Goal: Task Accomplishment & Management: Use online tool/utility

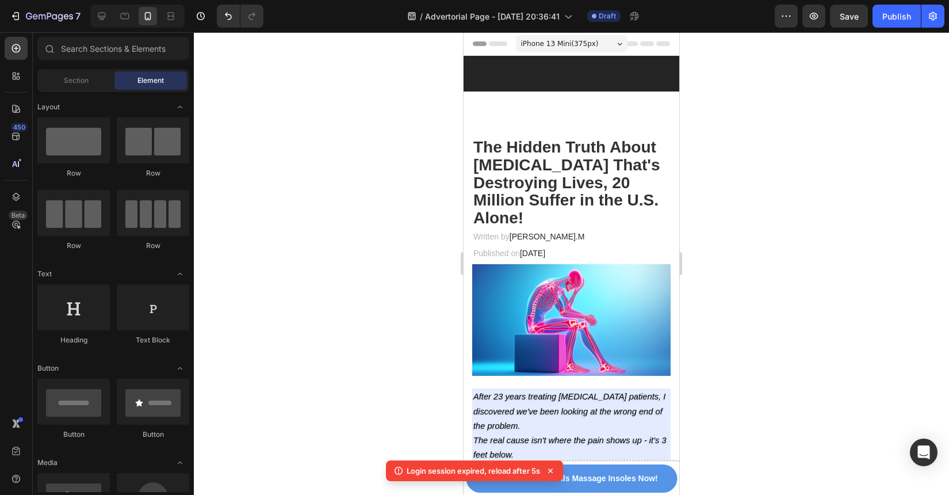
scroll to position [1939, 0]
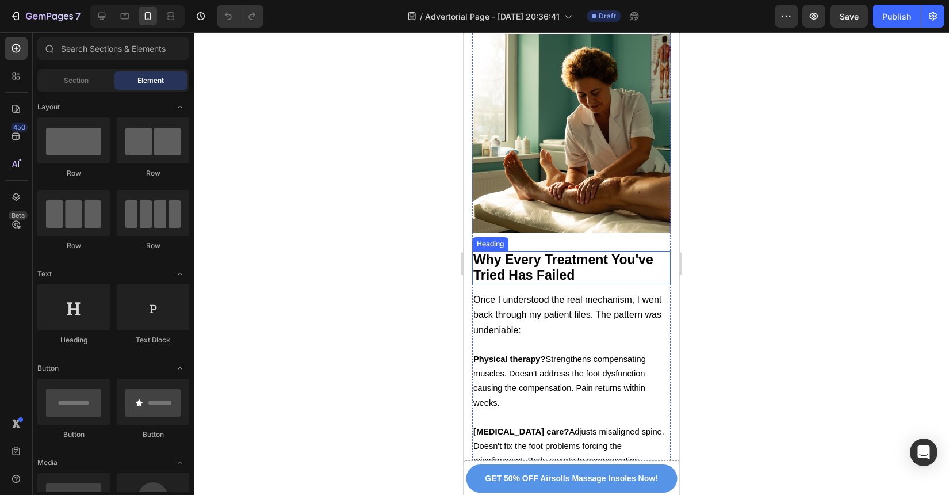
scroll to position [3283, 0]
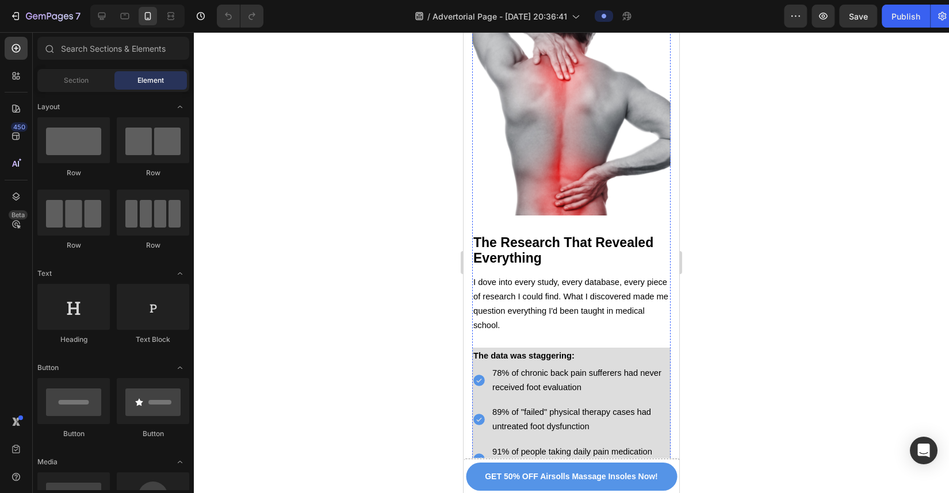
scroll to position [1906, 0]
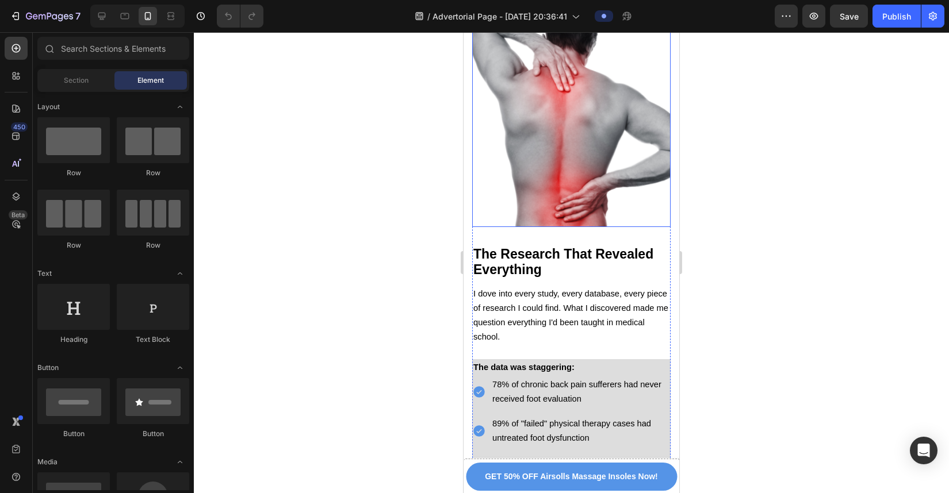
click at [572, 185] on img at bounding box center [571, 128] width 198 height 198
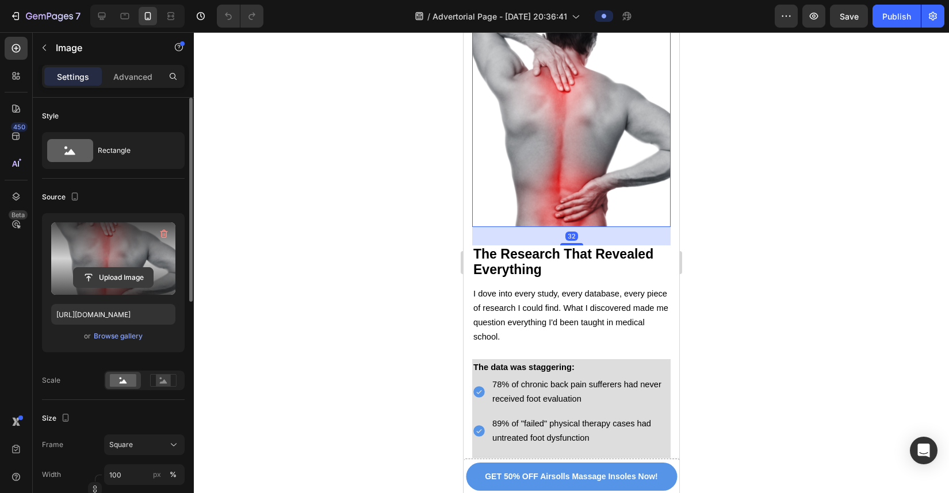
click at [106, 279] on input "file" at bounding box center [113, 278] width 79 height 20
click at [128, 264] on label at bounding box center [113, 259] width 124 height 72
click at [128, 268] on input "file" at bounding box center [113, 278] width 79 height 20
click at [111, 281] on input "file" at bounding box center [113, 278] width 79 height 20
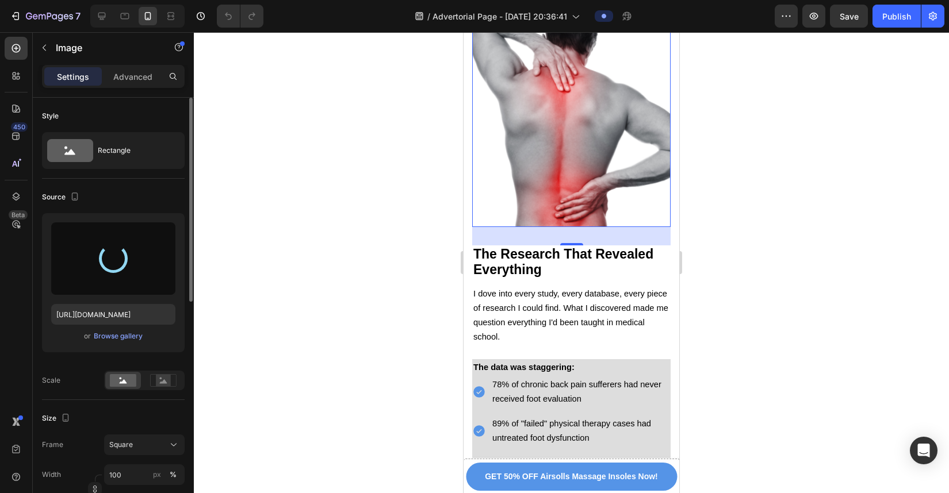
type input "[URL][DOMAIN_NAME]"
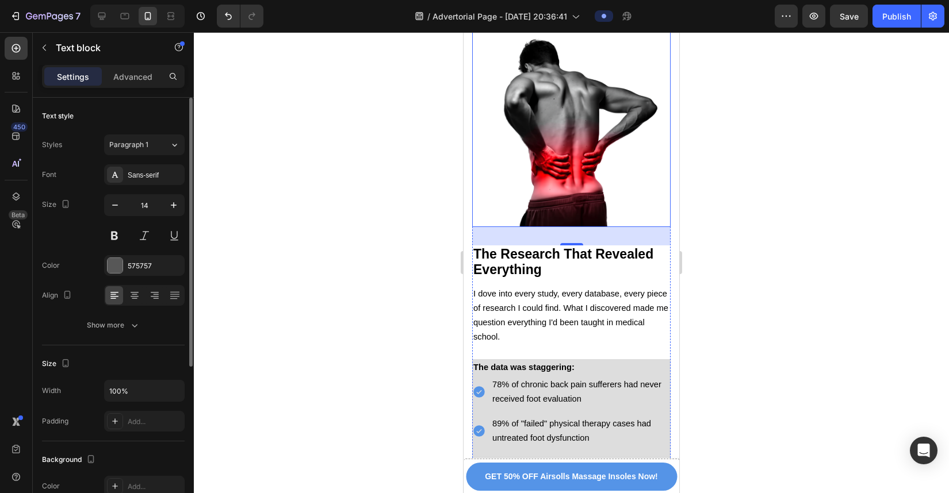
click at [621, 13] on p at bounding box center [571, 5] width 196 height 14
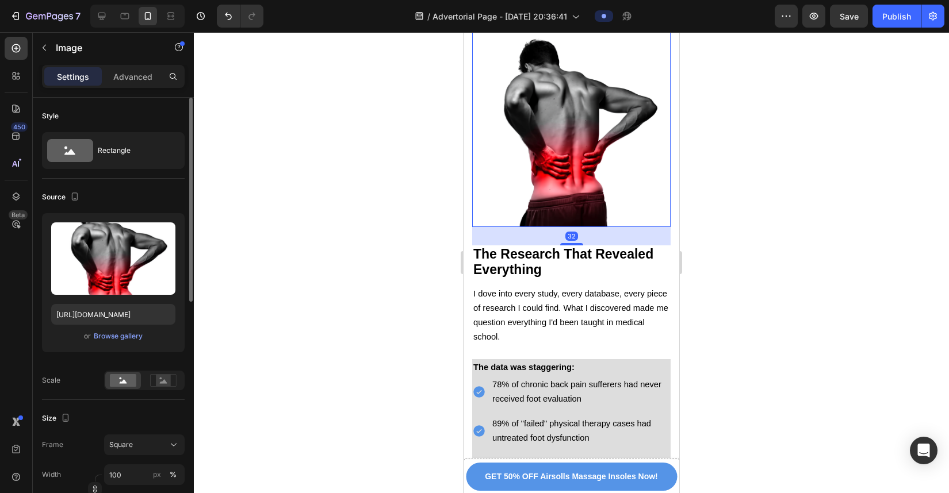
click at [618, 151] on img at bounding box center [571, 128] width 198 height 198
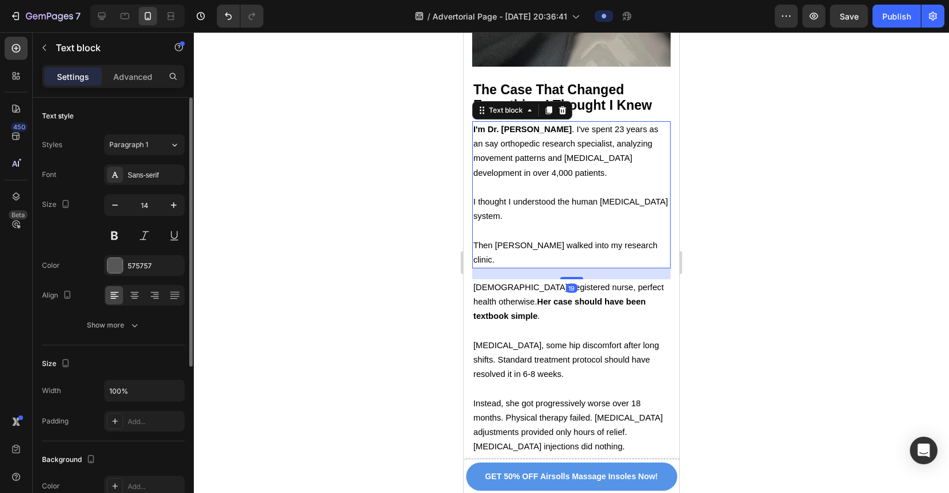
click at [615, 178] on span "I'm Dr. Michael Chen . I've spent 23 years as an say orthopedic research specia…" at bounding box center [565, 151] width 185 height 53
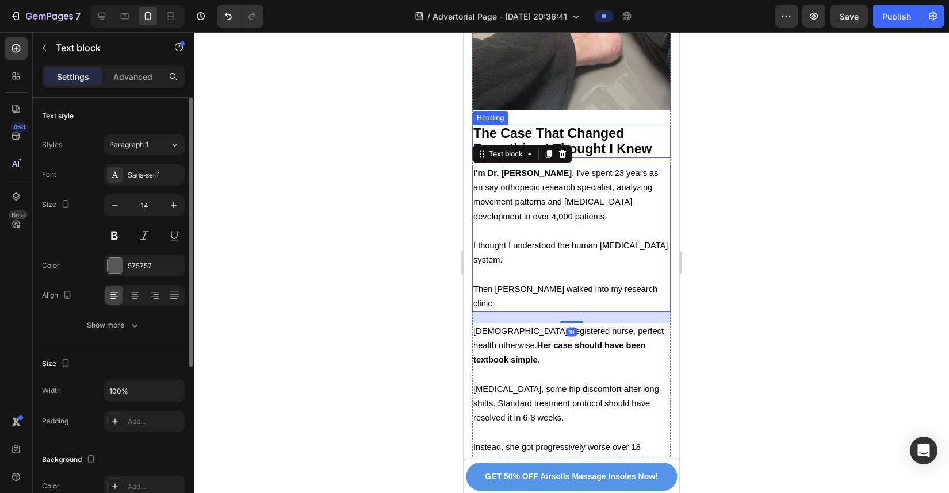
click at [630, 158] on h2 "The Case That Changed Everything I Thought I Knew" at bounding box center [571, 141] width 198 height 33
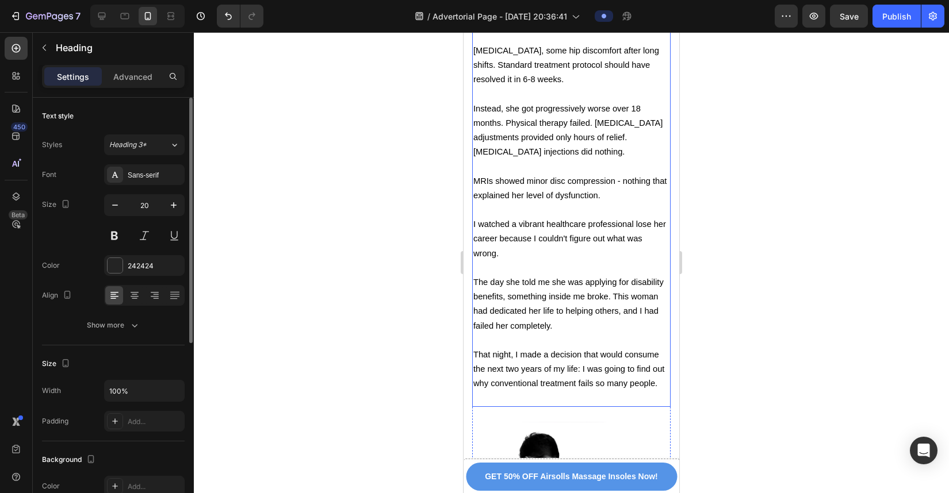
scroll to position [1600, 0]
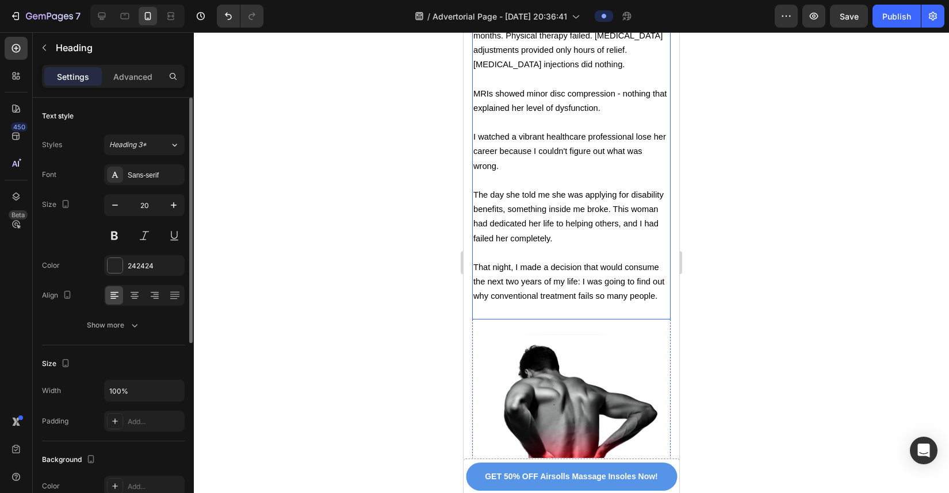
click at [610, 130] on p at bounding box center [571, 123] width 196 height 14
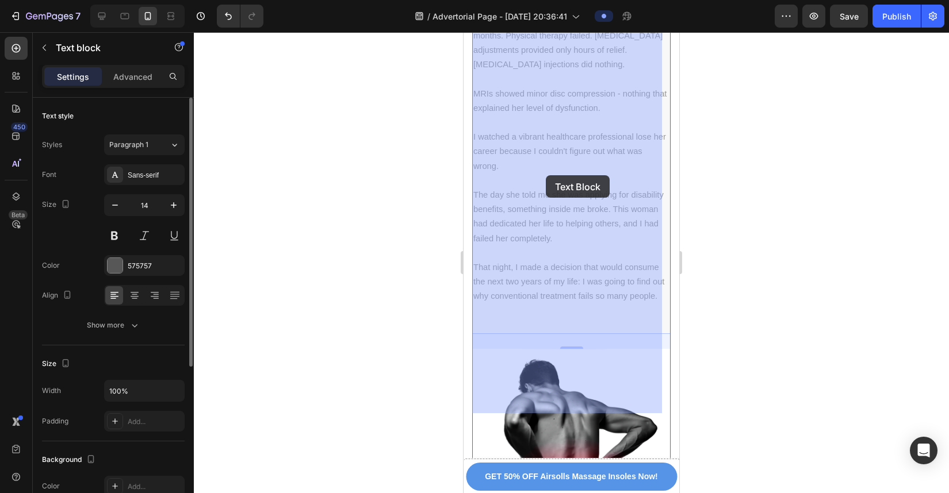
drag, startPoint x: 527, startPoint y: 173, endPoint x: 539, endPoint y: 177, distance: 13.5
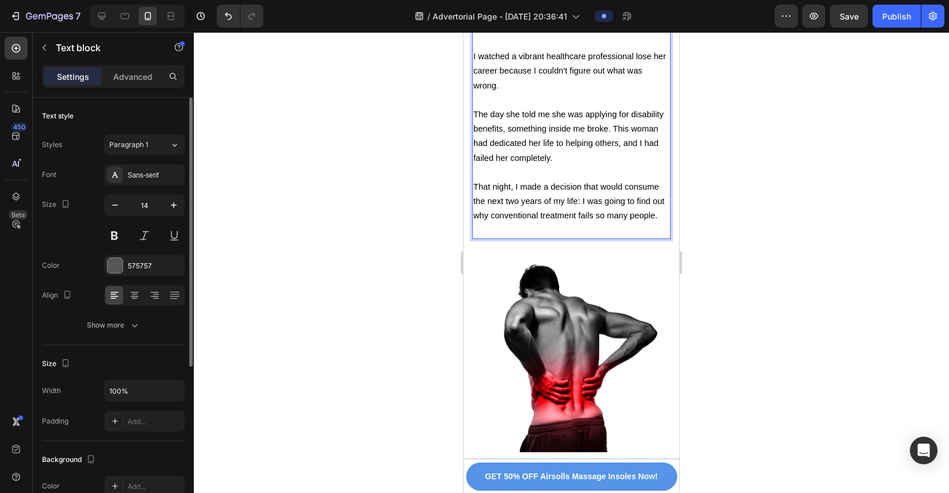
scroll to position [1662, 0]
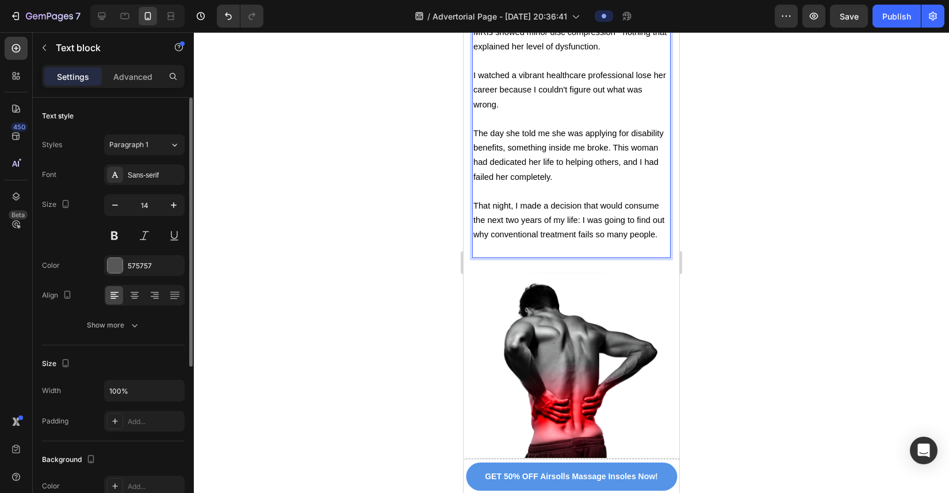
click at [530, 51] on span "MRIs showed minor disc compression - nothing that explained her level of dysfun…" at bounding box center [569, 40] width 193 height 24
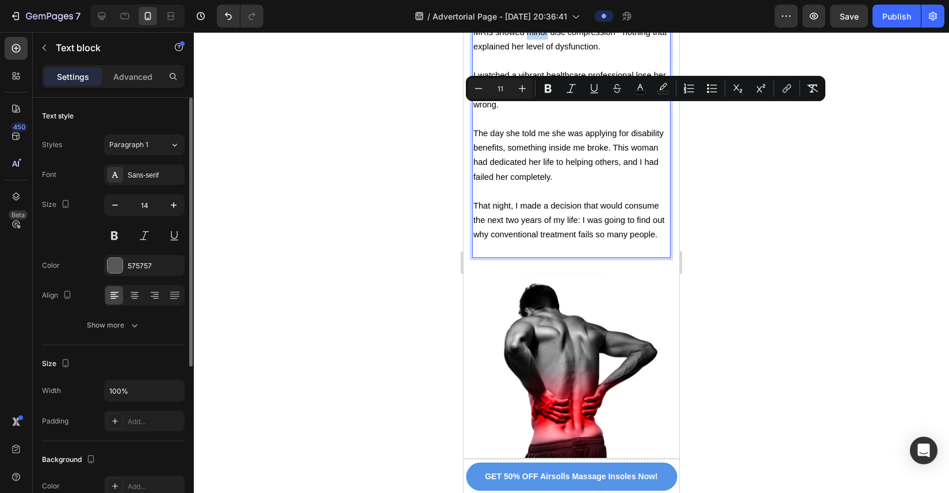
click at [530, 51] on span "MRIs showed minor disc compression - nothing that explained her level of dysfun…" at bounding box center [569, 40] width 193 height 24
drag, startPoint x: 528, startPoint y: 112, endPoint x: 614, endPoint y: 113, distance: 86.3
click at [614, 51] on span "MRIs showed minor disc compression - nothing that explained her level of dysfun…" at bounding box center [569, 40] width 193 height 24
copy span "minor disc compression"
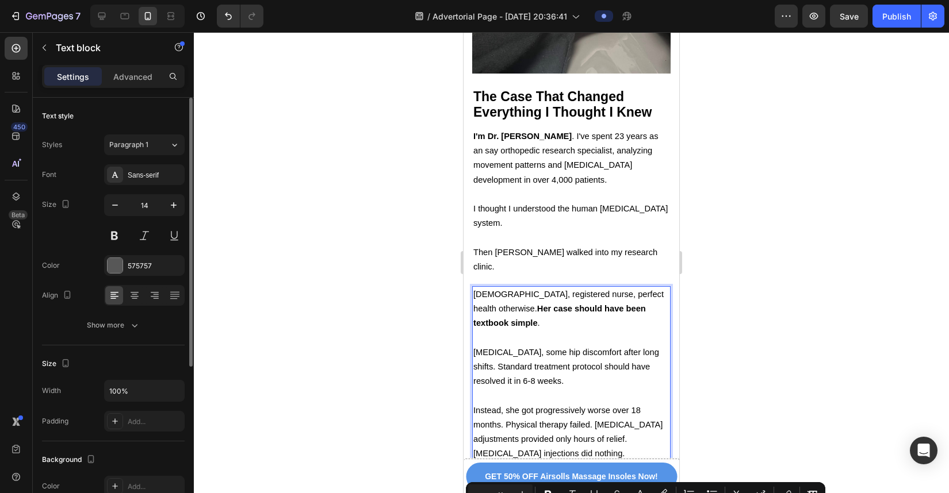
scroll to position [1136, 0]
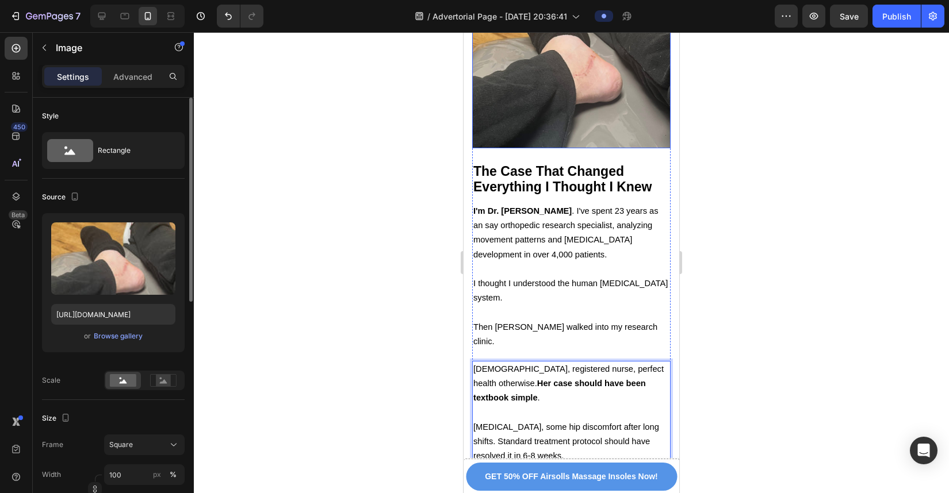
click at [601, 141] on img at bounding box center [571, 49] width 198 height 198
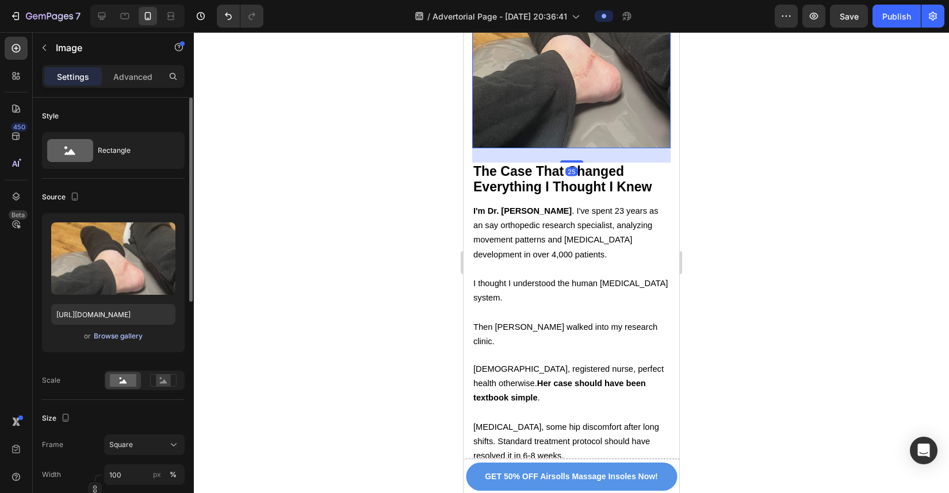
click at [118, 334] on div "Browse gallery" at bounding box center [118, 336] width 49 height 10
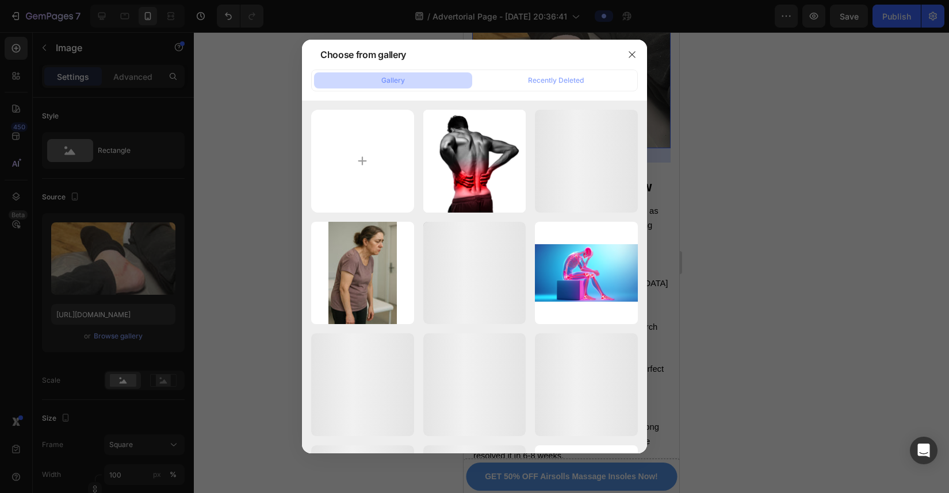
click at [118, 282] on div at bounding box center [474, 246] width 949 height 493
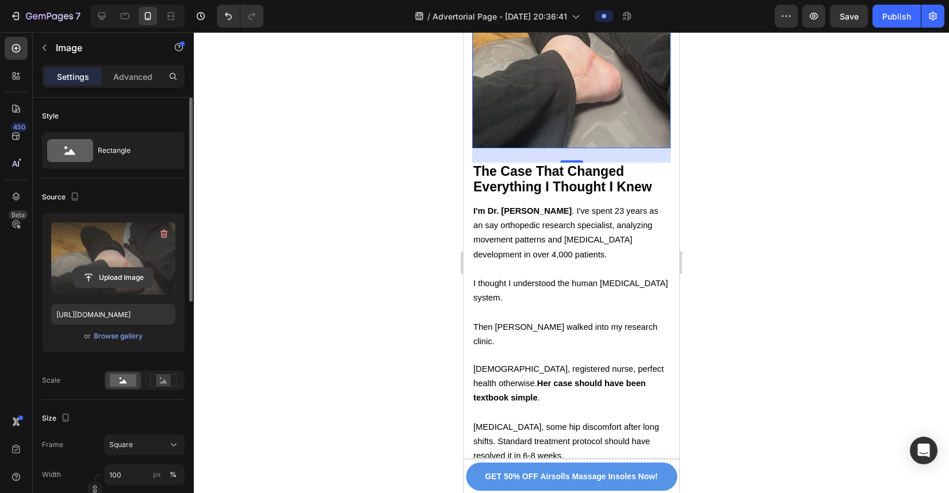
click at [114, 277] on input "file" at bounding box center [113, 278] width 79 height 20
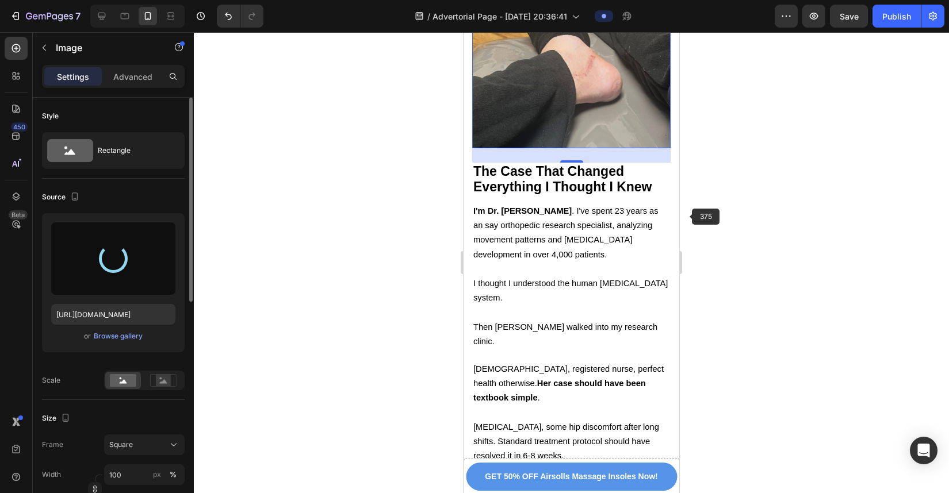
type input "https://cdn.shopify.com/s/files/1/0934/4440/7597/files/gempages_586026767823667…"
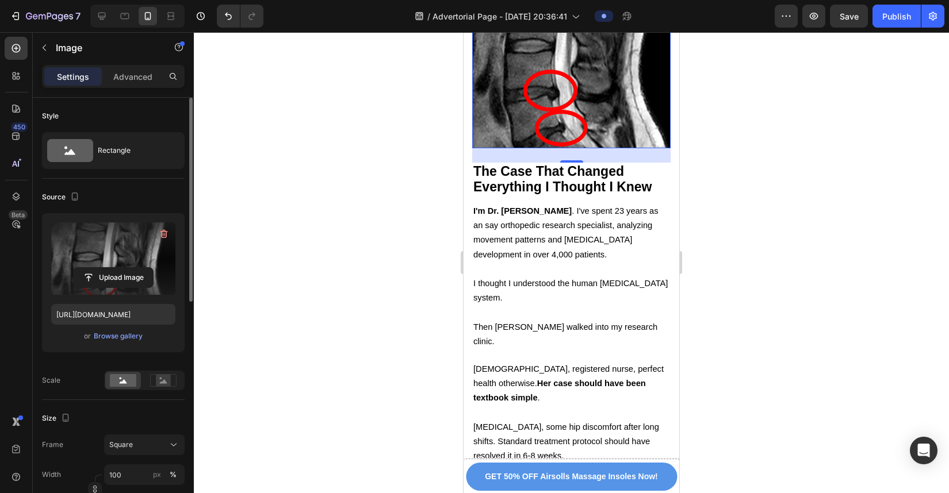
click at [702, 217] on div at bounding box center [571, 262] width 755 height 461
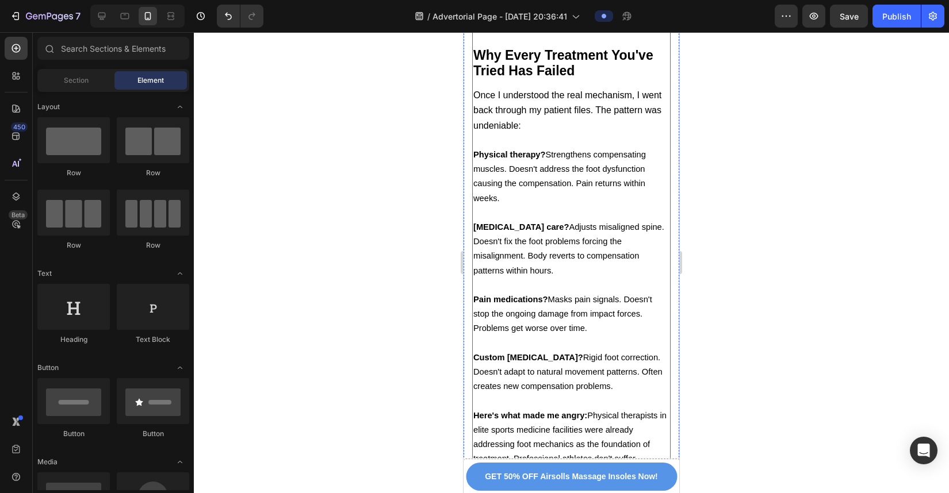
scroll to position [3469, 0]
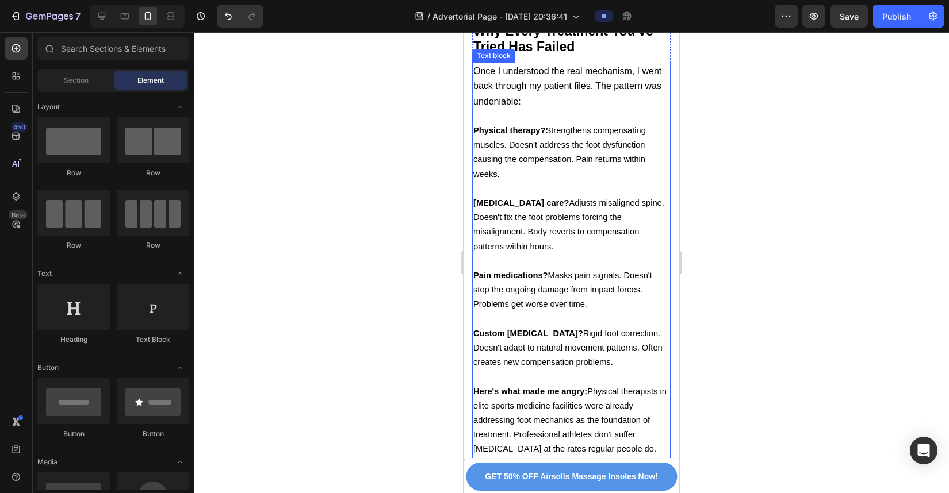
click at [543, 251] on span "Chiropractic care? Adjusts misaligned spine. Doesn't fix the foot problems forc…" at bounding box center [568, 224] width 191 height 53
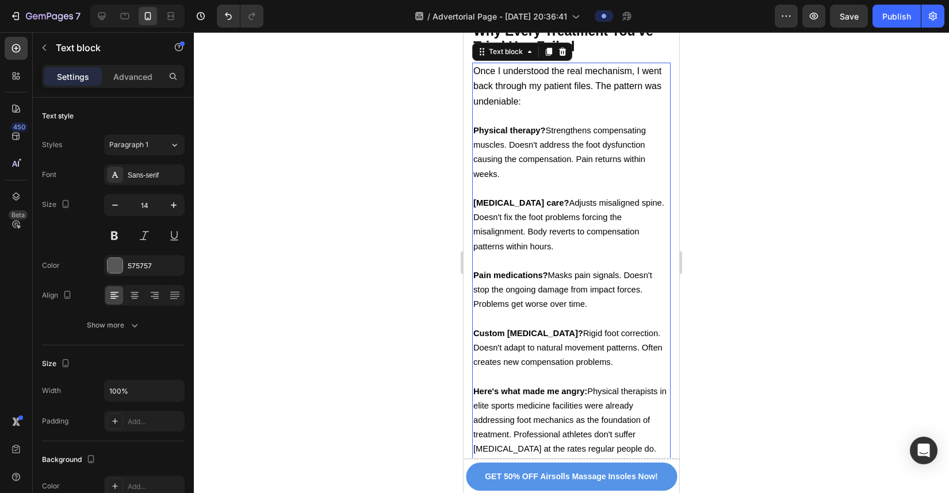
click at [545, 208] on strong "[MEDICAL_DATA] care?" at bounding box center [520, 202] width 95 height 9
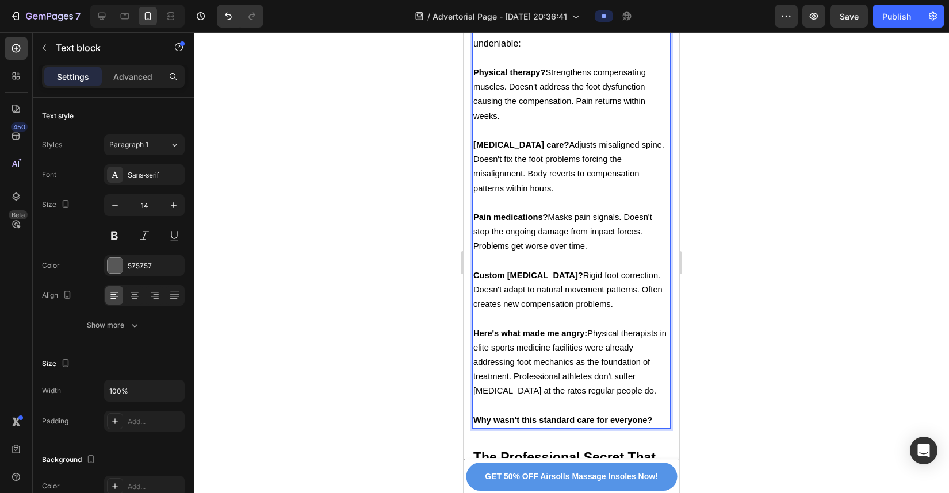
scroll to position [3599, 0]
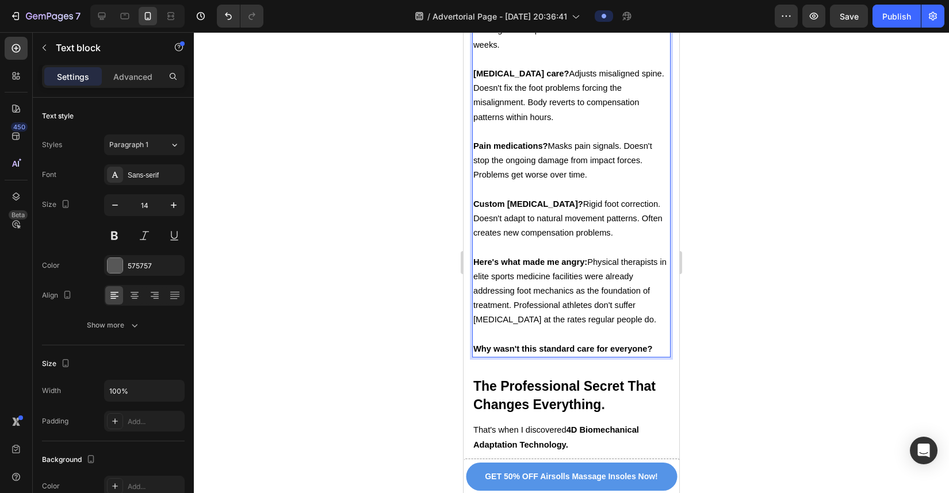
click at [547, 78] on strong "[MEDICAL_DATA] care?" at bounding box center [520, 73] width 95 height 9
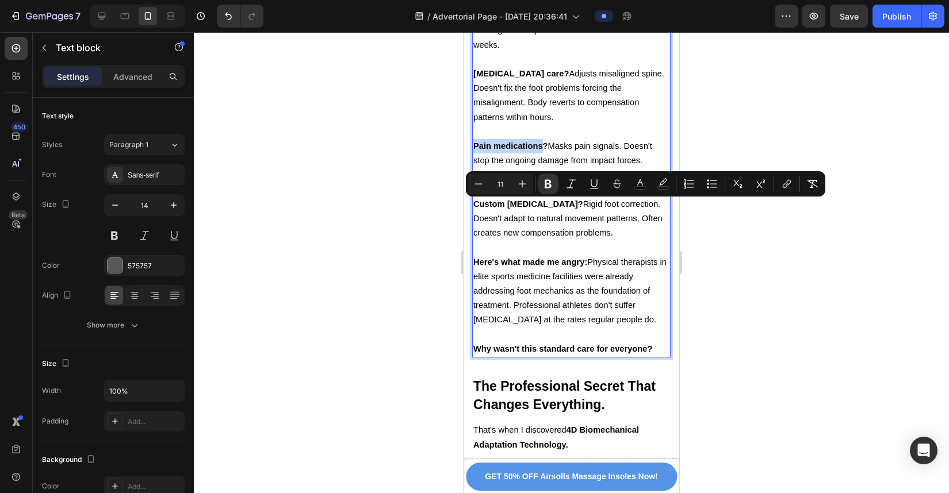
drag, startPoint x: 543, startPoint y: 208, endPoint x: 474, endPoint y: 212, distance: 69.1
click at [474, 183] on p "Pain medications? Masks pain signals. Doesn't stop the ongoing damage from impa…" at bounding box center [571, 161] width 196 height 44
copy strong "Pain medications"
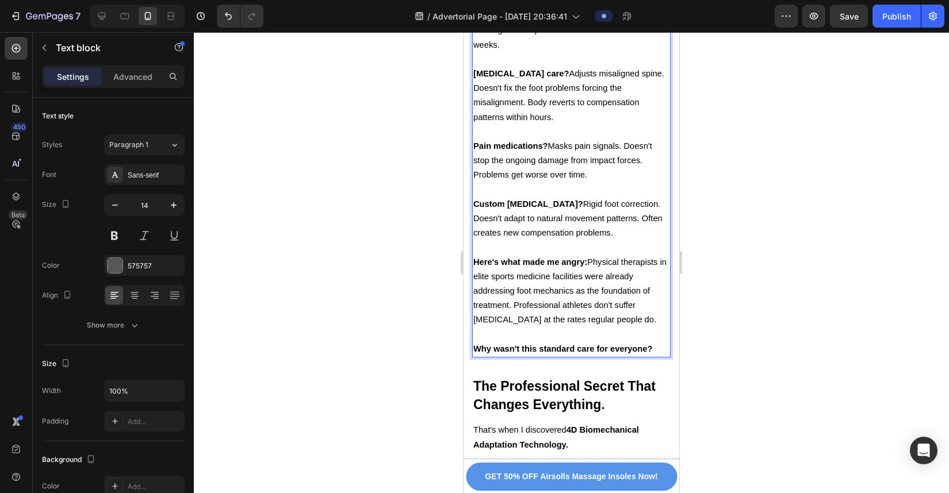
click at [507, 197] on p "Rich Text Editor. Editing area: main" at bounding box center [571, 190] width 196 height 14
click at [550, 238] on span "Custom orthotics? Rigid foot correction. Doesn't adapt to natural movement patt…" at bounding box center [567, 219] width 189 height 38
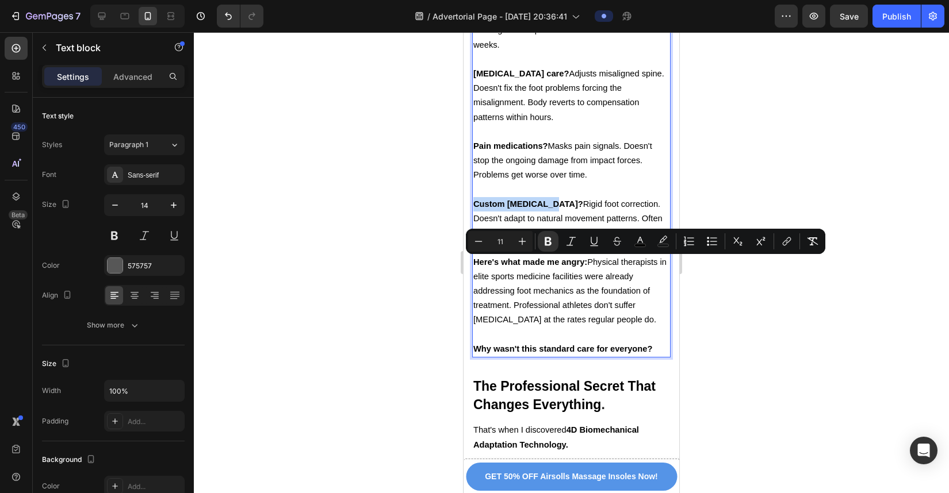
drag, startPoint x: 547, startPoint y: 267, endPoint x: 474, endPoint y: 267, distance: 73.6
click at [474, 209] on strong "Custom [MEDICAL_DATA]?" at bounding box center [528, 204] width 110 height 9
copy strong "Custom [MEDICAL_DATA]?"
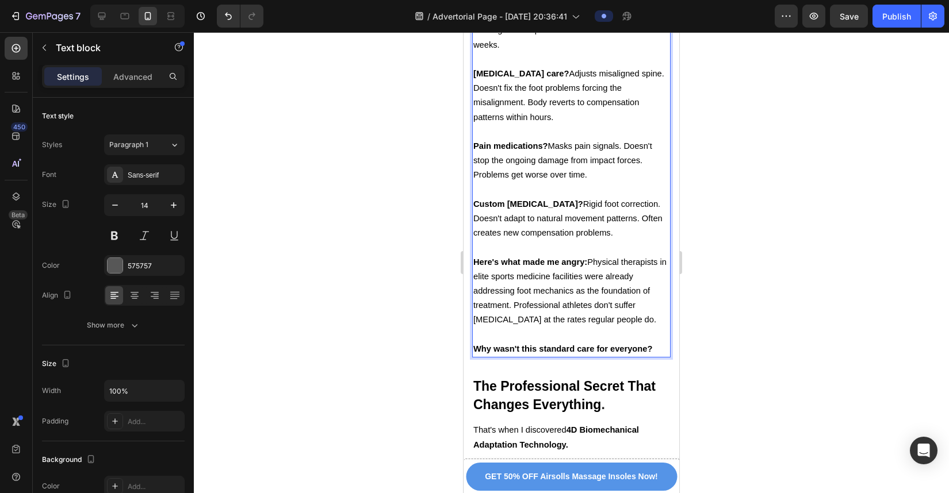
click at [591, 122] on span "Chiropractic care? Adjusts misaligned spine. Doesn't fix the foot problems forc…" at bounding box center [568, 95] width 191 height 53
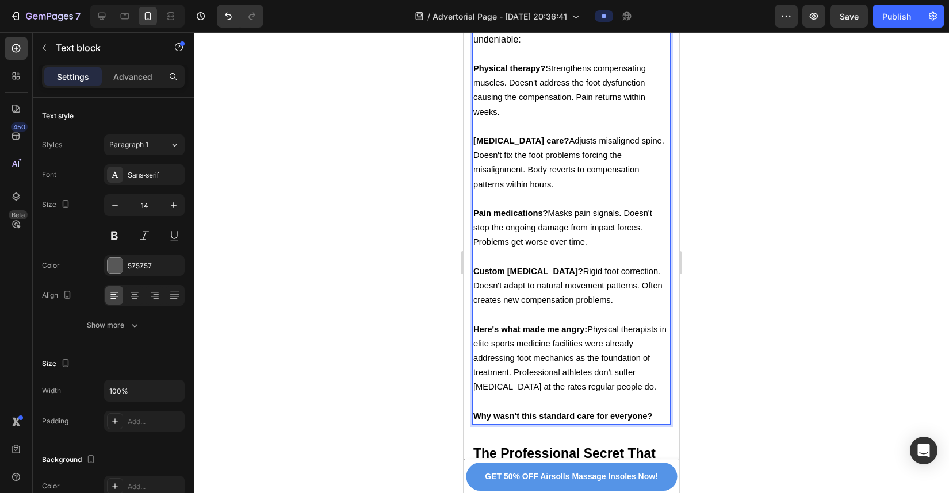
scroll to position [3522, 0]
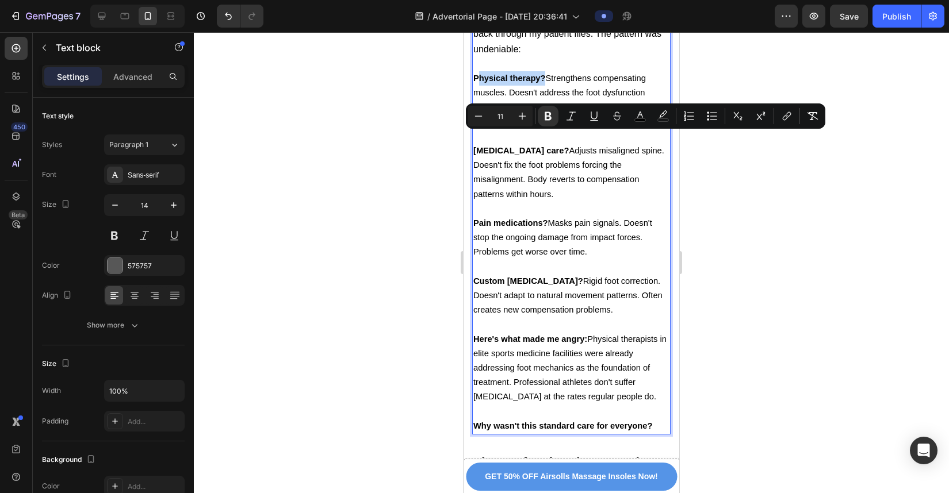
drag, startPoint x: 545, startPoint y: 141, endPoint x: 477, endPoint y: 141, distance: 67.3
click at [477, 83] on strong "Physical therapy?" at bounding box center [509, 78] width 72 height 9
click at [545, 129] on p "Physical therapy? Strengthens compensating muscles. Doesn't address the foot dy…" at bounding box center [571, 100] width 196 height 58
drag, startPoint x: 545, startPoint y: 136, endPoint x: 474, endPoint y: 139, distance: 71.4
click at [474, 127] on span "Physical therapy? Strengthens compensating muscles. Doesn't address the foot dy…" at bounding box center [559, 100] width 173 height 53
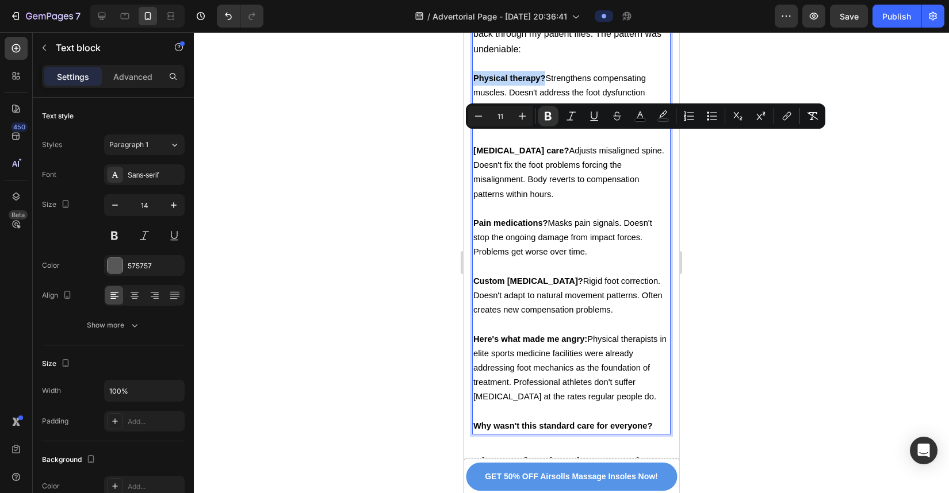
copy strong "Physical therapy?"
click at [561, 199] on span "Chiropractic care? Adjusts misaligned spine. Doesn't fix the foot problems forc…" at bounding box center [568, 172] width 191 height 53
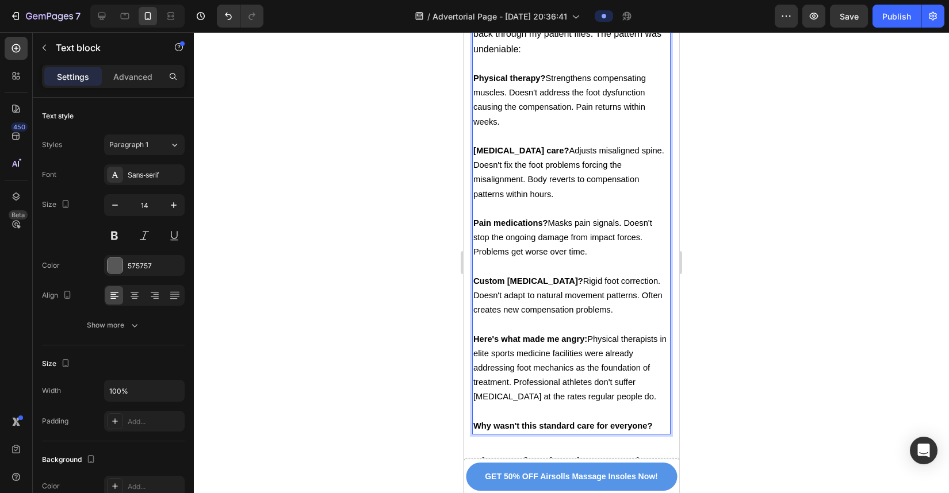
scroll to position [3556, 0]
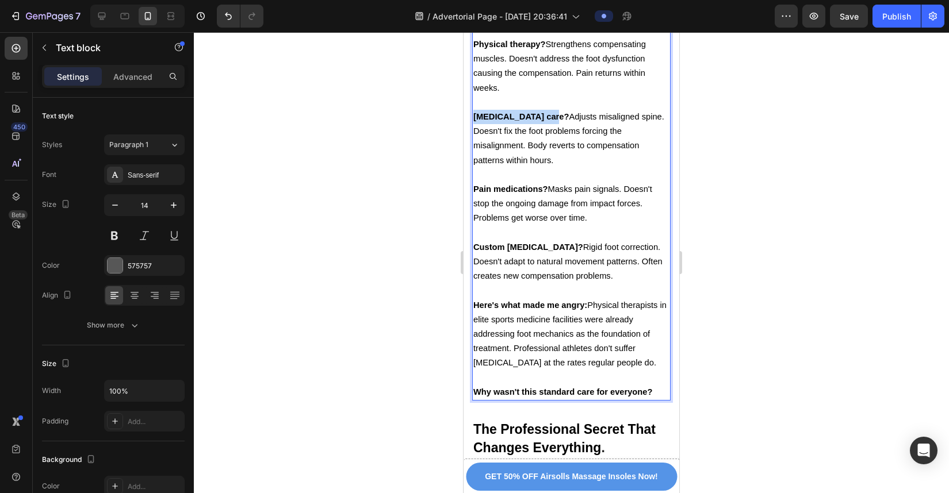
drag, startPoint x: 546, startPoint y: 175, endPoint x: 473, endPoint y: 178, distance: 72.5
click at [473, 121] on strong "[MEDICAL_DATA] care?" at bounding box center [520, 116] width 95 height 9
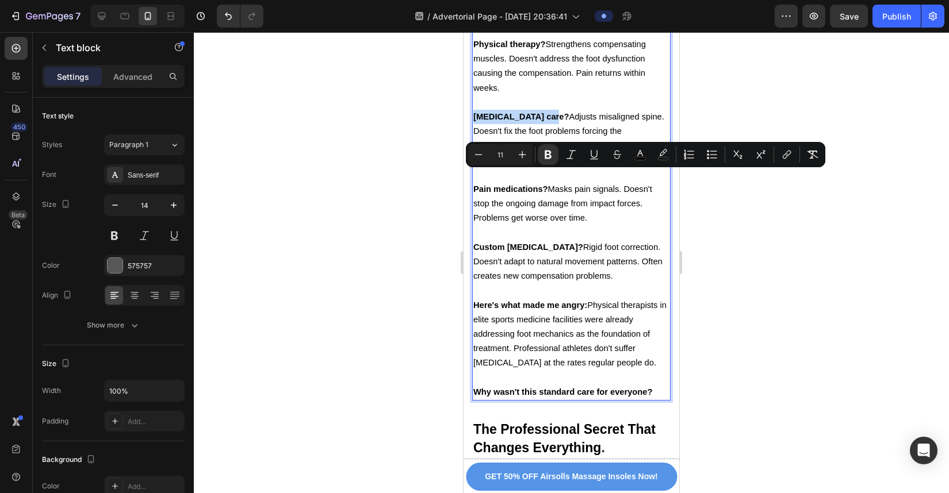
copy strong "[MEDICAL_DATA] care?"
click at [592, 226] on p "Pain medications? Masks pain signals. Doesn't stop the ongoing damage from impa…" at bounding box center [571, 204] width 196 height 44
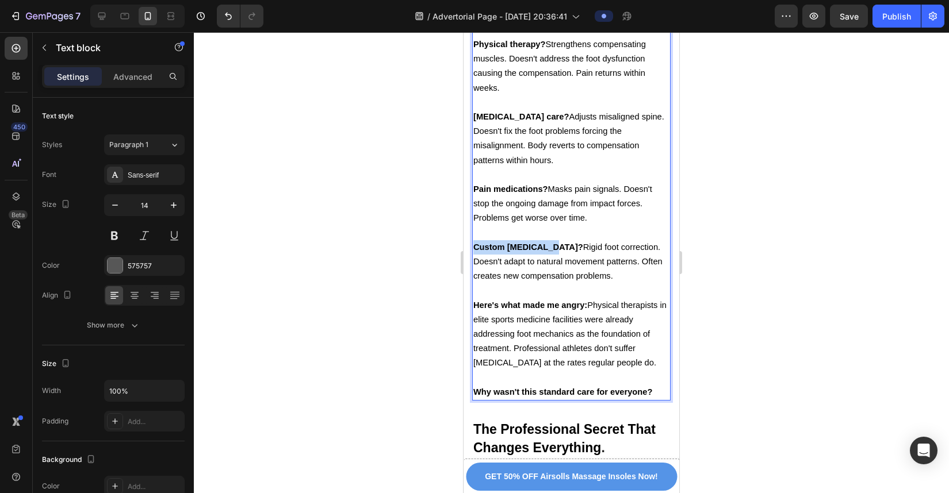
drag, startPoint x: 547, startPoint y: 308, endPoint x: 476, endPoint y: 311, distance: 71.3
click at [476, 252] on strong "Custom [MEDICAL_DATA]?" at bounding box center [528, 247] width 110 height 9
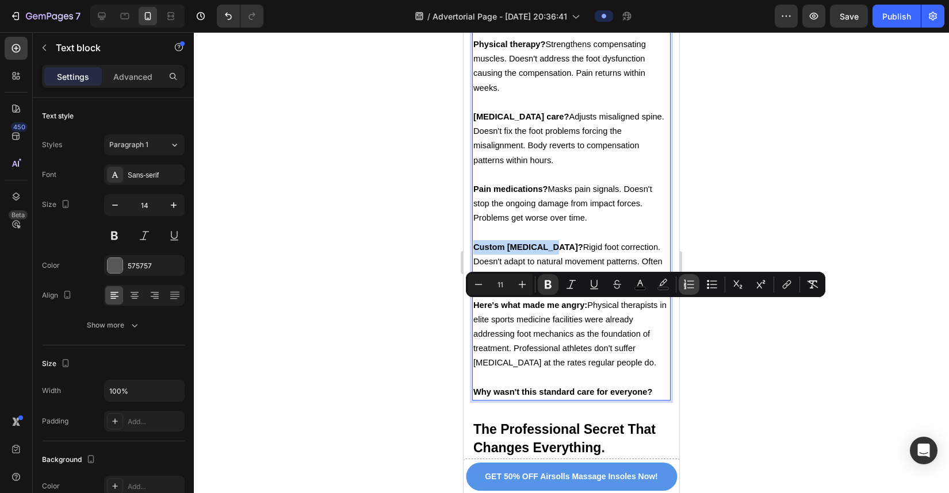
copy strong "Custom [MEDICAL_DATA]?"
click at [552, 168] on p "Chiropractic care? Adjusts misaligned spine. Doesn't fix the foot problems forc…" at bounding box center [571, 139] width 196 height 58
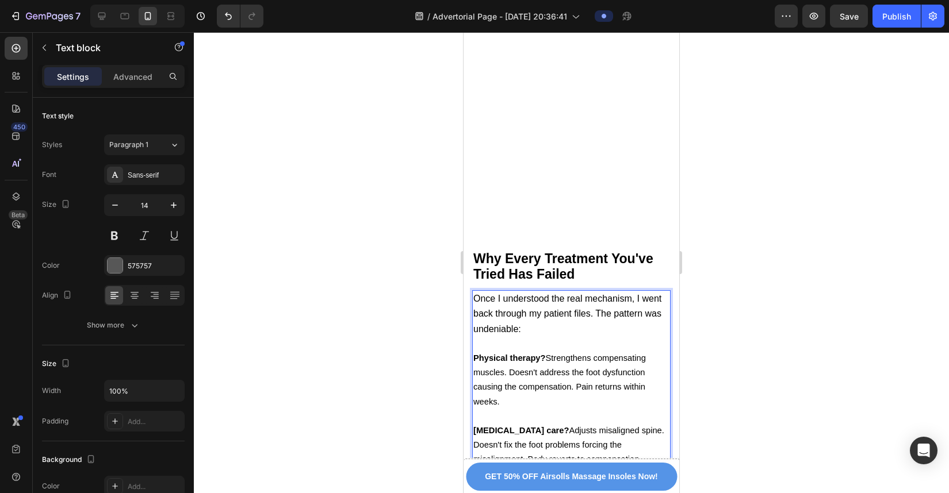
scroll to position [3241, 0]
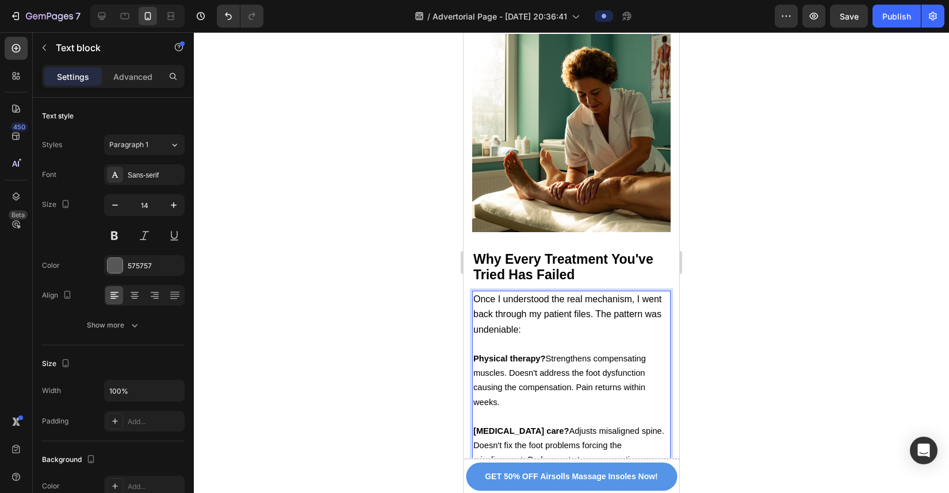
click at [557, 212] on img at bounding box center [571, 133] width 198 height 198
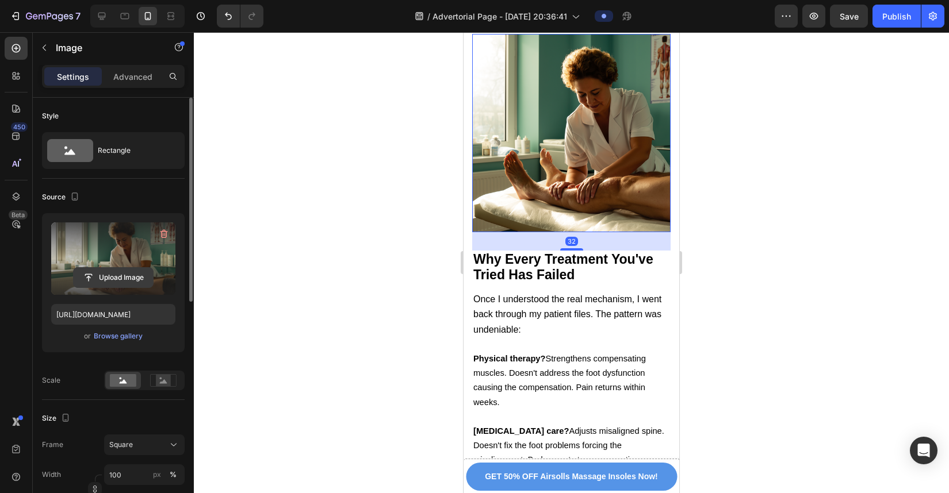
click at [118, 279] on input "file" at bounding box center [113, 278] width 79 height 20
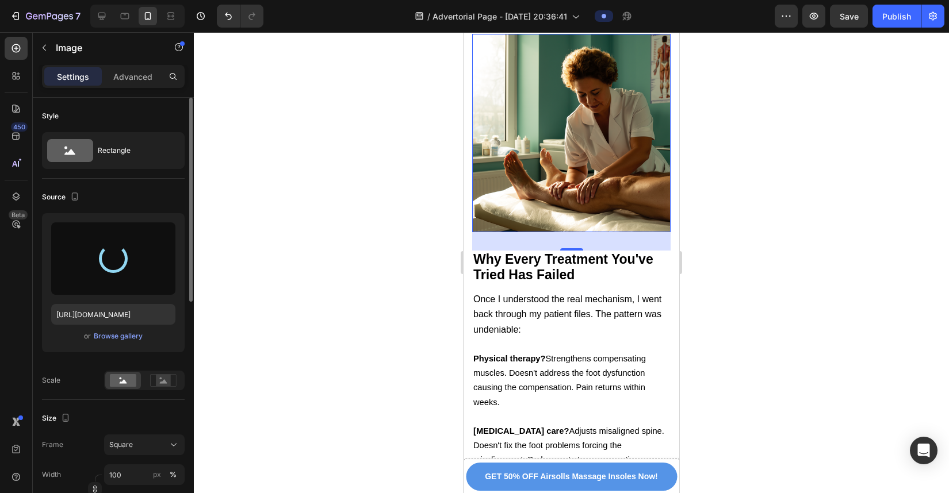
type input "https://cdn.shopify.com/s/files/1/0934/4440/7597/files/gempages_586026767823667…"
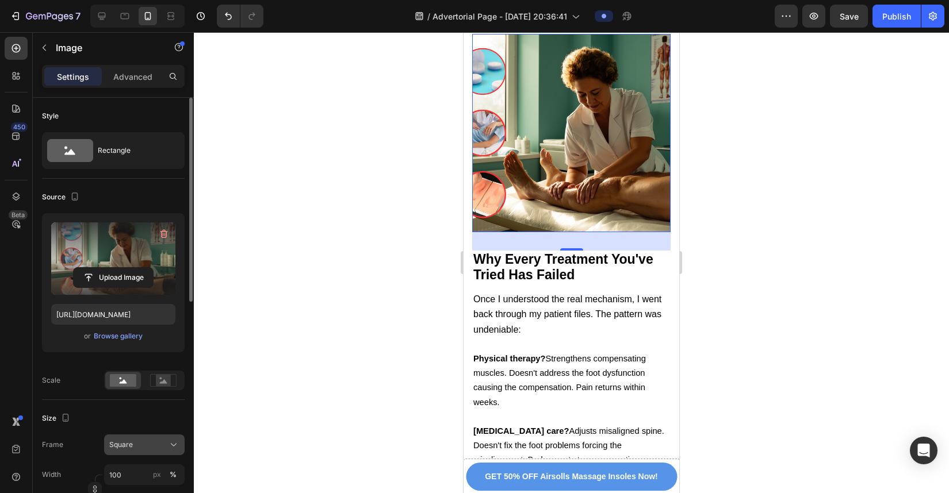
click at [117, 351] on span "Square" at bounding box center [121, 445] width 24 height 10
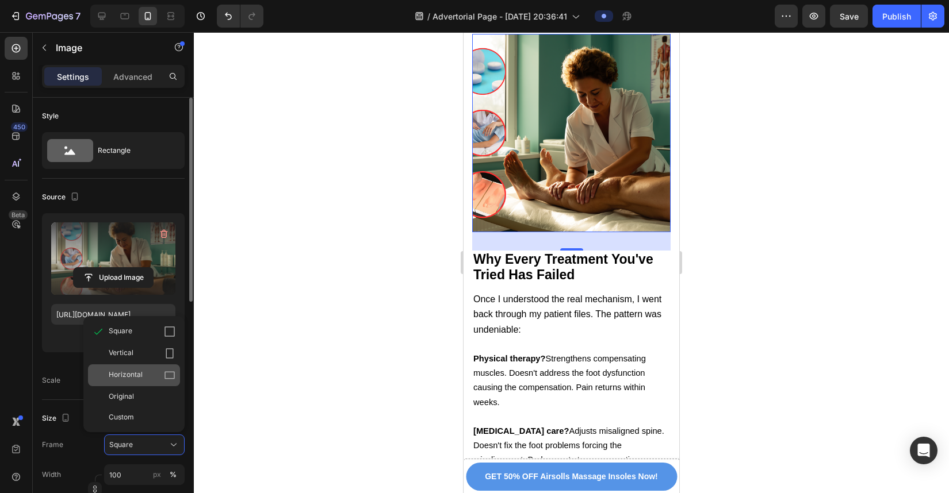
click at [147, 351] on div "Horizontal" at bounding box center [134, 376] width 92 height 22
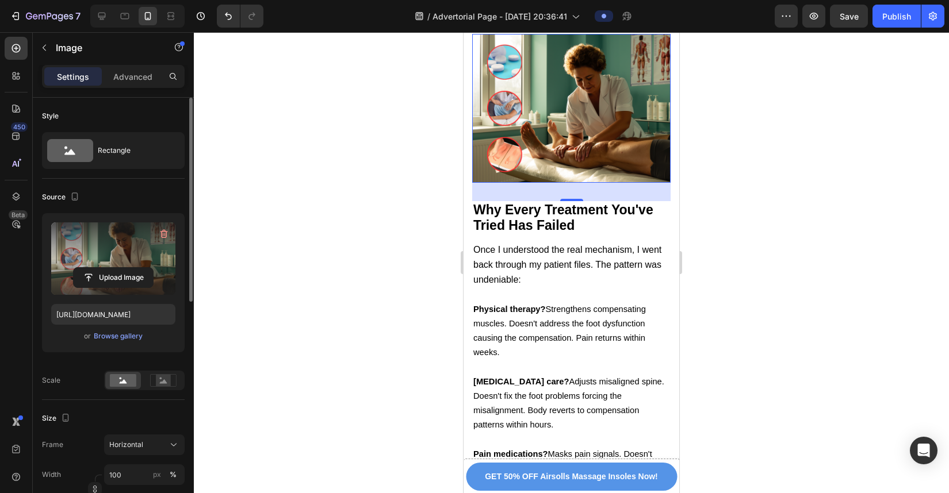
click at [702, 291] on div at bounding box center [571, 262] width 755 height 461
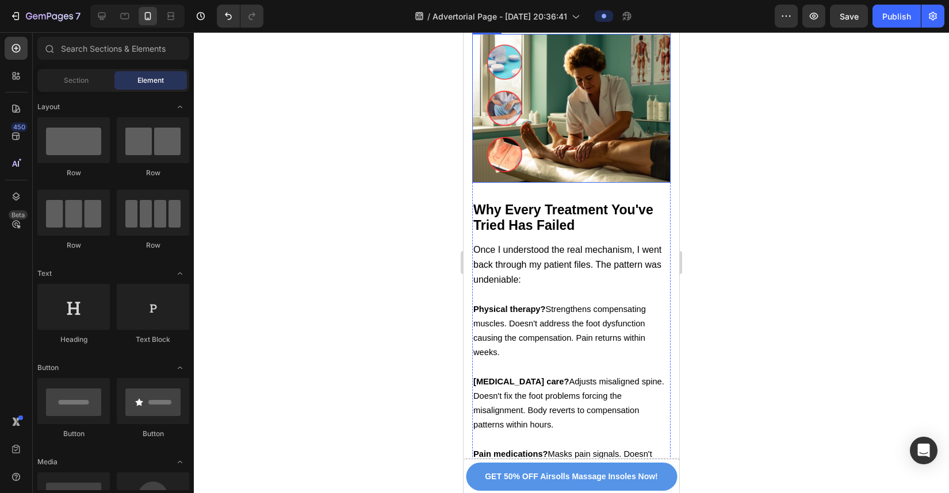
click at [604, 147] on img at bounding box center [571, 108] width 198 height 149
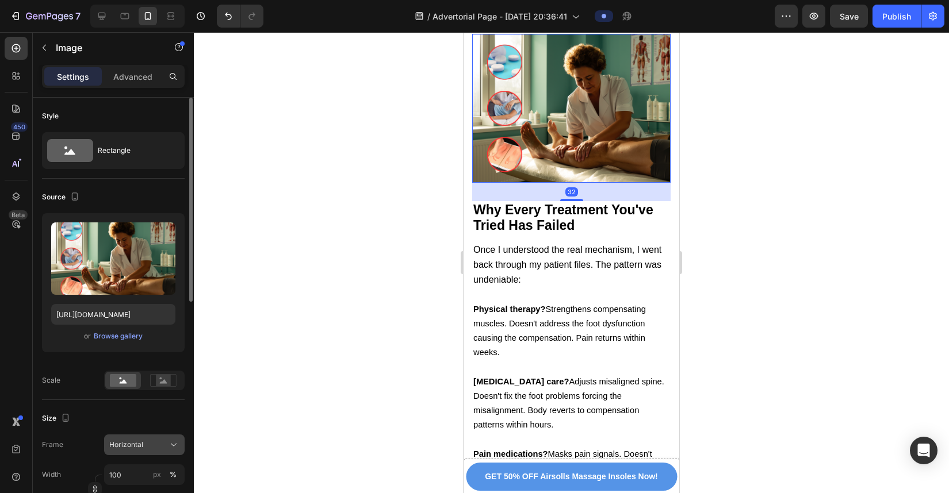
click at [146, 351] on div "Horizontal" at bounding box center [137, 445] width 56 height 10
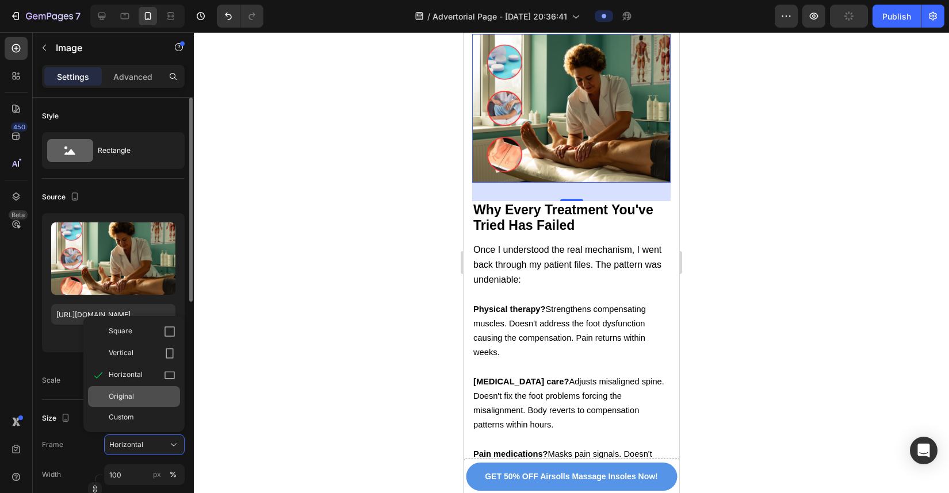
click at [144, 351] on div "Original" at bounding box center [142, 397] width 67 height 10
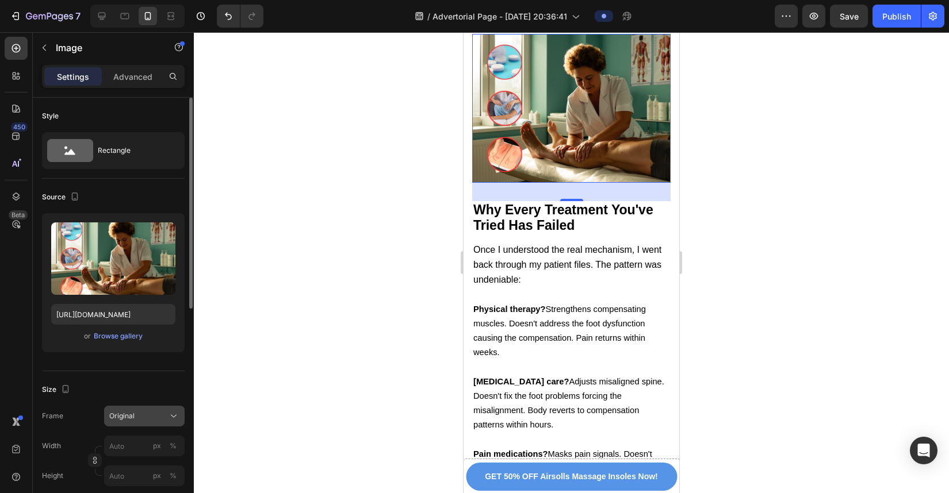
click at [137, 351] on button "Original" at bounding box center [144, 416] width 81 height 21
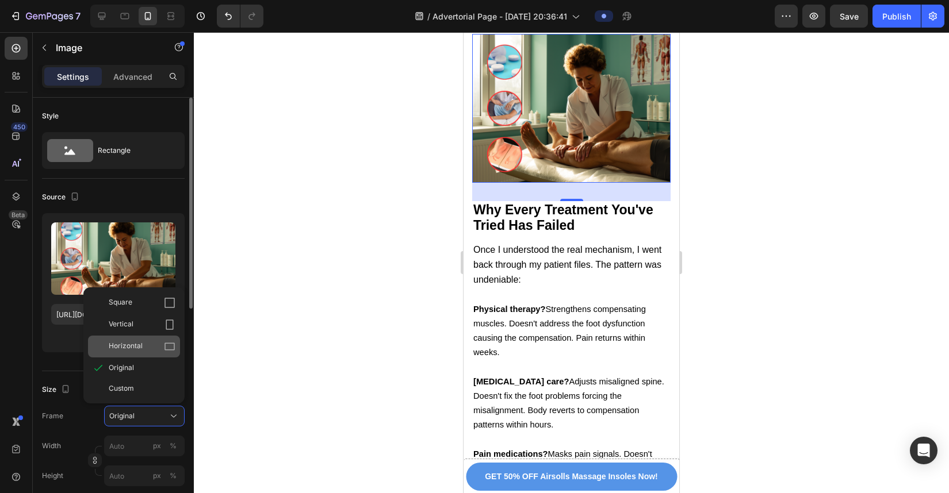
click at [137, 340] on div "Horizontal" at bounding box center [134, 347] width 92 height 22
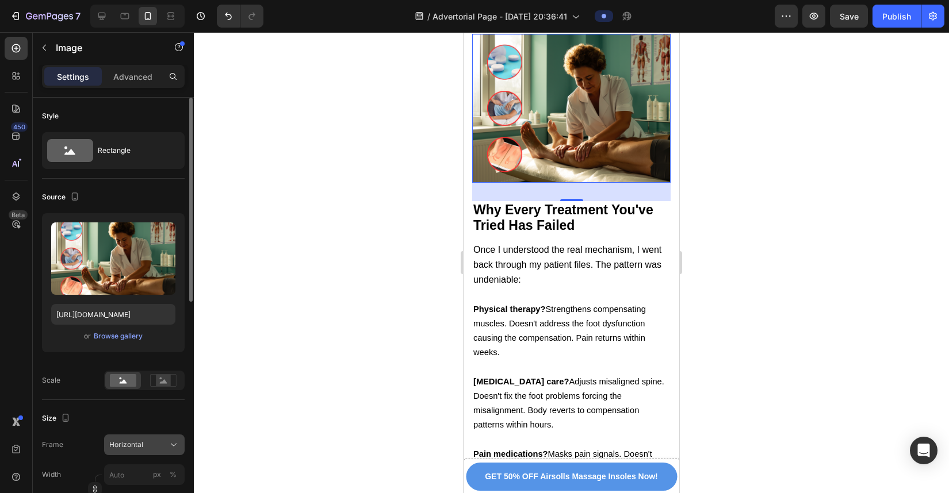
click at [120, 351] on button "Horizontal" at bounding box center [144, 445] width 81 height 21
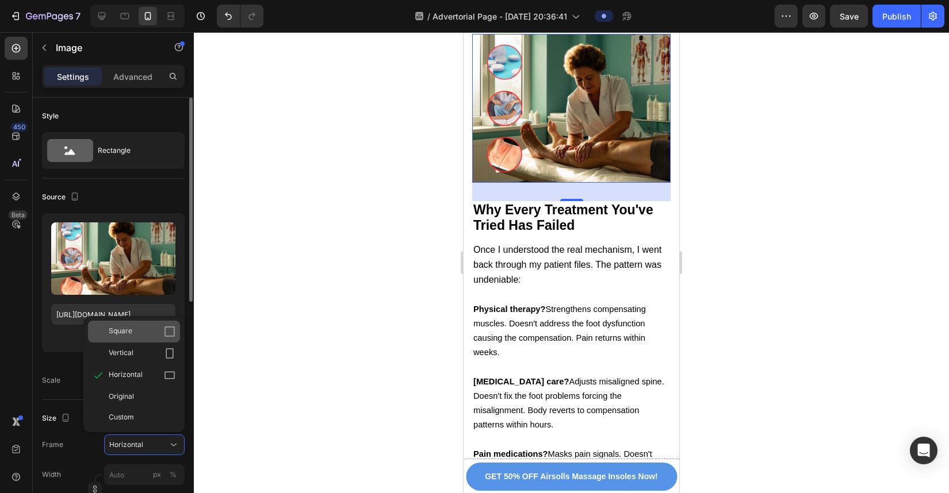
click at [135, 335] on div "Square" at bounding box center [142, 332] width 67 height 12
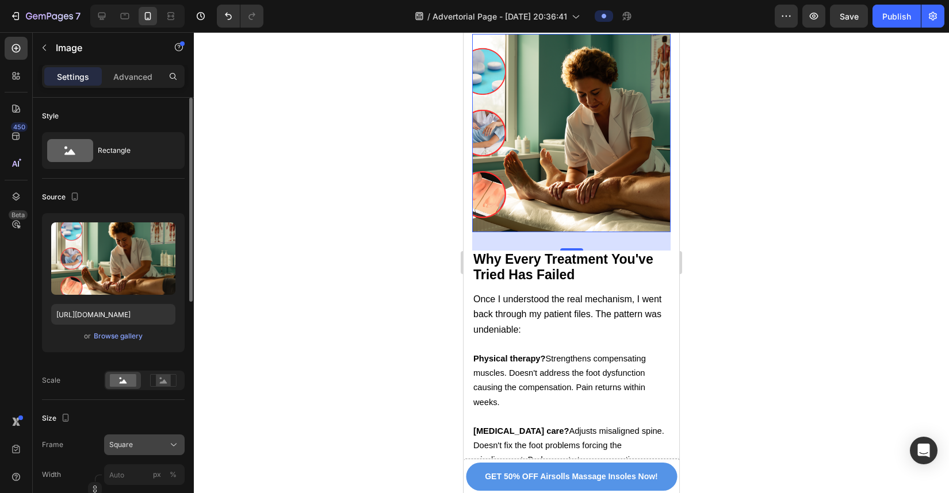
click at [141, 351] on div "Square" at bounding box center [137, 445] width 56 height 10
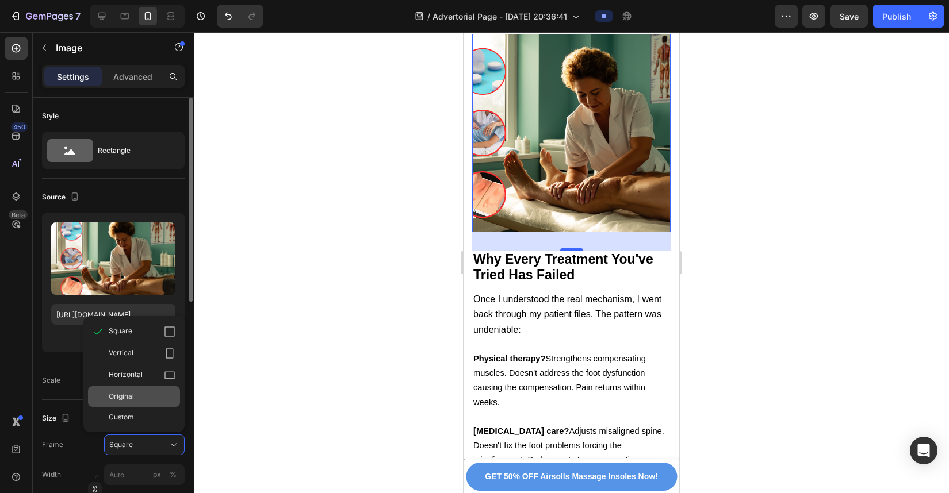
click at [143, 351] on div "Original" at bounding box center [142, 397] width 67 height 10
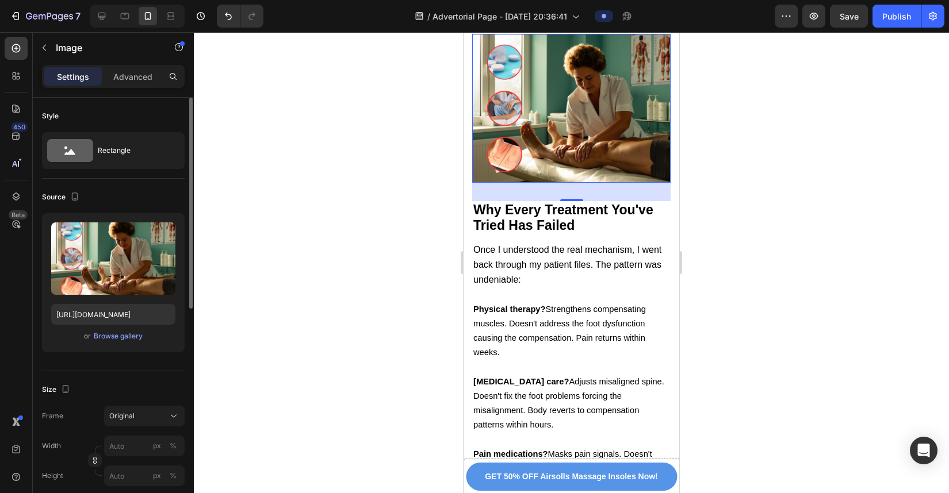
click at [702, 301] on div at bounding box center [571, 262] width 755 height 461
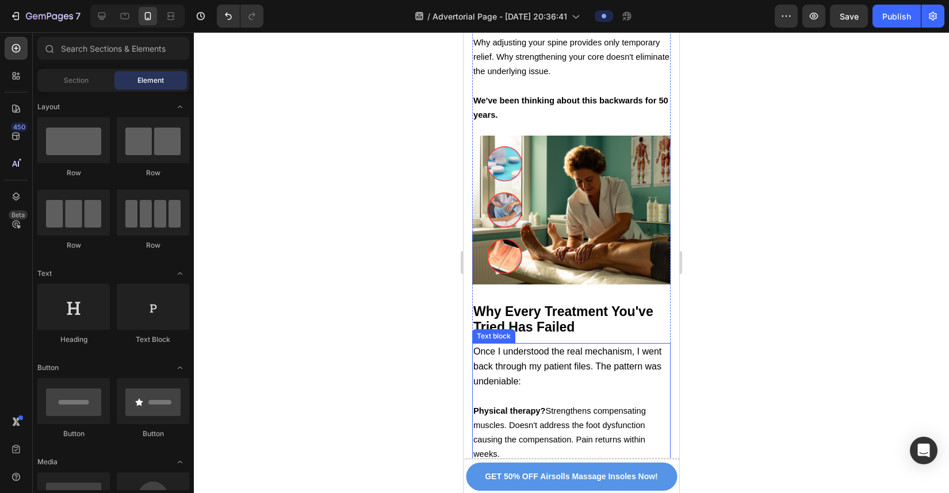
scroll to position [3135, 0]
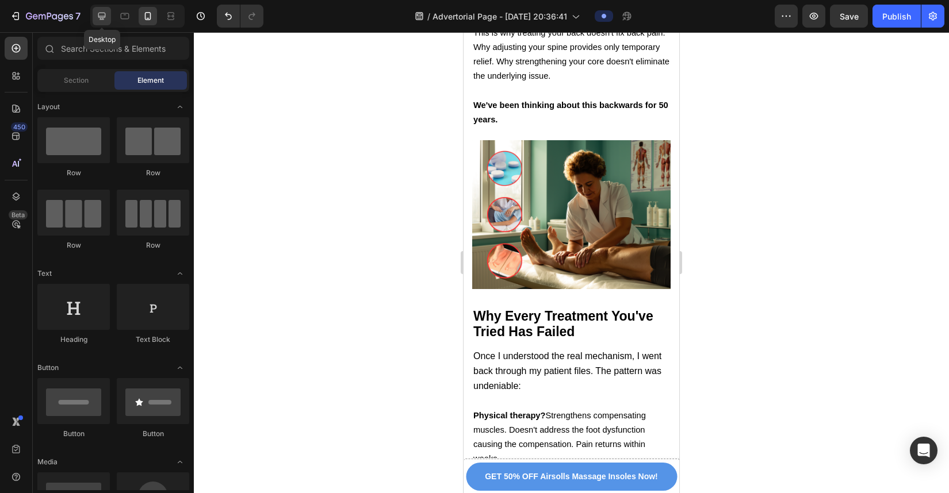
click at [106, 20] on icon at bounding box center [102, 16] width 12 height 12
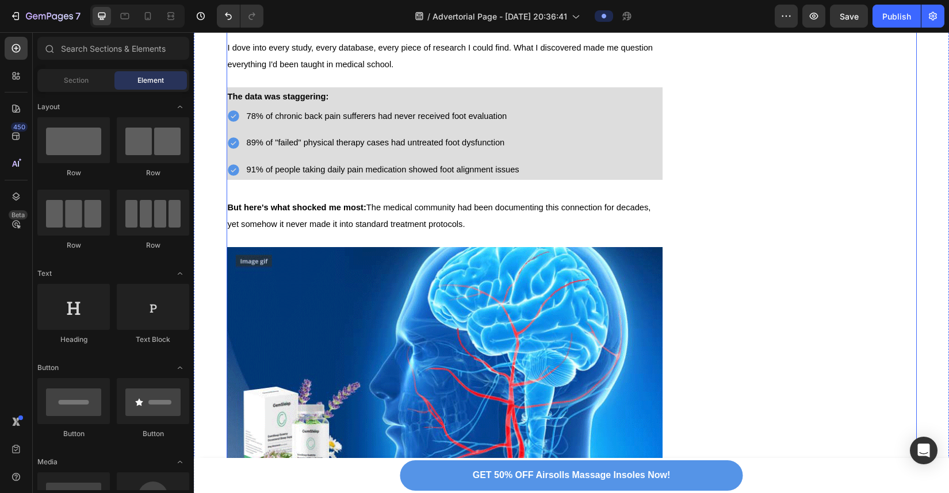
scroll to position [2229, 0]
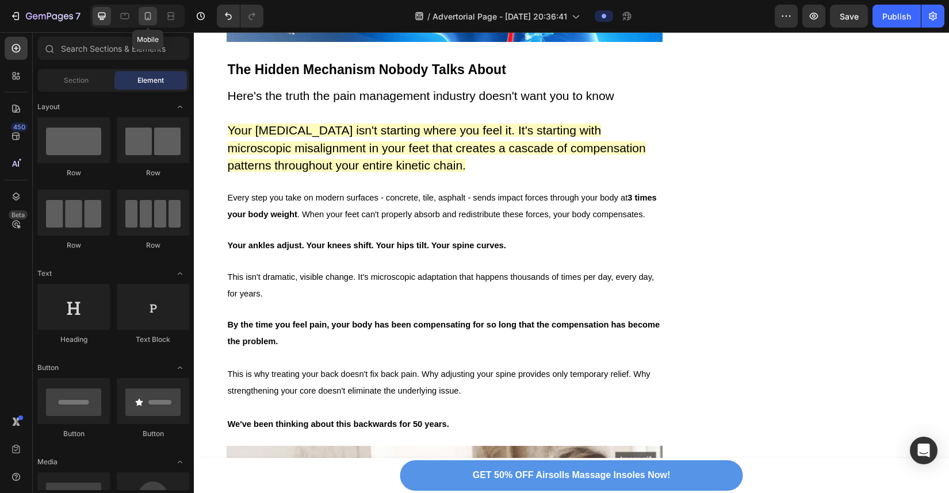
click at [145, 13] on icon at bounding box center [148, 16] width 6 height 8
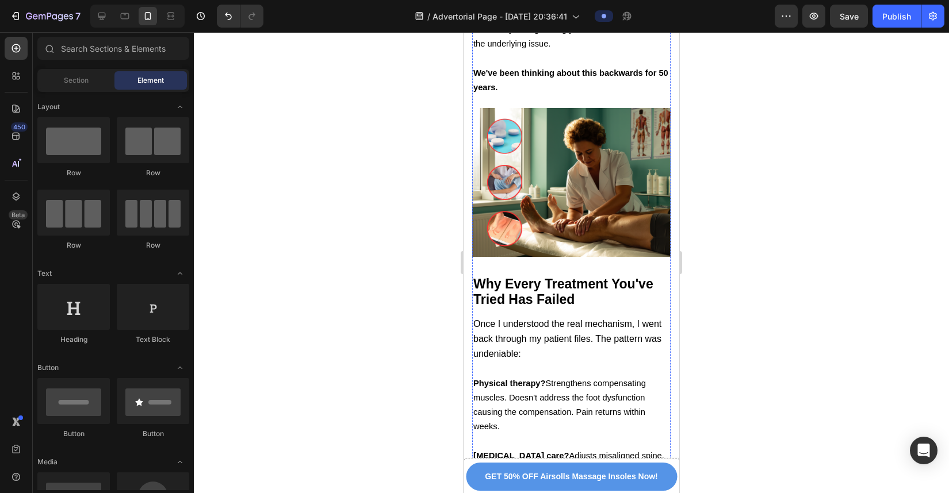
scroll to position [3185, 0]
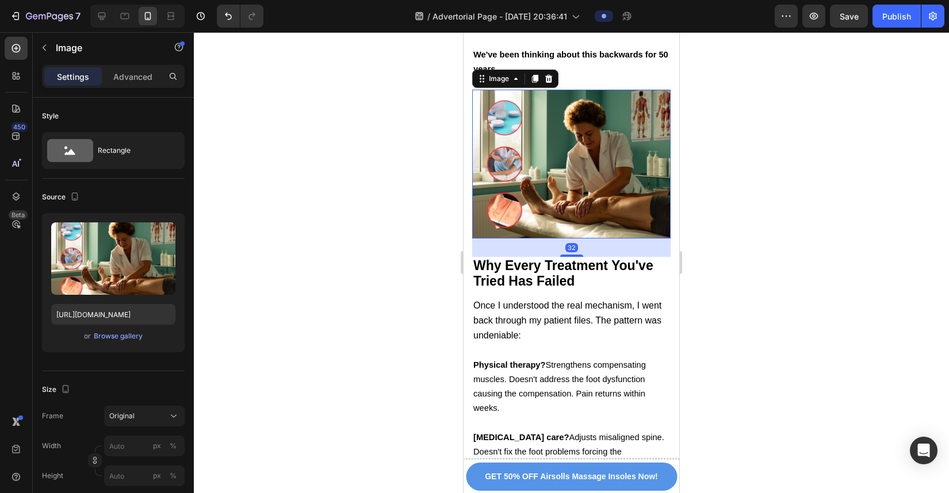
click at [570, 239] on img at bounding box center [571, 164] width 198 height 149
click at [139, 69] on div "Advanced" at bounding box center [133, 76] width 58 height 18
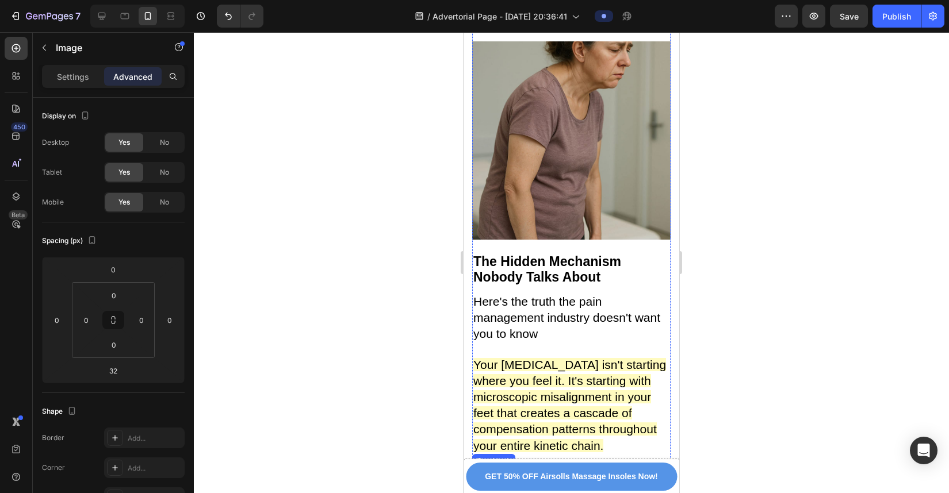
scroll to position [2444, 0]
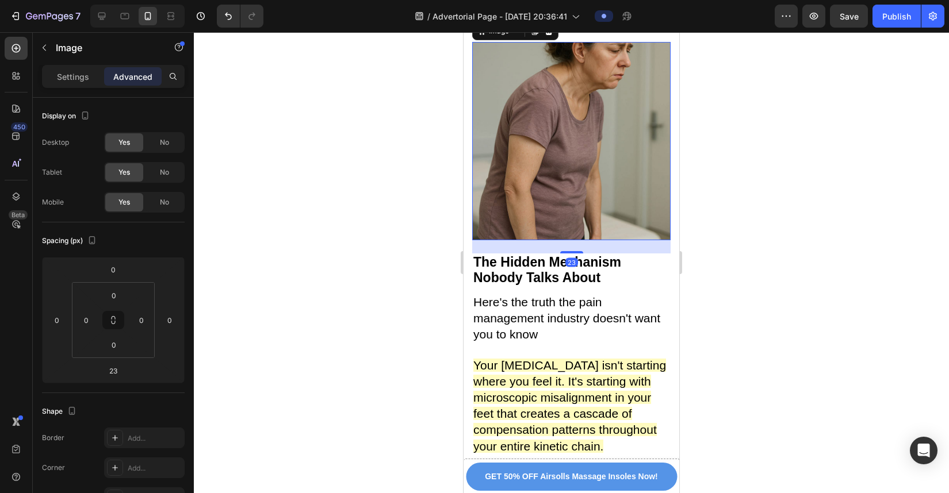
click at [562, 191] on img at bounding box center [571, 141] width 198 height 198
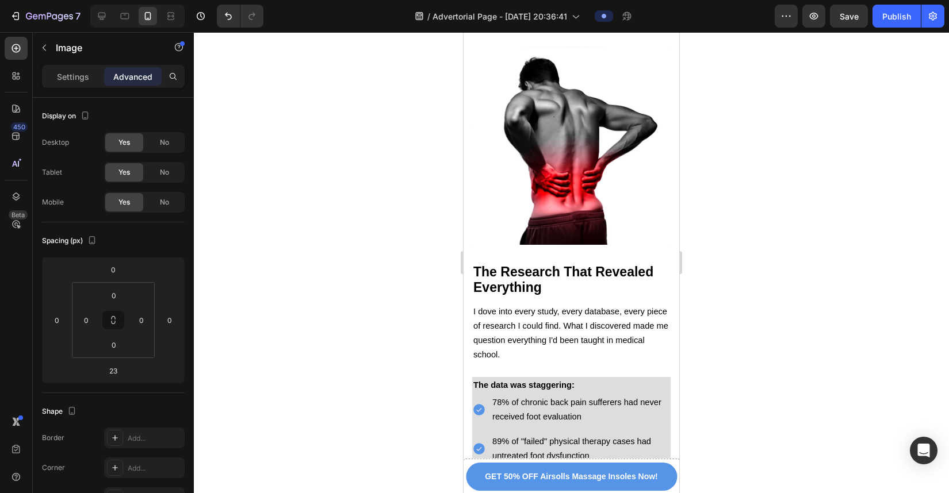
scroll to position [1843, 0]
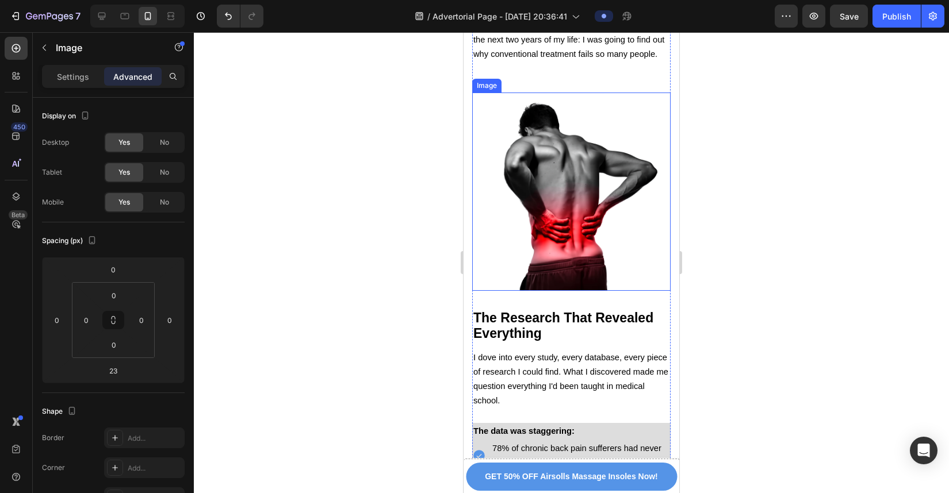
click at [570, 248] on img at bounding box center [571, 192] width 198 height 198
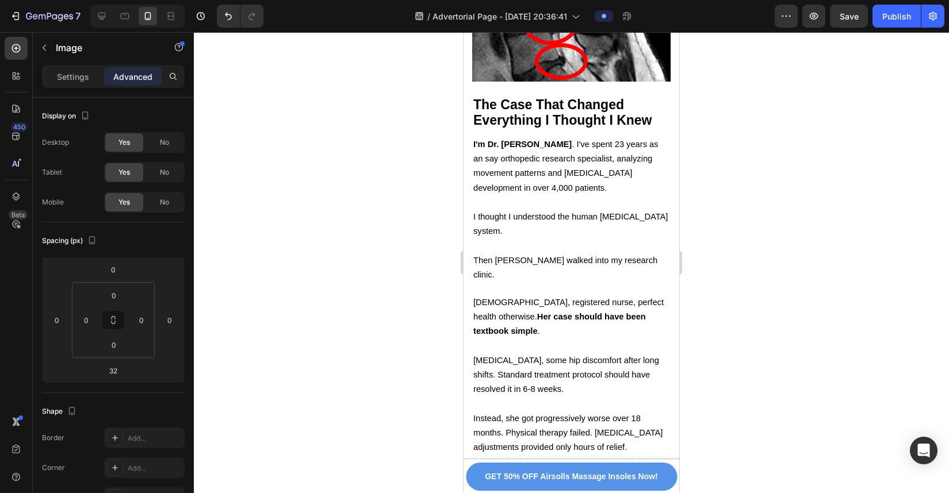
scroll to position [1174, 0]
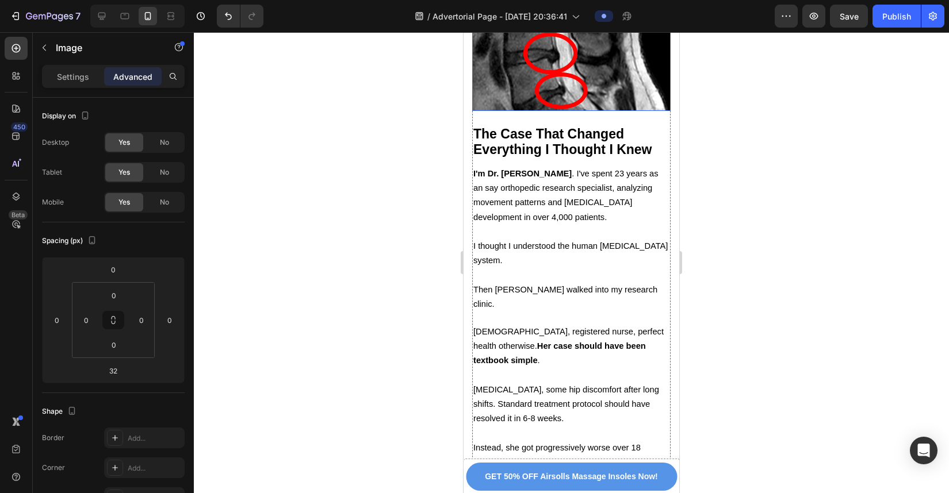
click at [573, 111] on img at bounding box center [571, 12] width 198 height 198
click at [526, 111] on img at bounding box center [571, 12] width 198 height 198
click at [112, 14] on div at bounding box center [137, 16] width 94 height 23
click at [110, 15] on div at bounding box center [102, 16] width 18 height 18
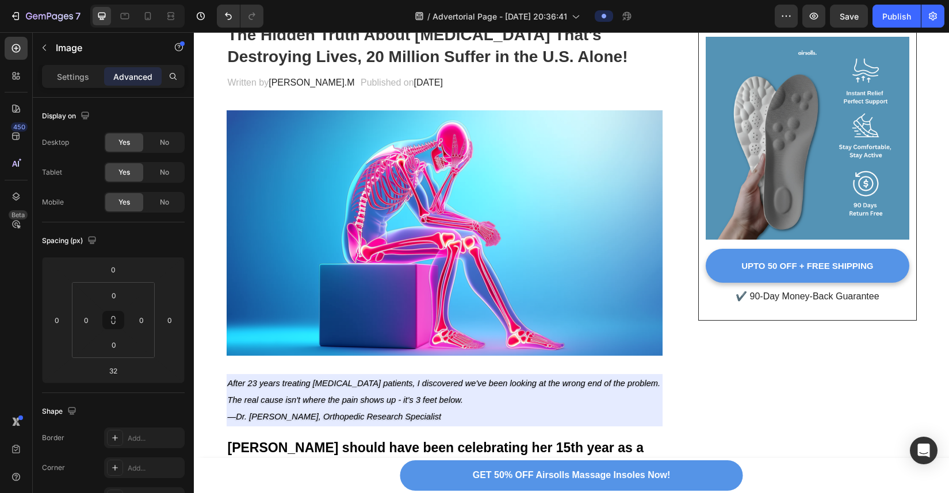
scroll to position [160, 0]
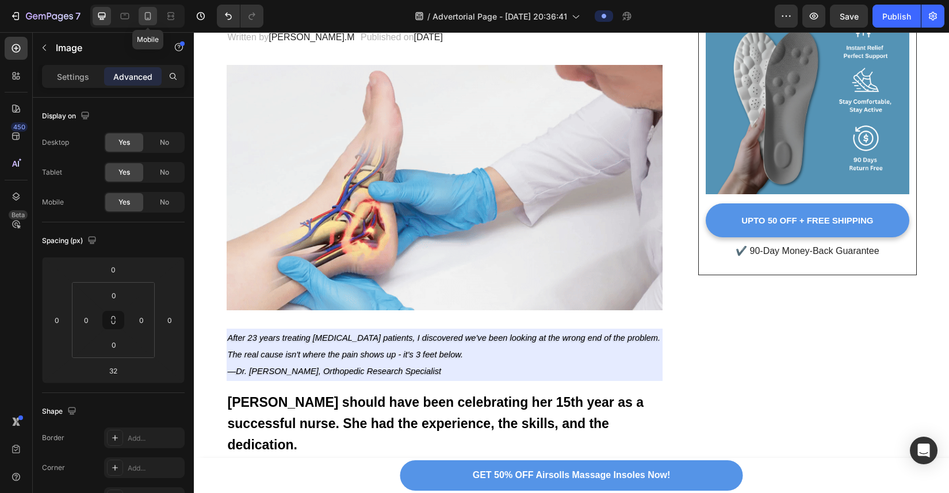
click at [151, 17] on icon at bounding box center [148, 16] width 6 height 8
type input "25"
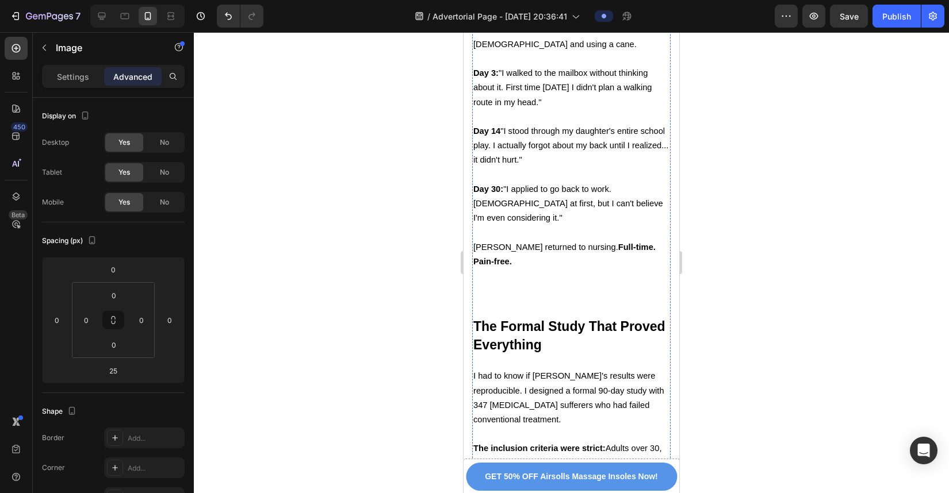
scroll to position [5278, 0]
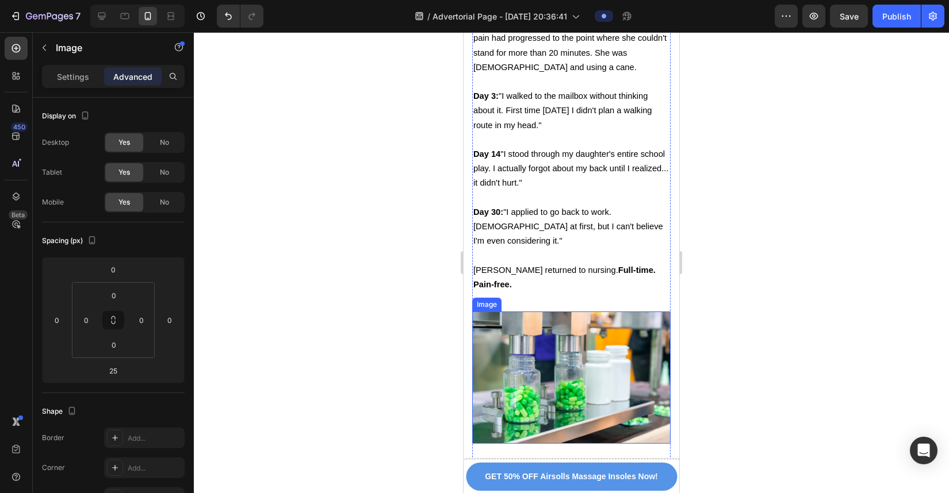
click at [605, 312] on img at bounding box center [571, 378] width 198 height 132
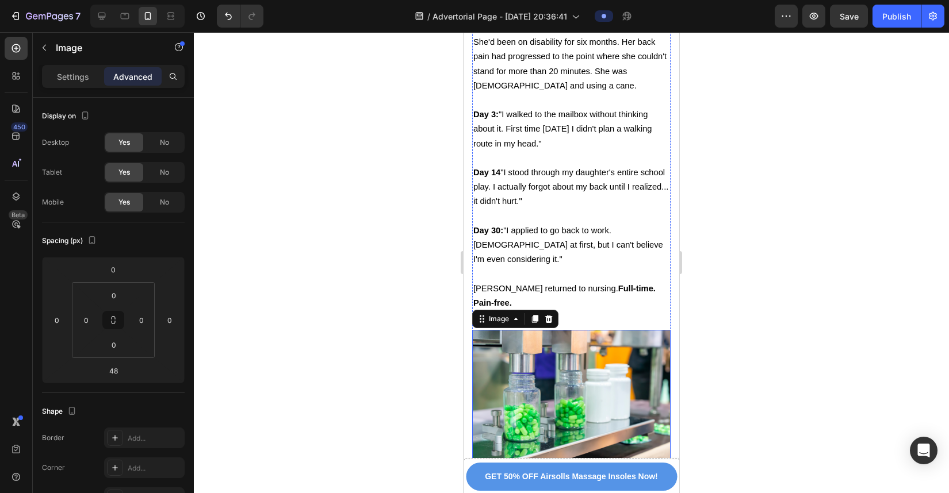
scroll to position [5292, 0]
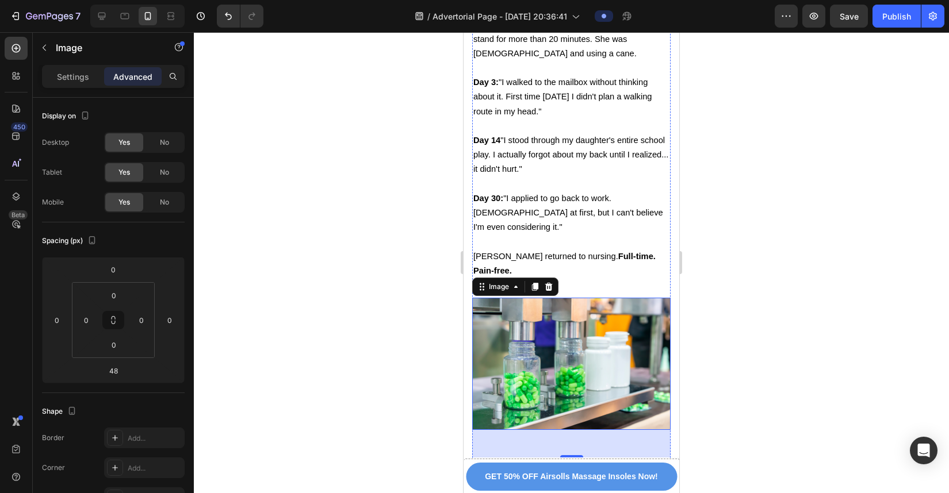
click at [593, 298] on img at bounding box center [571, 364] width 198 height 132
click at [613, 298] on img at bounding box center [571, 364] width 198 height 132
click at [66, 83] on div "Settings" at bounding box center [73, 76] width 58 height 18
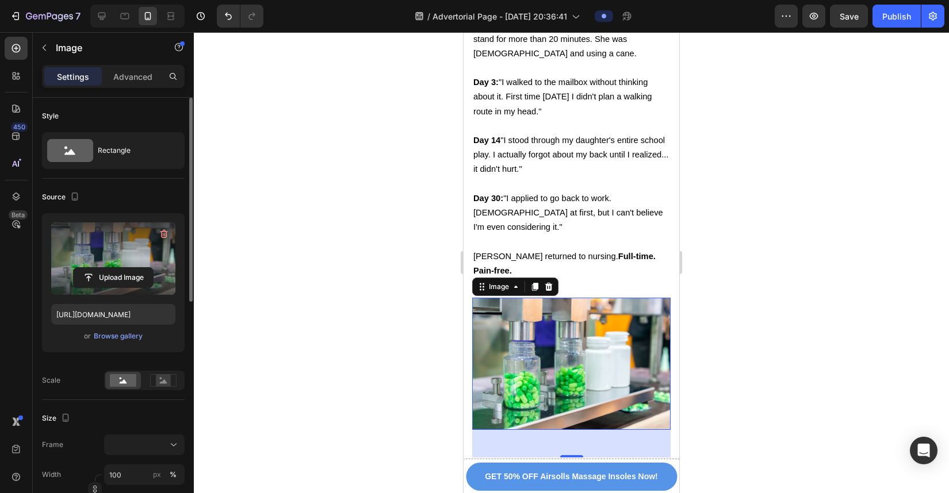
click at [125, 288] on label at bounding box center [113, 259] width 124 height 72
click at [125, 288] on input "file" at bounding box center [113, 278] width 79 height 20
click at [106, 277] on input "file" at bounding box center [113, 278] width 79 height 20
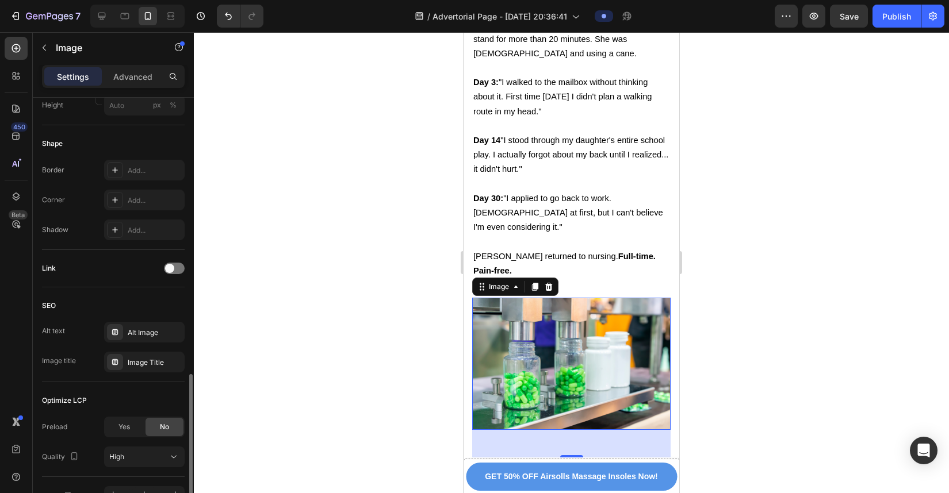
scroll to position [469, 0]
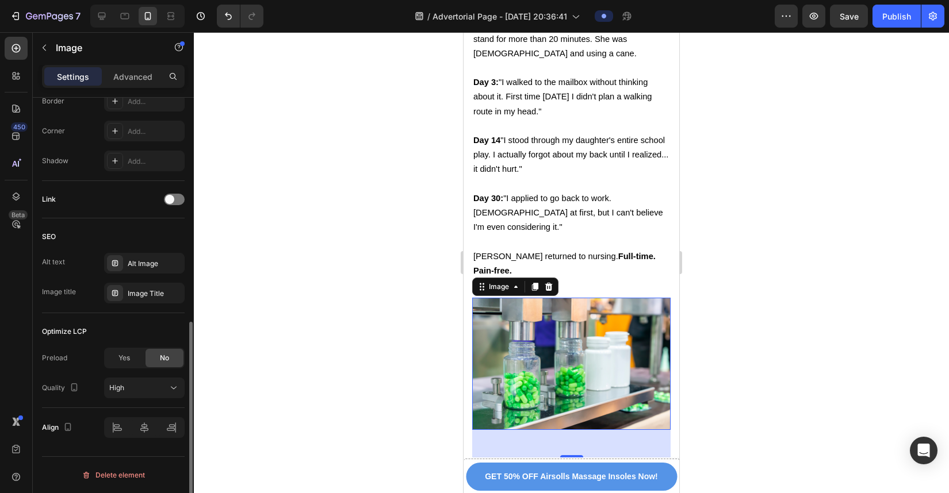
type input "https://cdn.shopify.com/s/files/1/0934/4440/7597/files/gempages_586026767823667…"
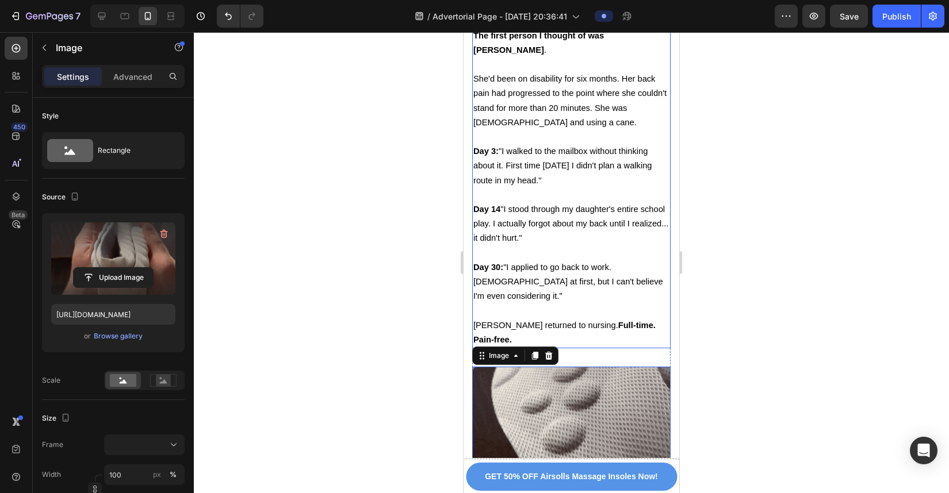
scroll to position [5128, 0]
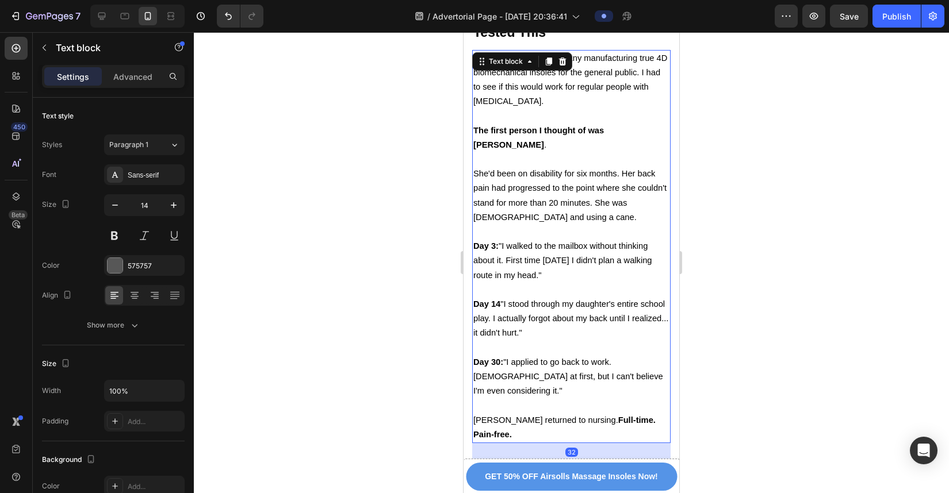
click at [614, 351] on span "Day 30: "I applied to go back to work. Part-time at first, but I can't believe …" at bounding box center [568, 377] width 190 height 38
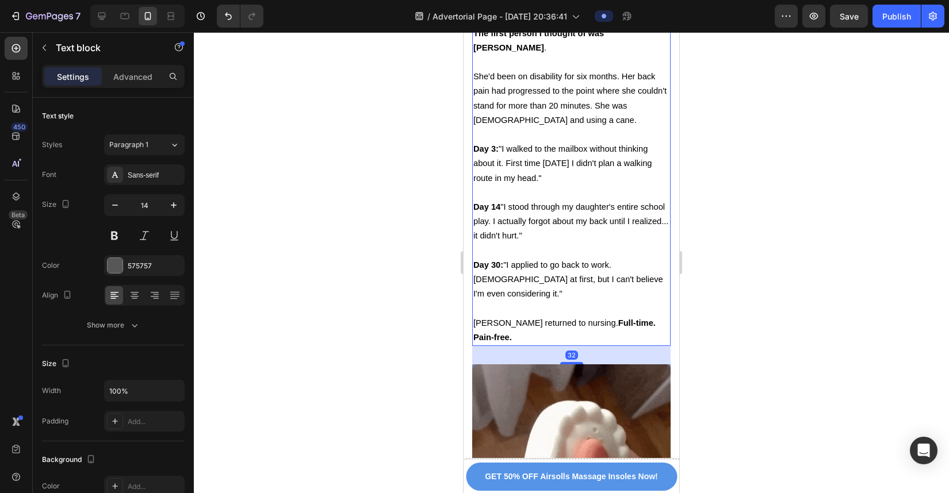
scroll to position [5280, 0]
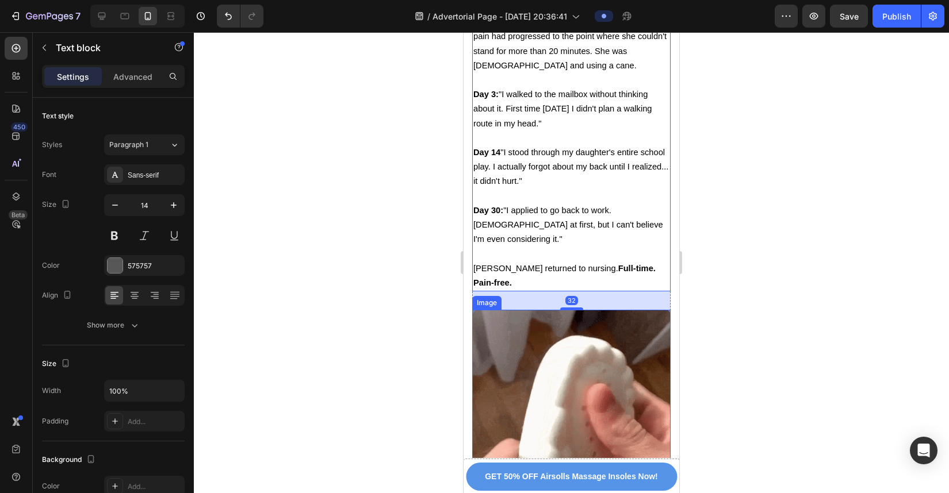
click at [612, 310] on img at bounding box center [571, 410] width 198 height 200
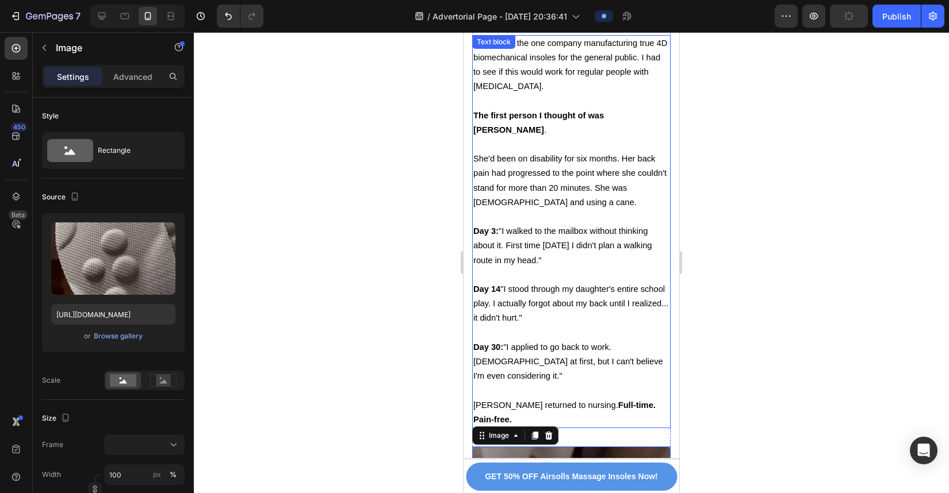
click at [638, 227] on span "Day 3: "I walked to the mailbox without thinking about it. First time in two ye…" at bounding box center [562, 246] width 178 height 38
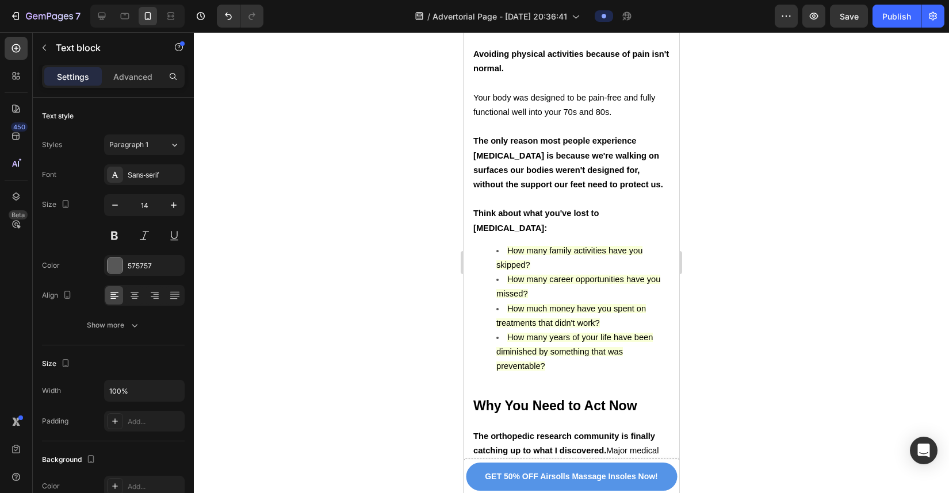
scroll to position [6666, 0]
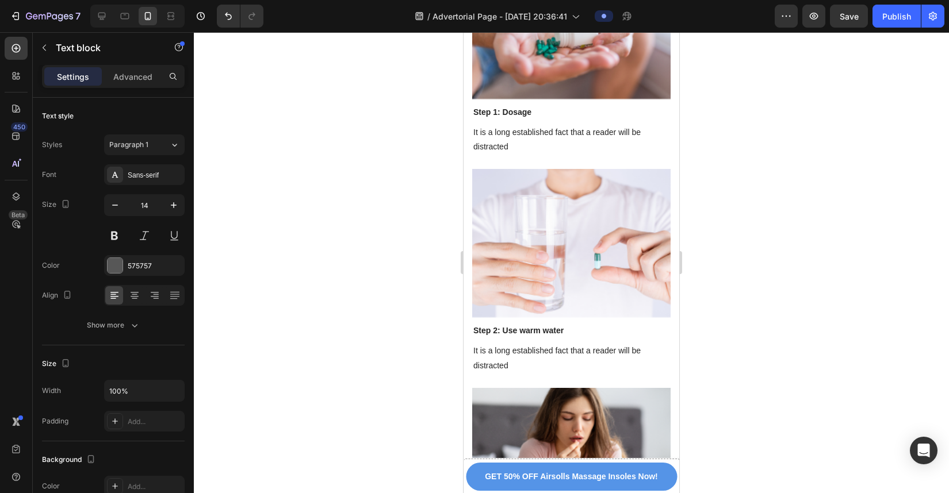
scroll to position [6121, 0]
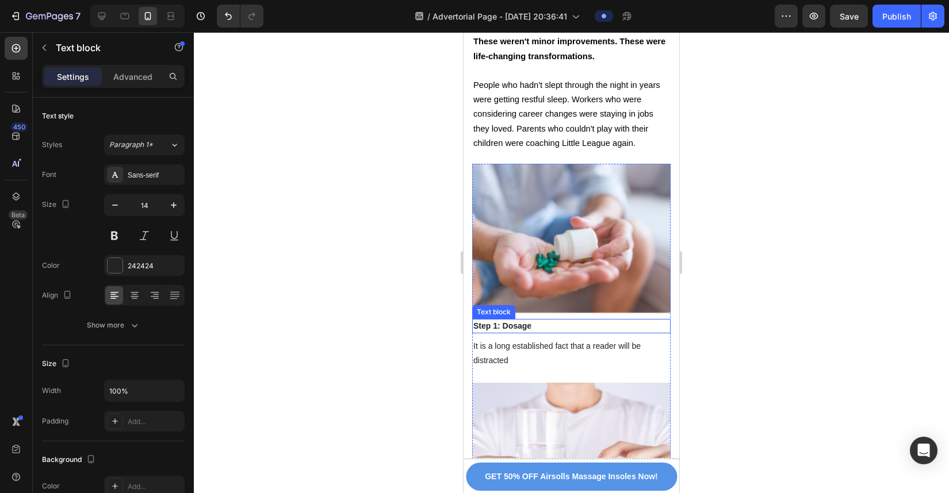
click at [529, 320] on p "Step 1: Dosage" at bounding box center [571, 326] width 196 height 12
click at [542, 320] on p "Step 1: Dosage" at bounding box center [571, 326] width 196 height 12
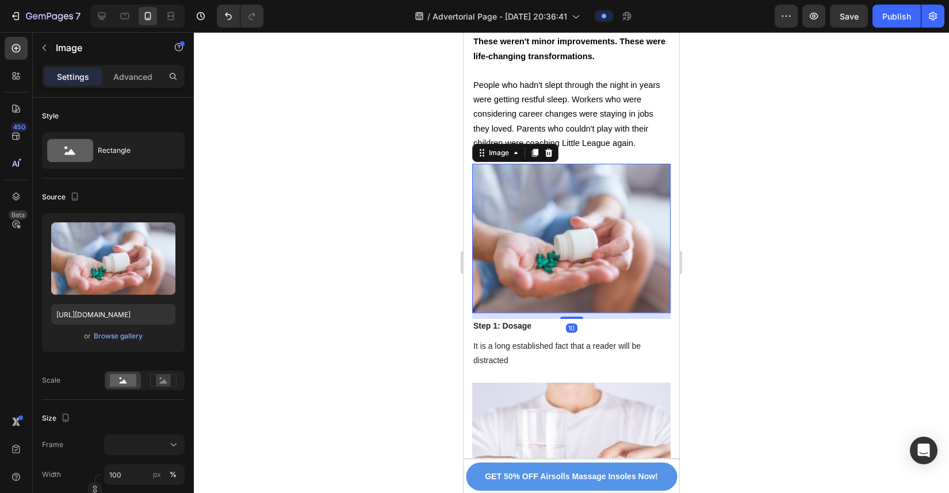
click at [571, 164] on img at bounding box center [571, 238] width 198 height 149
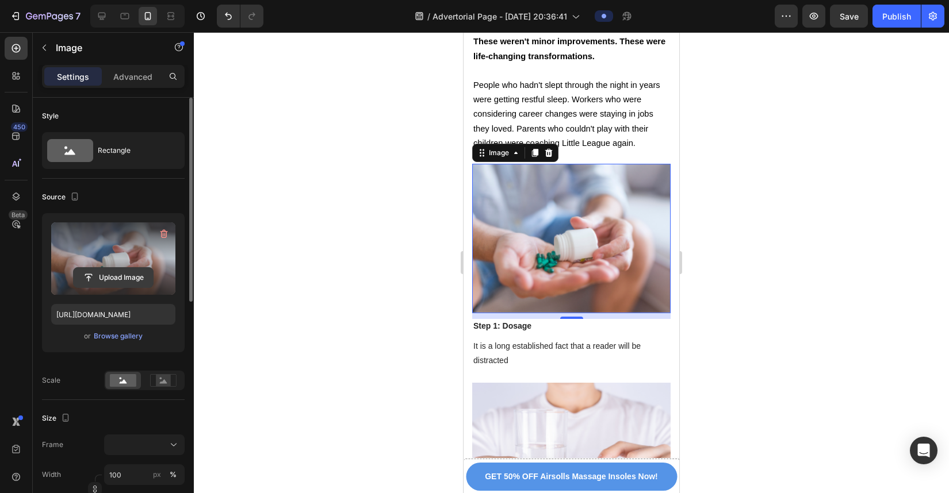
click at [118, 277] on input "file" at bounding box center [113, 278] width 79 height 20
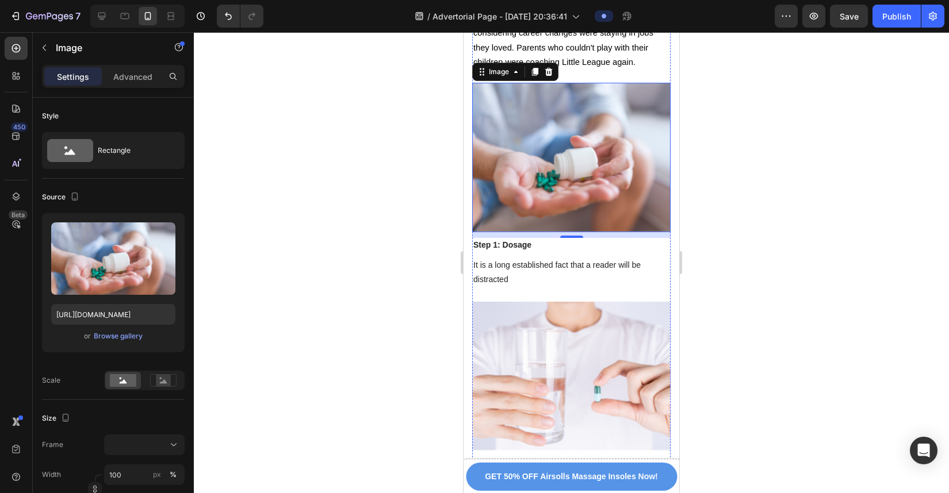
scroll to position [6251, 0]
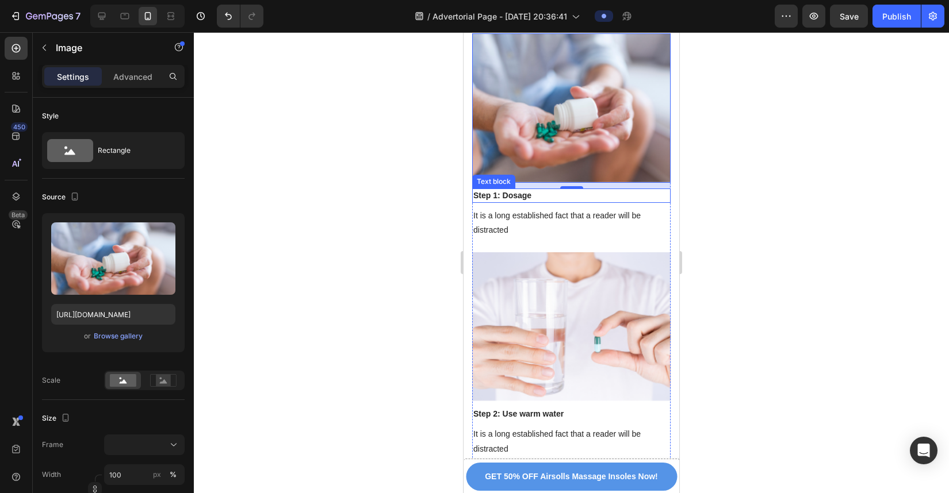
click at [545, 190] on p "Step 1: Dosage" at bounding box center [571, 196] width 196 height 12
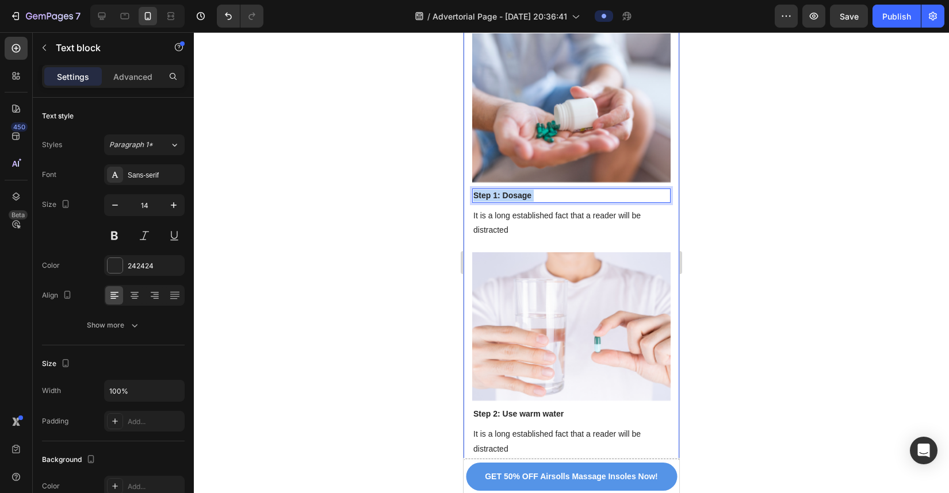
drag, startPoint x: 545, startPoint y: 103, endPoint x: 466, endPoint y: 100, distance: 79.4
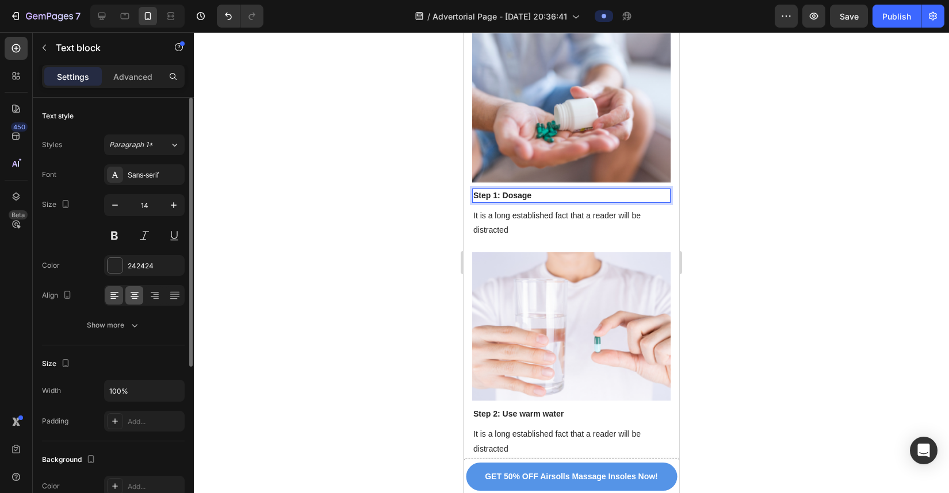
click at [133, 292] on icon at bounding box center [135, 292] width 8 height 1
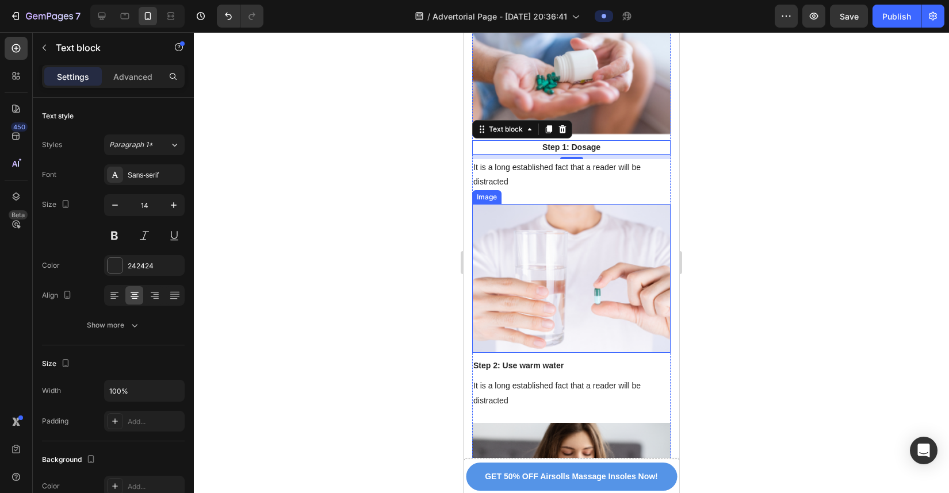
scroll to position [6406, 0]
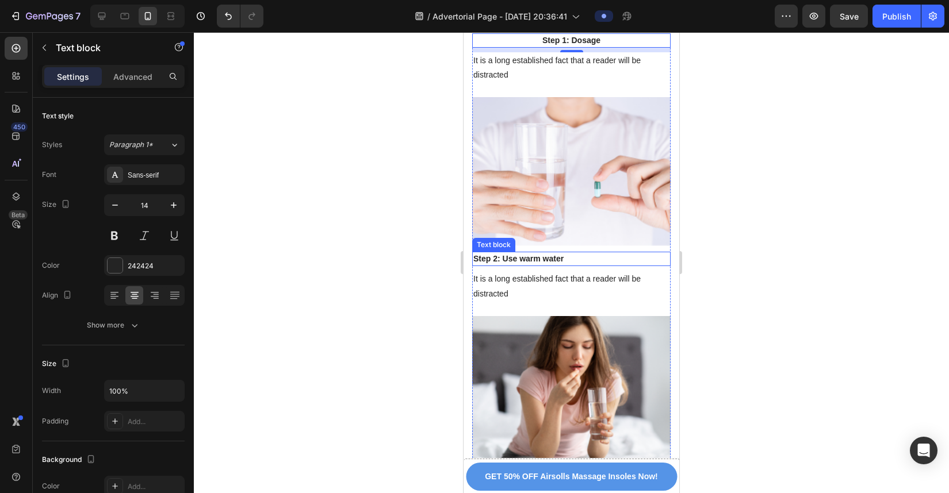
click at [558, 253] on p "Step 2: Use warm water" at bounding box center [571, 259] width 196 height 12
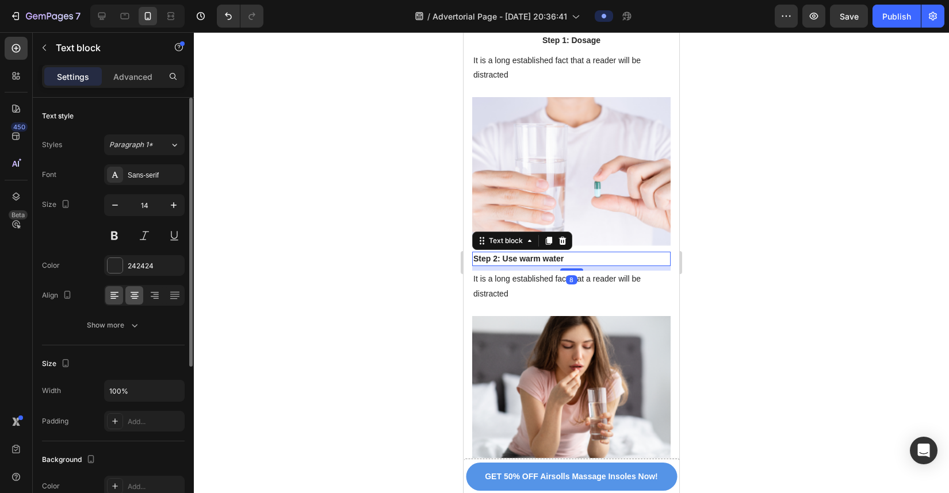
click at [140, 296] on div at bounding box center [134, 295] width 18 height 18
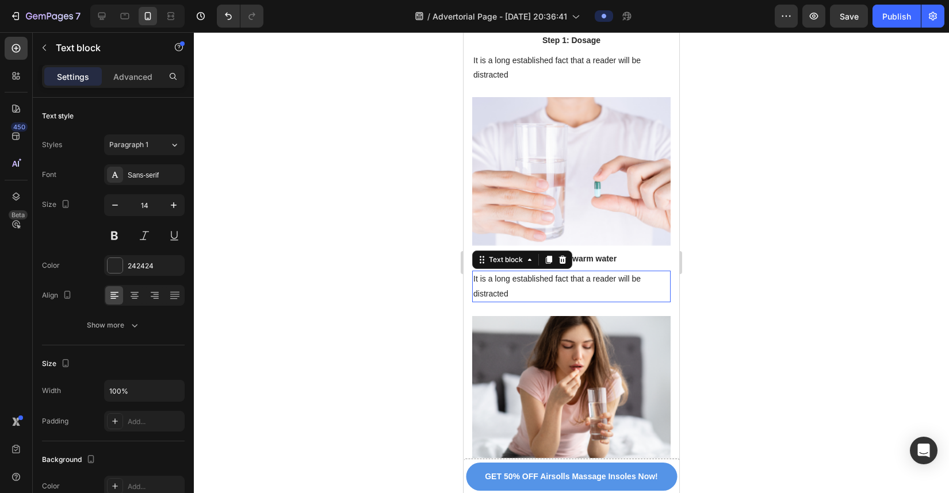
click at [491, 272] on p "It is a long established fact that a reader will be distracted" at bounding box center [571, 286] width 196 height 29
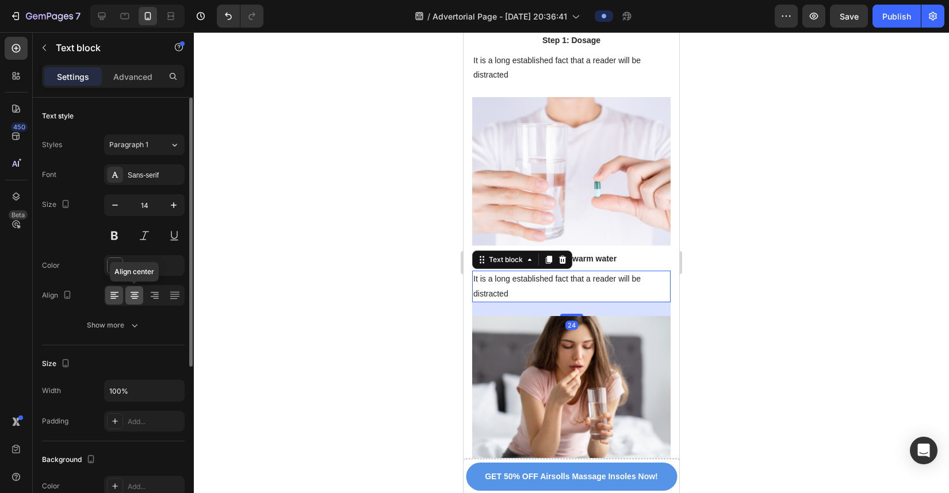
click at [137, 293] on icon at bounding box center [135, 292] width 8 height 1
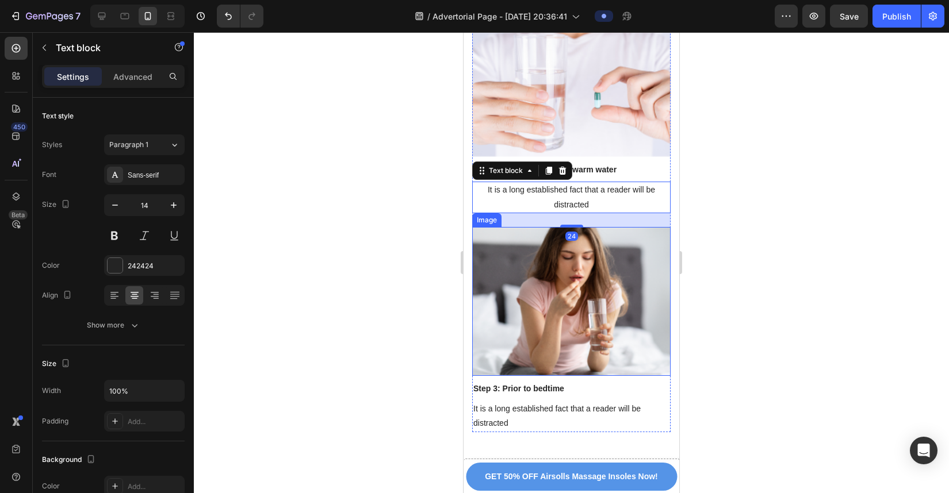
scroll to position [6553, 0]
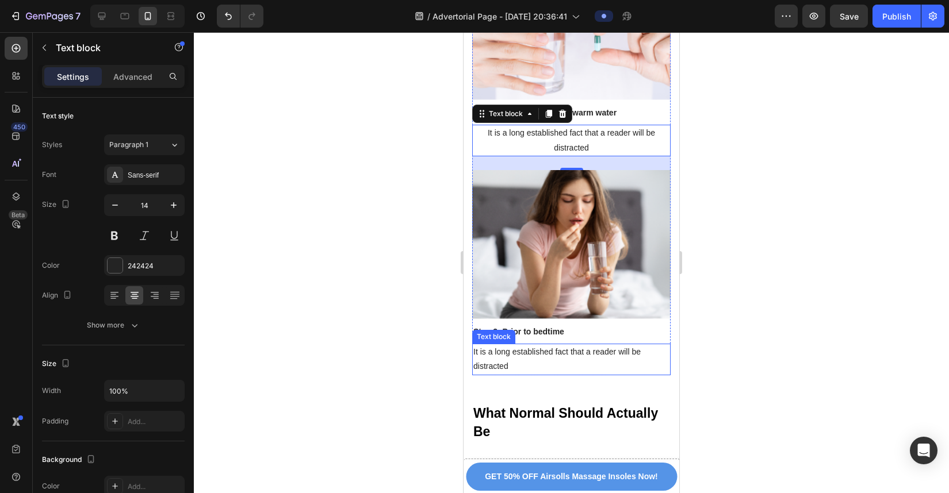
click at [551, 326] on p "Step 3: Prior to bedtime" at bounding box center [571, 332] width 196 height 12
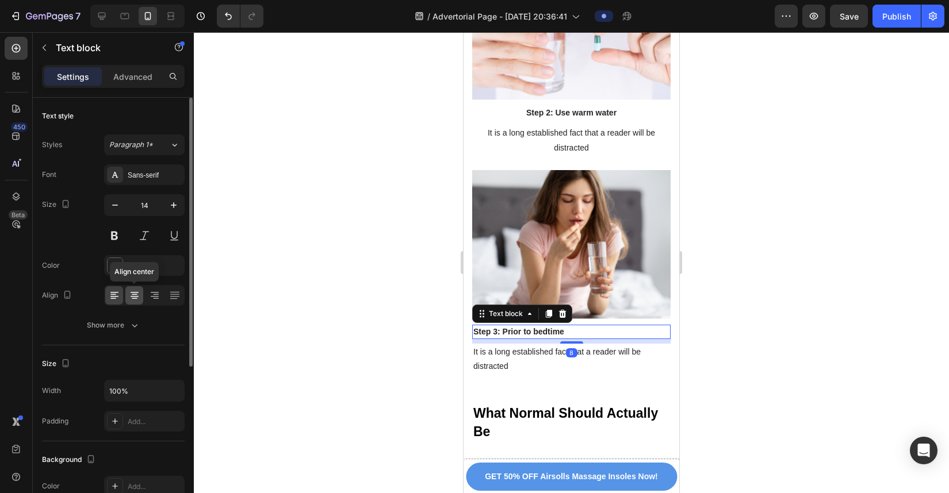
click at [128, 294] on div at bounding box center [134, 295] width 18 height 18
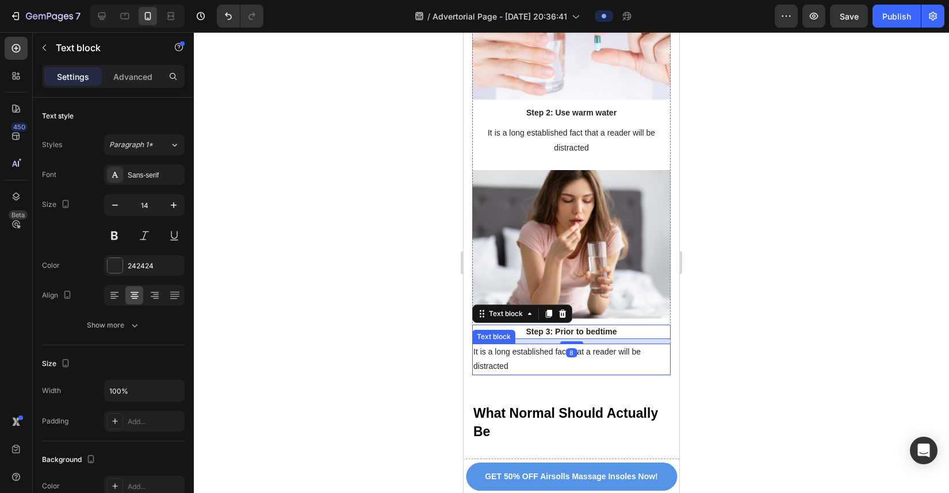
click at [516, 345] on p "It is a long established fact that a reader will be distracted" at bounding box center [571, 359] width 196 height 29
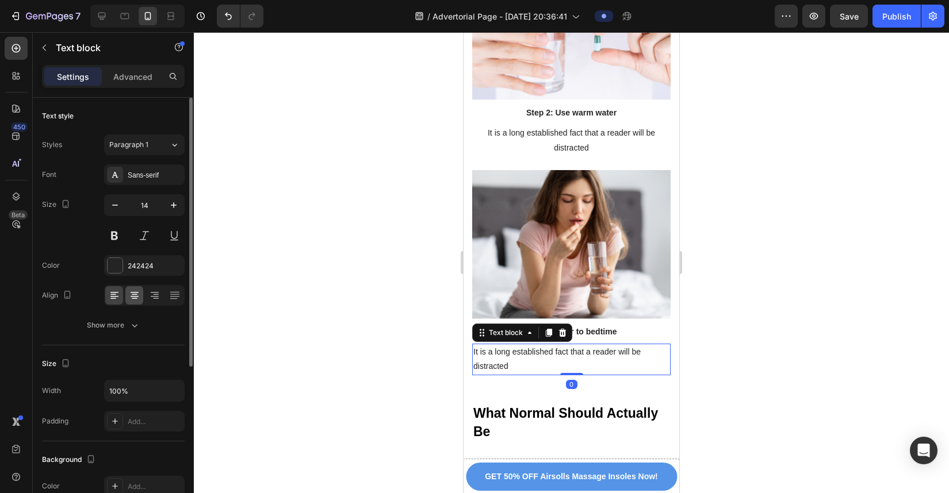
click at [129, 297] on icon at bounding box center [135, 296] width 12 height 12
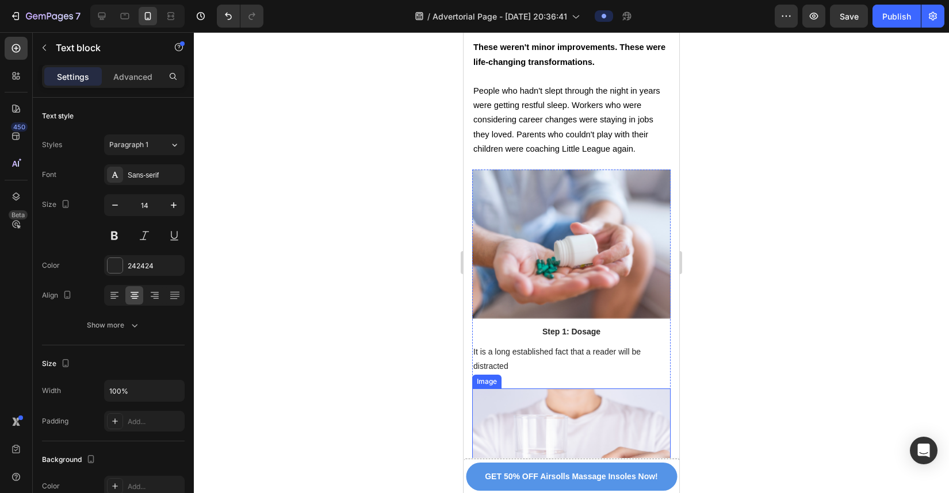
scroll to position [6114, 0]
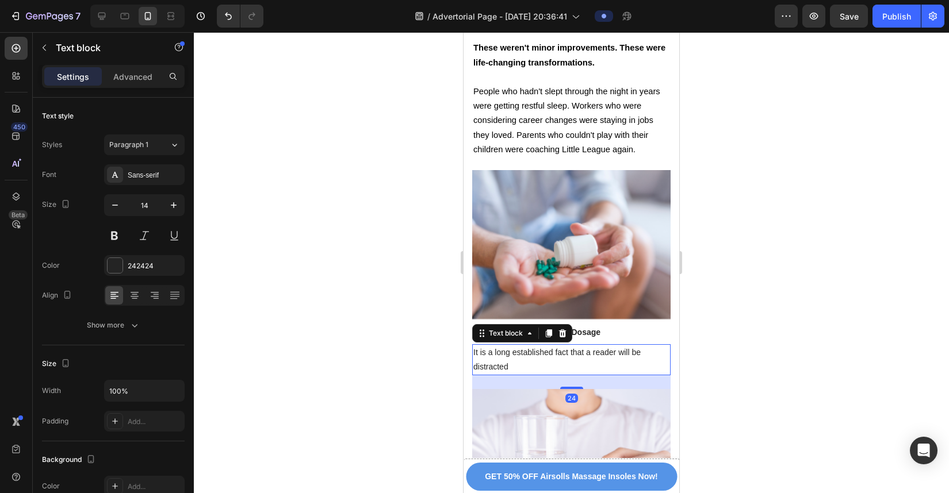
click at [538, 346] on p "It is a long established fact that a reader will be distracted" at bounding box center [571, 360] width 196 height 29
click at [138, 306] on div "Font Sans-serif Size 14 Color 242424 Align Show more" at bounding box center [113, 249] width 143 height 171
click at [137, 302] on div at bounding box center [134, 295] width 18 height 18
click at [597, 327] on p "Step 1: Dosage" at bounding box center [571, 333] width 196 height 12
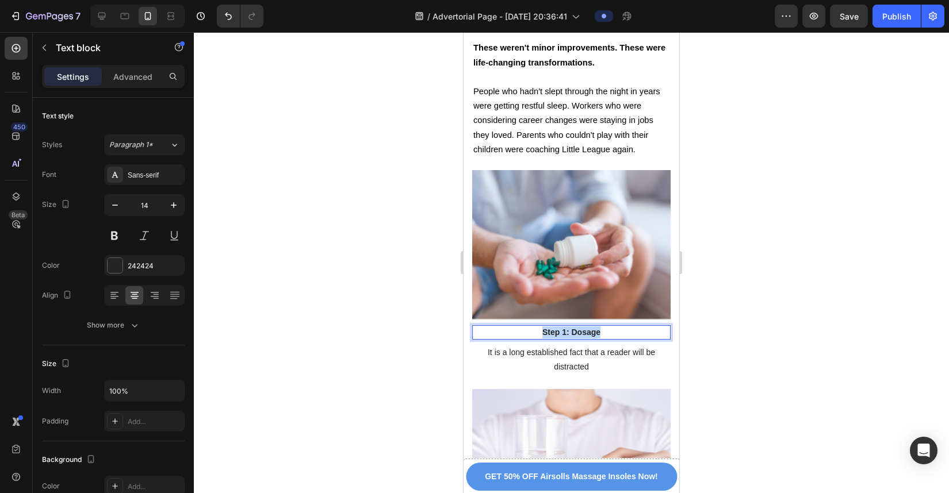
drag, startPoint x: 607, startPoint y: 242, endPoint x: 492, endPoint y: 242, distance: 115.0
click at [492, 327] on p "Step 1: Dosage" at bounding box center [571, 333] width 196 height 12
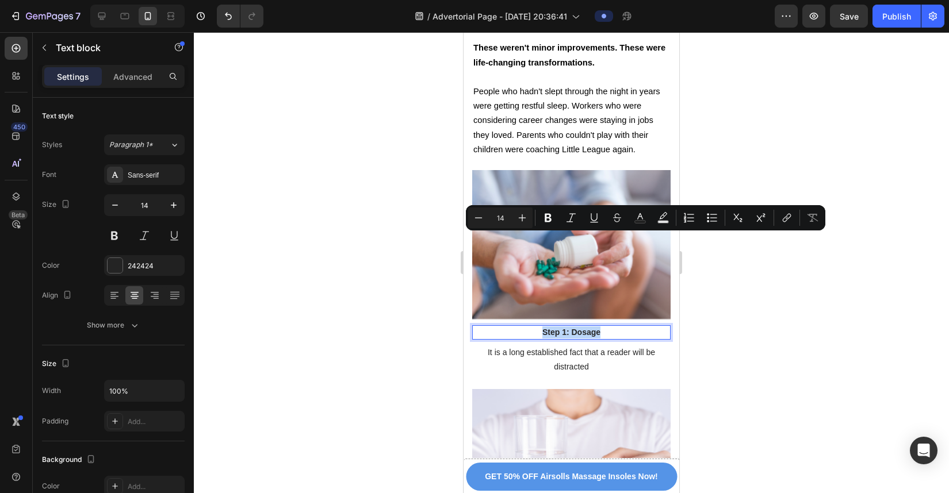
click at [626, 170] on img at bounding box center [571, 244] width 198 height 149
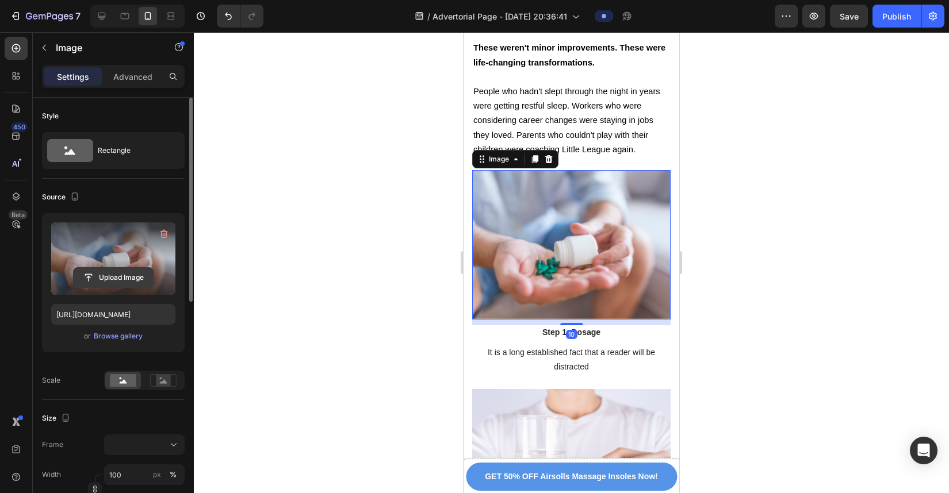
click at [123, 275] on input "file" at bounding box center [113, 278] width 79 height 20
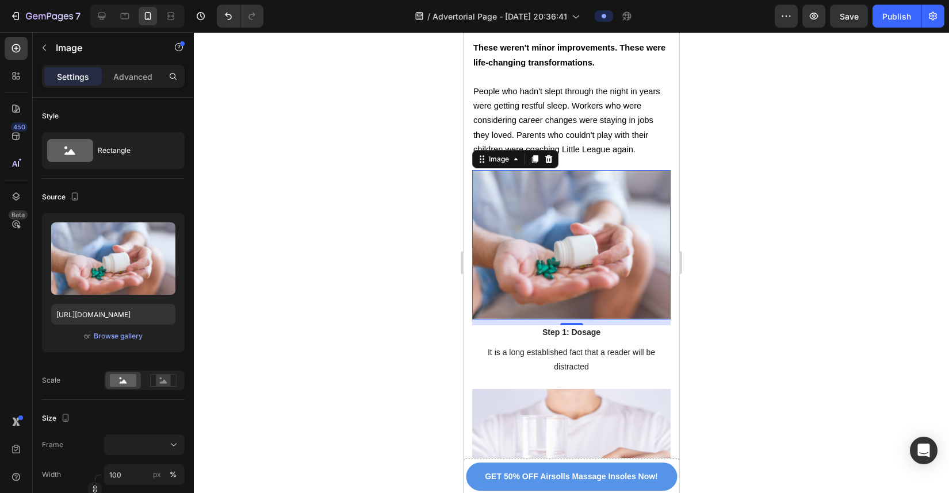
click at [520, 190] on img at bounding box center [571, 244] width 198 height 149
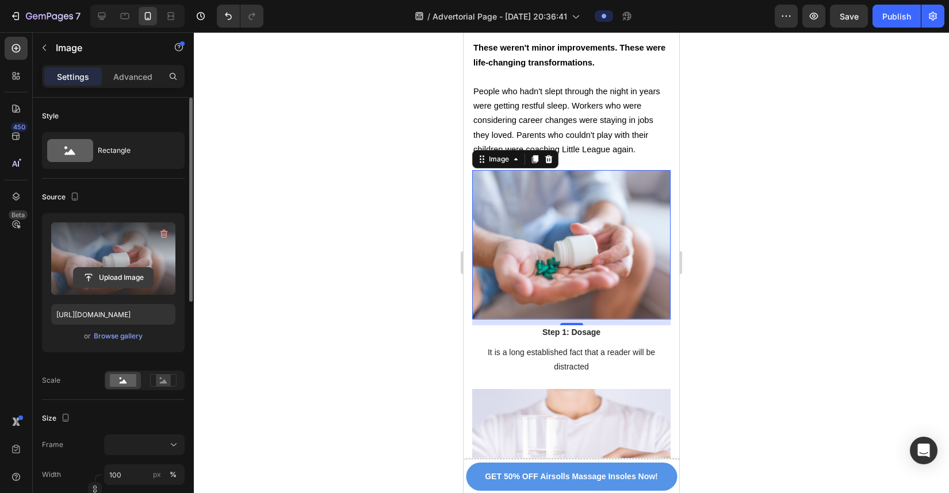
click at [100, 270] on input "file" at bounding box center [113, 278] width 79 height 20
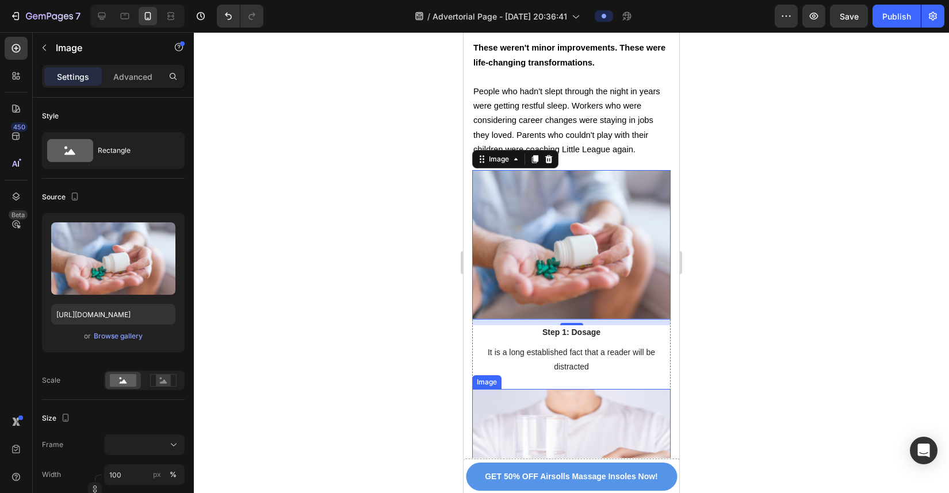
click at [586, 351] on img at bounding box center [571, 463] width 198 height 149
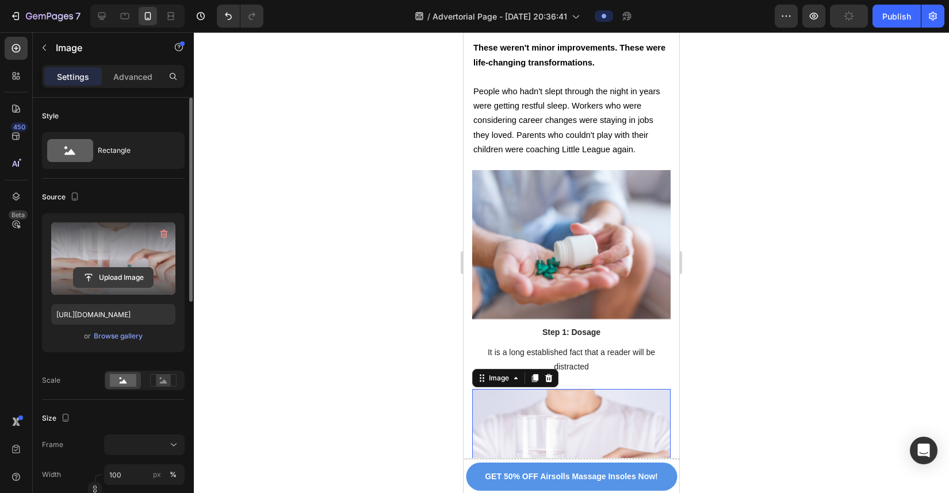
click at [106, 267] on button "Upload Image" at bounding box center [113, 277] width 81 height 21
click at [137, 275] on input "file" at bounding box center [113, 278] width 79 height 20
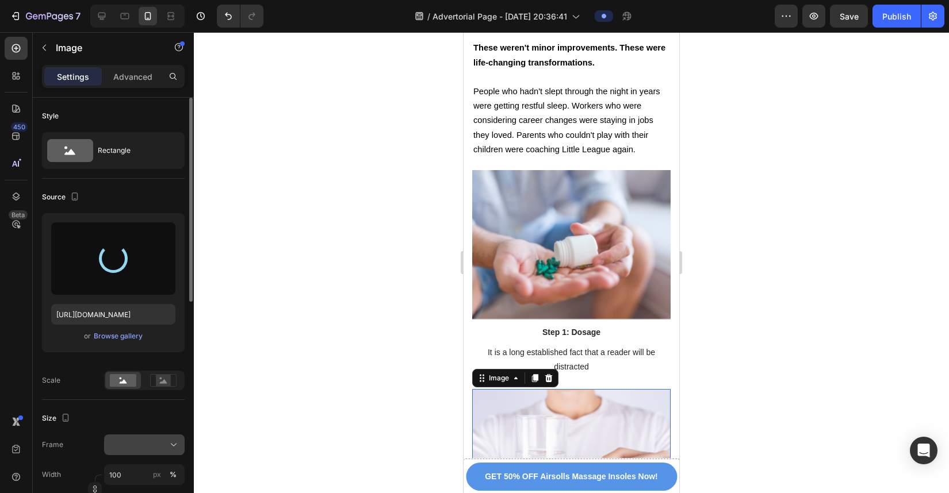
click at [151, 351] on div at bounding box center [144, 445] width 70 height 12
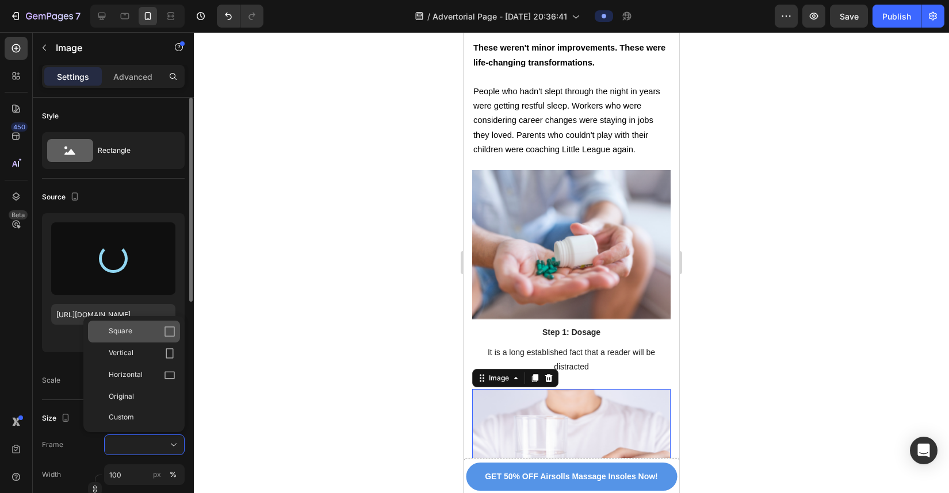
type input "https://cdn.shopify.com/s/files/1/0934/4440/7597/files/gempages_586026767823667…"
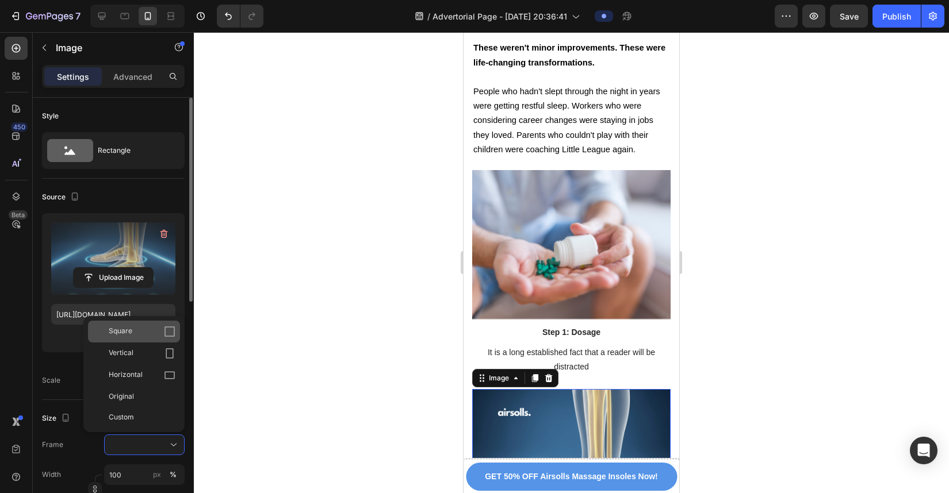
click at [158, 331] on div "Square" at bounding box center [142, 332] width 67 height 12
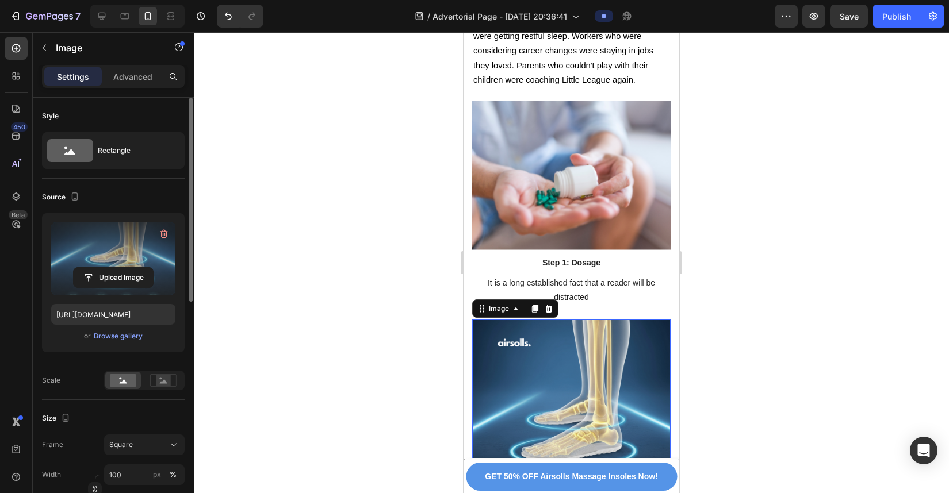
scroll to position [6098, 0]
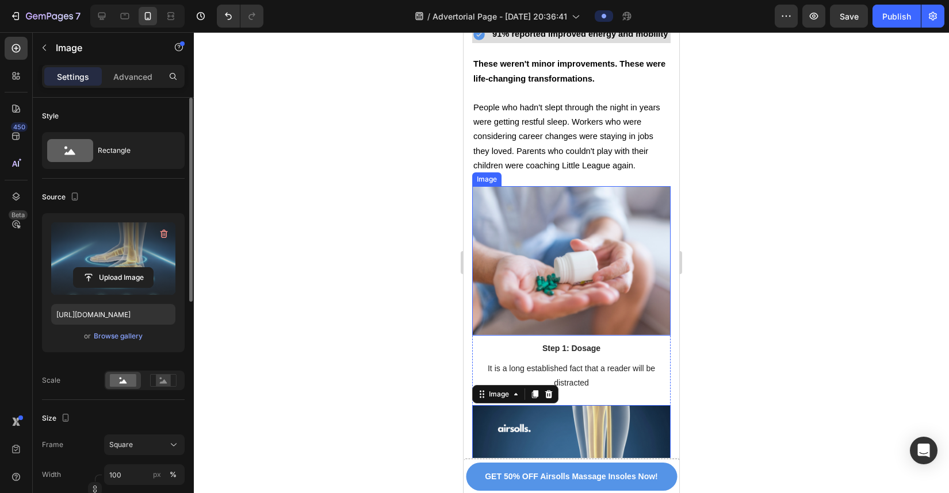
click at [523, 200] on img at bounding box center [571, 260] width 198 height 149
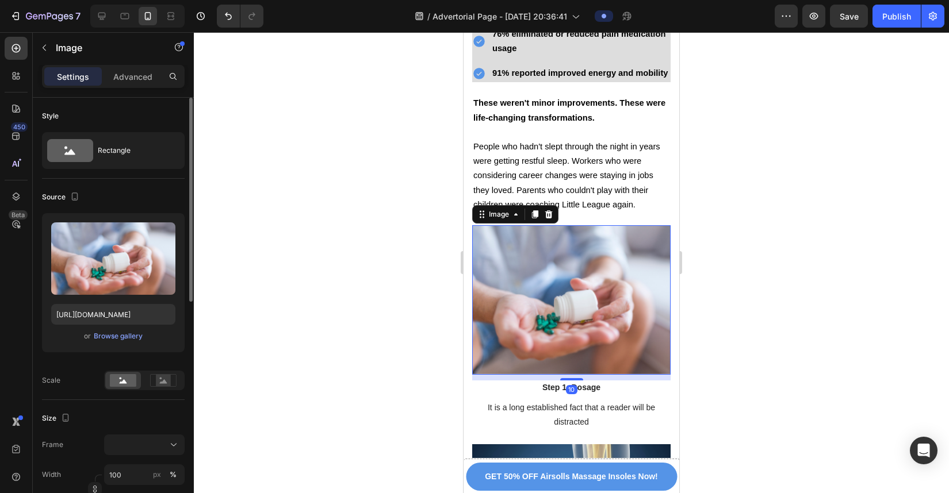
scroll to position [6000, 0]
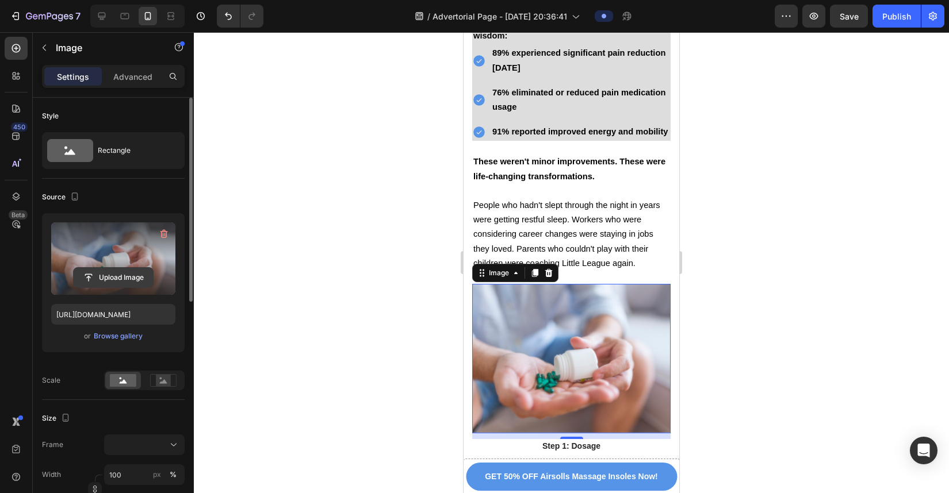
click at [117, 274] on input "file" at bounding box center [113, 278] width 79 height 20
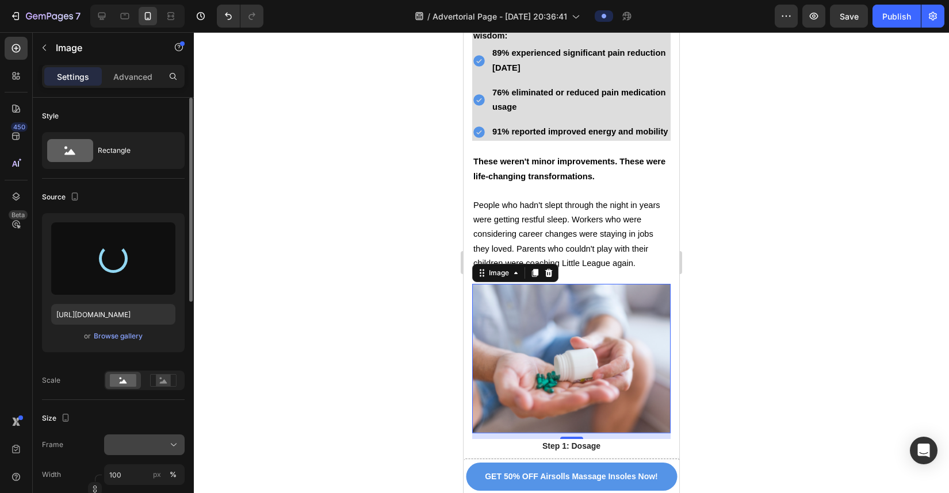
click at [154, 351] on div at bounding box center [144, 445] width 70 height 12
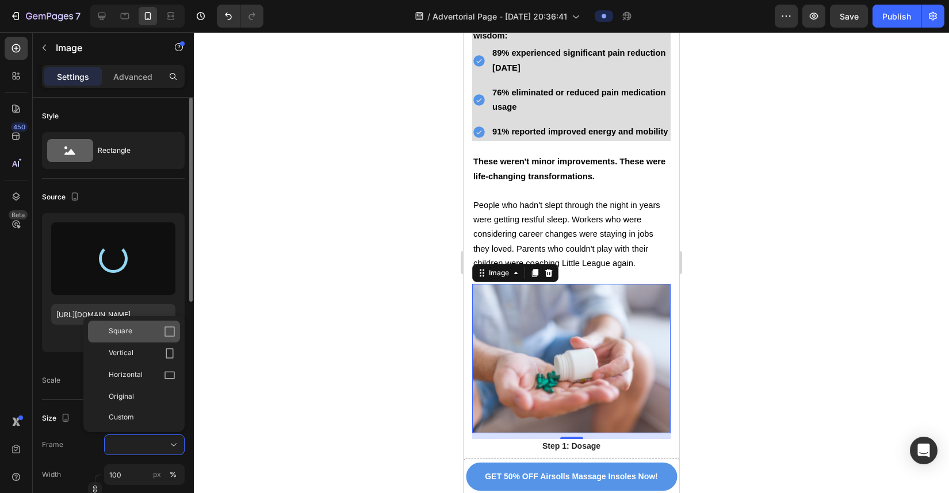
click at [159, 327] on div "Square" at bounding box center [142, 332] width 67 height 12
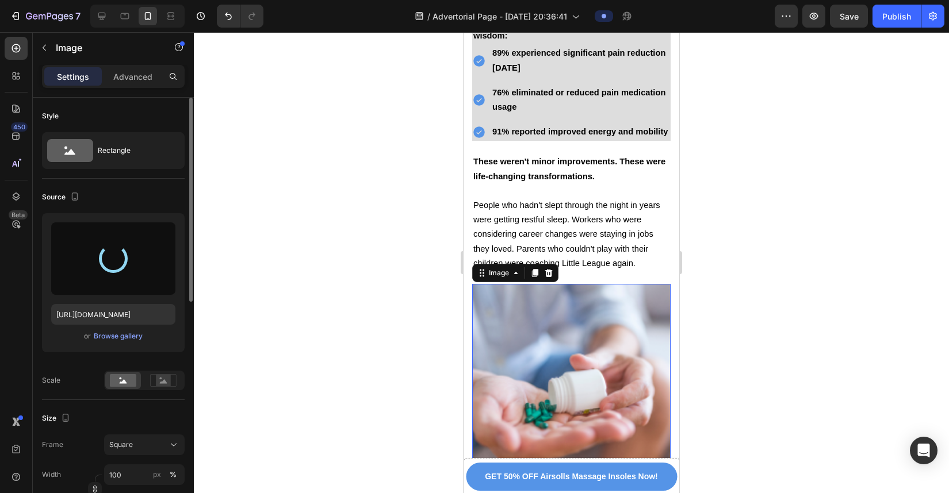
type input "https://cdn.shopify.com/s/files/1/0934/4440/7597/files/gempages_586026767823667…"
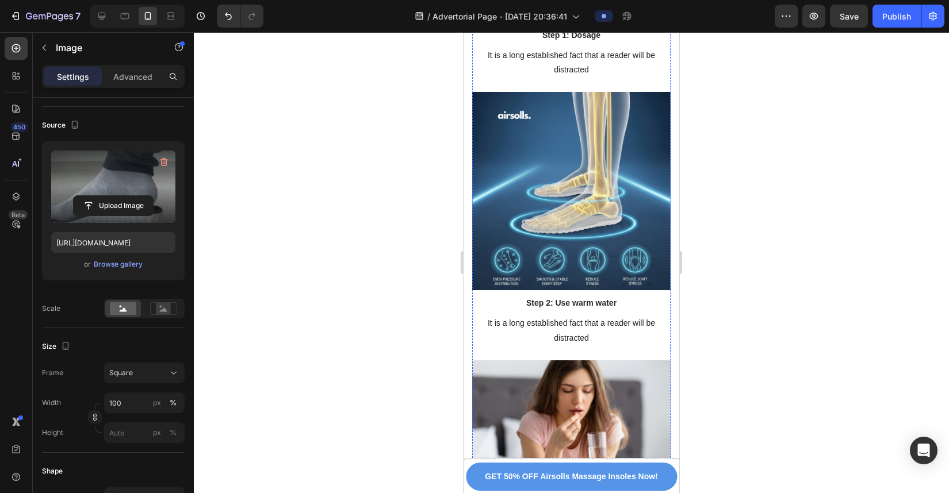
scroll to position [6546, 0]
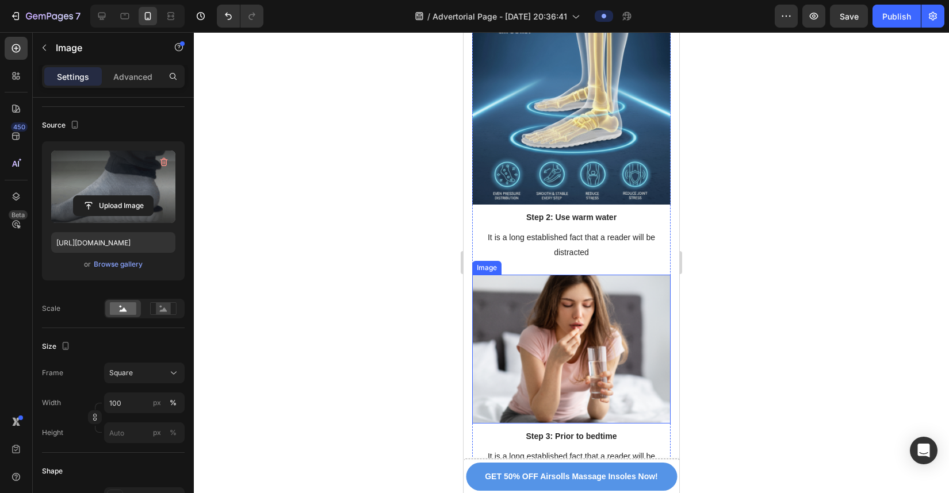
click at [595, 275] on img at bounding box center [571, 349] width 198 height 149
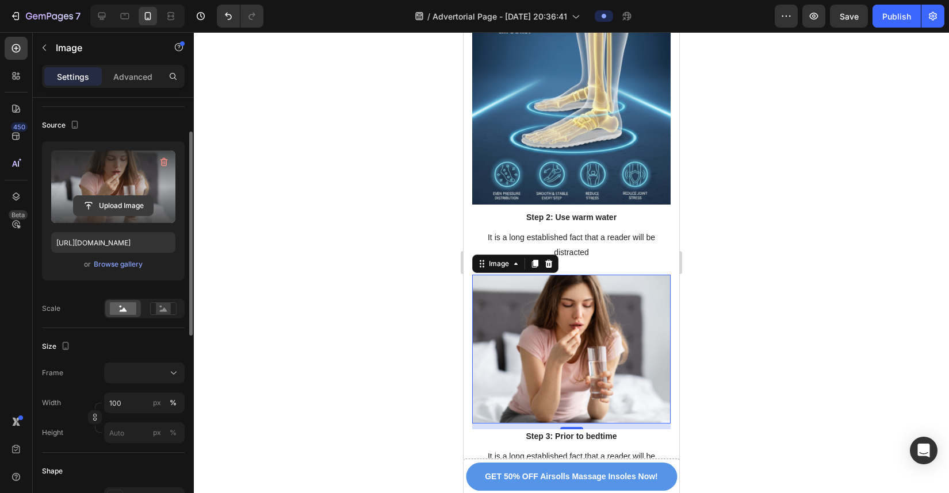
click at [117, 202] on input "file" at bounding box center [113, 206] width 79 height 20
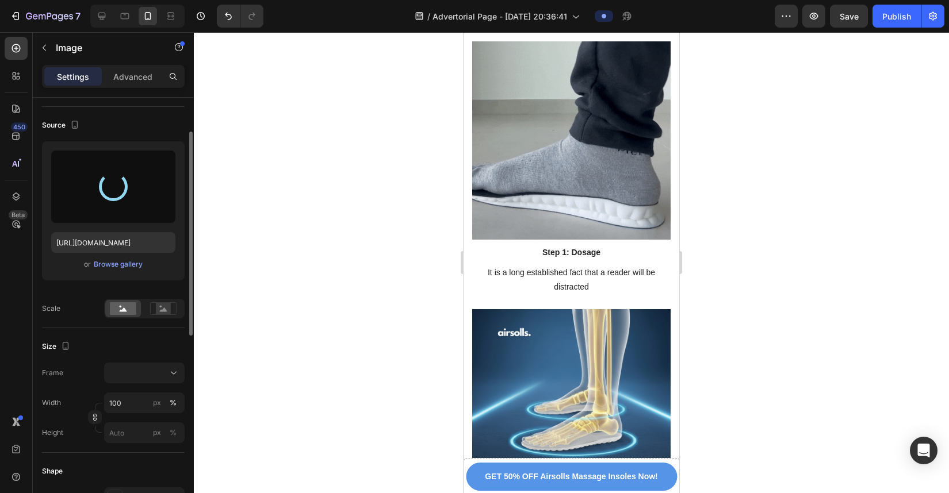
scroll to position [6243, 0]
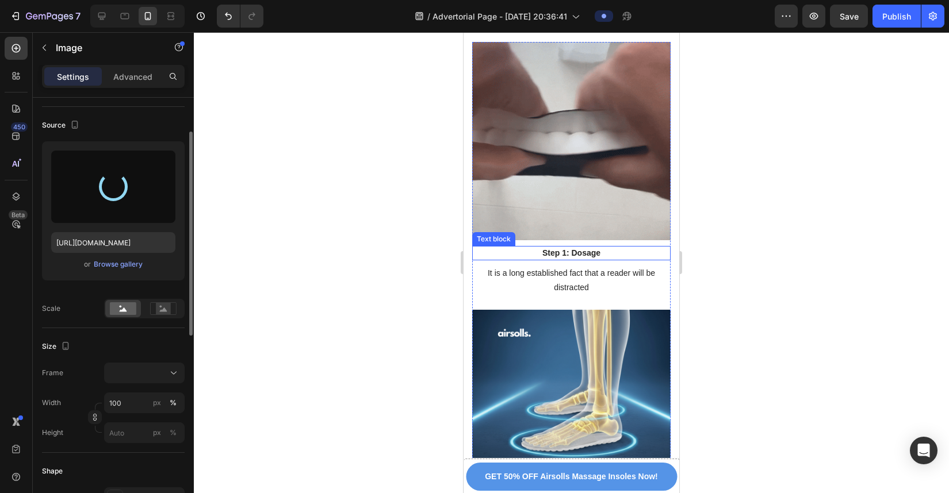
click at [574, 247] on p "Step 1: Dosage" at bounding box center [571, 253] width 196 height 12
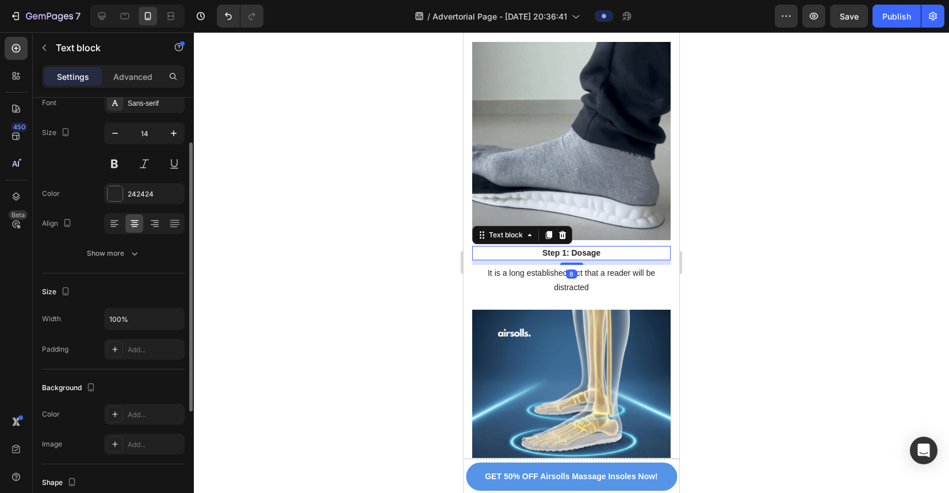
scroll to position [0, 0]
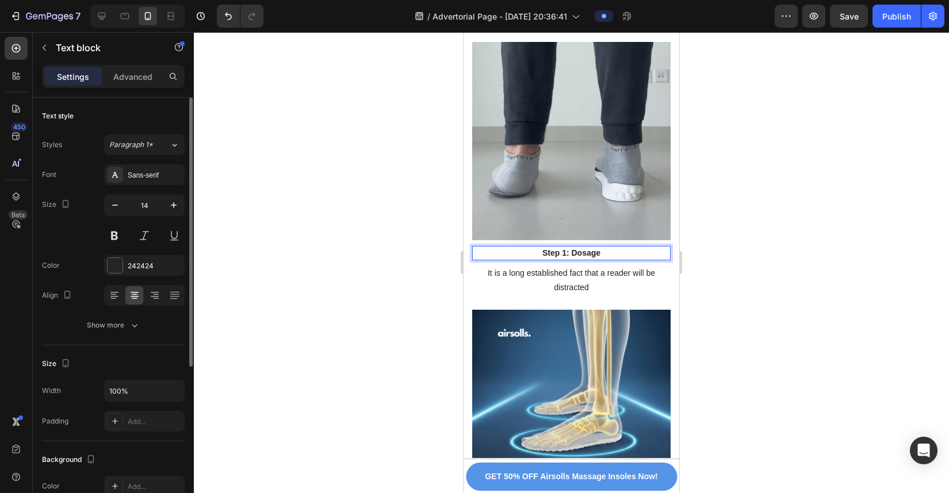
click at [596, 247] on p "Step 1: Dosage" at bounding box center [571, 253] width 196 height 12
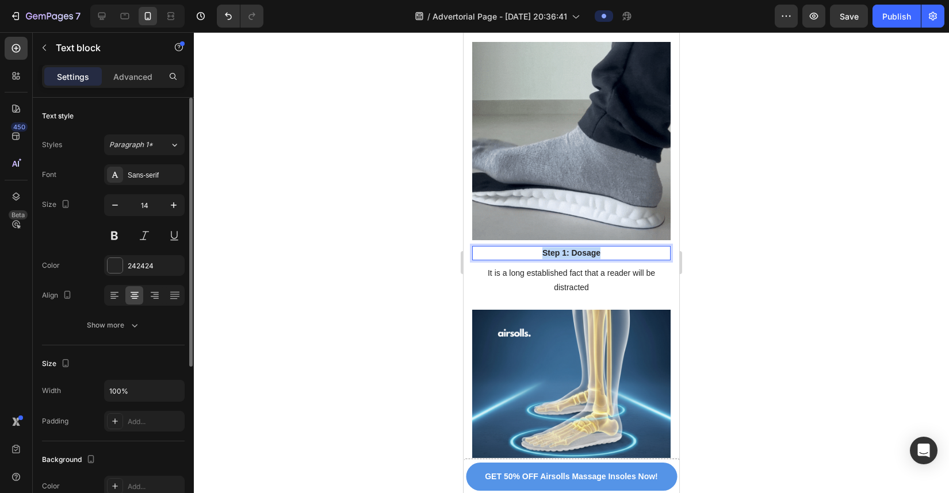
drag, startPoint x: 598, startPoint y: 159, endPoint x: 530, endPoint y: 159, distance: 67.3
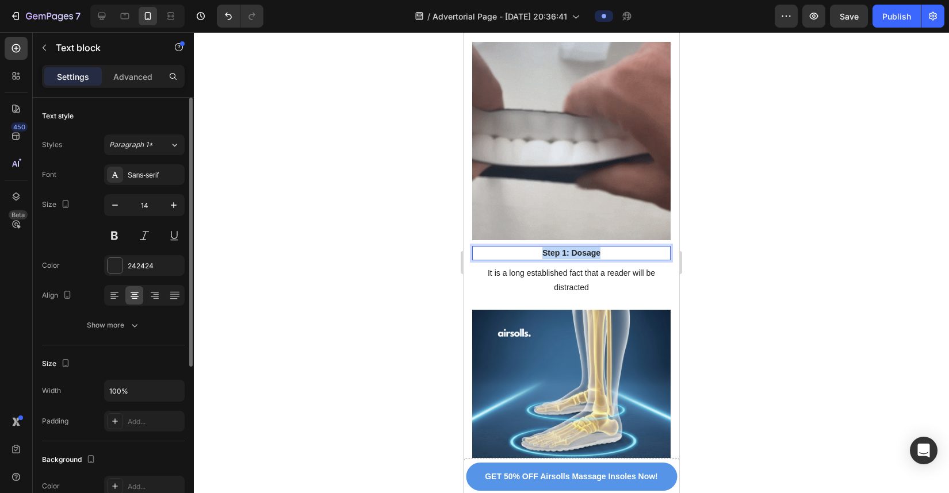
click at [530, 247] on p "Step 1: Dosage" at bounding box center [571, 253] width 196 height 12
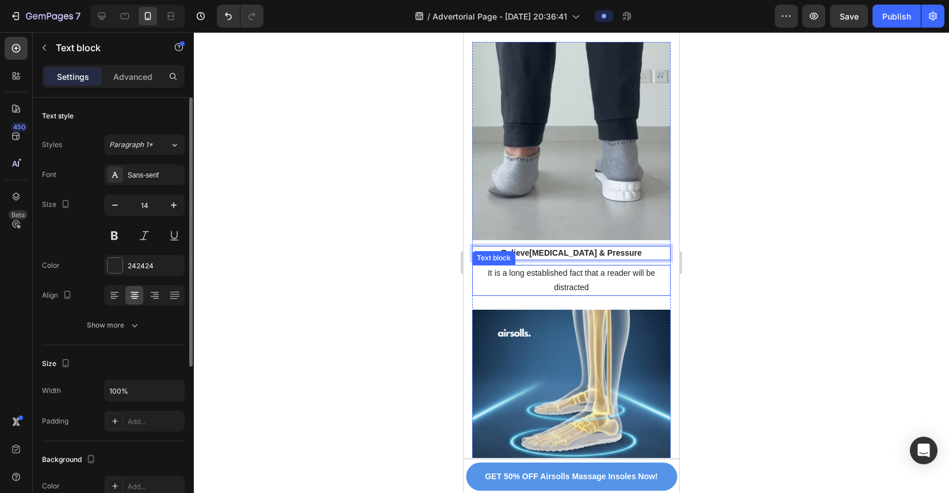
click at [599, 266] on p "It is a long established fact that a reader will be distracted" at bounding box center [571, 280] width 196 height 29
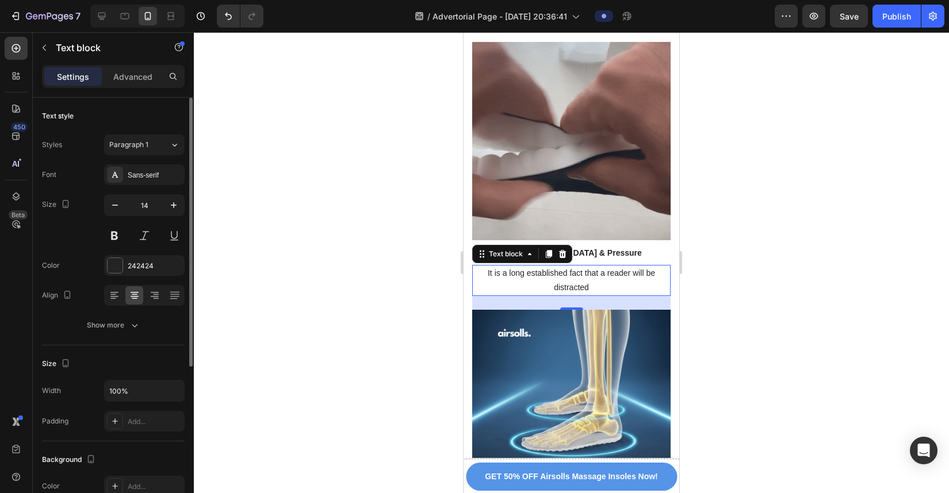
click at [593, 266] on p "It is a long established fact that a reader will be distracted" at bounding box center [571, 280] width 196 height 29
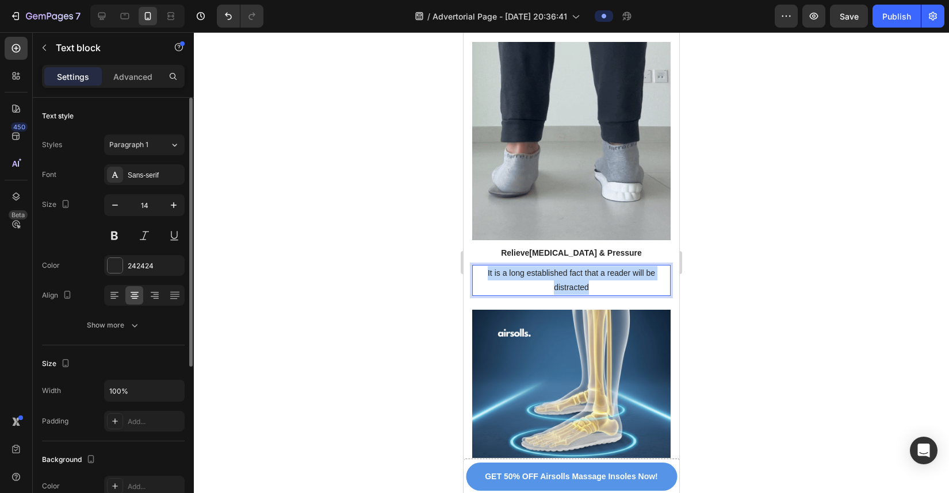
drag, startPoint x: 589, startPoint y: 192, endPoint x: 477, endPoint y: 182, distance: 112.0
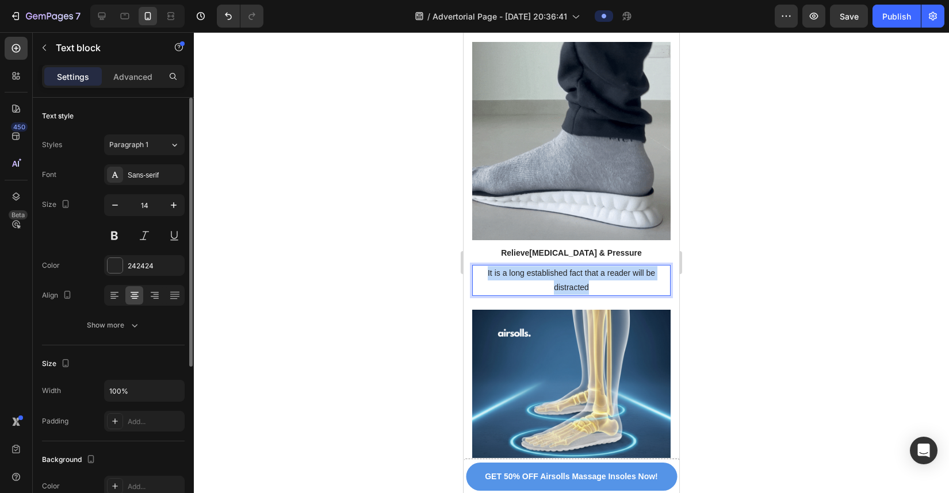
click at [477, 266] on p "It is a long established fact that a reader will be distracted" at bounding box center [571, 280] width 196 height 29
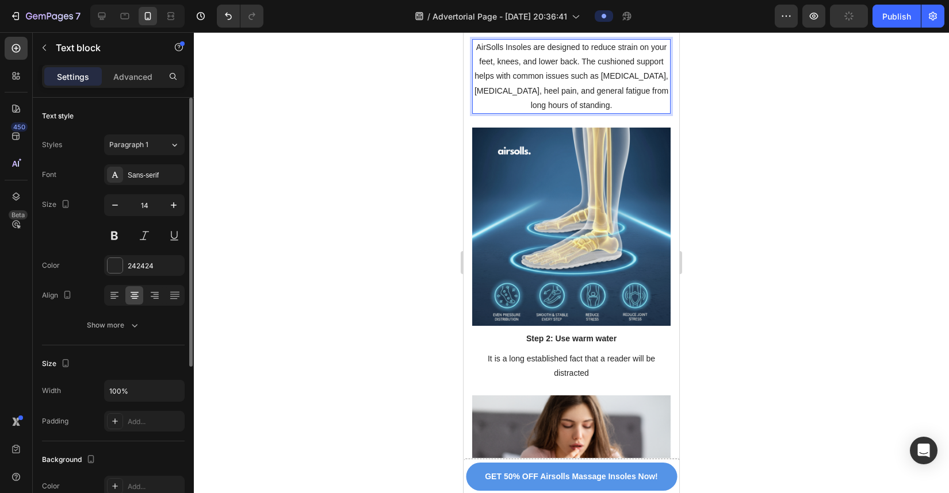
scroll to position [6624, 0]
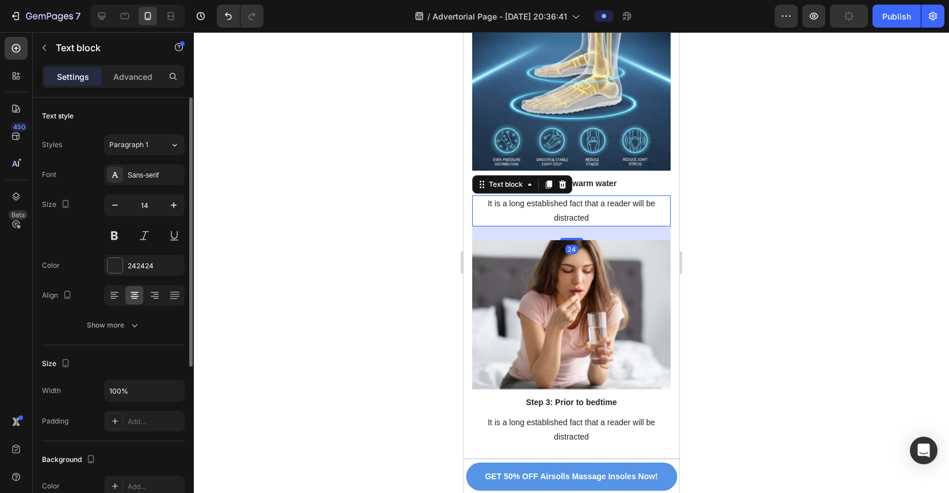
click at [589, 197] on p "It is a long established fact that a reader will be distracted" at bounding box center [571, 211] width 196 height 29
click at [602, 178] on p "Step 2: Use warm water" at bounding box center [571, 184] width 196 height 12
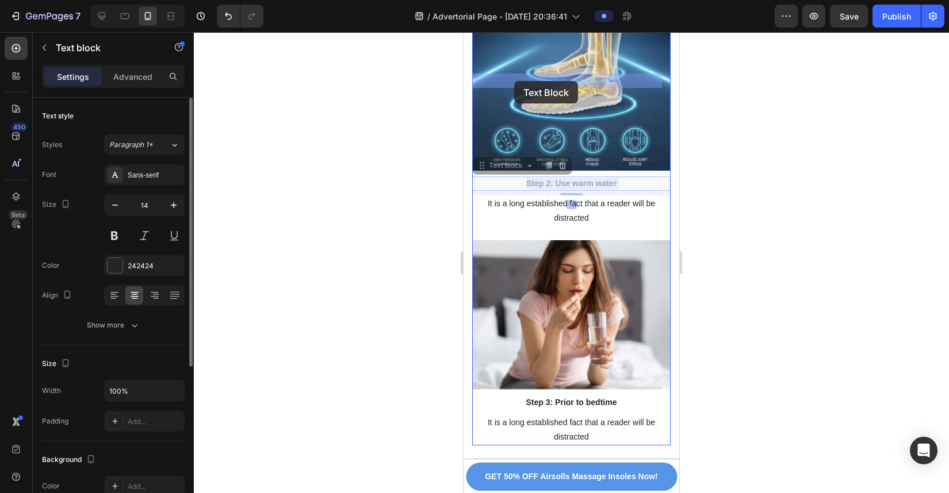
drag, startPoint x: 616, startPoint y: 79, endPoint x: 514, endPoint y: 81, distance: 101.8
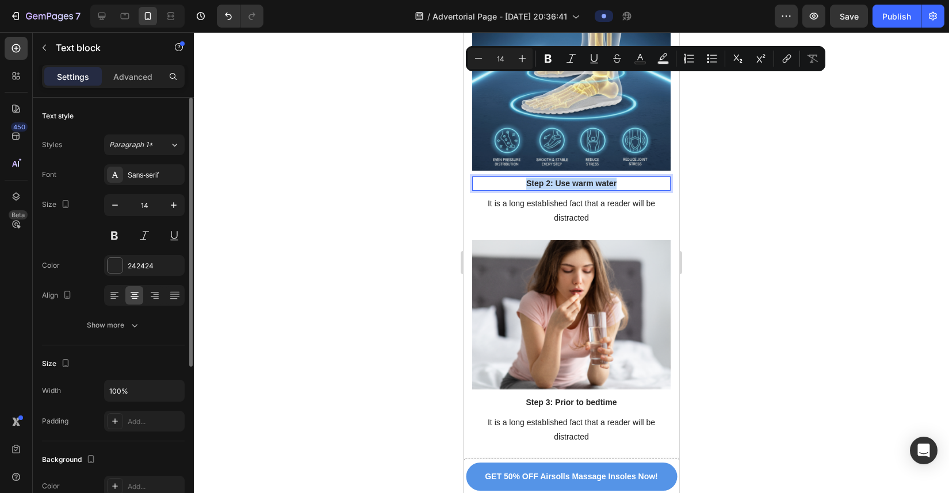
drag, startPoint x: 616, startPoint y: 79, endPoint x: 521, endPoint y: 80, distance: 95.5
click at [521, 178] on p "Step 2: Use warm water" at bounding box center [571, 184] width 196 height 12
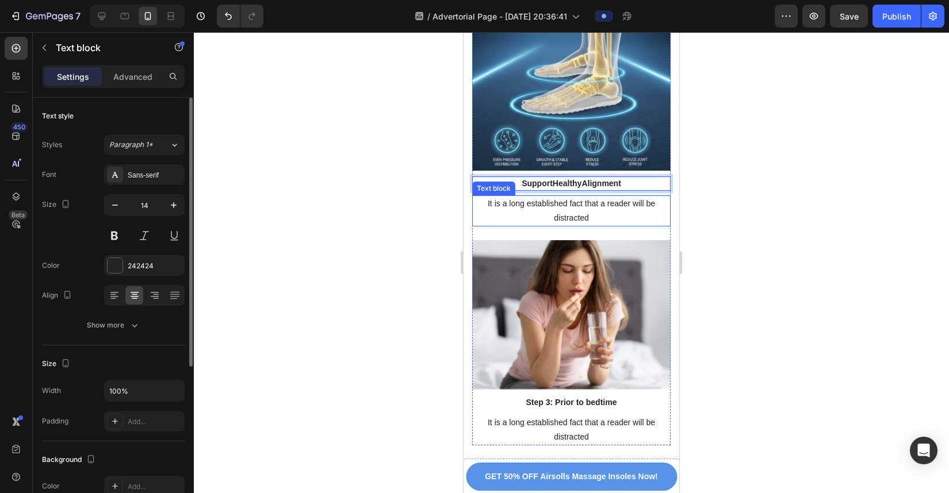
click at [566, 197] on p "It is a long established fact that a reader will be distracted" at bounding box center [571, 211] width 196 height 29
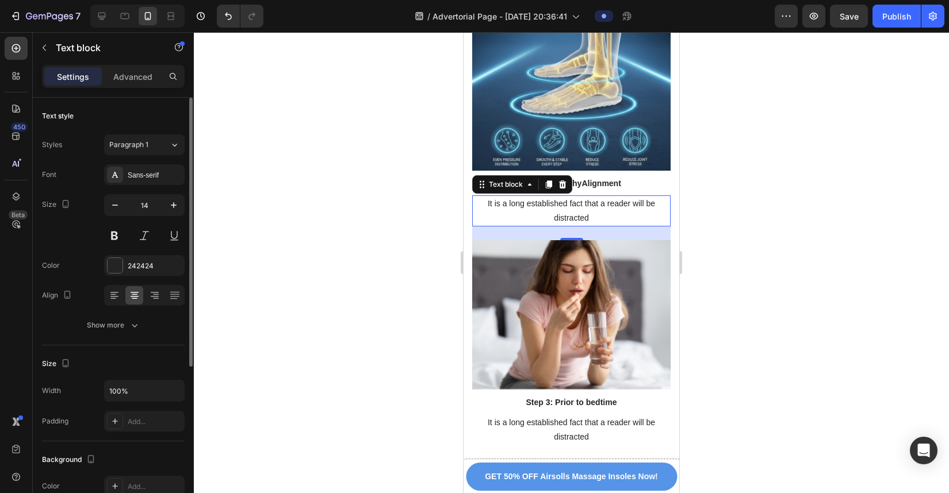
click at [559, 197] on p "It is a long established fact that a reader will be distracted" at bounding box center [571, 211] width 196 height 29
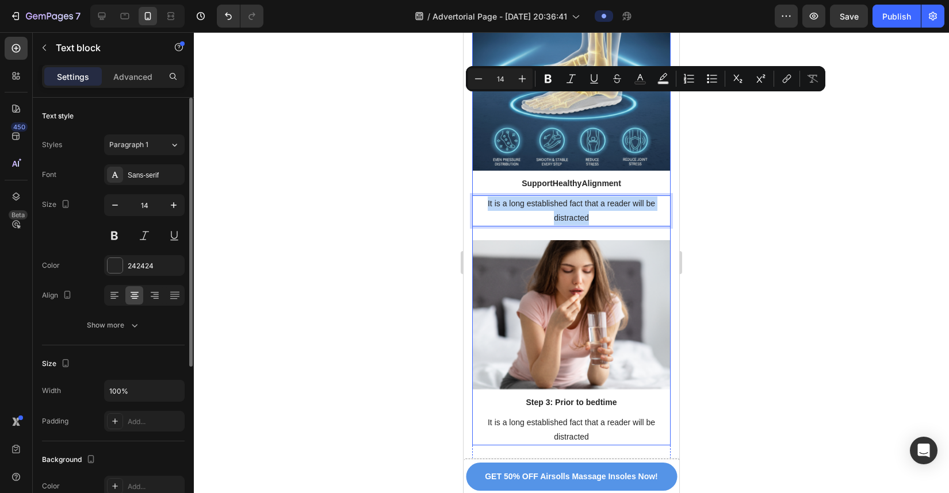
drag, startPoint x: 590, startPoint y: 110, endPoint x: 484, endPoint y: 94, distance: 107.7
click at [484, 197] on p "It is a long established fact that a reader will be distracted" at bounding box center [571, 211] width 196 height 29
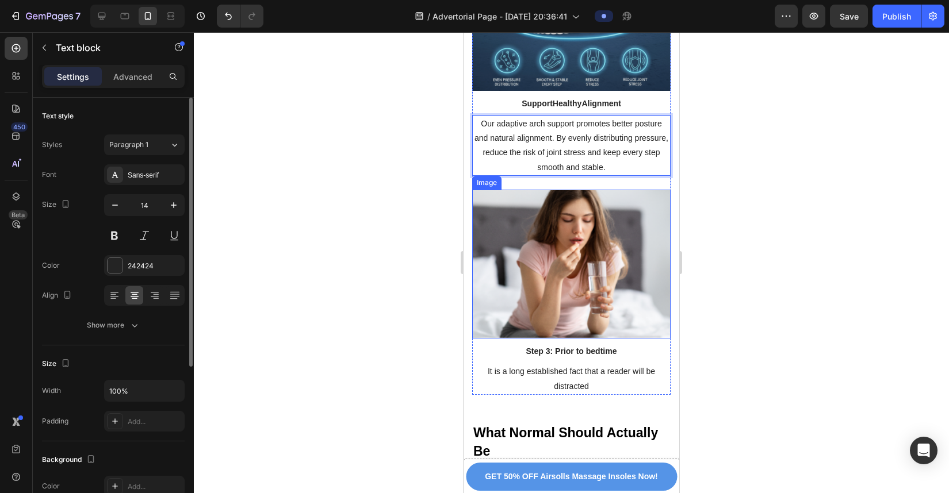
scroll to position [6773, 0]
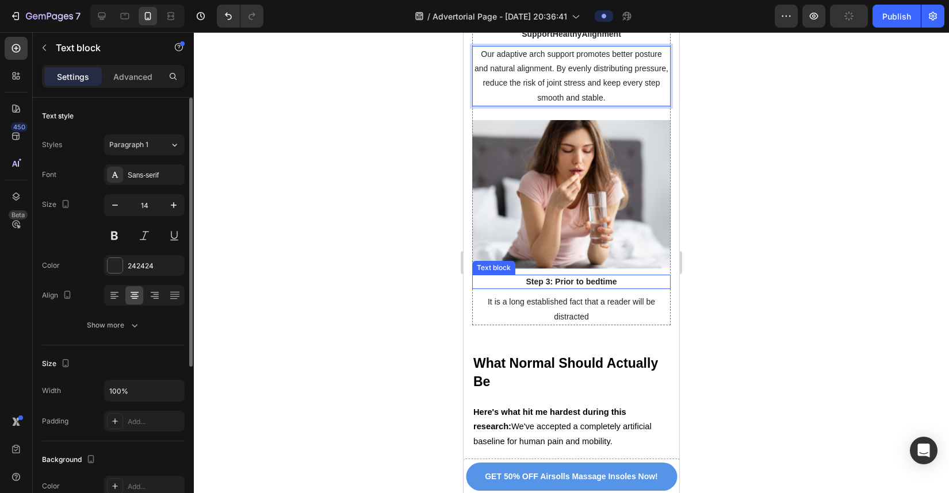
click at [576, 276] on p "Step 3: Prior to bedtime" at bounding box center [571, 282] width 196 height 12
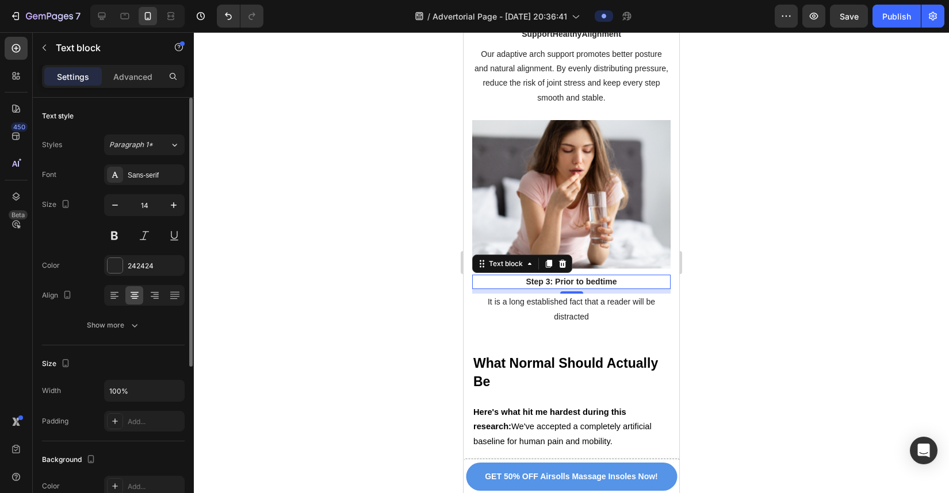
click at [610, 276] on p "Step 3: Prior to bedtime" at bounding box center [571, 282] width 196 height 12
drag, startPoint x: 610, startPoint y: 171, endPoint x: 519, endPoint y: 175, distance: 91.0
click at [519, 276] on p "Step 3: Prior to bedtime" at bounding box center [571, 282] width 196 height 12
click at [637, 276] on p "Made for Everyone , Every Day e" at bounding box center [571, 282] width 196 height 12
click at [589, 295] on p "It is a long established fact that a reader will be distracted" at bounding box center [571, 309] width 196 height 29
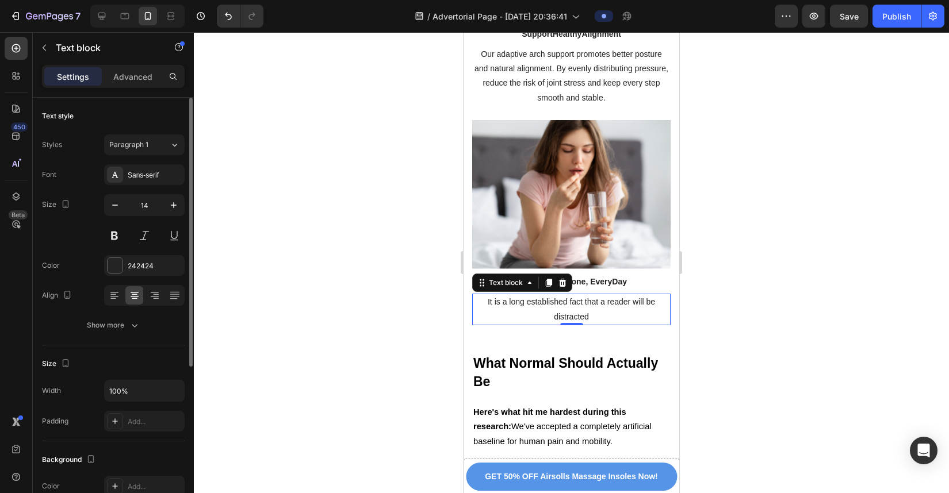
click at [606, 295] on p "It is a long established fact that a reader will be distracted" at bounding box center [571, 309] width 196 height 29
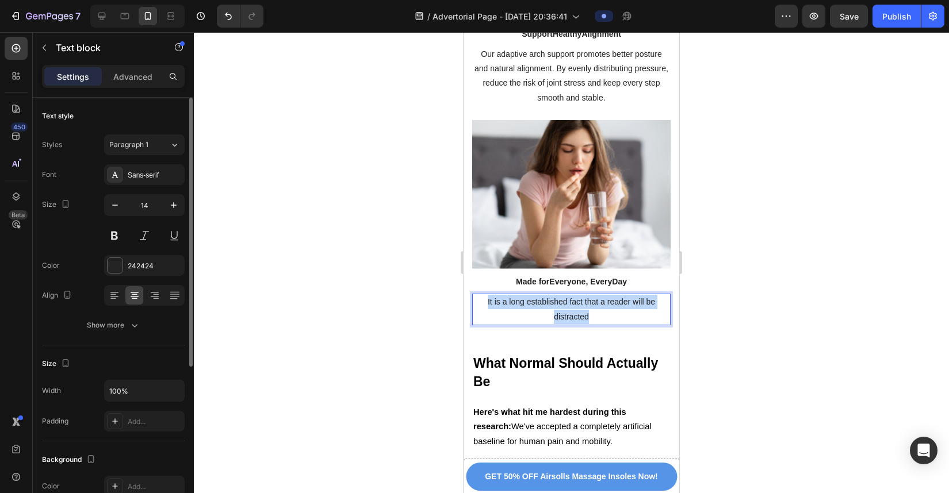
drag, startPoint x: 604, startPoint y: 209, endPoint x: 474, endPoint y: 192, distance: 131.0
click at [474, 295] on p "It is a long established fact that a reader will be distracted" at bounding box center [571, 309] width 196 height 29
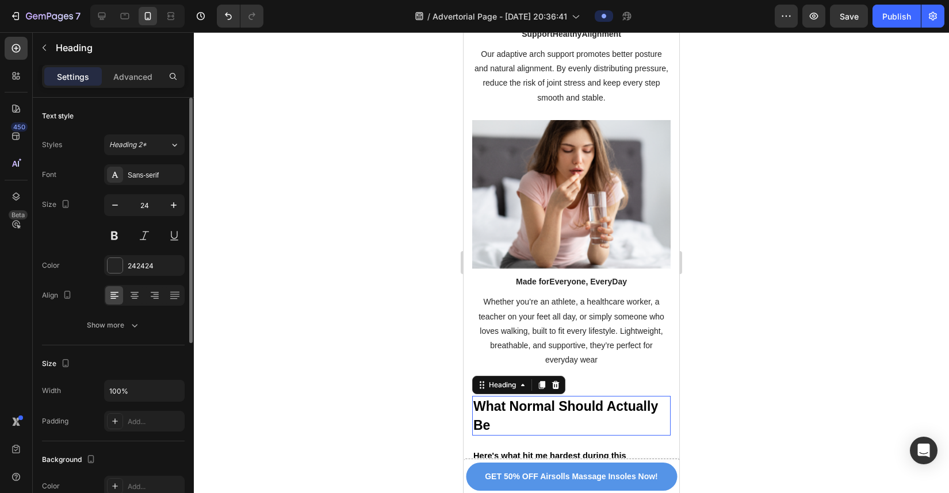
click at [522, 351] on h2 "What Normal Should Actually Be" at bounding box center [571, 415] width 198 height 39
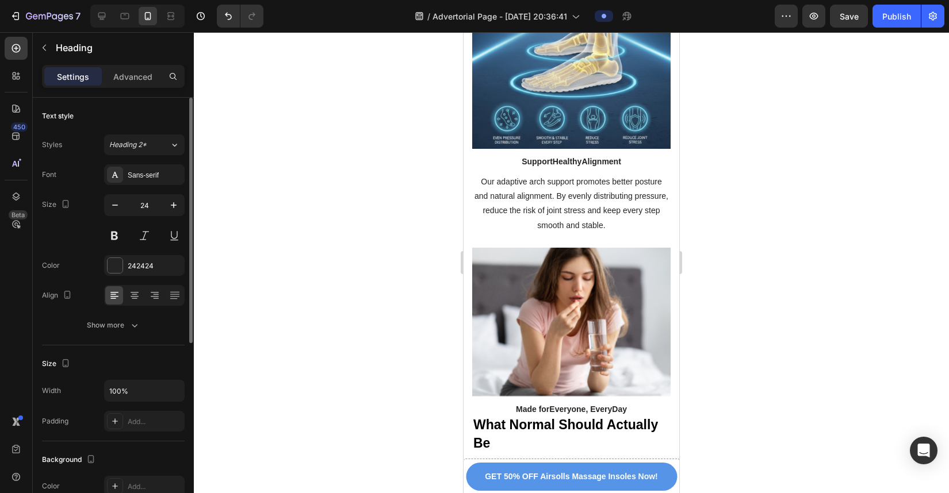
scroll to position [6639, 0]
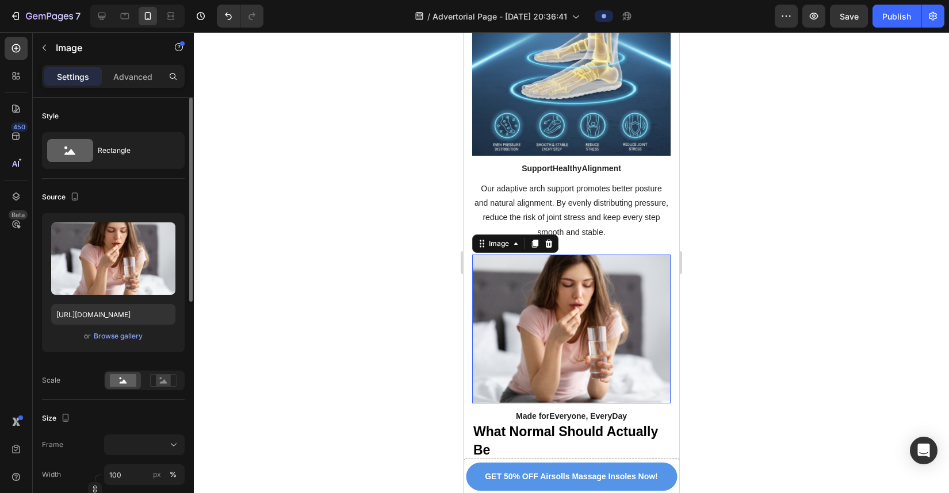
click at [557, 255] on img at bounding box center [571, 329] width 198 height 149
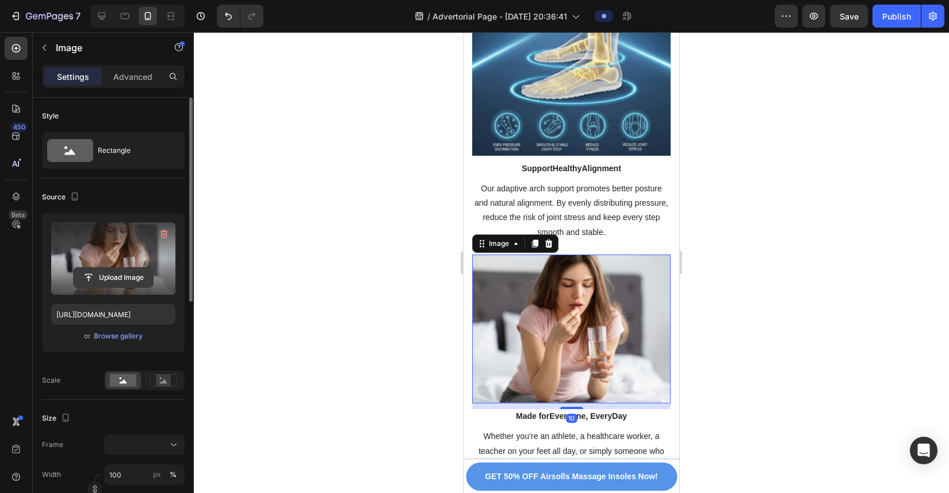
click at [129, 279] on input "file" at bounding box center [113, 278] width 79 height 20
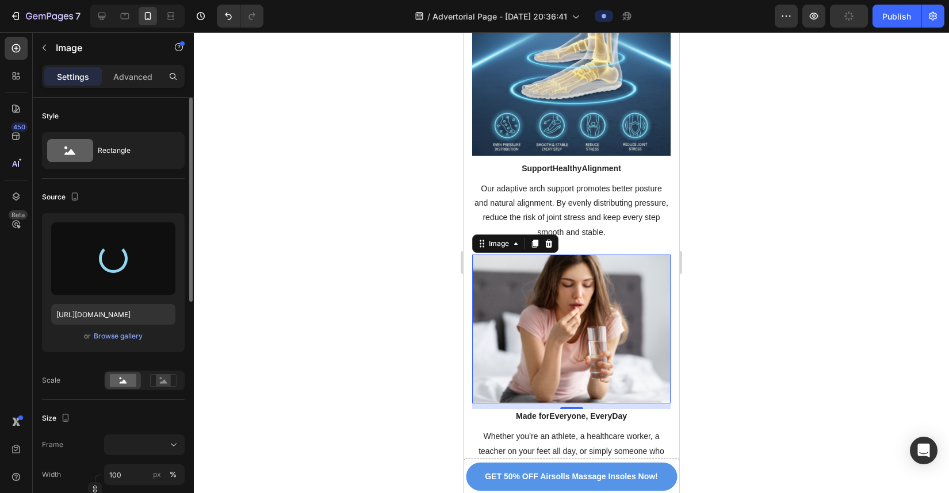
type input "https://cdn.shopify.com/s/files/1/0934/4440/7597/files/gempages_586026767823667…"
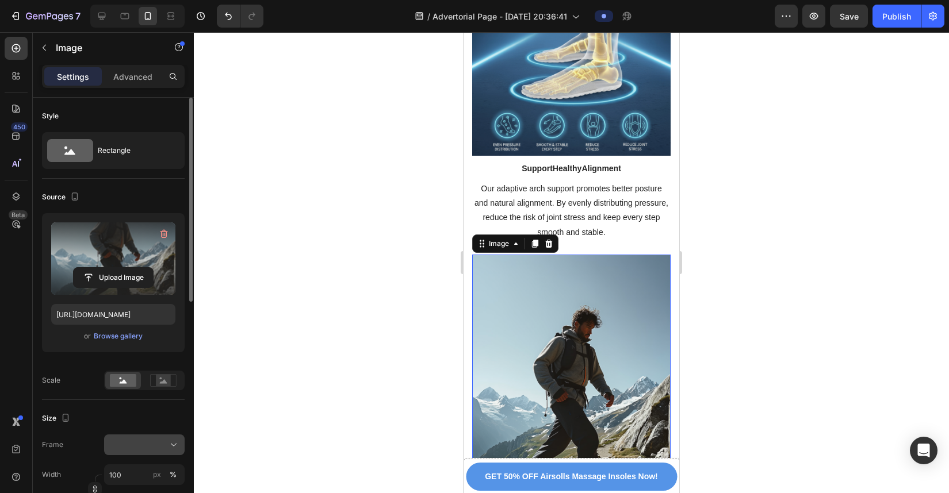
click at [124, 351] on div at bounding box center [144, 445] width 70 height 12
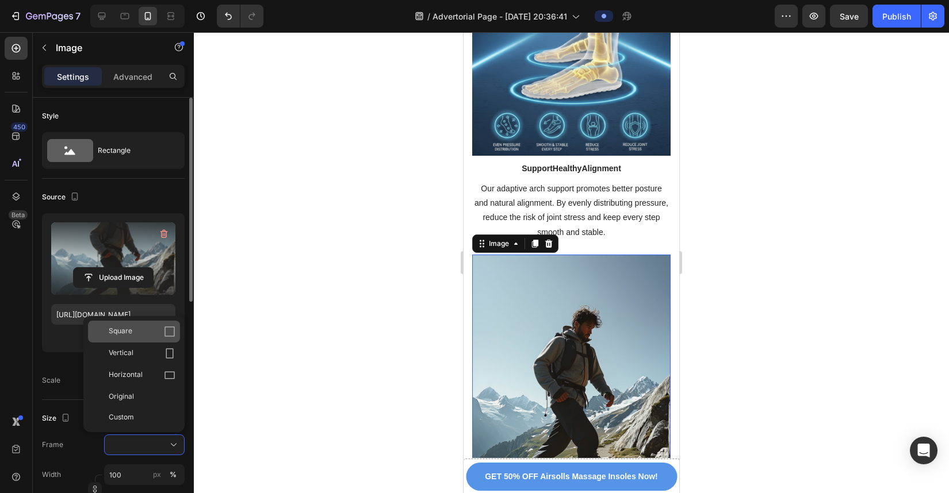
click at [145, 330] on div "Square" at bounding box center [142, 332] width 67 height 12
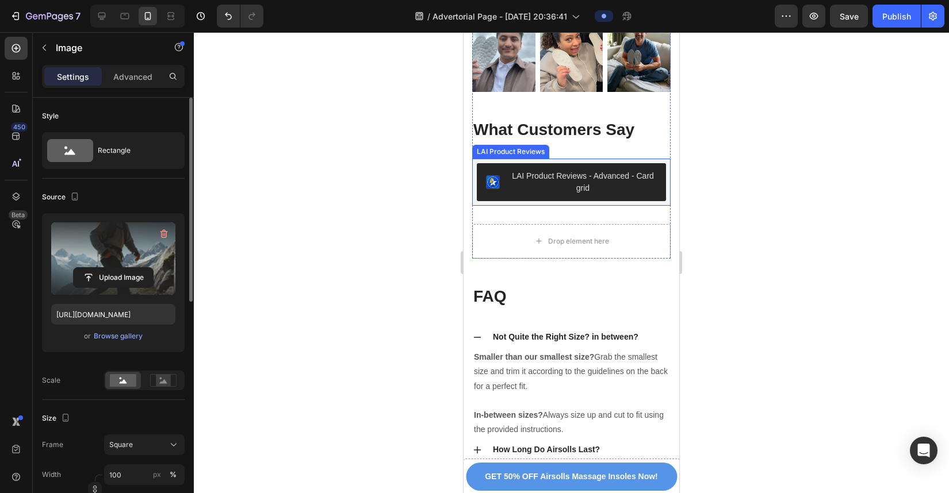
scroll to position [8457, 0]
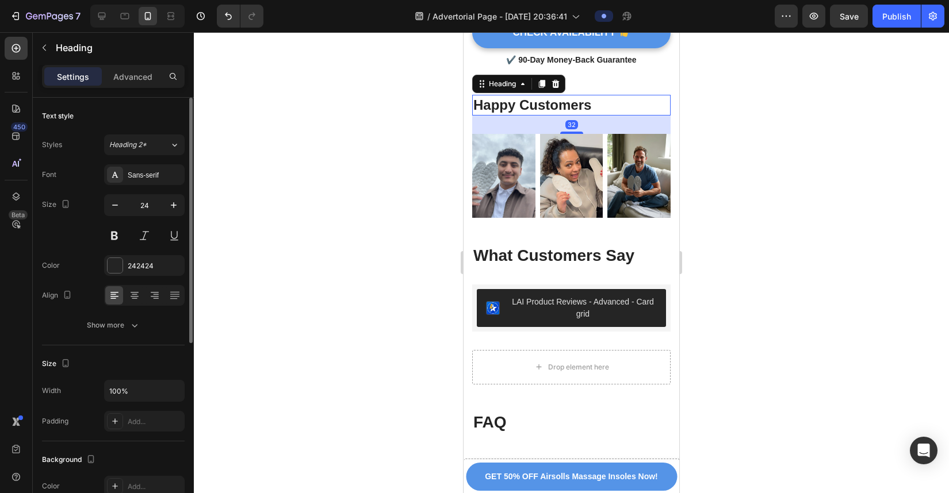
click at [583, 95] on h2 "Happy Customers" at bounding box center [571, 105] width 198 height 20
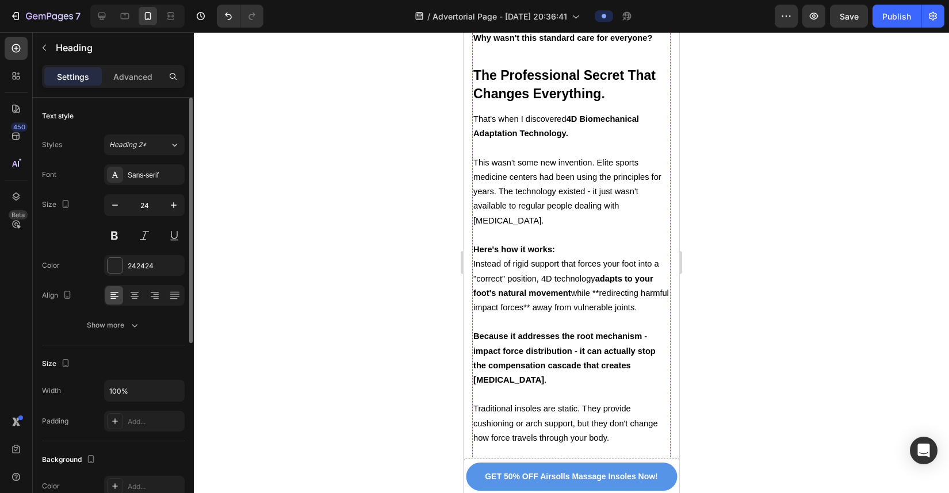
scroll to position [3748, 0]
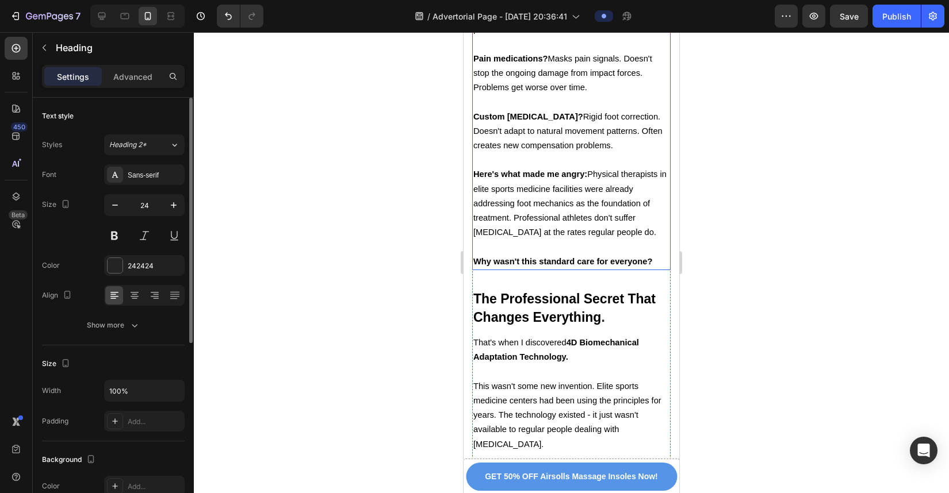
click at [560, 240] on p at bounding box center [571, 247] width 196 height 14
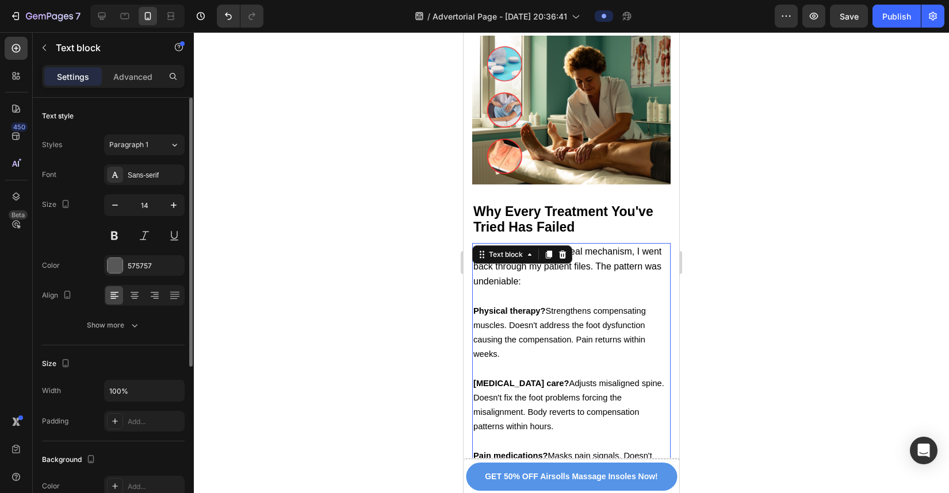
scroll to position [3265, 0]
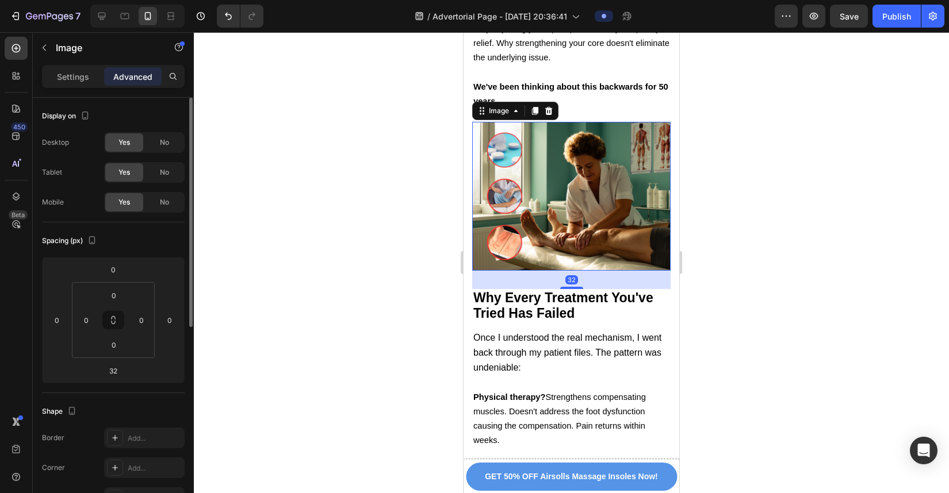
click at [572, 159] on img at bounding box center [571, 196] width 198 height 149
click at [535, 107] on icon at bounding box center [535, 111] width 6 height 8
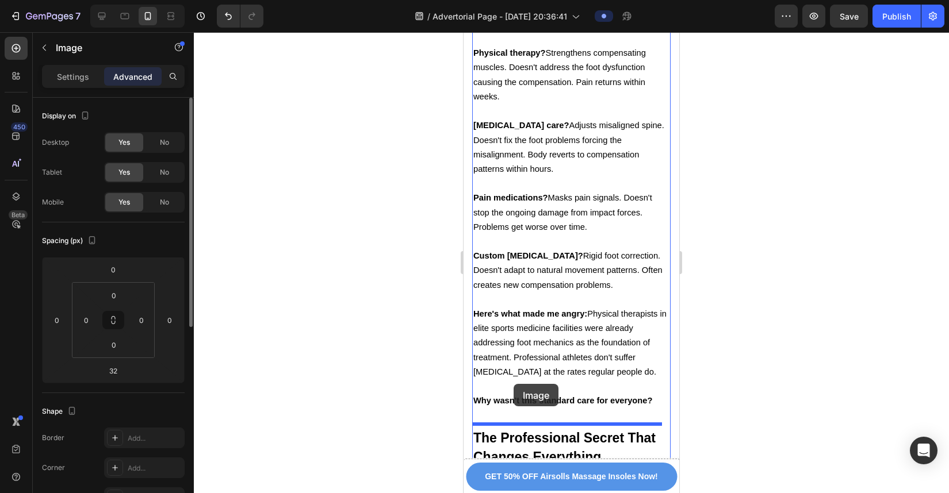
scroll to position [3782, 0]
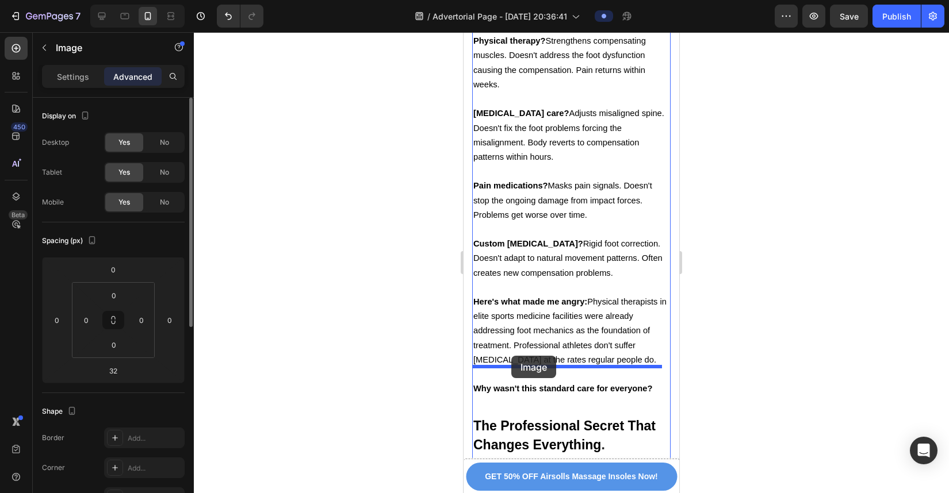
drag, startPoint x: 589, startPoint y: 79, endPoint x: 510, endPoint y: 359, distance: 290.4
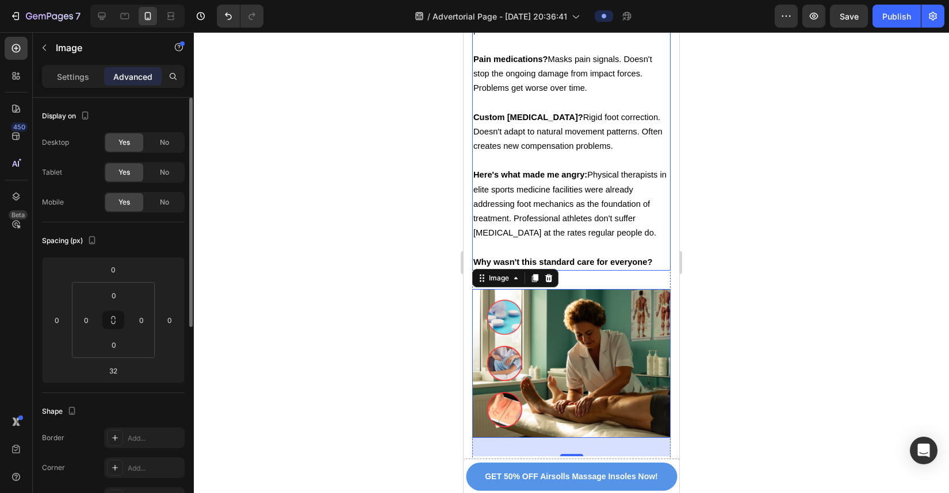
scroll to position [3947, 0]
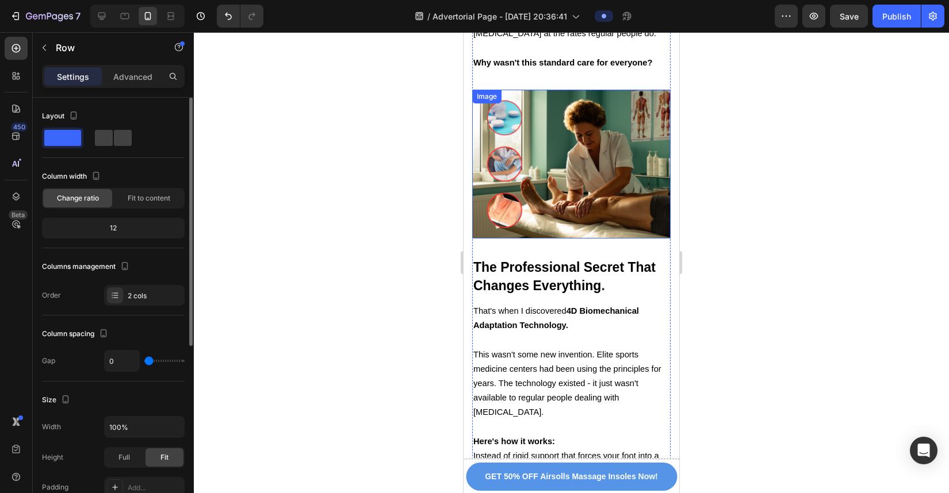
click at [610, 143] on img at bounding box center [571, 164] width 198 height 149
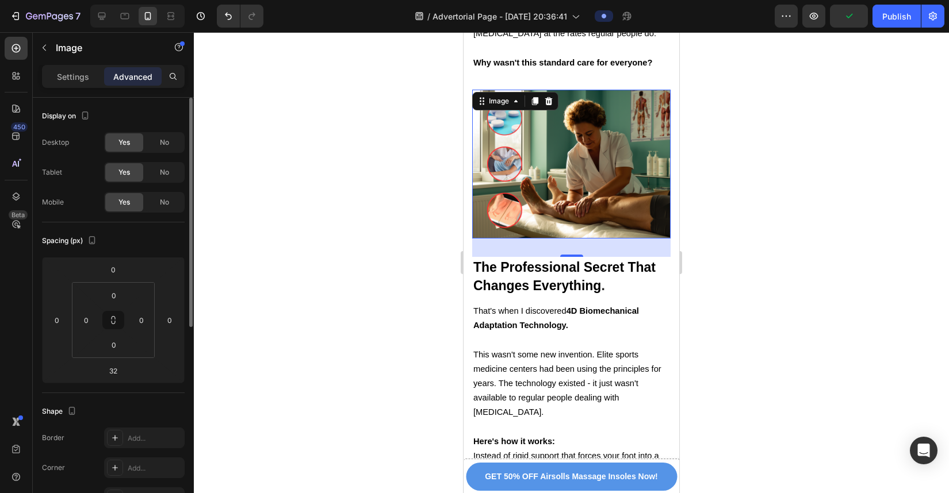
click at [605, 135] on img at bounding box center [571, 164] width 198 height 149
click at [84, 74] on p "Settings" at bounding box center [73, 77] width 32 height 12
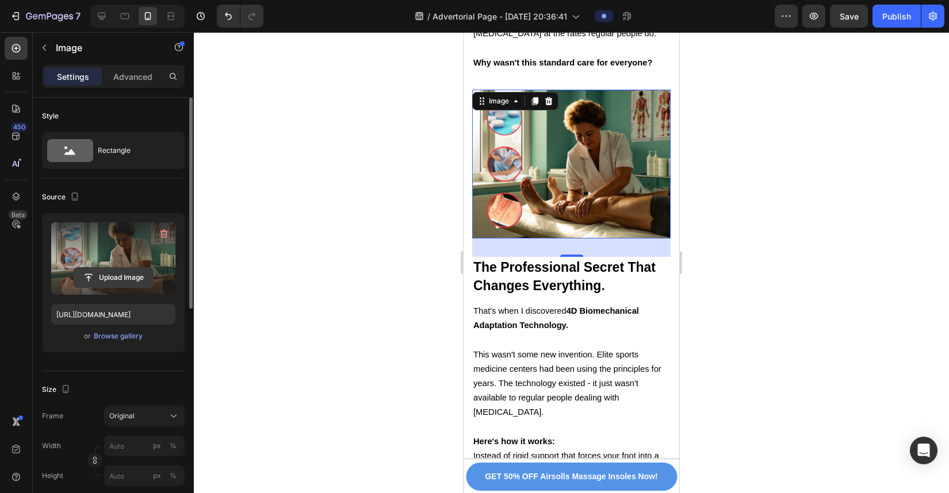
click at [110, 281] on input "file" at bounding box center [113, 278] width 79 height 20
click at [114, 273] on input "file" at bounding box center [113, 278] width 79 height 20
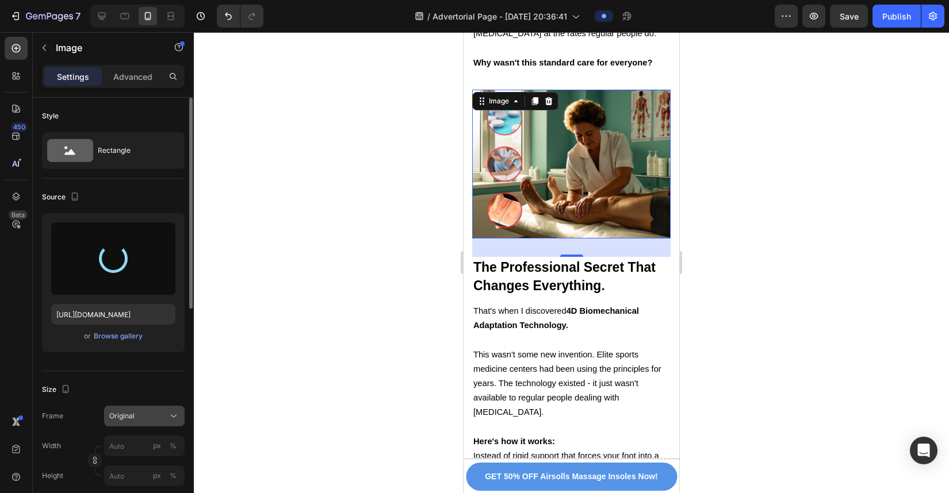
click at [126, 351] on span "Original" at bounding box center [121, 416] width 25 height 10
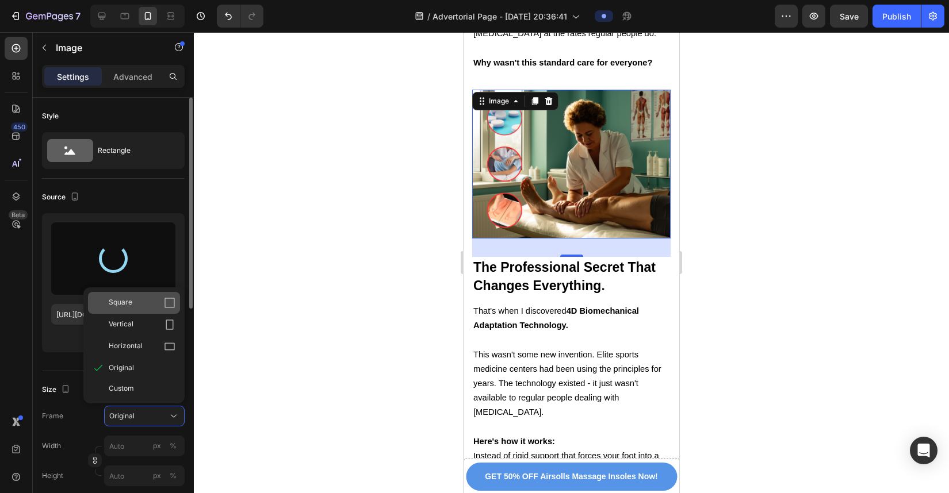
click at [153, 312] on div "Square" at bounding box center [134, 303] width 92 height 22
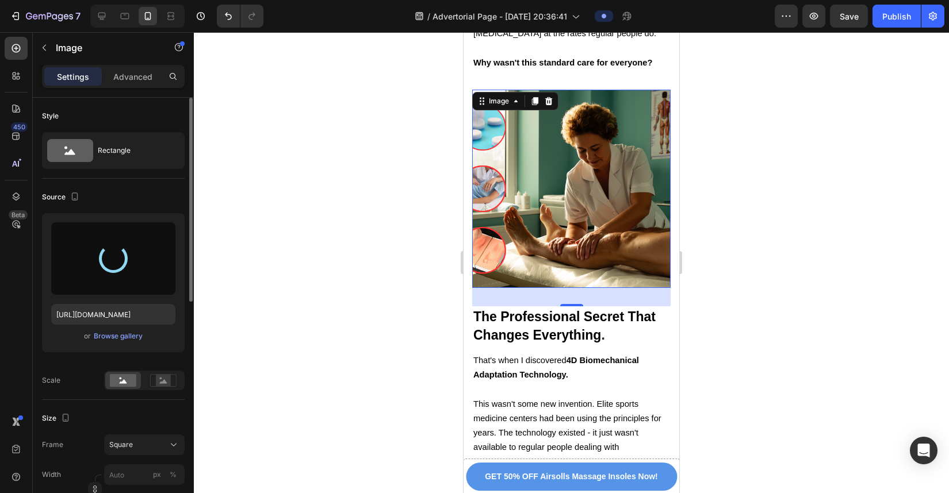
type input "https://cdn.shopify.com/s/files/1/0934/4440/7597/files/gempages_586026767823667…"
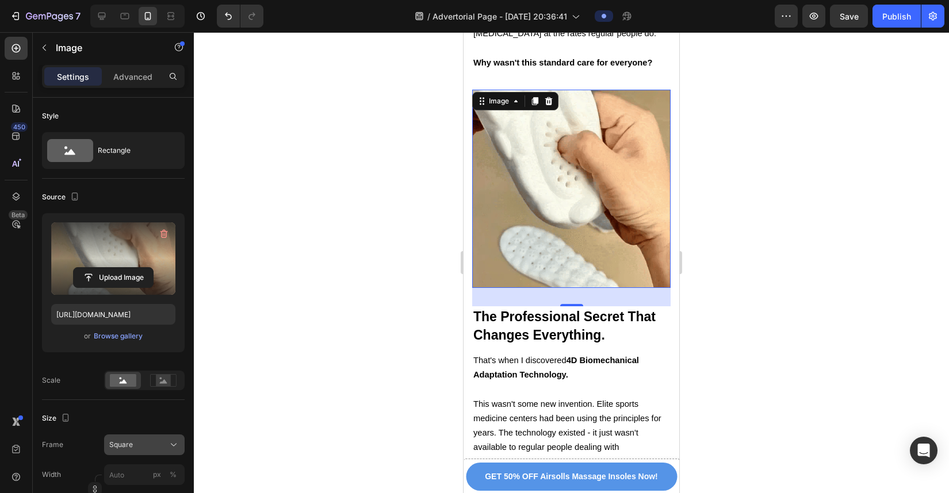
click at [138, 351] on div "Square" at bounding box center [137, 445] width 56 height 10
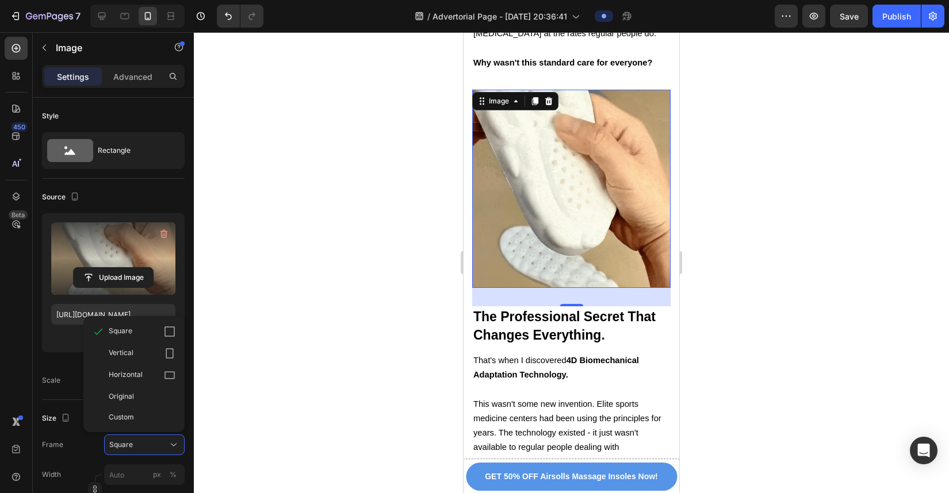
click at [334, 351] on div at bounding box center [571, 262] width 755 height 461
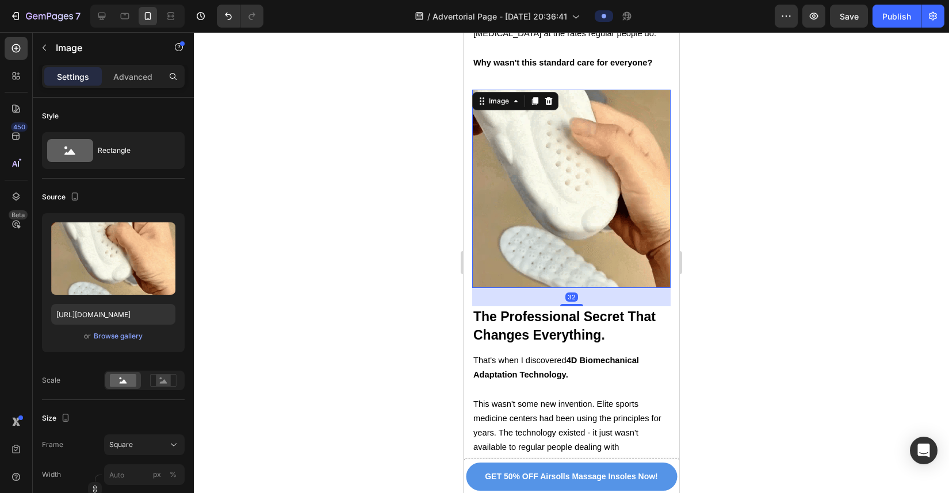
click at [523, 189] on img at bounding box center [571, 189] width 198 height 198
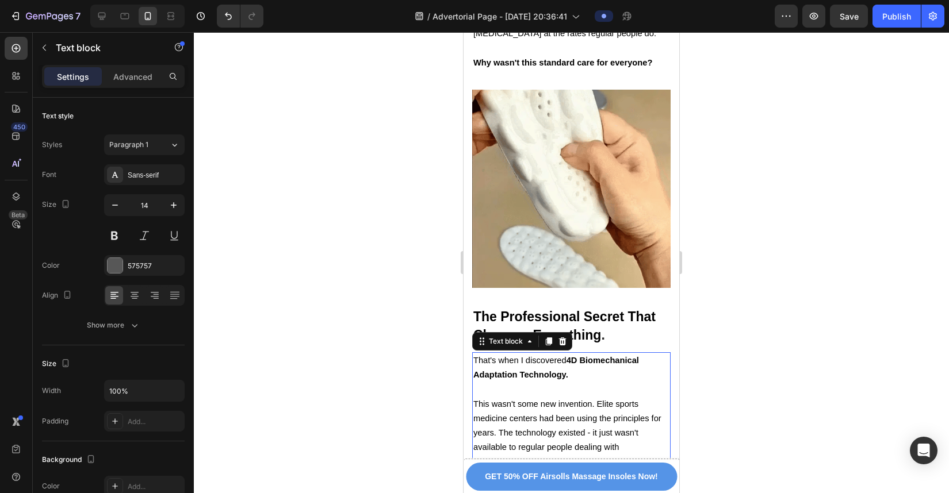
click at [648, 351] on p at bounding box center [571, 390] width 196 height 14
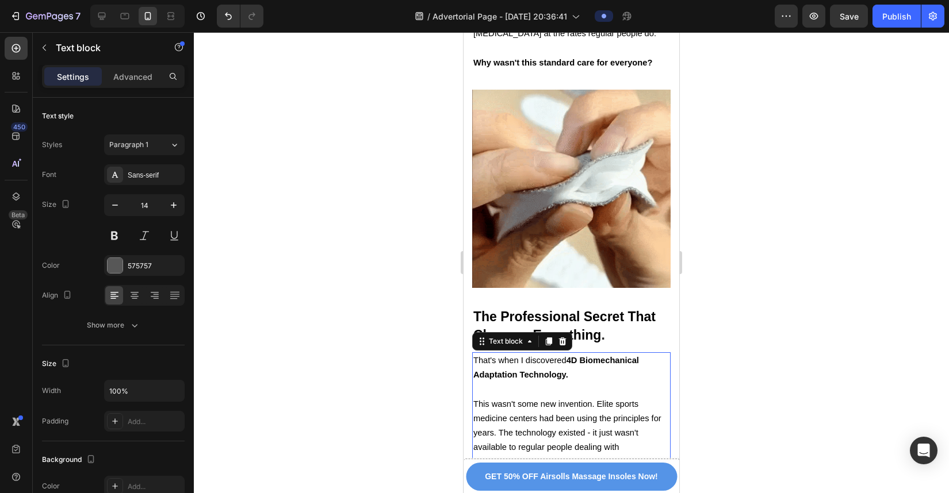
click at [702, 317] on div at bounding box center [571, 262] width 755 height 461
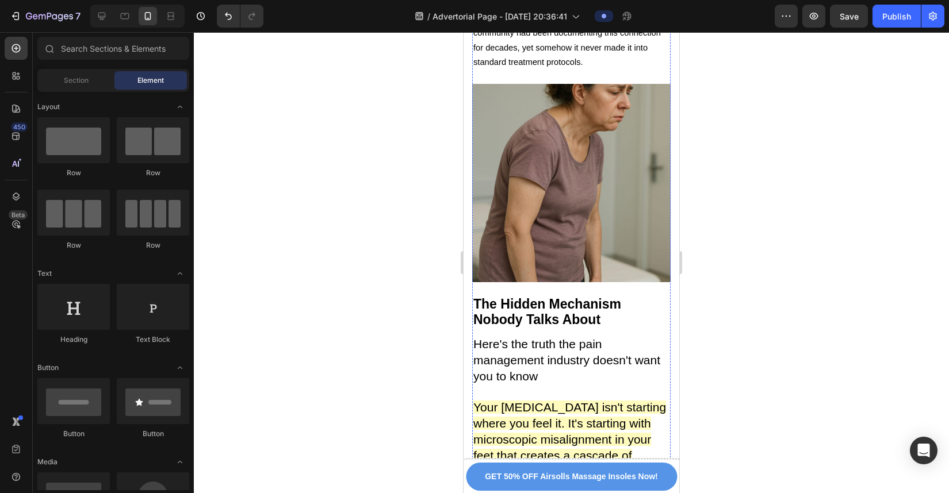
scroll to position [2444, 0]
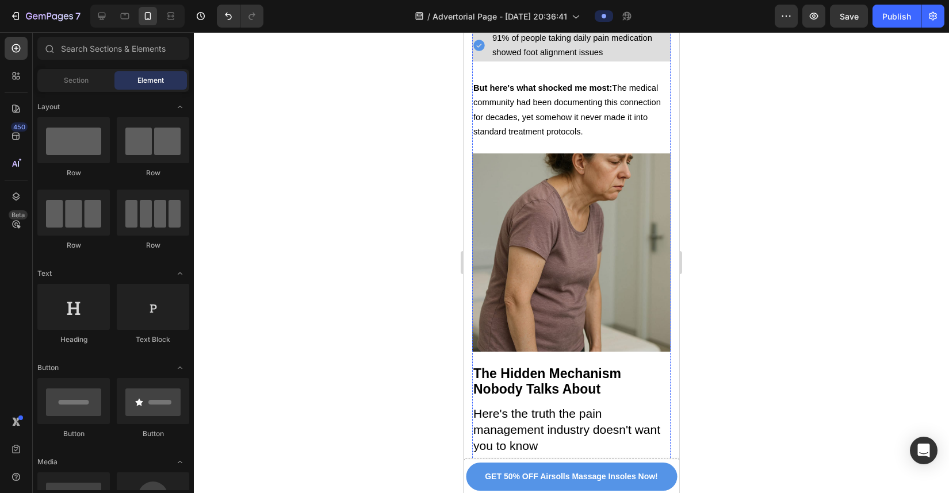
click at [596, 265] on img at bounding box center [571, 253] width 198 height 198
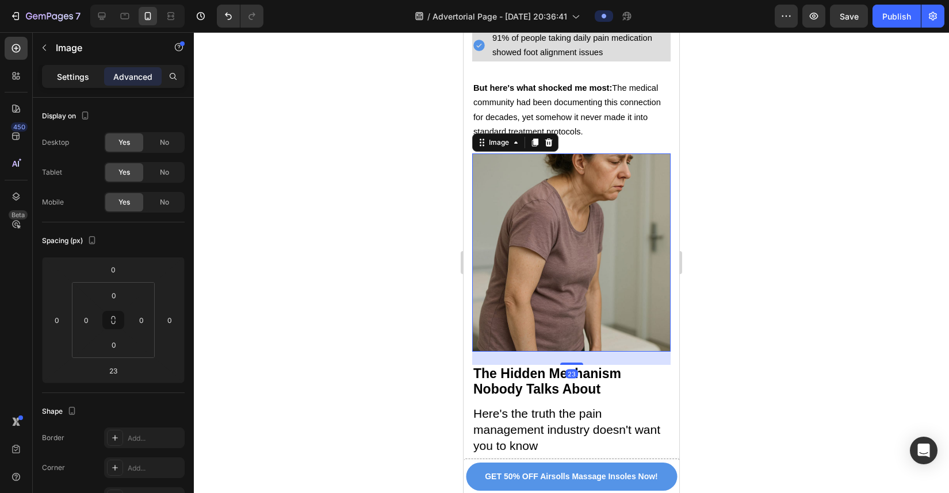
click at [82, 75] on p "Settings" at bounding box center [73, 77] width 32 height 12
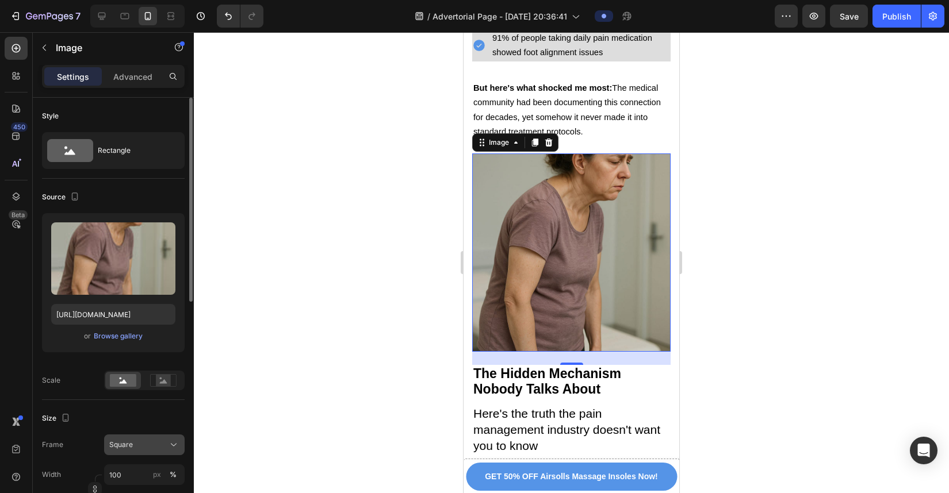
click at [148, 351] on div "Square" at bounding box center [137, 445] width 56 height 10
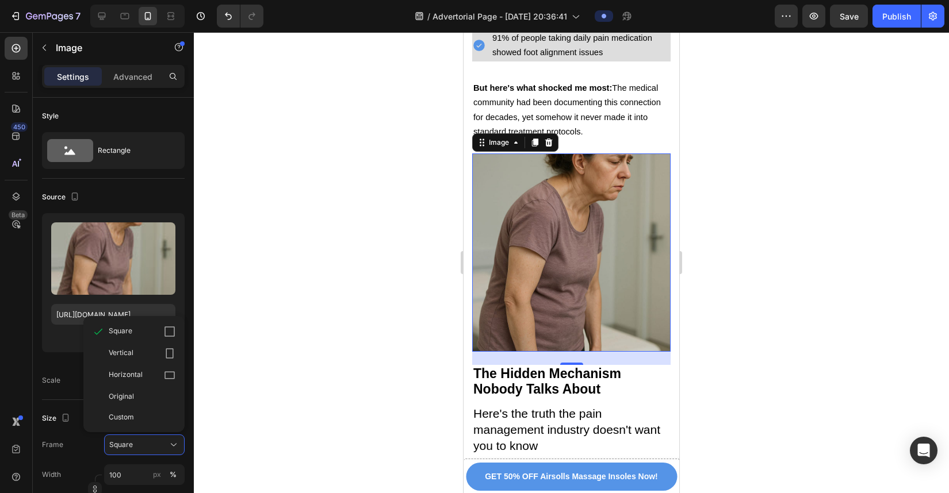
click at [252, 351] on div at bounding box center [571, 262] width 755 height 461
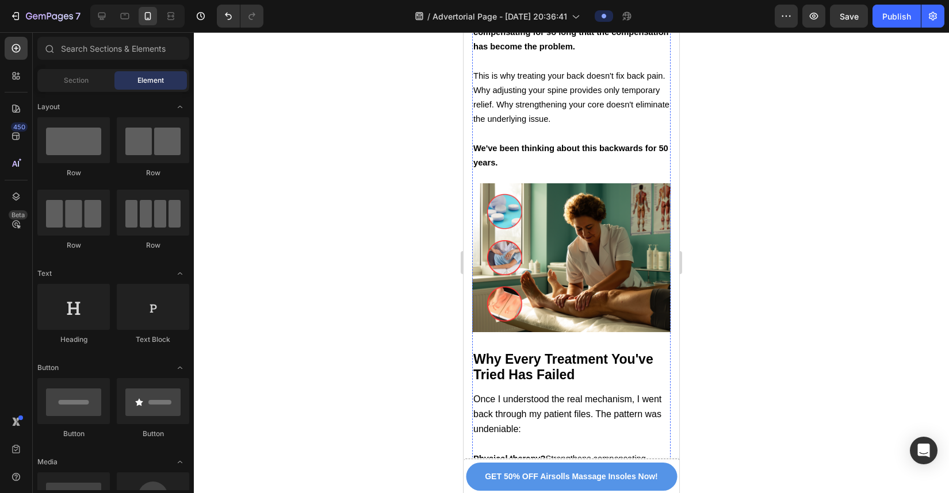
scroll to position [3218, 0]
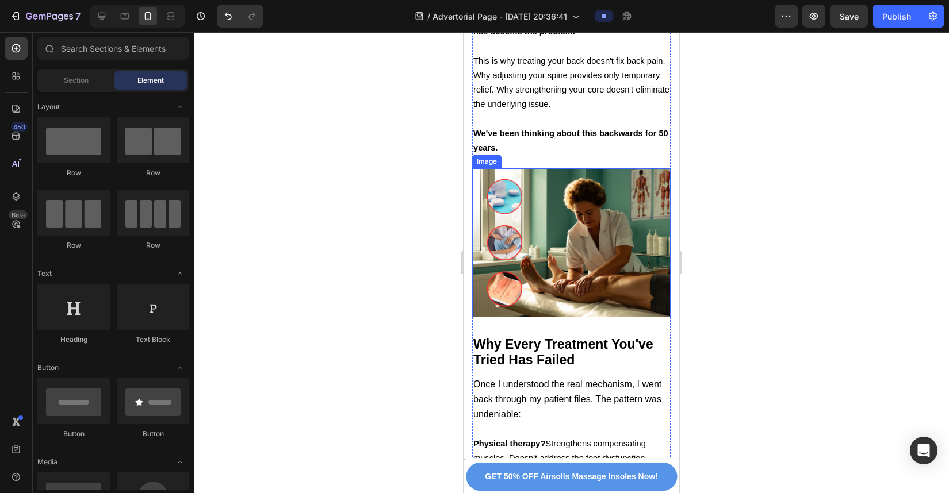
click at [590, 215] on img at bounding box center [571, 242] width 198 height 149
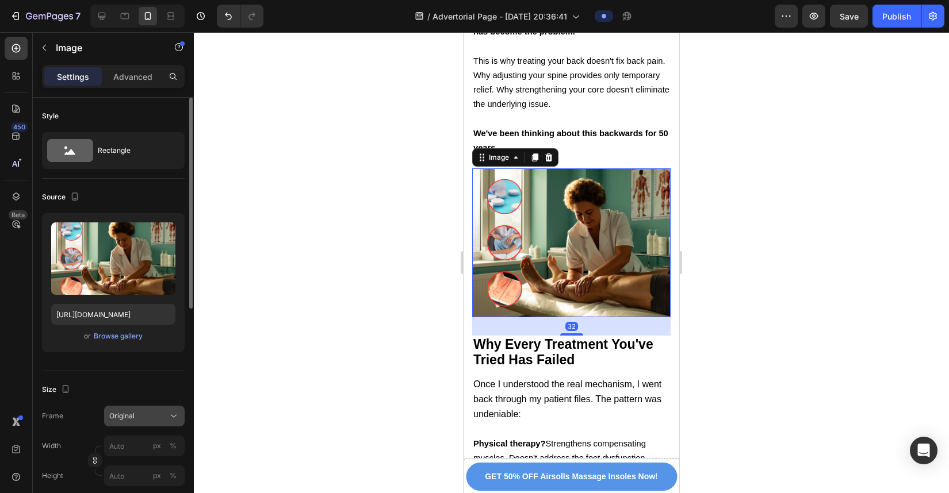
click at [131, 351] on span "Original" at bounding box center [121, 416] width 25 height 10
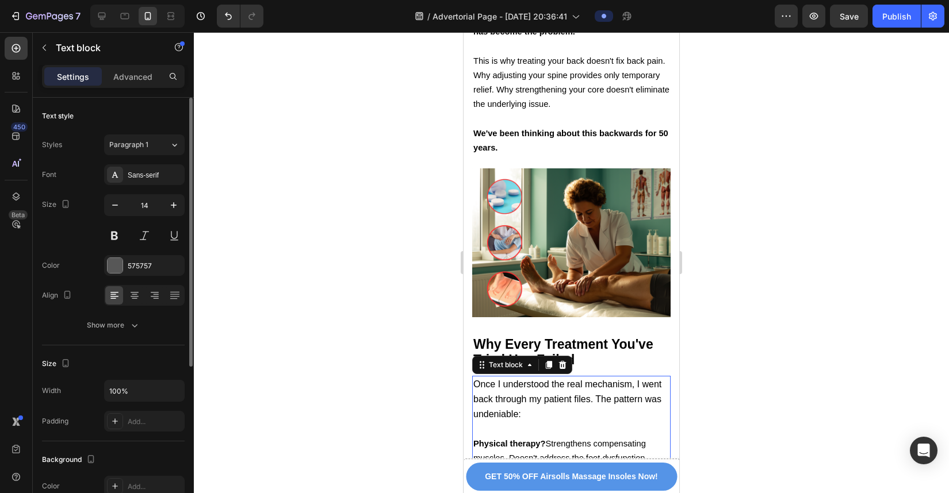
click at [566, 351] on span "Physical therapy? Strengthens compensating muscles. Doesn't address the foot dy…" at bounding box center [559, 465] width 173 height 53
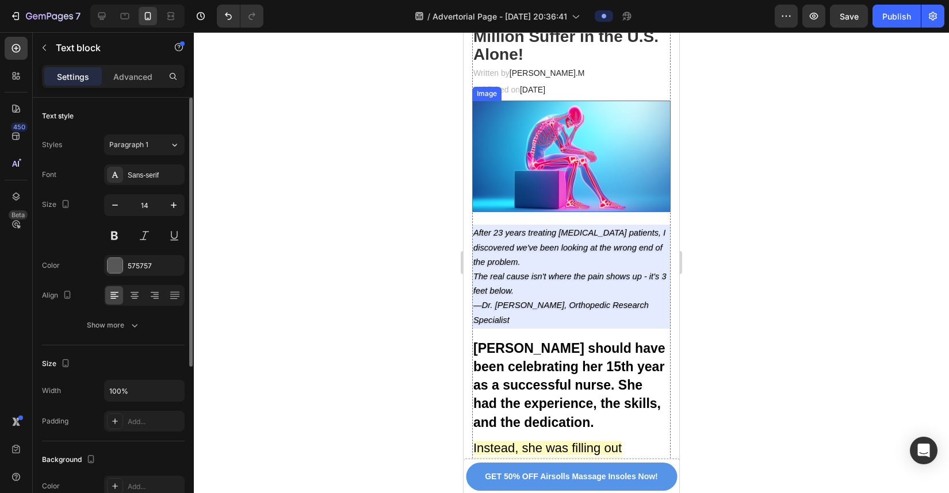
scroll to position [0, 0]
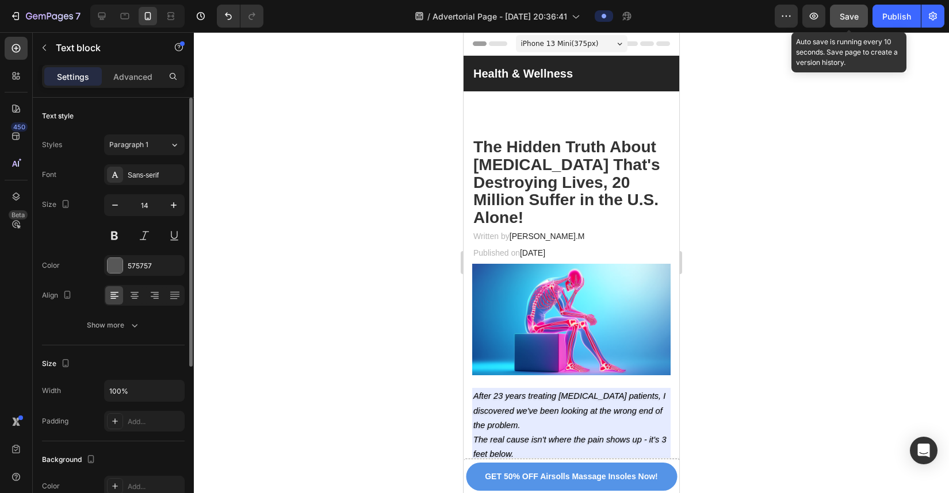
click at [702, 12] on span "Save" at bounding box center [849, 17] width 19 height 10
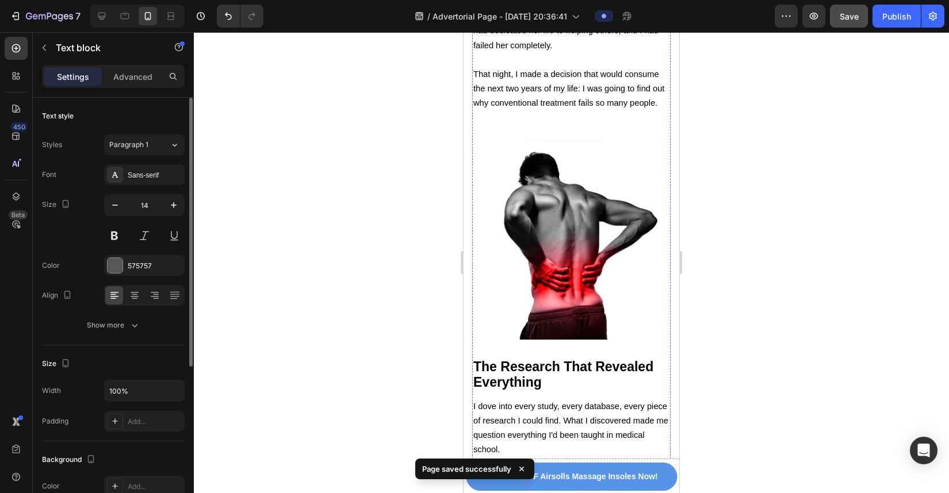
scroll to position [1906, 0]
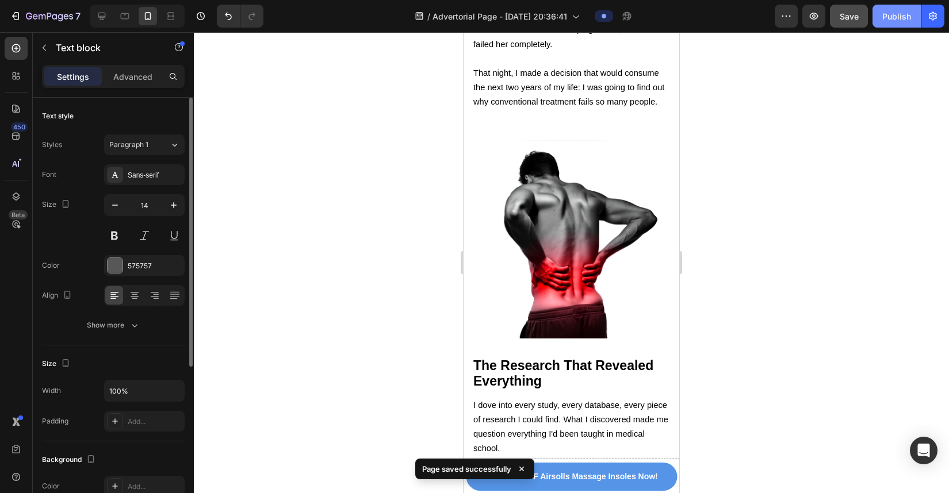
click at [702, 14] on div "Publish" at bounding box center [896, 16] width 29 height 12
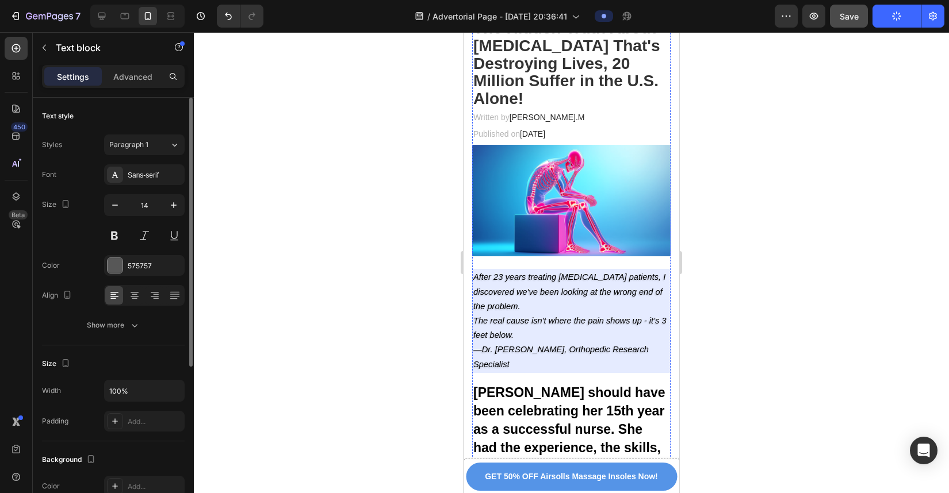
scroll to position [0, 0]
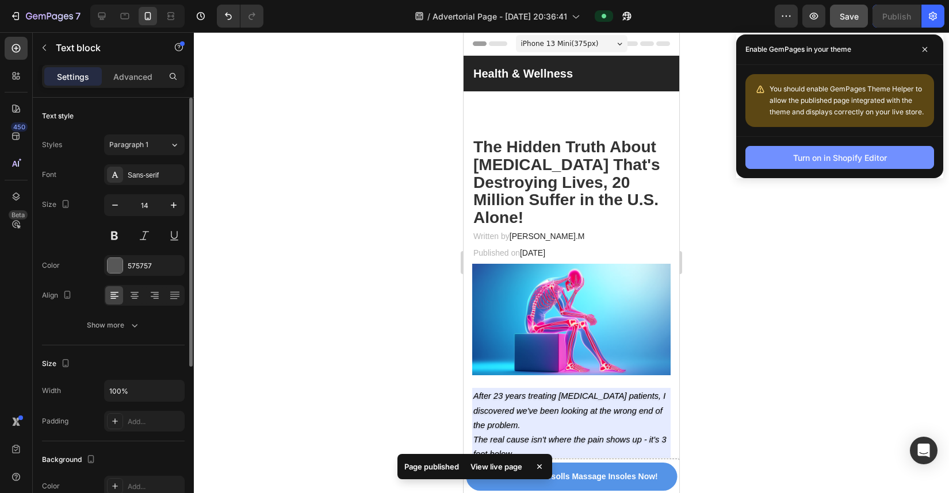
click at [702, 155] on button "Turn on in Shopify Editor" at bounding box center [839, 157] width 189 height 23
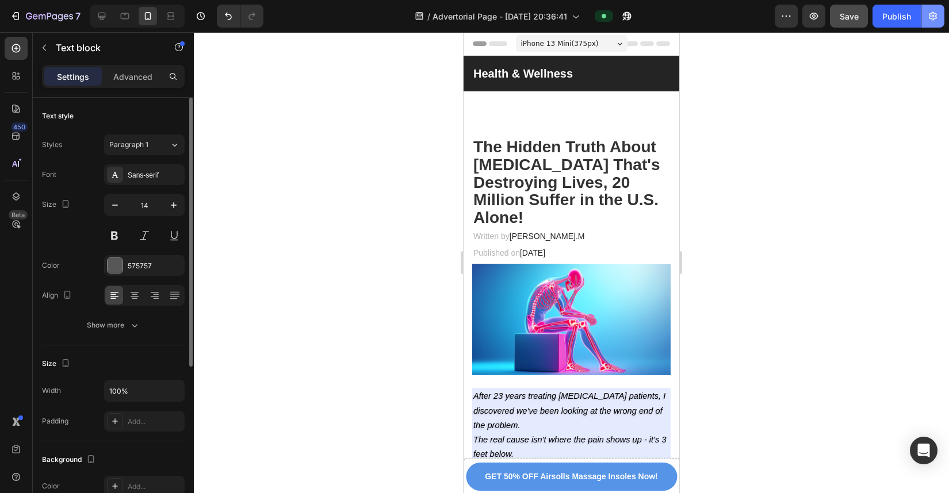
click at [702, 10] on icon "button" at bounding box center [933, 16] width 12 height 12
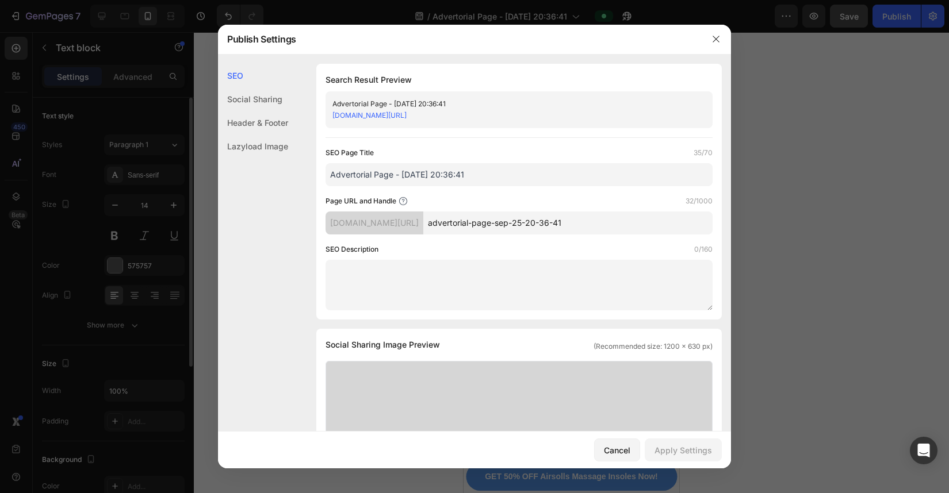
click at [568, 106] on div "Advertorial Page - [DATE] 20:36:41" at bounding box center [509, 104] width 354 height 12
drag, startPoint x: 468, startPoint y: 105, endPoint x: 451, endPoint y: 105, distance: 17.3
click at [450, 105] on div "Advertorial Page - [DATE] 20:36:41" at bounding box center [509, 104] width 354 height 12
click at [479, 174] on input "Advertorial Page - [DATE] 20:36:41" at bounding box center [518, 174] width 387 height 23
drag, startPoint x: 479, startPoint y: 174, endPoint x: 327, endPoint y: 174, distance: 152.4
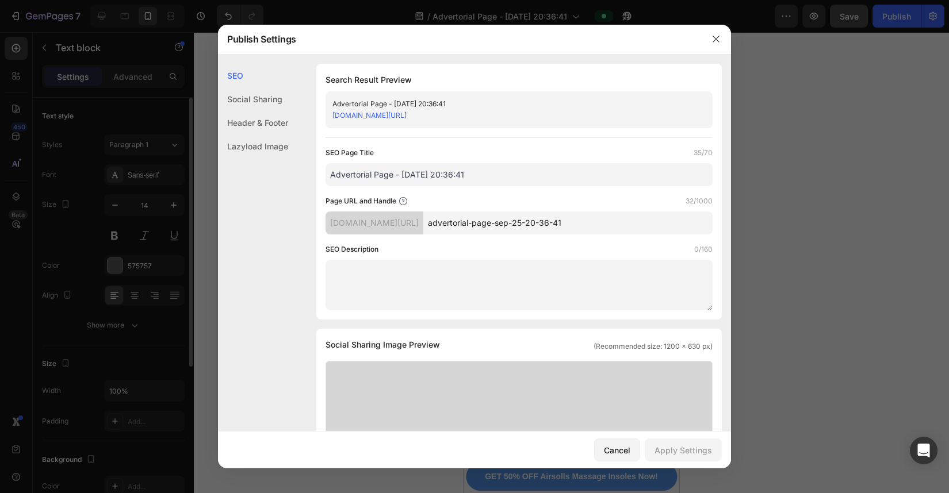
click at [327, 174] on input "Advertorial Page - [DATE] 20:36:41" at bounding box center [518, 174] width 387 height 23
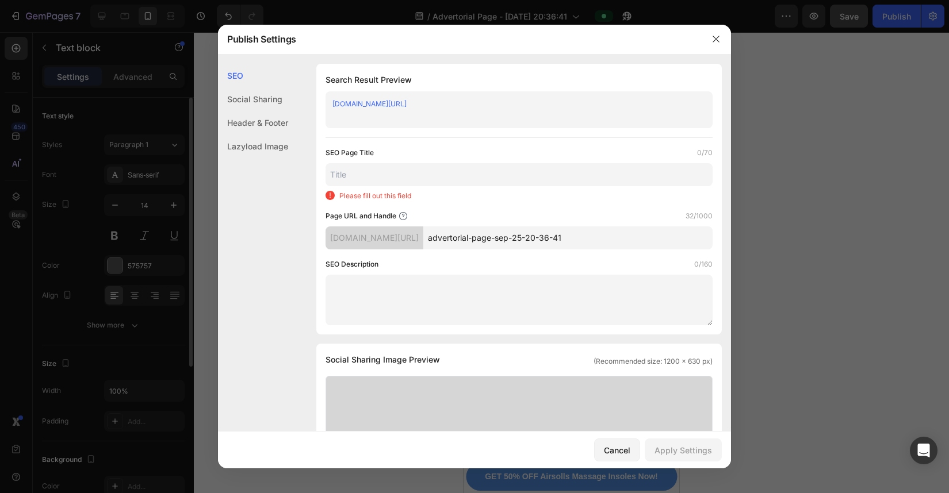
click at [423, 242] on div "sr06k4-6z.myshopify.com/pages/" at bounding box center [374, 238] width 98 height 23
click at [610, 235] on input "advertorial-page-sep-25-20-36-41" at bounding box center [567, 238] width 289 height 23
drag, startPoint x: 610, startPoint y: 235, endPoint x: 482, endPoint y: 240, distance: 128.3
click at [482, 240] on input "advertorial-page-sep-25-20-36-41" at bounding box center [567, 238] width 289 height 23
type input "adv-1"
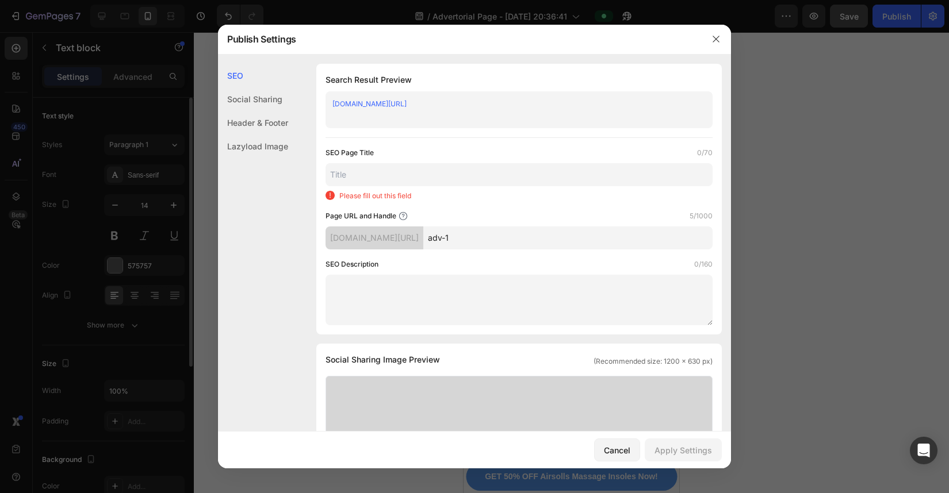
click at [552, 178] on input "text" at bounding box center [518, 174] width 387 height 23
click at [450, 284] on textarea at bounding box center [518, 300] width 387 height 51
click at [426, 185] on input "text" at bounding box center [518, 174] width 387 height 23
click at [702, 191] on div at bounding box center [474, 246] width 949 height 493
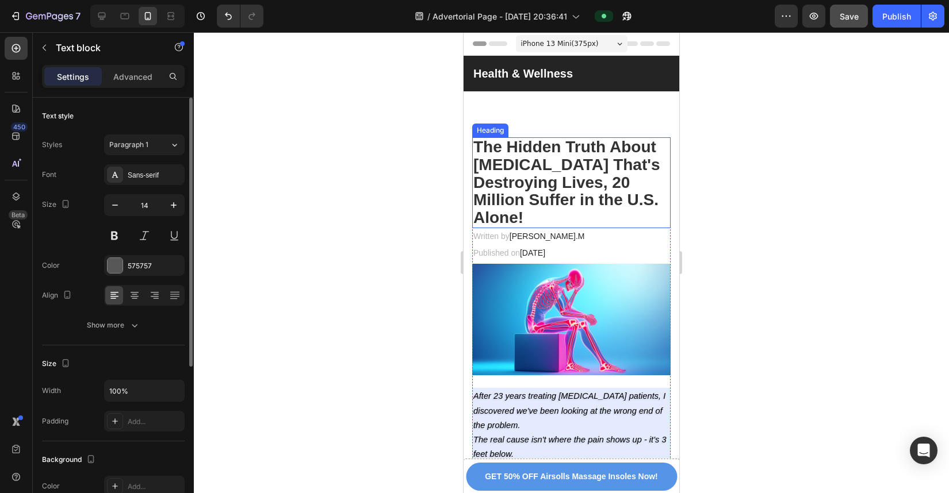
click at [522, 167] on strong "The Hidden Truth About [MEDICAL_DATA] That's Destroying Lives, 20 Million Suffe…" at bounding box center [566, 182] width 187 height 89
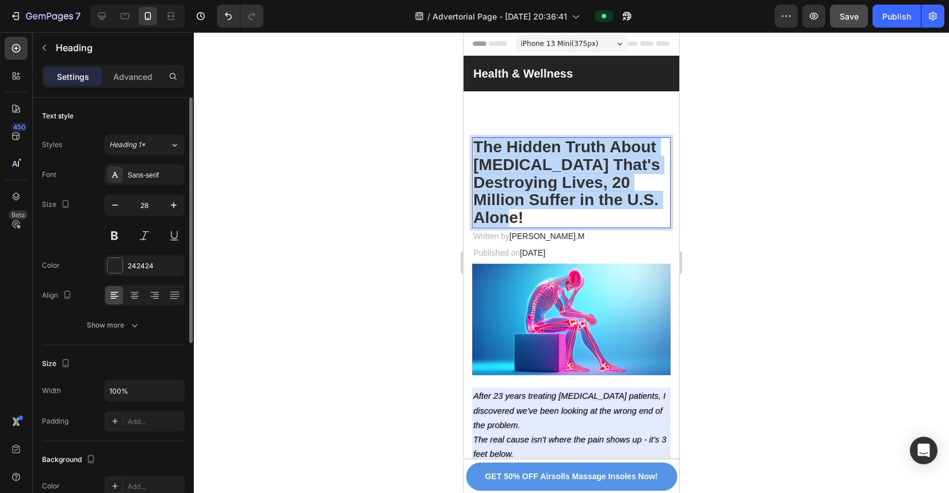
drag, startPoint x: 526, startPoint y: 218, endPoint x: 475, endPoint y: 151, distance: 84.2
click at [475, 151] on p "The Hidden Truth About [MEDICAL_DATA] That's Destroying Lives, 20 Million Suffe…" at bounding box center [571, 183] width 196 height 89
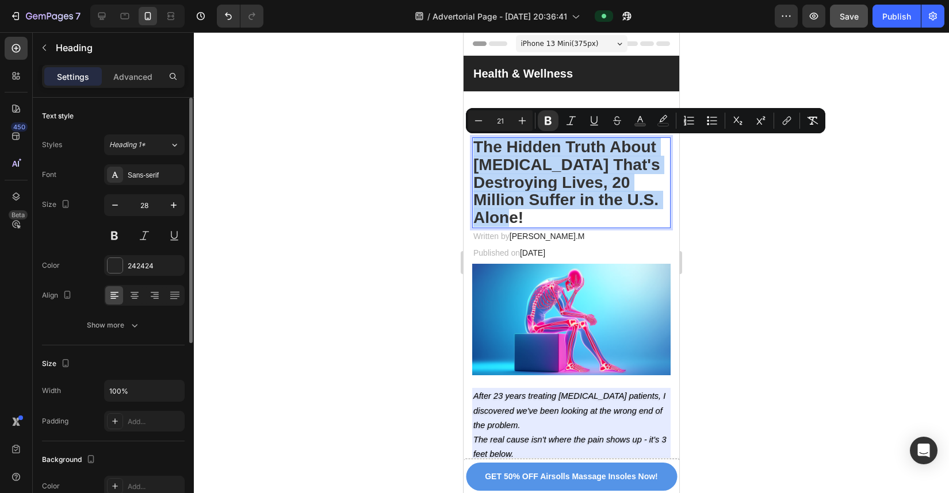
copy strong "The Hidden Truth About [MEDICAL_DATA] That's Destroying Lives, 20 Million Suffe…"
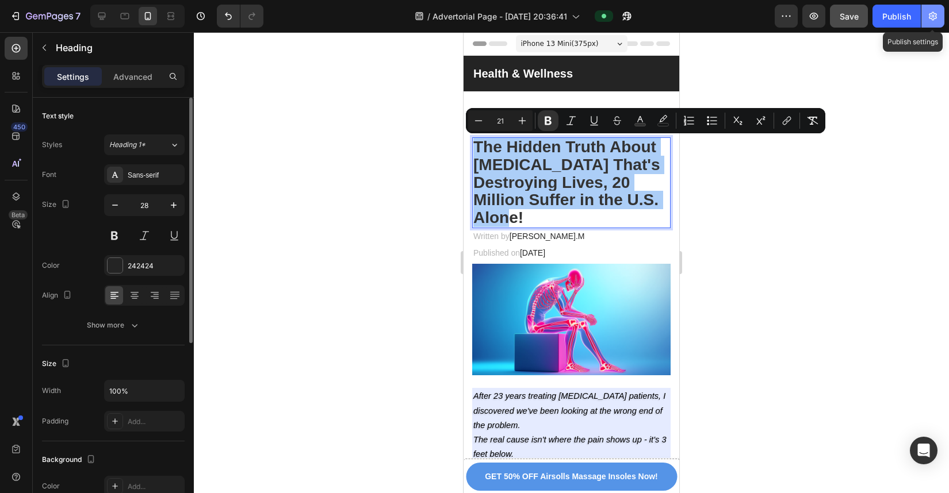
click at [702, 18] on icon "button" at bounding box center [933, 16] width 8 height 9
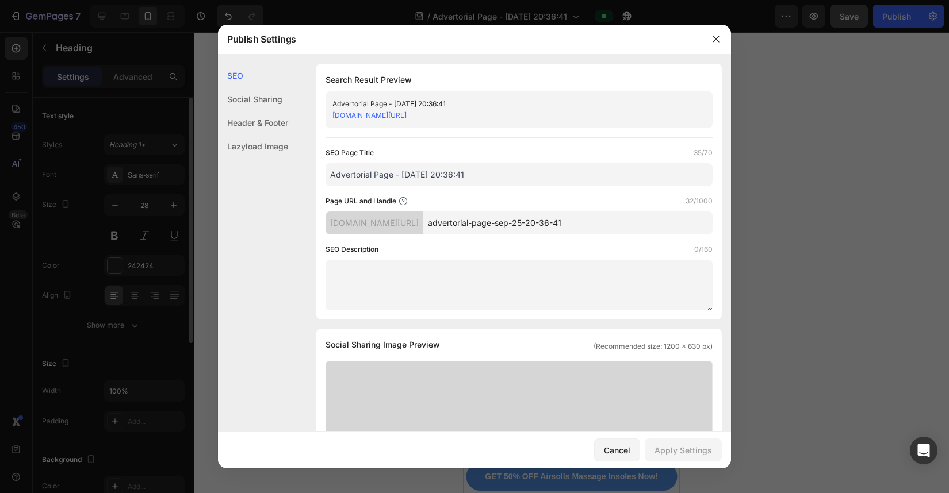
drag, startPoint x: 481, startPoint y: 175, endPoint x: 313, endPoint y: 175, distance: 168.5
paste input "The Hidden Truth About [MEDICAL_DATA] That's Destroying Lives, 20 Million Suffe…"
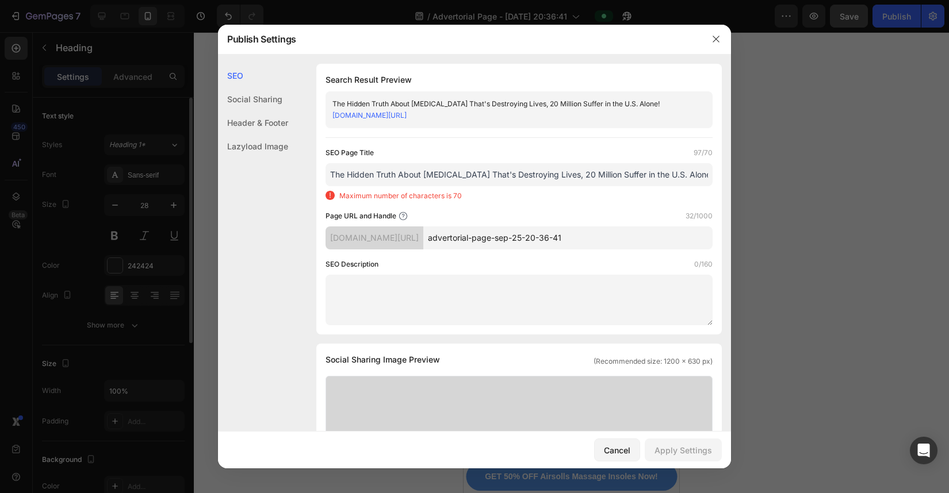
drag, startPoint x: 701, startPoint y: 175, endPoint x: 572, endPoint y: 176, distance: 128.8
click at [572, 176] on input "The Hidden Truth About [MEDICAL_DATA] That's Destroying Lives, 20 Million Suffe…" at bounding box center [518, 174] width 387 height 23
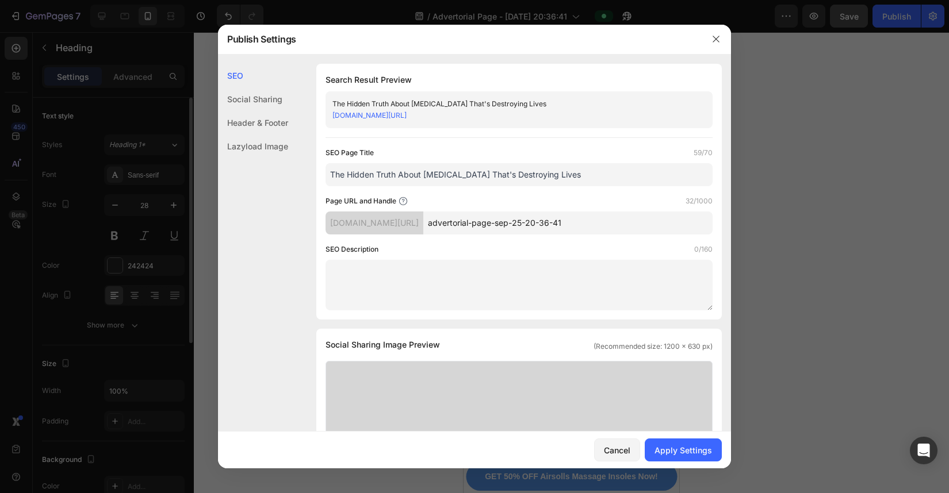
type input "The Hidden Truth About Chronic Pain That's Destroying Lives"
click at [547, 283] on textarea at bounding box center [518, 285] width 387 height 51
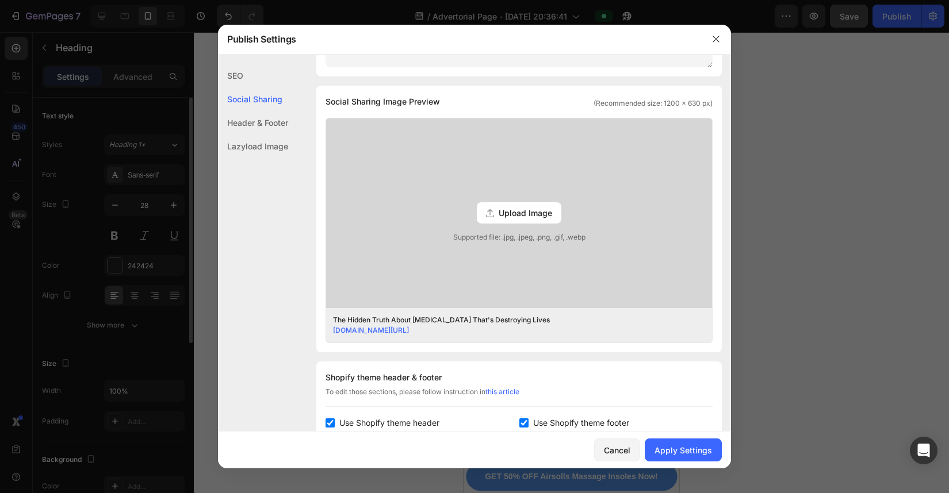
scroll to position [235, 0]
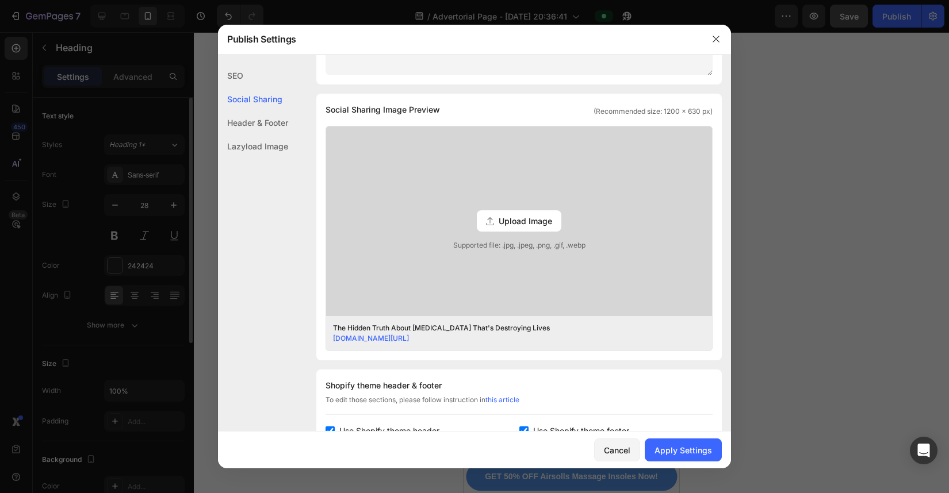
click at [535, 221] on span "Upload Image" at bounding box center [525, 221] width 53 height 12
click at [0, 0] on input "Upload Image Supported file: .jpg, .jpeg, .png, .gif, .webp" at bounding box center [0, 0] width 0 height 0
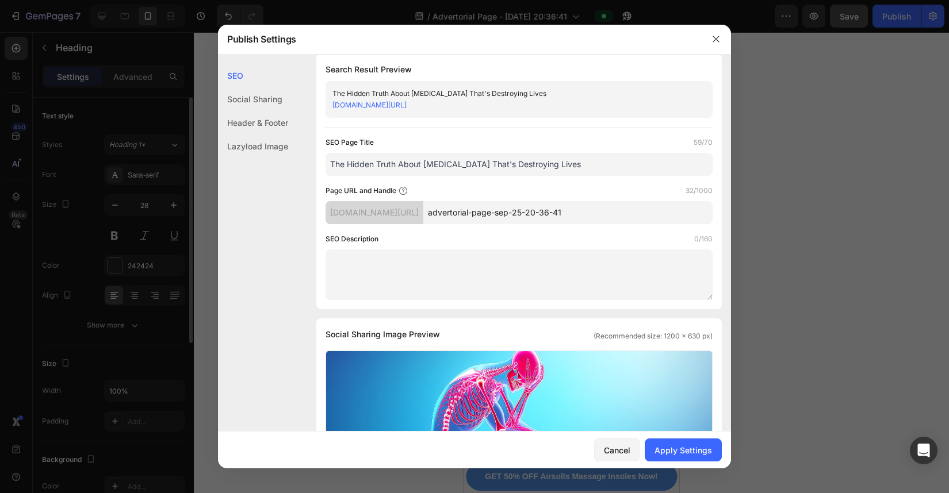
scroll to position [0, 0]
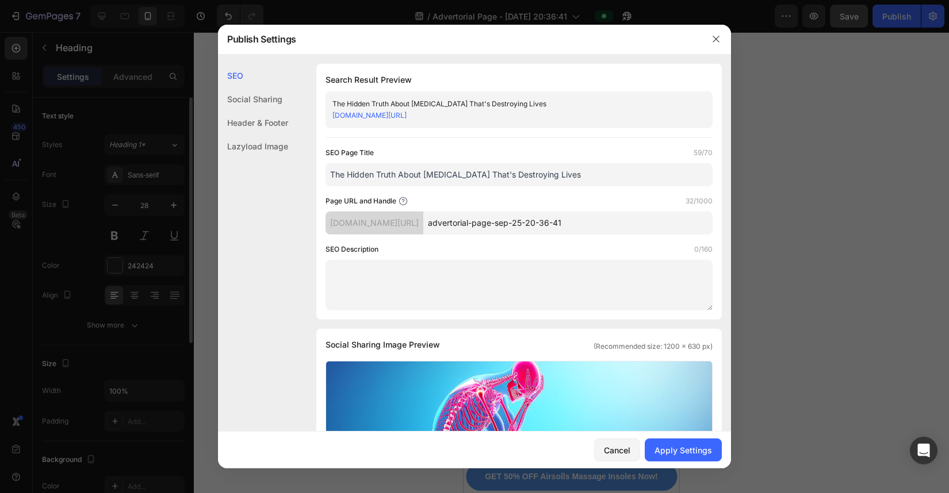
click at [508, 273] on textarea at bounding box center [518, 285] width 387 height 51
click at [415, 274] on textarea at bounding box center [518, 285] width 387 height 51
paste textarea "crisis remains largely misunderstood. Over 20 million people in the U.S. are st…"
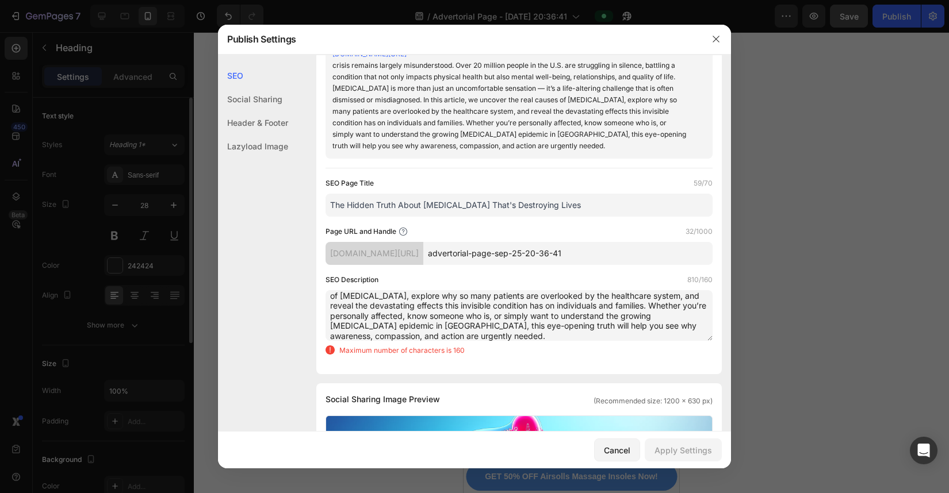
scroll to position [49, 0]
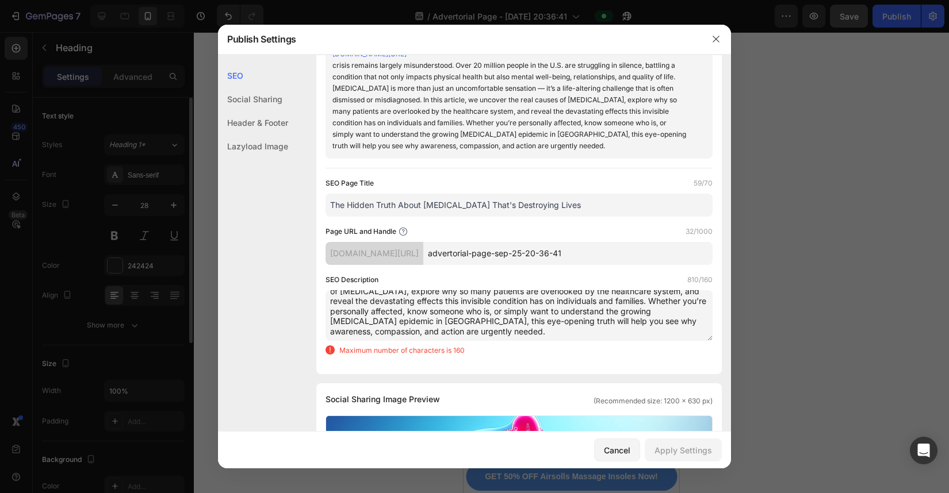
drag, startPoint x: 588, startPoint y: 336, endPoint x: 579, endPoint y: 334, distance: 9.6
click at [579, 334] on textarea "crisis remains largely misunderstood. Over 20 million people in the U.S. are st…" at bounding box center [518, 315] width 387 height 51
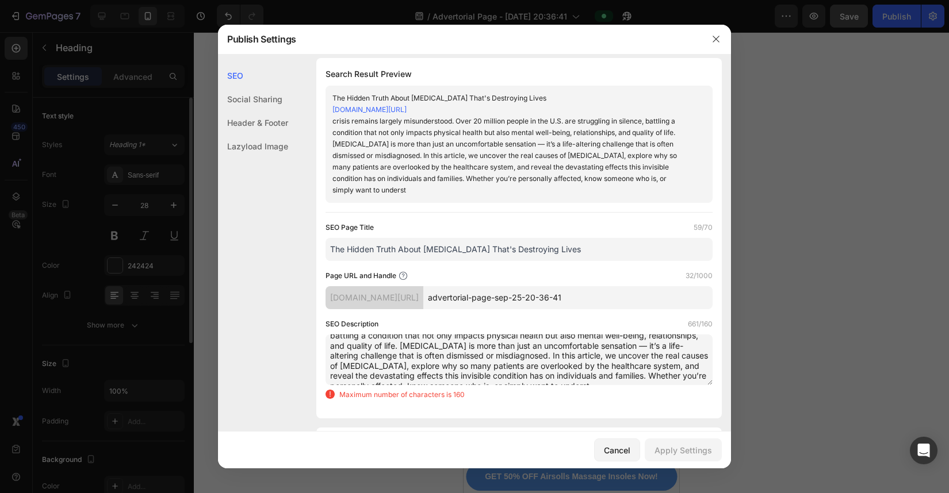
scroll to position [39, 0]
drag, startPoint x: 386, startPoint y: 372, endPoint x: 314, endPoint y: 343, distance: 77.7
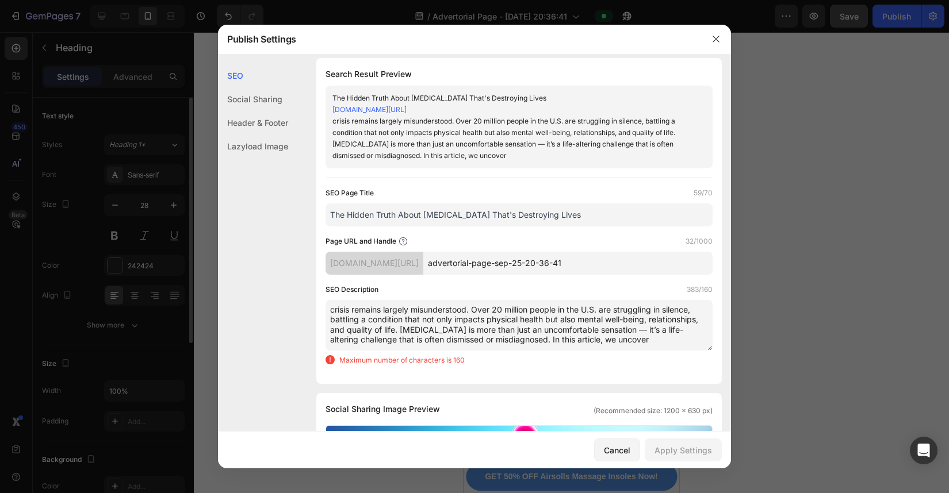
scroll to position [0, 0]
drag, startPoint x: 681, startPoint y: 338, endPoint x: 675, endPoint y: 317, distance: 21.6
click at [675, 317] on textarea "crisis remains largely misunderstood. Over 20 million people in the U.S. are st…" at bounding box center [518, 325] width 387 height 51
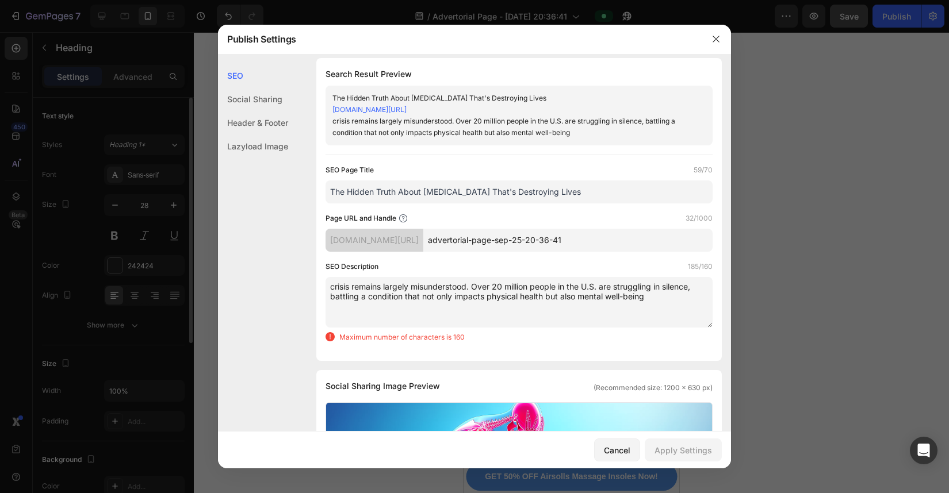
click at [654, 296] on textarea "crisis remains largely misunderstood. Over 20 million people in the U.S. are st…" at bounding box center [518, 302] width 387 height 51
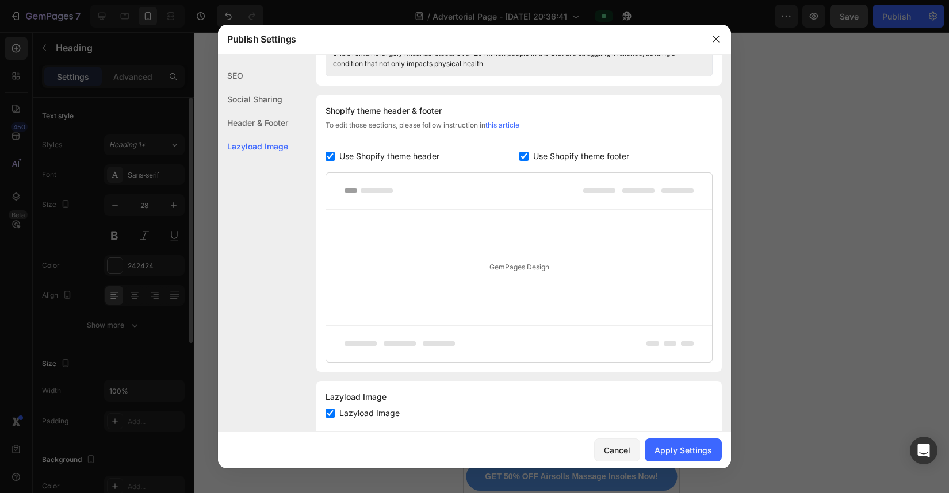
scroll to position [579, 0]
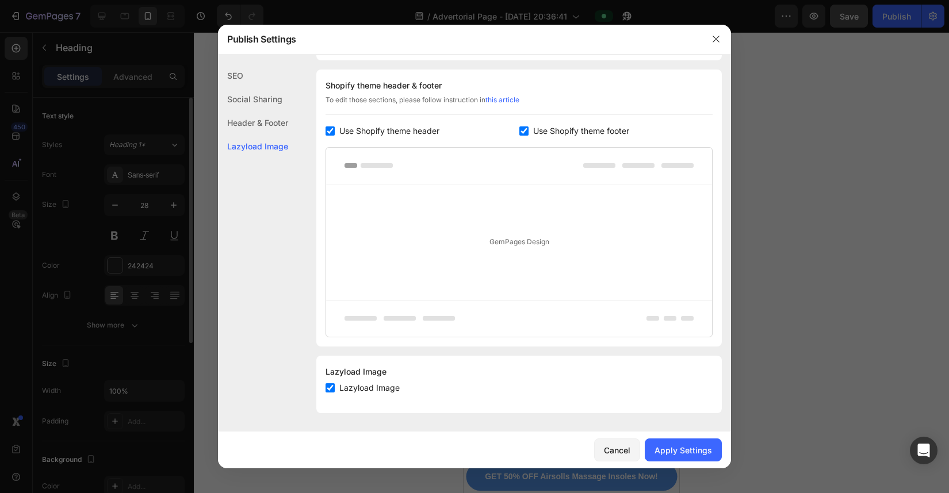
type textarea "crisis remains largely misunderstood. Over 20 million people in the U.S. are st…"
click at [279, 98] on div "Social Sharing" at bounding box center [253, 99] width 70 height 24
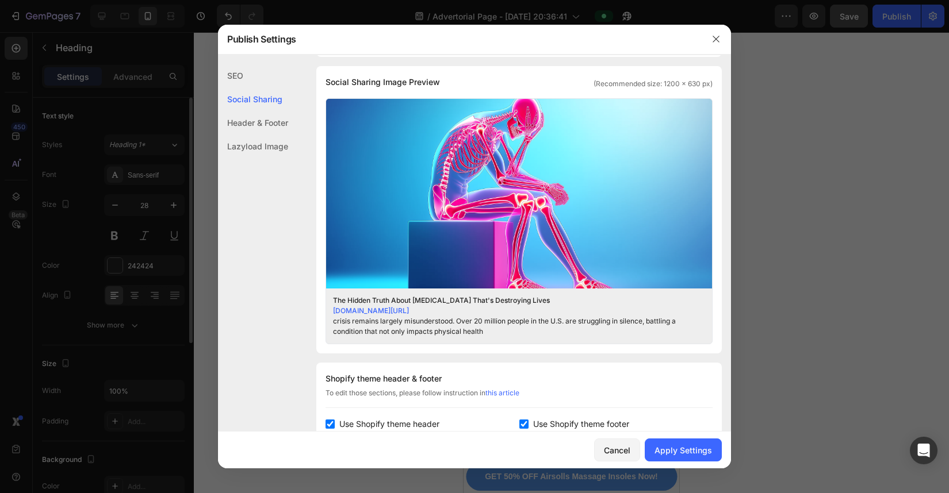
click at [274, 120] on div "Header & Footer" at bounding box center [253, 123] width 70 height 24
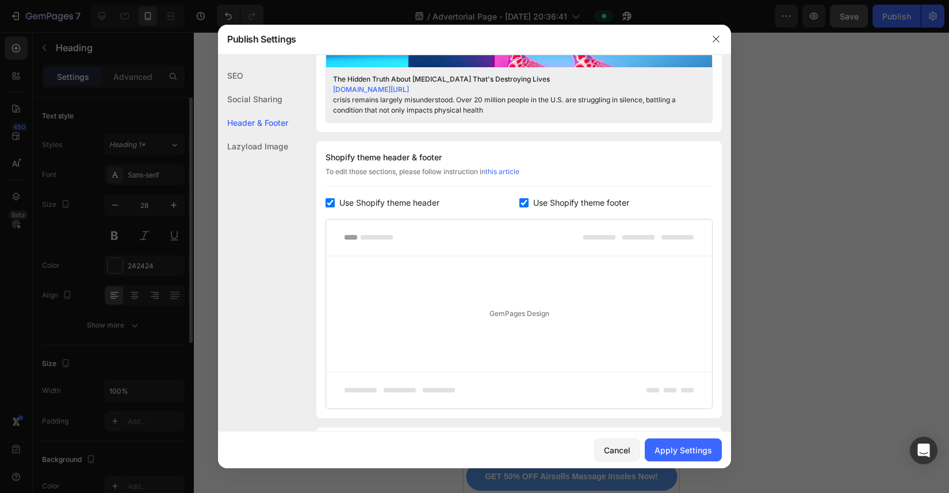
click at [273, 82] on div "SEO" at bounding box center [253, 76] width 70 height 24
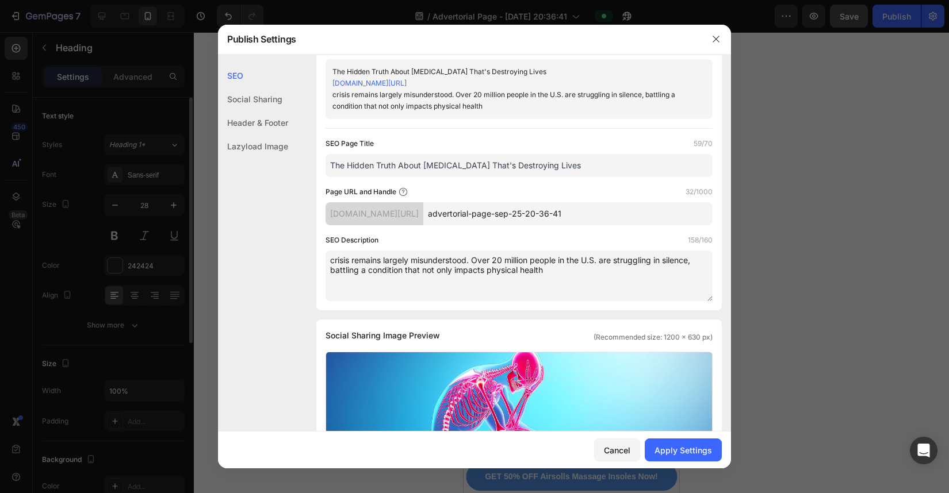
scroll to position [0, 0]
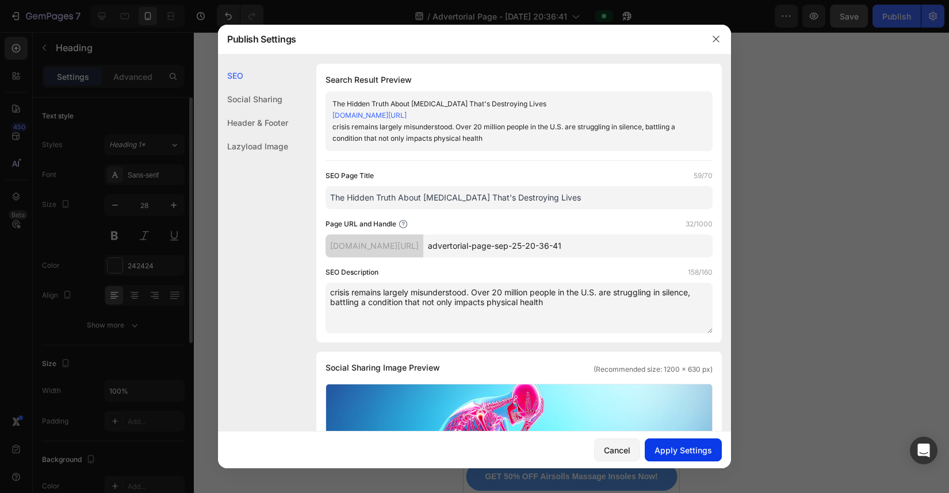
click at [702, 351] on div "Apply Settings" at bounding box center [683, 451] width 58 height 12
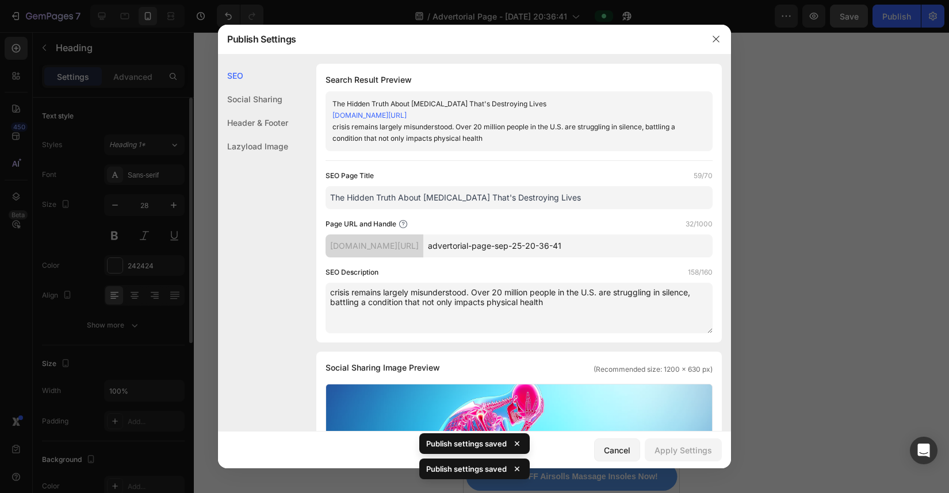
click at [702, 252] on div at bounding box center [474, 246] width 949 height 493
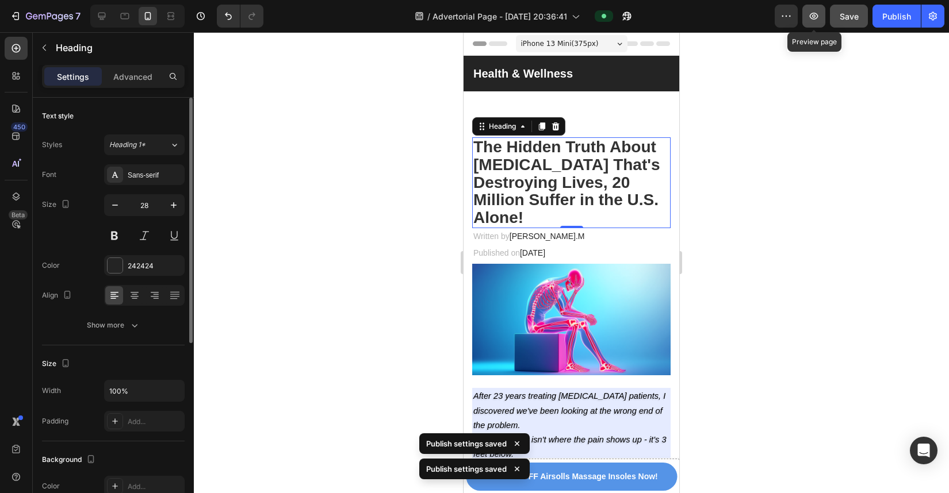
click at [702, 21] on icon "button" at bounding box center [814, 16] width 12 height 12
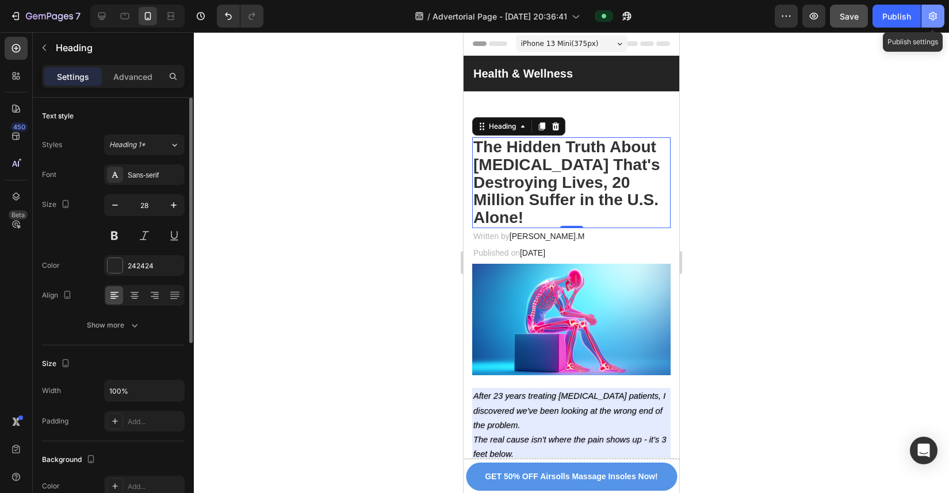
click at [702, 17] on icon "button" at bounding box center [933, 16] width 3 height 3
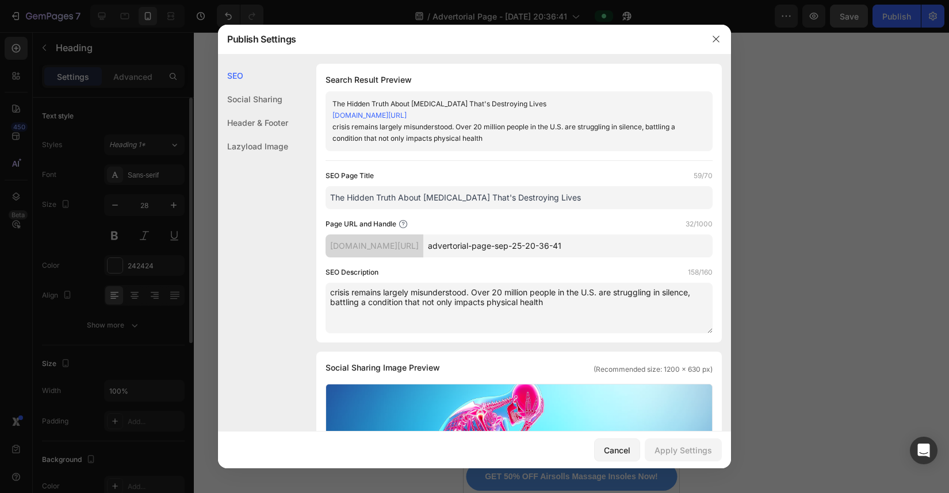
click at [423, 243] on div "sr06k4-6z.myshopify.com/pages/" at bounding box center [374, 246] width 98 height 23
click at [397, 238] on div "sr06k4-6z.myshopify.com/pages/" at bounding box center [374, 246] width 98 height 23
drag, startPoint x: 397, startPoint y: 238, endPoint x: 328, endPoint y: 244, distance: 69.2
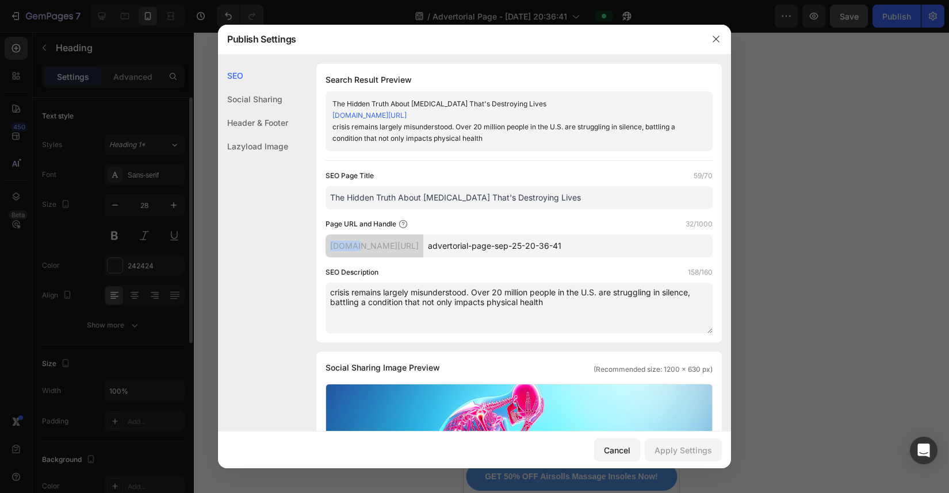
click at [328, 244] on div "sr06k4-6z.myshopify.com/pages/" at bounding box center [374, 246] width 98 height 23
click at [329, 244] on div "sr06k4-6z.myshopify.com/pages/" at bounding box center [374, 246] width 98 height 23
click at [629, 242] on input "advertorial-page-sep-25-20-36-41" at bounding box center [567, 246] width 289 height 23
drag, startPoint x: 629, startPoint y: 242, endPoint x: 484, endPoint y: 250, distance: 145.2
click at [484, 250] on input "advertorial-page-sep-25-20-36-41" at bounding box center [567, 246] width 289 height 23
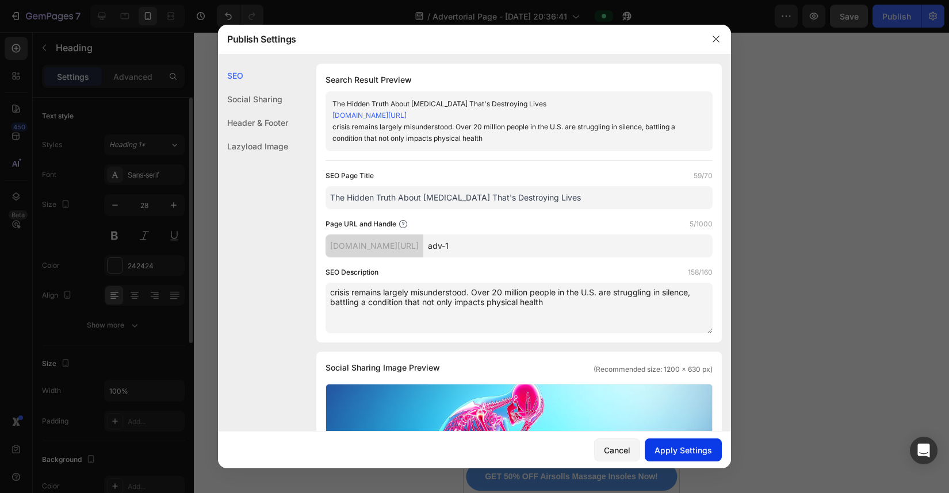
type input "adv-1"
click at [692, 351] on button "Apply Settings" at bounding box center [683, 450] width 77 height 23
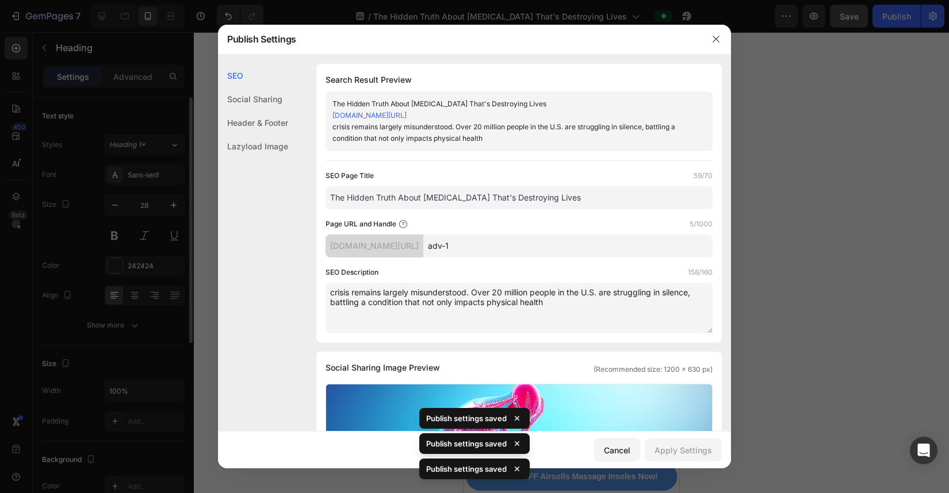
click at [702, 150] on div at bounding box center [474, 246] width 949 height 493
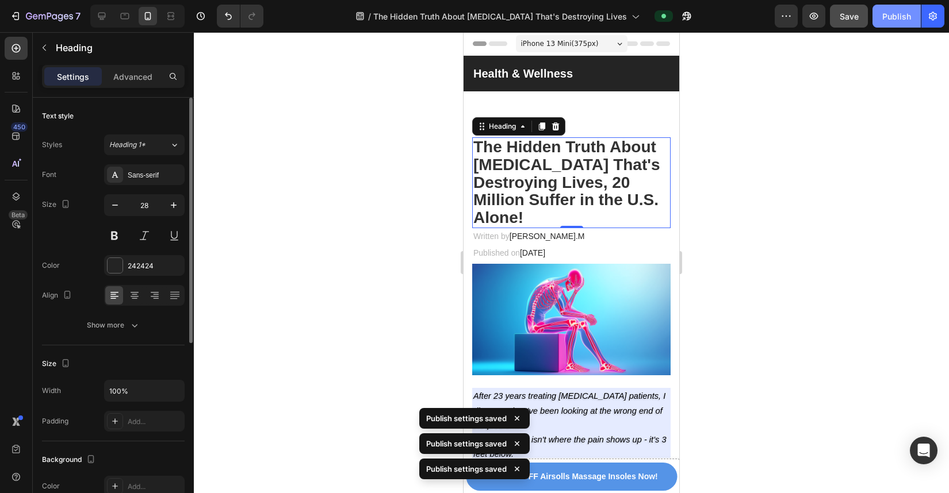
click at [702, 10] on div "Publish" at bounding box center [896, 16] width 29 height 12
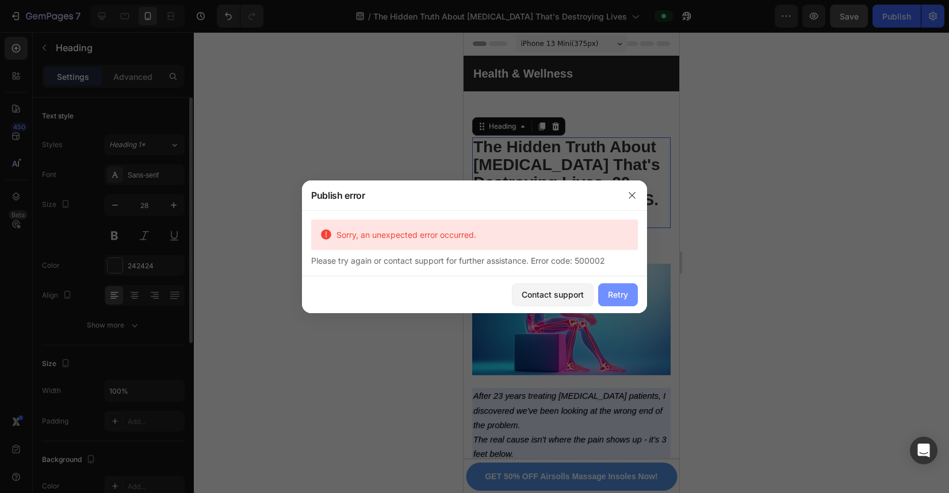
click at [620, 294] on div "Retry" at bounding box center [618, 295] width 20 height 12
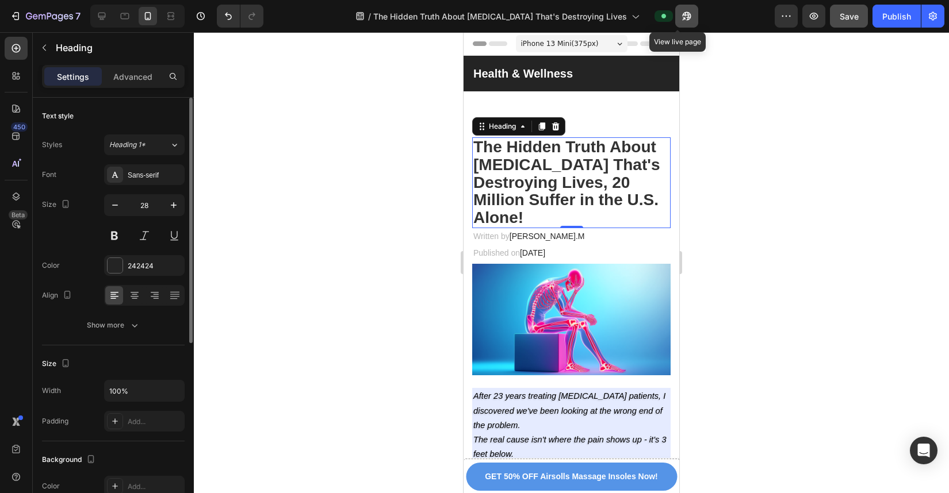
click at [682, 13] on icon "button" at bounding box center [686, 16] width 9 height 9
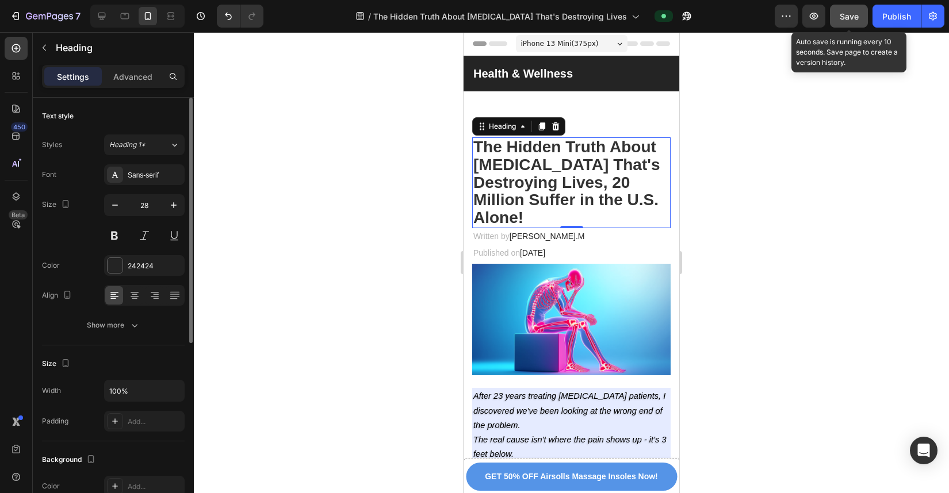
click at [702, 9] on button "Save" at bounding box center [849, 16] width 38 height 23
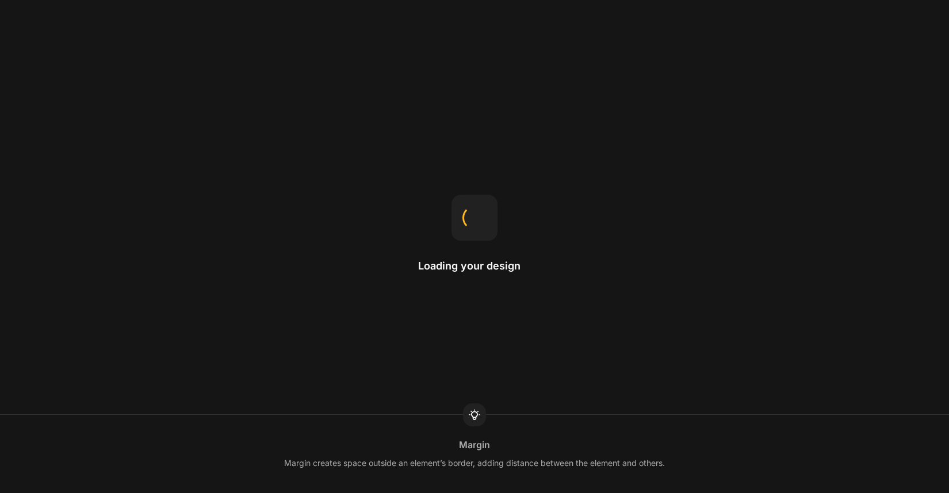
click at [484, 273] on div "Loading your design" at bounding box center [474, 247] width 113 height 104
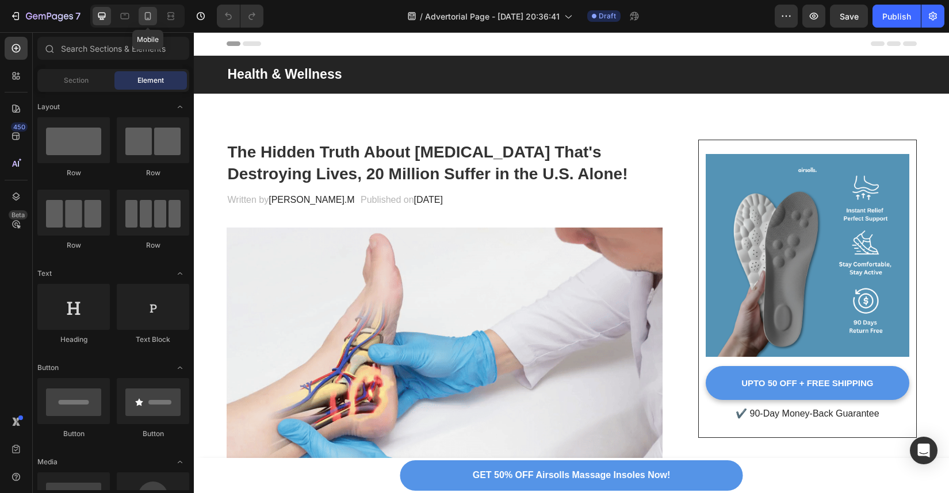
click at [145, 16] on icon at bounding box center [148, 16] width 6 height 8
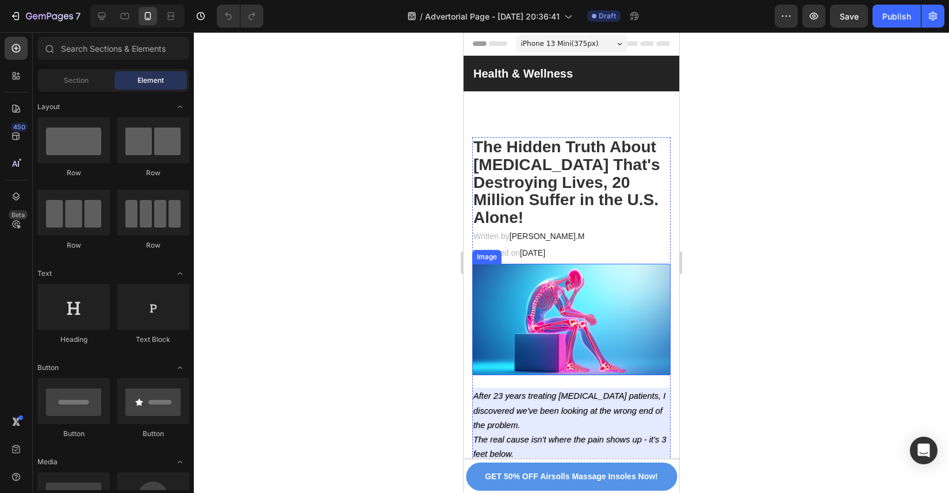
click at [568, 300] on img at bounding box center [571, 320] width 198 height 112
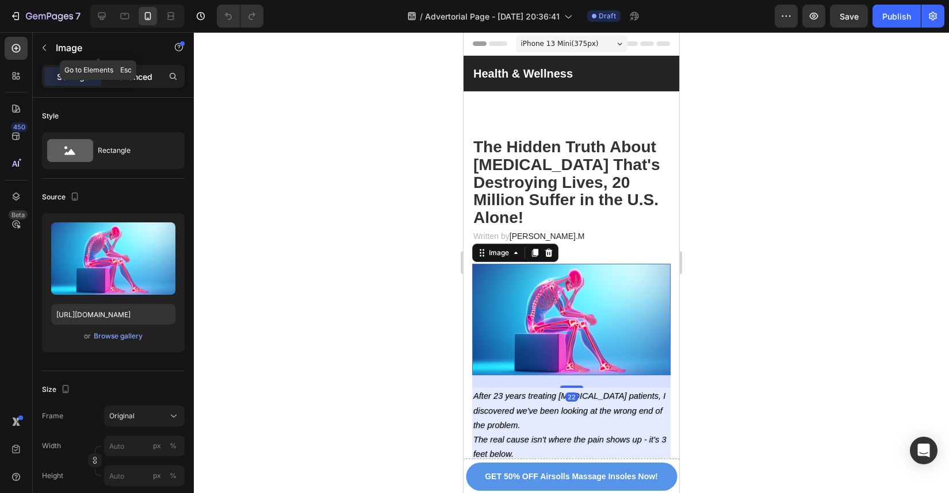
click at [123, 71] on p "Advanced" at bounding box center [132, 77] width 39 height 12
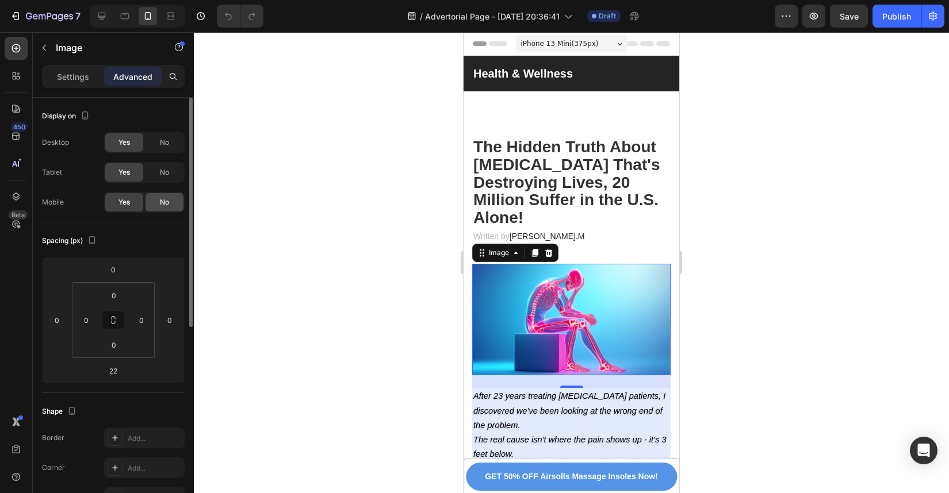
click at [149, 204] on div "No" at bounding box center [164, 202] width 38 height 18
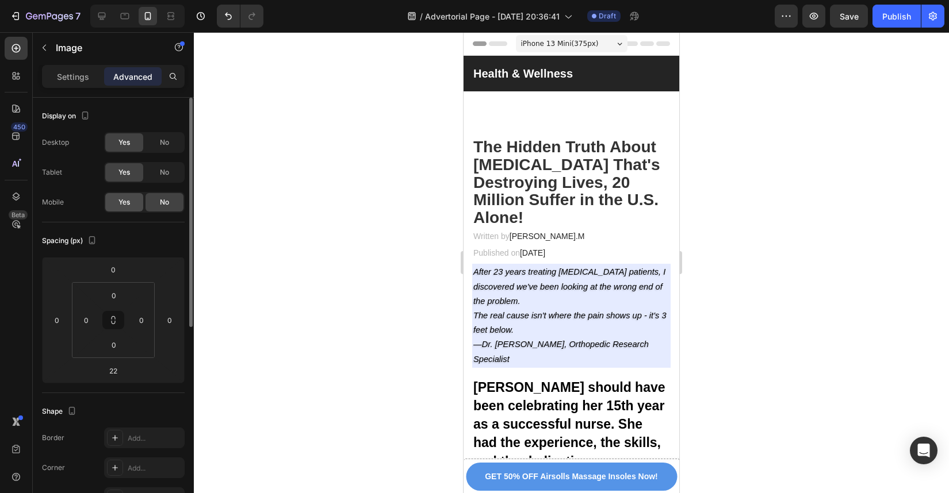
click at [113, 200] on div "Yes" at bounding box center [124, 202] width 38 height 18
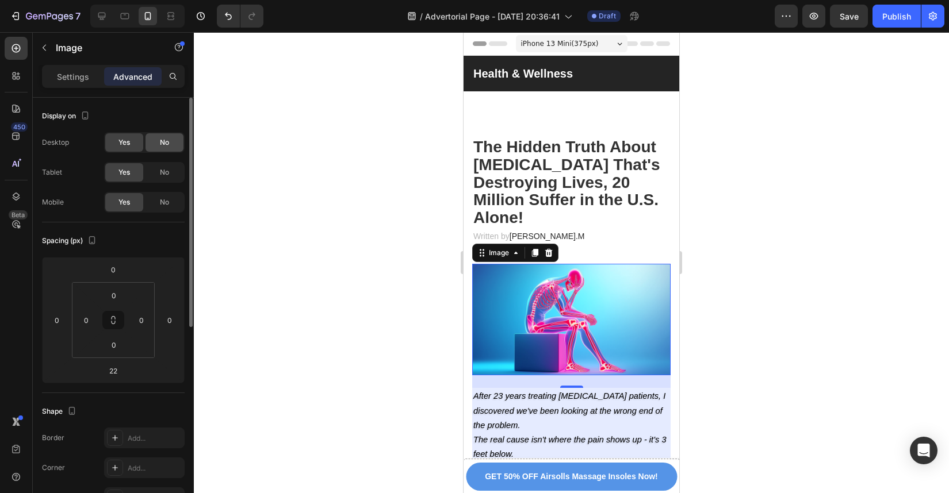
click at [153, 144] on div "No" at bounding box center [164, 142] width 38 height 18
click at [106, 10] on icon at bounding box center [102, 16] width 12 height 12
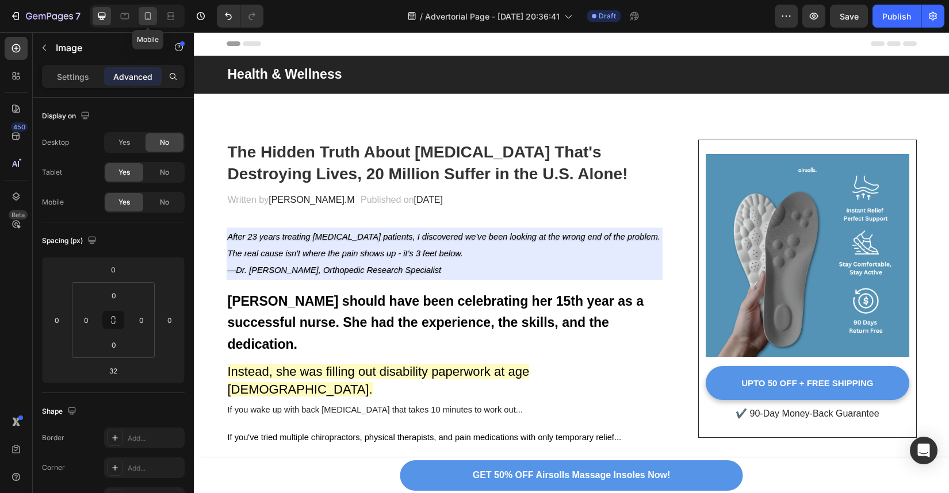
click at [148, 17] on icon at bounding box center [148, 16] width 12 height 12
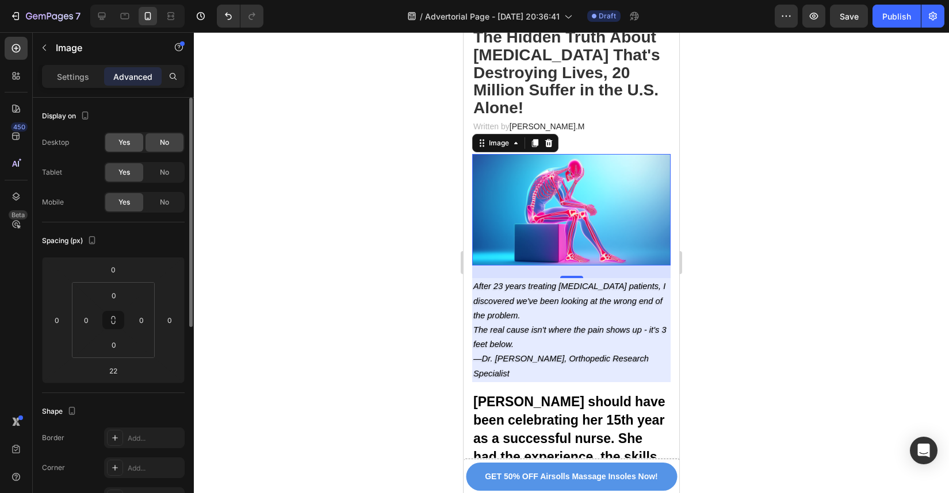
click at [129, 143] on span "Yes" at bounding box center [124, 142] width 12 height 10
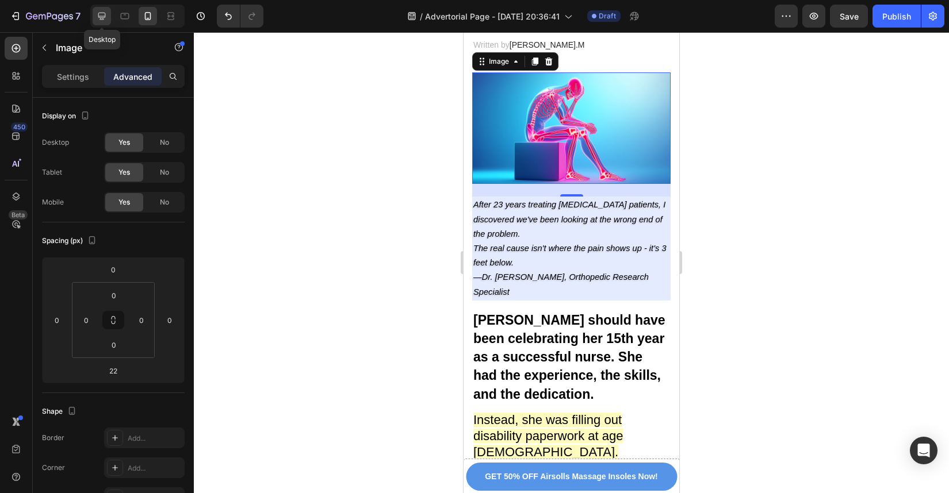
click at [95, 16] on div at bounding box center [102, 16] width 18 height 18
type input "32"
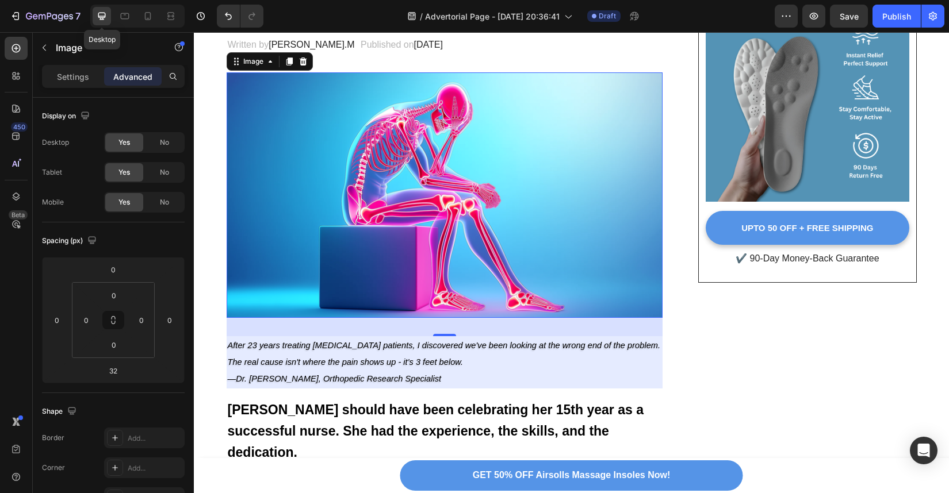
scroll to position [153, 0]
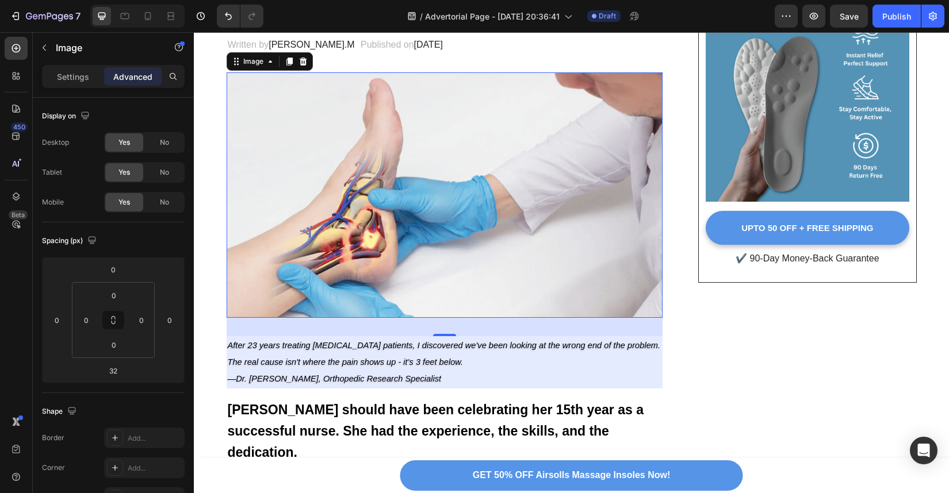
click at [361, 269] on img at bounding box center [445, 195] width 436 height 246
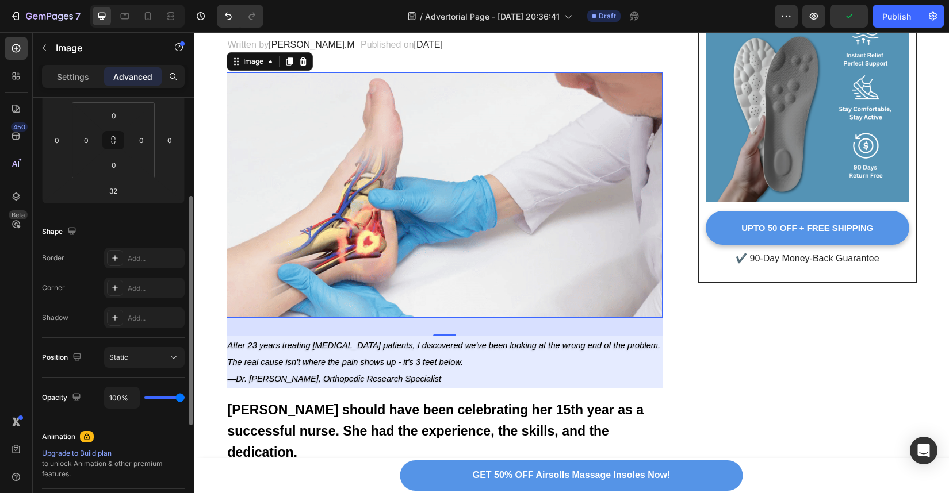
scroll to position [0, 0]
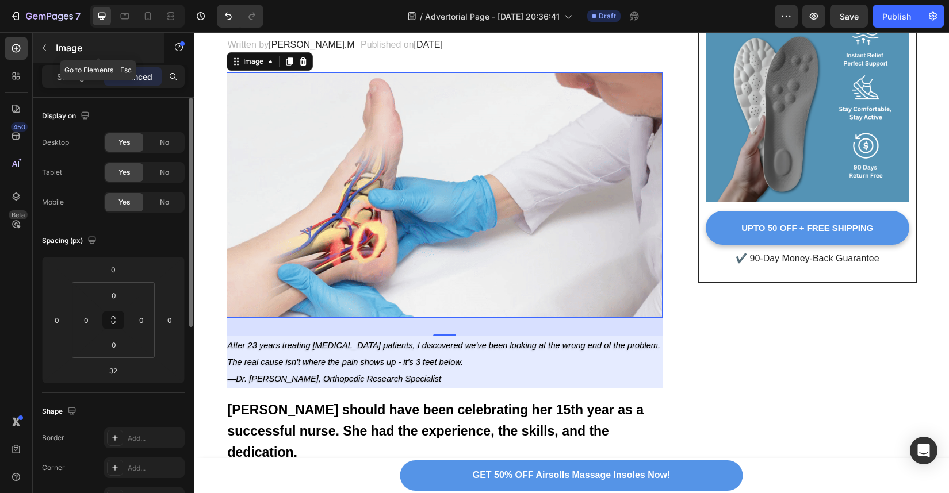
click at [40, 43] on icon "button" at bounding box center [44, 47] width 9 height 9
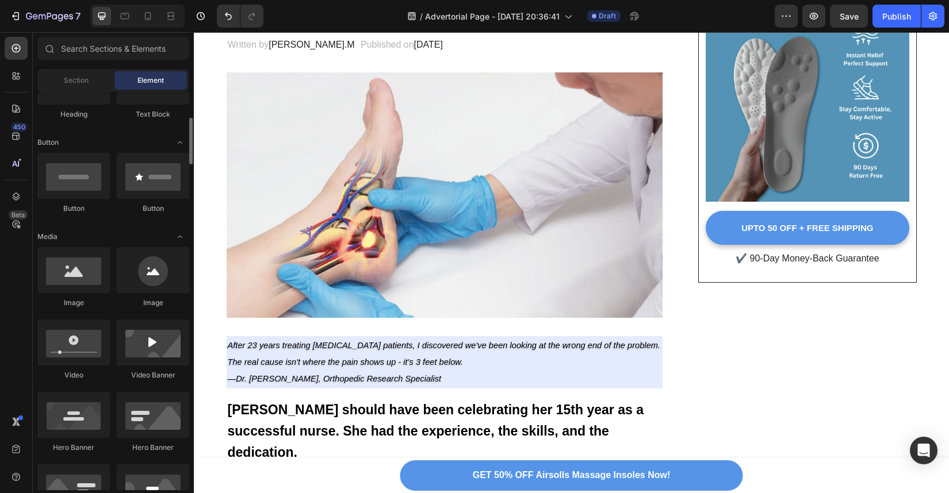
scroll to position [10, 0]
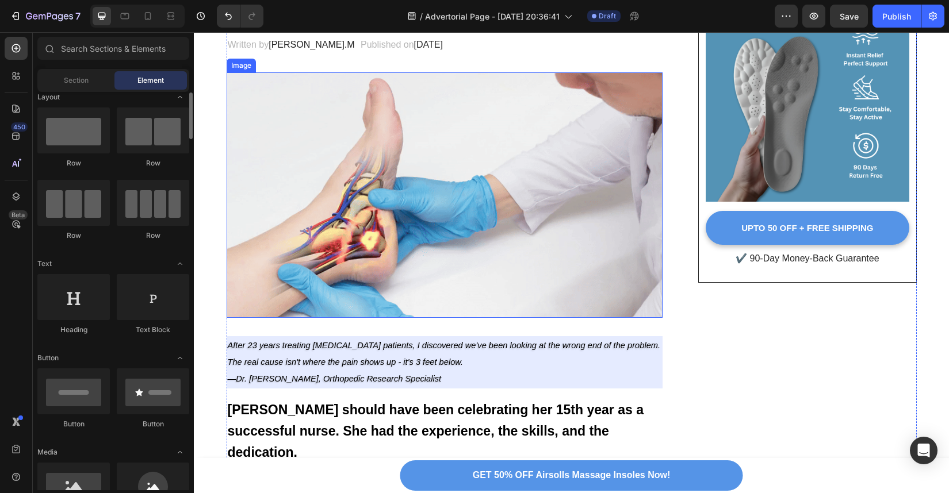
click at [287, 225] on img at bounding box center [445, 195] width 436 height 246
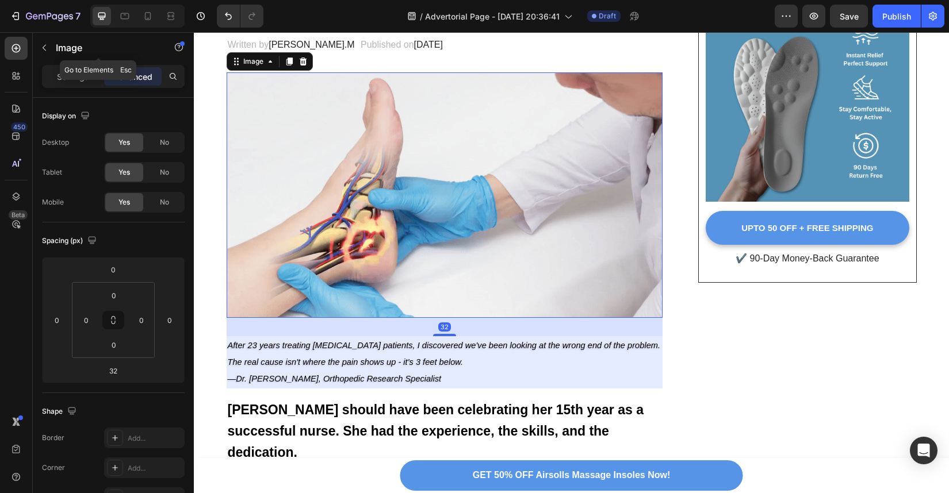
click at [81, 67] on div "Settings Advanced" at bounding box center [113, 76] width 143 height 23
click at [81, 68] on div "Settings" at bounding box center [73, 76] width 58 height 18
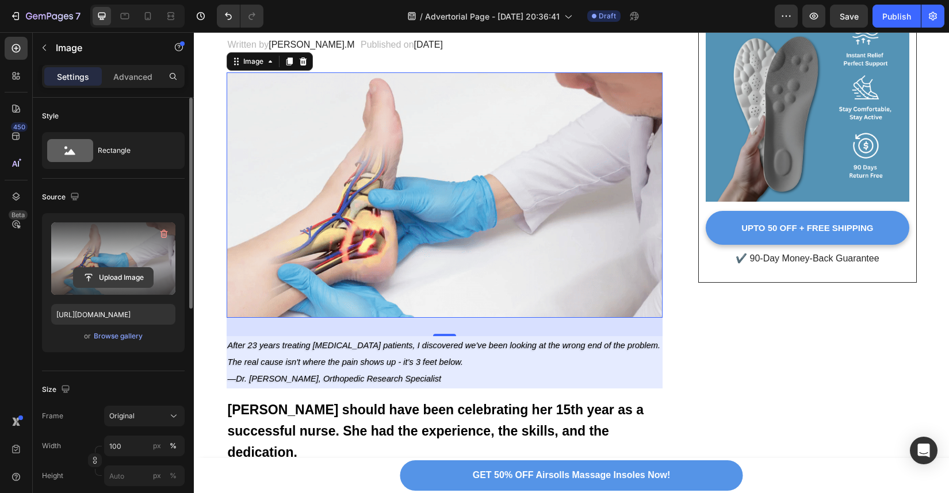
click at [116, 279] on input "file" at bounding box center [113, 278] width 79 height 20
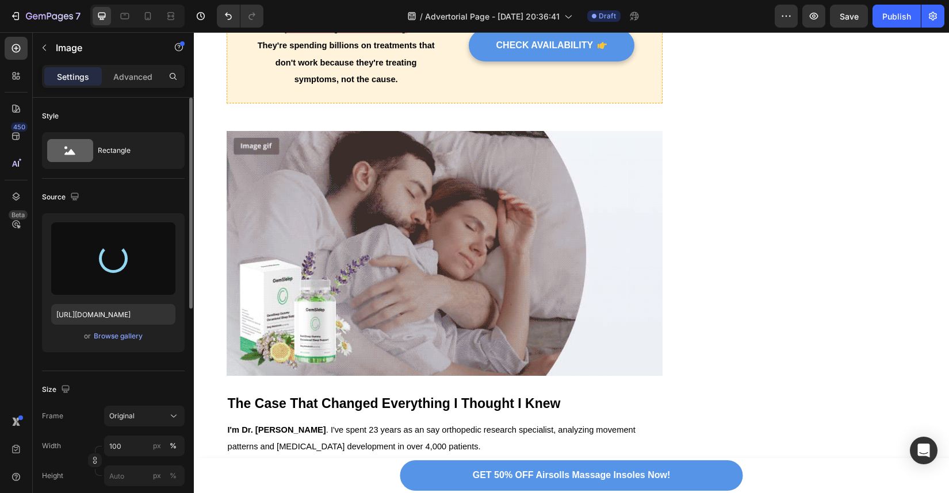
scroll to position [925, 0]
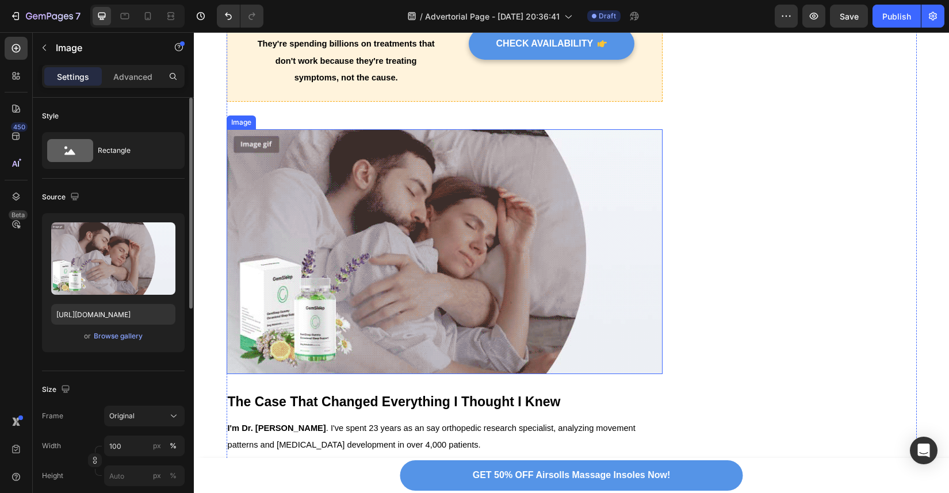
click at [369, 305] on img at bounding box center [445, 252] width 436 height 246
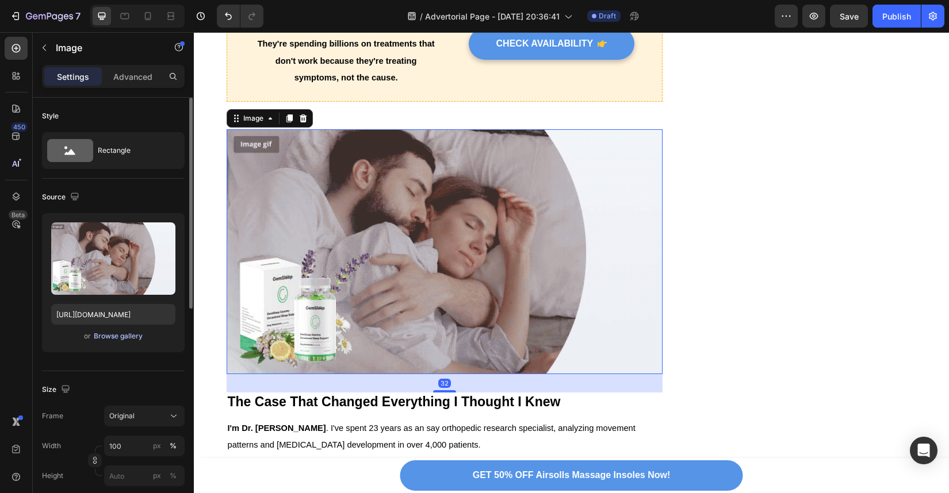
click at [122, 333] on div "Browse gallery" at bounding box center [118, 336] width 49 height 10
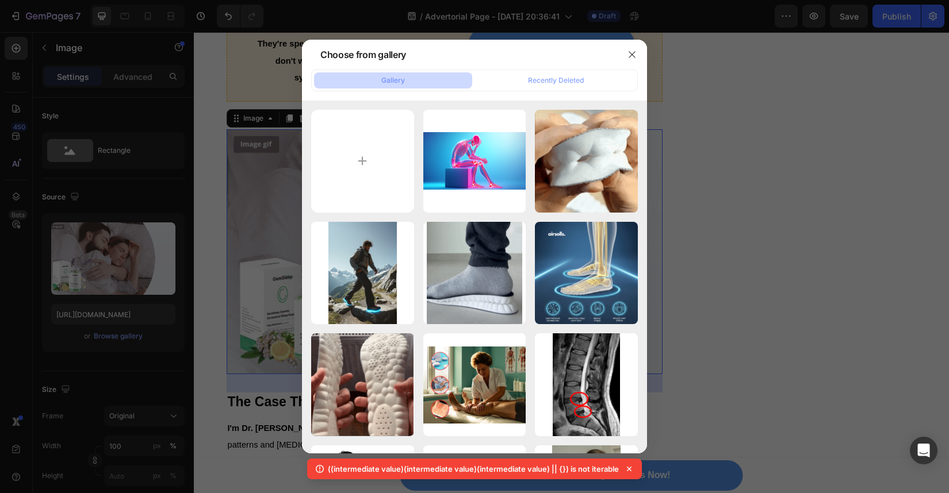
click at [692, 277] on div at bounding box center [474, 246] width 949 height 493
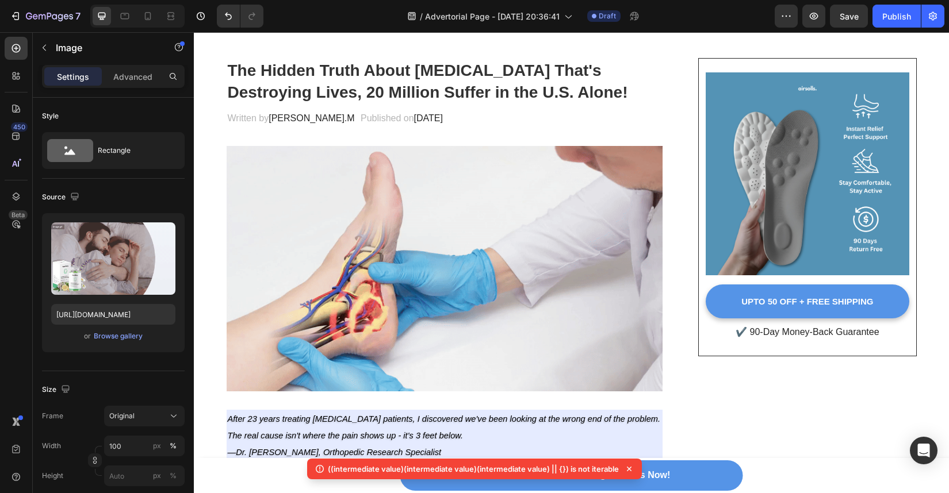
scroll to position [91, 0]
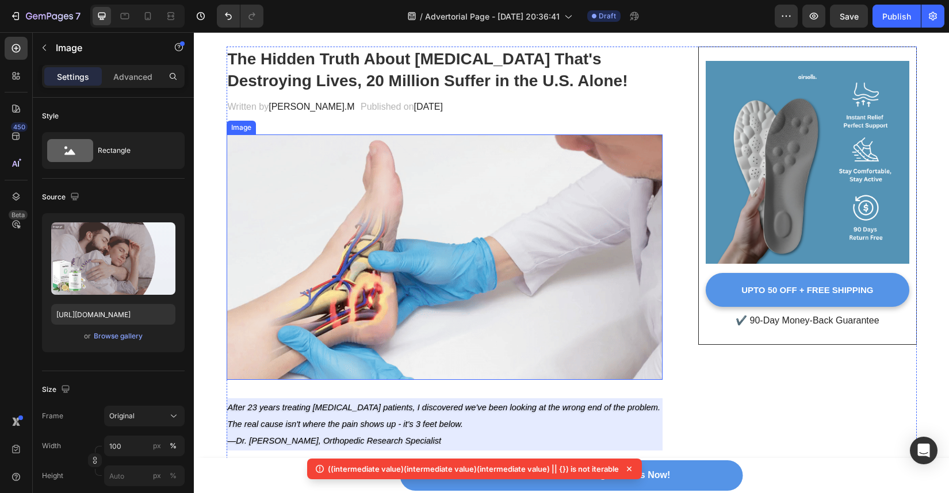
click at [529, 261] on img at bounding box center [445, 258] width 436 height 246
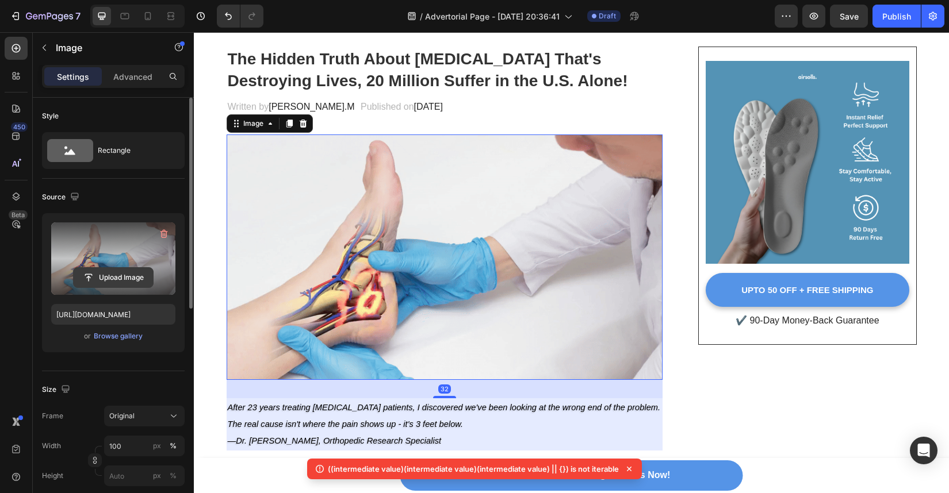
click at [140, 268] on input "file" at bounding box center [113, 278] width 79 height 20
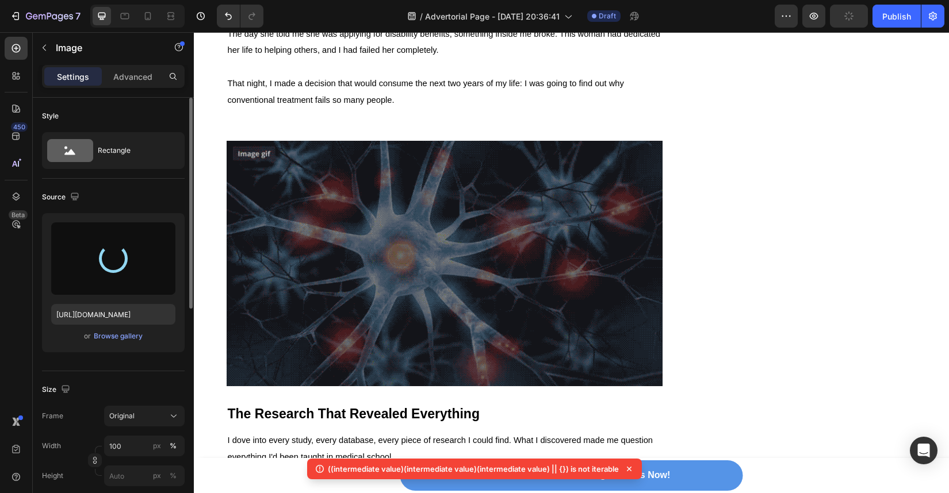
scroll to position [1633, 0]
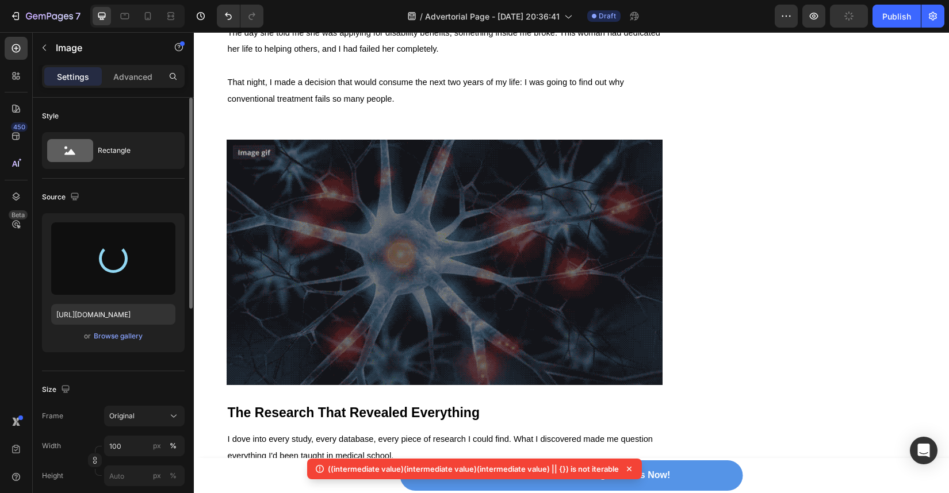
type input "https://cdn.shopify.com/s/files/1/0934/4440/7597/files/gempages_586026767823667…"
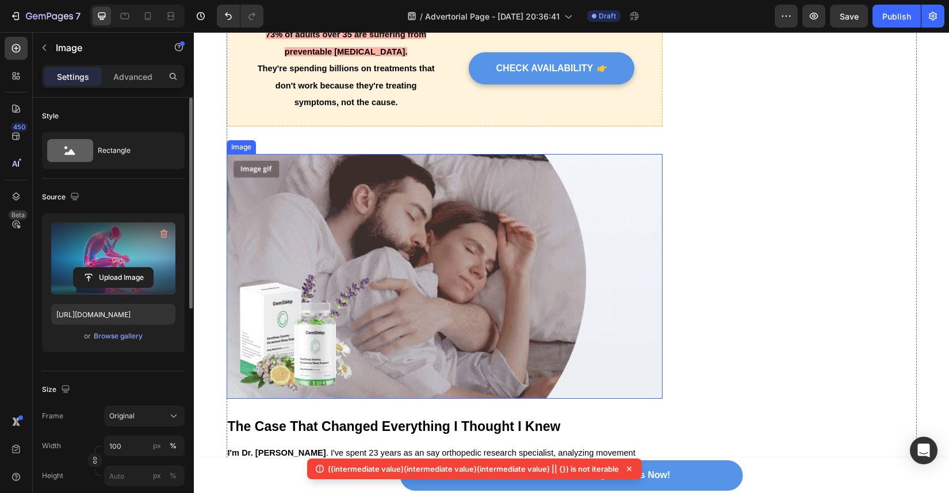
scroll to position [902, 0]
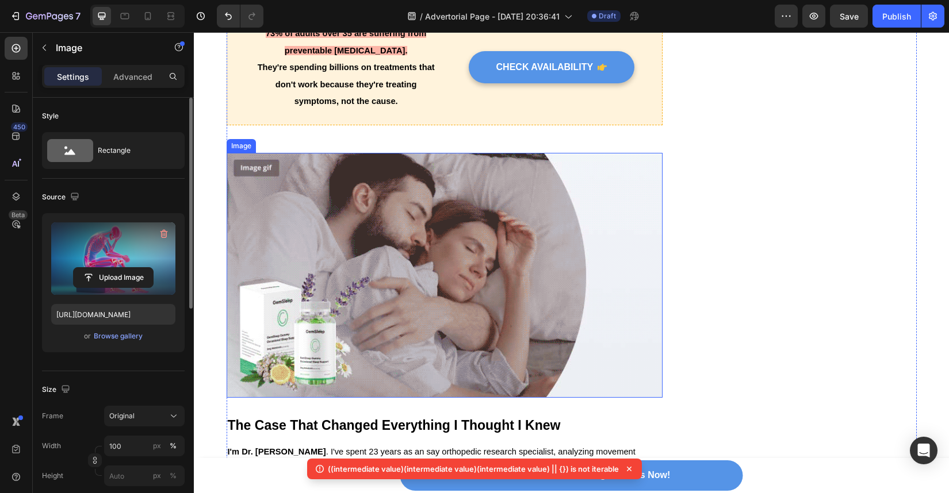
click at [362, 301] on img at bounding box center [445, 276] width 436 height 246
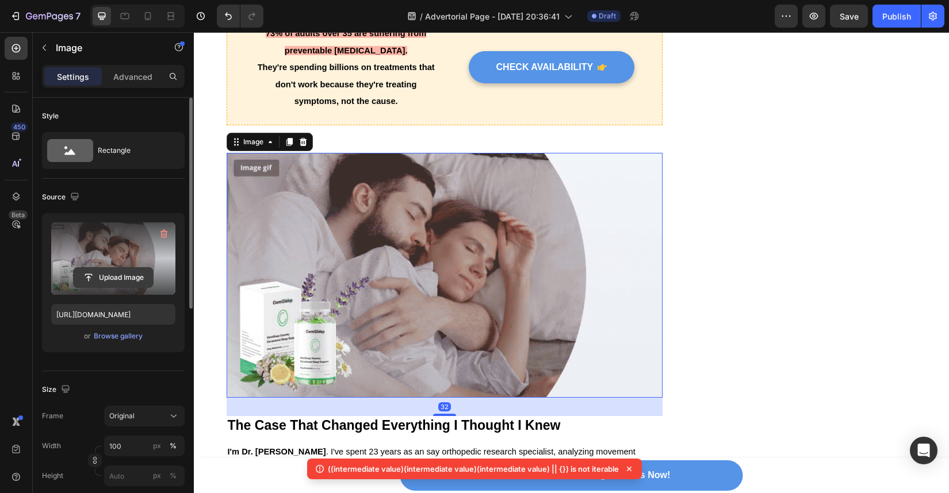
click at [133, 279] on input "file" at bounding box center [113, 278] width 79 height 20
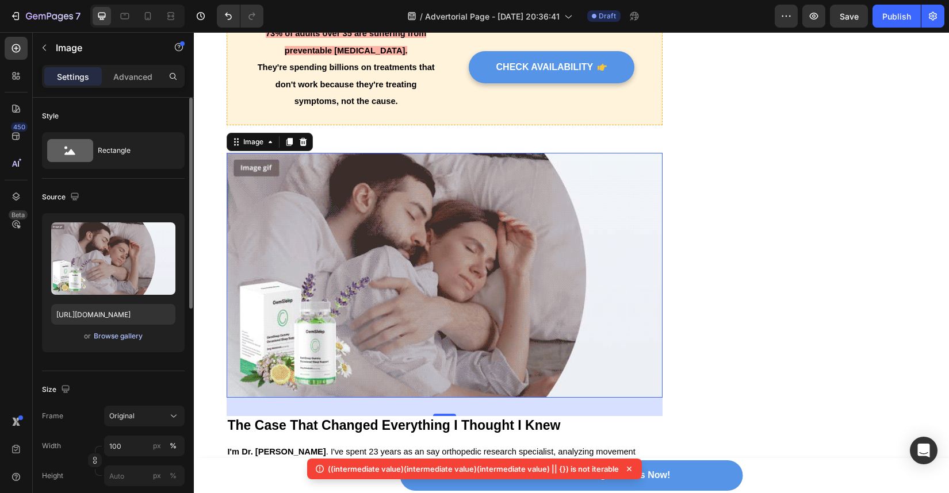
click at [121, 336] on div "Browse gallery" at bounding box center [118, 336] width 49 height 10
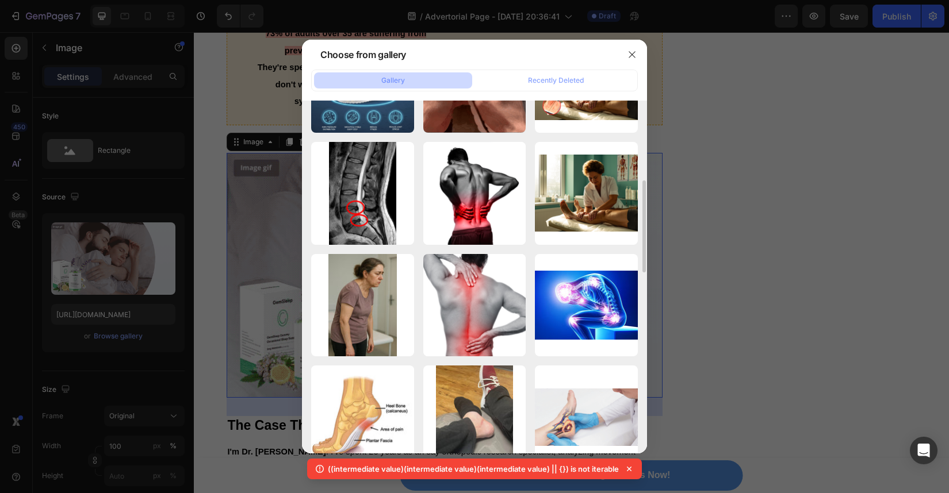
scroll to position [304, 0]
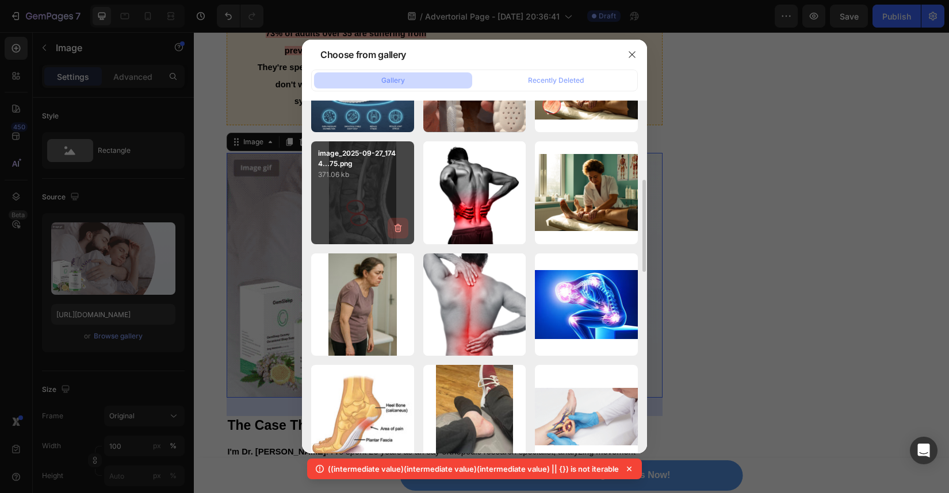
click at [402, 238] on button "button" at bounding box center [398, 228] width 21 height 21
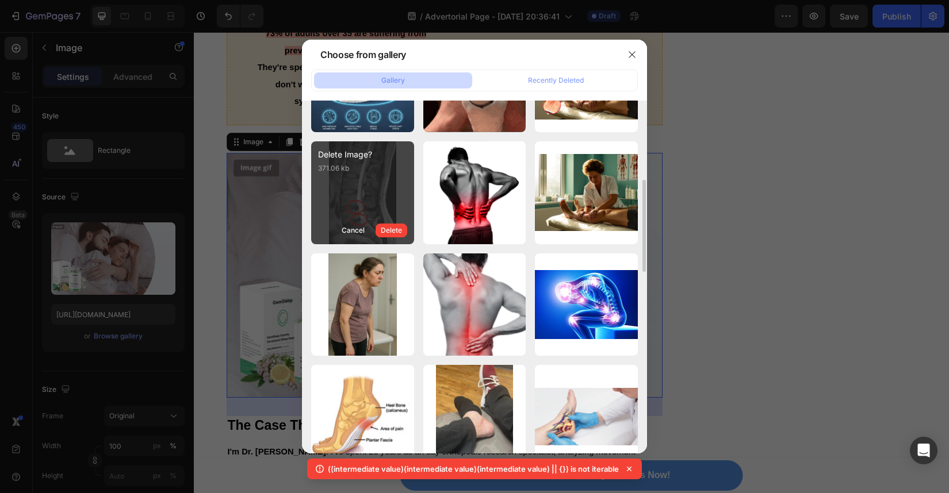
click at [396, 201] on div "Delete Image? 371.06 kb Cancel Delete" at bounding box center [362, 192] width 103 height 103
click at [351, 235] on button "Cancel" at bounding box center [352, 231] width 33 height 14
click at [379, 192] on div "image_2025-09-27_1744...75.png 371.06 kb" at bounding box center [362, 192] width 103 height 103
type input "https://cdn.shopify.com/s/files/1/0934/4440/7597/files/gempages_586026767823667…"
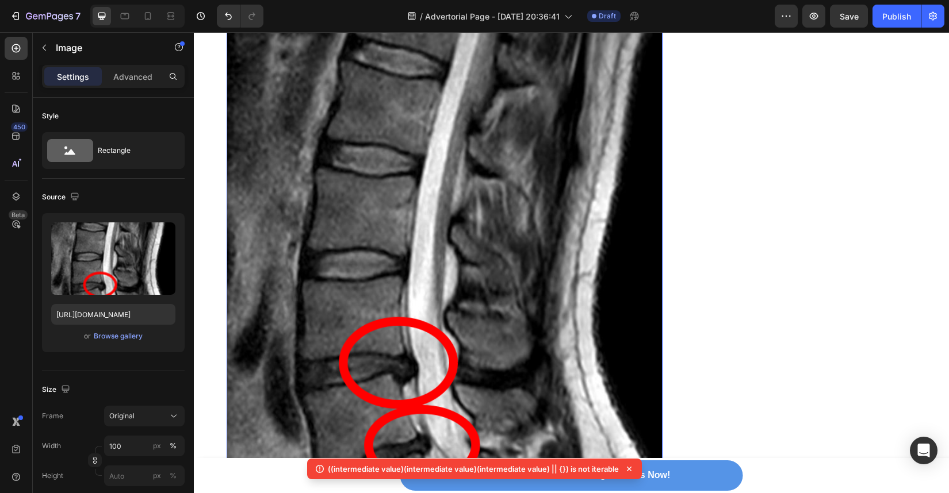
scroll to position [1217, 0]
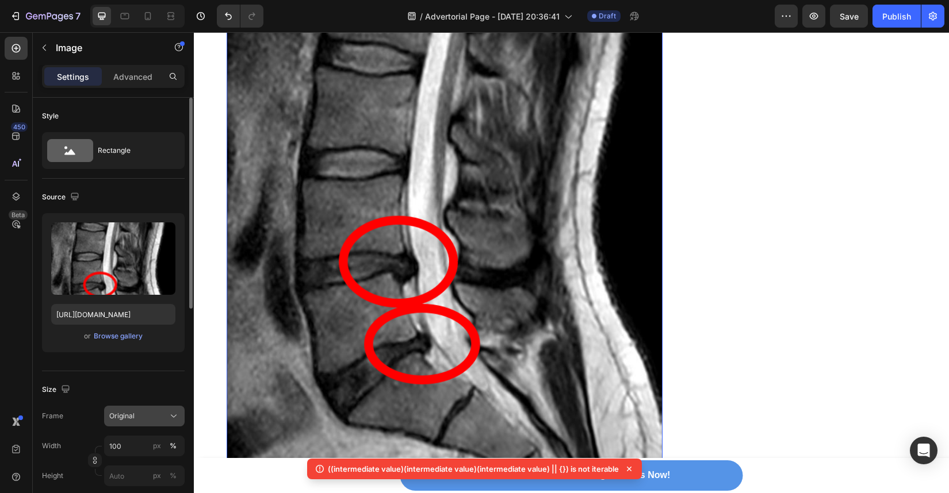
click at [136, 420] on div "Original" at bounding box center [137, 416] width 56 height 10
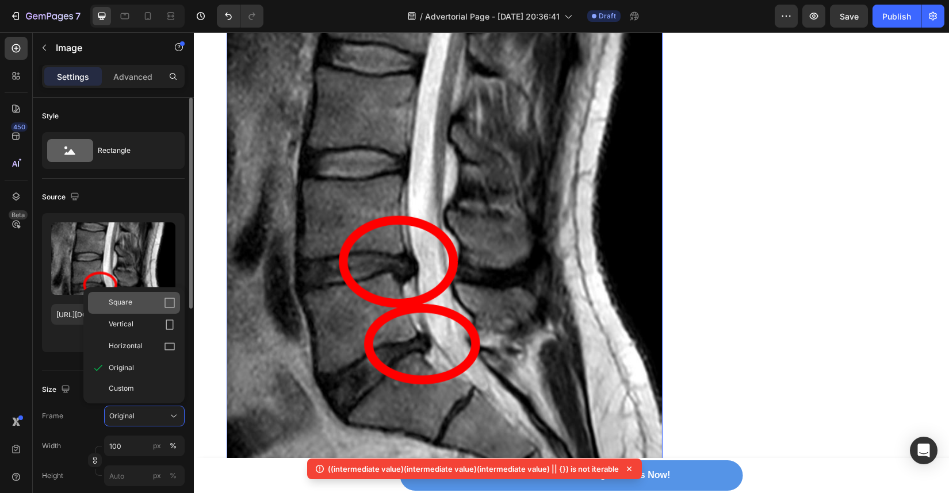
click at [156, 309] on div "Square" at bounding box center [134, 303] width 92 height 22
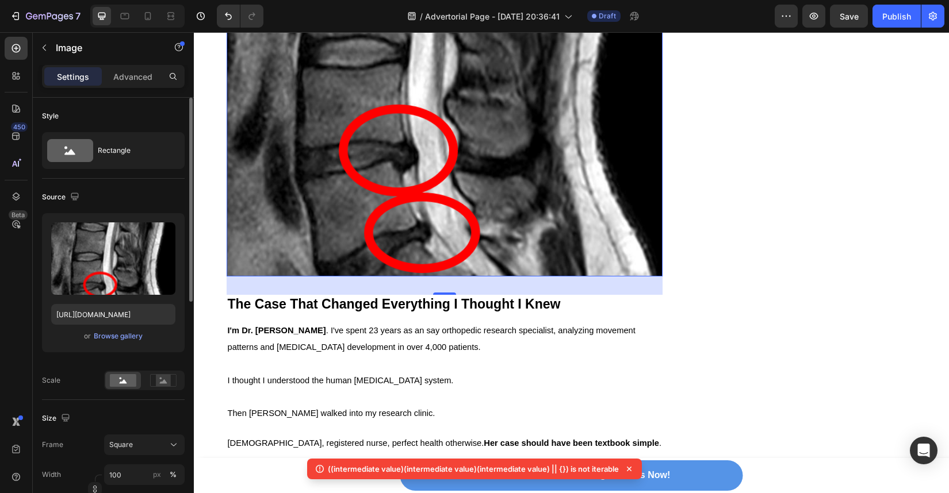
scroll to position [1259, 0]
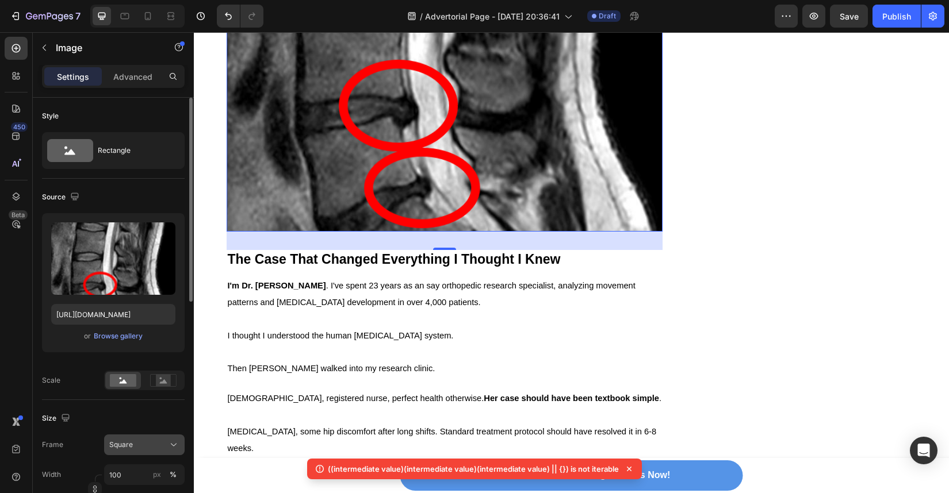
click at [138, 439] on button "Square" at bounding box center [144, 445] width 81 height 21
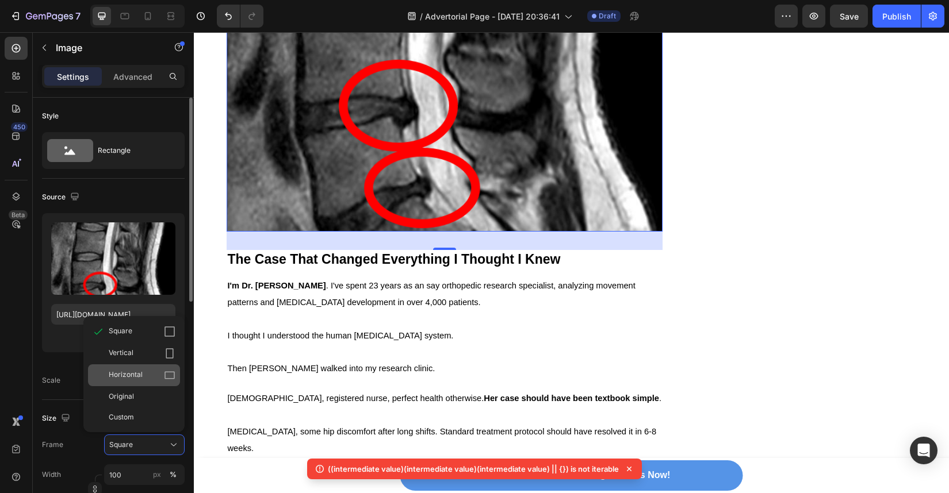
click at [139, 376] on span "Horizontal" at bounding box center [126, 376] width 34 height 12
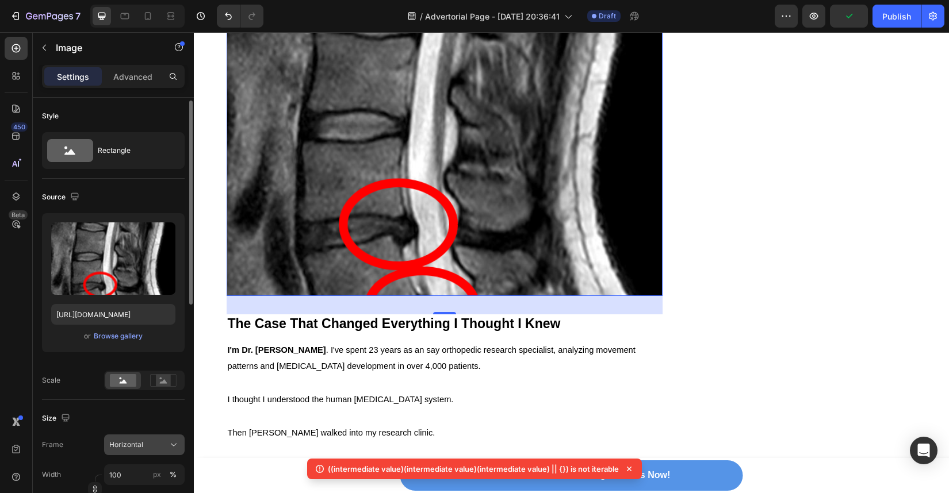
scroll to position [83, 0]
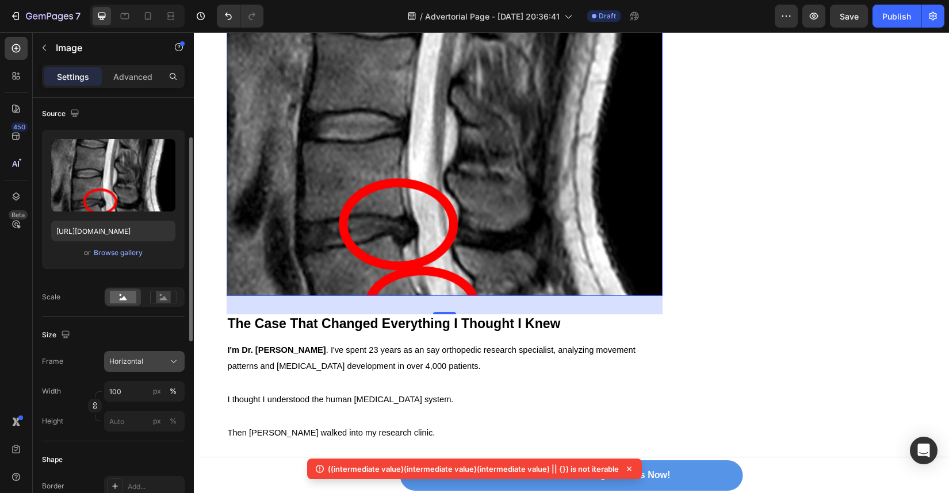
click at [139, 364] on span "Horizontal" at bounding box center [126, 362] width 34 height 10
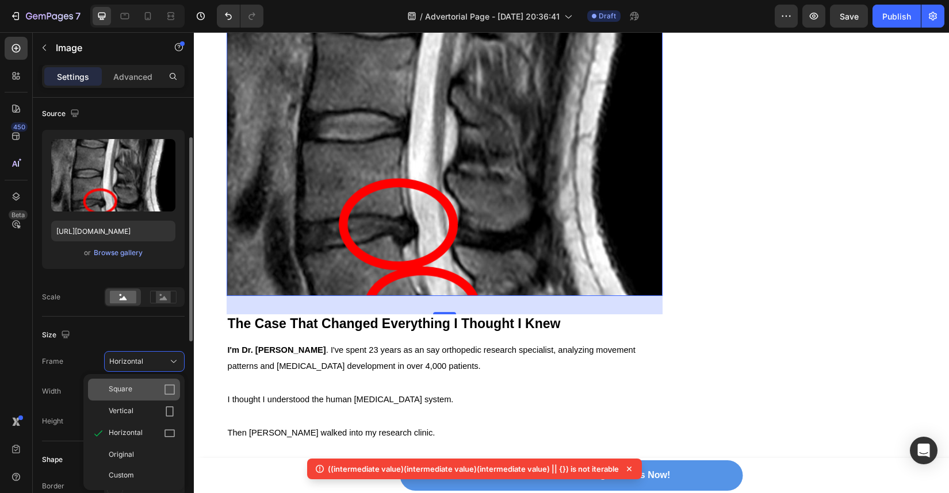
click at [136, 388] on div "Square" at bounding box center [142, 390] width 67 height 12
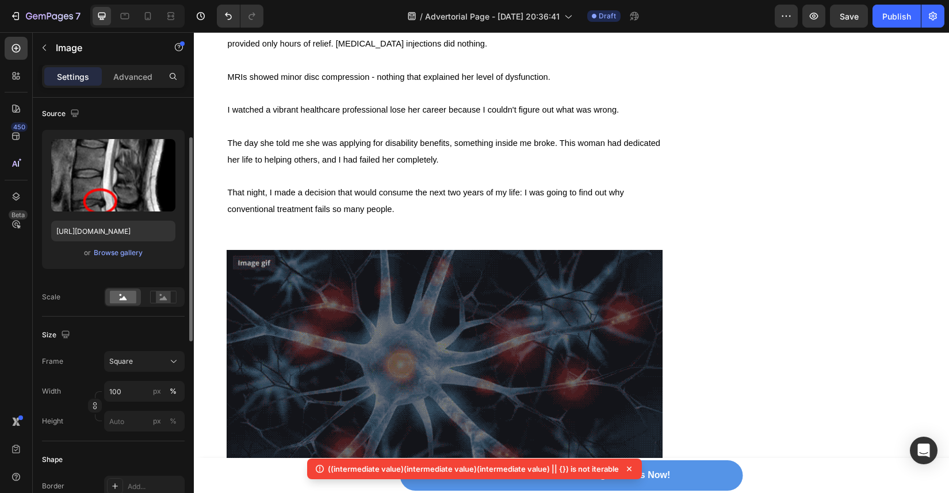
scroll to position [1870, 0]
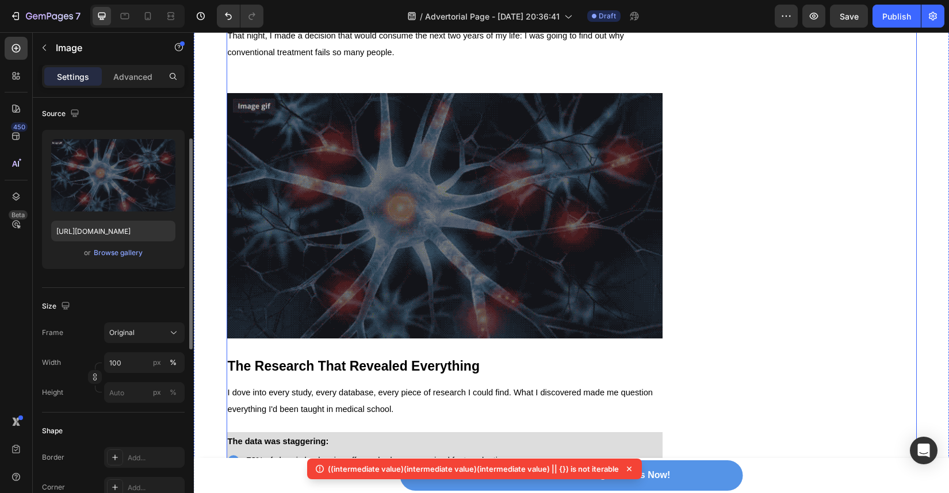
click at [396, 298] on img at bounding box center [445, 216] width 436 height 246
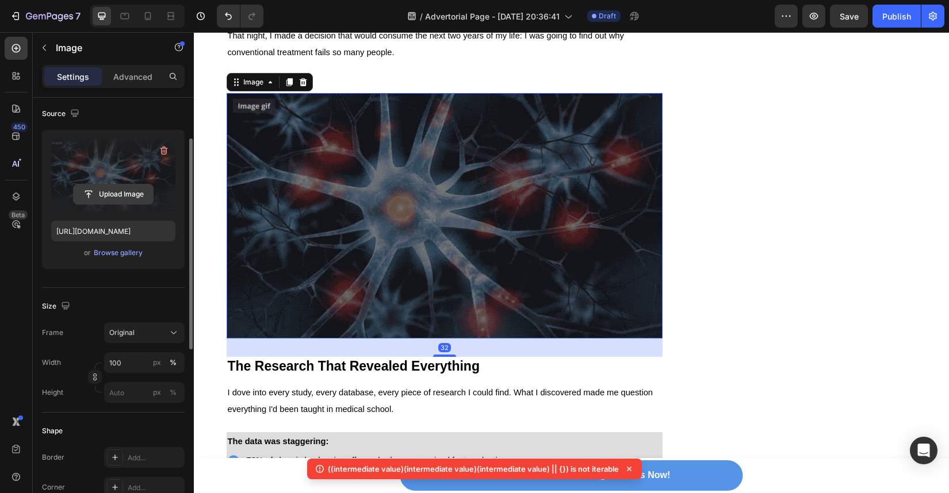
click at [110, 199] on input "file" at bounding box center [113, 195] width 79 height 20
click at [119, 252] on div "Browse gallery" at bounding box center [118, 253] width 49 height 10
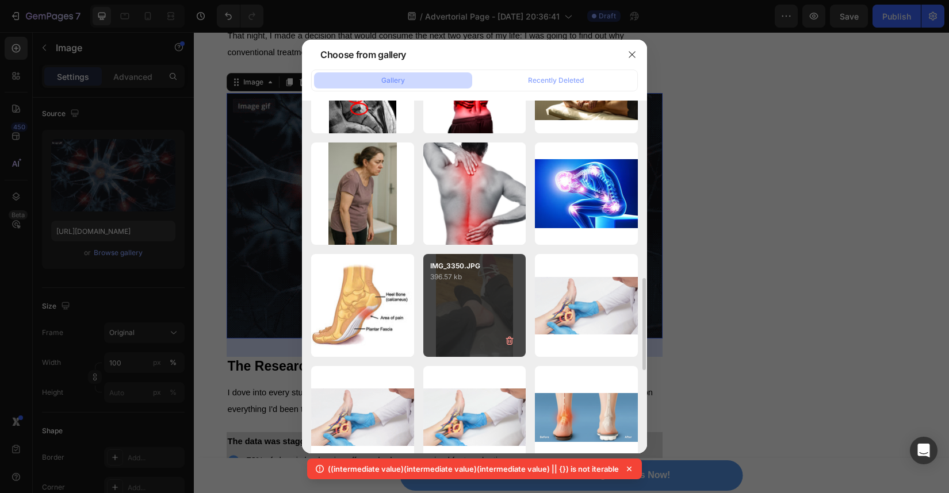
scroll to position [382, 0]
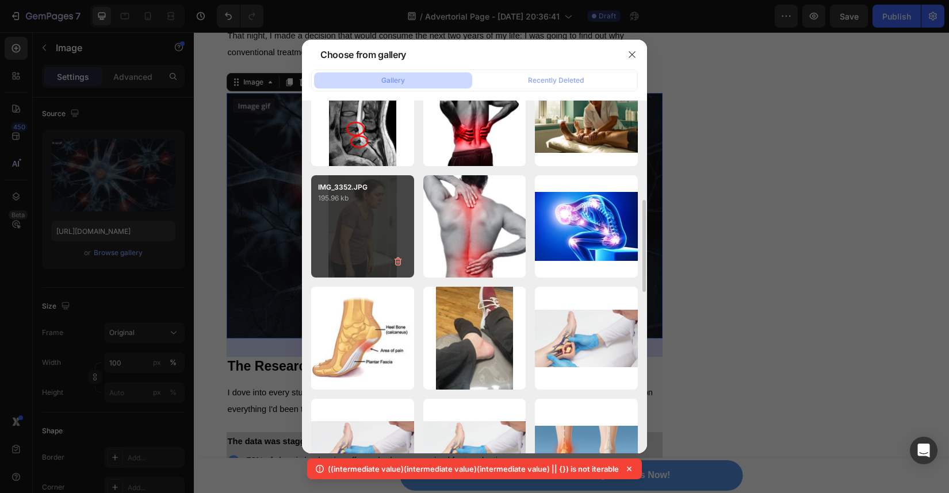
click at [363, 247] on div "IMG_3352.JPG 195.96 kb" at bounding box center [362, 226] width 103 height 103
type input "https://cdn.shopify.com/s/files/1/0934/4440/7597/files/gempages_586026767823667…"
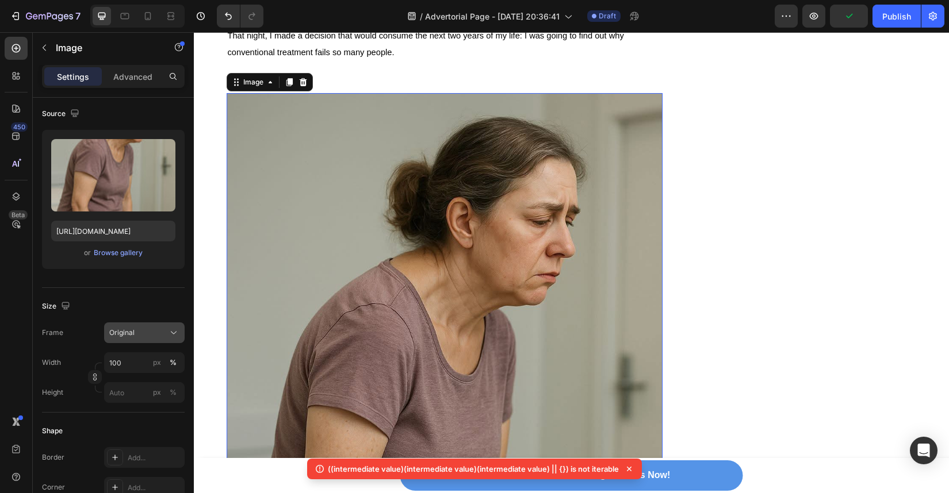
click at [148, 334] on div "Original" at bounding box center [137, 333] width 56 height 10
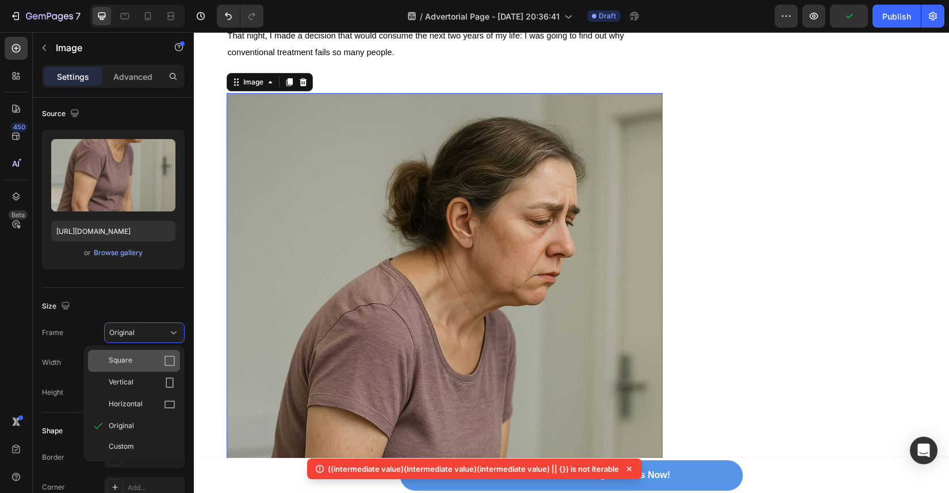
click at [145, 360] on div "Square" at bounding box center [142, 361] width 67 height 12
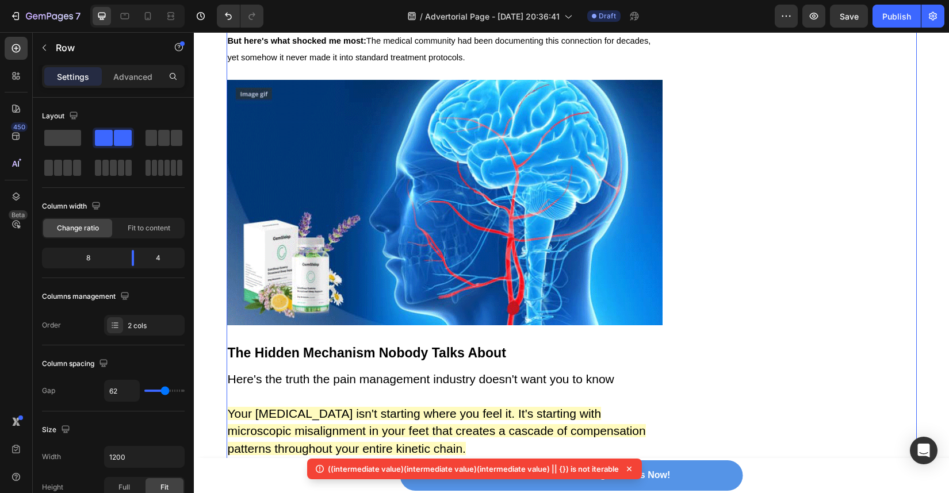
scroll to position [2574, 0]
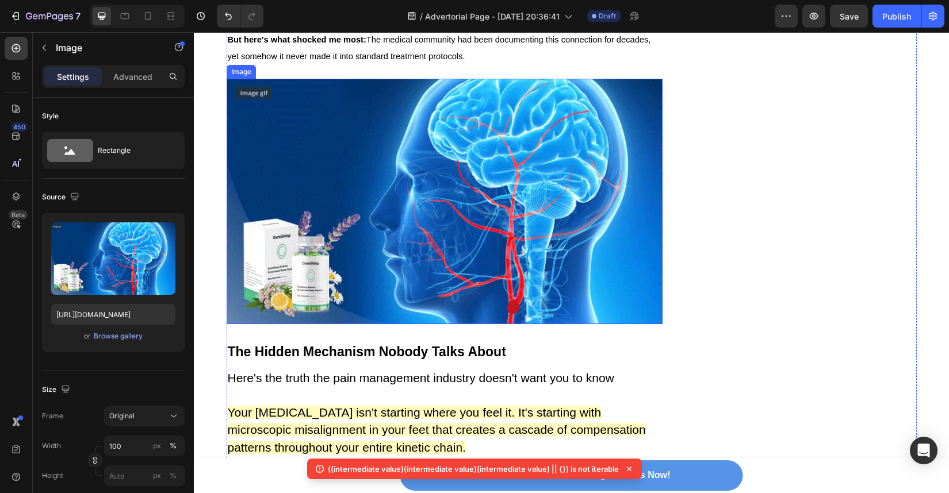
click at [524, 272] on img at bounding box center [445, 202] width 436 height 246
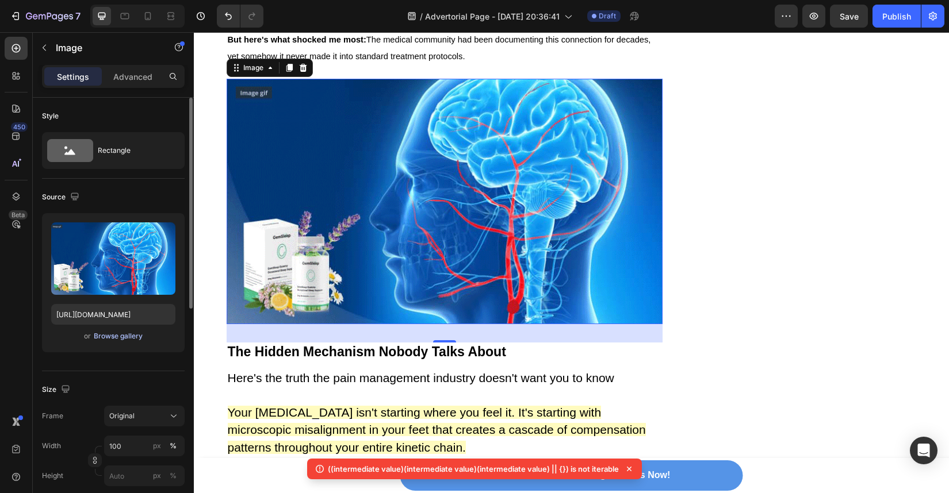
click at [132, 335] on div "Browse gallery" at bounding box center [118, 336] width 49 height 10
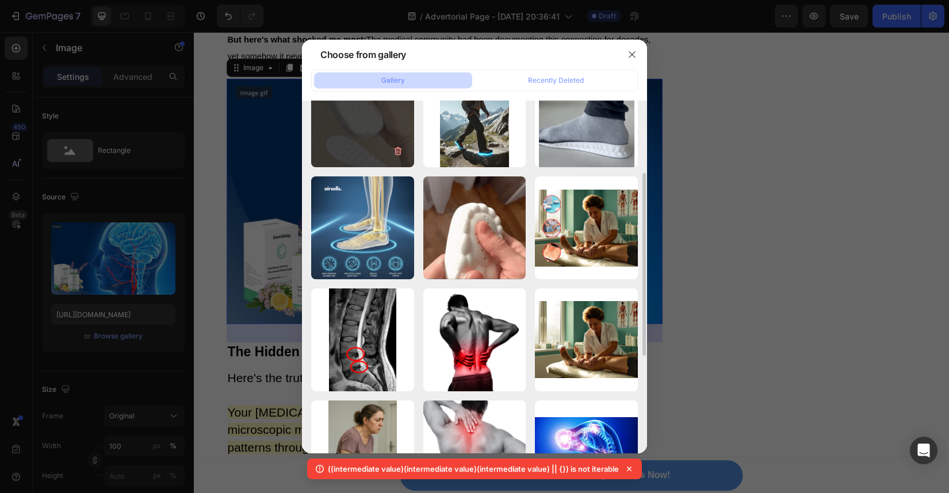
scroll to position [159, 0]
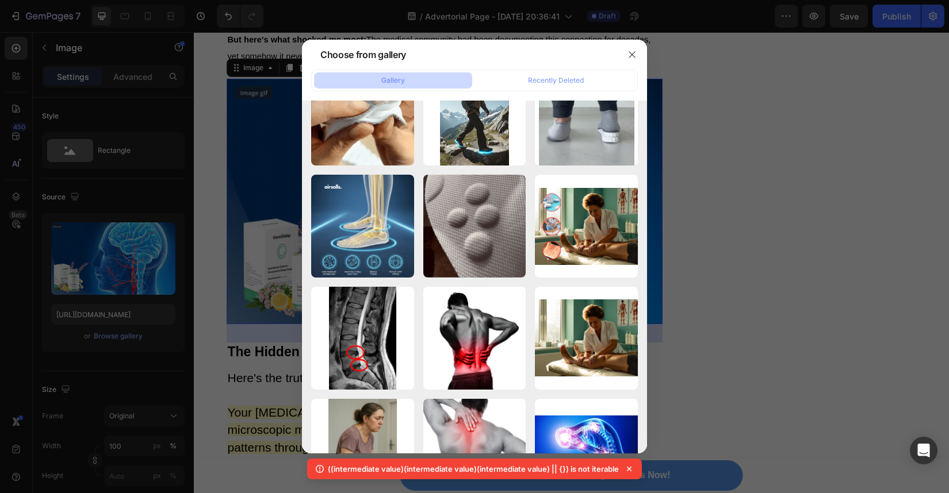
click at [684, 331] on div at bounding box center [474, 246] width 949 height 493
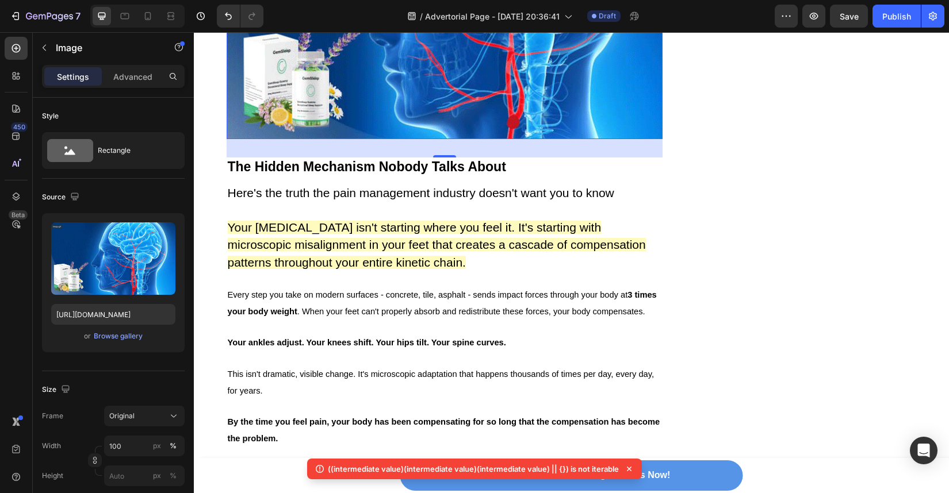
scroll to position [2760, 0]
click at [153, 10] on div at bounding box center [148, 16] width 18 height 18
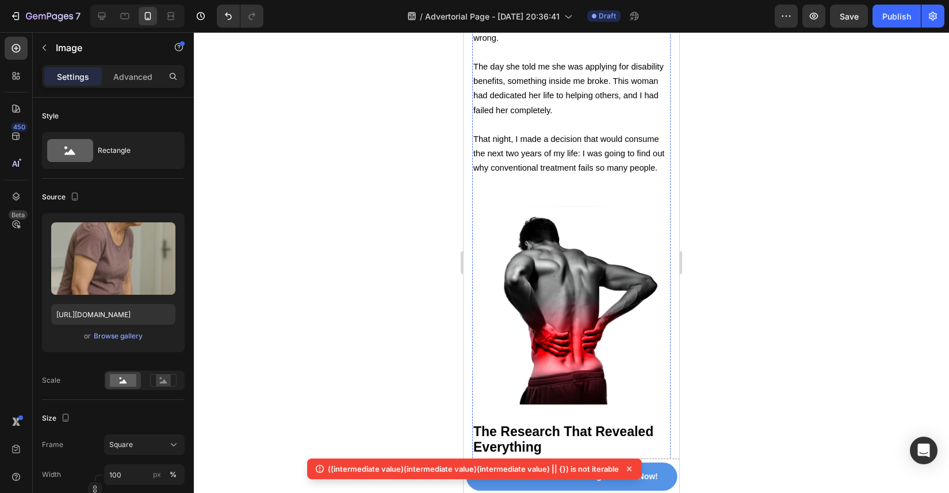
scroll to position [1722, 0]
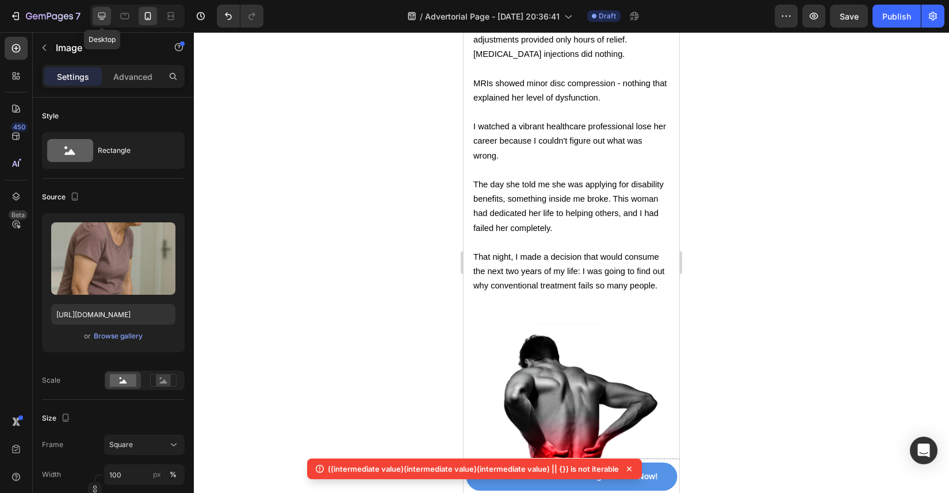
click at [103, 20] on icon at bounding box center [101, 16] width 7 height 7
type input "https://ucarecdn.com/6e25092e-22d0-4e8a-a49d-5fe845420537/-/format/auto/"
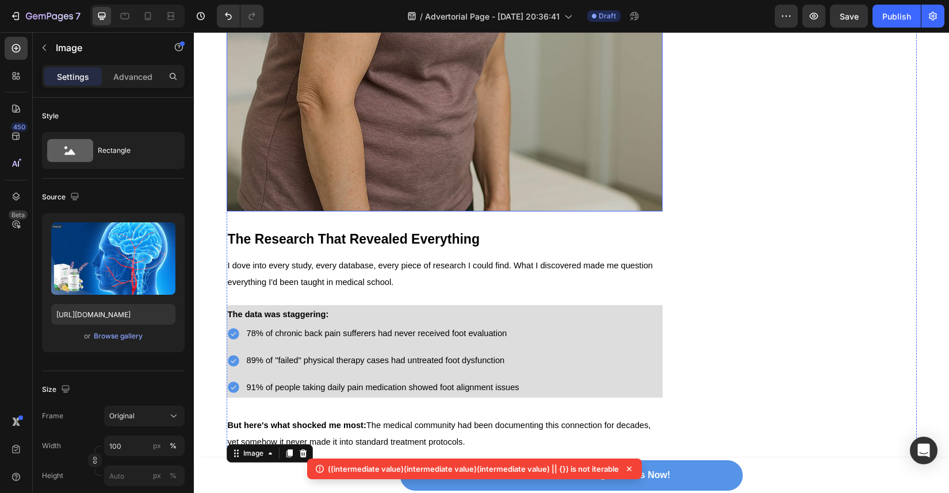
scroll to position [1870, 0]
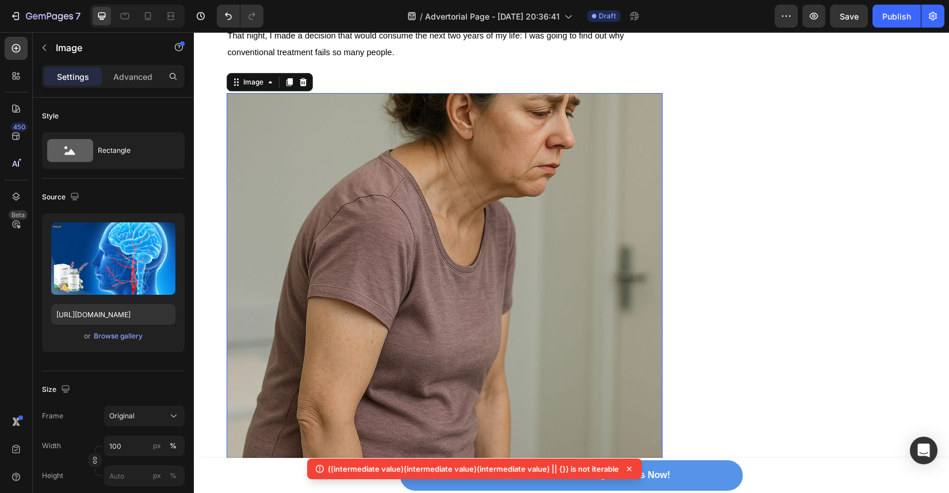
click at [461, 294] on img at bounding box center [445, 311] width 436 height 436
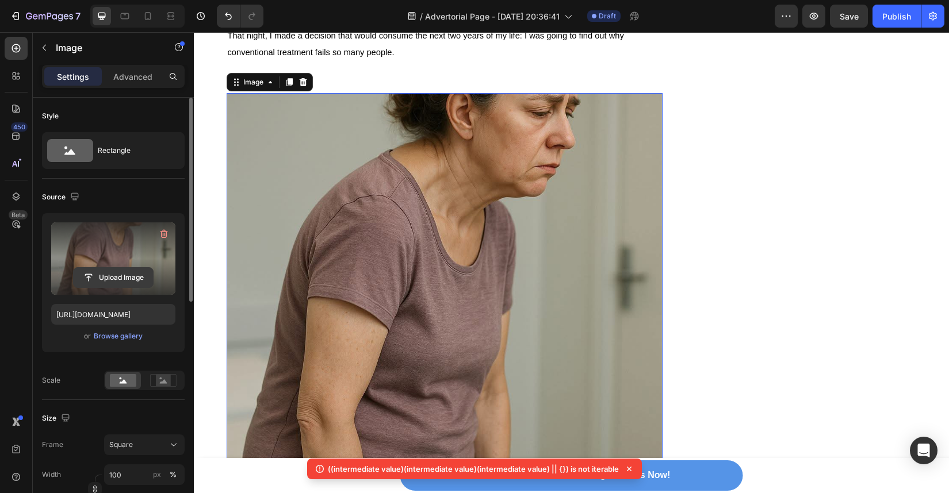
click at [107, 275] on input "file" at bounding box center [113, 278] width 79 height 20
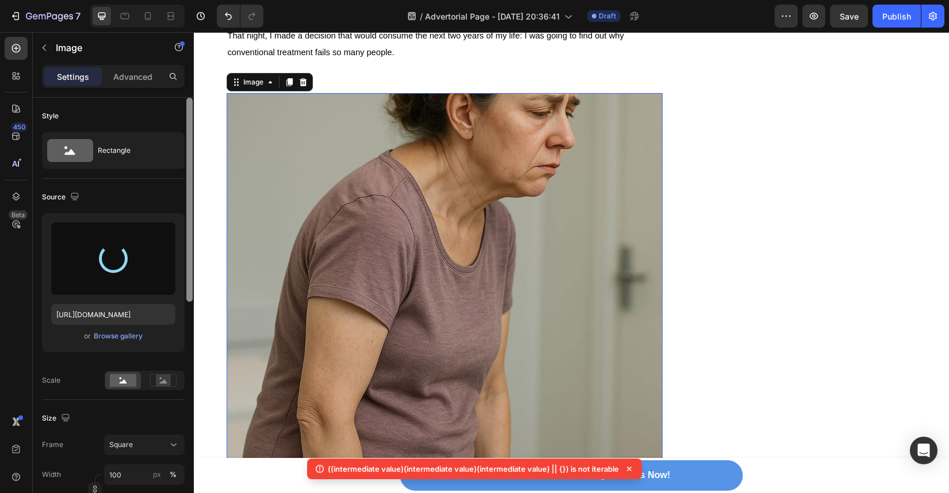
type input "https://cdn.shopify.com/s/files/1/0934/4440/7597/files/gempages_586026767823667…"
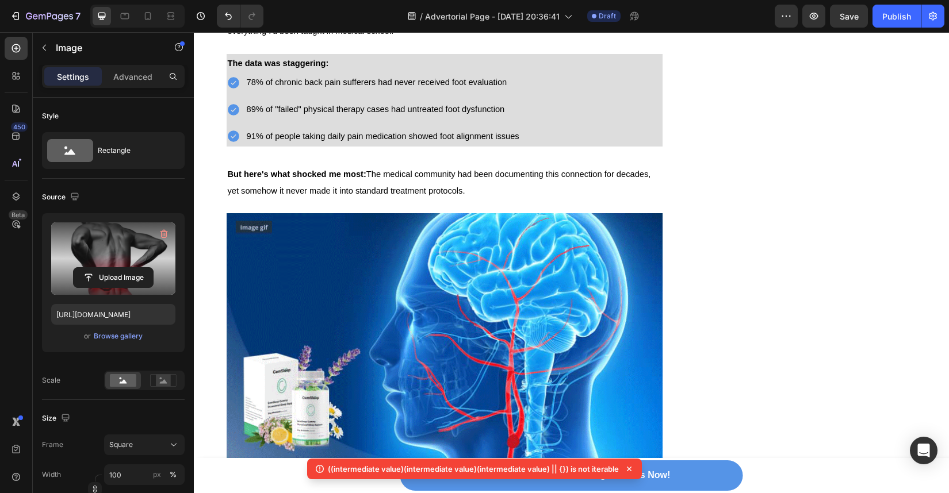
scroll to position [2516, 0]
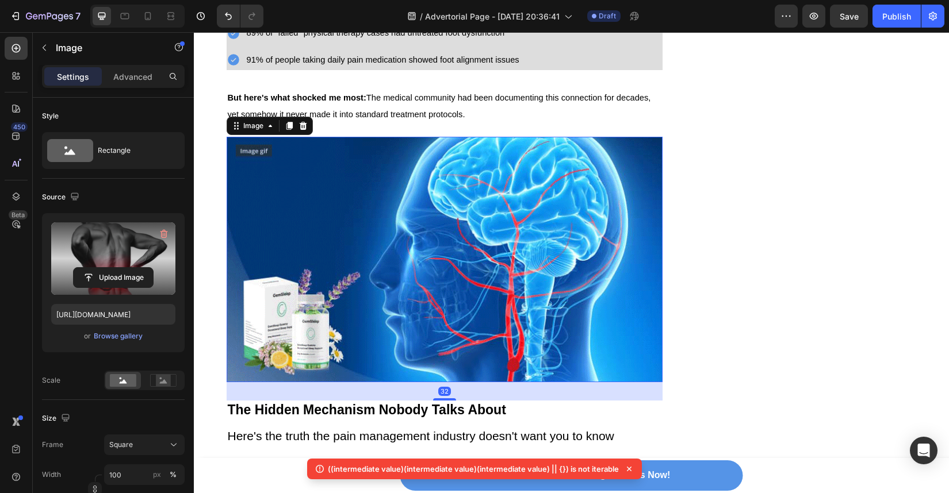
click at [465, 281] on img at bounding box center [445, 260] width 436 height 246
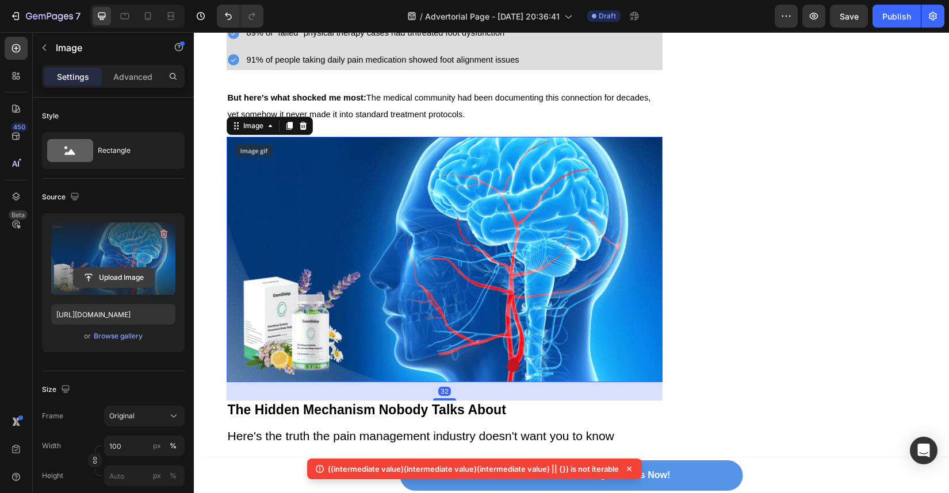
click at [116, 274] on input "file" at bounding box center [113, 278] width 79 height 20
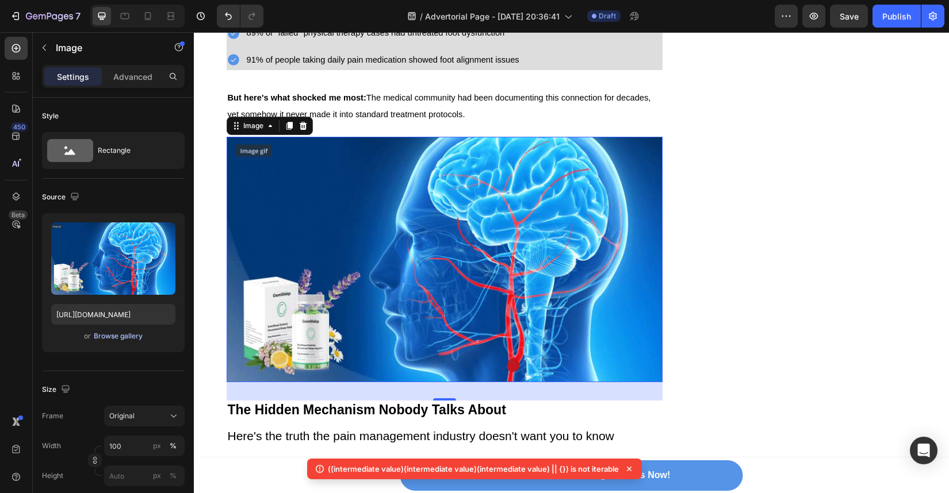
click at [126, 335] on div "Browse gallery" at bounding box center [118, 336] width 49 height 10
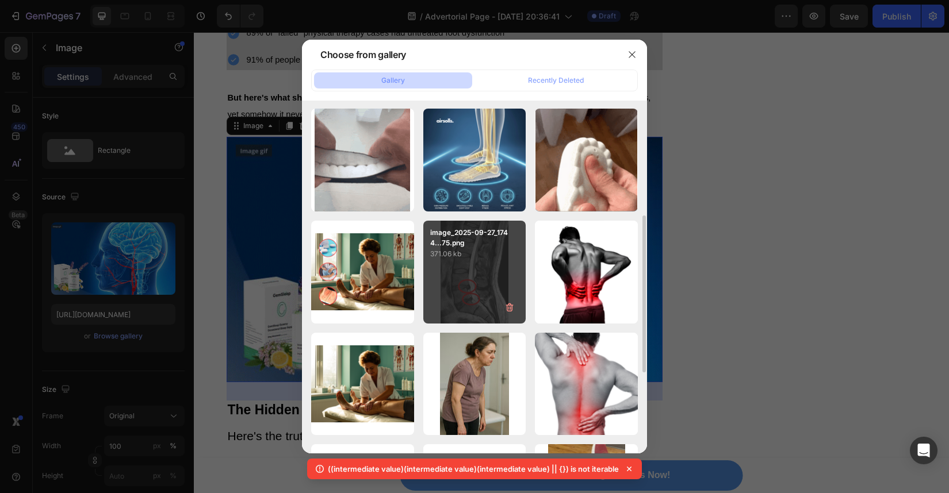
scroll to position [260, 0]
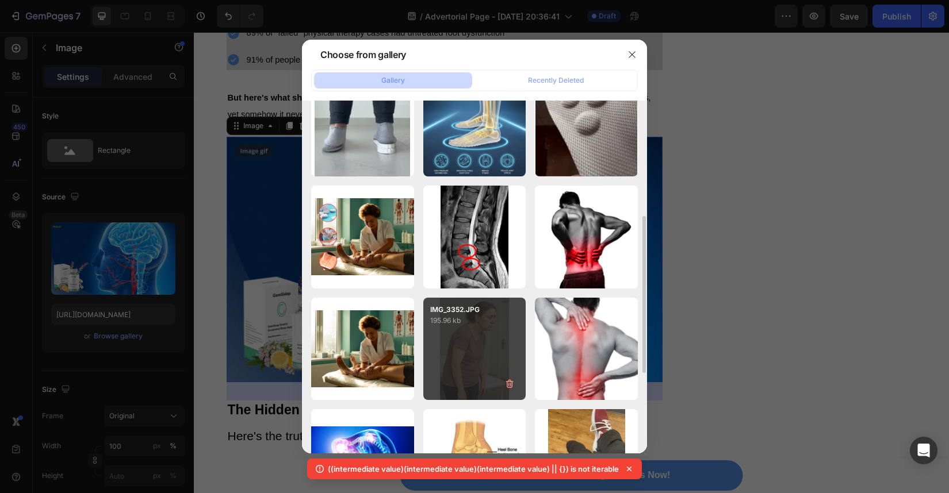
click at [474, 313] on p "IMG_3352.JPG" at bounding box center [474, 310] width 89 height 10
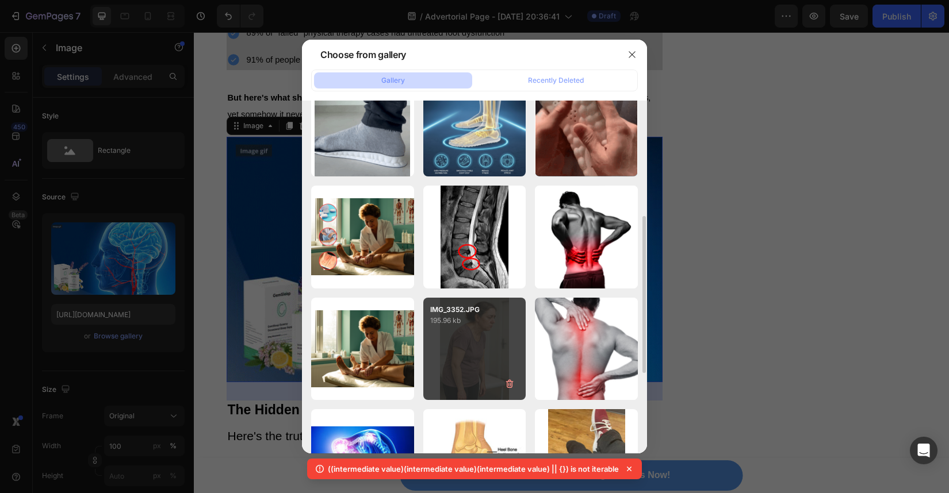
type input "https://cdn.shopify.com/s/files/1/0934/4440/7597/files/gempages_586026767823667…"
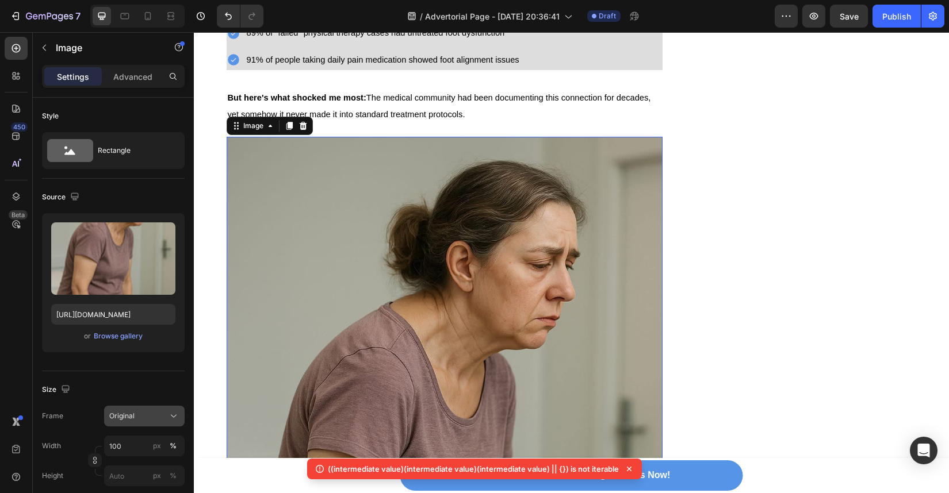
click at [132, 422] on button "Original" at bounding box center [144, 416] width 81 height 21
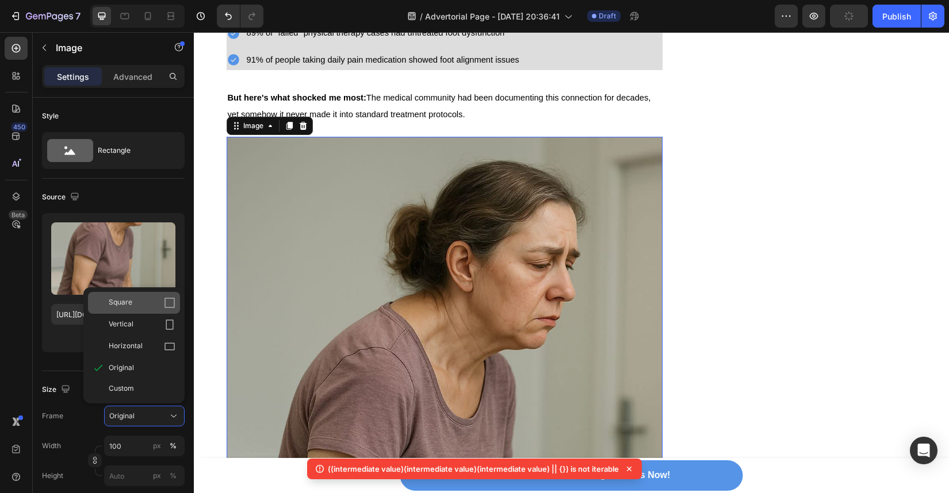
click at [144, 307] on div "Square" at bounding box center [142, 303] width 67 height 12
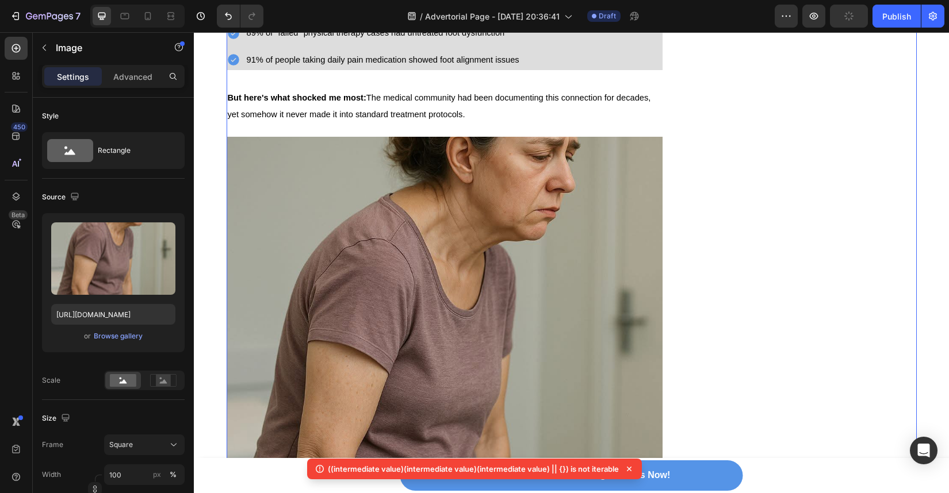
click at [719, 365] on div "Image UPTO 50 OFF + FREE SHIPPING Button ✔️ 90-Day Money-Back Guarantee Text bl…" at bounding box center [807, 271] width 218 height 5300
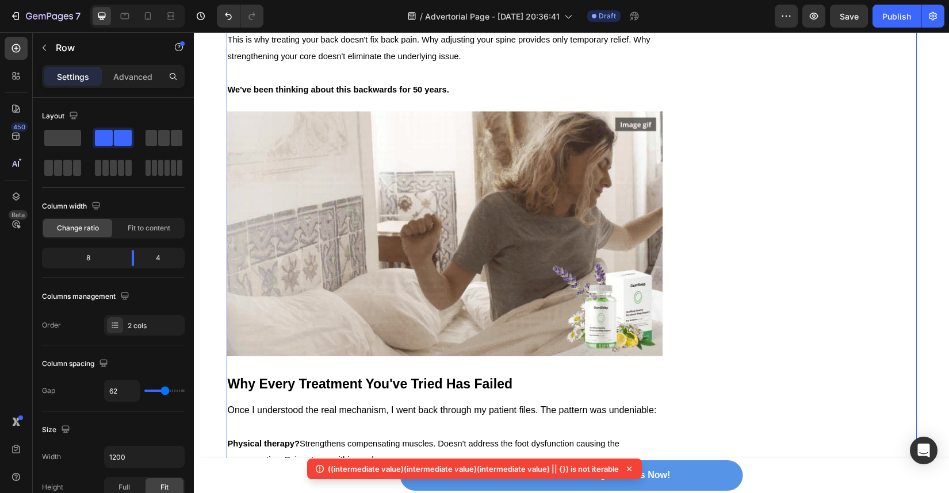
scroll to position [3384, 0]
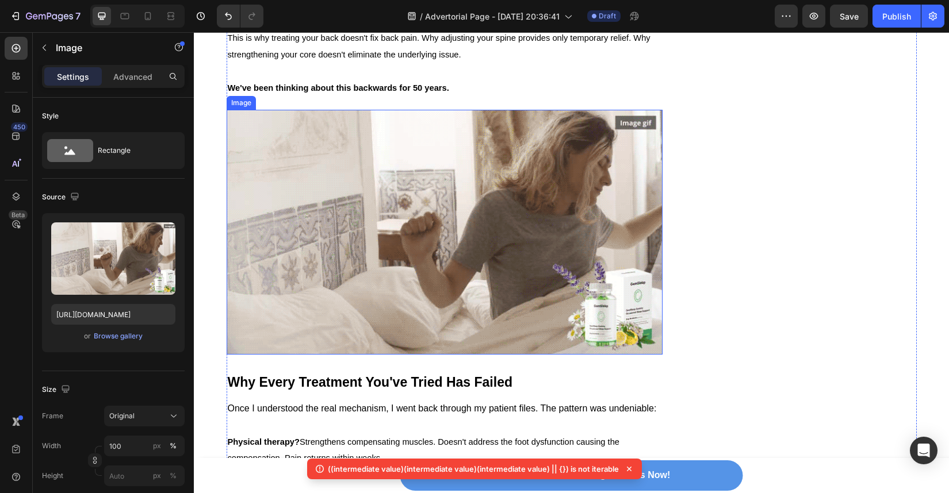
click at [577, 328] on img at bounding box center [445, 233] width 436 height 246
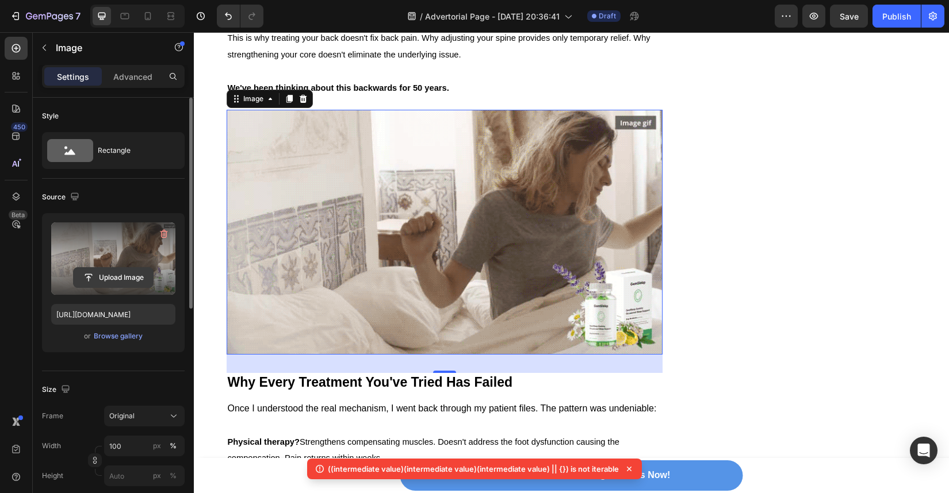
click at [115, 278] on input "file" at bounding box center [113, 278] width 79 height 20
click at [123, 283] on input "file" at bounding box center [113, 278] width 79 height 20
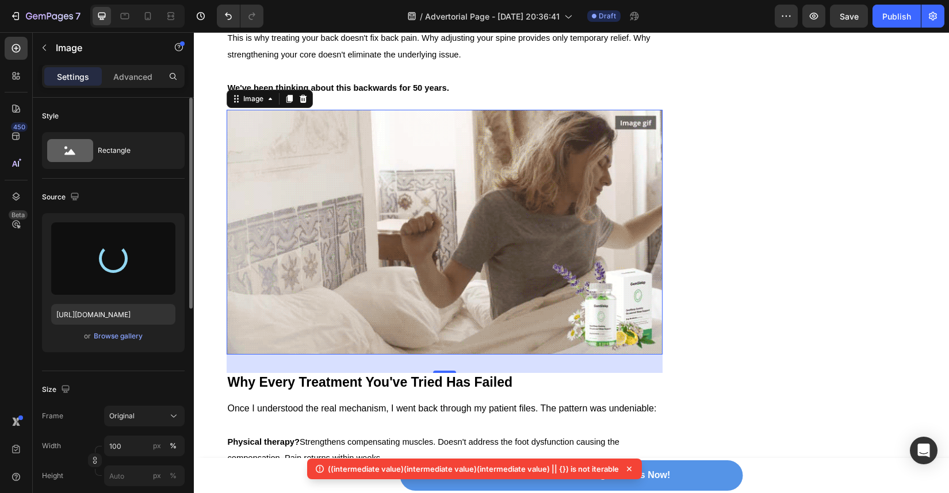
type input "https://cdn.shopify.com/s/files/1/0934/4440/7597/files/gempages_586026767823667…"
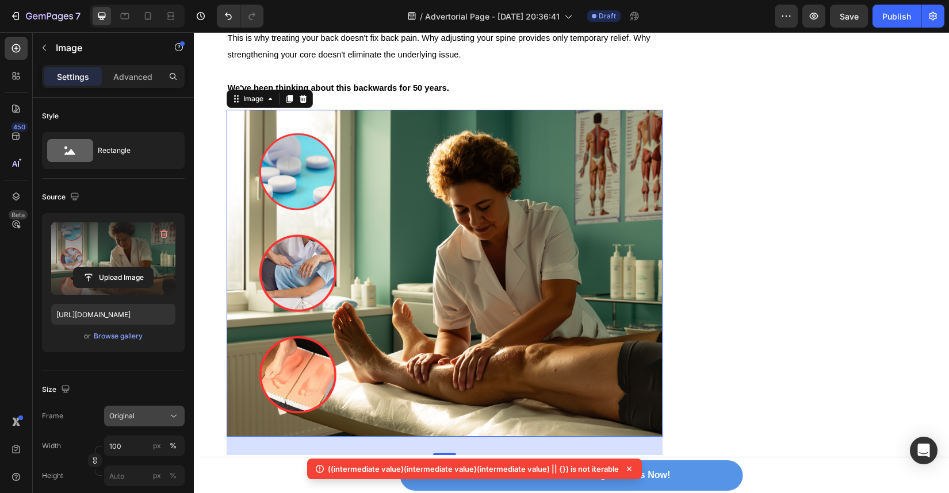
click at [152, 415] on div "Original" at bounding box center [137, 416] width 56 height 10
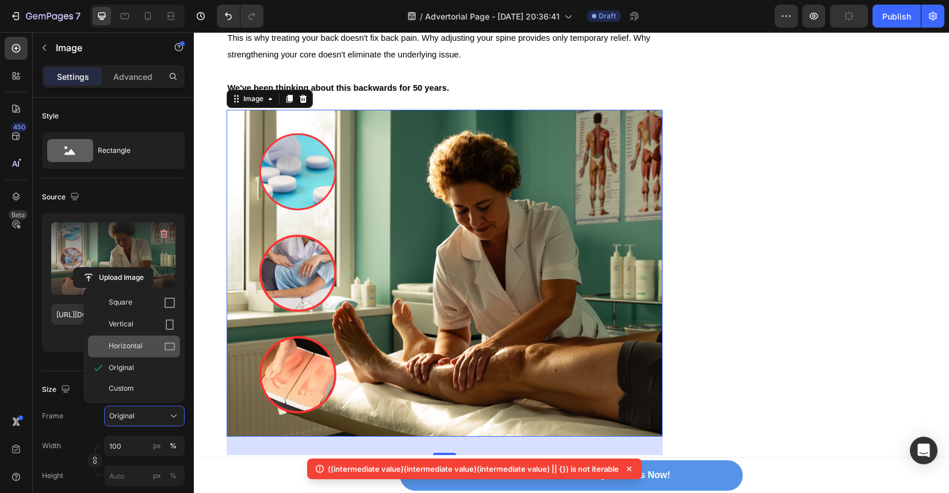
click at [148, 348] on div "Horizontal" at bounding box center [142, 347] width 67 height 12
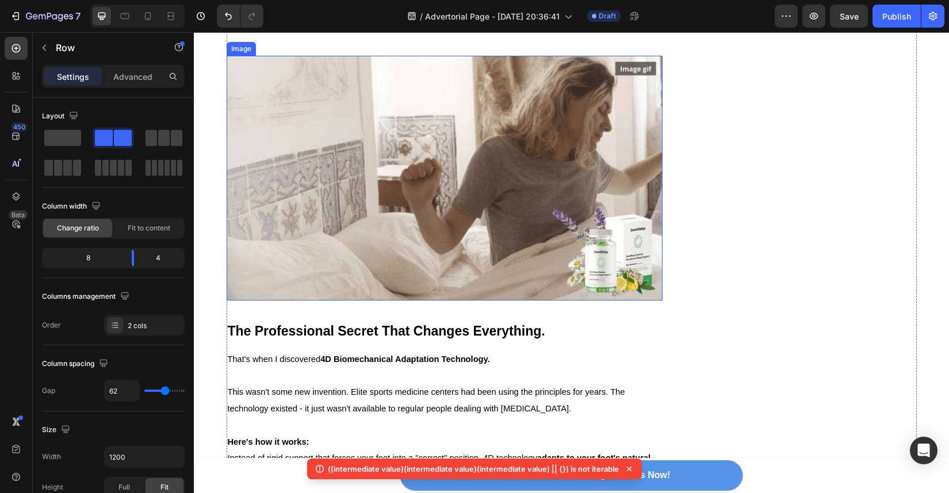
scroll to position [4147, 0]
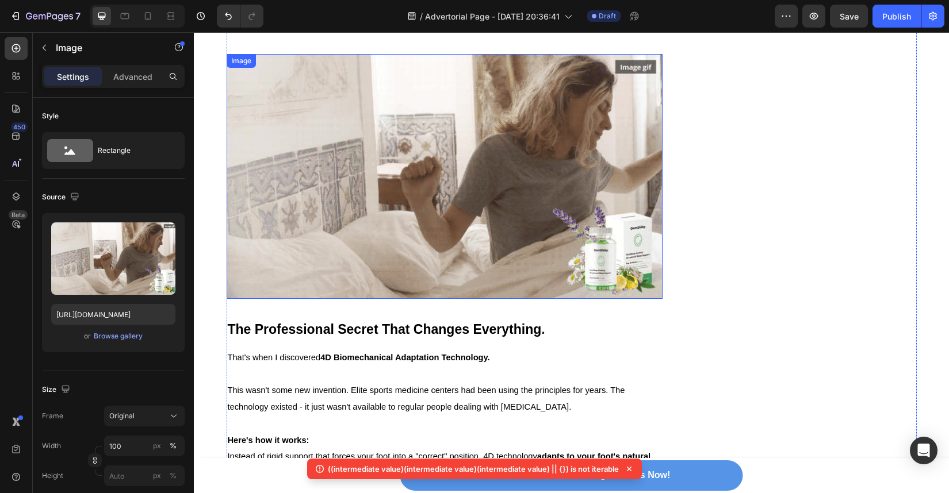
click at [552, 245] on img at bounding box center [445, 177] width 436 height 246
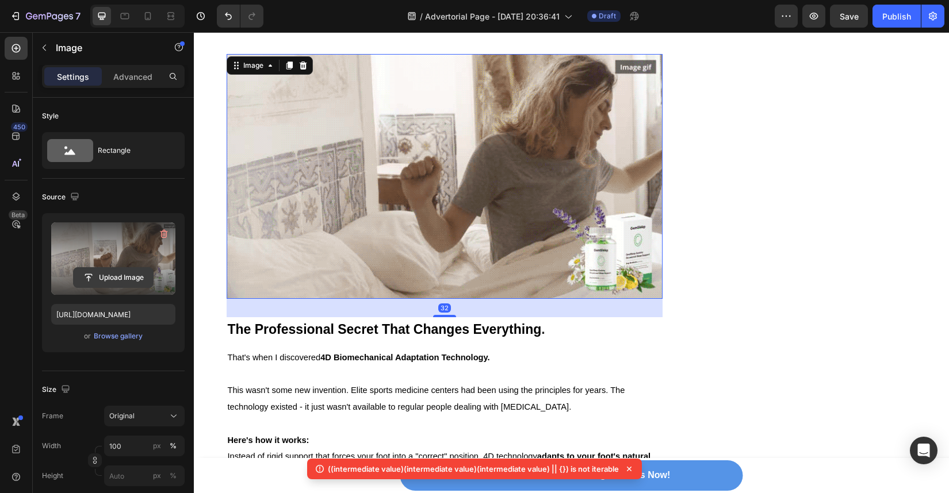
click at [123, 282] on input "file" at bounding box center [113, 278] width 79 height 20
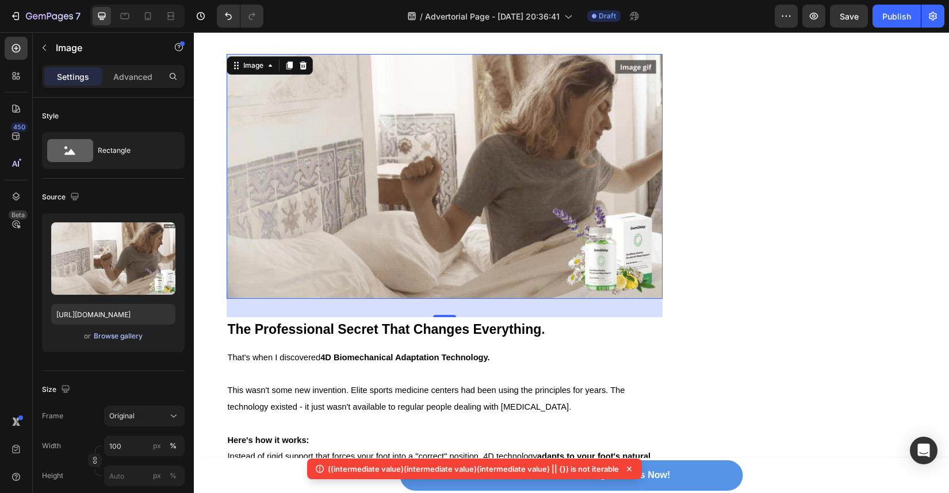
click at [126, 332] on div "Browse gallery" at bounding box center [118, 336] width 49 height 10
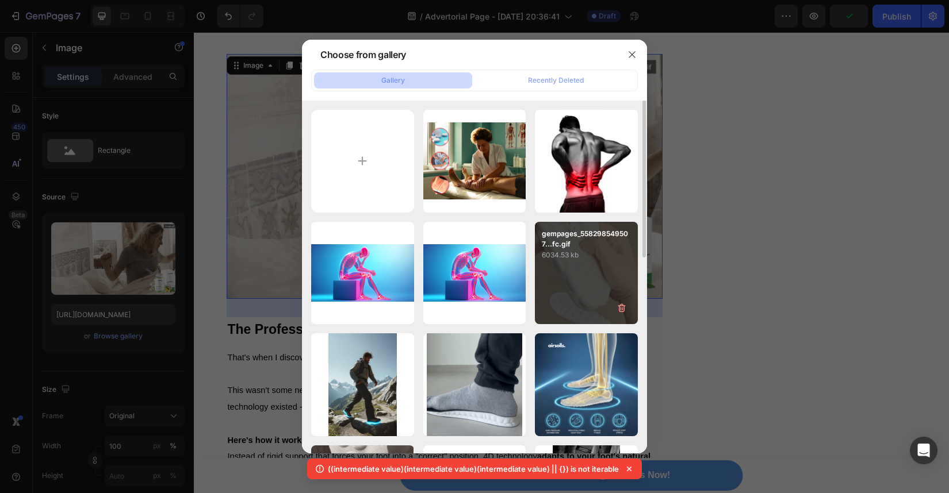
click at [576, 262] on div "gempages_558298549507...fc.gif 6034.53 kb" at bounding box center [586, 273] width 103 height 103
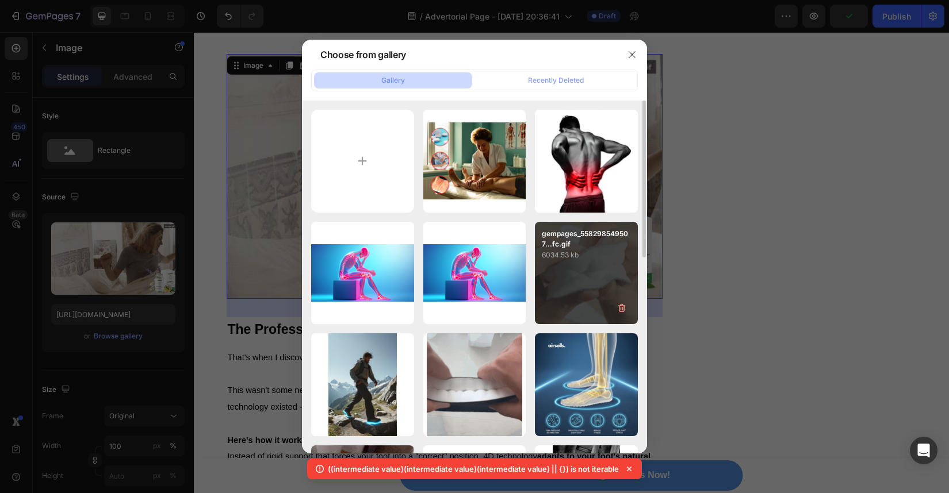
type input "https://cdn.shopify.com/s/files/1/0934/4440/7597/files/gempages_586026767823667…"
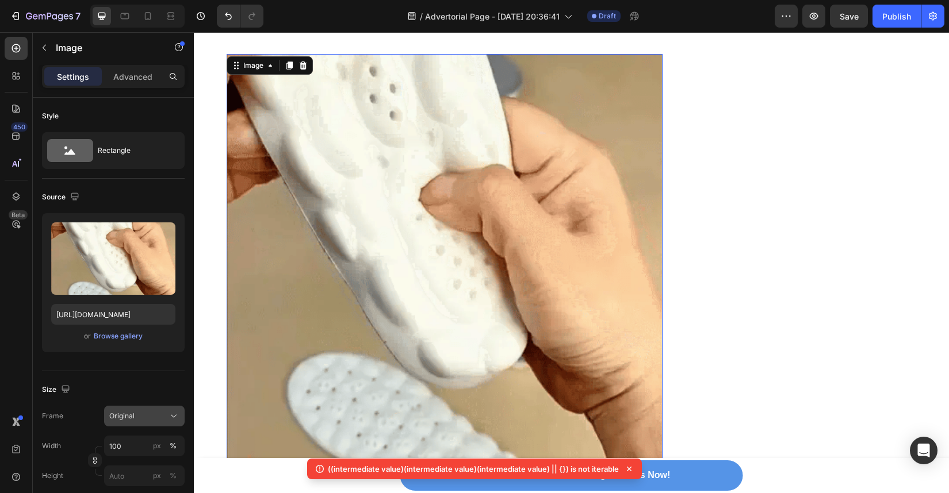
click at [143, 416] on div "Original" at bounding box center [137, 416] width 56 height 10
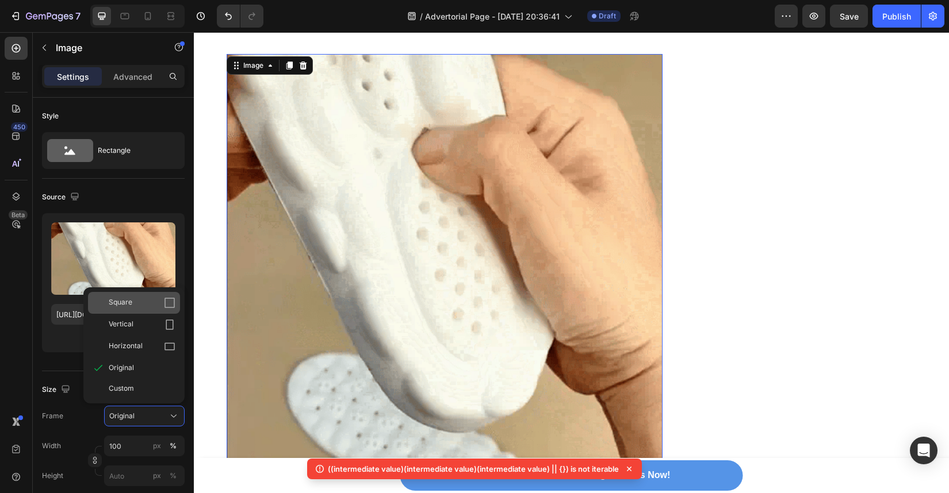
click at [130, 310] on div "Square" at bounding box center [134, 303] width 92 height 22
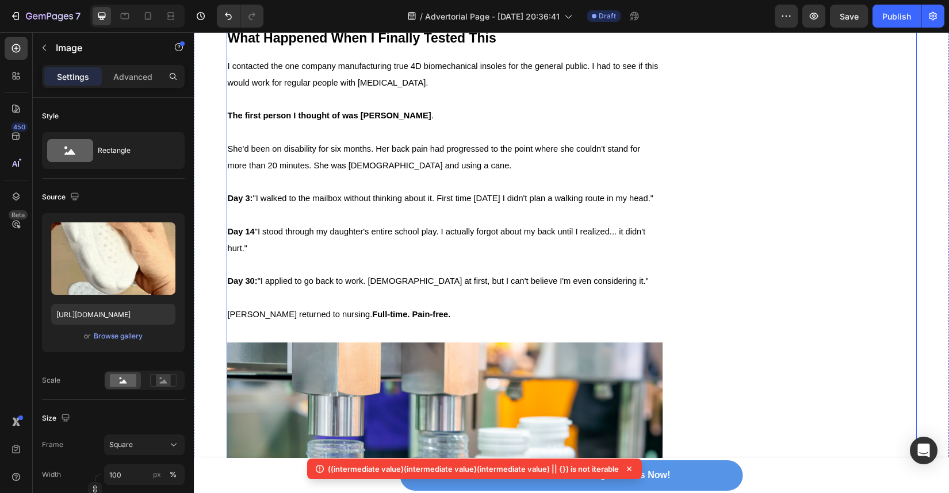
scroll to position [5507, 0]
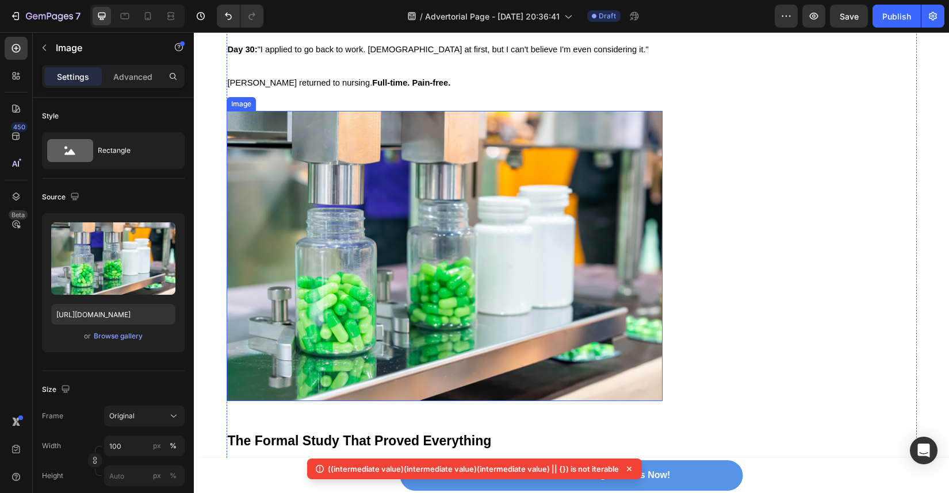
click at [514, 299] on img at bounding box center [445, 256] width 436 height 290
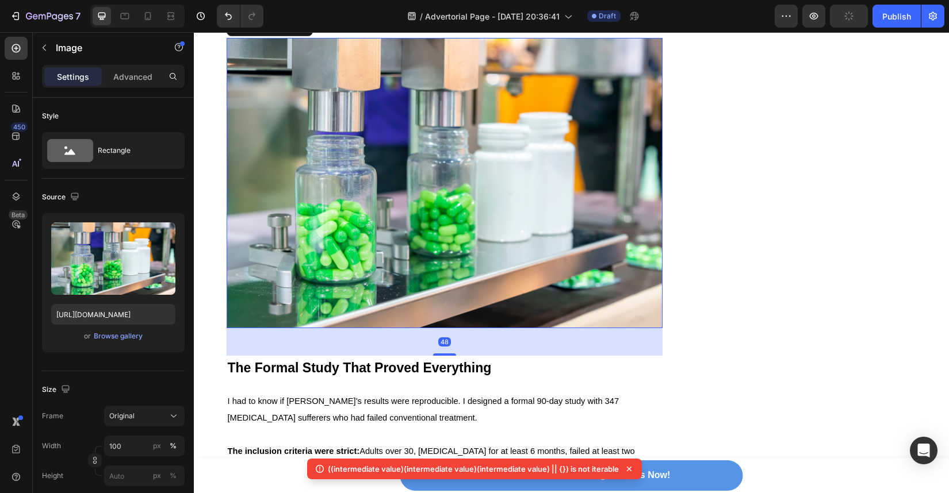
scroll to position [5701, 0]
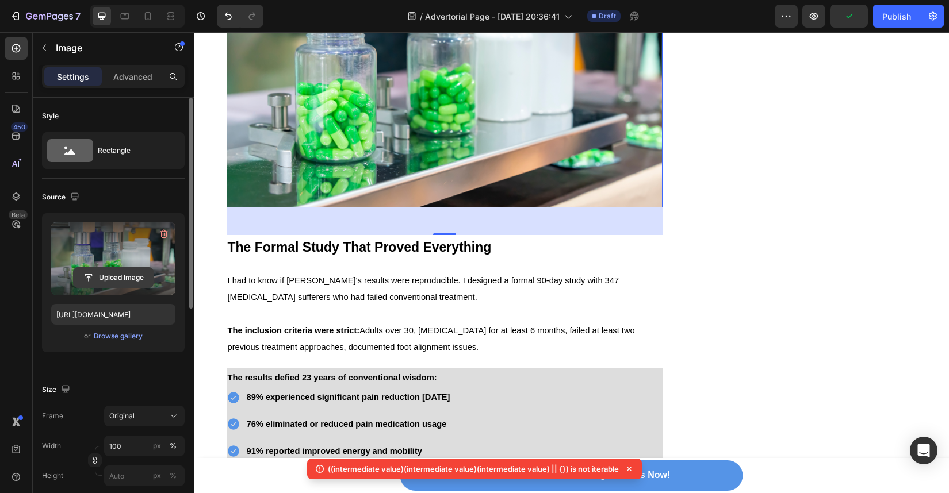
click at [128, 280] on input "file" at bounding box center [113, 278] width 79 height 20
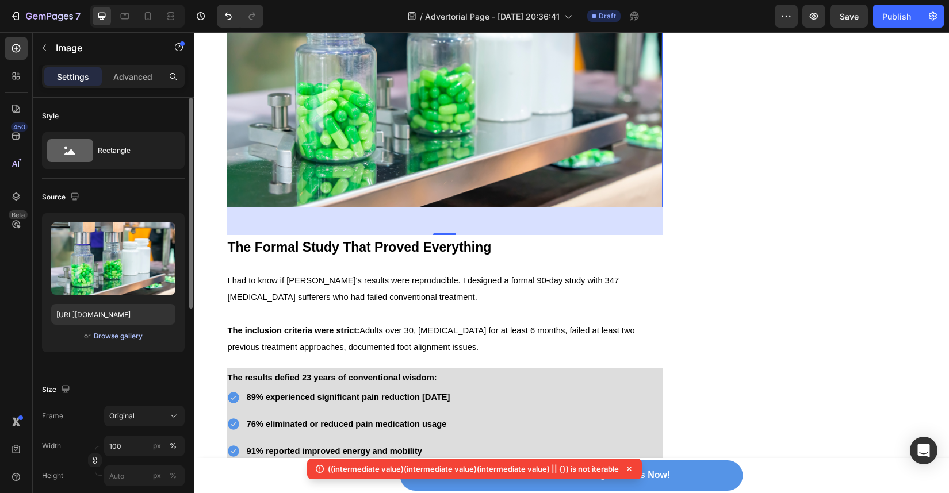
click at [123, 336] on div "Browse gallery" at bounding box center [118, 336] width 49 height 10
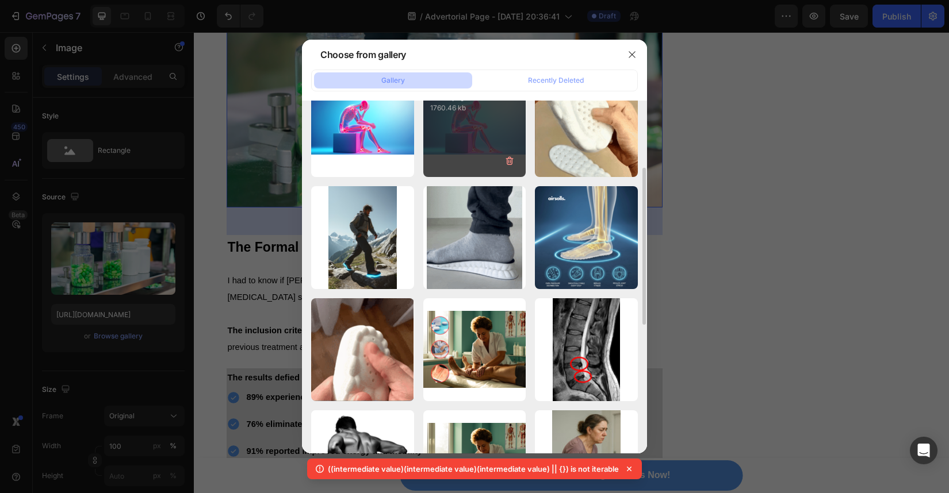
scroll to position [148, 0]
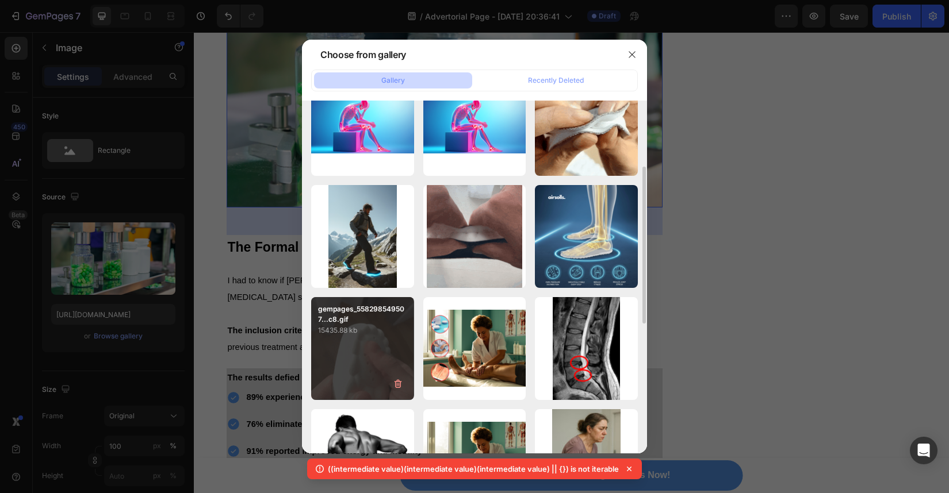
click at [400, 359] on div "gempages_558298549507...c8.gif 15435.88 kb" at bounding box center [362, 348] width 103 height 103
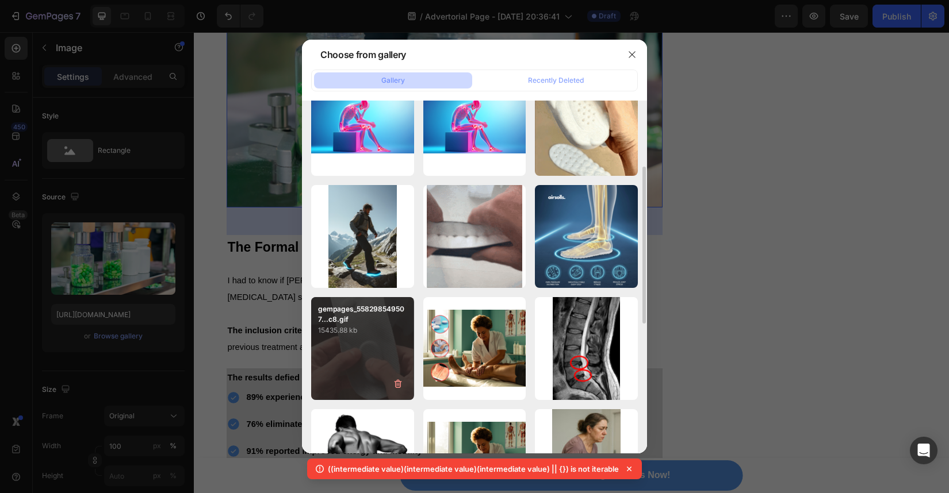
type input "https://cdn.shopify.com/s/files/1/0934/4440/7597/files/gempages_586026767823667…"
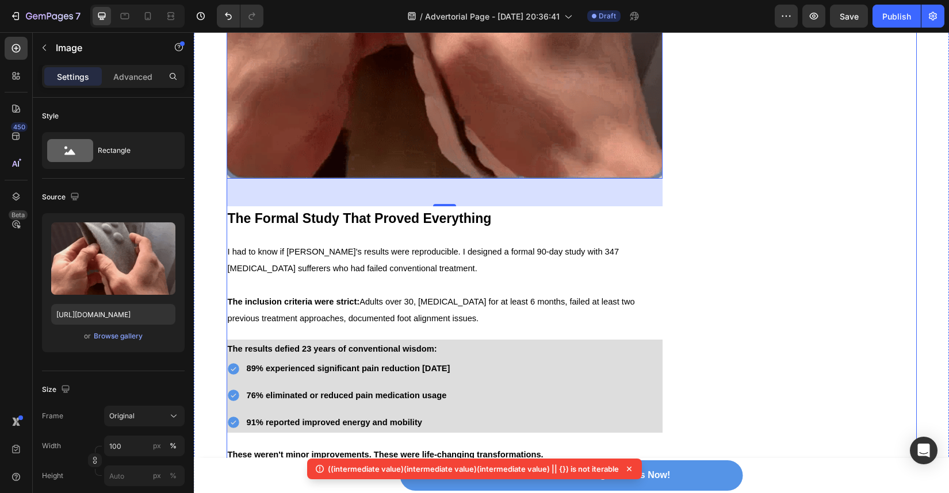
scroll to position [6046, 0]
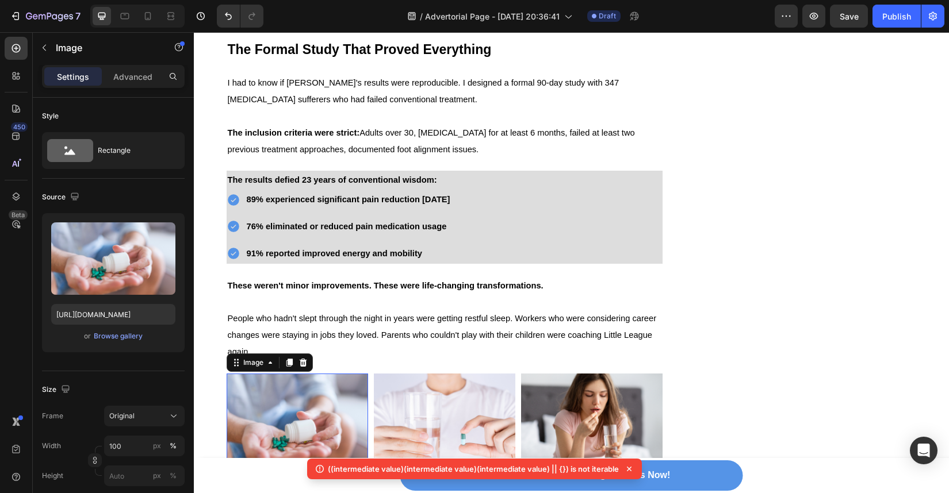
click at [316, 374] on img at bounding box center [297, 427] width 141 height 106
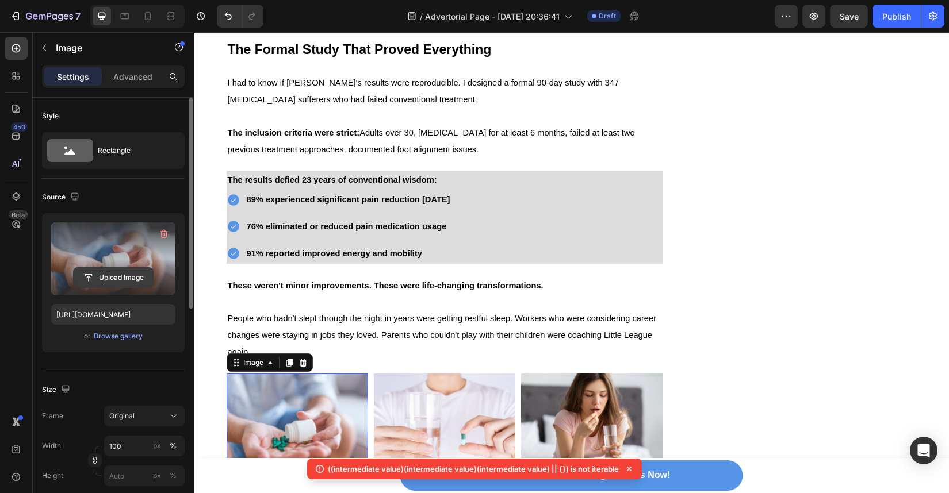
click at [127, 282] on input "file" at bounding box center [113, 278] width 79 height 20
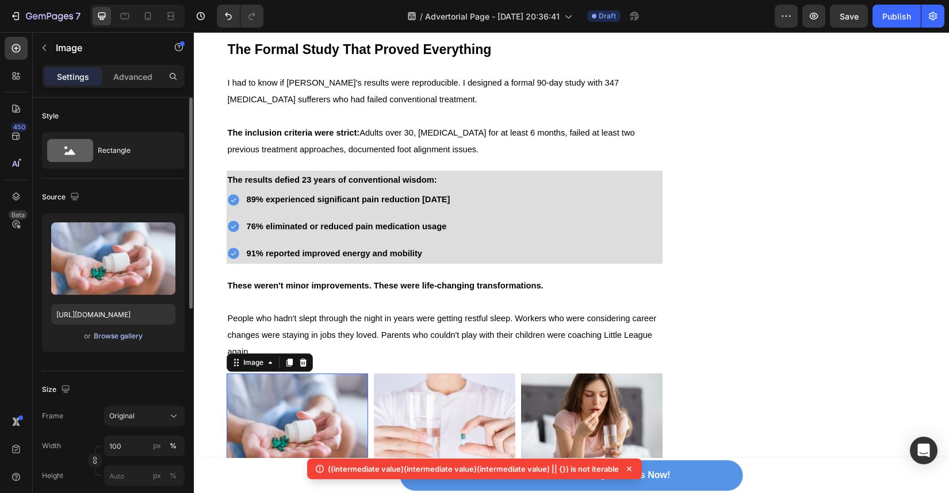
click at [133, 341] on div "Browse gallery" at bounding box center [118, 336] width 49 height 10
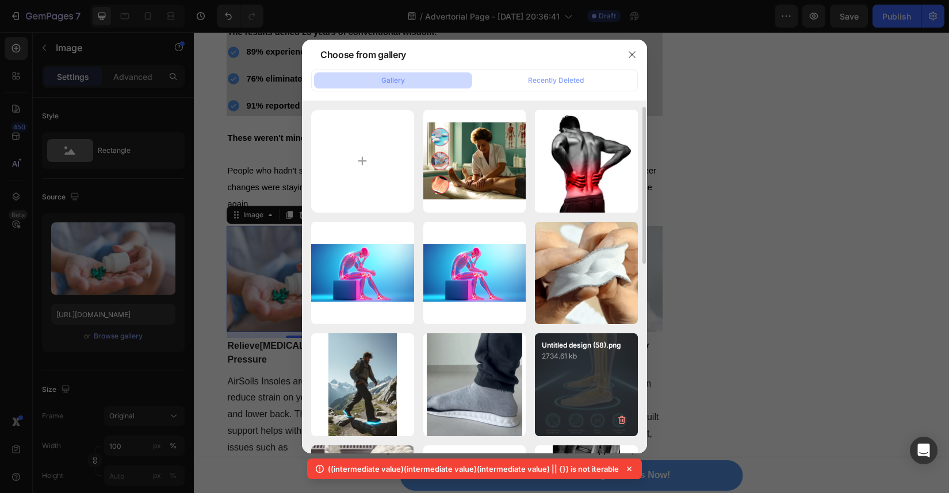
scroll to position [24, 0]
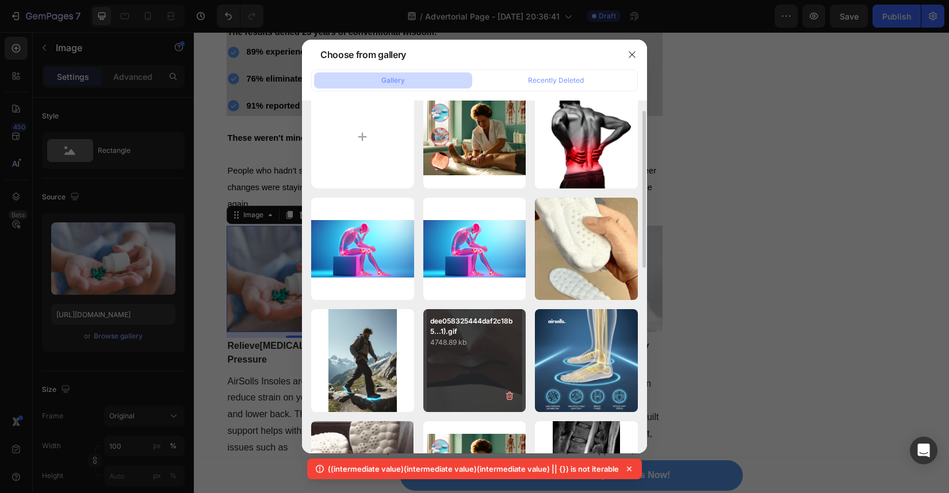
click at [523, 366] on div "dee058325444daf2c18b5...1).gif 4748.89 kb" at bounding box center [474, 360] width 103 height 103
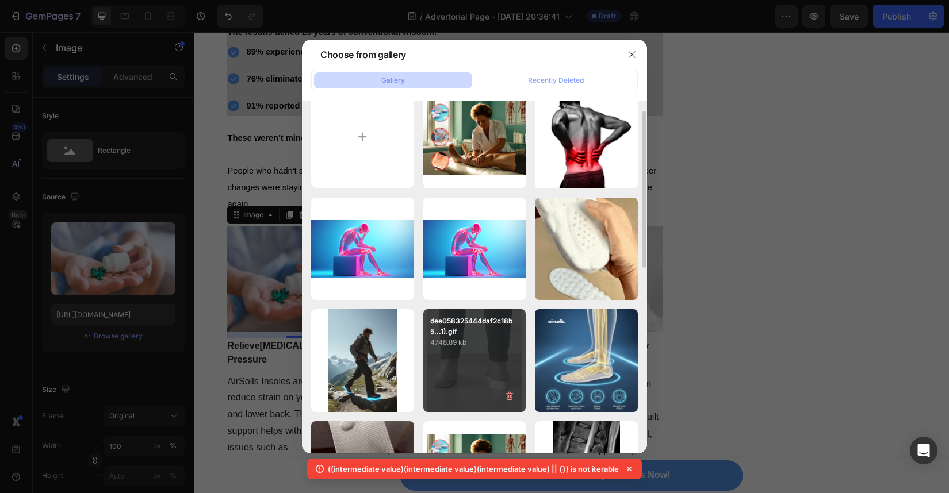
type input "https://cdn.shopify.com/s/files/1/0934/4440/7597/files/gempages_586026767823667…"
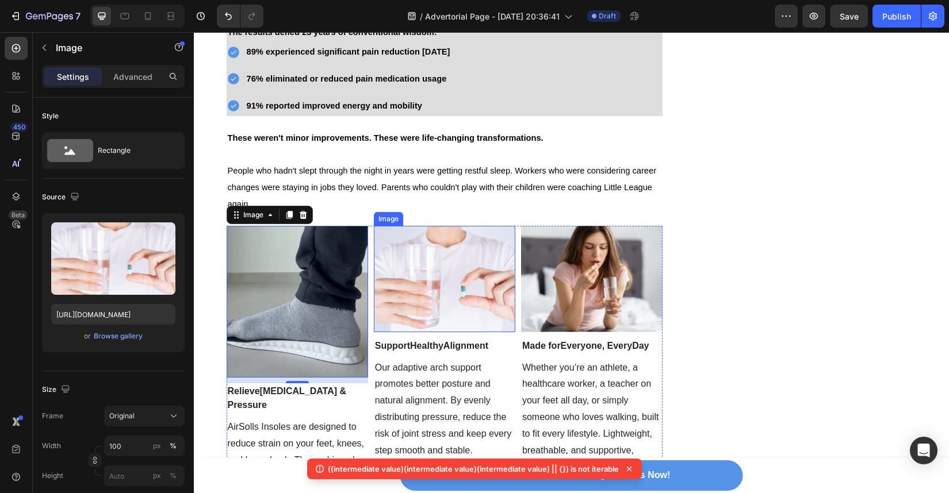
click at [436, 308] on img at bounding box center [444, 279] width 141 height 106
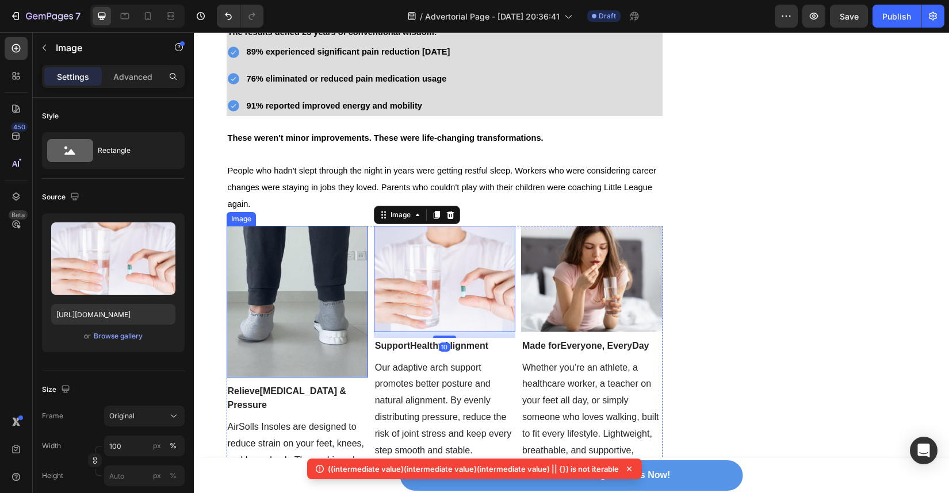
click at [284, 288] on img at bounding box center [297, 302] width 141 height 152
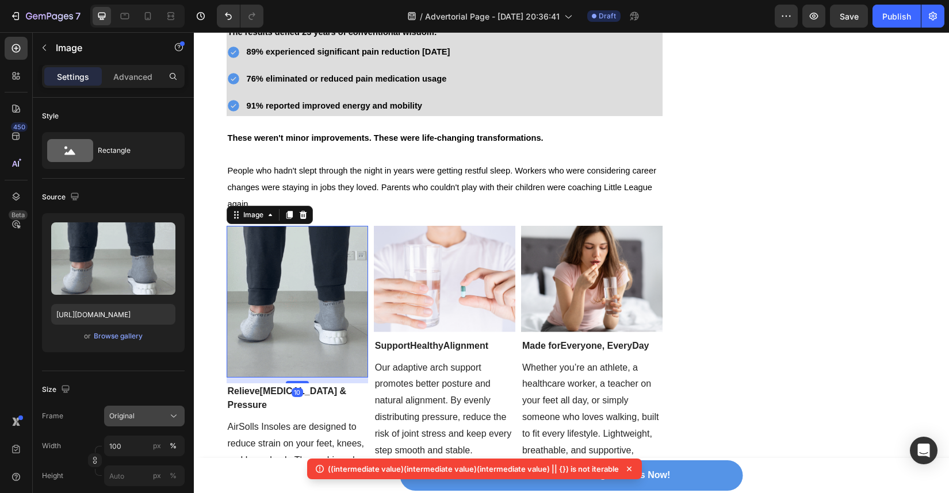
click at [158, 416] on div "Original" at bounding box center [137, 416] width 56 height 10
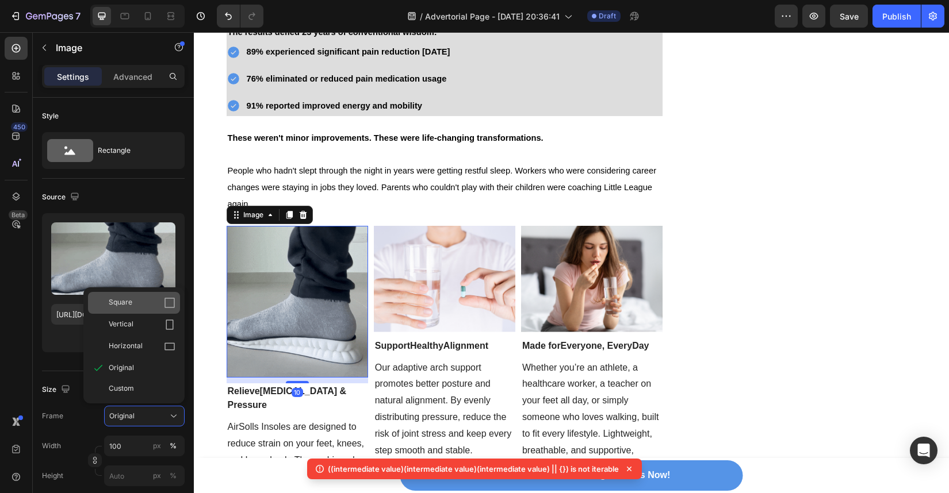
click at [139, 302] on div "Square" at bounding box center [142, 303] width 67 height 12
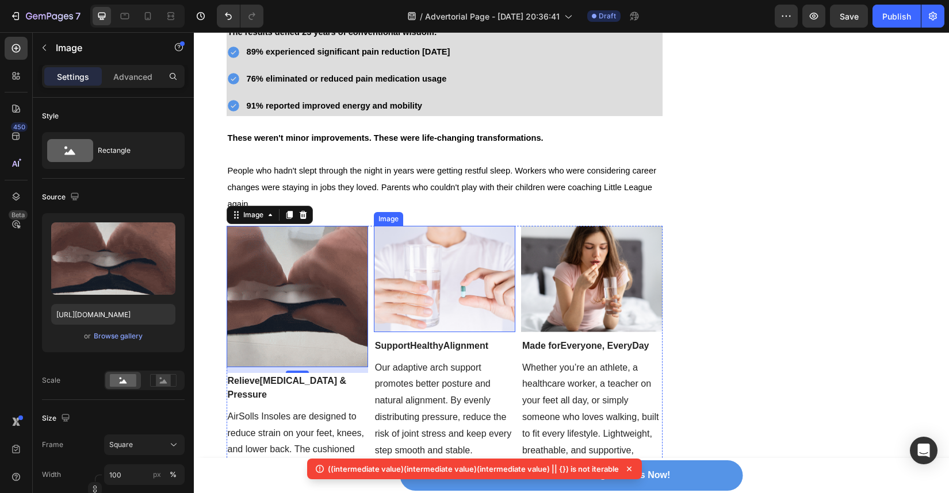
click at [414, 308] on img at bounding box center [444, 279] width 141 height 106
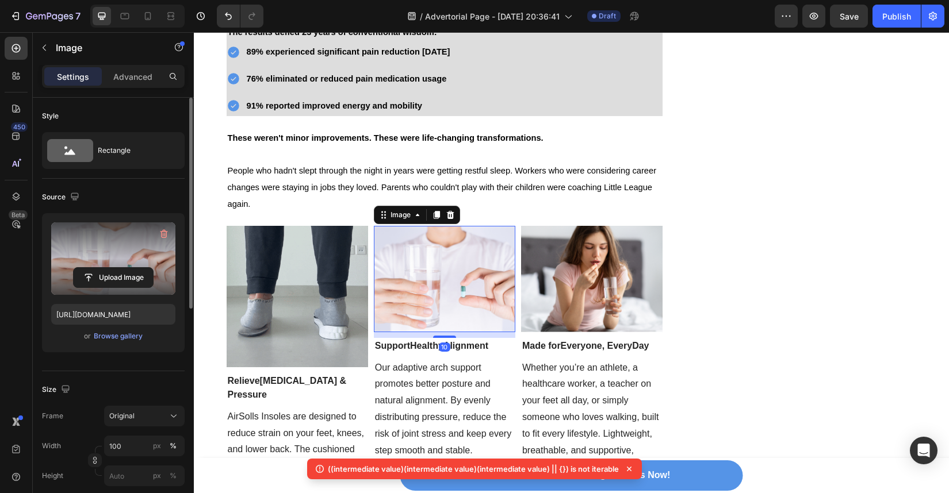
click at [125, 266] on label at bounding box center [113, 259] width 124 height 72
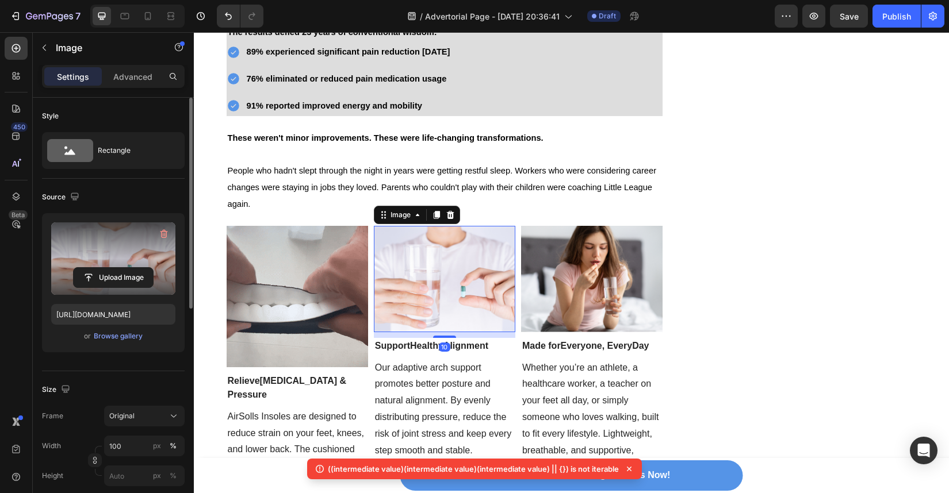
click at [125, 268] on input "file" at bounding box center [113, 278] width 79 height 20
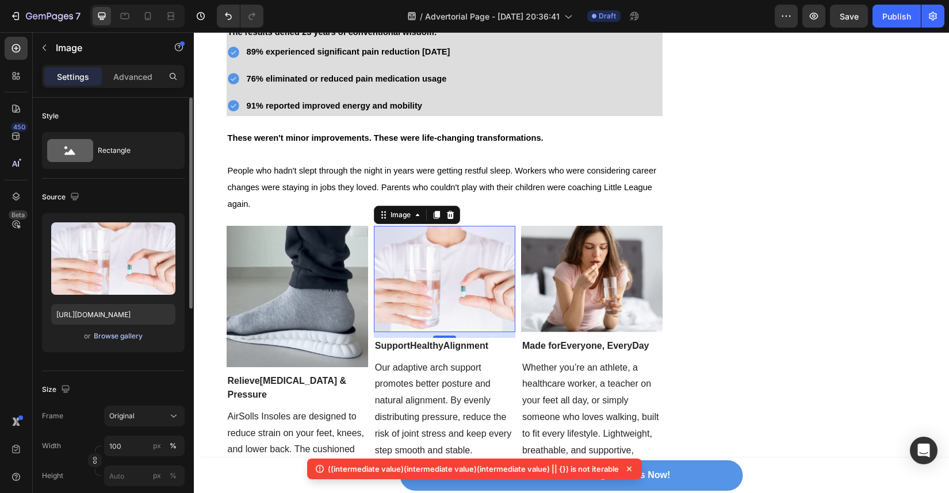
click at [126, 340] on div "Browse gallery" at bounding box center [118, 336] width 49 height 10
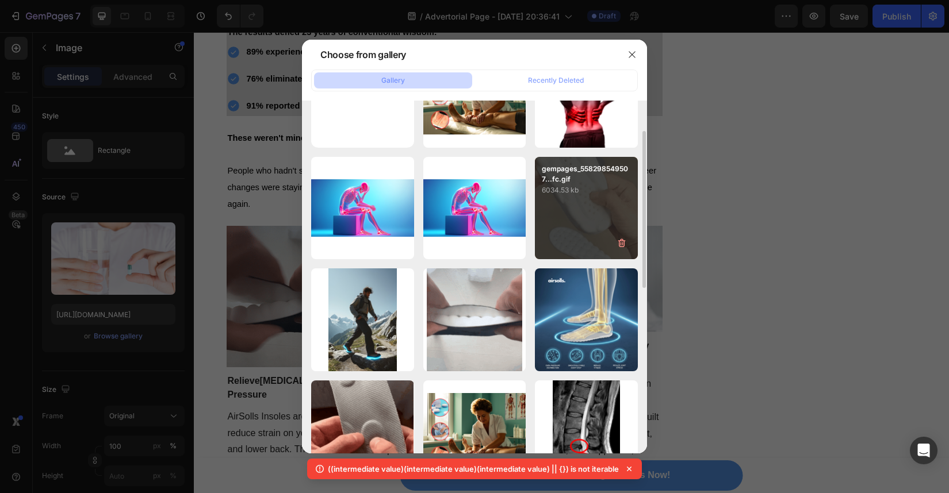
scroll to position [66, 0]
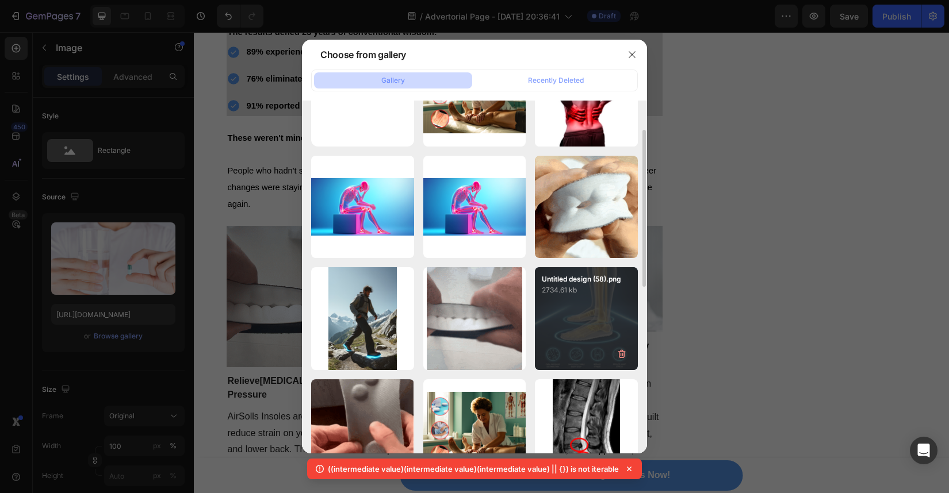
click at [603, 300] on div "Untitled design (58).png 2734.61 kb" at bounding box center [586, 318] width 103 height 103
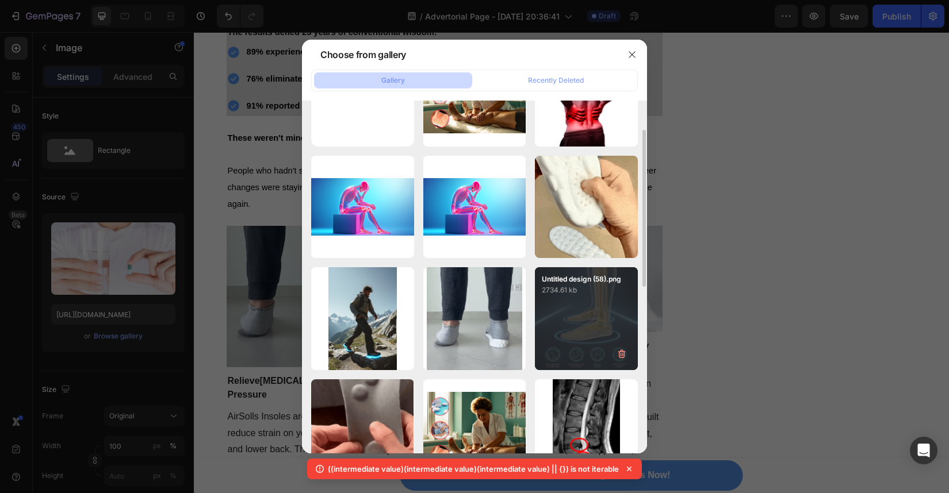
type input "https://cdn.shopify.com/s/files/1/0934/4440/7597/files/gempages_586026767823667…"
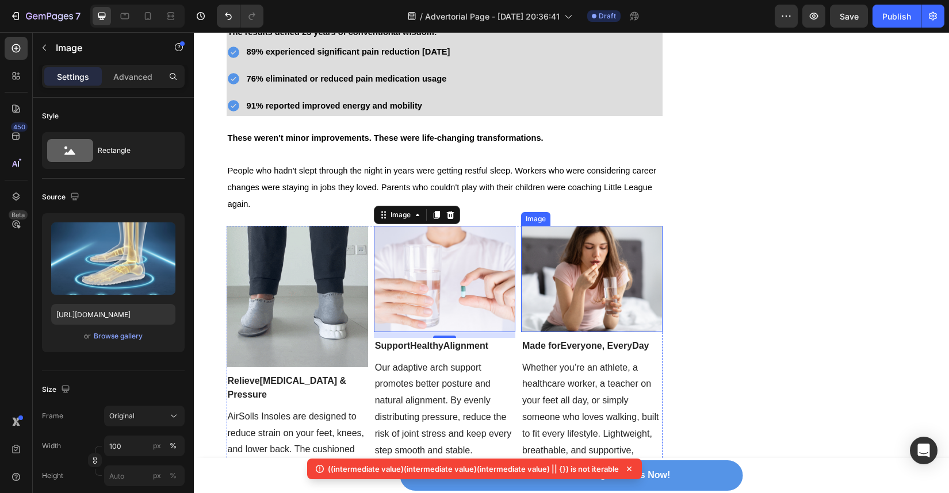
click at [602, 317] on img at bounding box center [591, 279] width 141 height 106
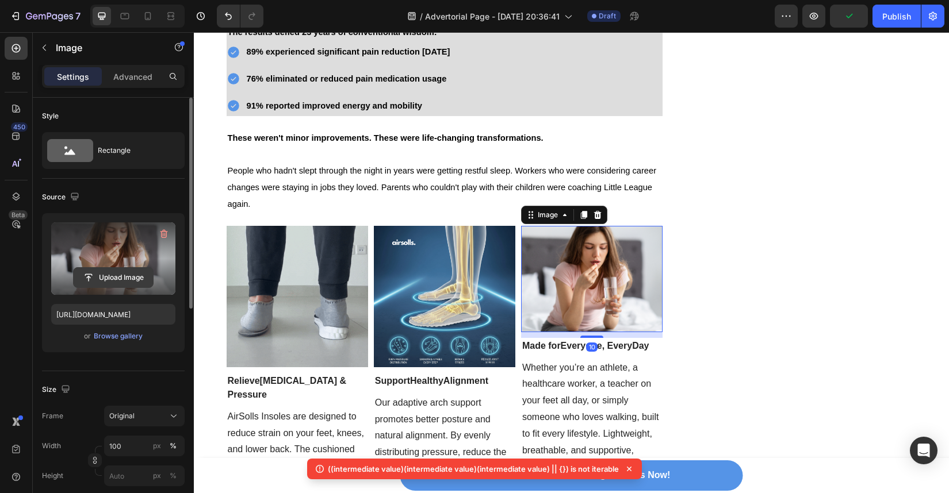
click at [121, 278] on input "file" at bounding box center [113, 278] width 79 height 20
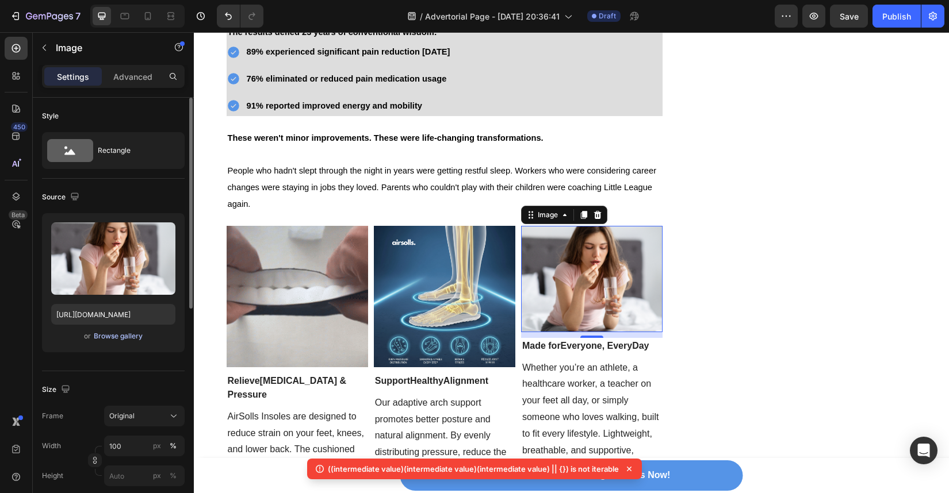
click at [126, 335] on div "Browse gallery" at bounding box center [118, 336] width 49 height 10
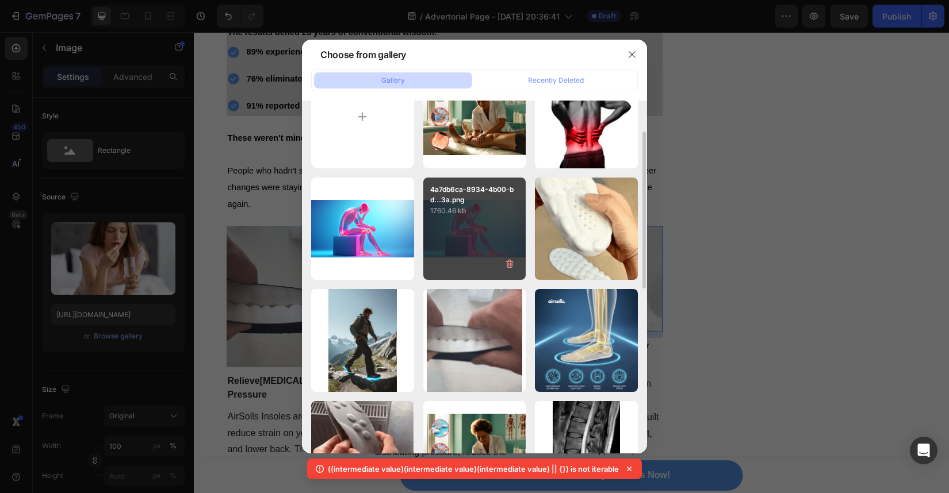
scroll to position [53, 0]
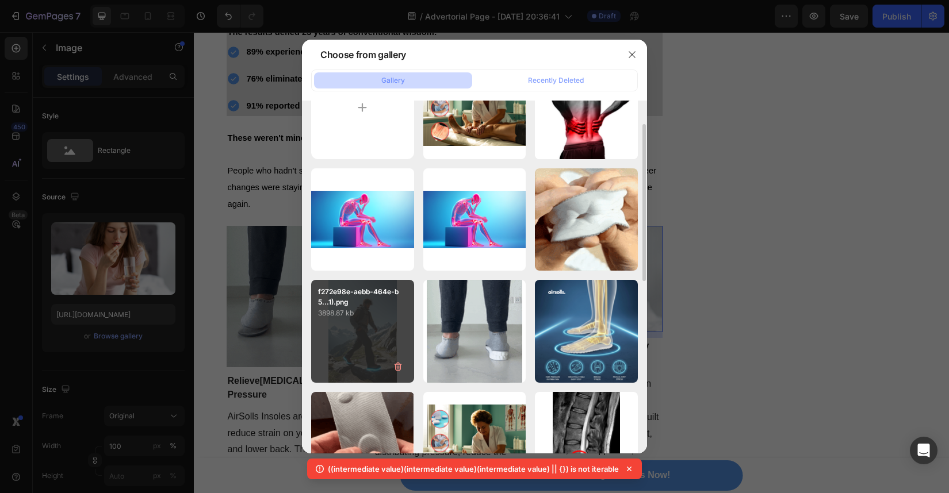
click at [357, 332] on div "f272e98e-aebb-464e-b5...1).png 3898.87 kb" at bounding box center [362, 331] width 103 height 103
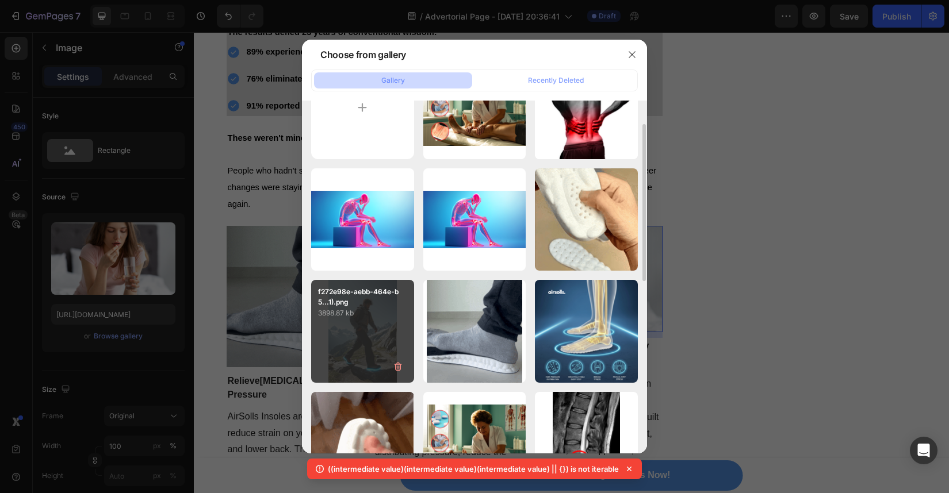
type input "https://cdn.shopify.com/s/files/1/0934/4440/7597/files/gempages_586026767823667…"
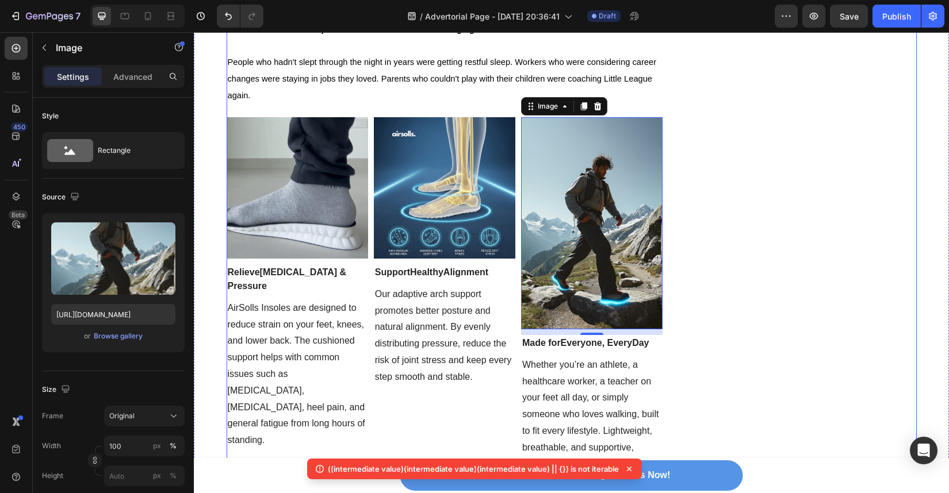
scroll to position [6313, 0]
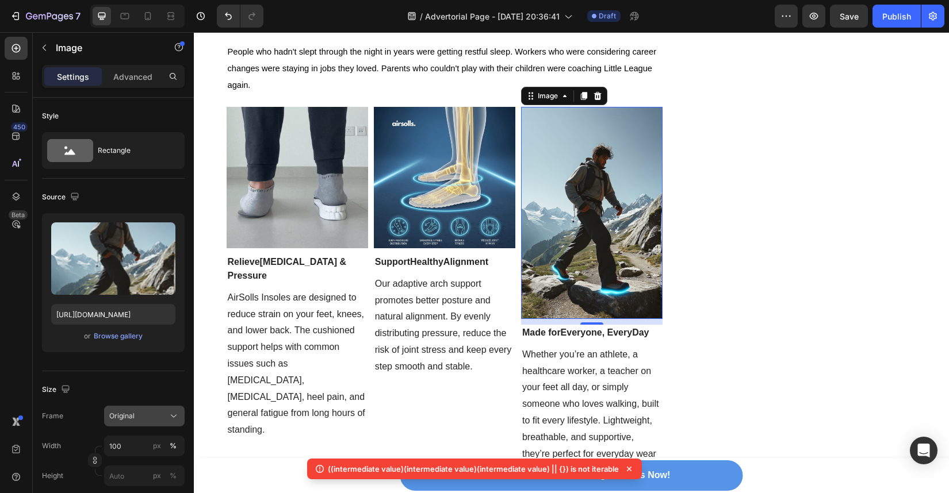
click at [162, 426] on button "Original" at bounding box center [144, 416] width 81 height 21
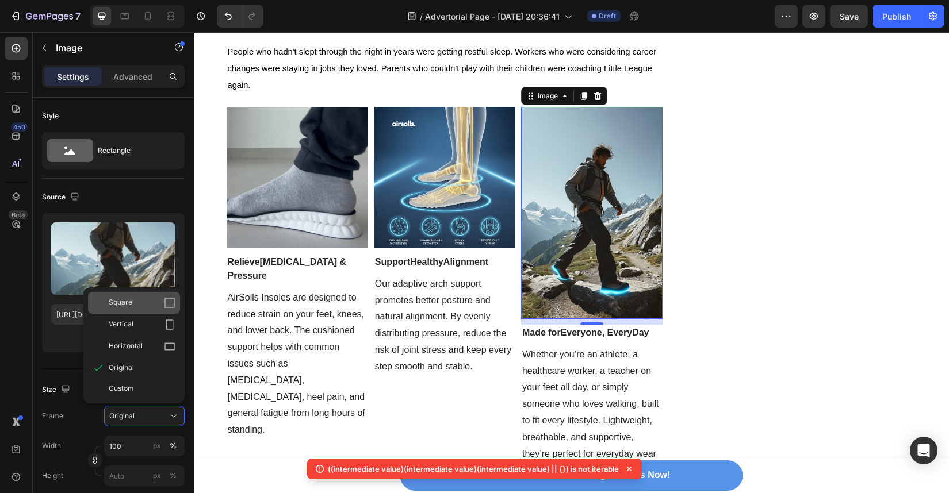
click at [160, 304] on div "Square" at bounding box center [142, 303] width 67 height 12
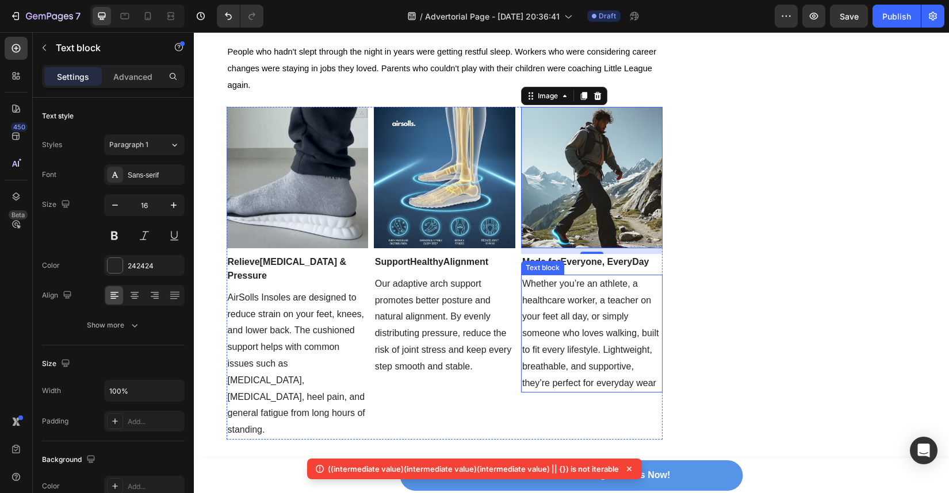
click at [635, 313] on p "Whether you’re an athlete, a healthcare worker, a teacher on your feet all day,…" at bounding box center [591, 334] width 139 height 116
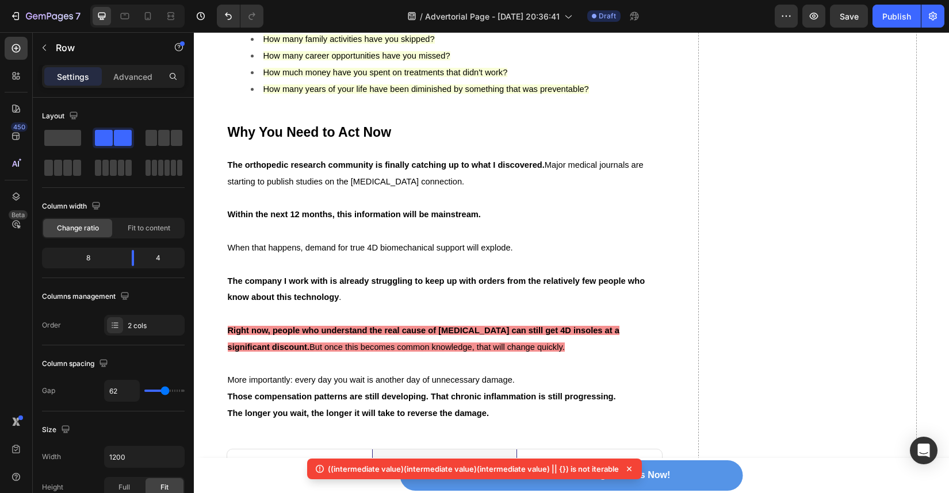
scroll to position [5889, 0]
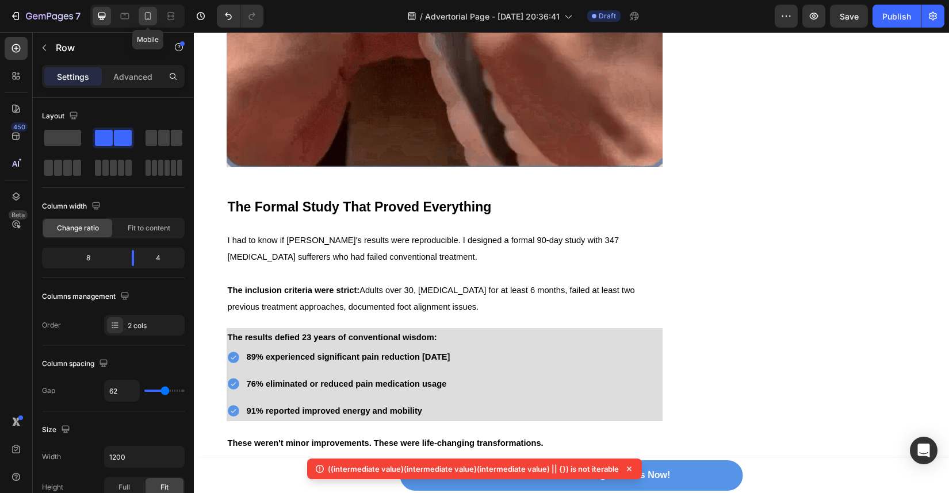
click at [148, 18] on icon at bounding box center [148, 16] width 12 height 12
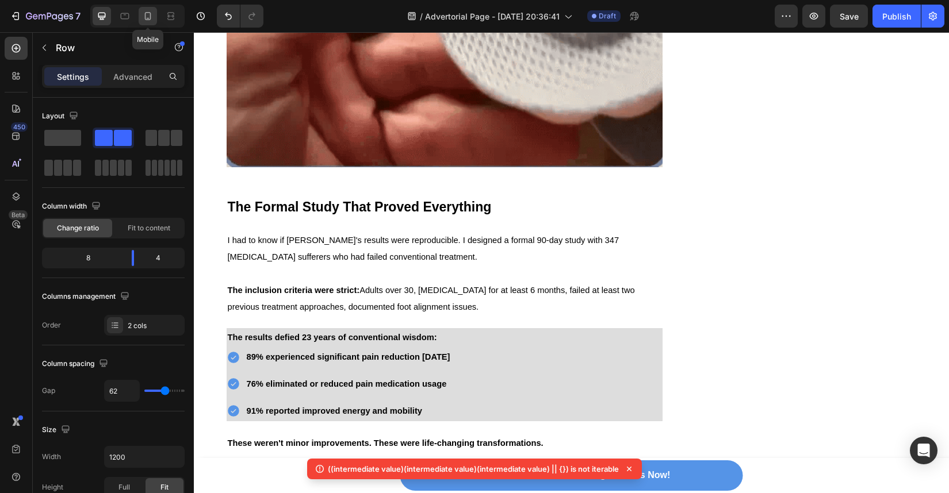
type input "0"
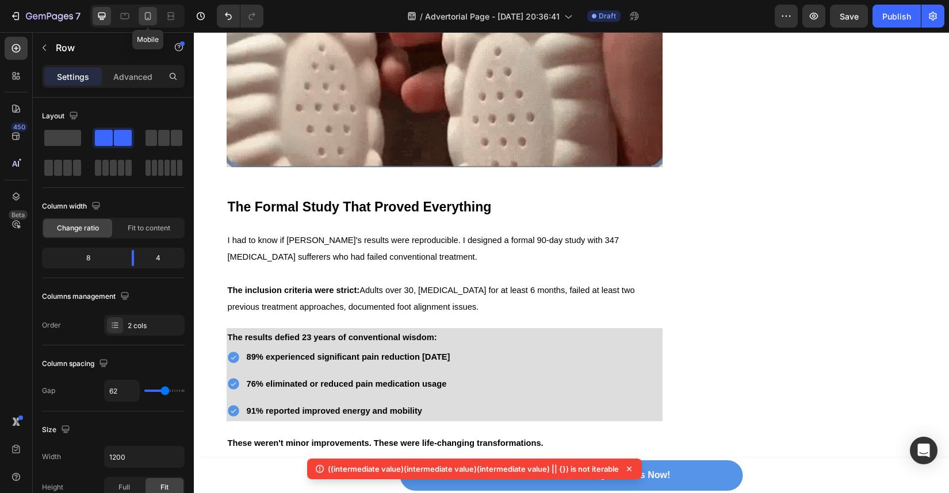
type input "0"
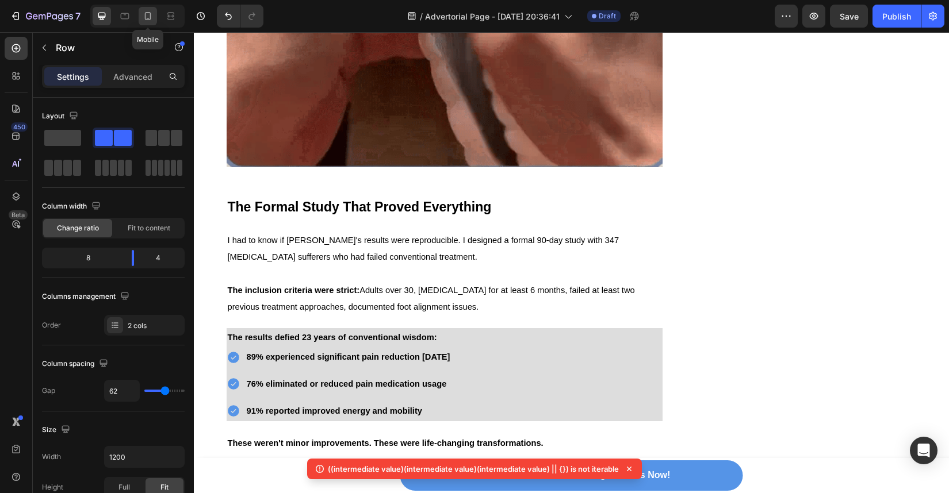
type input "100%"
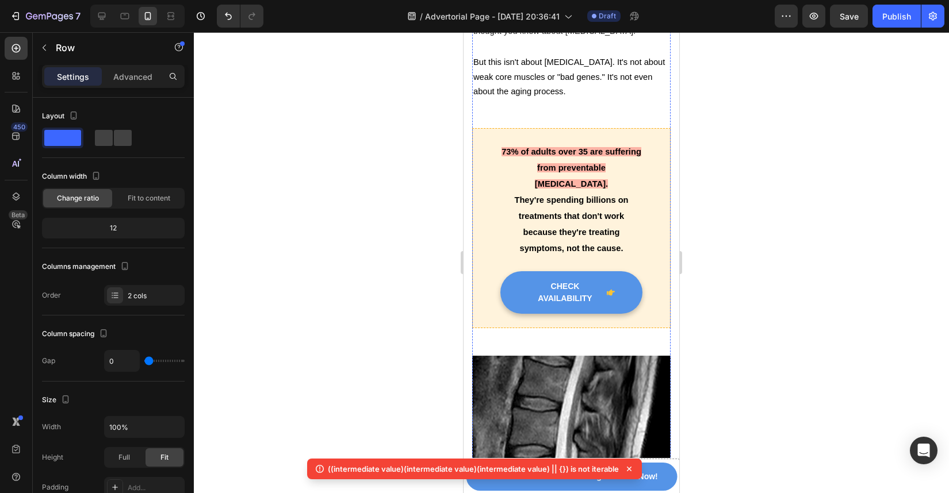
scroll to position [855, 0]
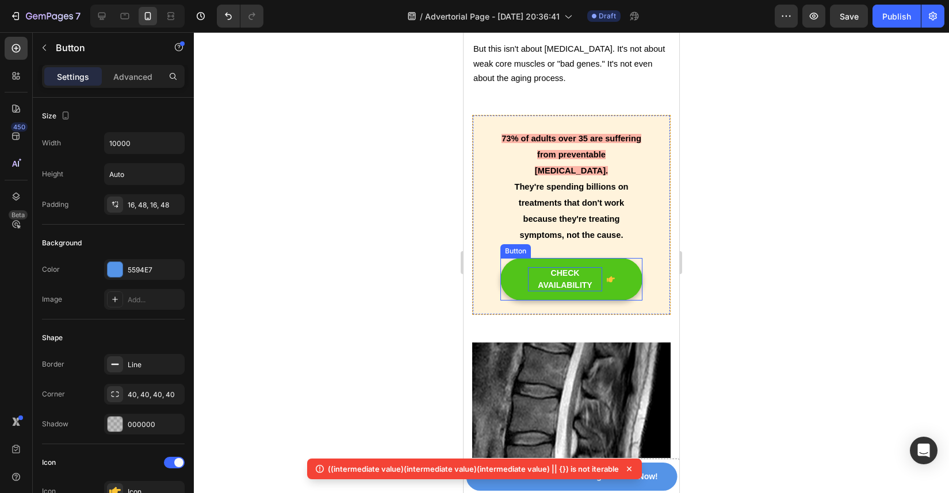
click at [589, 267] on div "CHECK AVAILABILITY" at bounding box center [565, 279] width 74 height 24
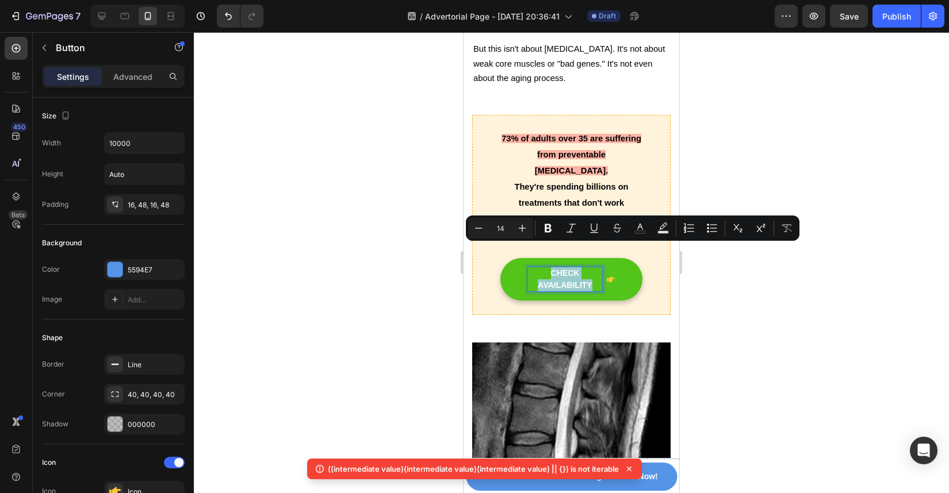
drag, startPoint x: 592, startPoint y: 262, endPoint x: 520, endPoint y: 251, distance: 72.1
click at [520, 258] on button "CHECK AVAILABILITY" at bounding box center [571, 279] width 142 height 43
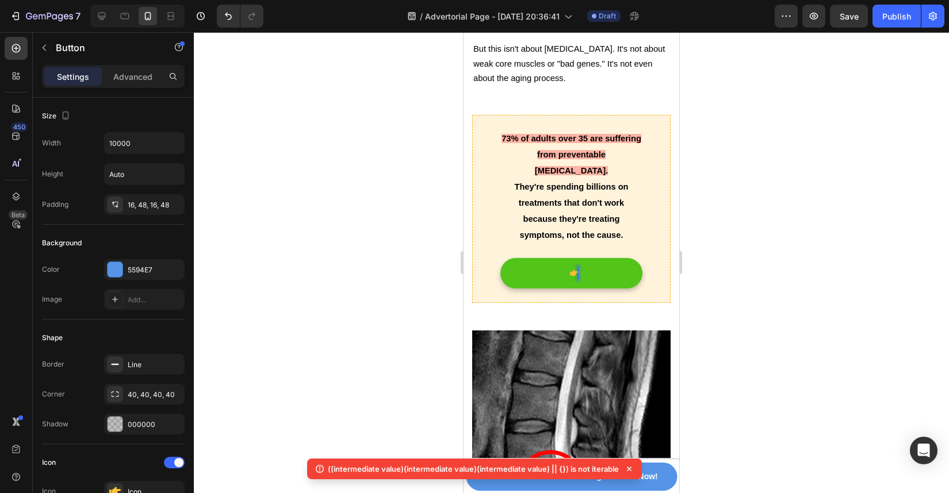
click at [565, 267] on div at bounding box center [571, 273] width 13 height 12
click at [570, 270] on icon at bounding box center [574, 273] width 8 height 6
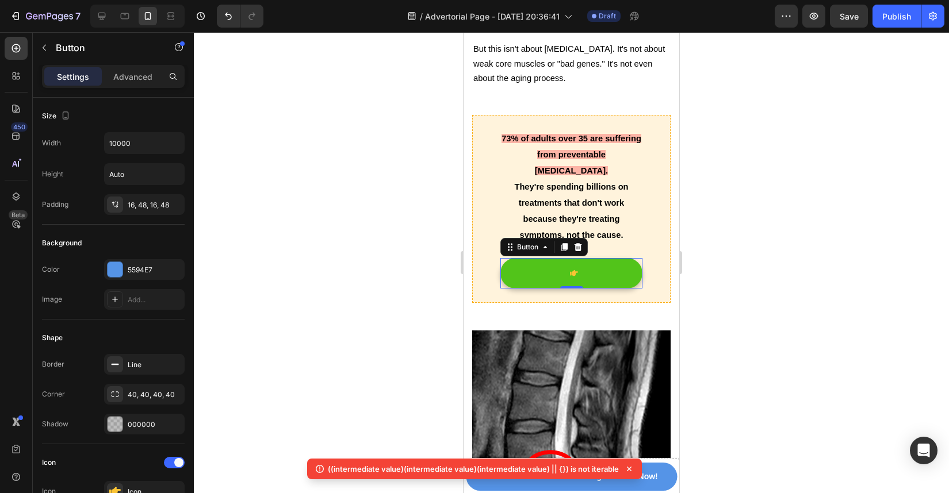
click at [570, 269] on icon at bounding box center [574, 273] width 8 height 8
click at [598, 258] on button at bounding box center [571, 273] width 142 height 30
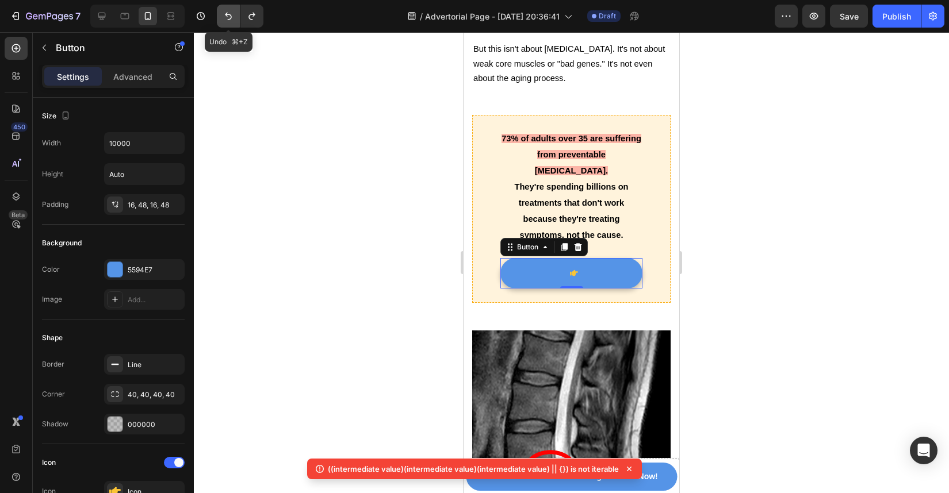
click at [217, 14] on button "Undo/Redo" at bounding box center [228, 16] width 23 height 23
click at [225, 16] on icon "Undo/Redo" at bounding box center [229, 16] width 12 height 12
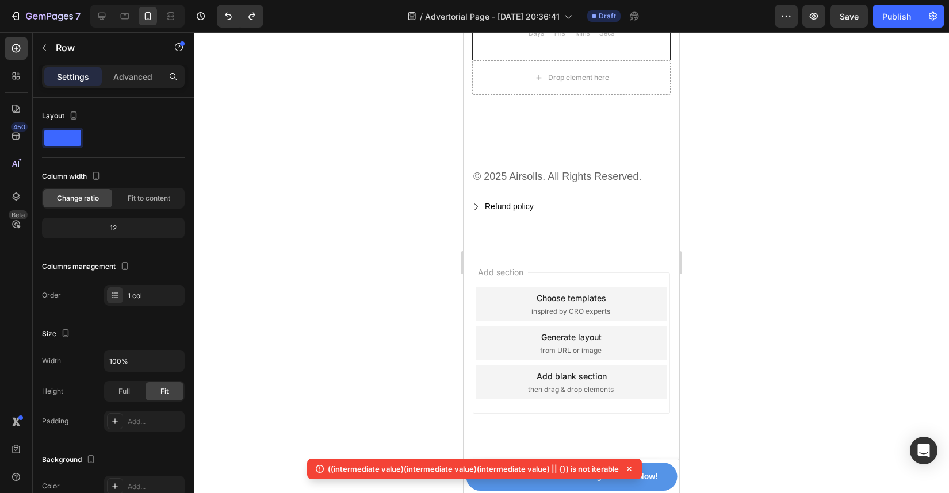
scroll to position [9378, 0]
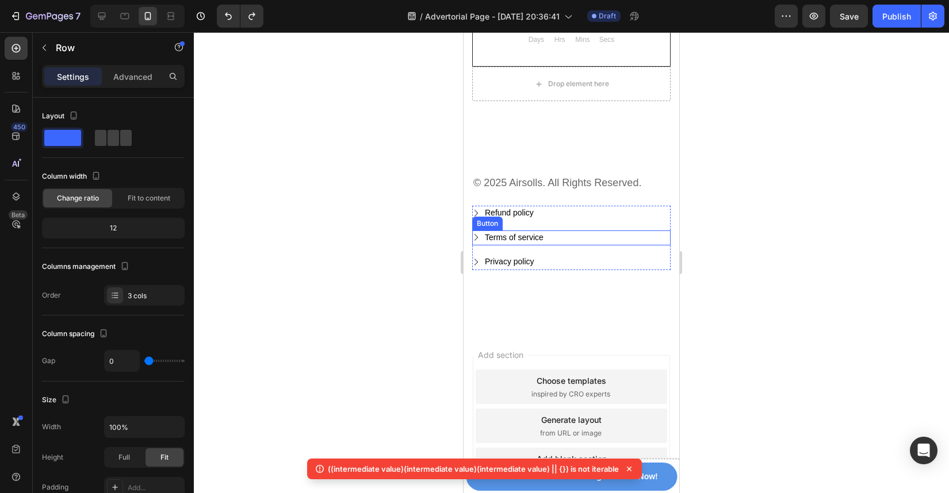
click at [577, 240] on div "Terms of service Button" at bounding box center [571, 243] width 198 height 25
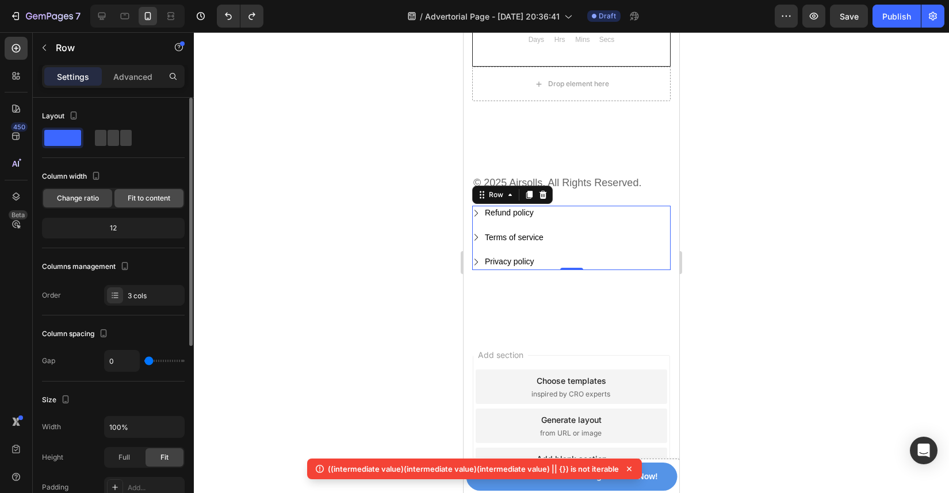
click at [144, 197] on span "Fit to content" at bounding box center [149, 198] width 43 height 10
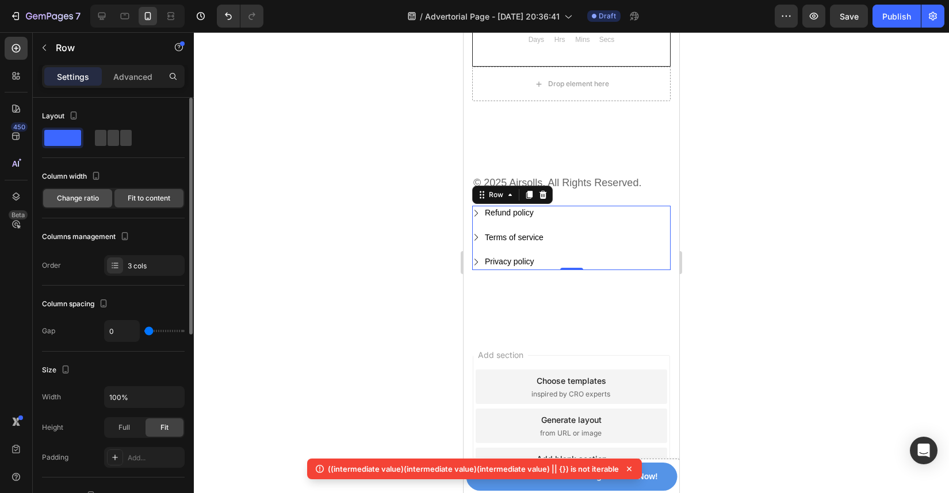
click at [83, 197] on span "Change ratio" at bounding box center [78, 198] width 42 height 10
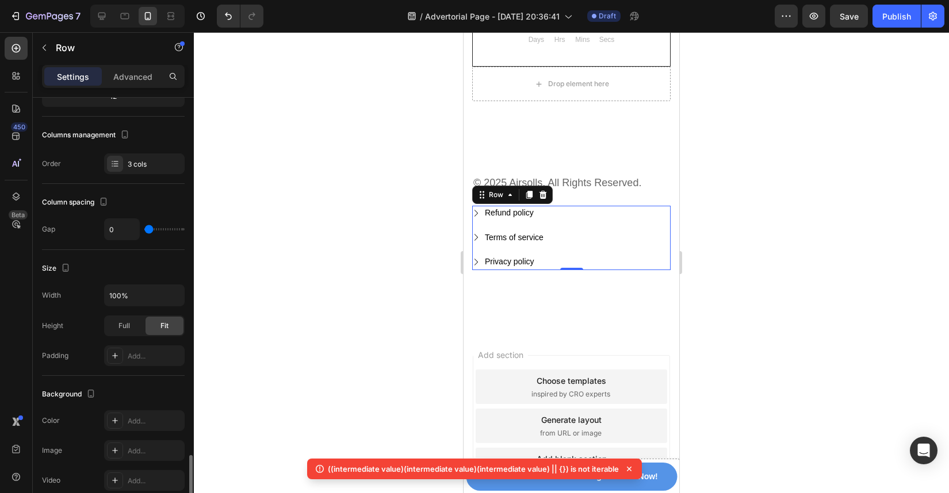
scroll to position [309, 0]
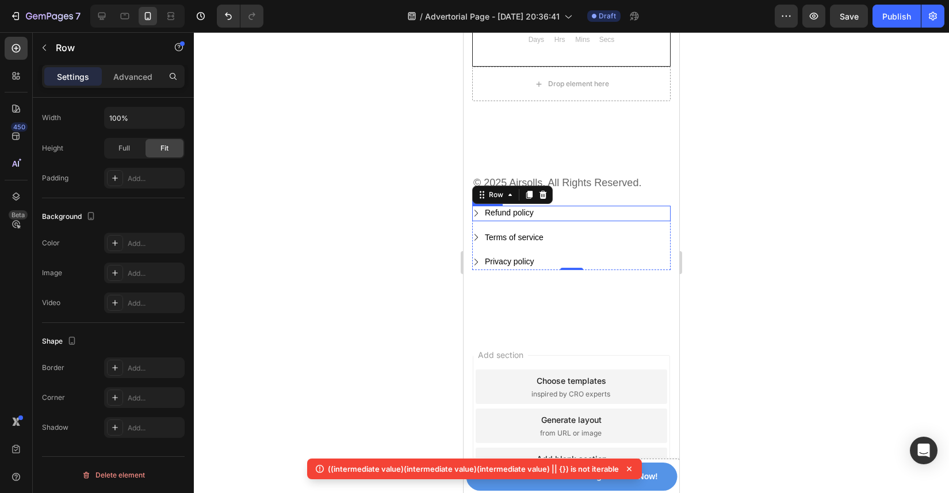
click at [478, 209] on icon "Refund policy" at bounding box center [476, 213] width 8 height 8
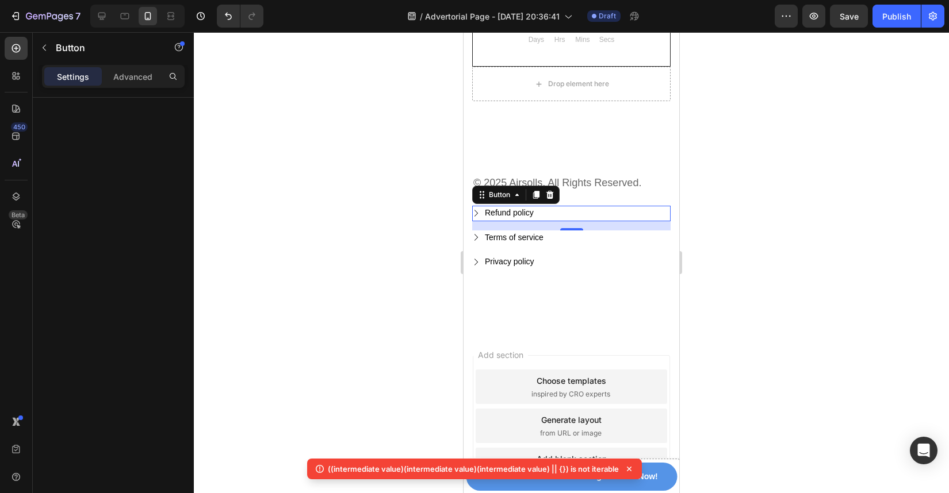
click at [478, 209] on icon "Refund policy" at bounding box center [476, 213] width 8 height 8
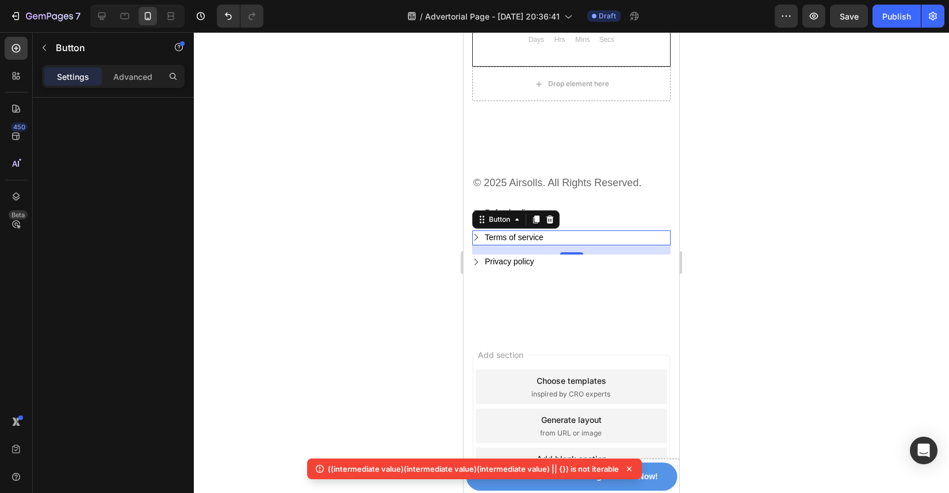
click at [566, 233] on div "Terms of service Button 0" at bounding box center [571, 239] width 198 height 16
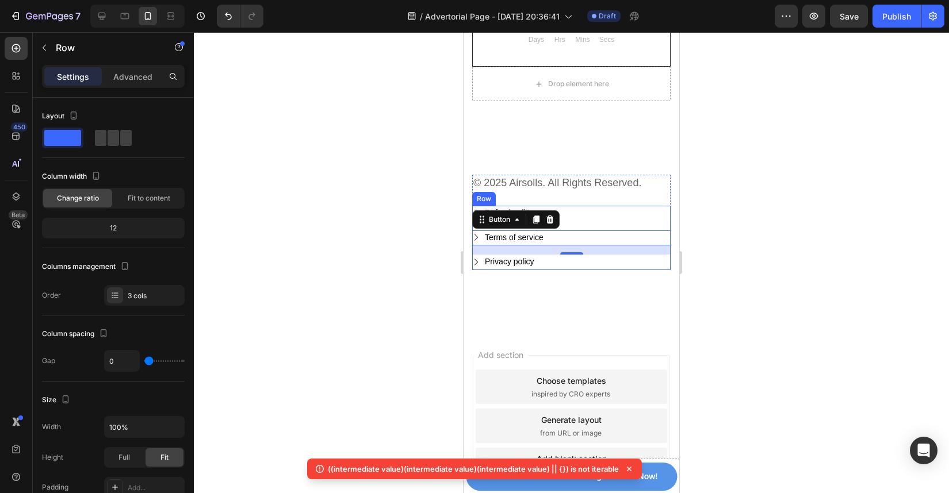
click at [613, 217] on div "Refund policy Button" at bounding box center [571, 218] width 198 height 25
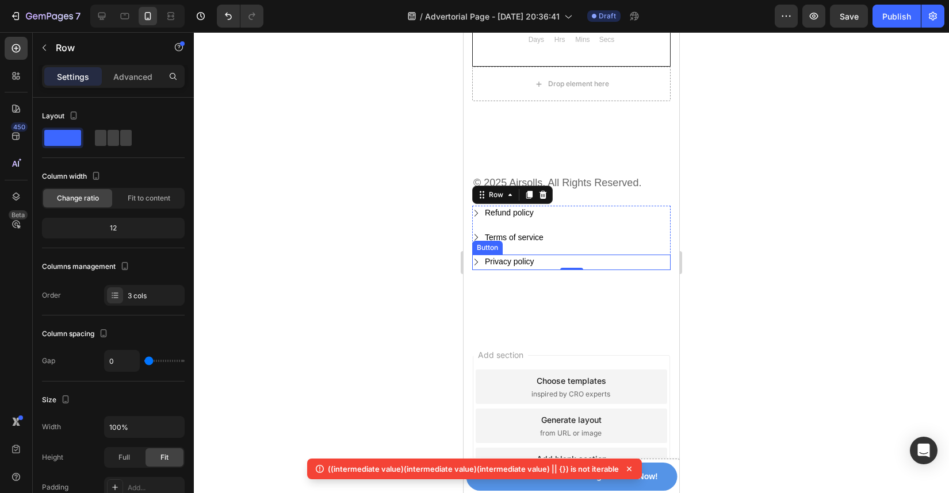
click at [616, 255] on div "Privacy policy Button" at bounding box center [571, 263] width 198 height 16
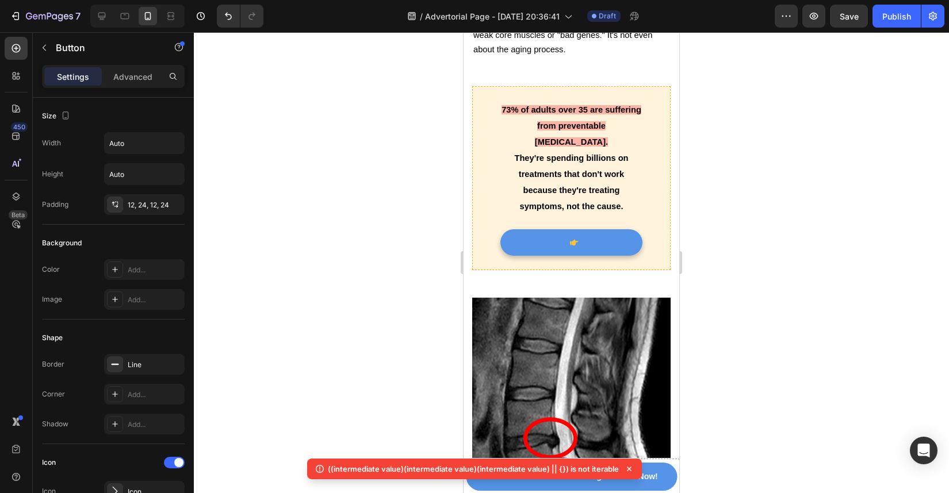
scroll to position [981, 0]
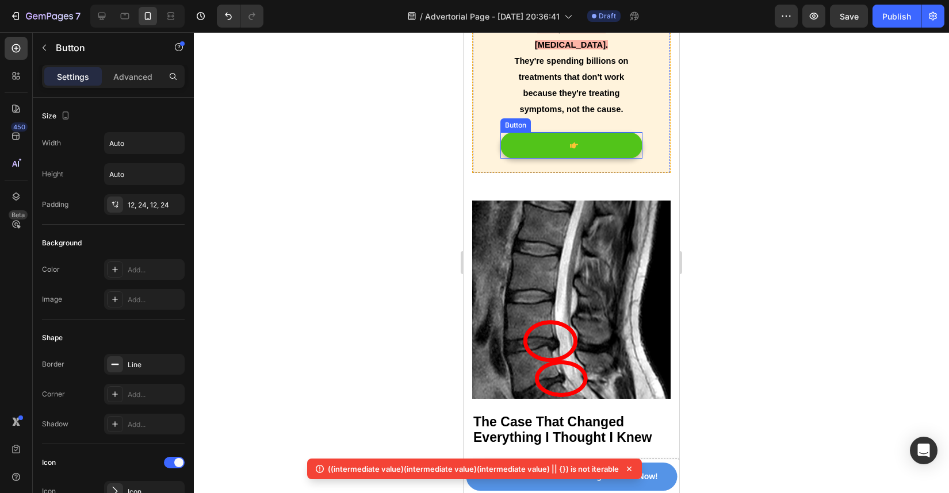
click at [570, 141] on icon at bounding box center [574, 145] width 8 height 8
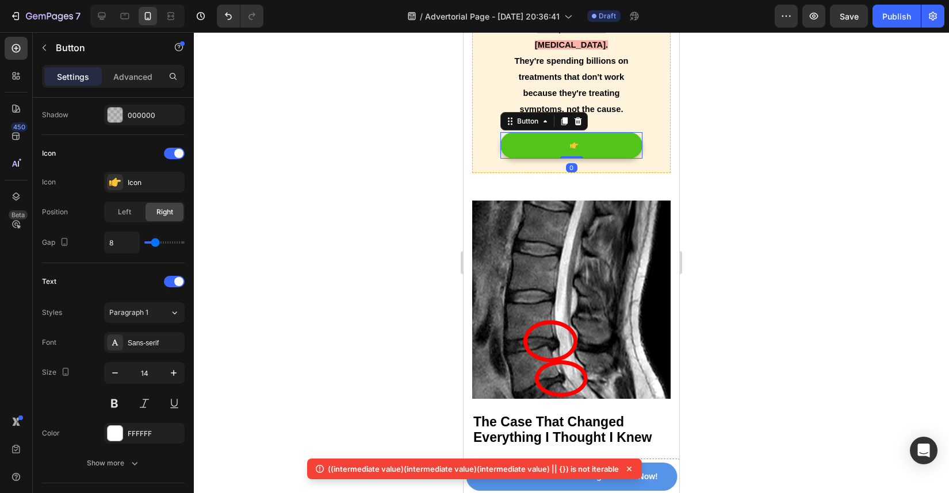
click at [570, 143] on icon at bounding box center [574, 146] width 8 height 6
click at [576, 132] on button at bounding box center [571, 145] width 142 height 26
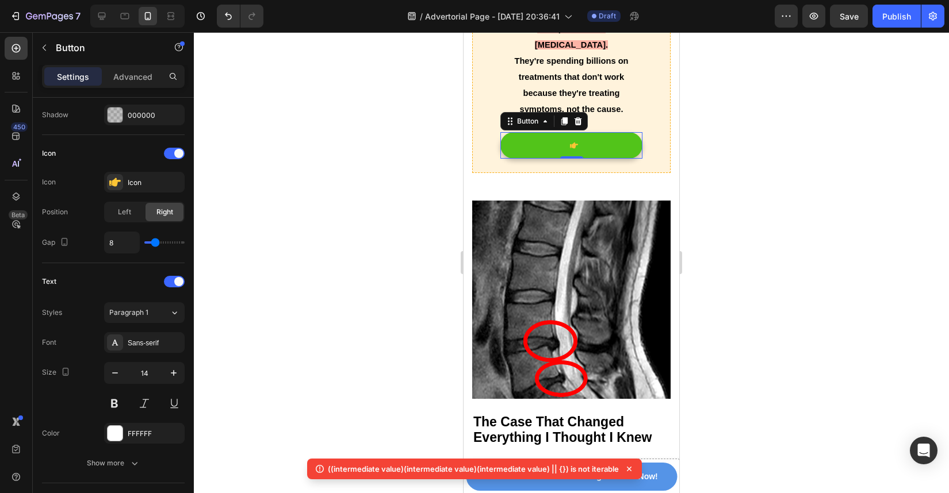
click at [570, 143] on icon at bounding box center [574, 146] width 8 height 6
click at [136, 78] on p "Advanced" at bounding box center [132, 77] width 39 height 12
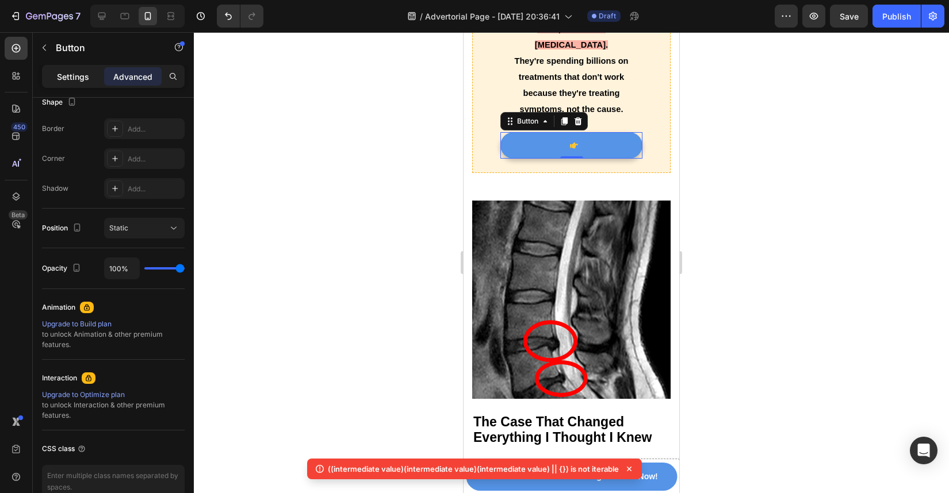
click at [88, 77] on p "Settings" at bounding box center [73, 77] width 32 height 12
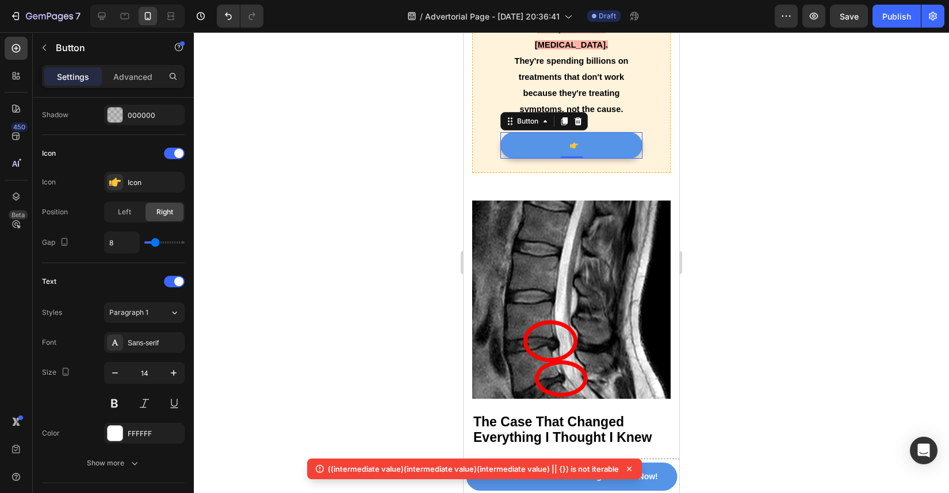
click at [630, 472] on icon at bounding box center [629, 470] width 12 height 12
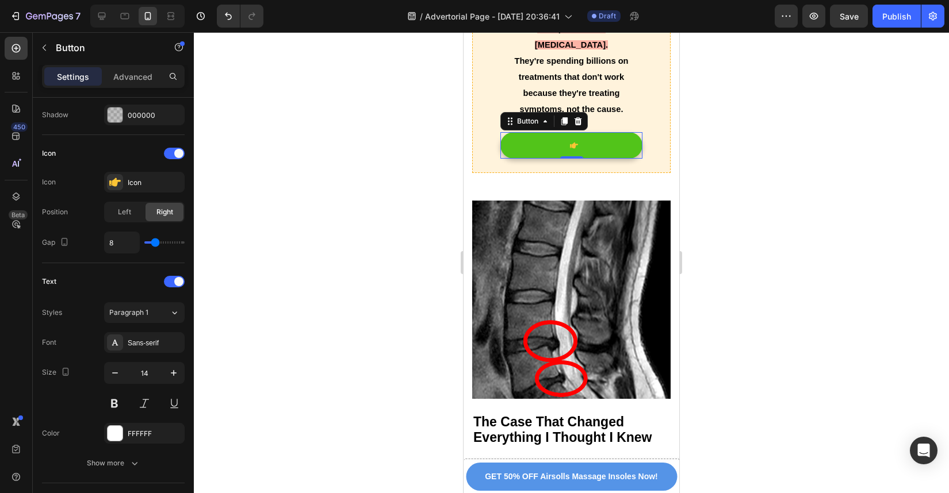
click at [570, 132] on button at bounding box center [571, 145] width 142 height 26
click at [565, 141] on div at bounding box center [571, 145] width 13 height 8
click at [598, 132] on button at bounding box center [571, 145] width 142 height 26
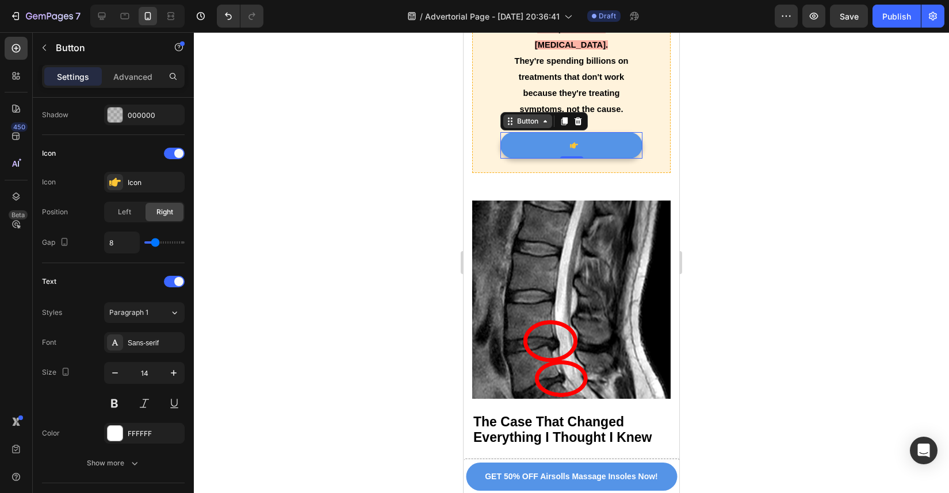
click at [539, 116] on div "Button" at bounding box center [528, 121] width 26 height 10
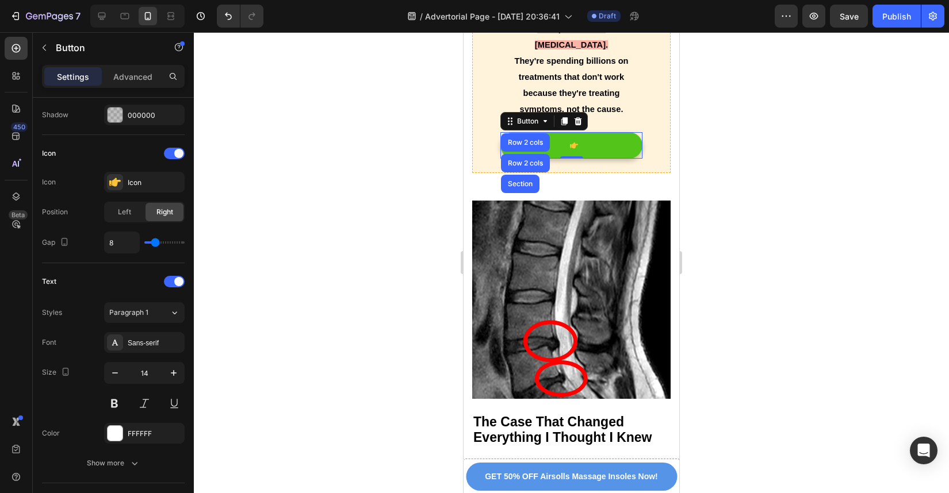
click at [580, 132] on button at bounding box center [571, 145] width 142 height 26
click at [570, 143] on icon at bounding box center [574, 146] width 8 height 6
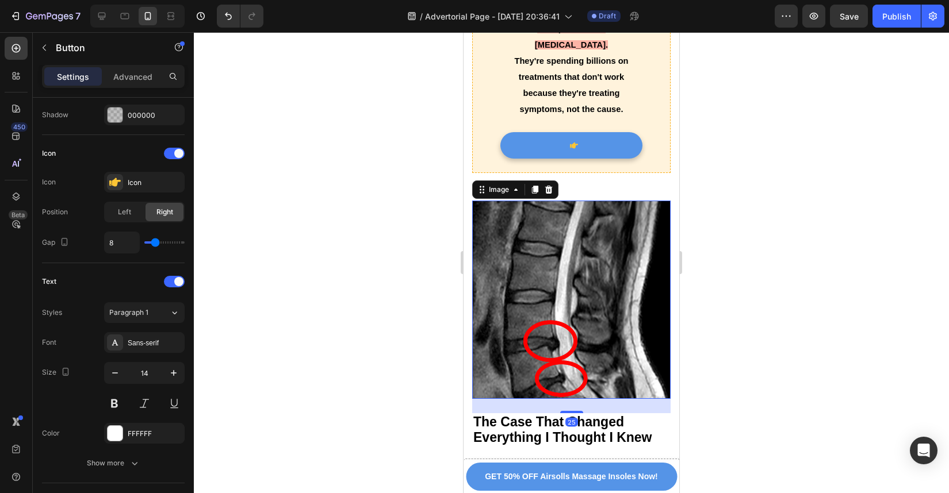
click at [572, 201] on img at bounding box center [571, 300] width 198 height 198
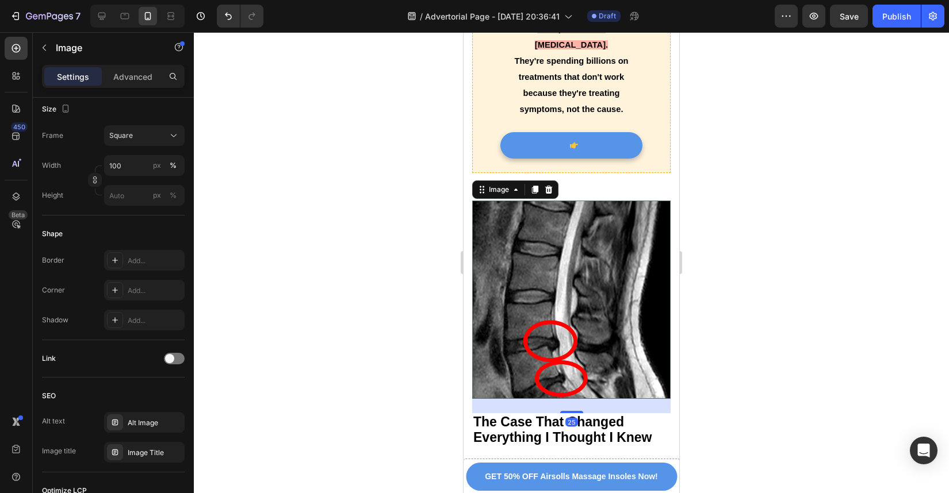
scroll to position [0, 0]
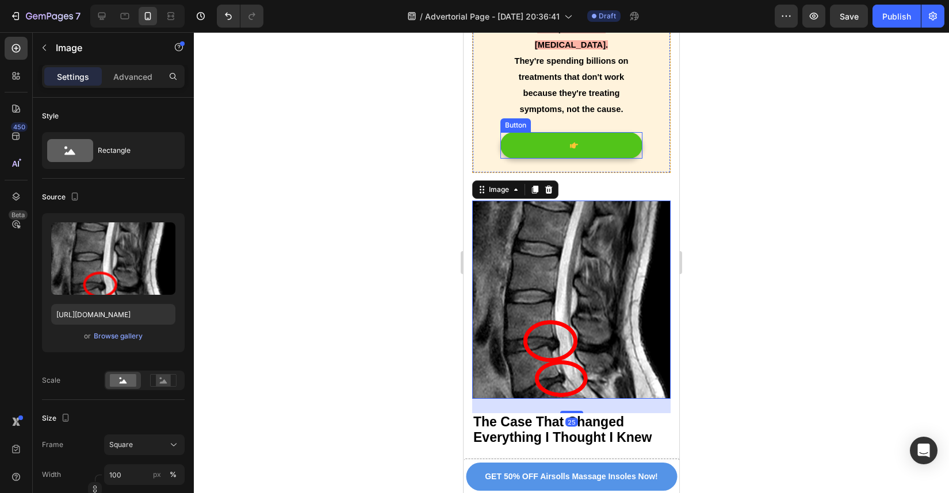
click at [581, 132] on button at bounding box center [571, 145] width 142 height 26
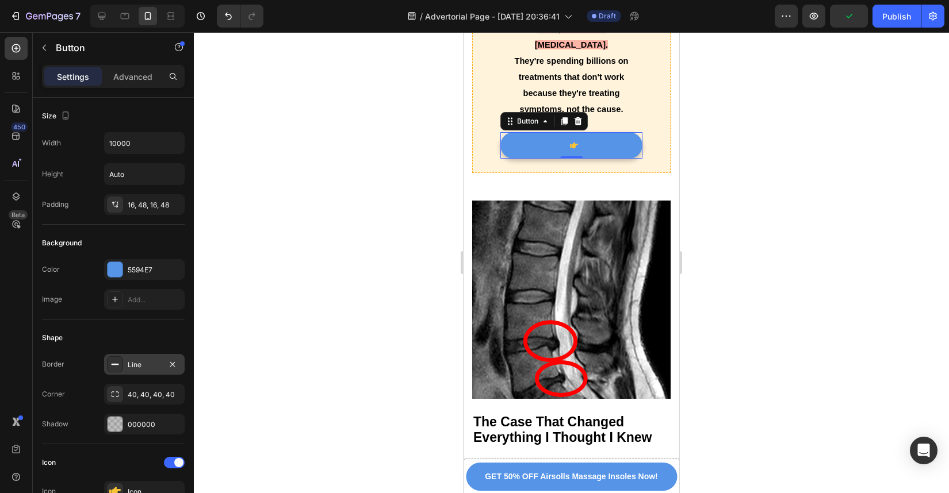
click at [154, 359] on div "Line" at bounding box center [144, 364] width 81 height 21
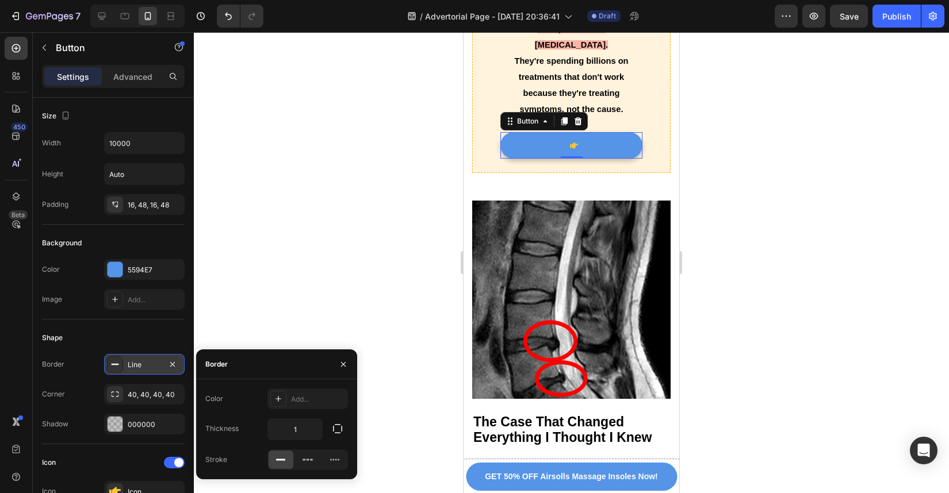
click at [154, 359] on div "Line" at bounding box center [144, 364] width 81 height 21
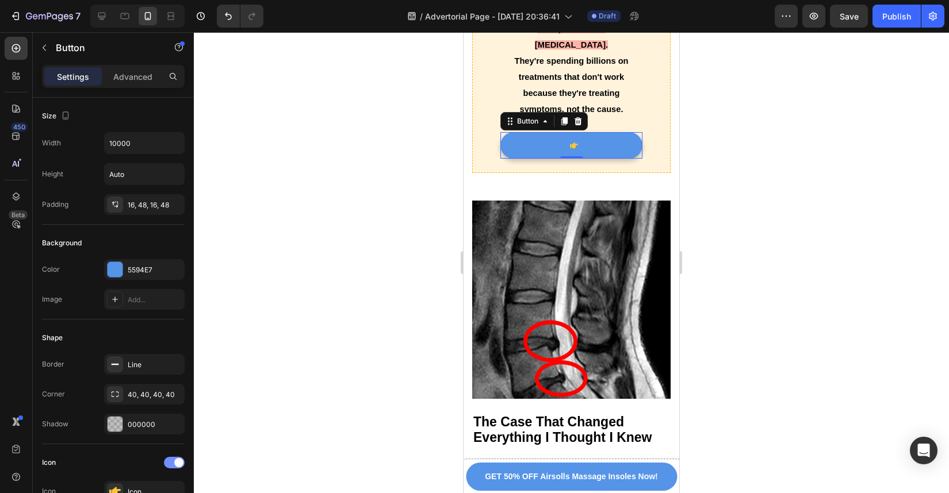
click at [173, 461] on div at bounding box center [174, 463] width 21 height 12
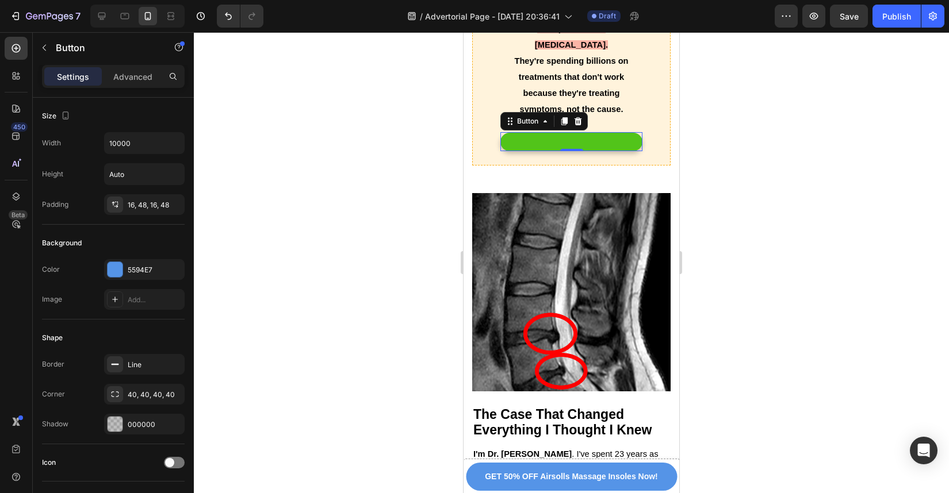
click at [568, 133] on button at bounding box center [571, 142] width 142 height 18
click at [176, 458] on div at bounding box center [174, 463] width 21 height 12
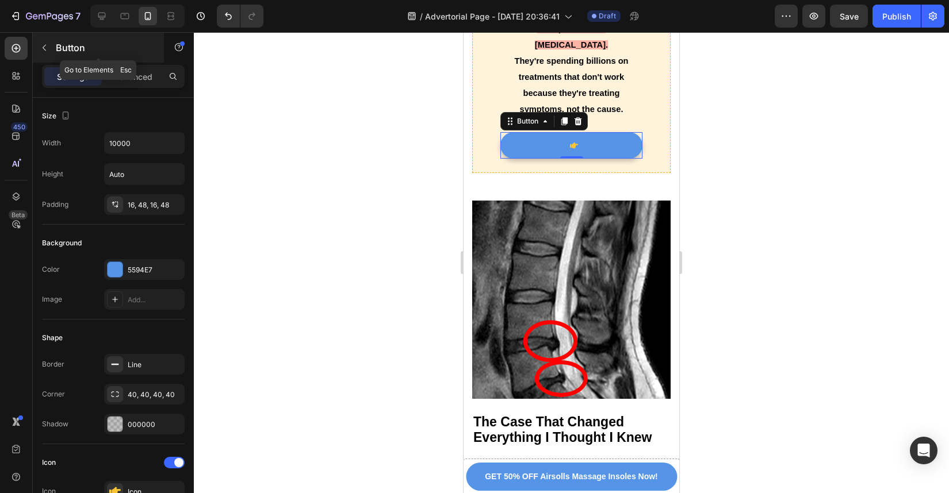
click at [48, 58] on div "Button" at bounding box center [98, 48] width 131 height 30
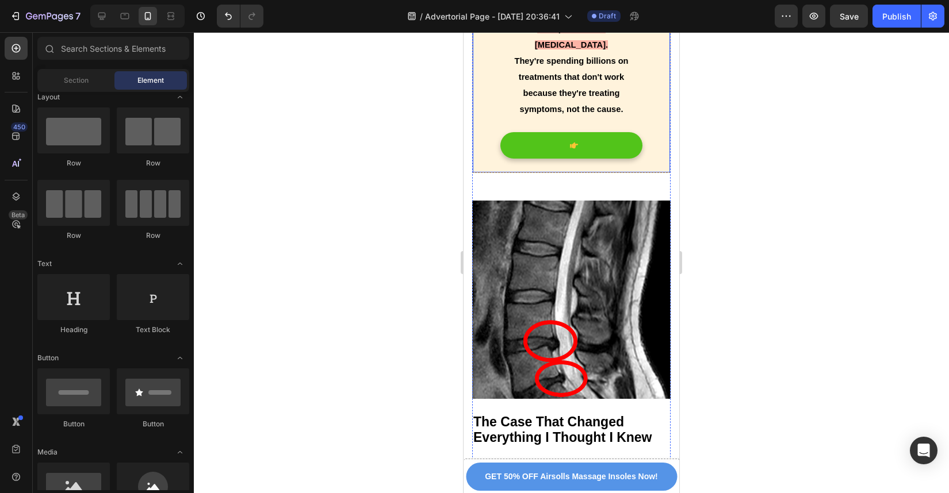
click at [529, 132] on button at bounding box center [571, 145] width 142 height 26
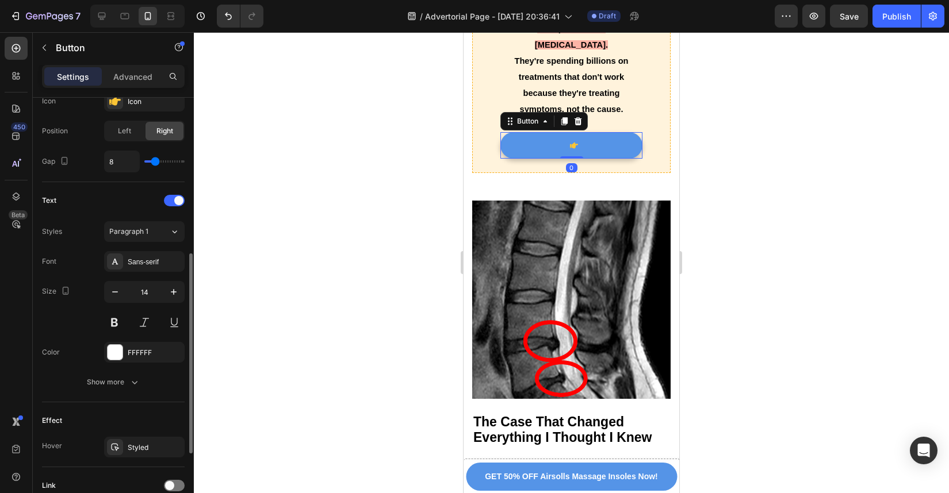
scroll to position [321, 0]
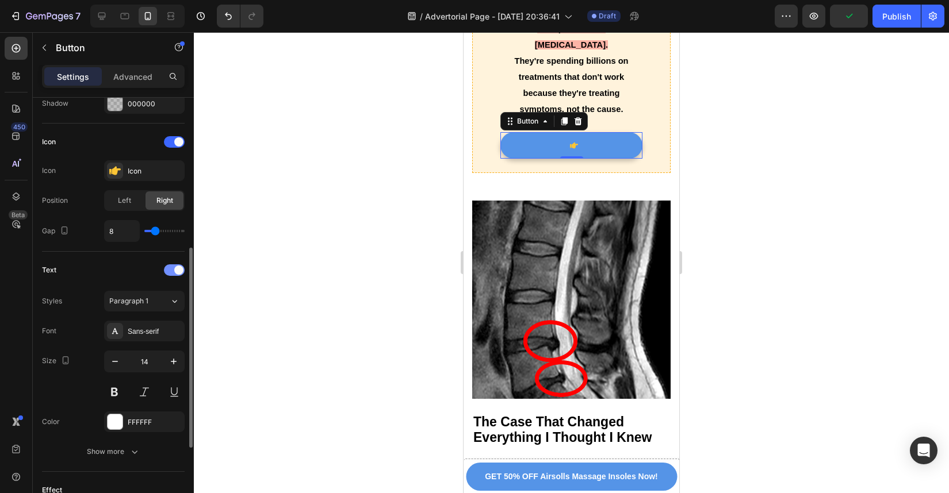
click at [167, 274] on div at bounding box center [174, 271] width 21 height 12
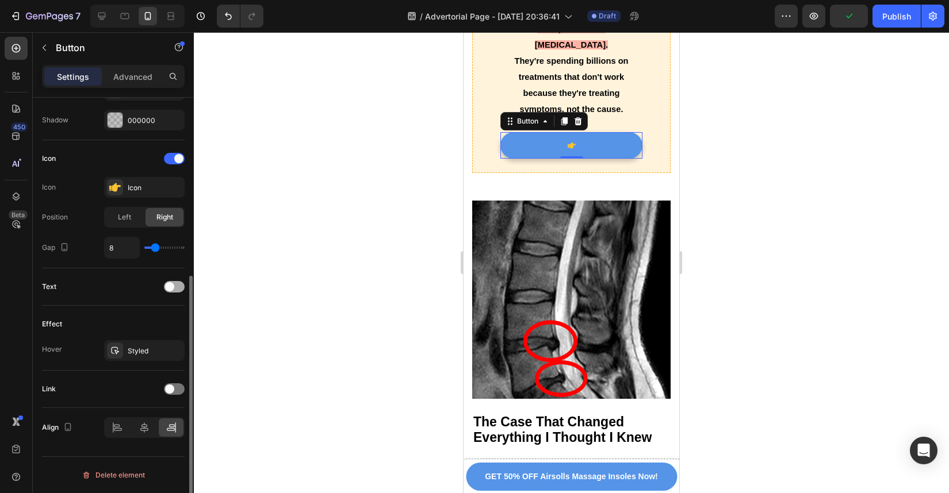
click at [168, 286] on span at bounding box center [169, 286] width 9 height 9
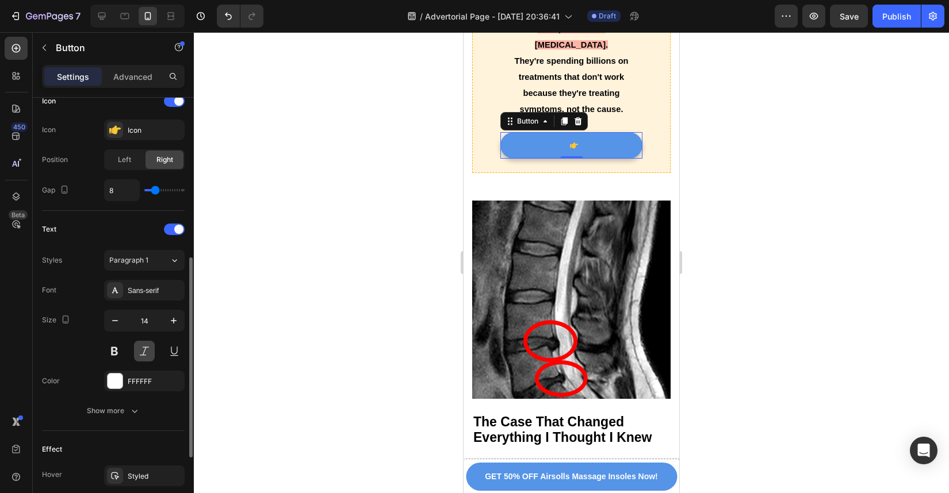
scroll to position [376, 0]
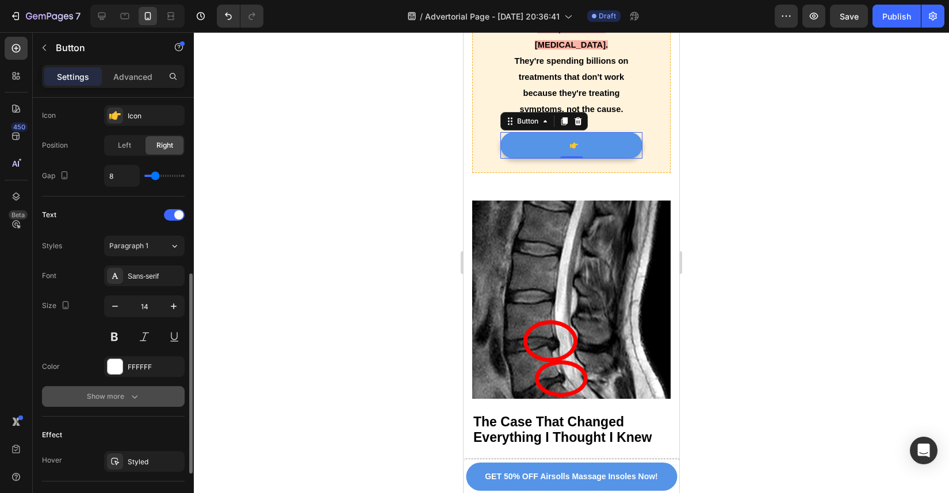
click at [129, 401] on icon "button" at bounding box center [135, 397] width 12 height 12
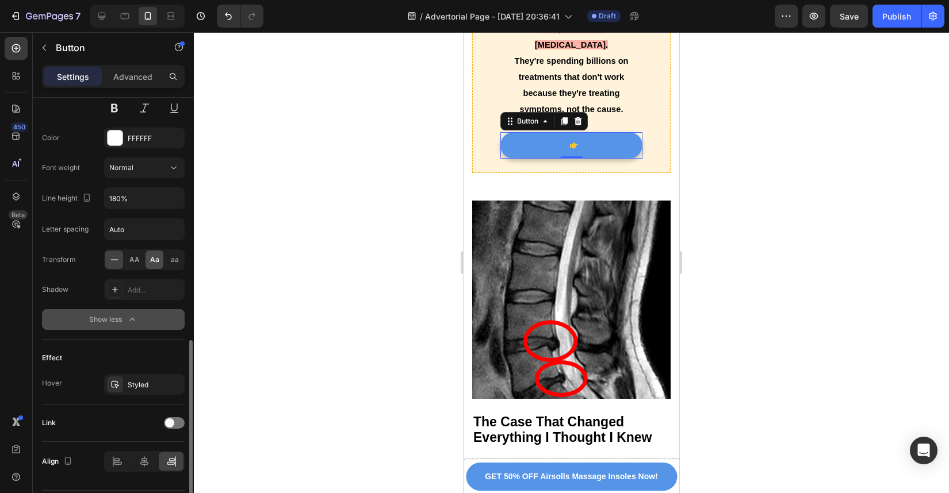
scroll to position [639, 0]
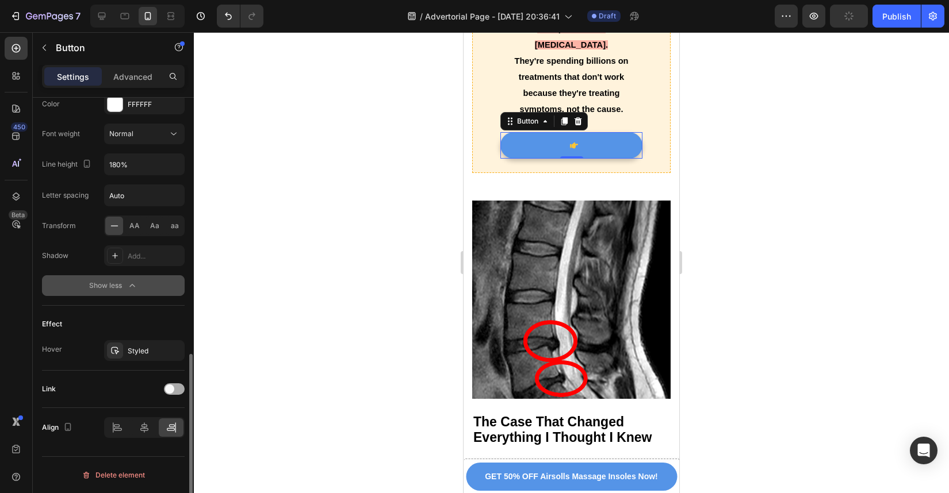
click at [168, 388] on span at bounding box center [169, 389] width 9 height 9
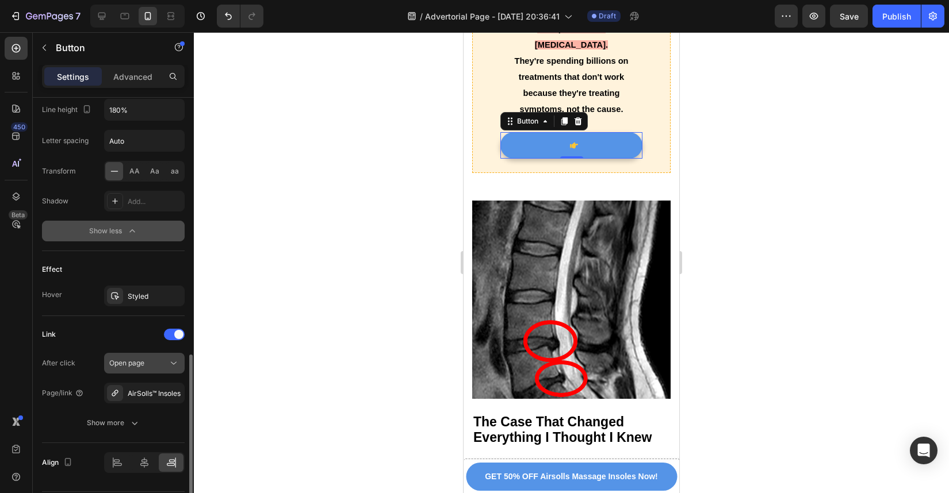
click at [170, 366] on icon at bounding box center [174, 364] width 12 height 12
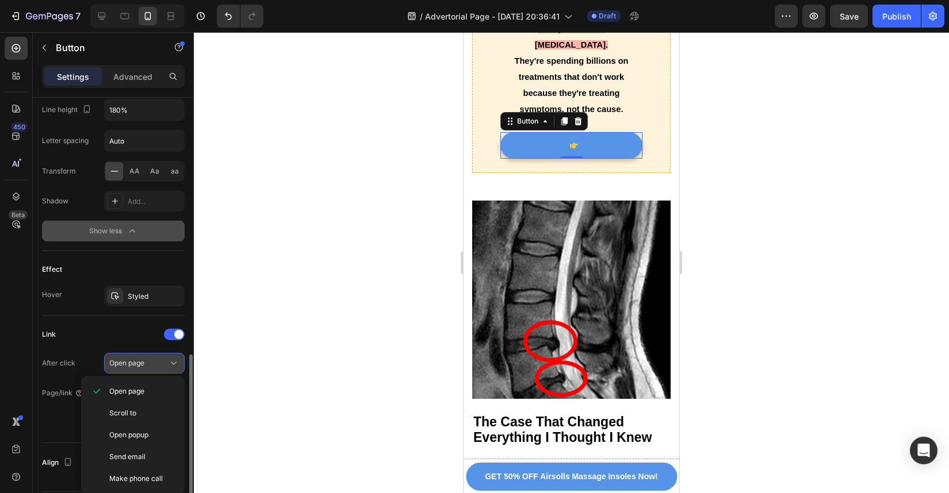
click at [170, 366] on icon at bounding box center [174, 364] width 12 height 12
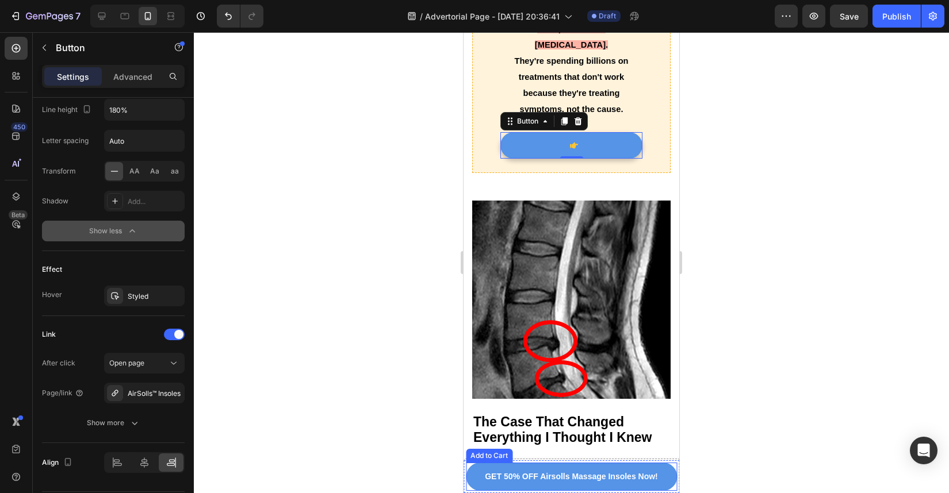
click at [472, 479] on button "GET 50% OFF Airsolls Massage Insoles Now!" at bounding box center [571, 477] width 211 height 28
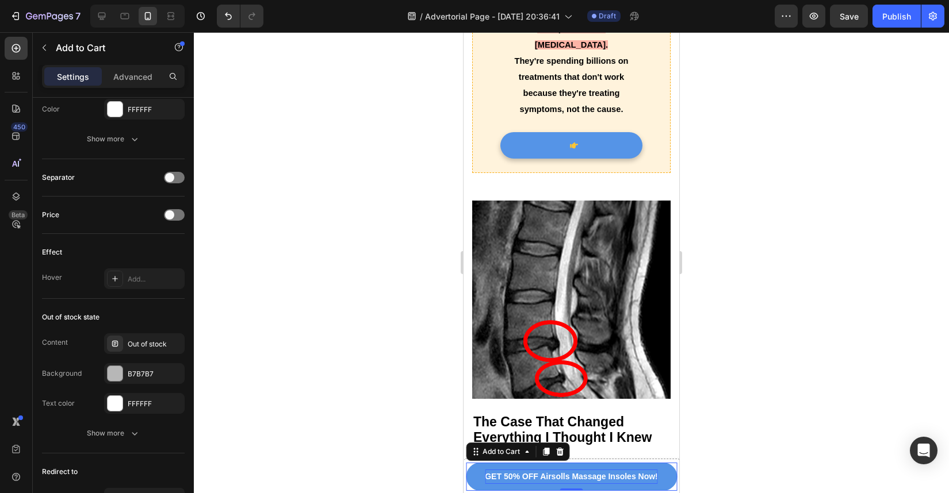
scroll to position [0, 0]
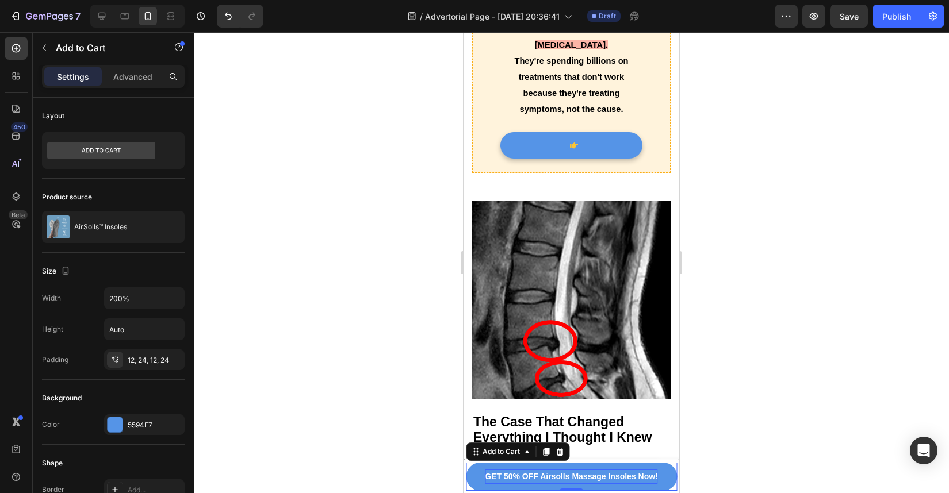
click at [498, 476] on div "GET 50% OFF Airsolls Massage Insoles Now!" at bounding box center [571, 477] width 173 height 14
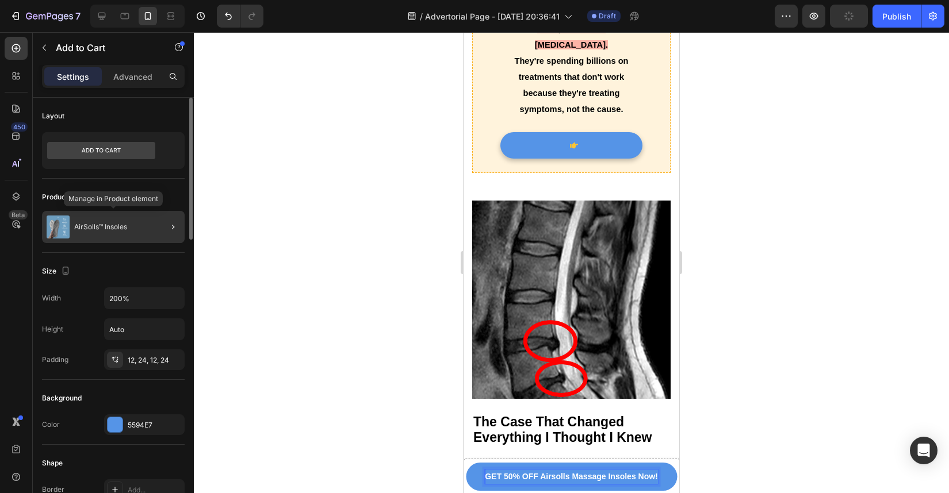
click at [146, 234] on div "AirSolls™ Insoles" at bounding box center [113, 227] width 143 height 32
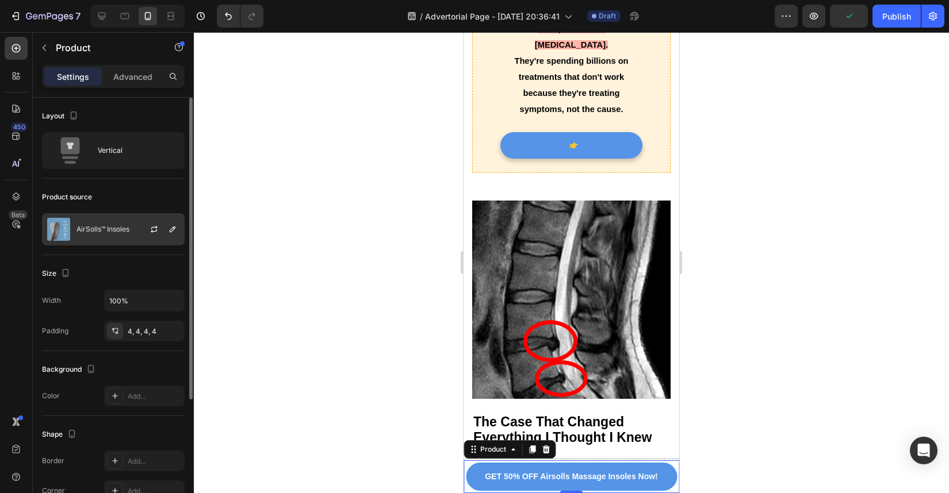
click at [138, 227] on div at bounding box center [158, 229] width 51 height 31
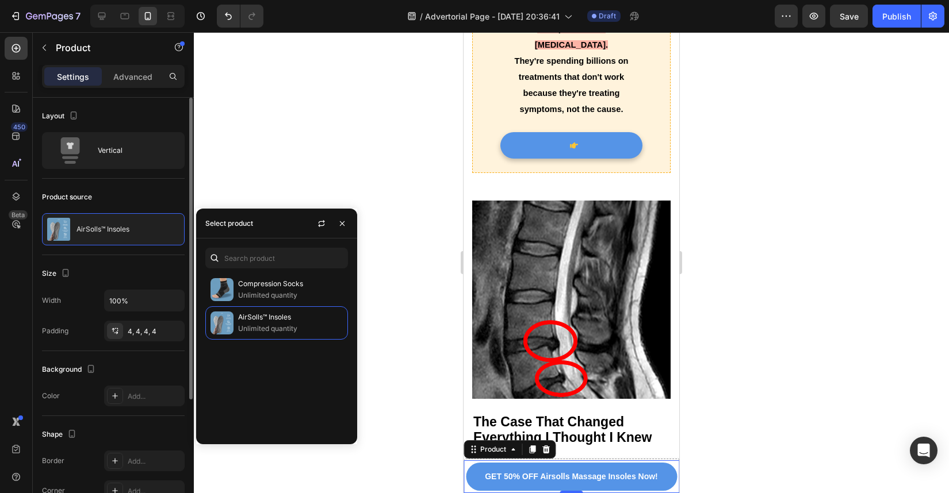
click at [152, 186] on div "Product source AirSolls™ Insoles" at bounding box center [113, 217] width 143 height 76
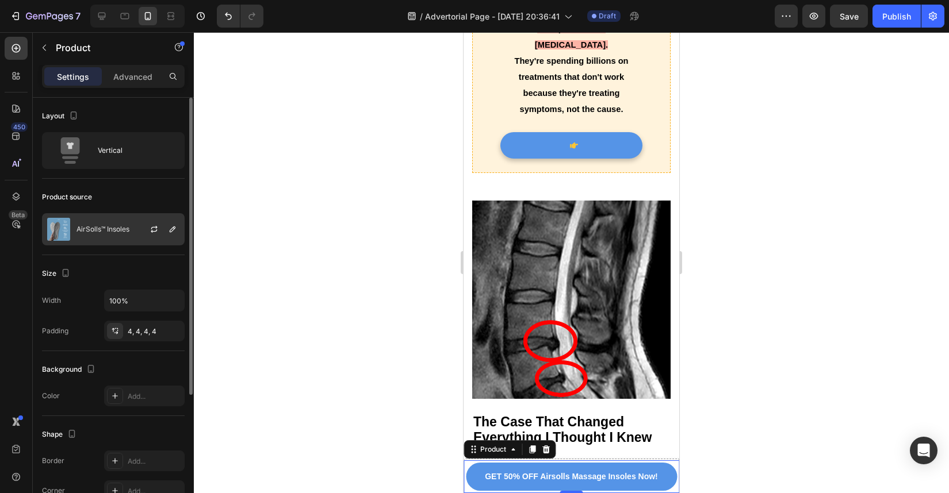
click at [125, 238] on div "AirSolls™ Insoles" at bounding box center [113, 229] width 143 height 32
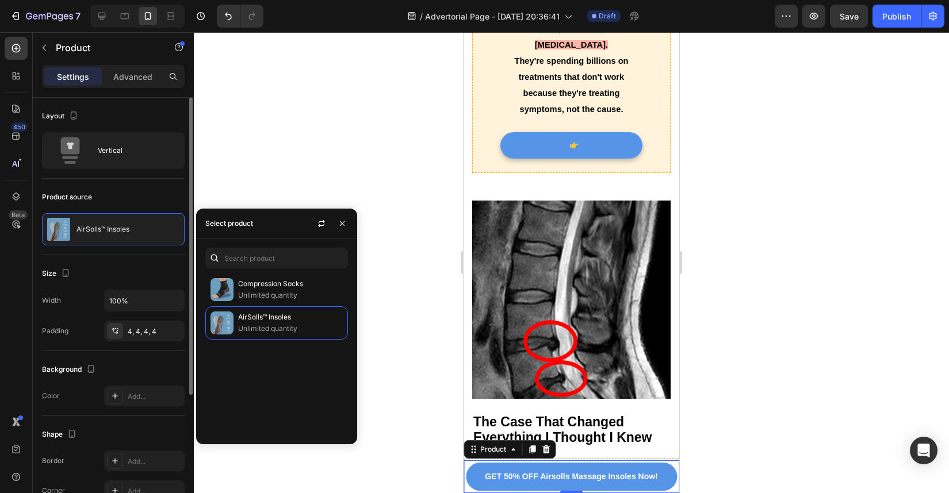
click at [149, 194] on div "Product source" at bounding box center [113, 197] width 143 height 18
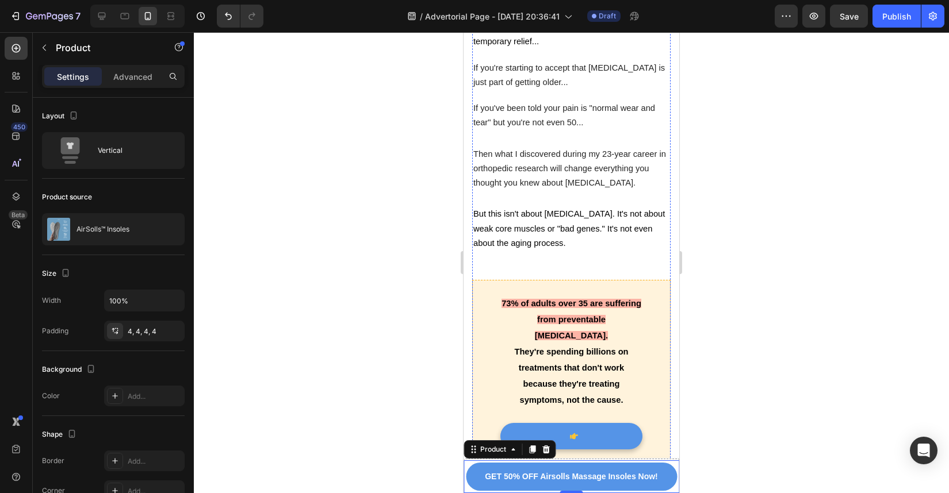
scroll to position [728, 0]
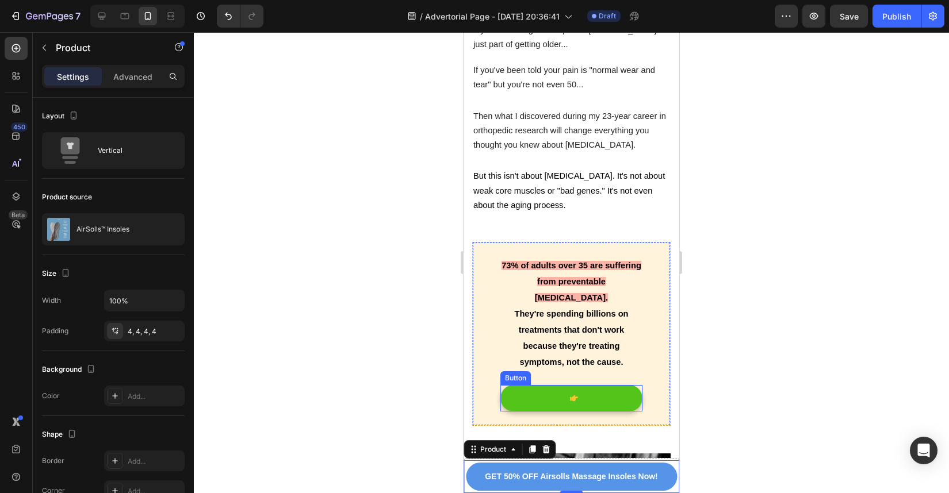
click at [577, 385] on link at bounding box center [571, 398] width 142 height 26
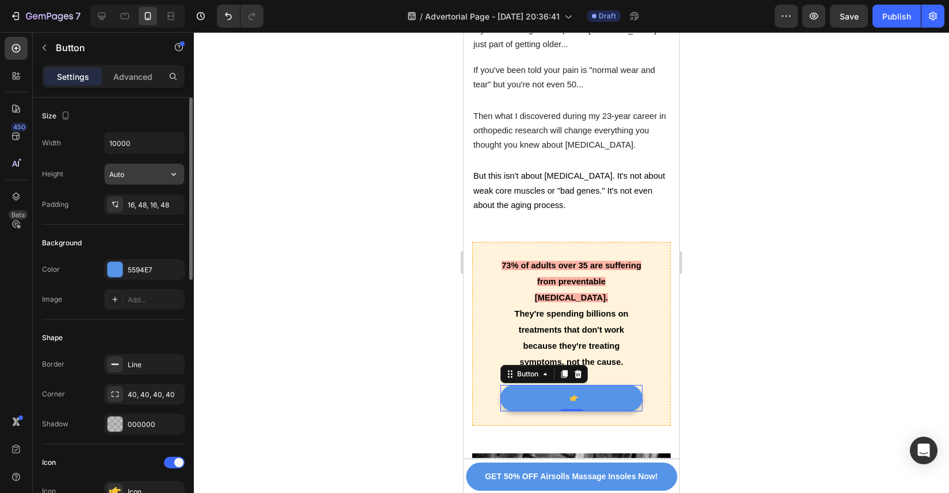
click at [147, 174] on input "Auto" at bounding box center [144, 174] width 79 height 21
click at [153, 143] on input "10000" at bounding box center [144, 143] width 79 height 21
click at [131, 71] on p "Advanced" at bounding box center [132, 77] width 39 height 12
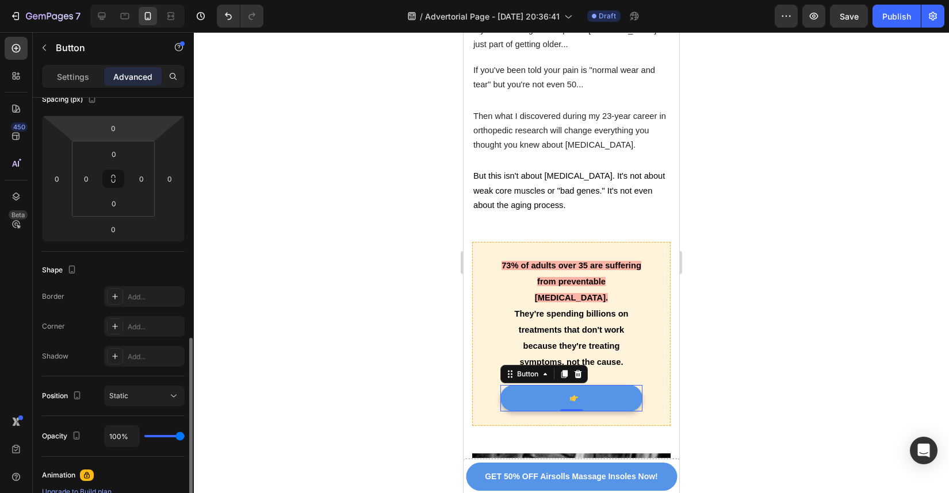
scroll to position [370, 0]
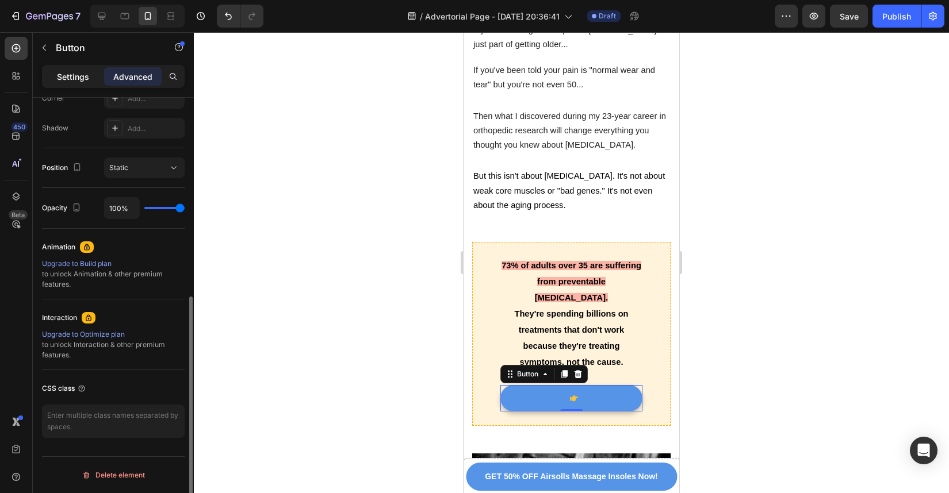
click at [74, 75] on p "Settings" at bounding box center [73, 77] width 32 height 12
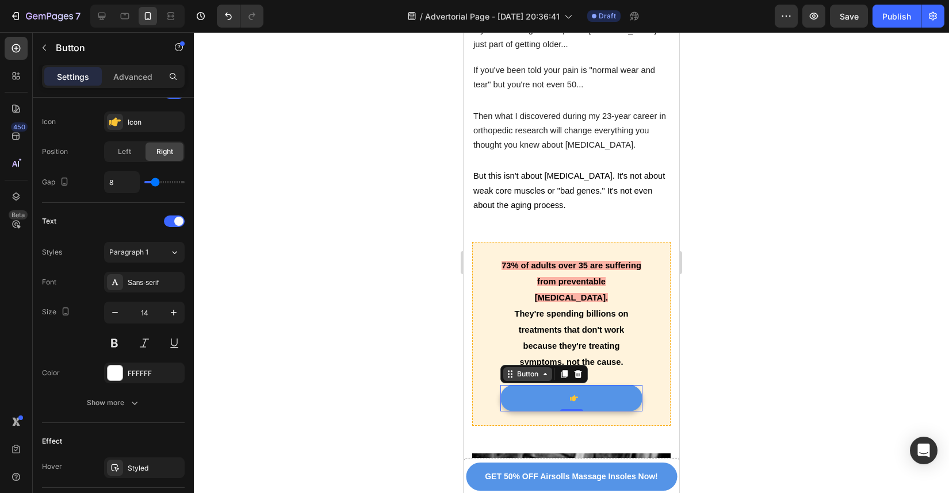
click at [549, 370] on icon at bounding box center [545, 374] width 9 height 9
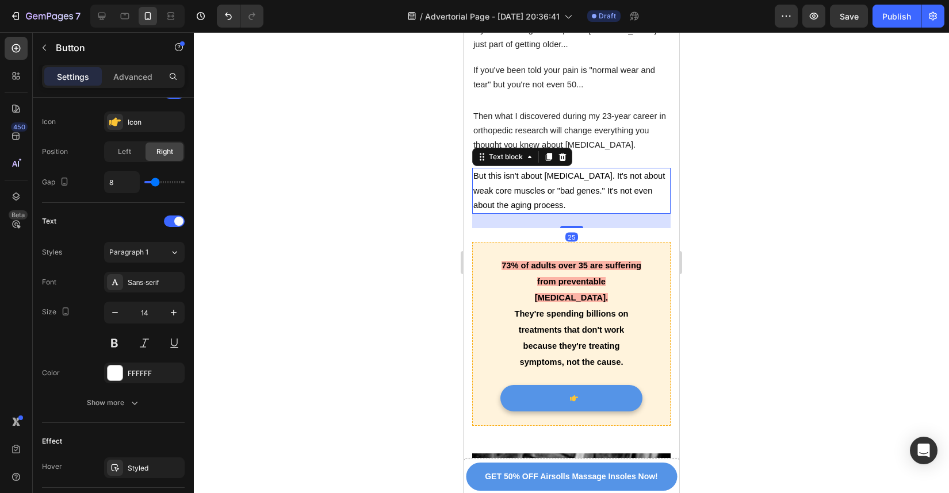
click at [562, 169] on p "But this isn't about [MEDICAL_DATA]. It's not about weak core muscles or "bad g…" at bounding box center [571, 191] width 196 height 44
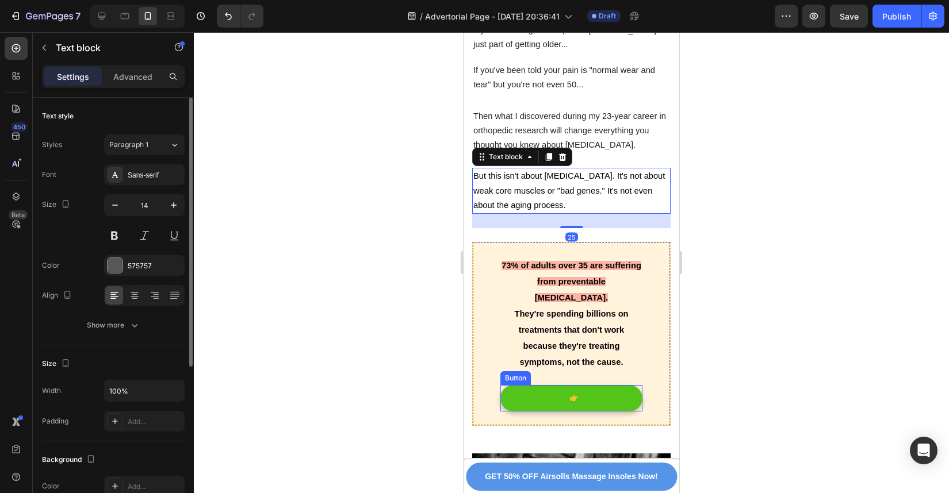
click at [570, 396] on icon at bounding box center [574, 399] width 8 height 6
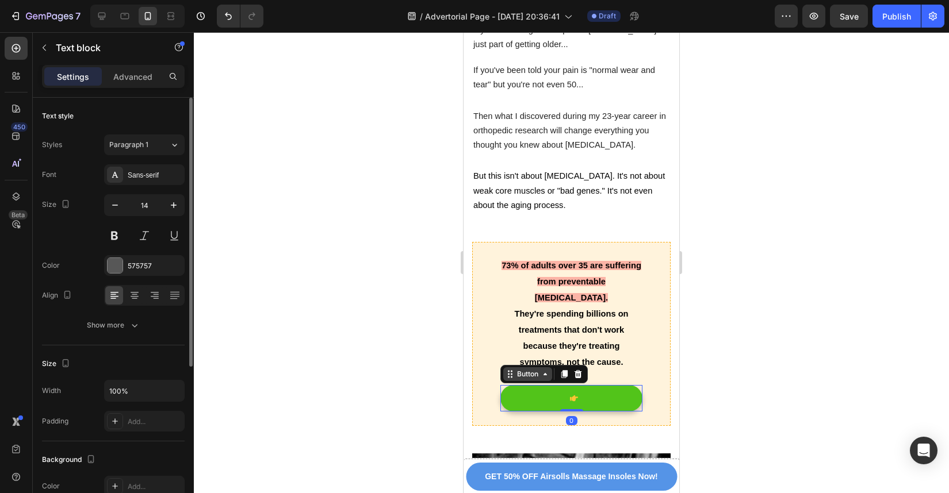
click at [570, 396] on icon at bounding box center [574, 399] width 8 height 6
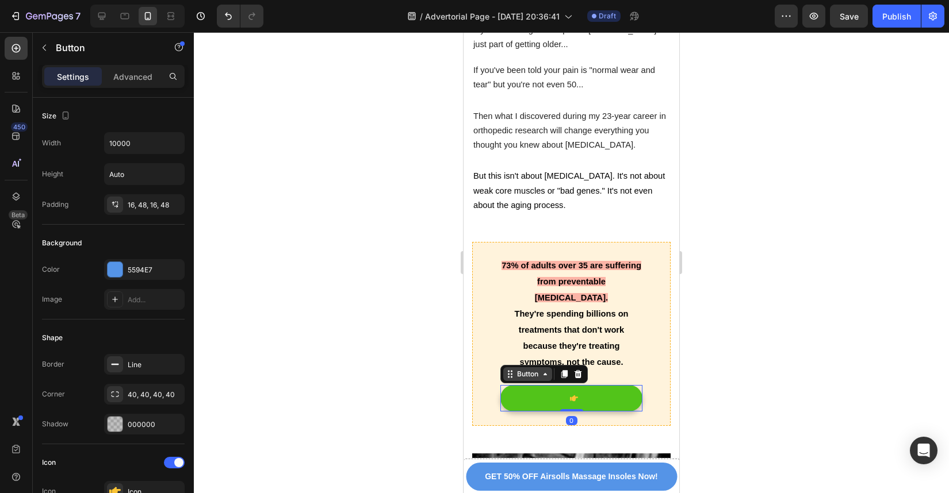
click at [570, 396] on icon at bounding box center [574, 399] width 8 height 6
click at [565, 395] on div at bounding box center [571, 399] width 13 height 8
click at [557, 385] on link at bounding box center [571, 398] width 142 height 26
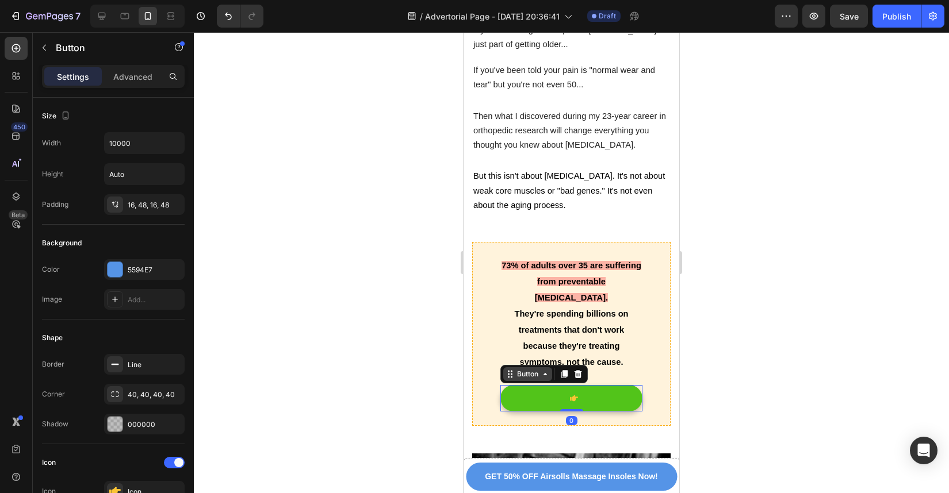
click at [557, 385] on link at bounding box center [571, 398] width 142 height 26
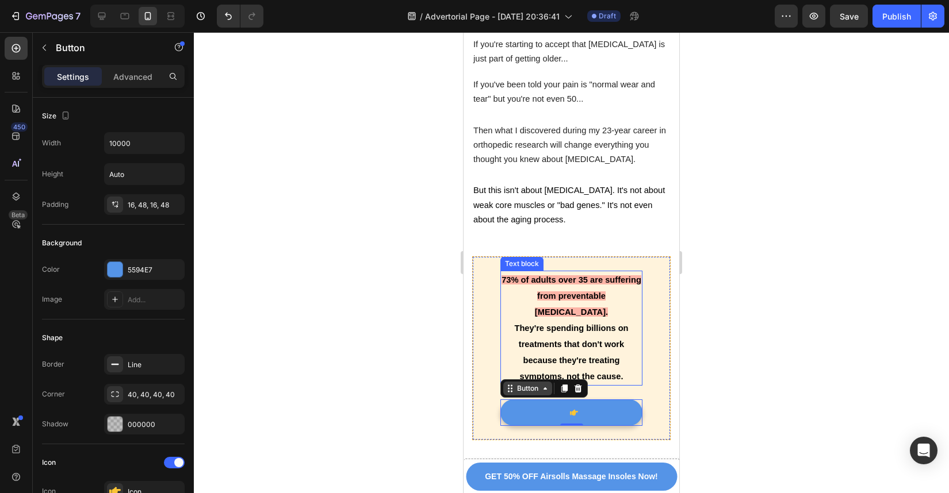
scroll to position [845, 0]
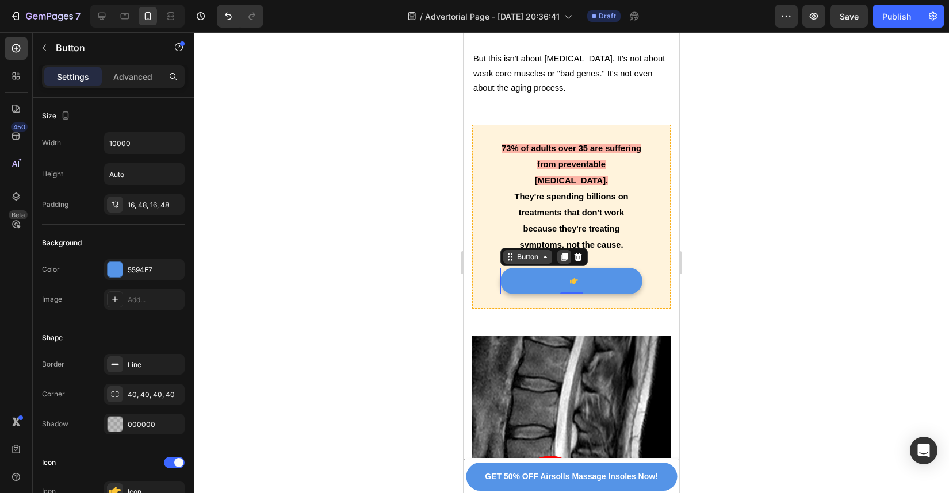
click at [565, 253] on icon at bounding box center [564, 257] width 6 height 8
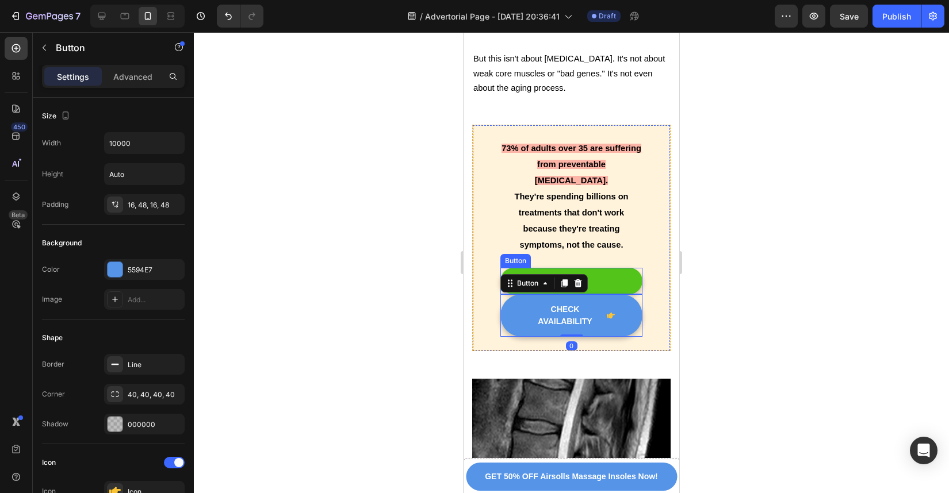
click at [611, 268] on link at bounding box center [571, 281] width 142 height 26
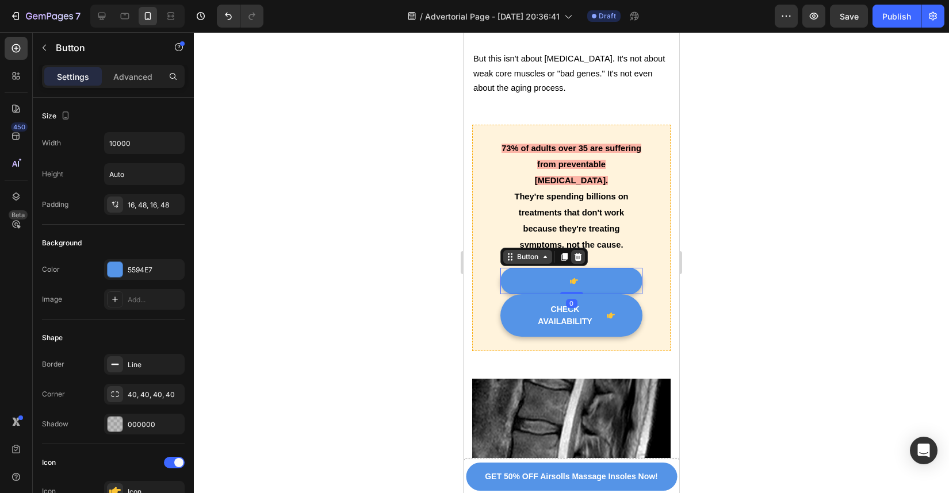
click at [577, 252] on icon at bounding box center [577, 256] width 9 height 9
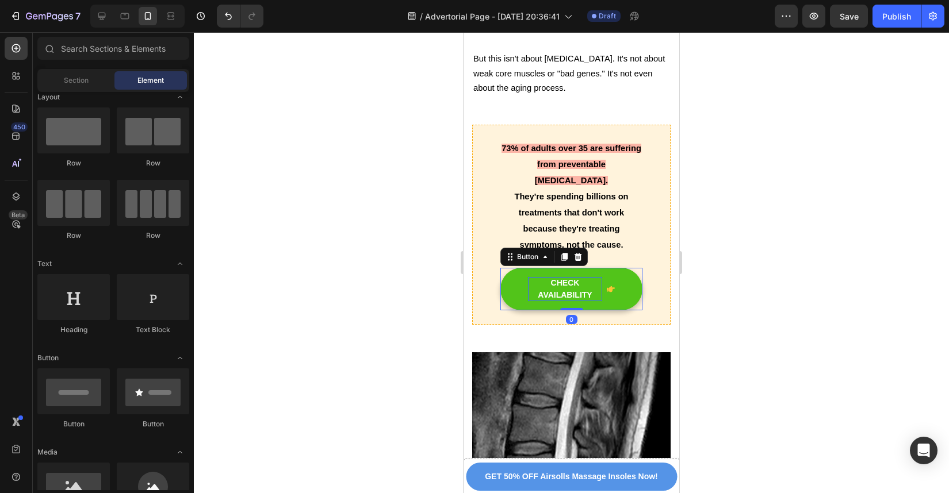
click at [582, 277] on div "CHECK AVAILABILITY" at bounding box center [565, 289] width 74 height 24
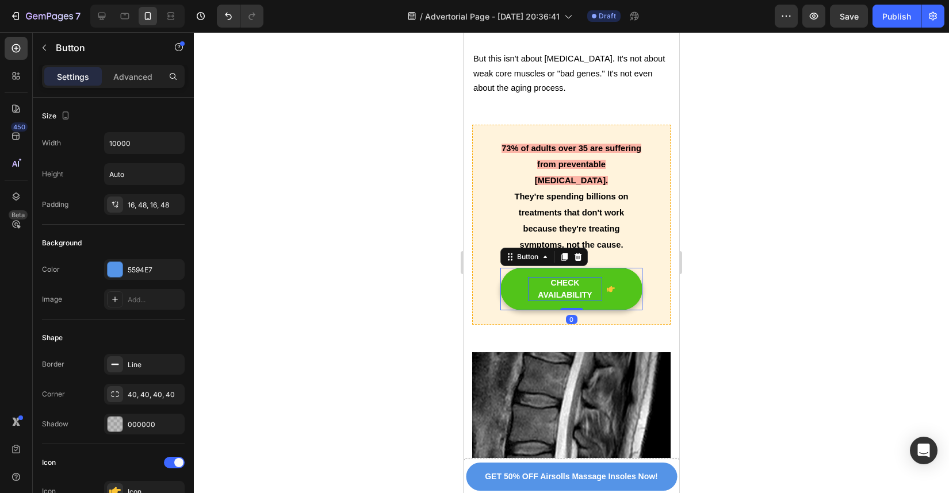
click at [584, 277] on div "CHECK AVAILABILITY" at bounding box center [565, 289] width 74 height 24
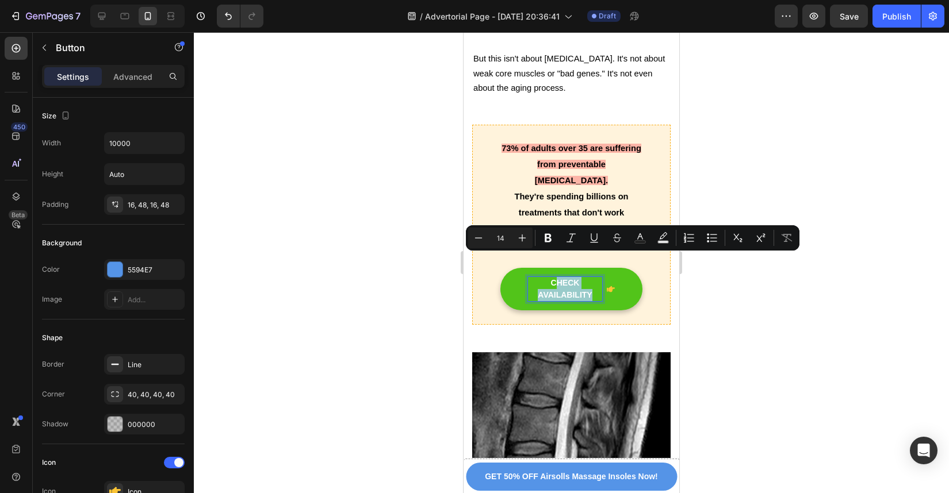
drag, startPoint x: 589, startPoint y: 270, endPoint x: 552, endPoint y: 261, distance: 38.4
click at [552, 277] on p "CHECK AVAILABILITY" at bounding box center [565, 289] width 74 height 24
click at [627, 268] on link "CHECK AVAILABILITY" at bounding box center [571, 289] width 142 height 43
click at [562, 277] on p "CHECK AVAILABILITY" at bounding box center [565, 289] width 74 height 24
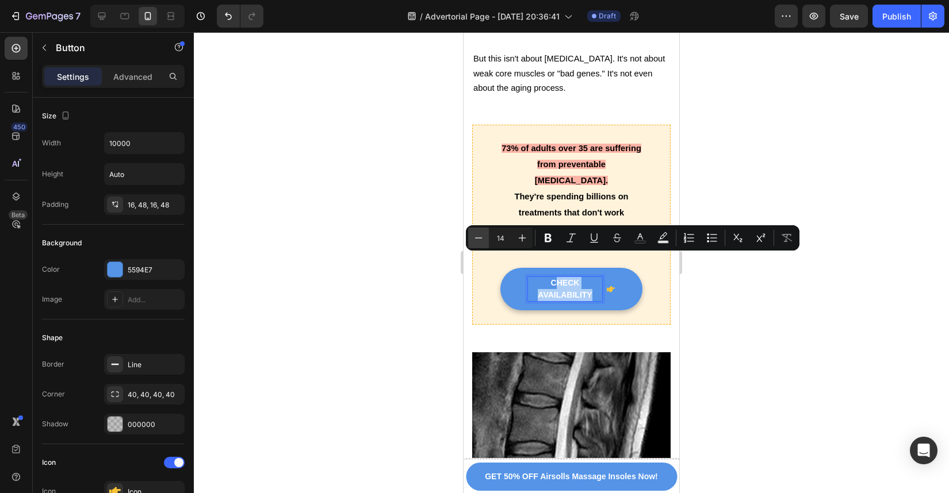
click at [473, 233] on icon "Editor contextual toolbar" at bounding box center [479, 238] width 12 height 12
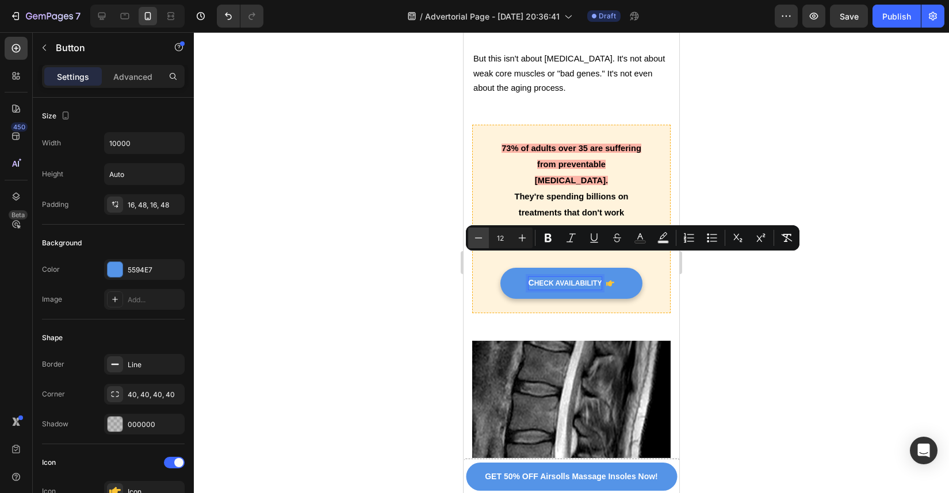
click at [473, 233] on icon "Editor contextual toolbar" at bounding box center [479, 238] width 12 height 12
click at [522, 239] on icon "Editor contextual toolbar" at bounding box center [522, 238] width 7 height 7
type input "10"
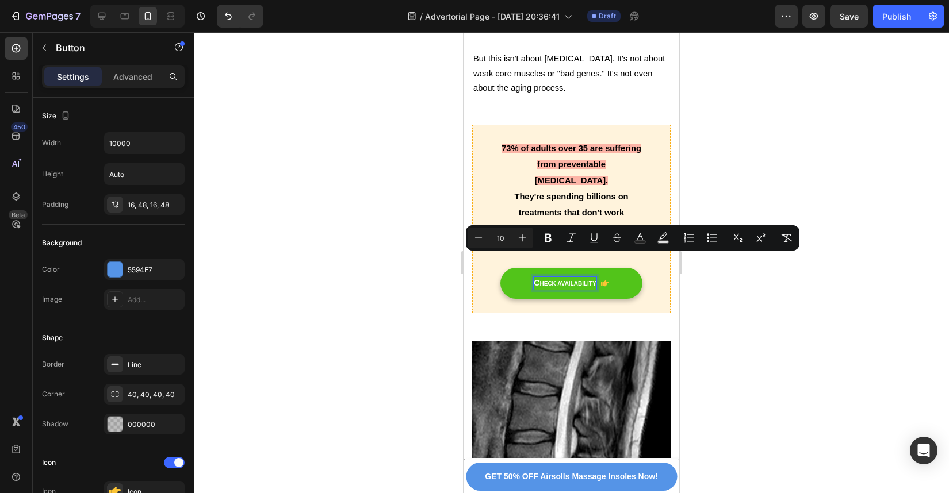
click at [568, 281] on span "HECK AVAILABILITY" at bounding box center [567, 284] width 56 height 6
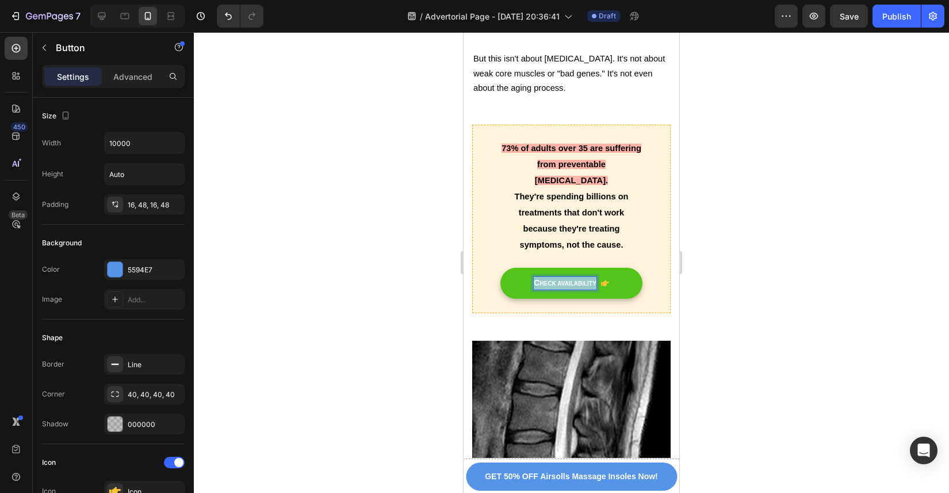
drag, startPoint x: 531, startPoint y: 260, endPoint x: 595, endPoint y: 258, distance: 63.3
click at [595, 277] on div "C HECK AVAILABILITY" at bounding box center [571, 283] width 75 height 13
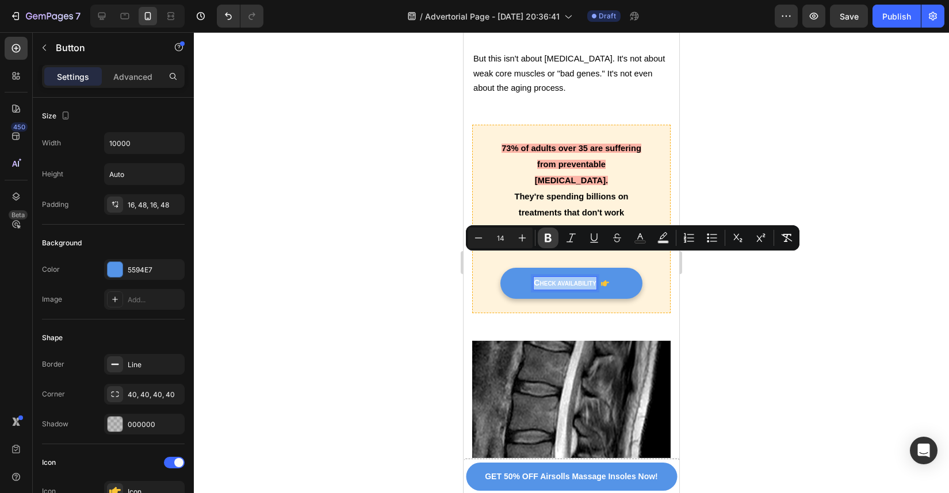
click at [546, 241] on icon "Editor contextual toolbar" at bounding box center [548, 238] width 7 height 9
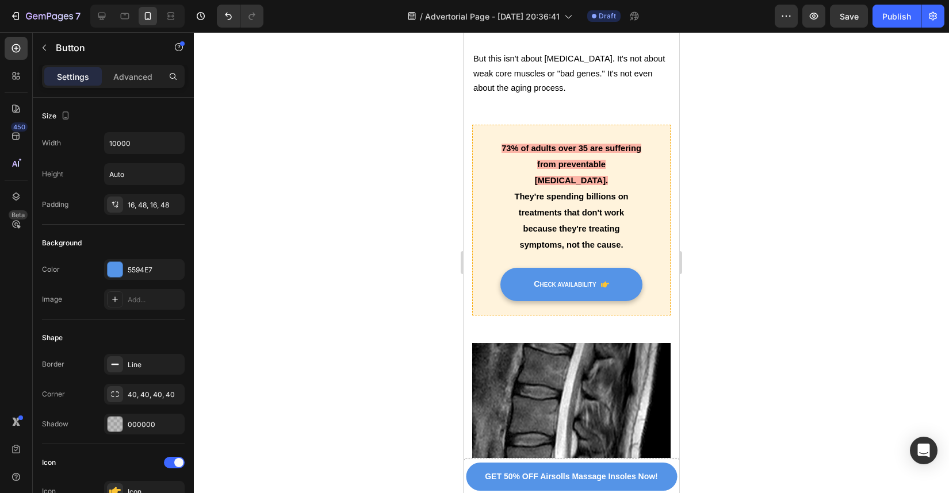
click at [546, 241] on div "73% of adults over 35 are suffering from preventable chronic pain. They're spen…" at bounding box center [571, 203] width 142 height 129
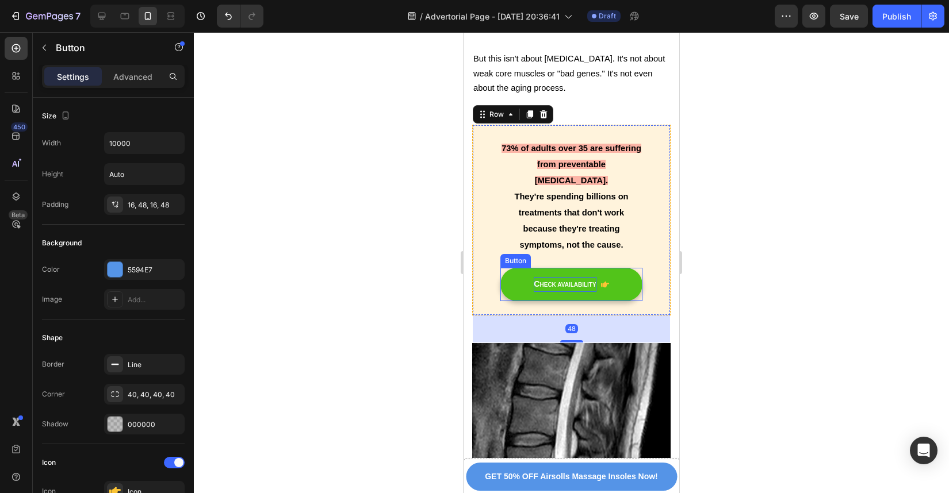
click at [552, 282] on strong "HECK AVAILABILITY" at bounding box center [567, 285] width 56 height 6
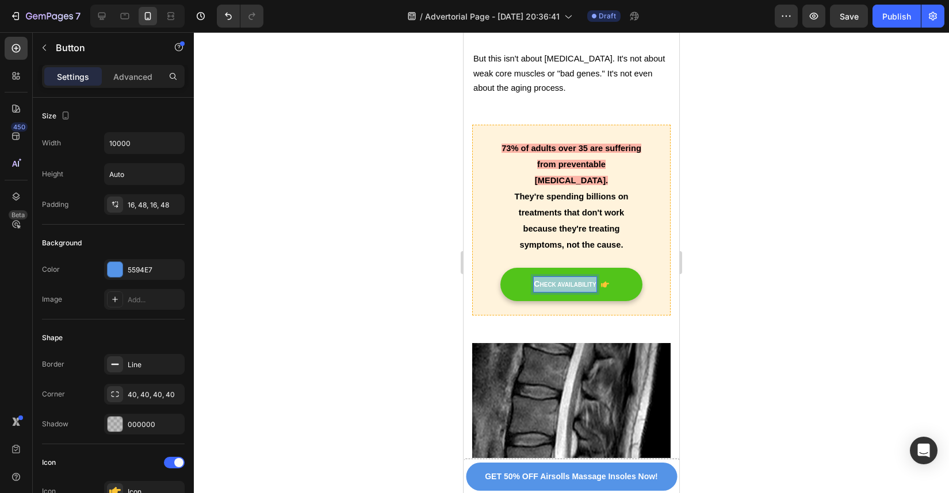
drag, startPoint x: 591, startPoint y: 262, endPoint x: 529, endPoint y: 262, distance: 62.7
click at [529, 268] on link "C HECK AVAILABILITY" at bounding box center [571, 284] width 142 height 33
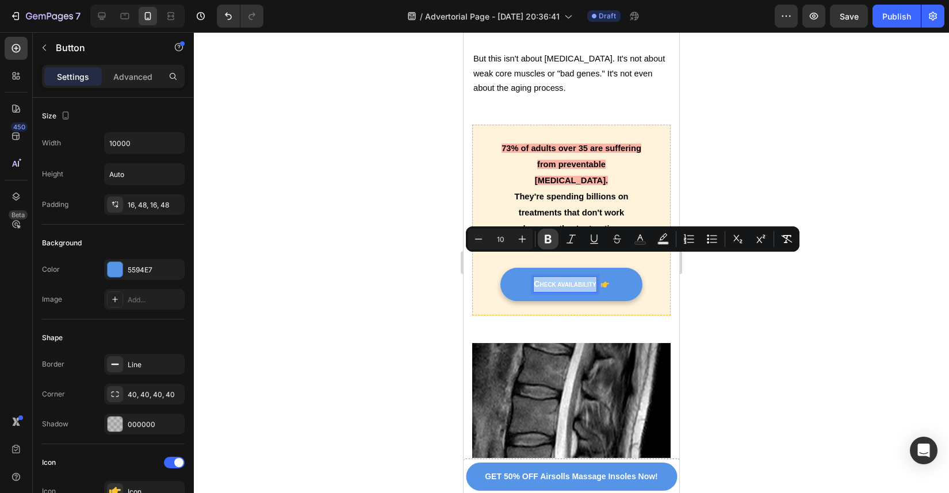
click at [544, 240] on icon "Editor contextual toolbar" at bounding box center [548, 239] width 12 height 12
type input "14"
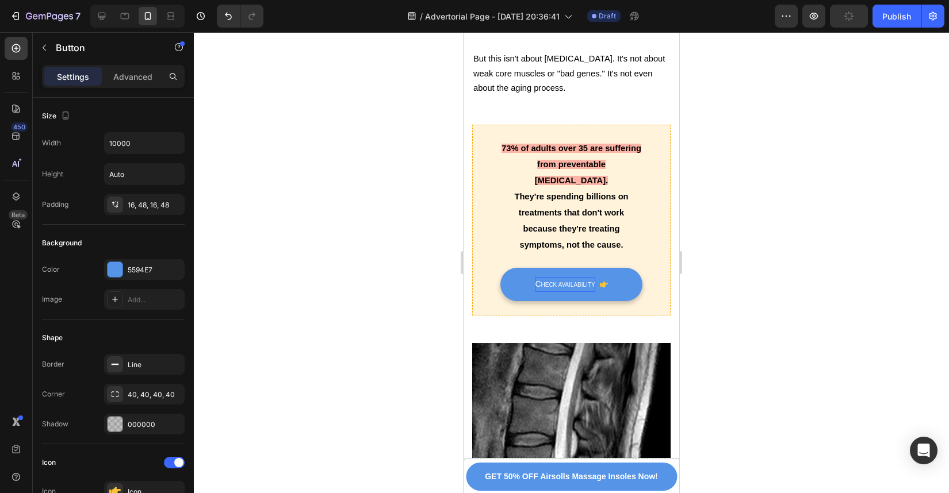
click at [543, 282] on span "HECK AVAILABILITY" at bounding box center [568, 285] width 54 height 6
drag, startPoint x: 590, startPoint y: 262, endPoint x: 526, endPoint y: 263, distance: 64.4
click at [526, 268] on link "C HECK AVAILABILITY" at bounding box center [571, 284] width 142 height 33
click at [542, 282] on span "HECK AVAILABILITY" at bounding box center [568, 285] width 54 height 6
drag, startPoint x: 533, startPoint y: 262, endPoint x: 612, endPoint y: 269, distance: 79.1
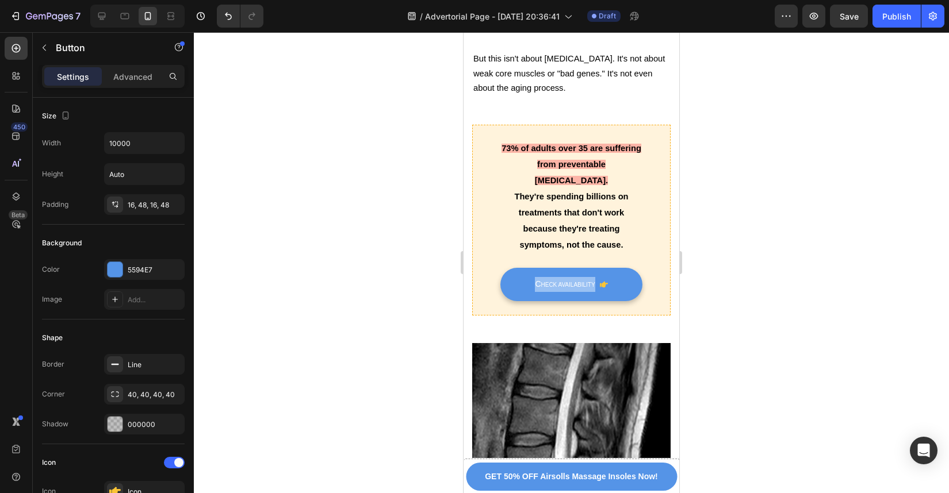
click at [612, 269] on link "C HECK AVAILABILITY" at bounding box center [571, 284] width 142 height 33
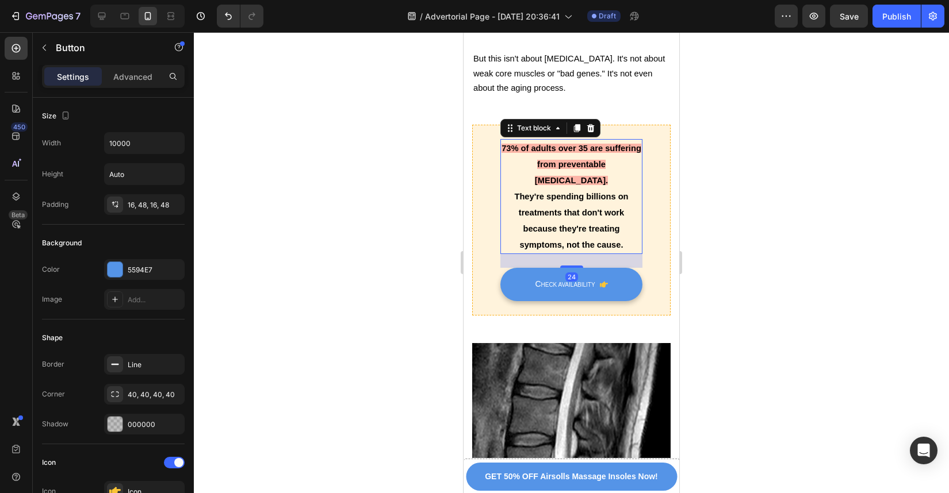
click at [587, 192] on span "They're spending billions on treatments that don't work because they're treatin…" at bounding box center [571, 221] width 114 height 58
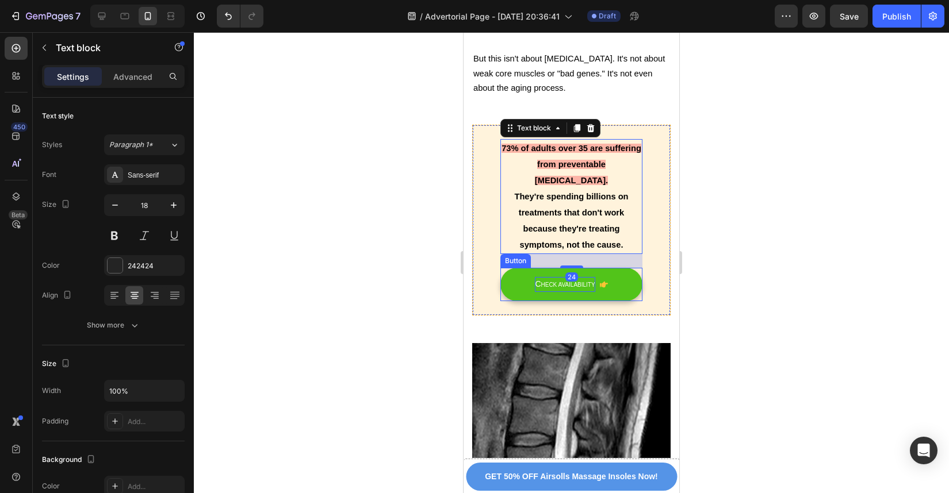
click at [544, 282] on span "HECK AVAILABILITY" at bounding box center [568, 285] width 54 height 6
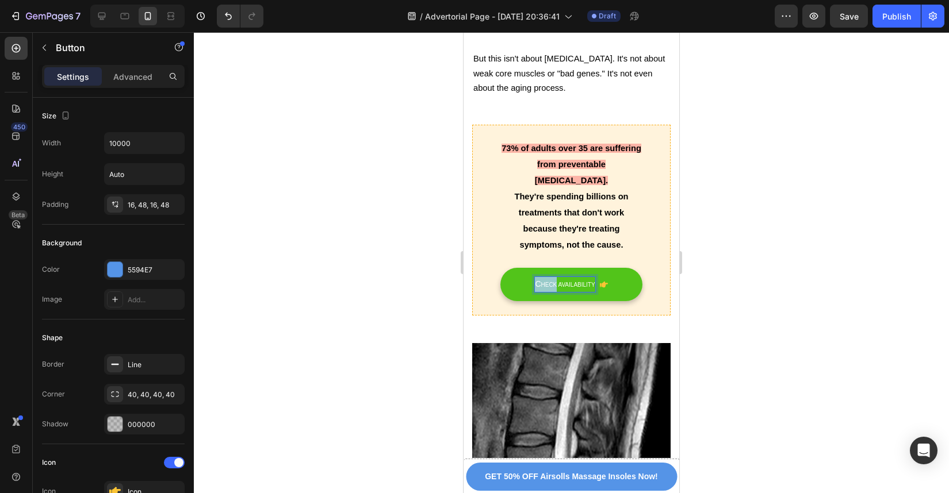
click at [535, 277] on p "C HECK AVAILABILITY" at bounding box center [565, 284] width 60 height 15
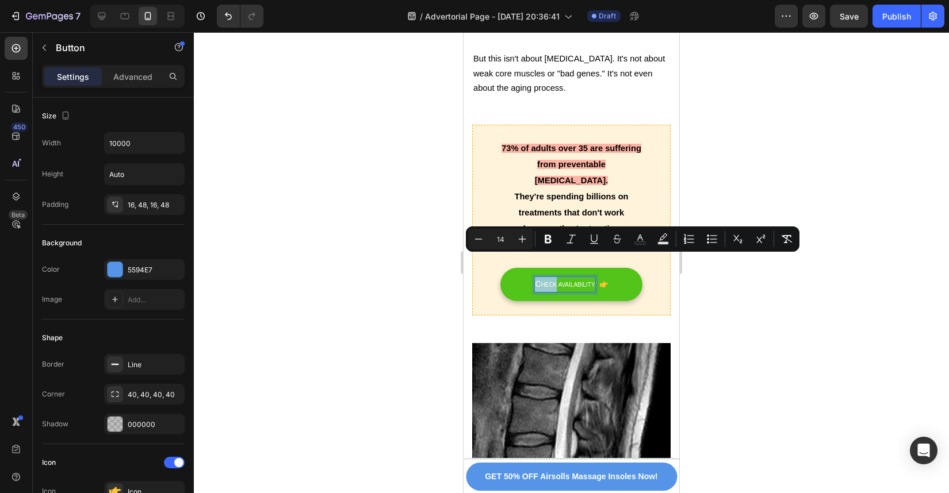
click at [535, 277] on p "C HECK AVAILABILITY" at bounding box center [565, 284] width 60 height 15
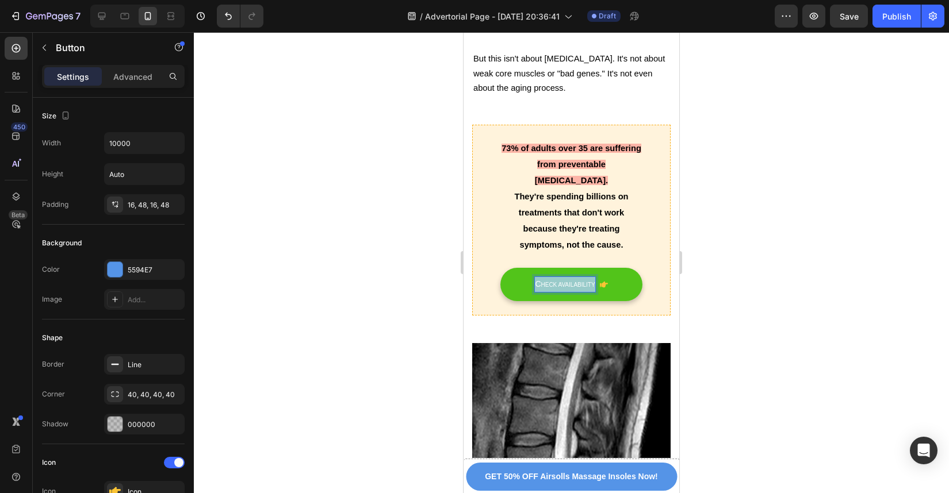
drag, startPoint x: 590, startPoint y: 264, endPoint x: 517, endPoint y: 264, distance: 73.0
click at [517, 268] on link "C HECK AVAILABILITY" at bounding box center [571, 284] width 142 height 33
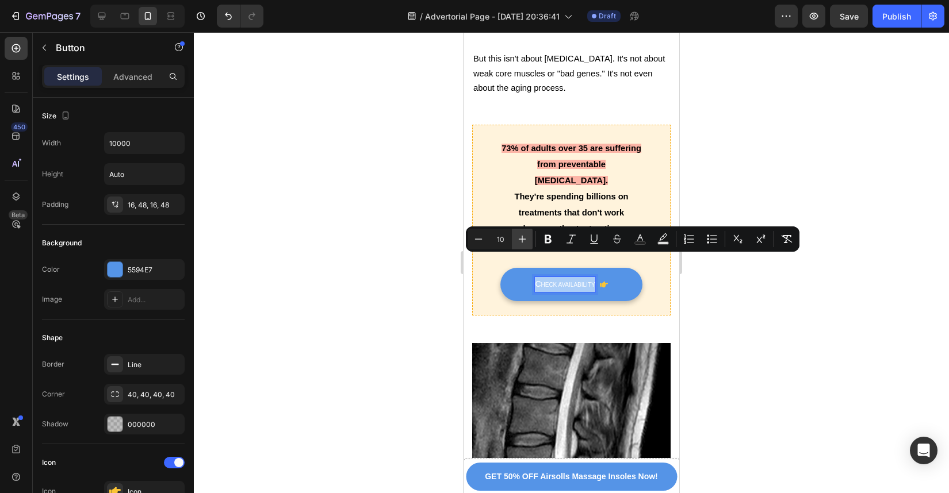
click at [521, 239] on icon "Editor contextual toolbar" at bounding box center [522, 239] width 7 height 7
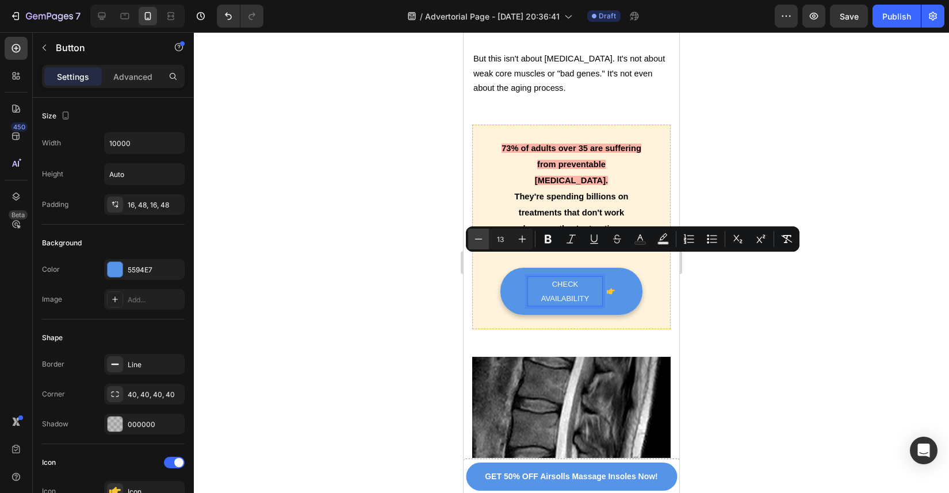
click at [480, 238] on icon "Editor contextual toolbar" at bounding box center [479, 239] width 12 height 12
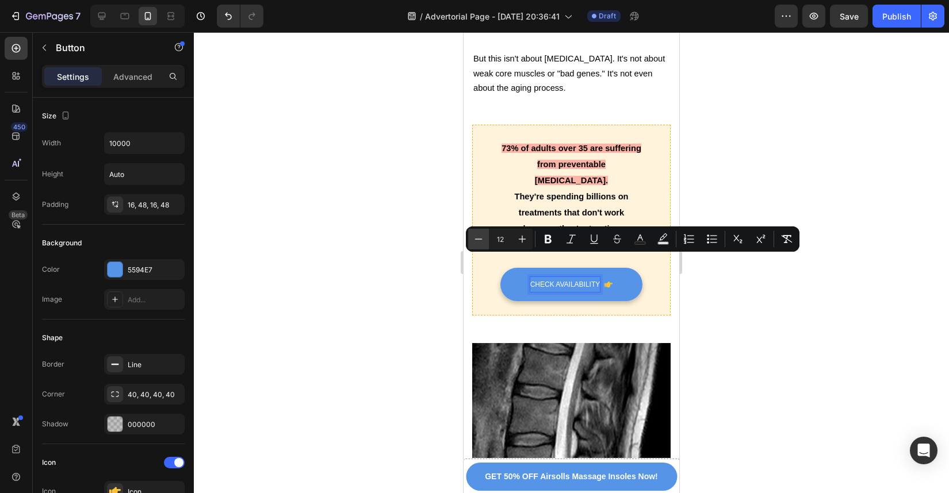
click at [480, 238] on icon "Editor contextual toolbar" at bounding box center [479, 239] width 12 height 12
type input "11"
click at [695, 286] on div at bounding box center [571, 262] width 755 height 461
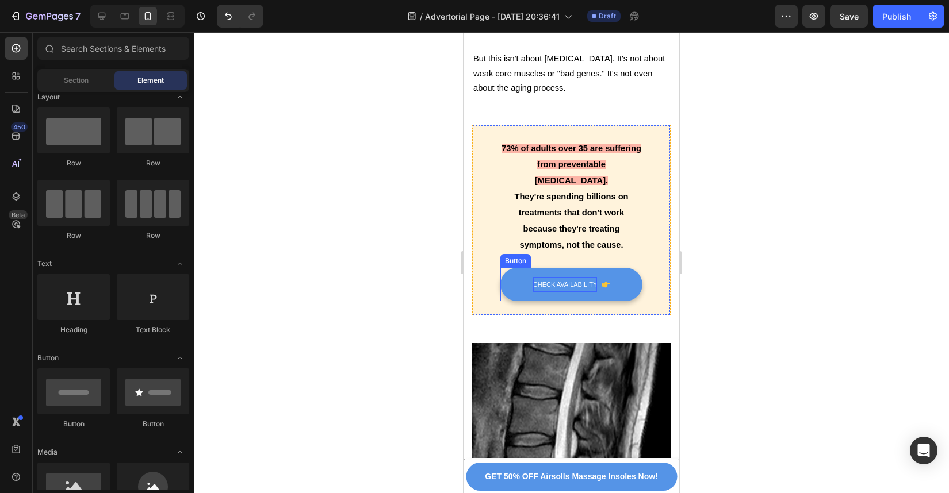
click at [545, 281] on span "CHECK AVAILABILITY" at bounding box center [565, 284] width 64 height 7
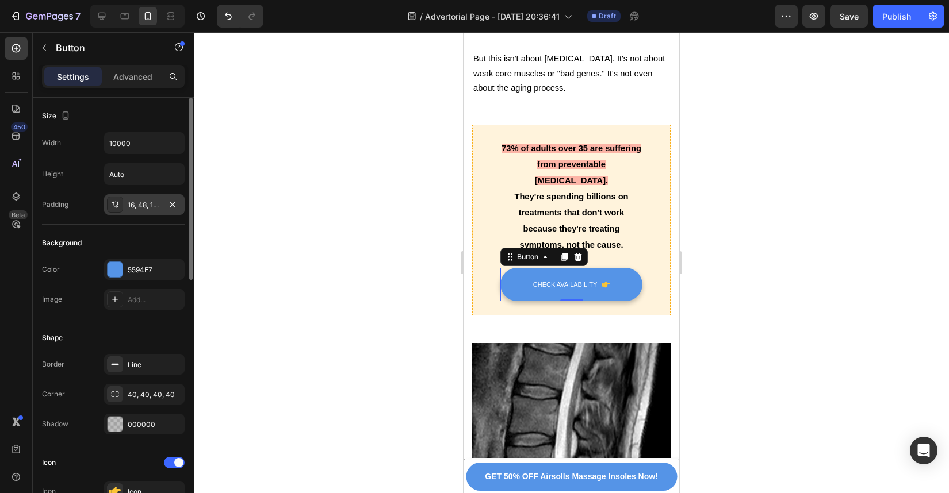
click at [120, 209] on div at bounding box center [115, 205] width 16 height 16
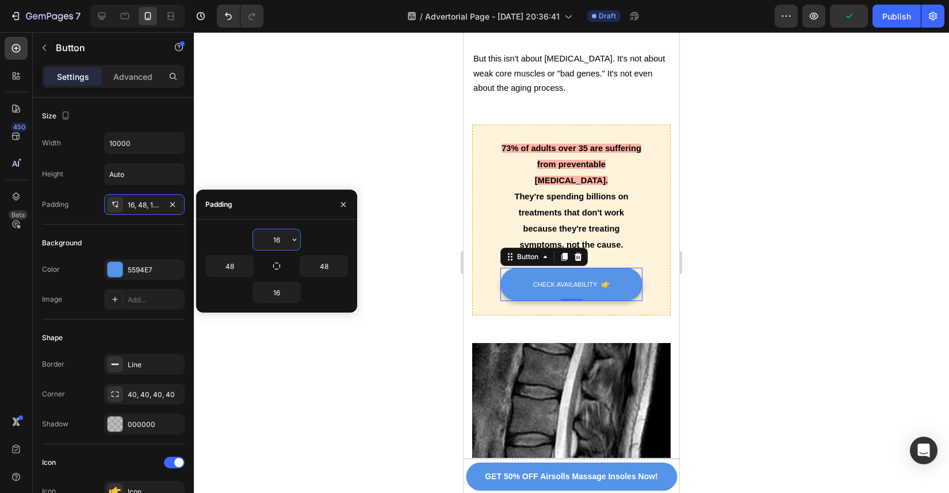
click at [285, 242] on input "16" at bounding box center [276, 239] width 47 height 21
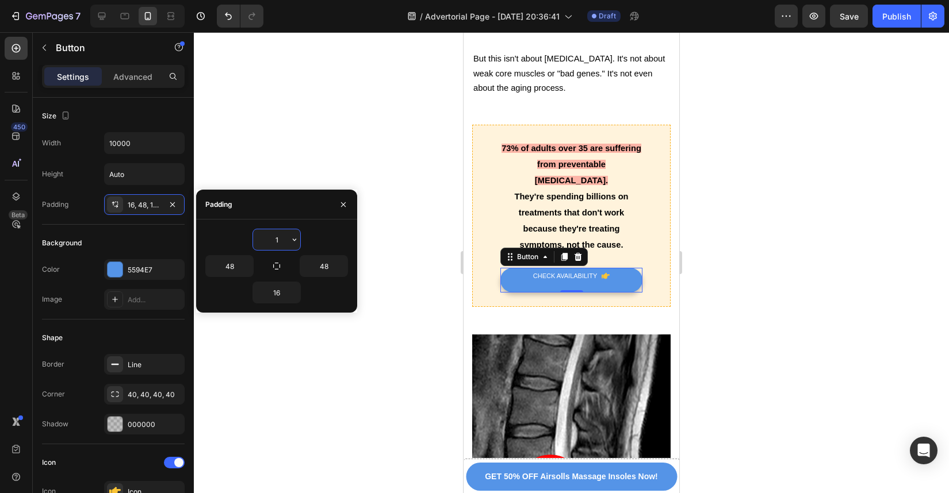
type input "16"
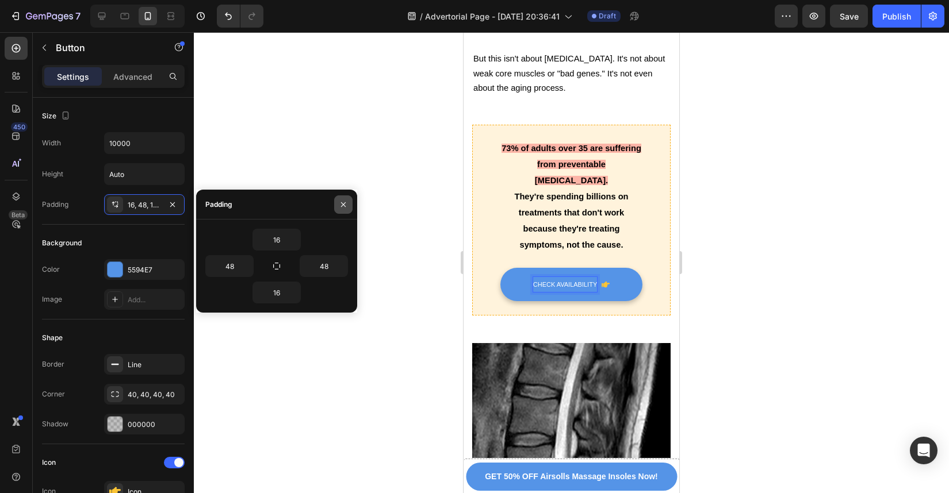
click at [337, 200] on button "button" at bounding box center [343, 205] width 18 height 18
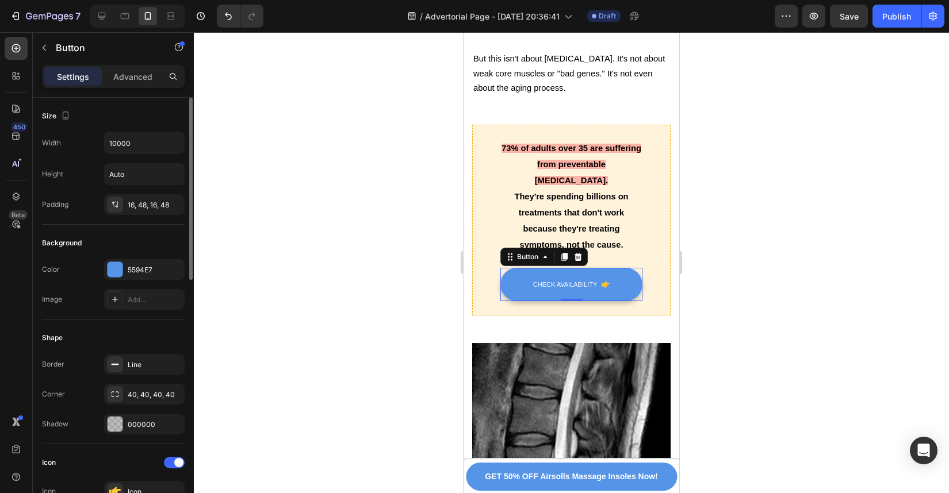
scroll to position [38, 0]
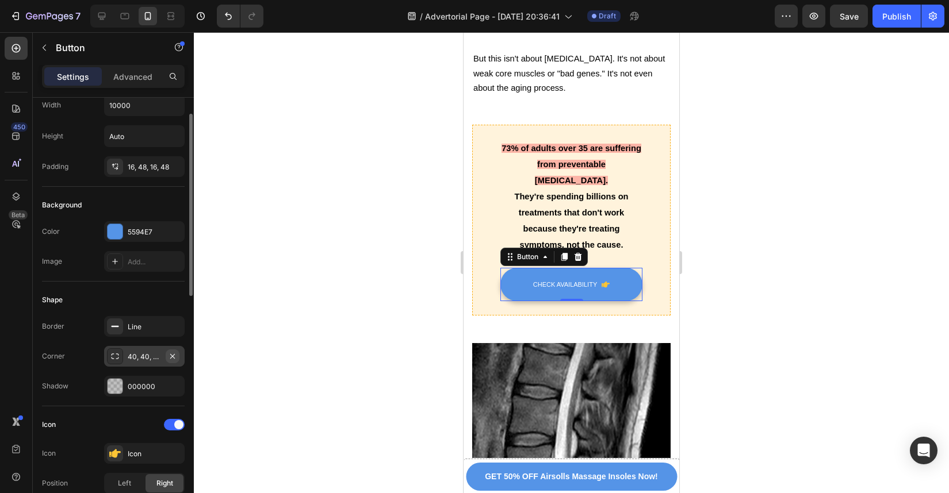
click at [175, 355] on icon "button" at bounding box center [172, 356] width 9 height 9
click at [545, 292] on div "73% of adults over 35 are suffering from preventable chronic pain. They're spen…" at bounding box center [571, 220] width 198 height 191
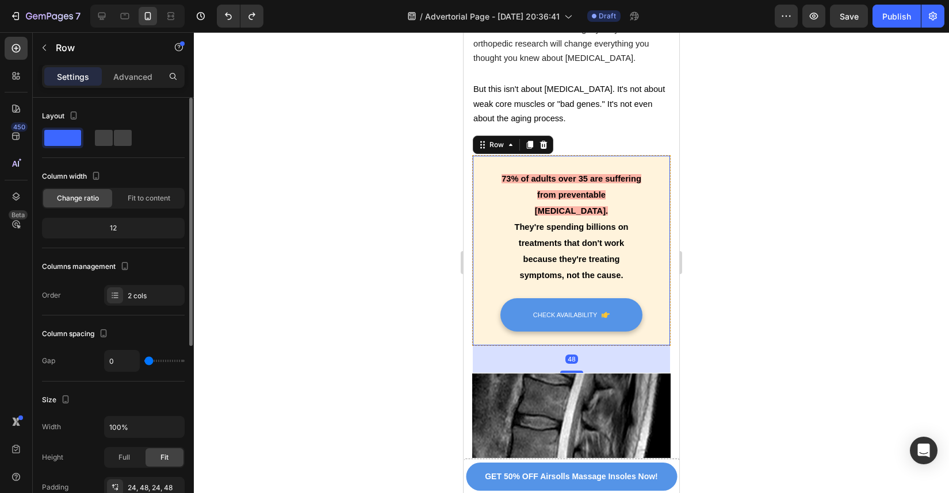
scroll to position [813, 0]
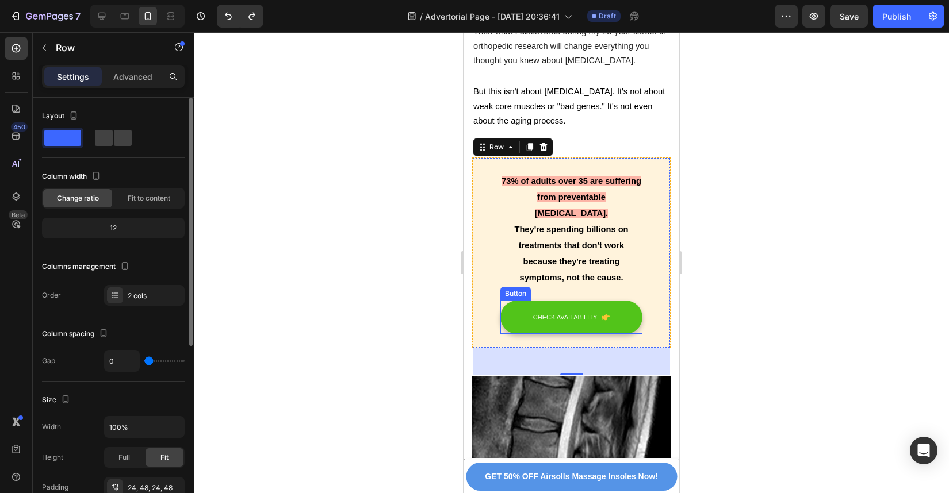
click at [593, 310] on div "CHECK AVAILABILITY" at bounding box center [571, 317] width 76 height 15
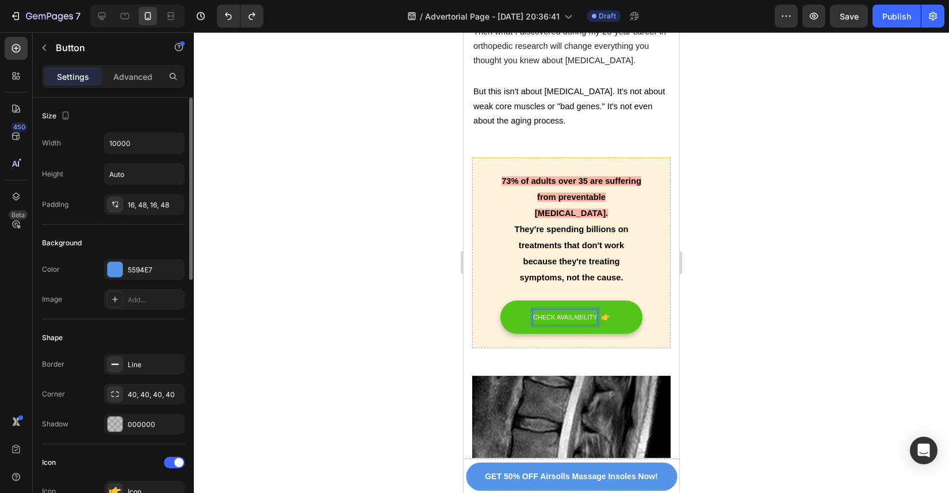
click at [592, 314] on span "CHECK AVAILABILITY" at bounding box center [565, 317] width 64 height 7
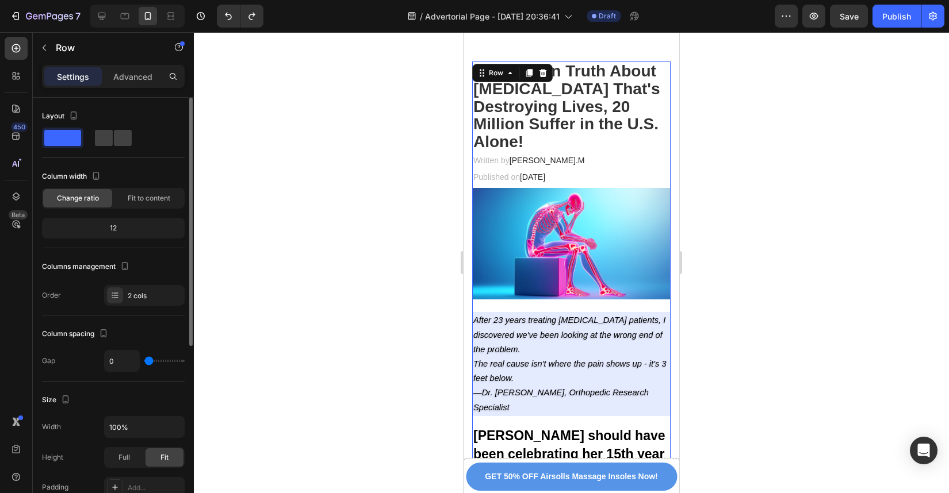
scroll to position [0, 0]
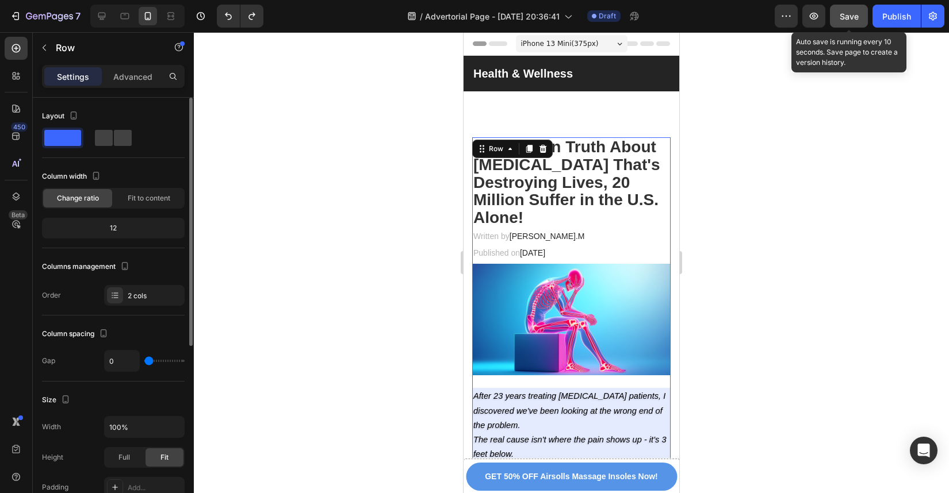
click at [850, 16] on span "Save" at bounding box center [849, 17] width 19 height 10
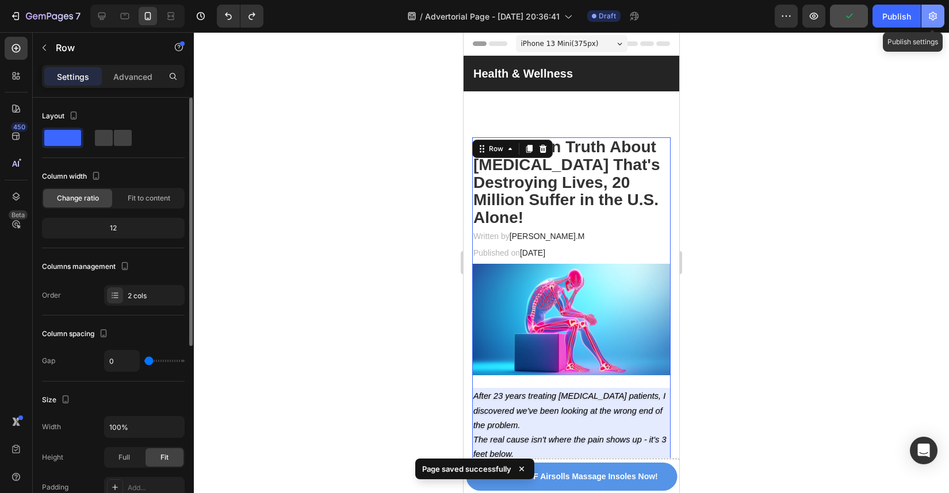
click at [935, 17] on icon "button" at bounding box center [933, 16] width 12 height 12
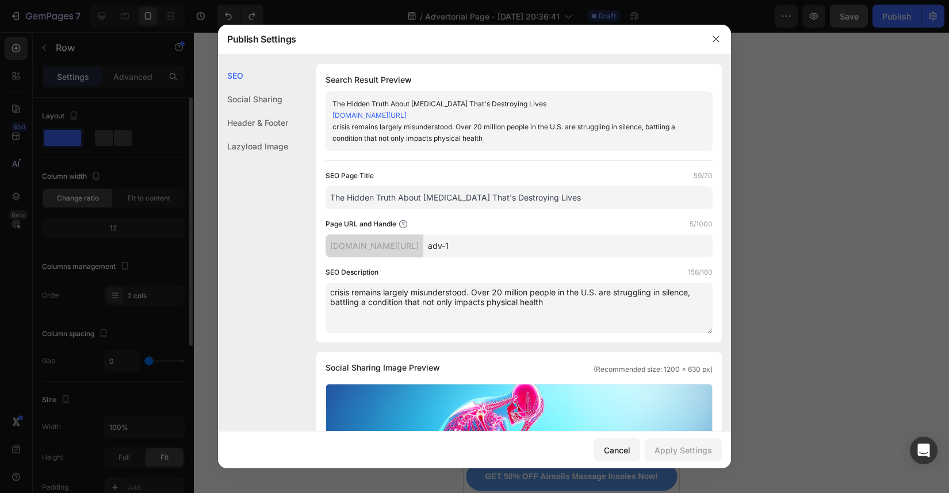
click at [422, 247] on div "sr06k4-6z.myshopify.com/pages/" at bounding box center [374, 246] width 98 height 23
click at [472, 118] on div "sr06k4-6z.myshopify.com/pages/adv-1" at bounding box center [509, 116] width 354 height 12
drag, startPoint x: 464, startPoint y: 111, endPoint x: 400, endPoint y: 115, distance: 63.4
click at [400, 115] on div "sr06k4-6z.myshopify.com/pages/adv-1" at bounding box center [509, 116] width 354 height 12
click at [480, 116] on div "sr06k4-6z.myshopify.com/pages/adv-1" at bounding box center [509, 116] width 354 height 12
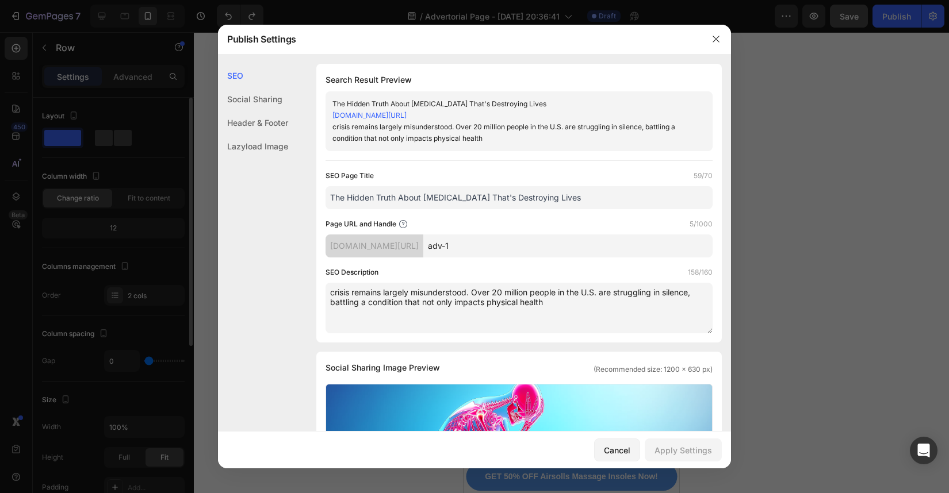
click at [710, 41] on button "button" at bounding box center [716, 39] width 18 height 18
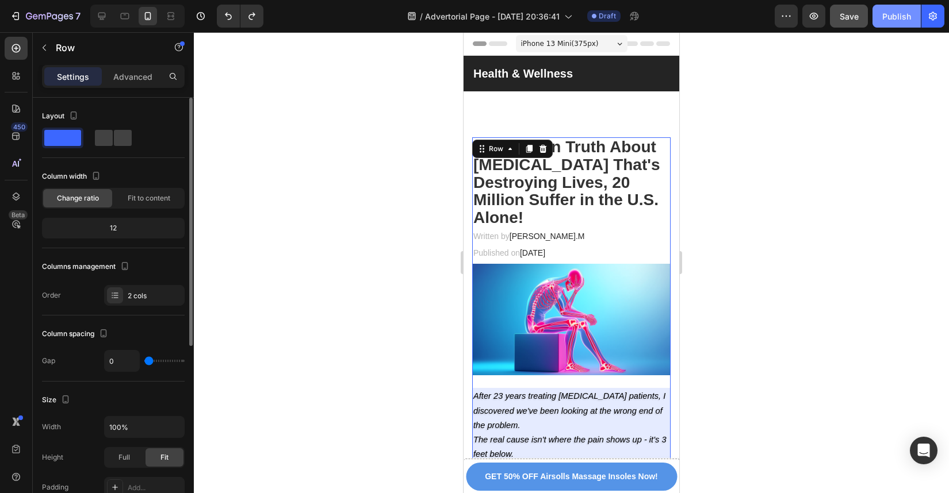
click at [893, 17] on div "Publish" at bounding box center [896, 16] width 29 height 12
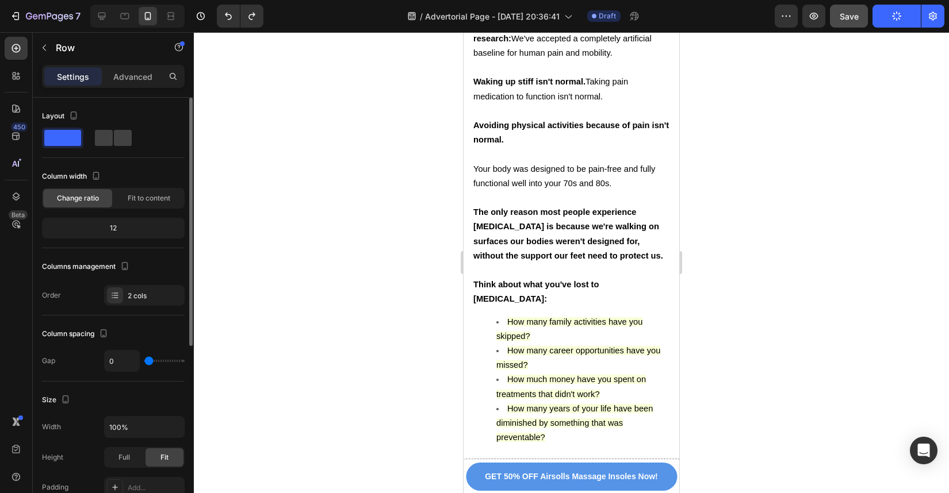
scroll to position [7552, 0]
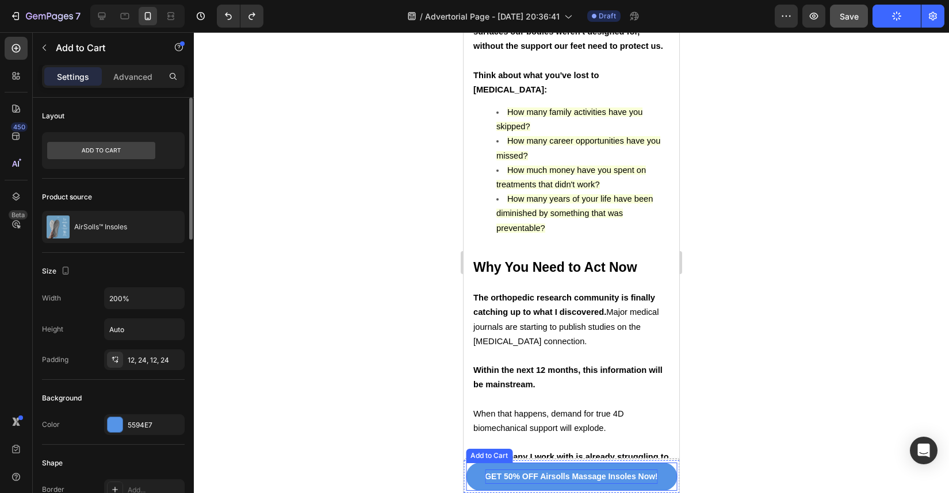
click at [517, 472] on p "GET 50% OFF Airsolls Massage Insoles Now!" at bounding box center [571, 477] width 173 height 14
click at [475, 471] on button "GET 50% OFF Airsolls Massage Insoles Now!" at bounding box center [571, 477] width 211 height 28
click at [515, 453] on div "Add to Cart" at bounding box center [501, 452] width 42 height 10
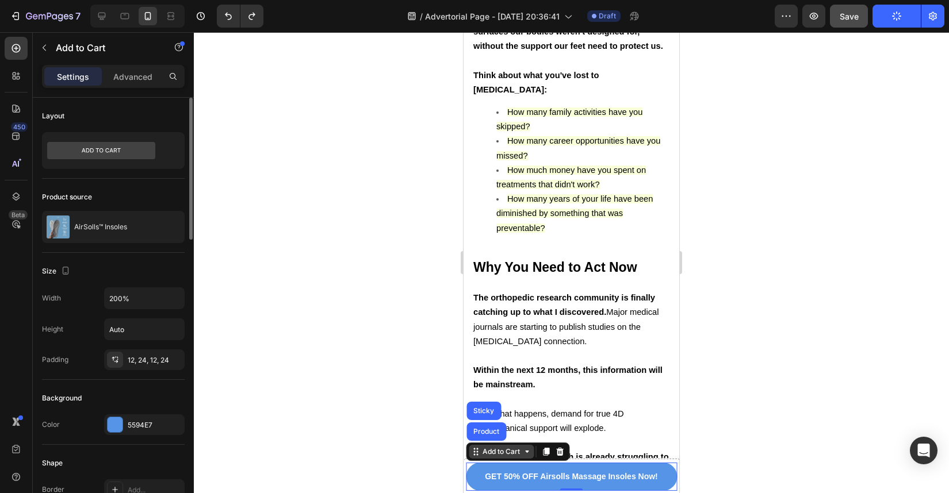
click at [515, 453] on div "Add to Cart" at bounding box center [501, 452] width 42 height 10
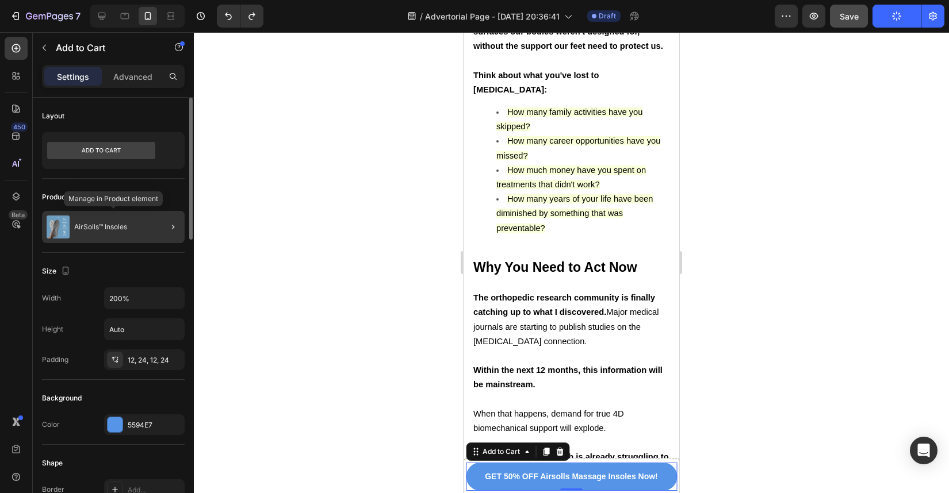
click at [125, 230] on p "AirSolls™ Insoles" at bounding box center [100, 227] width 53 height 8
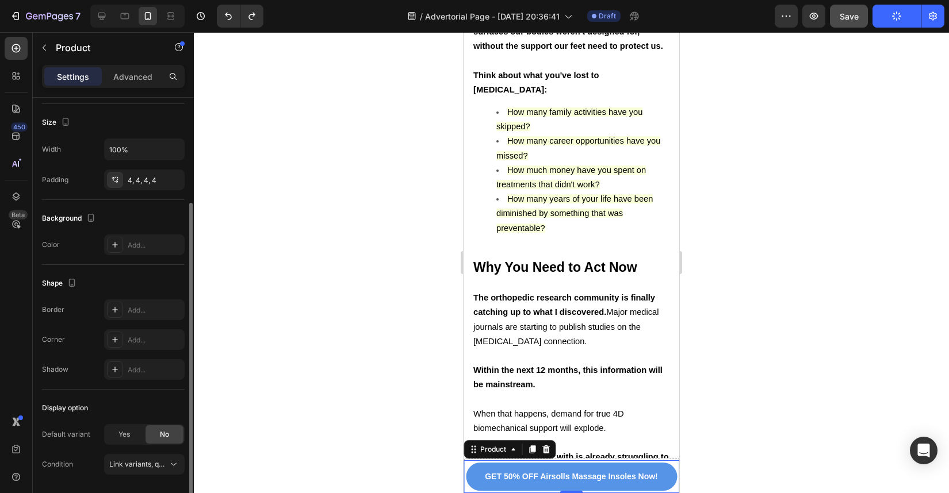
scroll to position [188, 0]
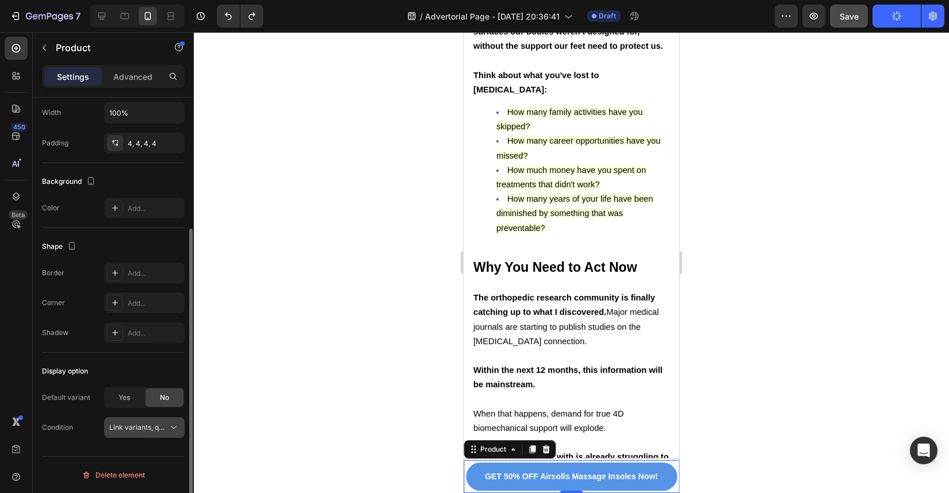
click at [170, 420] on button "Link variants, quantity <br> between same products" at bounding box center [144, 428] width 81 height 21
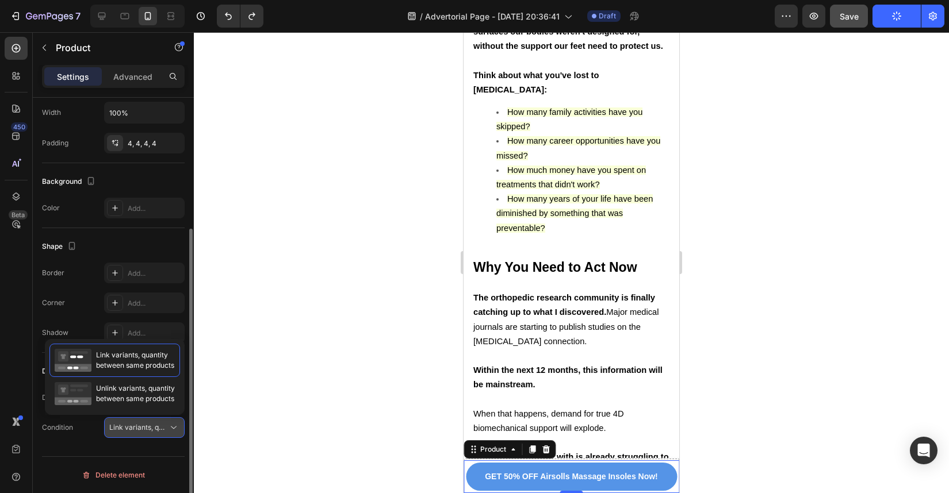
click at [170, 420] on button "Link variants, quantity <br> between same products" at bounding box center [144, 428] width 81 height 21
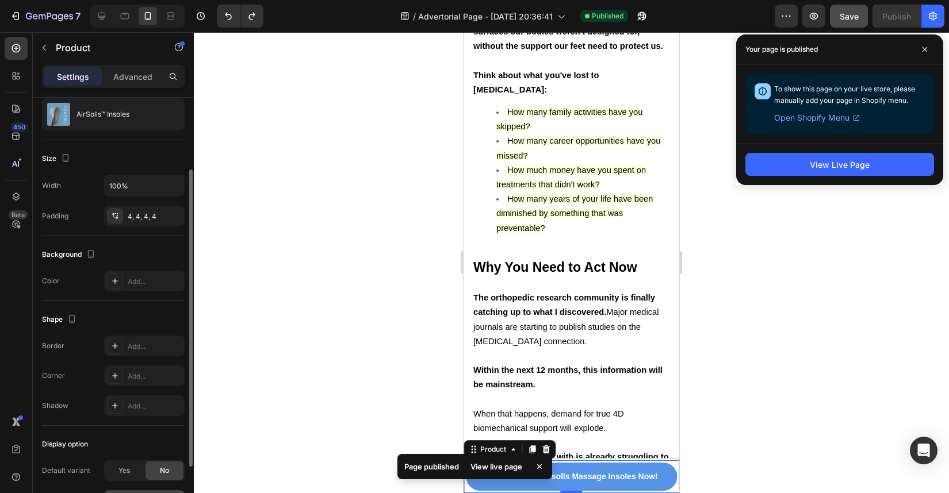
scroll to position [110, 0]
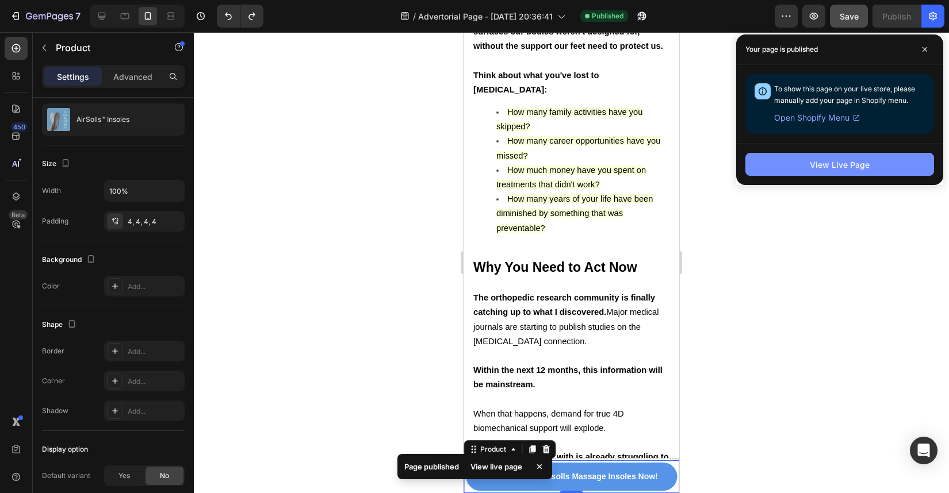
click at [842, 156] on button "View Live Page" at bounding box center [839, 164] width 189 height 23
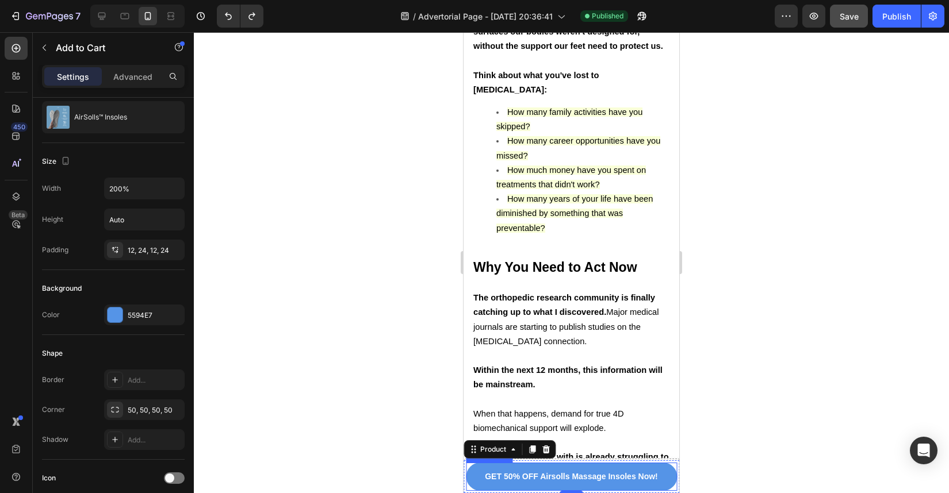
click at [474, 475] on button "GET 50% OFF Airsolls Massage Insoles Now!" at bounding box center [571, 477] width 211 height 28
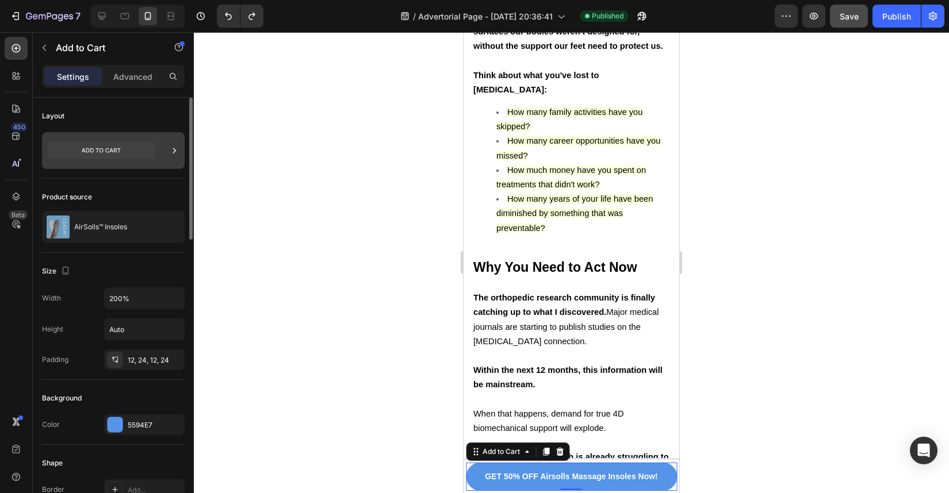
click at [139, 157] on icon at bounding box center [101, 150] width 108 height 17
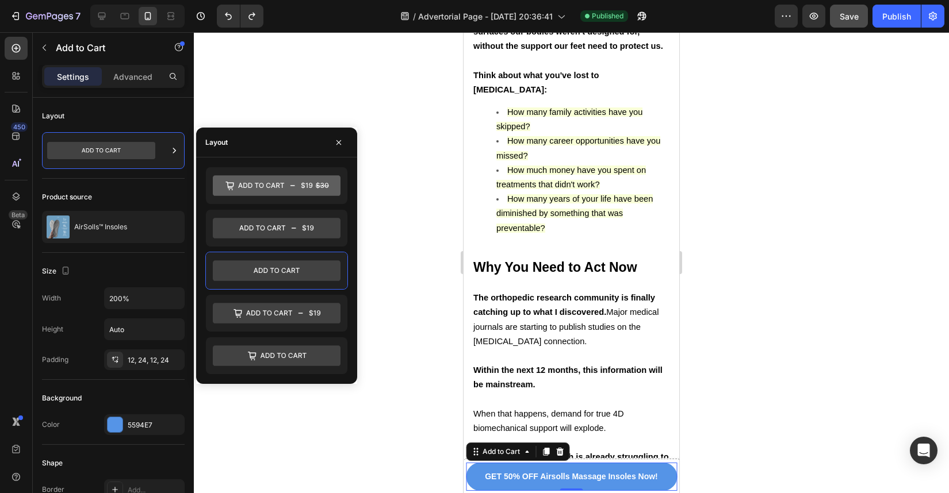
click at [144, 91] on div "Settings Advanced" at bounding box center [113, 81] width 161 height 33
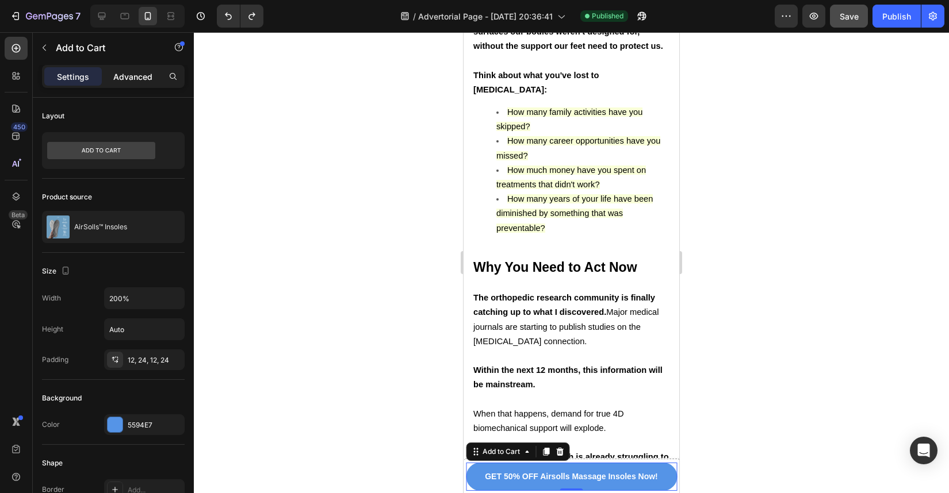
drag, startPoint x: 137, startPoint y: 73, endPoint x: 127, endPoint y: 73, distance: 9.8
click at [137, 73] on p "Advanced" at bounding box center [132, 77] width 39 height 12
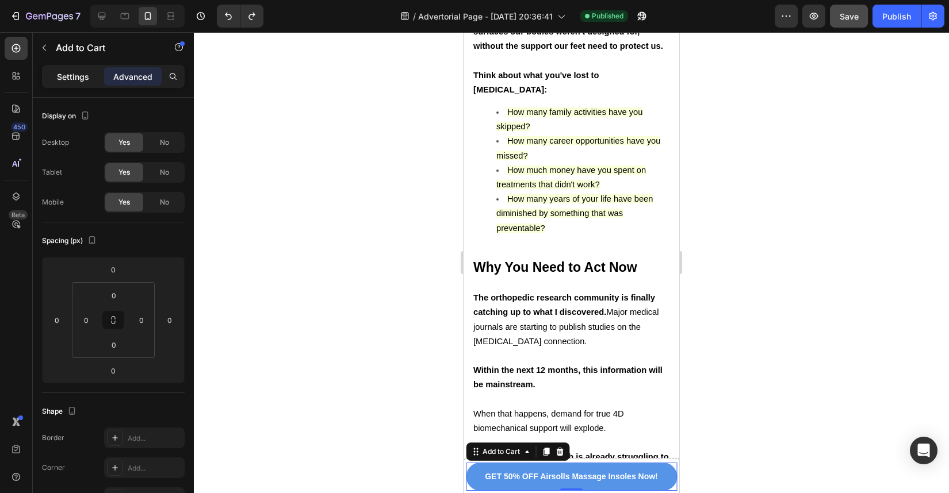
click at [75, 71] on p "Settings" at bounding box center [73, 77] width 32 height 12
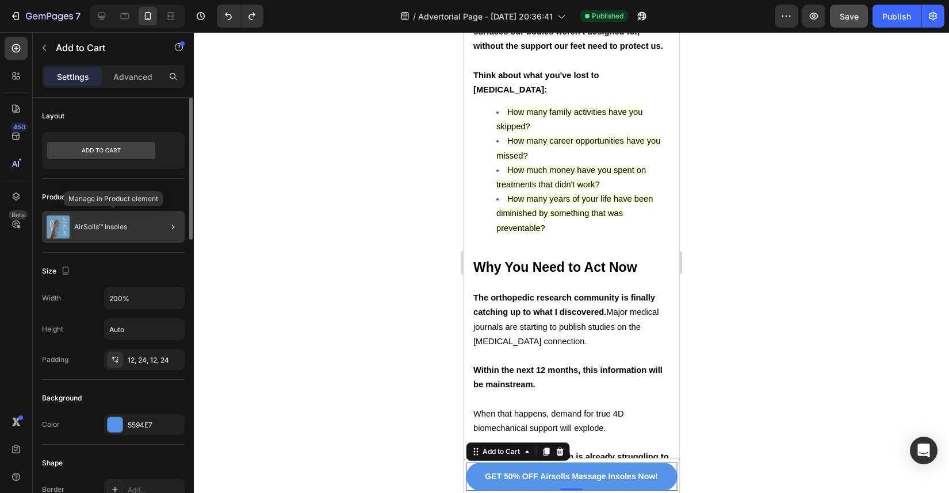
click at [146, 227] on div "AirSolls™ Insoles" at bounding box center [113, 227] width 143 height 32
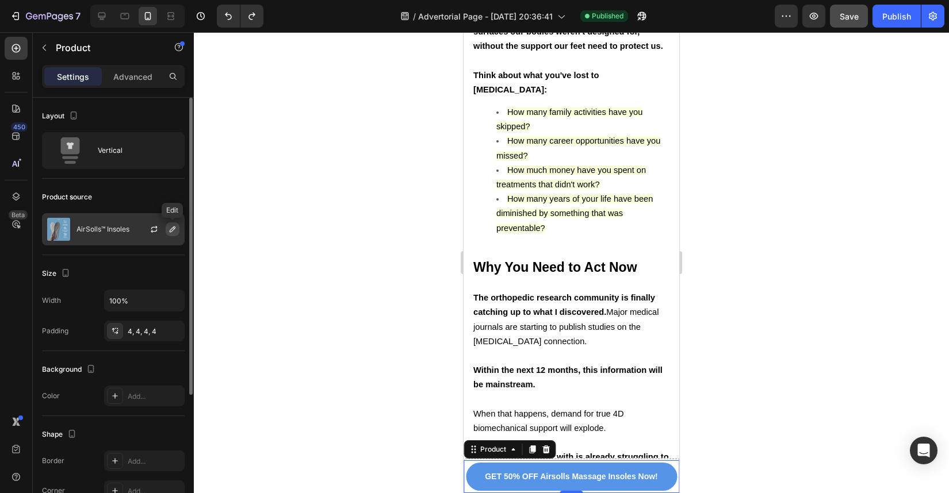
click at [174, 230] on icon "button" at bounding box center [172, 229] width 9 height 9
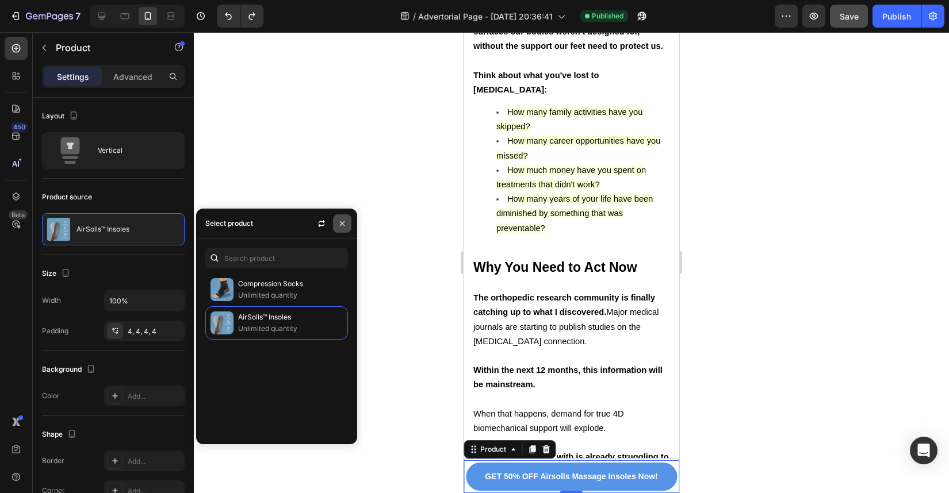
click at [343, 227] on icon "button" at bounding box center [342, 223] width 9 height 9
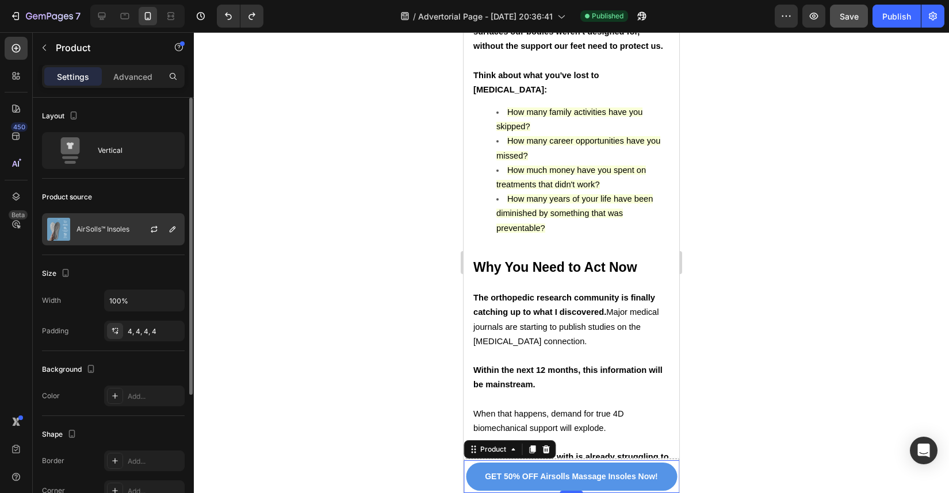
click at [108, 233] on p "AirSolls™ Insoles" at bounding box center [102, 229] width 53 height 8
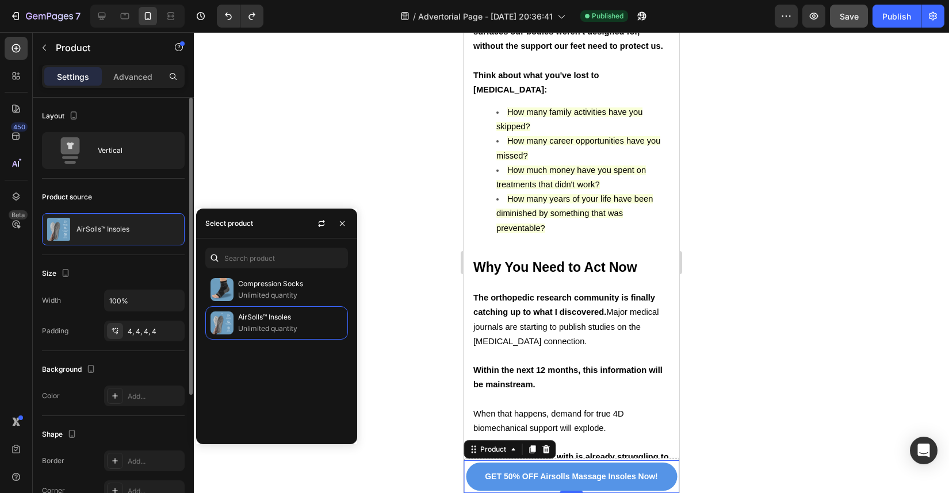
click at [133, 266] on div "Size" at bounding box center [113, 274] width 143 height 18
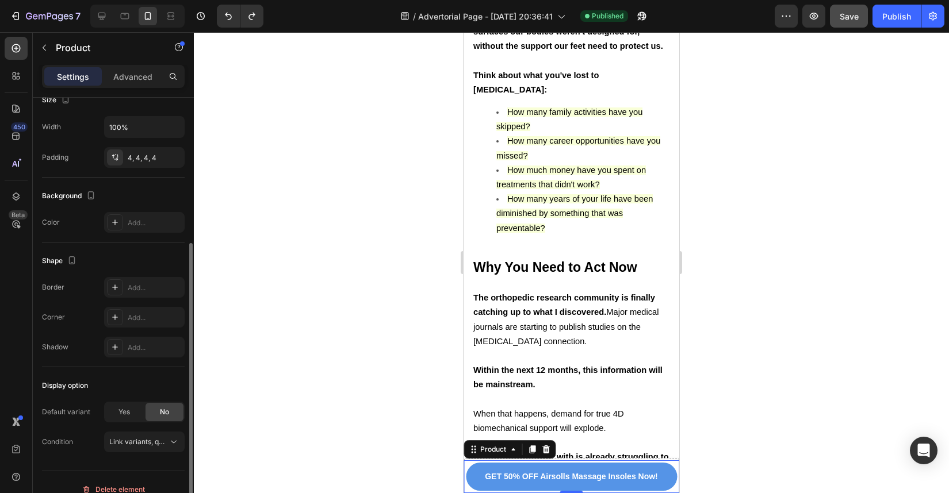
scroll to position [188, 0]
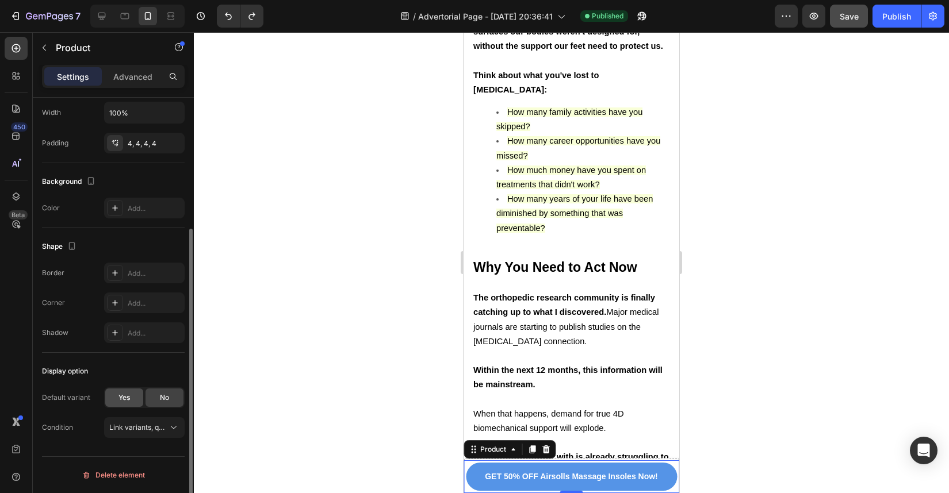
click at [136, 401] on div "Yes" at bounding box center [124, 398] width 38 height 18
click at [161, 400] on span "No" at bounding box center [164, 398] width 9 height 10
click at [155, 428] on span "Link variants, quantity <br> between same products" at bounding box center [194, 427] width 170 height 9
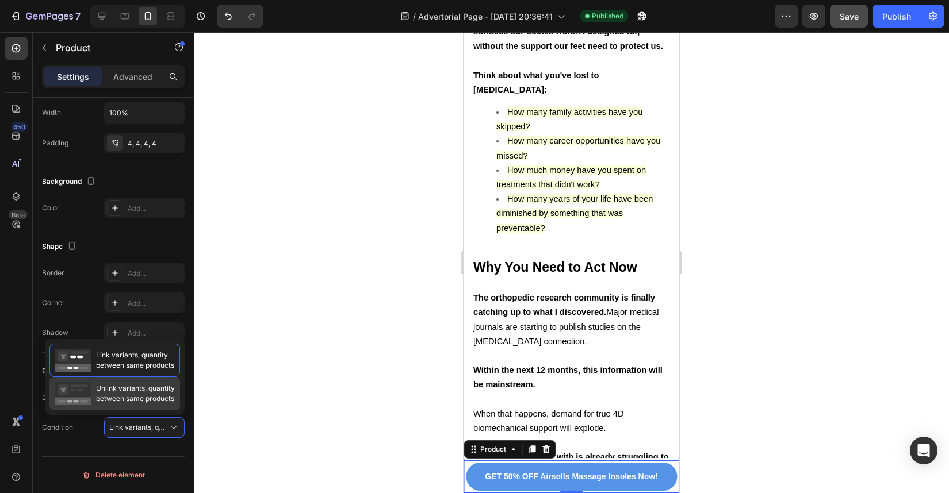
click at [113, 405] on div "Unlink variants, quantity between same products" at bounding box center [114, 393] width 131 height 33
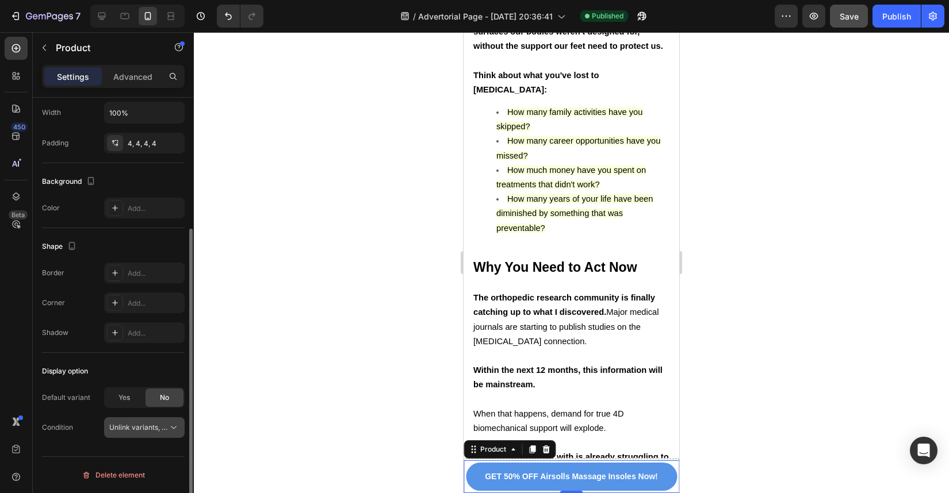
click at [131, 430] on span "Unlink variants, quantity <br> between same products" at bounding box center [197, 427] width 177 height 9
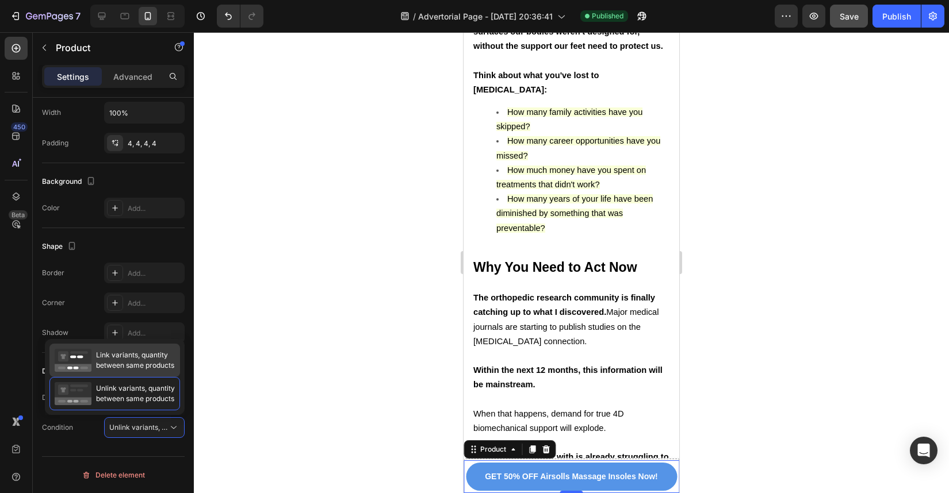
click at [119, 358] on span "Link variants, quantity between same products" at bounding box center [135, 360] width 78 height 21
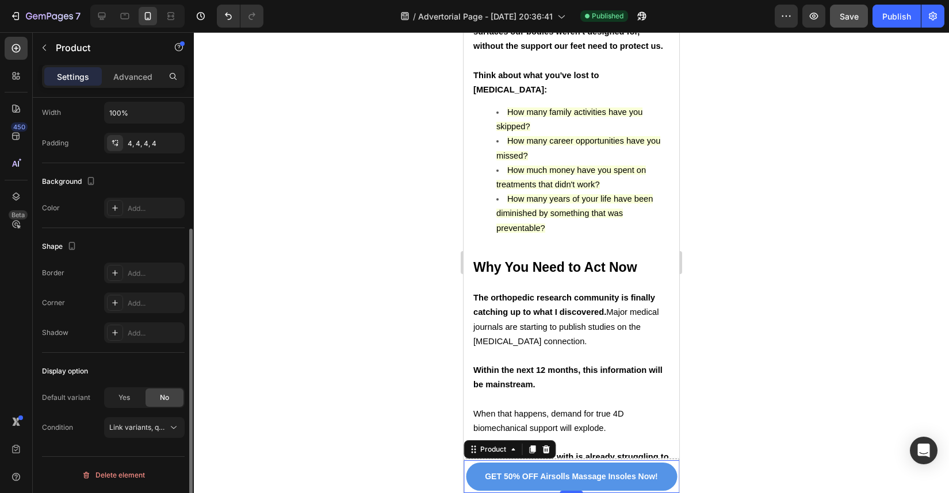
scroll to position [0, 0]
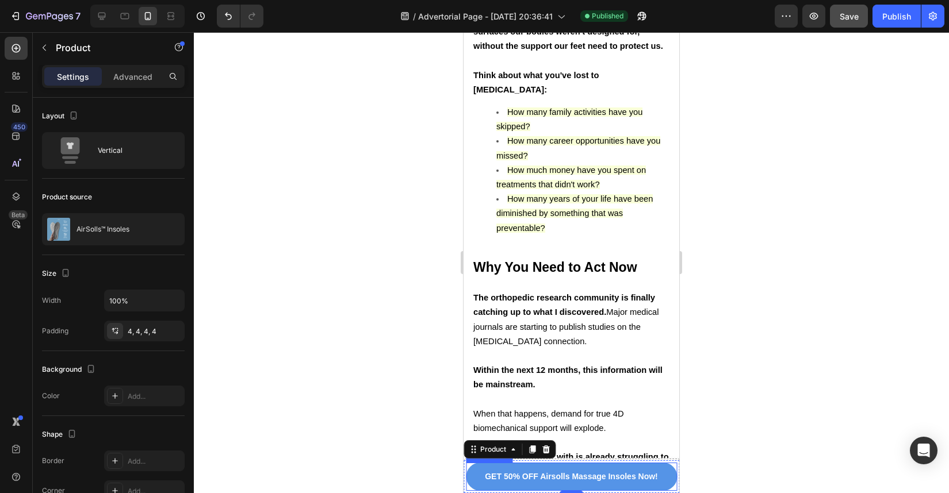
click at [468, 485] on div "GET 50% OFF Airsolls Massage Insoles Now! Add to Cart" at bounding box center [571, 477] width 211 height 28
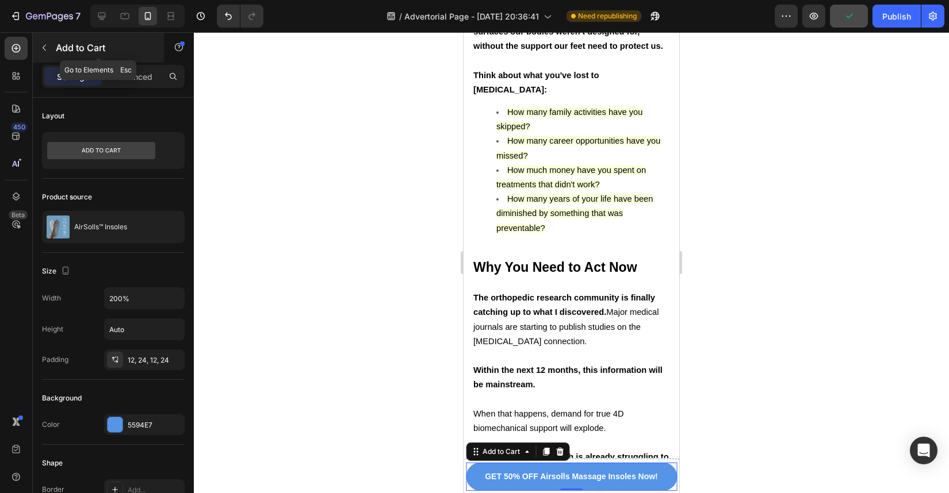
click at [46, 52] on button "button" at bounding box center [44, 48] width 18 height 18
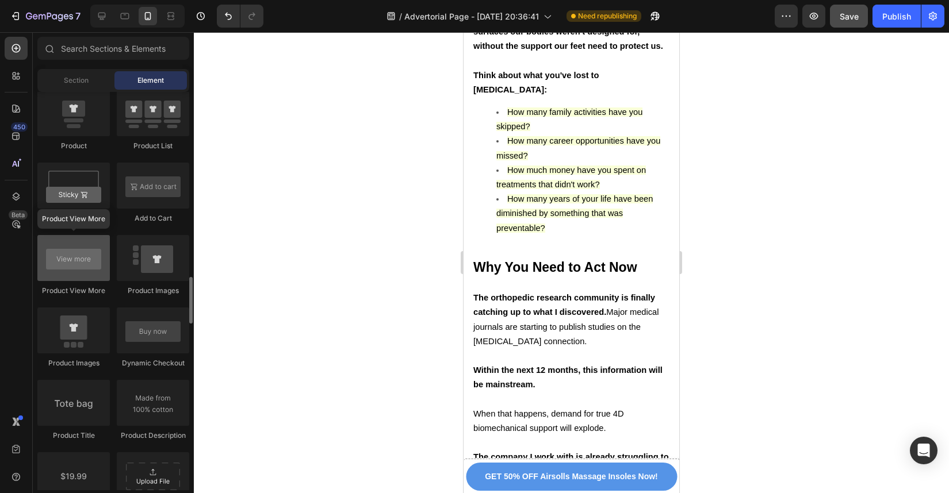
scroll to position [1563, 0]
click at [91, 248] on div at bounding box center [73, 259] width 72 height 46
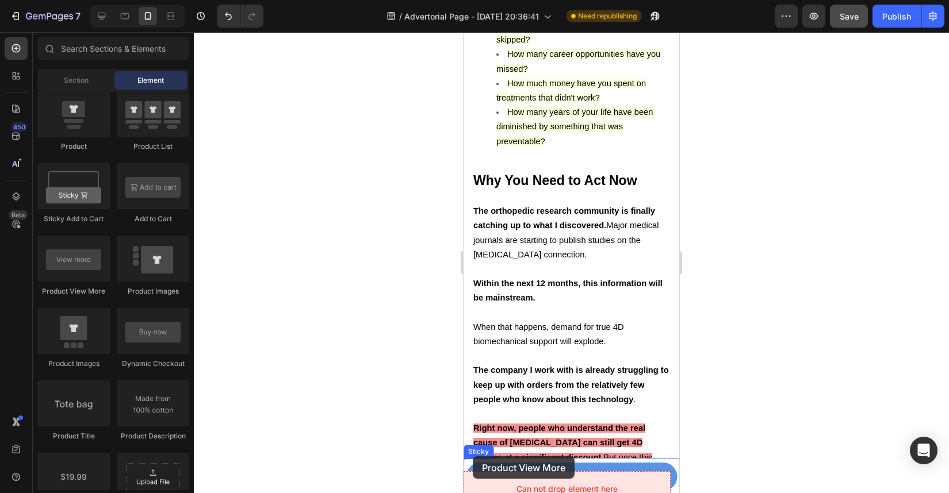
scroll to position [7651, 0]
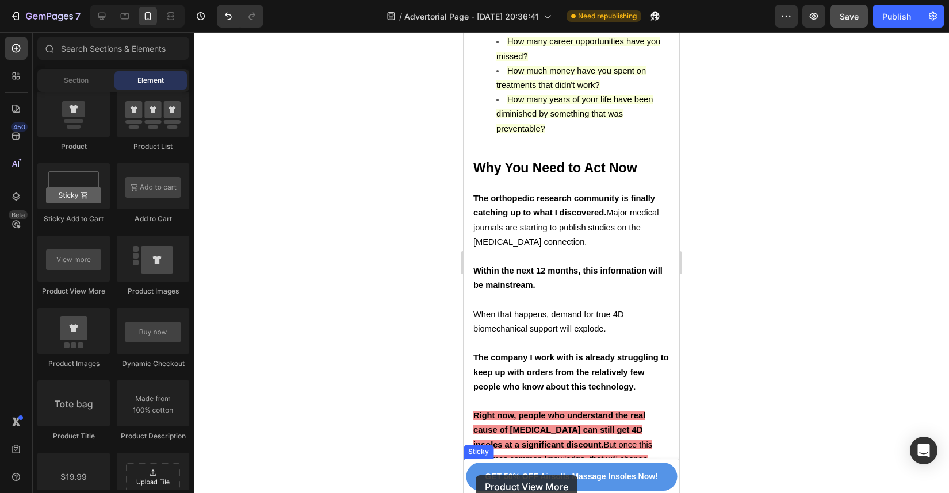
drag, startPoint x: 537, startPoint y: 283, endPoint x: 478, endPoint y: 476, distance: 201.4
click at [472, 480] on div at bounding box center [474, 484] width 5 height 9
click at [479, 480] on button "GET 50% OFF Airsolls Massage Insoles Now!" at bounding box center [571, 477] width 211 height 28
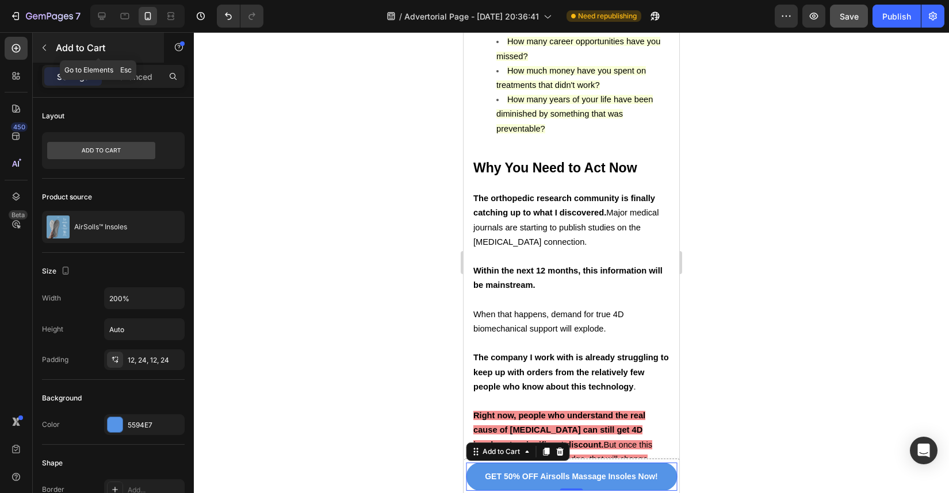
click at [41, 40] on button "button" at bounding box center [44, 48] width 18 height 18
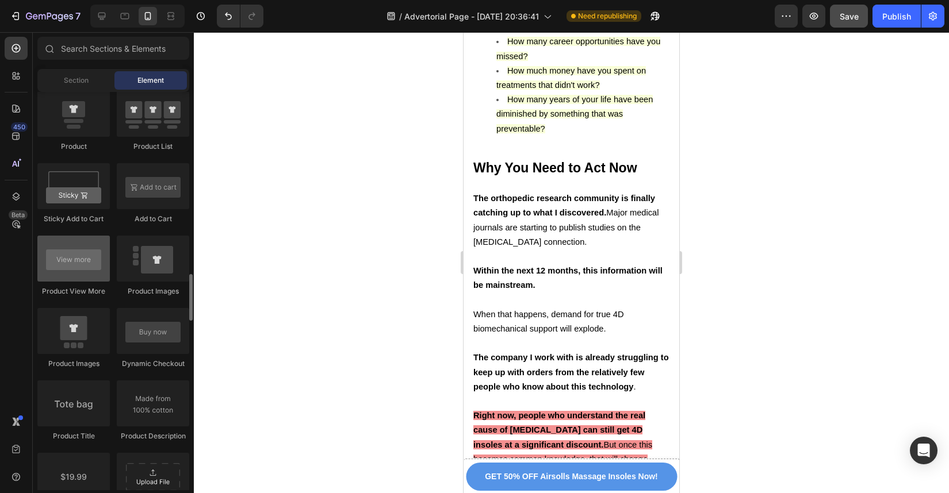
click at [74, 268] on div at bounding box center [73, 259] width 72 height 46
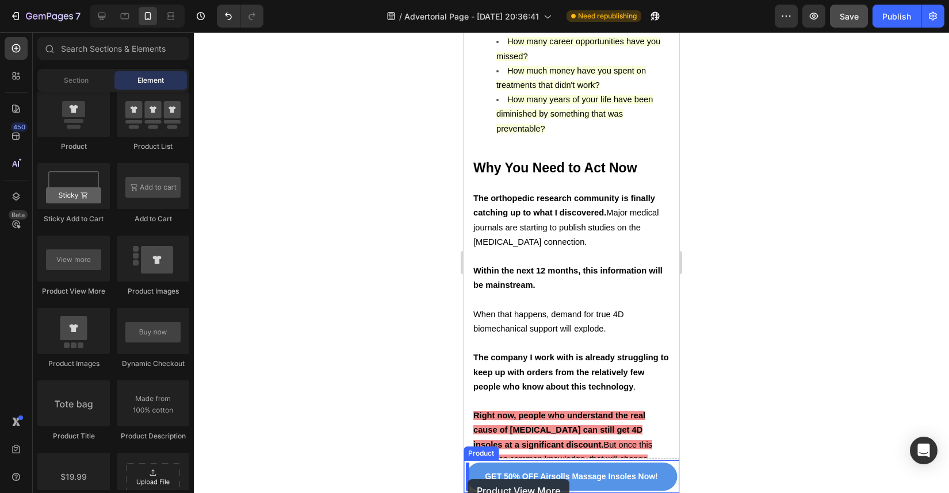
drag, startPoint x: 537, startPoint y: 297, endPoint x: 468, endPoint y: 480, distance: 195.7
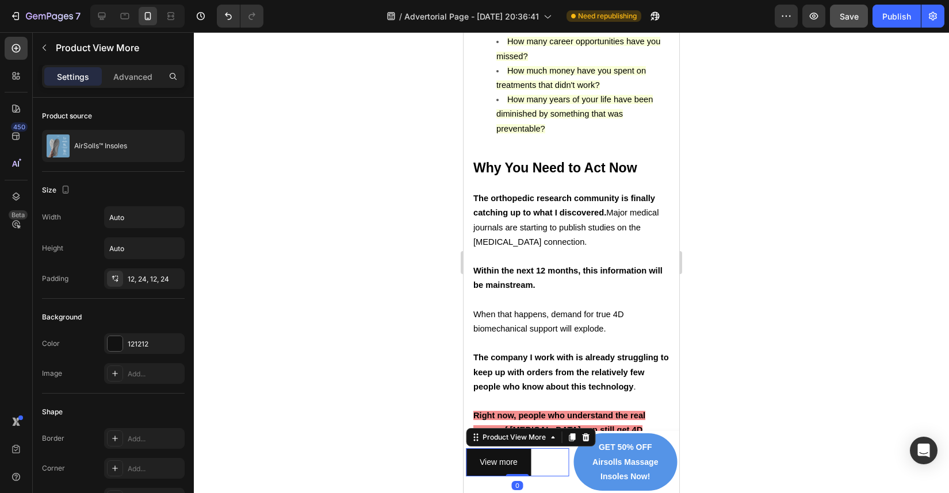
click at [551, 462] on div "View more" at bounding box center [518, 463] width 104 height 28
click at [550, 462] on div "View more" at bounding box center [518, 463] width 104 height 28
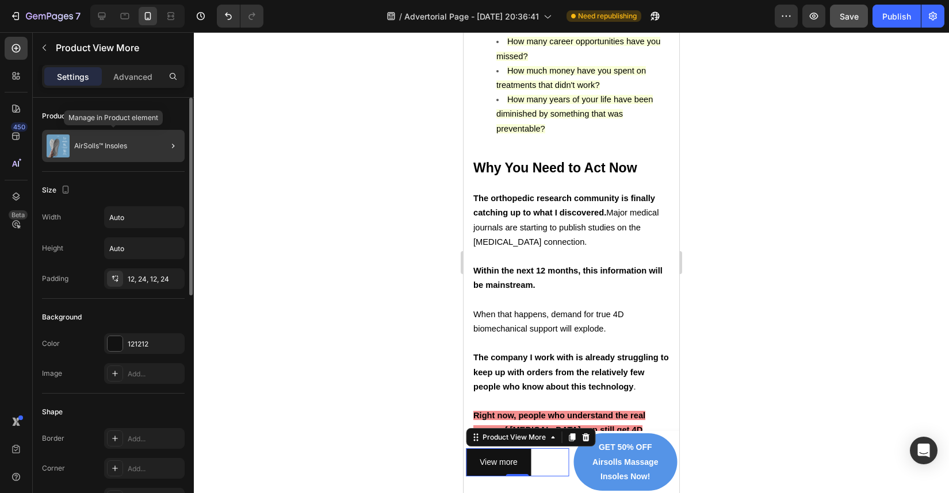
click at [151, 152] on div "AirSolls™ Insoles" at bounding box center [113, 146] width 143 height 32
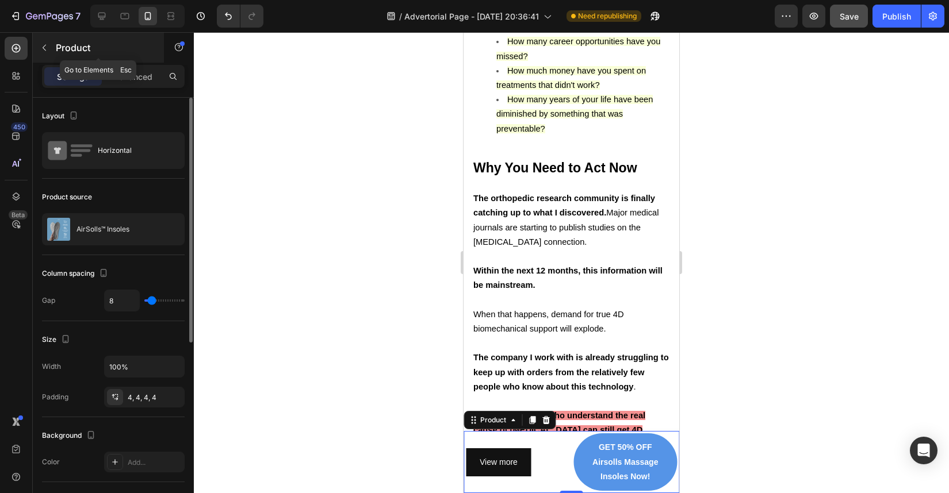
click at [49, 48] on button "button" at bounding box center [44, 48] width 18 height 18
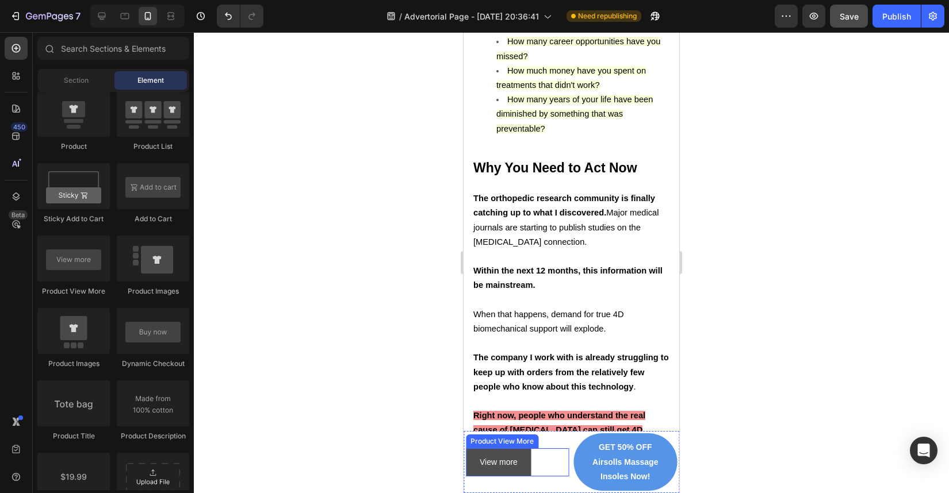
click at [518, 460] on button "View more" at bounding box center [499, 463] width 66 height 28
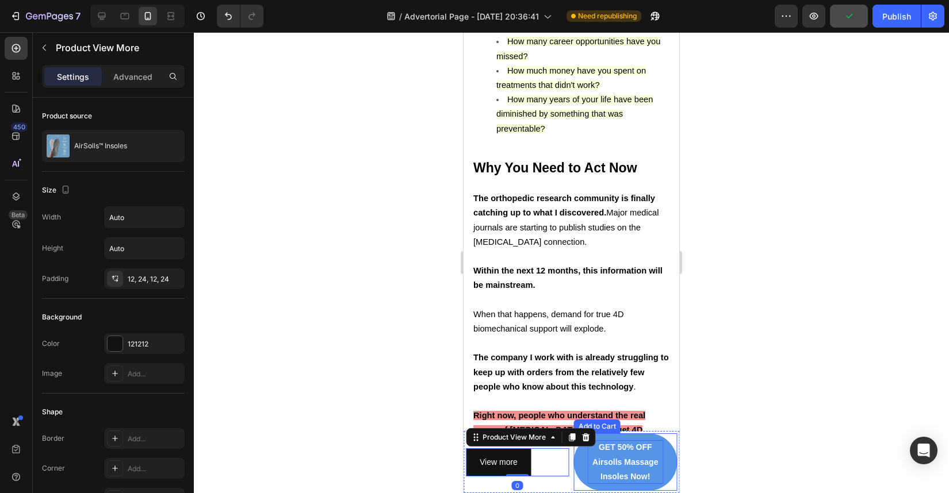
click at [616, 468] on p "GET 50% OFF Airsolls Massage Insoles Now!" at bounding box center [626, 463] width 76 height 44
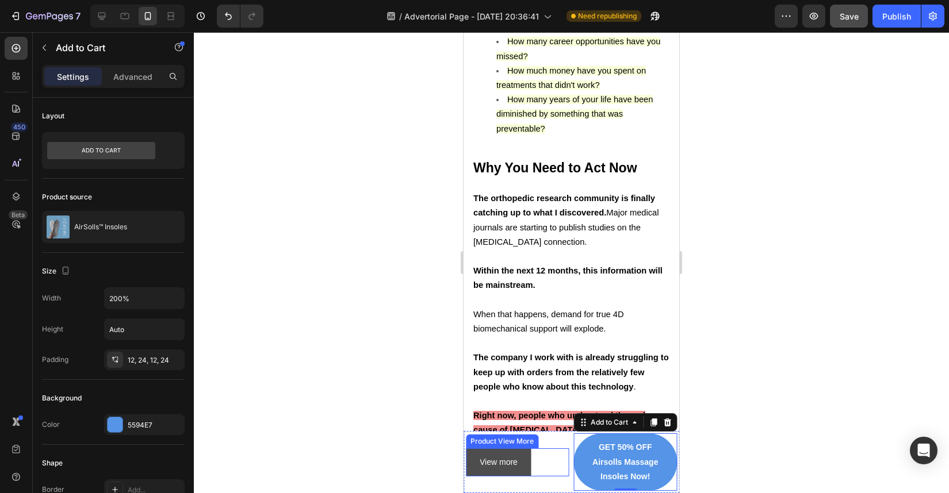
click at [469, 459] on button "View more" at bounding box center [499, 463] width 66 height 28
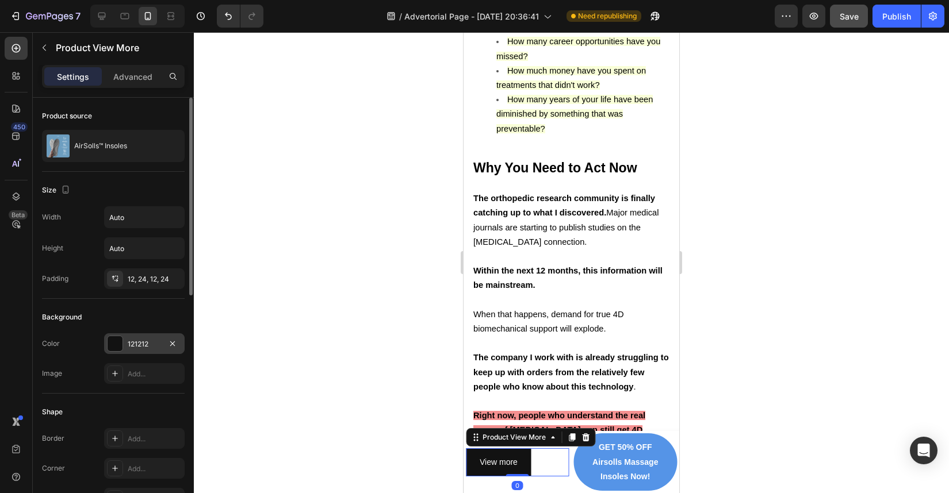
click at [146, 337] on div "121212" at bounding box center [144, 344] width 81 height 21
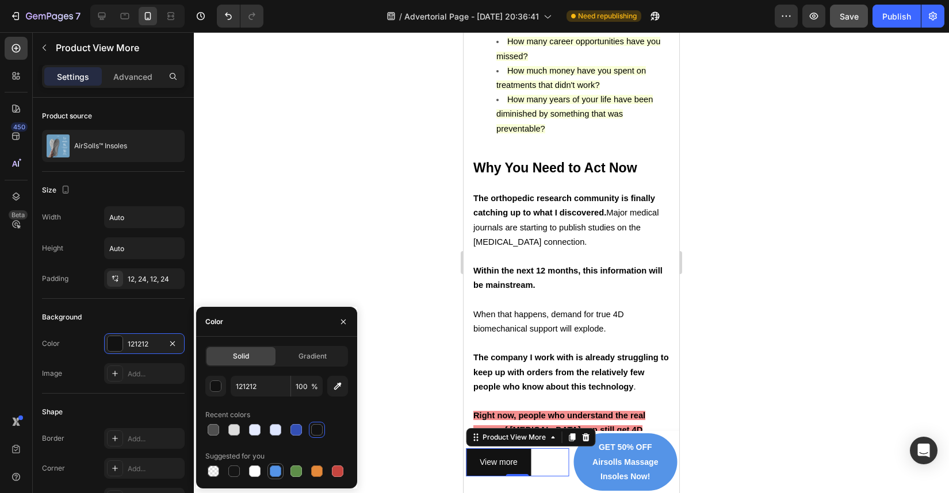
click at [273, 469] on div at bounding box center [276, 472] width 12 height 12
type input "5594E7"
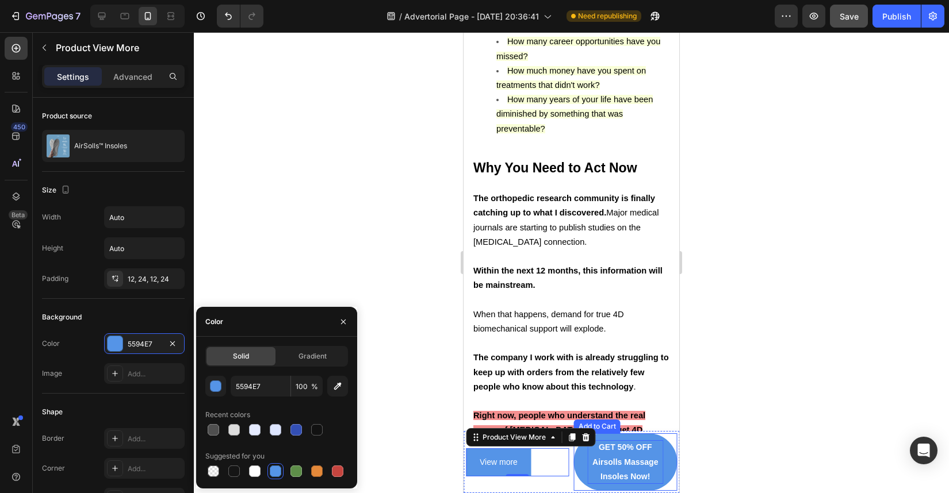
click at [606, 470] on p "GET 50% OFF Airsolls Massage Insoles Now!" at bounding box center [626, 463] width 76 height 44
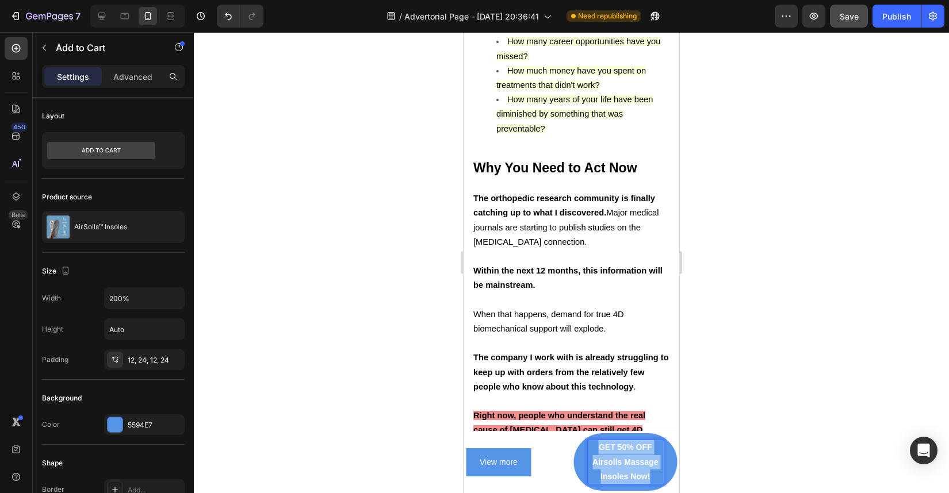
drag, startPoint x: 649, startPoint y: 477, endPoint x: 594, endPoint y: 451, distance: 60.5
click at [594, 451] on p "GET 50% OFF Airsolls Massage Insoles Now!" at bounding box center [626, 463] width 76 height 44
copy p "GET 50% OFF Airsolls Massage Insoles Now!"
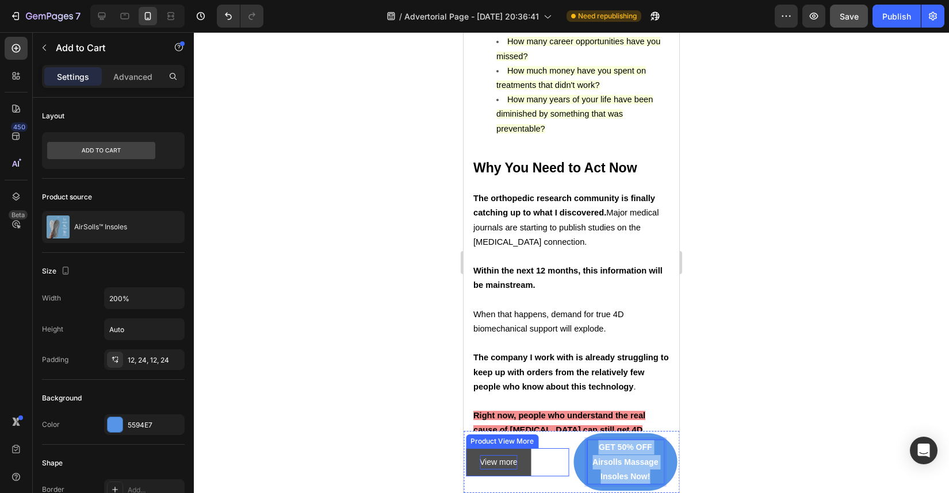
click at [508, 458] on p "View more" at bounding box center [499, 462] width 38 height 14
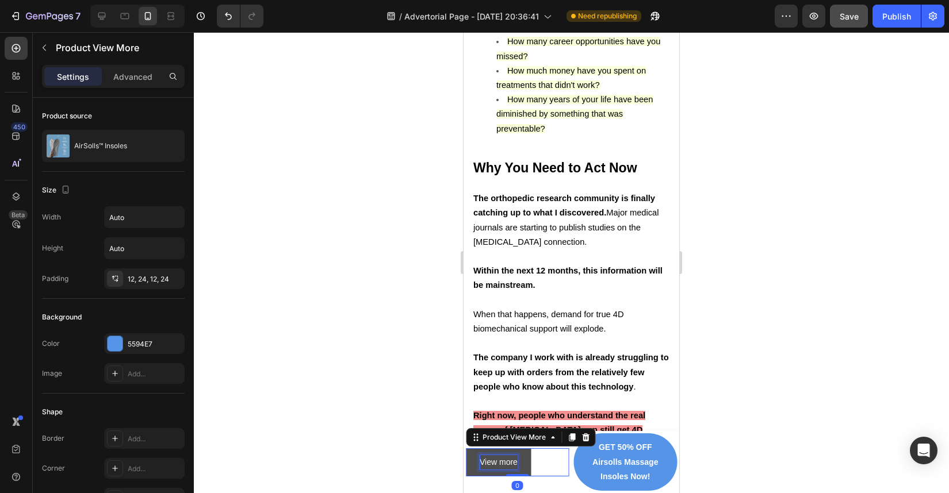
click at [513, 462] on p "View more" at bounding box center [499, 462] width 38 height 14
drag, startPoint x: 481, startPoint y: 464, endPoint x: 520, endPoint y: 464, distance: 39.1
click at [520, 464] on button "View more" at bounding box center [499, 463] width 66 height 28
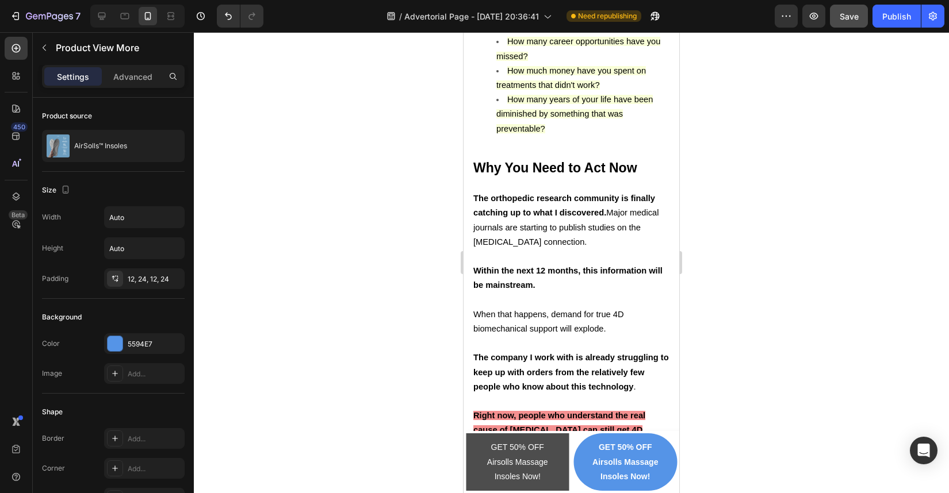
click at [558, 456] on button "GET 50% OFF Airsolls Massage Insoles Now!" at bounding box center [518, 463] width 104 height 58
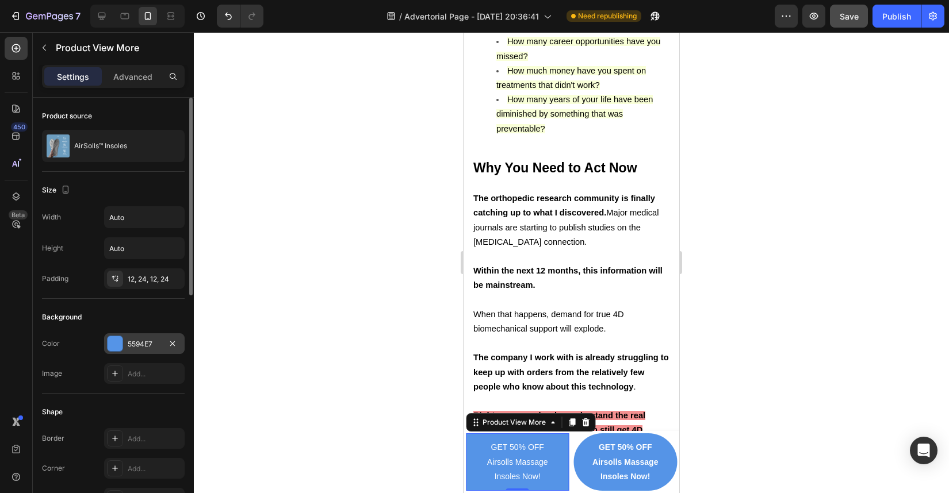
click at [160, 339] on div "5594E7" at bounding box center [144, 344] width 33 height 10
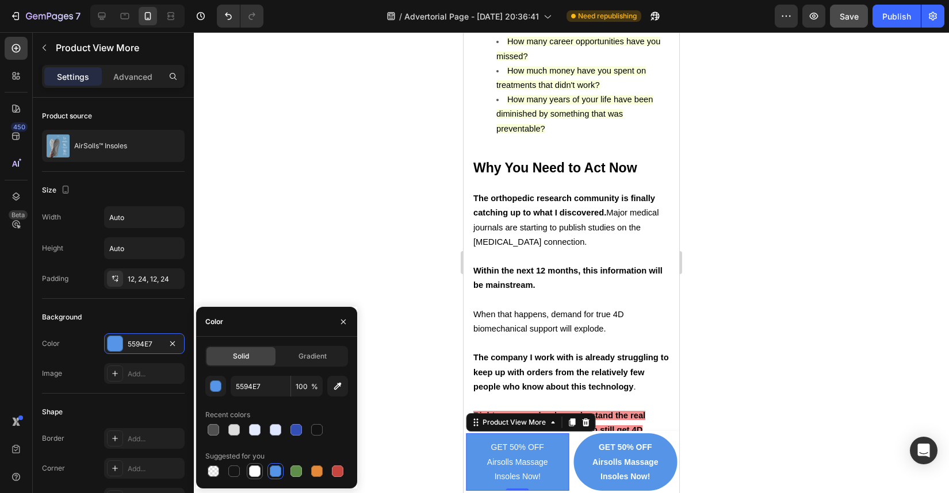
click at [256, 470] on div at bounding box center [255, 472] width 12 height 12
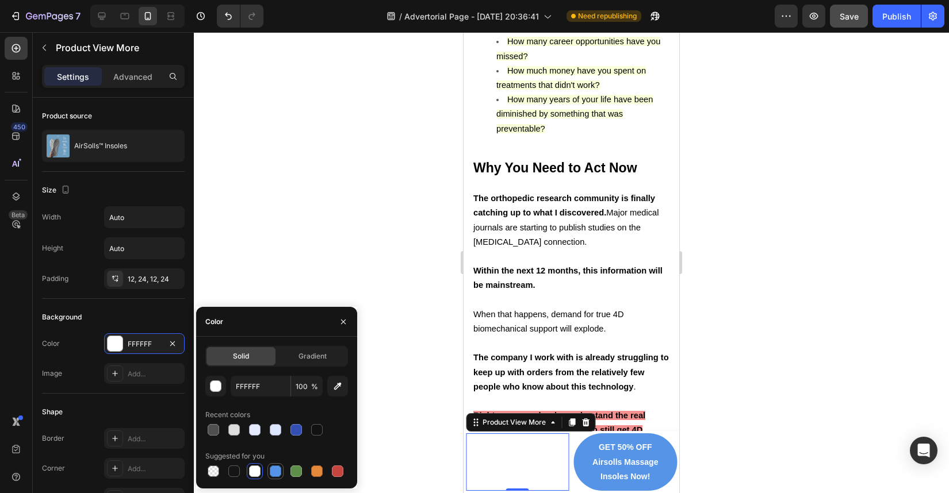
click at [278, 469] on div at bounding box center [276, 472] width 12 height 12
type input "5594E7"
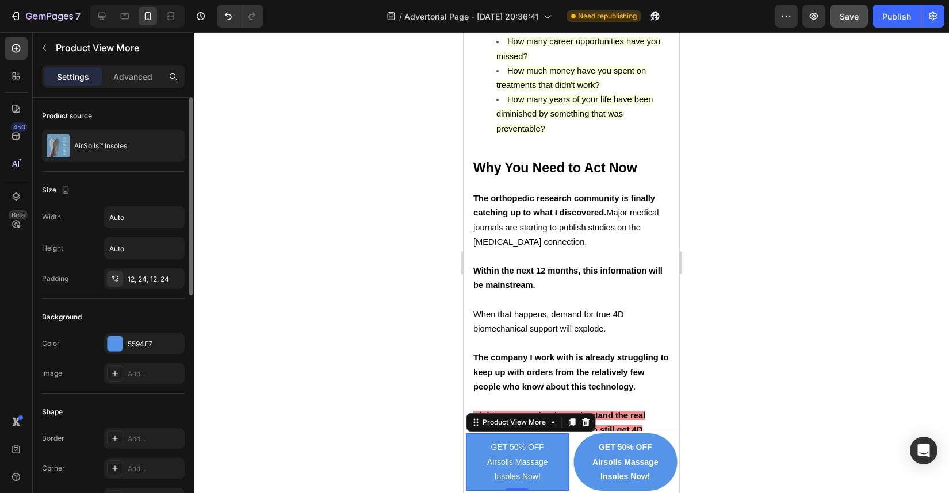
click at [156, 400] on div "Shape Border Add... Corner Add... Shadow Add..." at bounding box center [113, 456] width 143 height 125
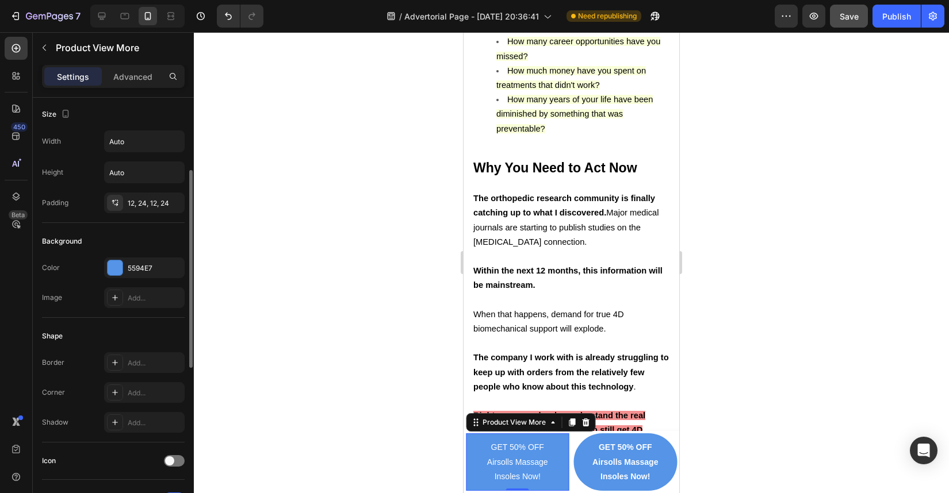
scroll to position [102, 0]
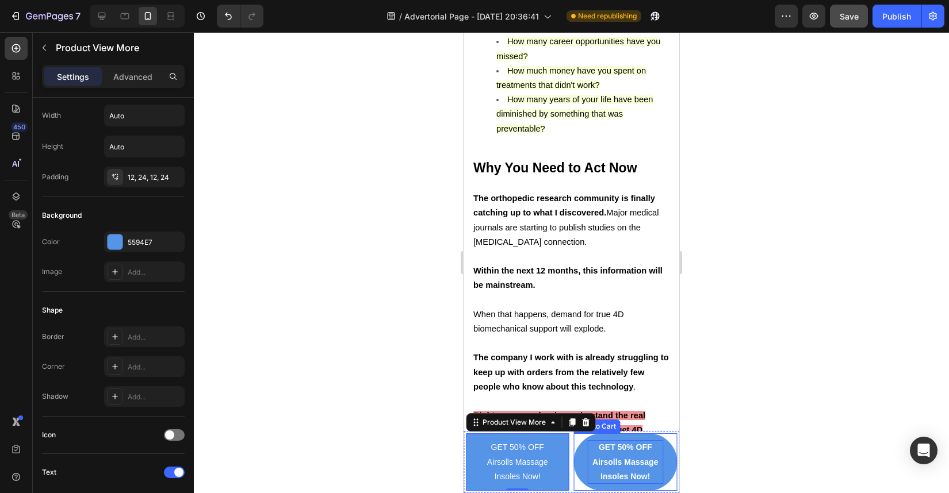
click at [618, 459] on p "GET 50% OFF Airsolls Massage Insoles Now!" at bounding box center [626, 463] width 76 height 44
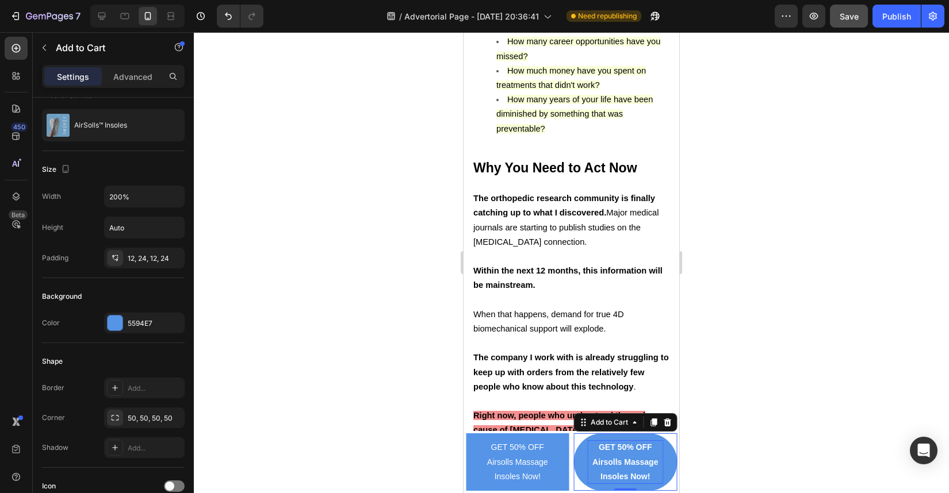
scroll to position [0, 0]
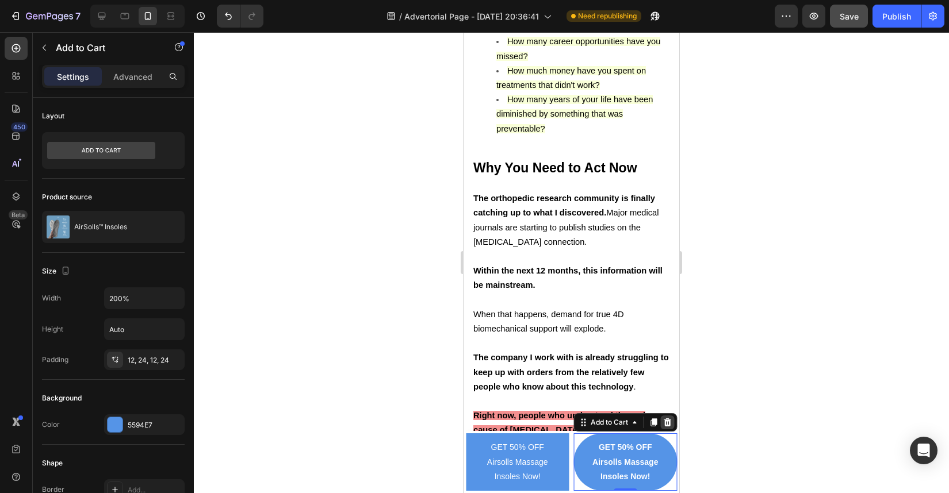
click at [664, 422] on icon at bounding box center [667, 423] width 7 height 8
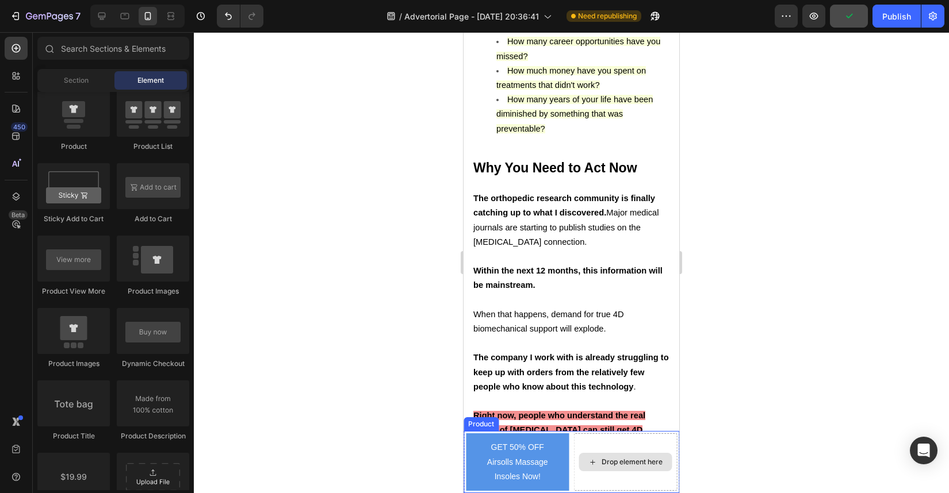
click at [610, 470] on div "Drop element here" at bounding box center [625, 462] width 93 height 18
click at [574, 446] on div "Drop element here" at bounding box center [626, 463] width 104 height 58
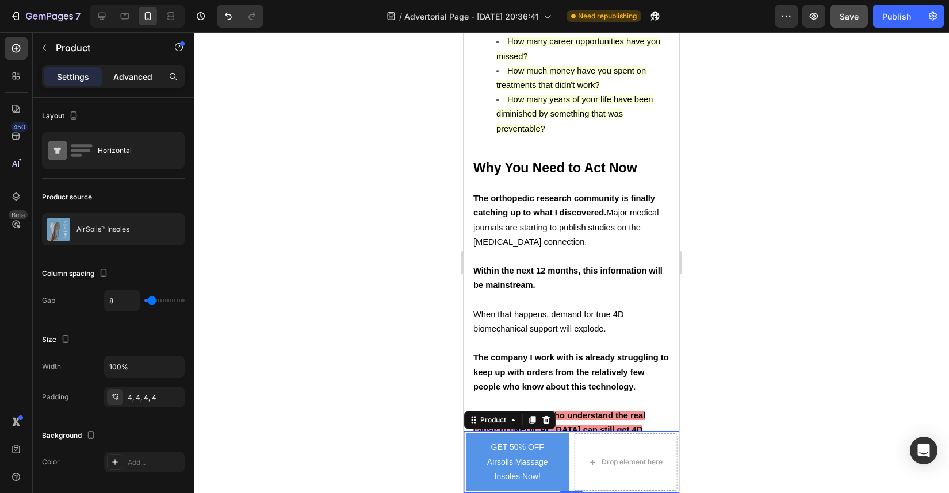
click at [133, 74] on p "Advanced" at bounding box center [132, 77] width 39 height 12
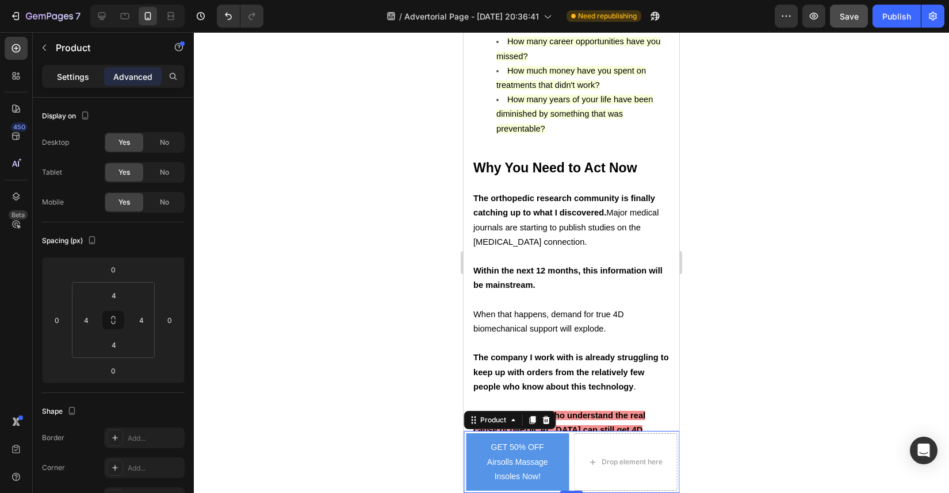
click at [74, 78] on p "Settings" at bounding box center [73, 77] width 32 height 12
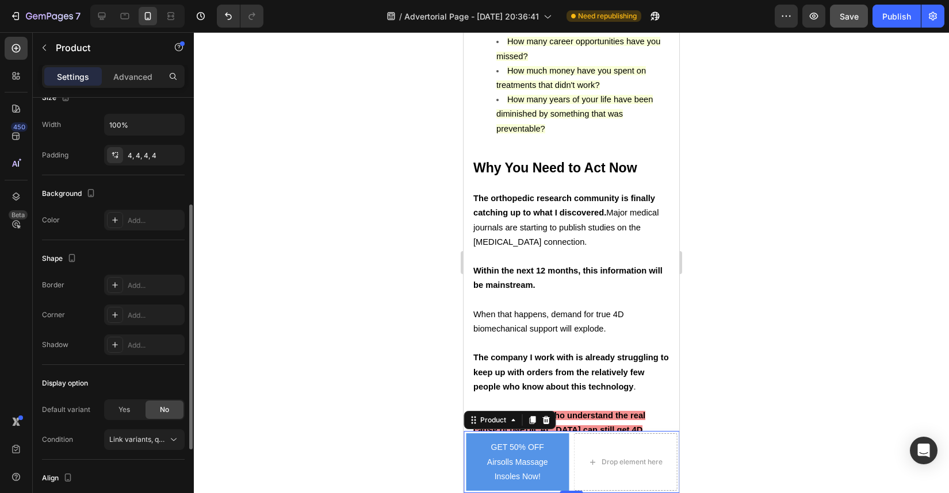
scroll to position [178, 0]
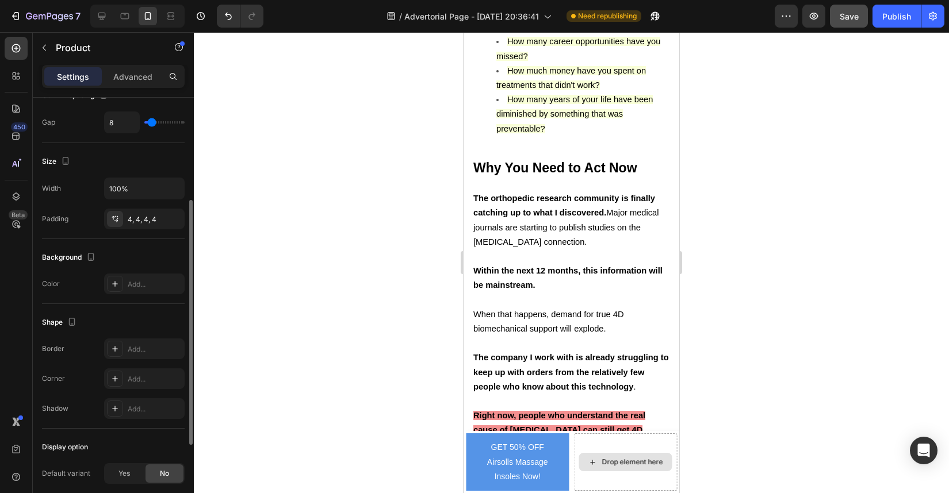
click at [579, 469] on div "Drop element here" at bounding box center [625, 462] width 93 height 18
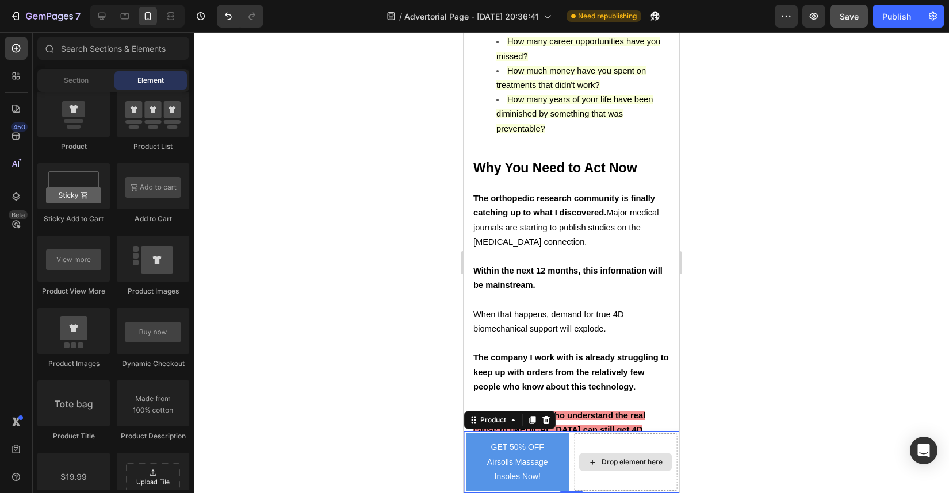
click at [587, 485] on div "Drop element here" at bounding box center [626, 463] width 104 height 58
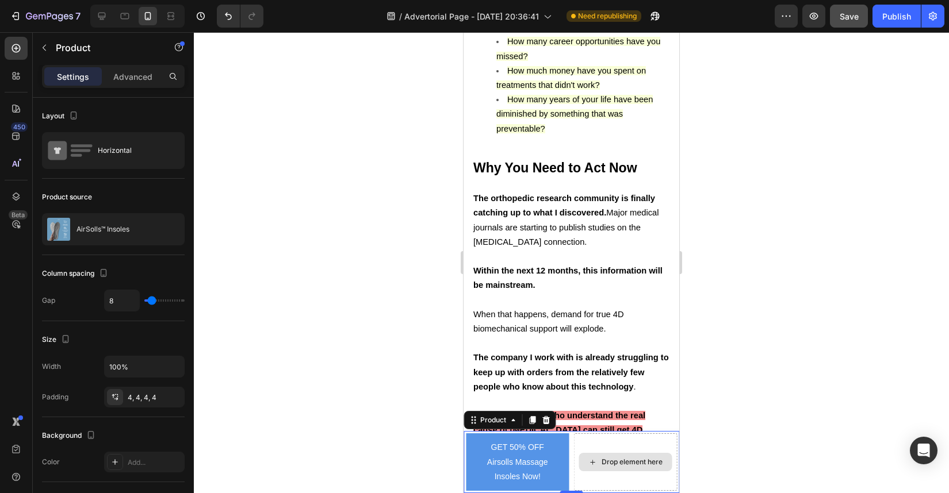
click at [591, 481] on div "Drop element here" at bounding box center [626, 463] width 104 height 58
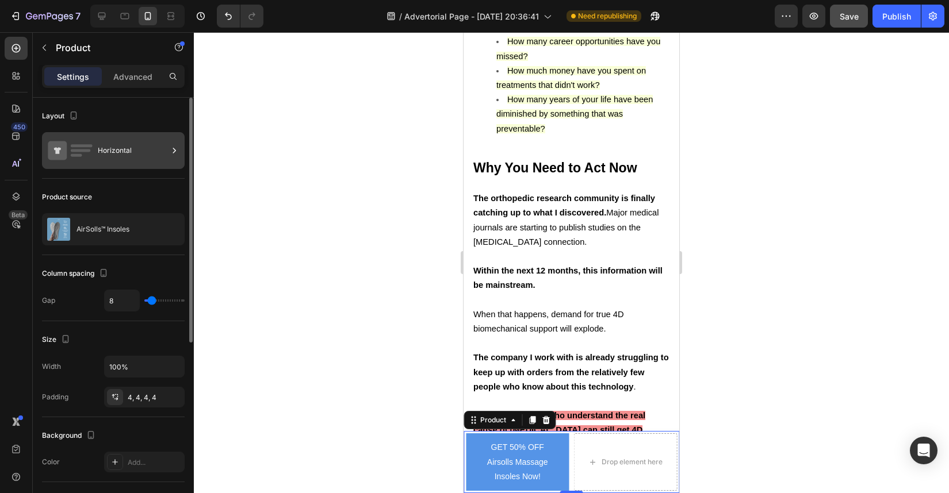
click at [130, 152] on div "Horizontal" at bounding box center [133, 150] width 70 height 26
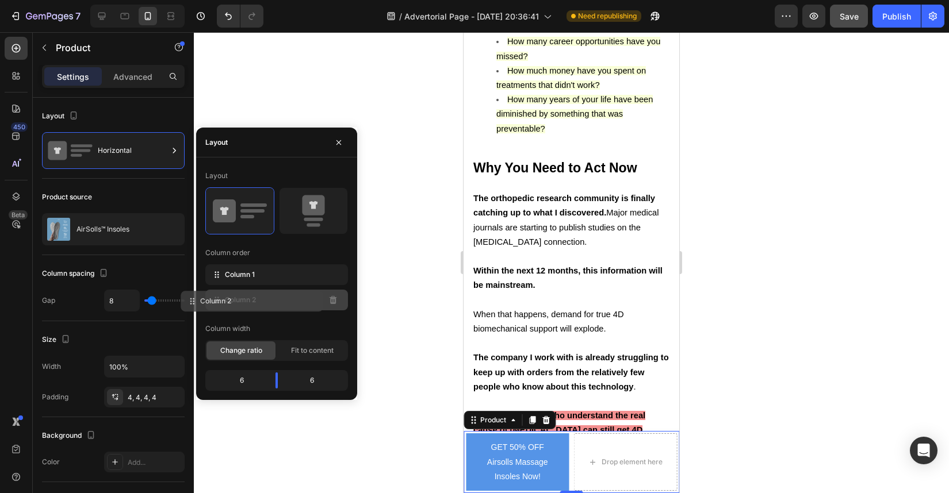
click at [311, 304] on div "Column 2" at bounding box center [276, 300] width 143 height 21
drag, startPoint x: 305, startPoint y: 301, endPoint x: 305, endPoint y: 281, distance: 19.6
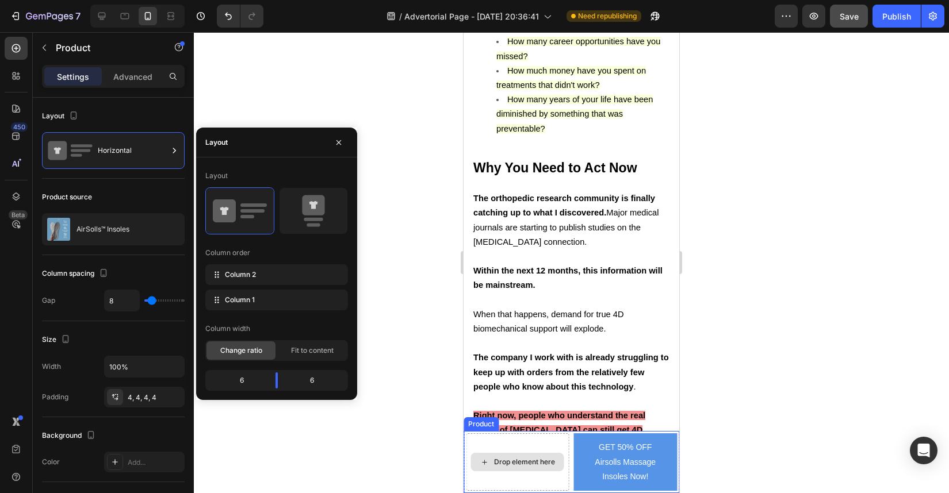
click at [504, 453] on div "Drop element here" at bounding box center [517, 462] width 93 height 18
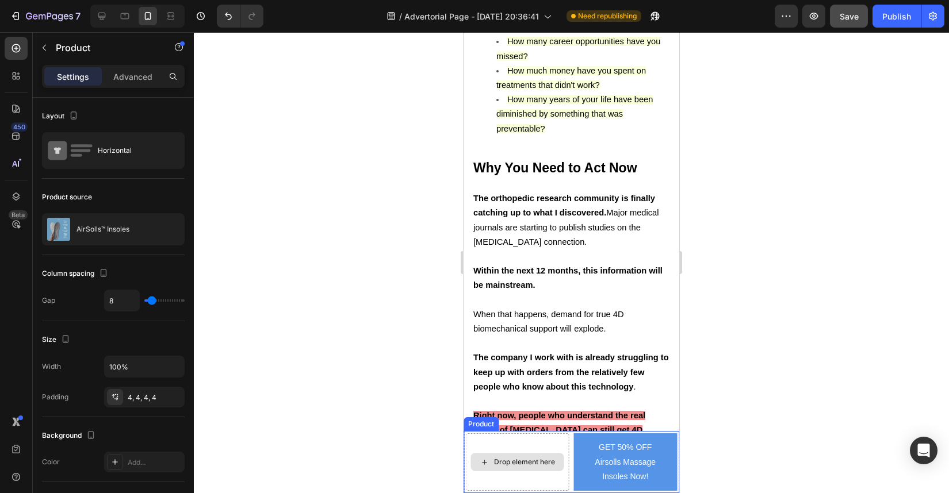
click at [488, 435] on div "Drop element here" at bounding box center [518, 463] width 104 height 58
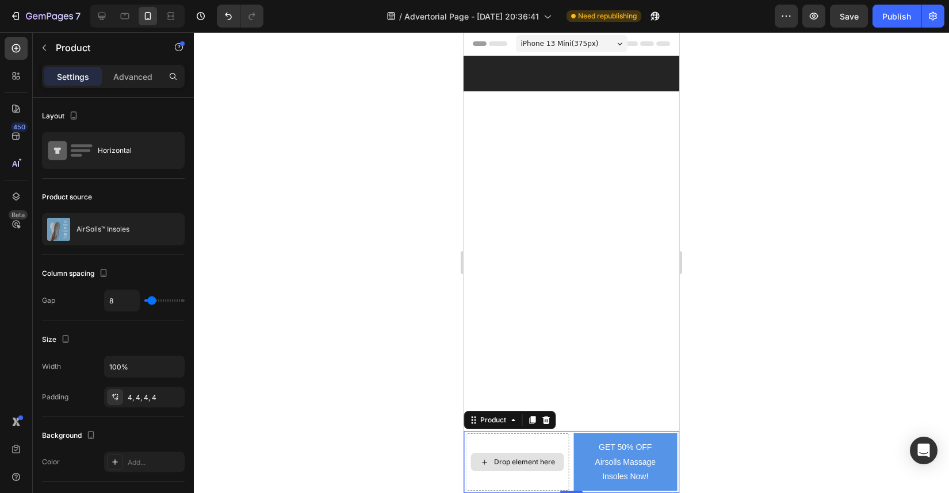
click at [561, 436] on div "Drop element here" at bounding box center [518, 463] width 104 height 58
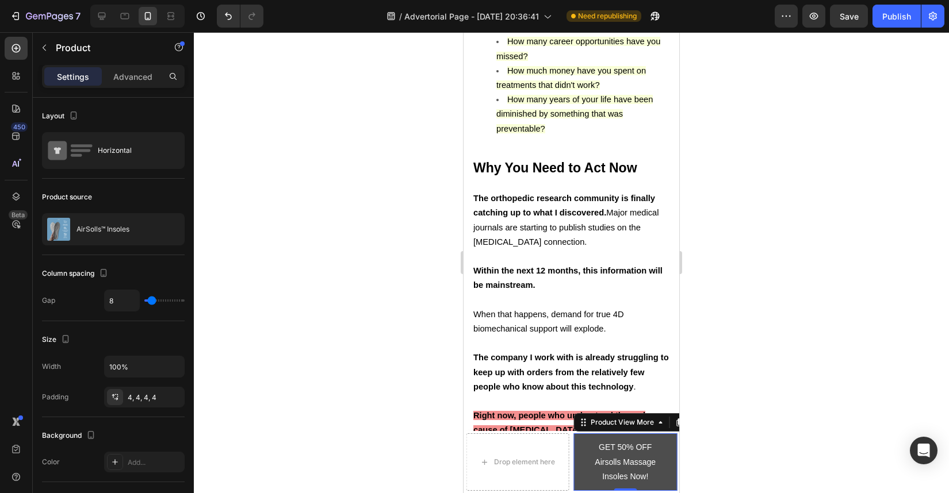
click at [577, 445] on button "GET 50% OFF Airsolls Massage Insoles Now!" at bounding box center [626, 463] width 104 height 58
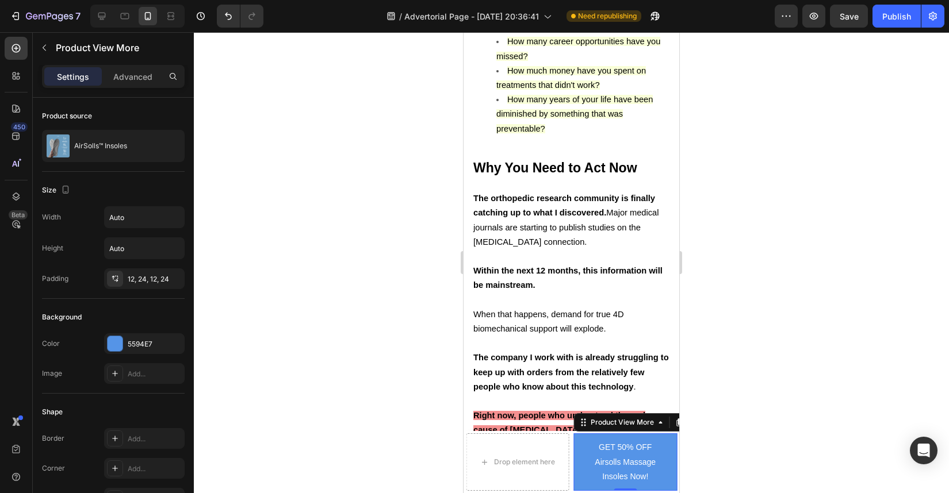
click at [558, 445] on div "Drop element here" at bounding box center [518, 463] width 104 height 58
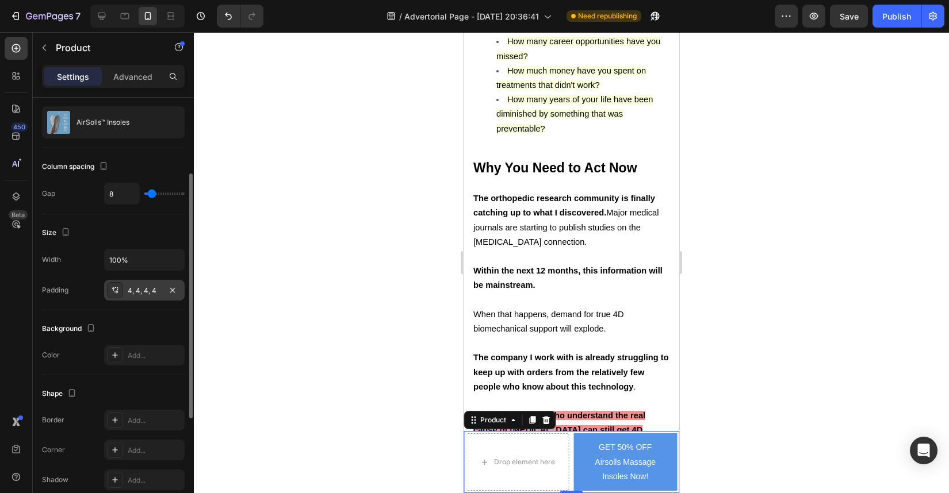
scroll to position [150, 0]
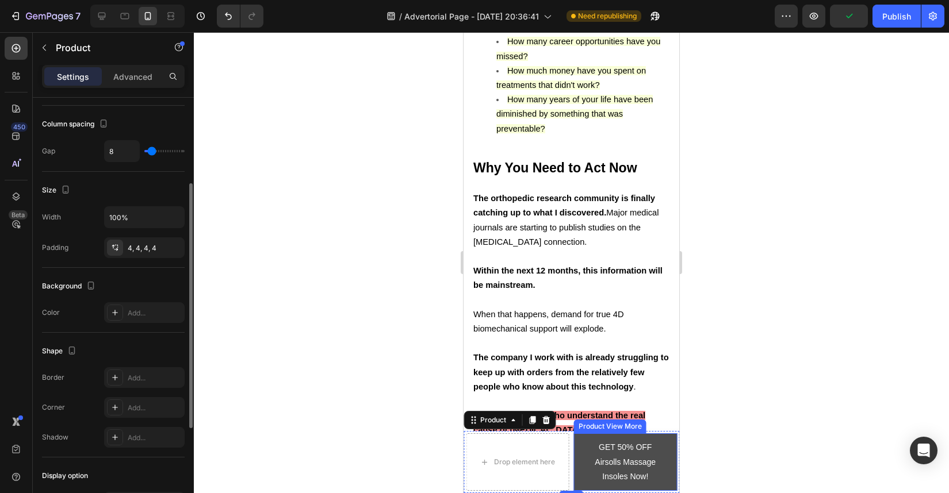
click at [574, 462] on button "GET 50% OFF Airsolls Massage Insoles Now!" at bounding box center [626, 463] width 104 height 58
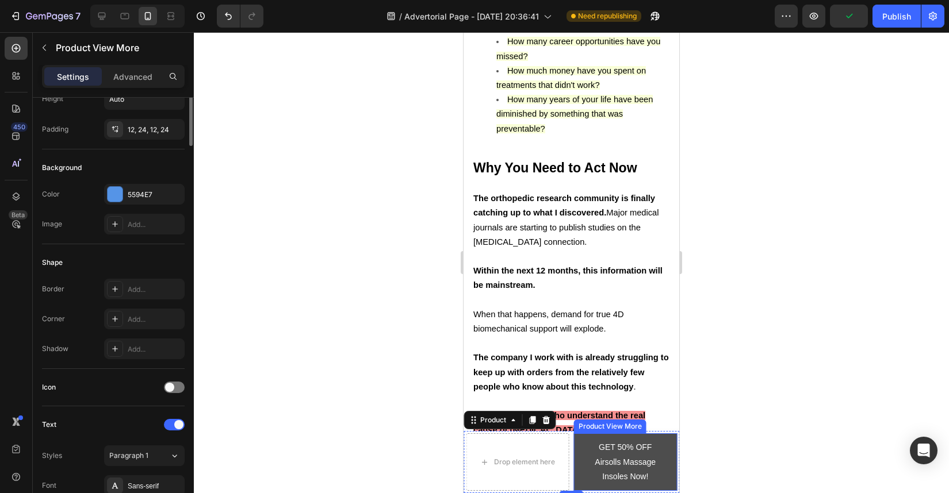
scroll to position [0, 0]
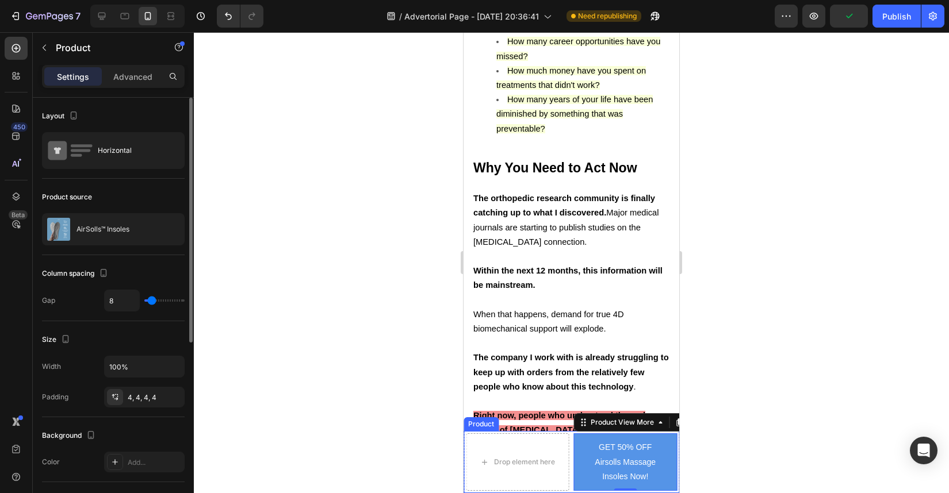
click at [565, 462] on div "GET 50% OFF Airsolls Massage Insoles Now! Product View More 0 Drop element here…" at bounding box center [572, 462] width 216 height 62
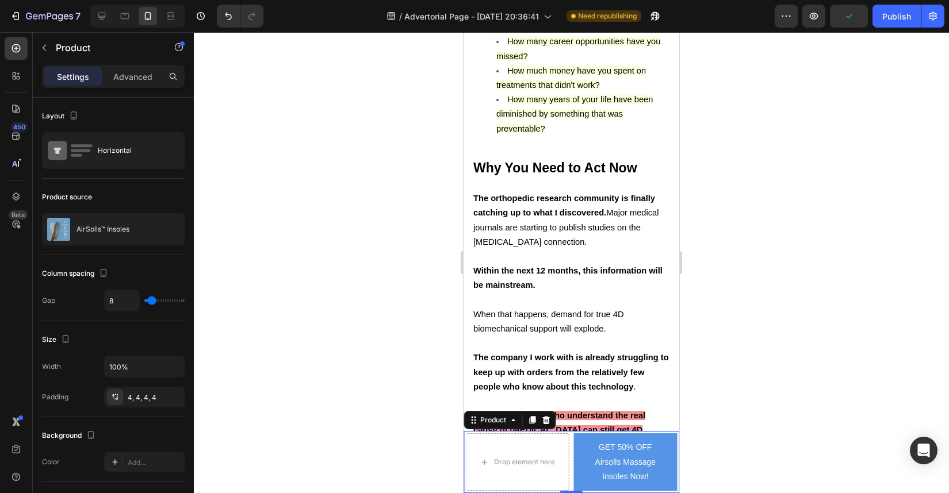
click at [567, 462] on div "GET 50% OFF Airsolls Massage Insoles Now! Product View More Drop element here P…" at bounding box center [572, 462] width 216 height 62
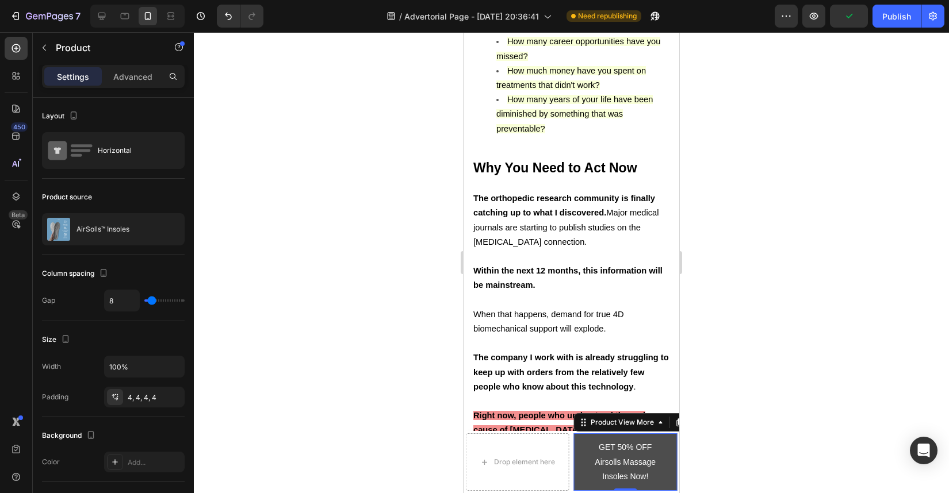
click at [579, 462] on button "GET 50% OFF Airsolls Massage Insoles Now!" at bounding box center [626, 463] width 104 height 58
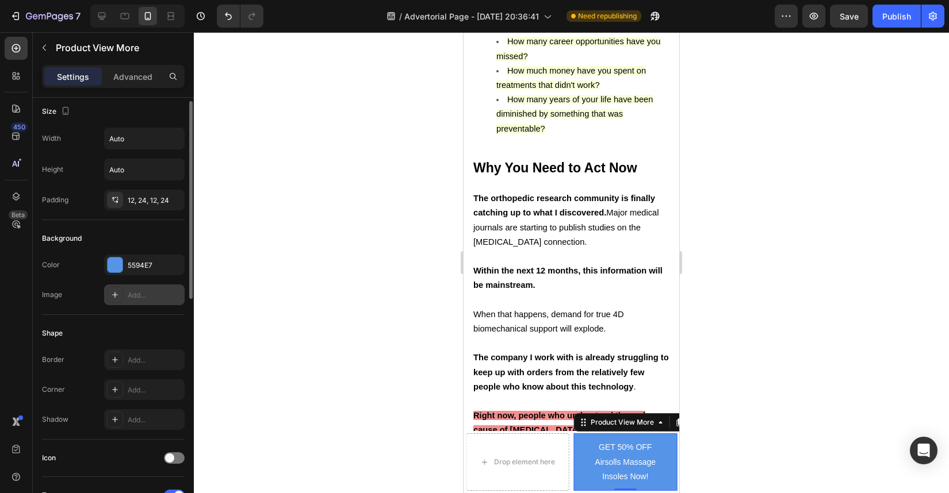
scroll to position [79, 0]
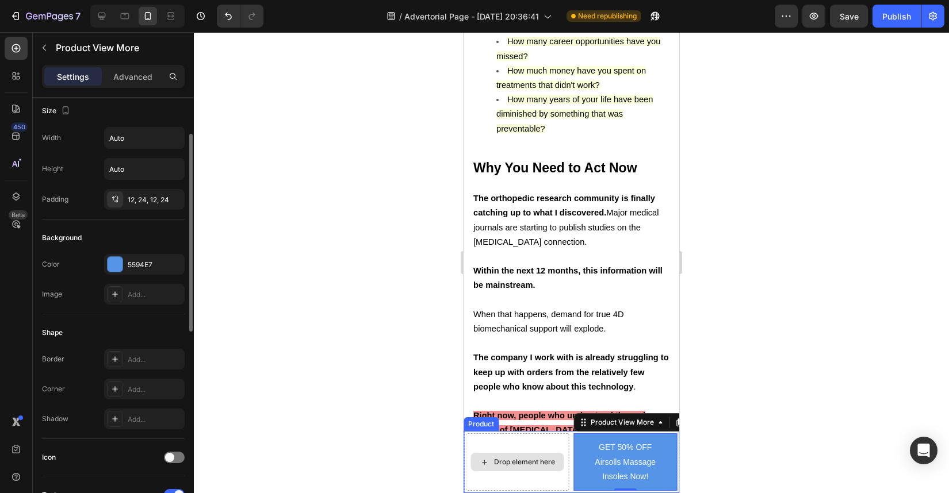
click at [492, 443] on div "Drop element here" at bounding box center [518, 463] width 104 height 58
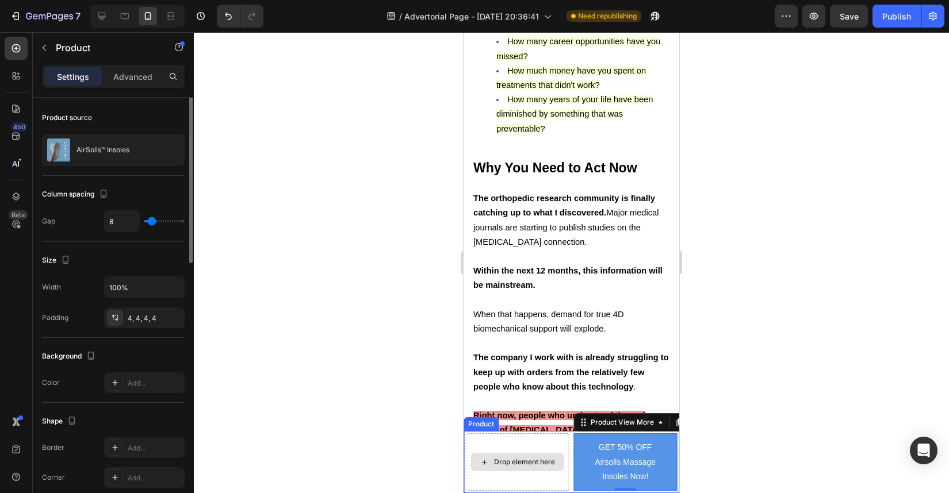
scroll to position [0, 0]
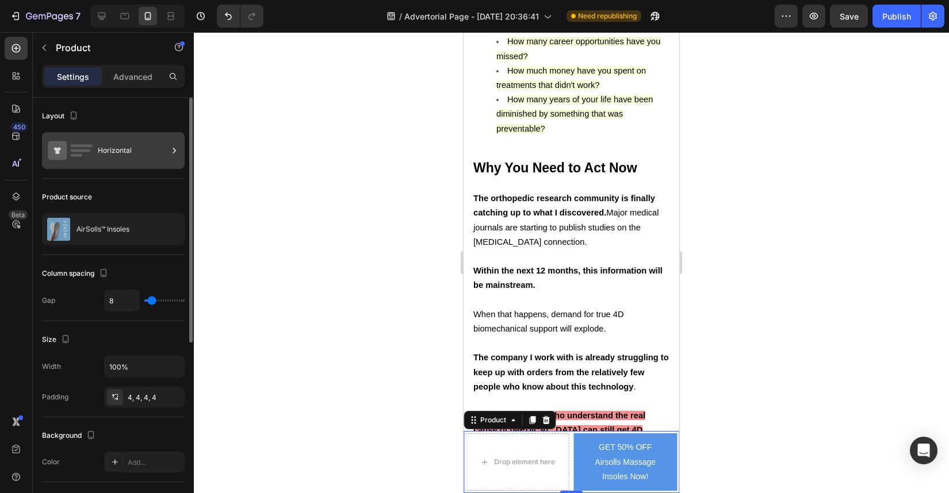
click at [134, 145] on div "Horizontal" at bounding box center [133, 150] width 70 height 26
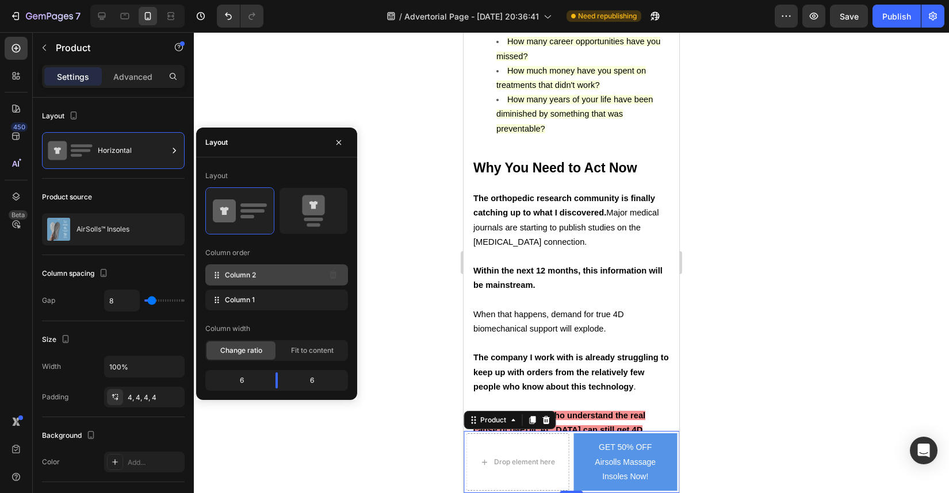
click at [298, 279] on div "Column 2" at bounding box center [276, 275] width 143 height 21
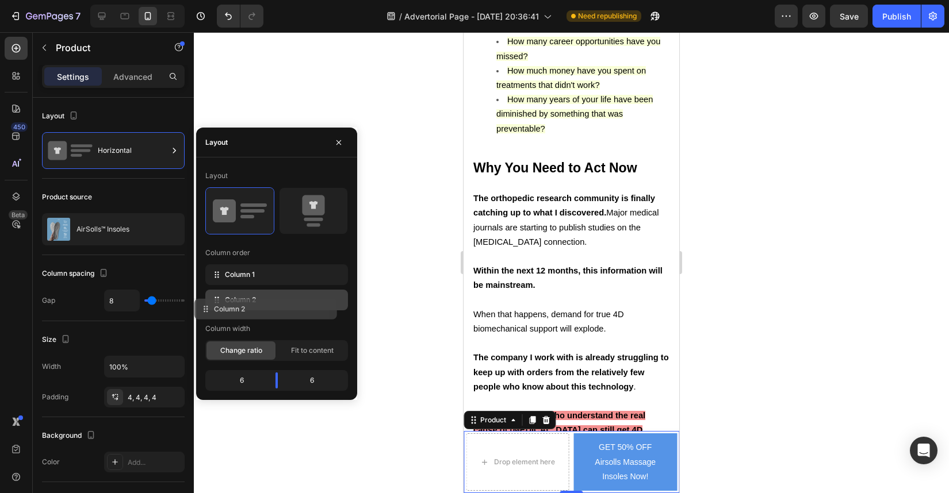
click at [321, 309] on div "Column 2" at bounding box center [276, 300] width 143 height 21
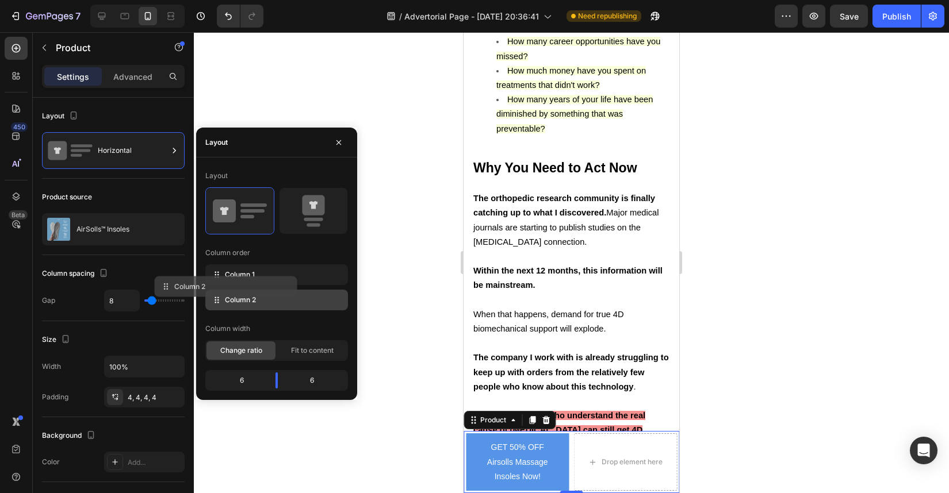
click at [285, 288] on div "Column 1 Column 2" at bounding box center [276, 288] width 143 height 46
click at [258, 384] on div "6" at bounding box center [237, 381] width 59 height 16
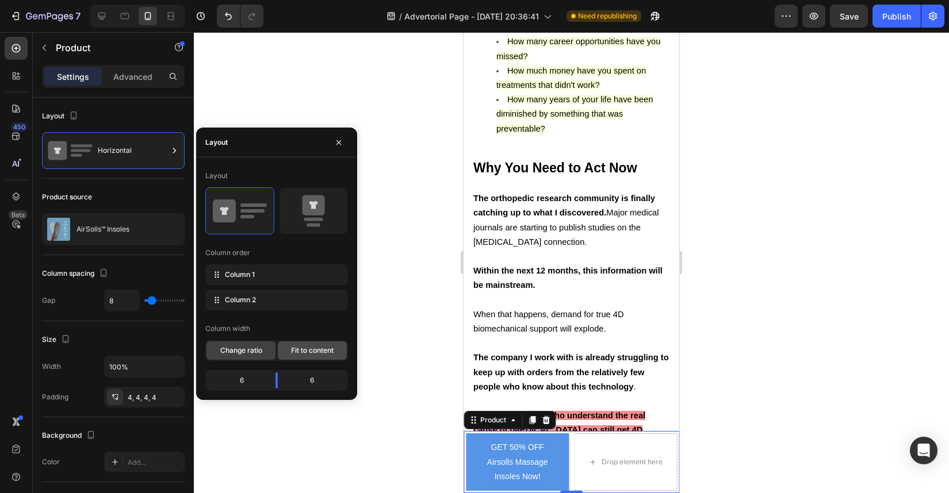
click at [308, 359] on div "Fit to content" at bounding box center [312, 351] width 69 height 18
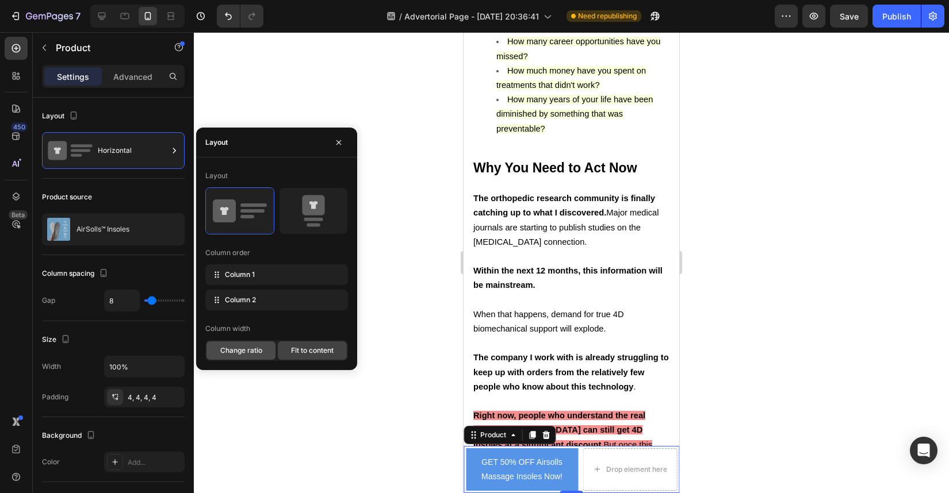
click at [246, 357] on div "Change ratio" at bounding box center [240, 351] width 69 height 18
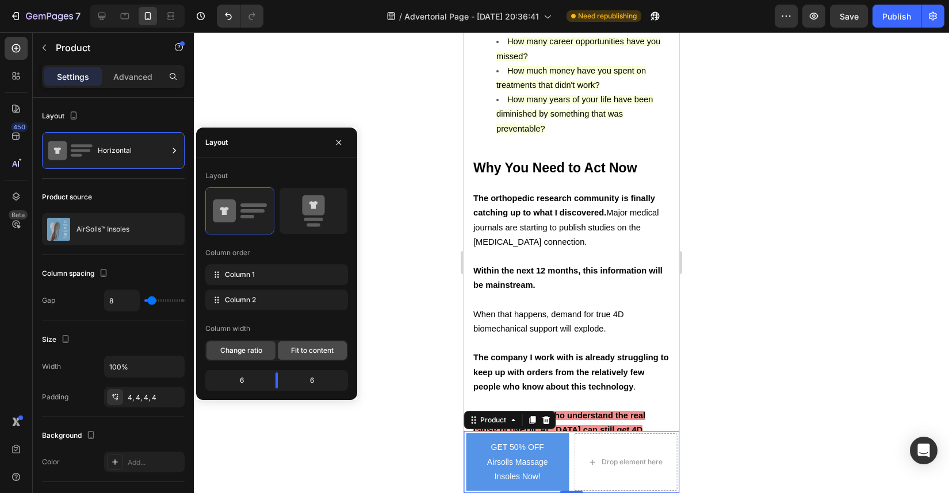
click at [322, 357] on div "Fit to content" at bounding box center [312, 351] width 69 height 18
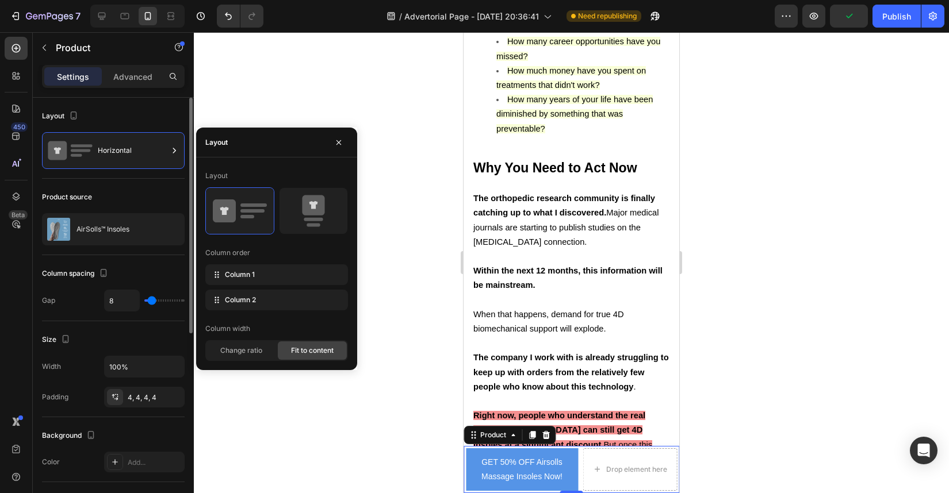
click at [168, 347] on div "Size" at bounding box center [113, 340] width 143 height 18
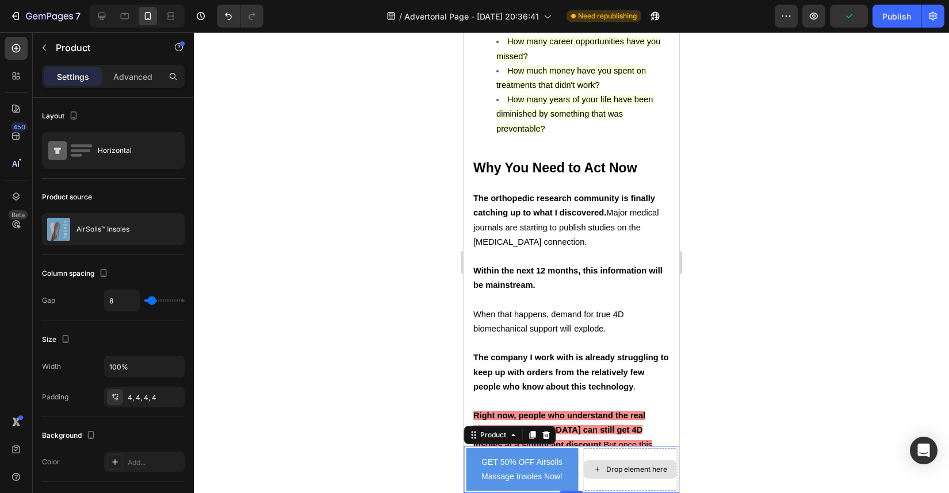
click at [605, 449] on div "Drop element here" at bounding box center [630, 470] width 94 height 43
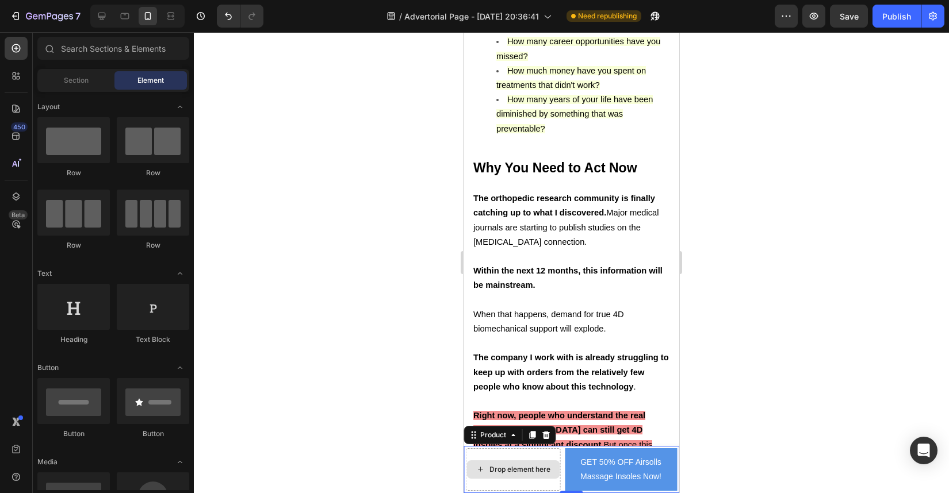
click at [531, 453] on div "Drop element here" at bounding box center [513, 470] width 94 height 43
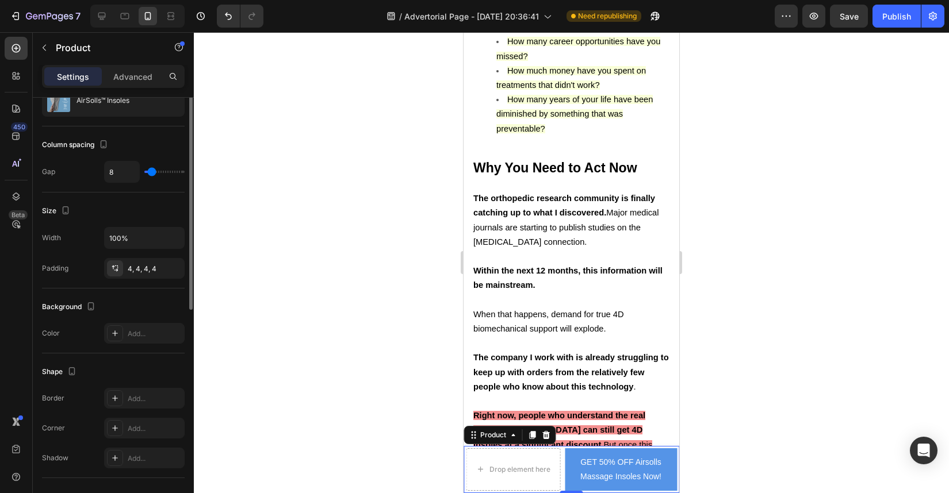
scroll to position [131, 0]
click at [135, 73] on p "Advanced" at bounding box center [132, 77] width 39 height 12
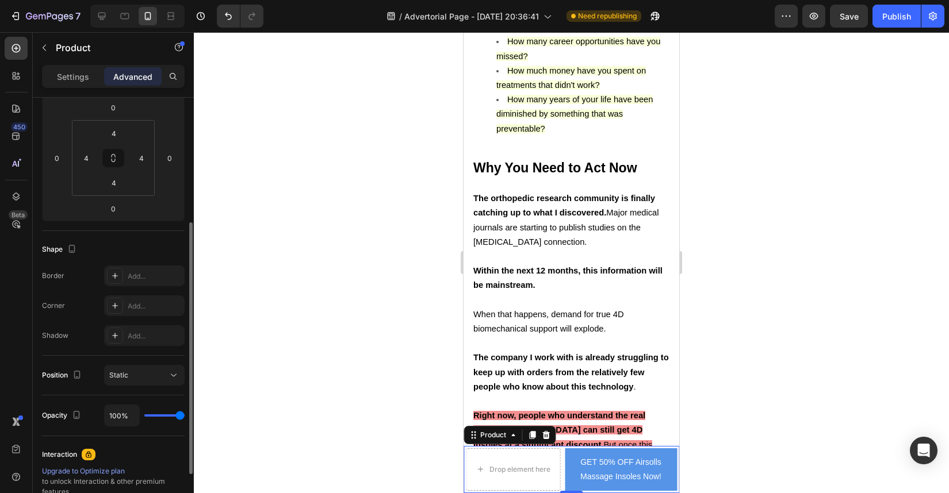
scroll to position [181, 0]
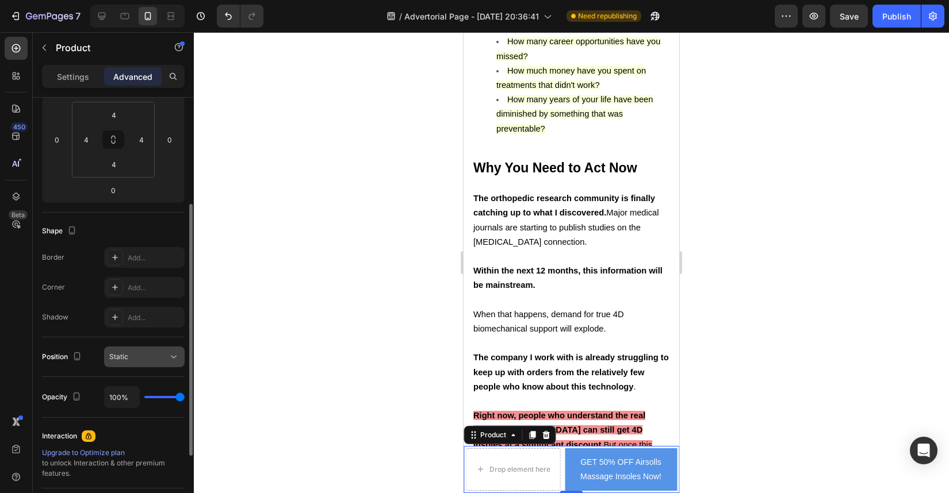
click at [159, 352] on div "Static" at bounding box center [138, 357] width 59 height 10
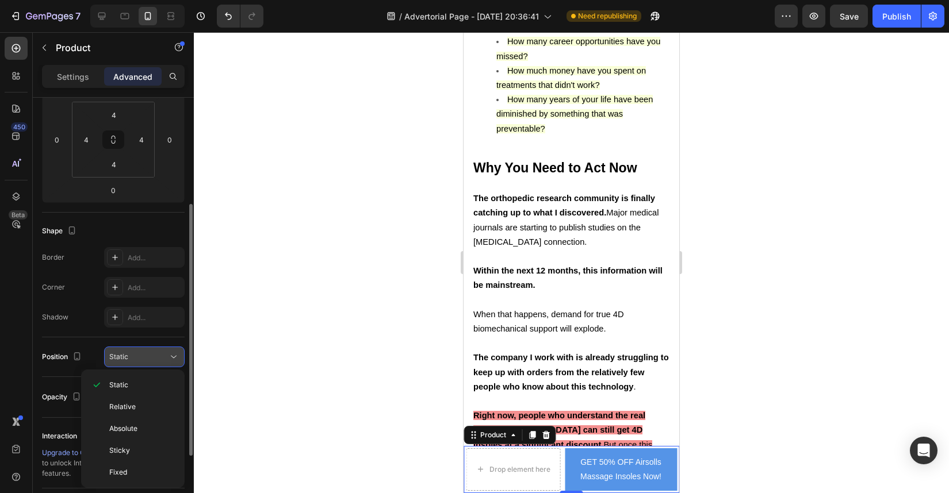
click at [159, 352] on div "Static" at bounding box center [138, 357] width 59 height 10
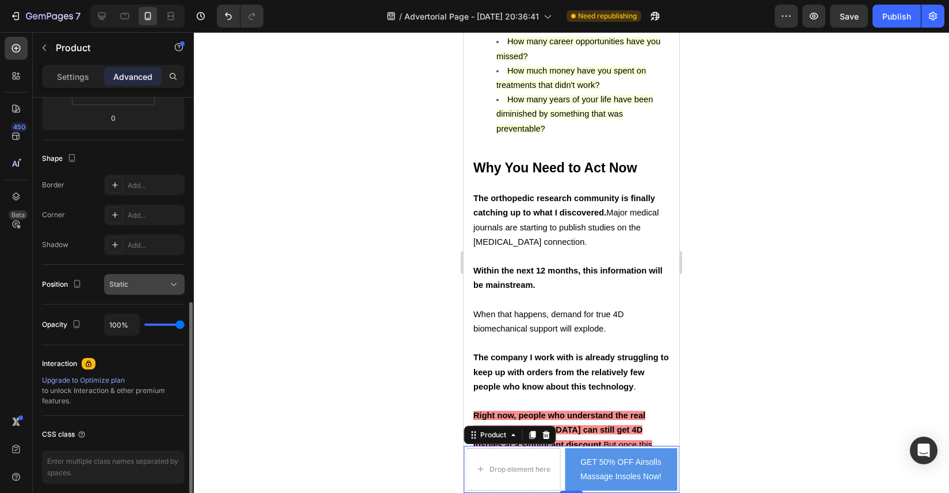
scroll to position [299, 0]
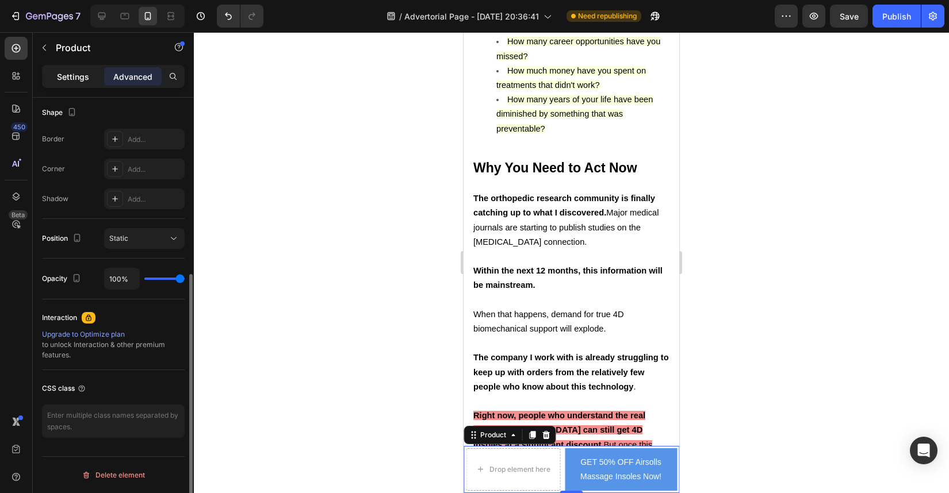
click at [82, 79] on p "Settings" at bounding box center [73, 77] width 32 height 12
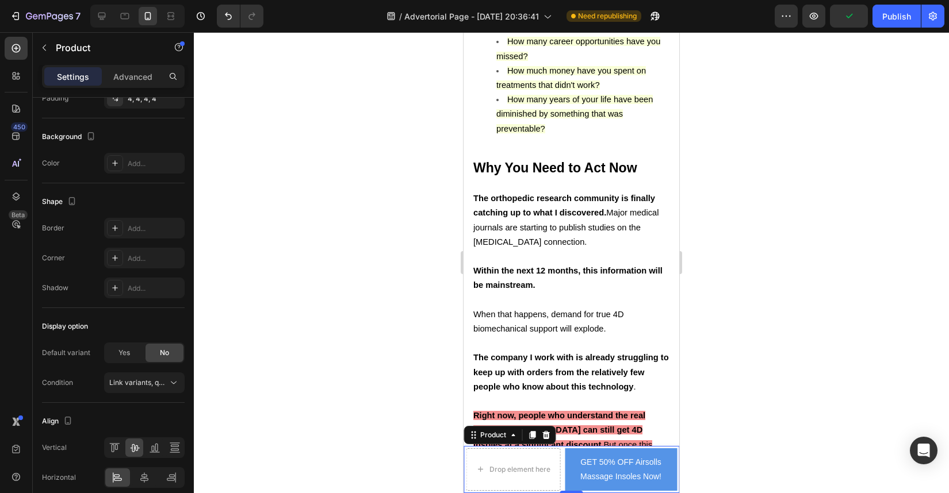
click at [561, 457] on div "Drop element here GET 50% OFF Airsolls Massage Insoles Now! Product View More P…" at bounding box center [572, 469] width 216 height 47
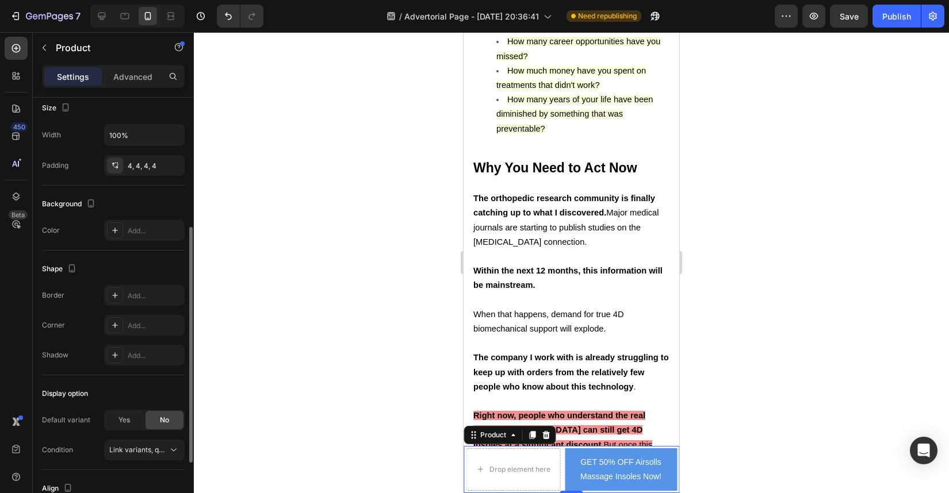
scroll to position [302, 0]
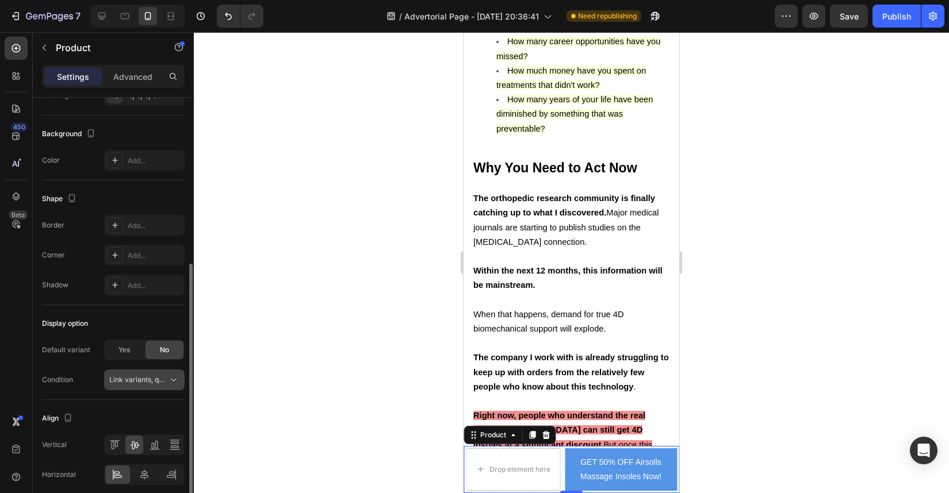
click at [141, 384] on span "Link variants, quantity <br> between same products" at bounding box center [138, 380] width 59 height 10
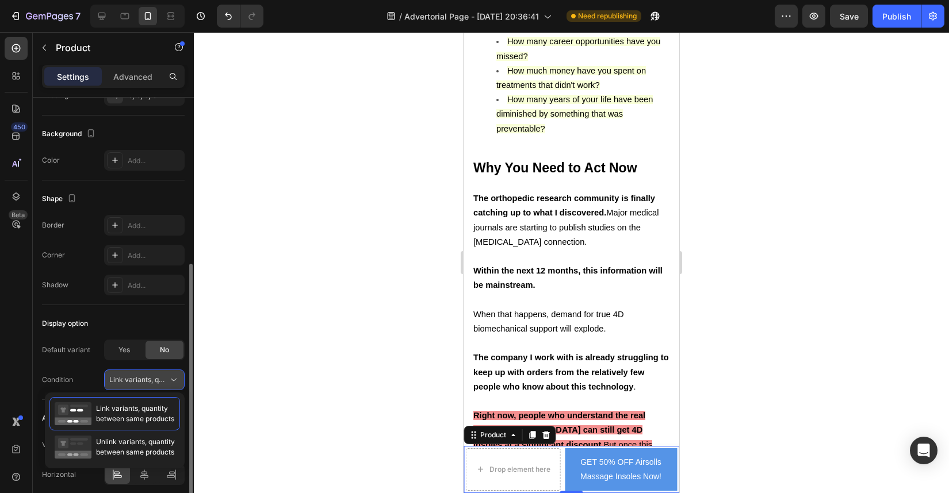
click at [141, 384] on span "Link variants, quantity <br> between same products" at bounding box center [138, 380] width 59 height 10
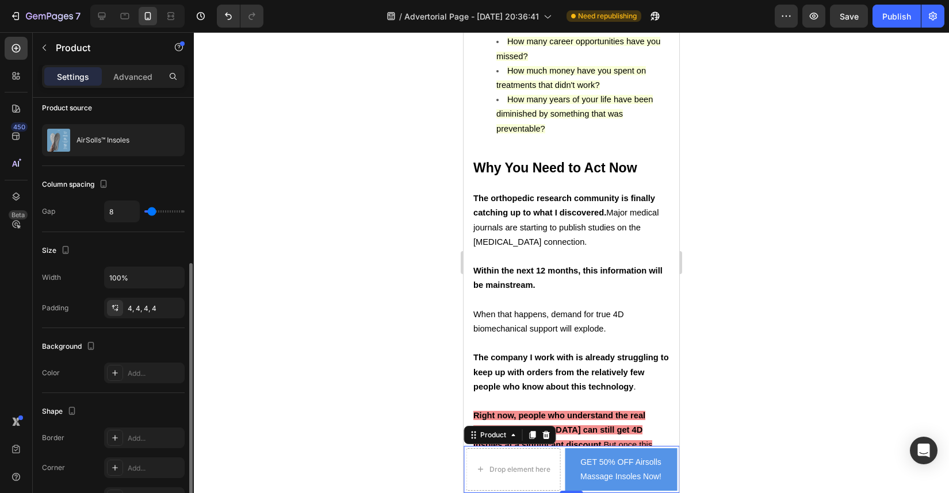
scroll to position [0, 0]
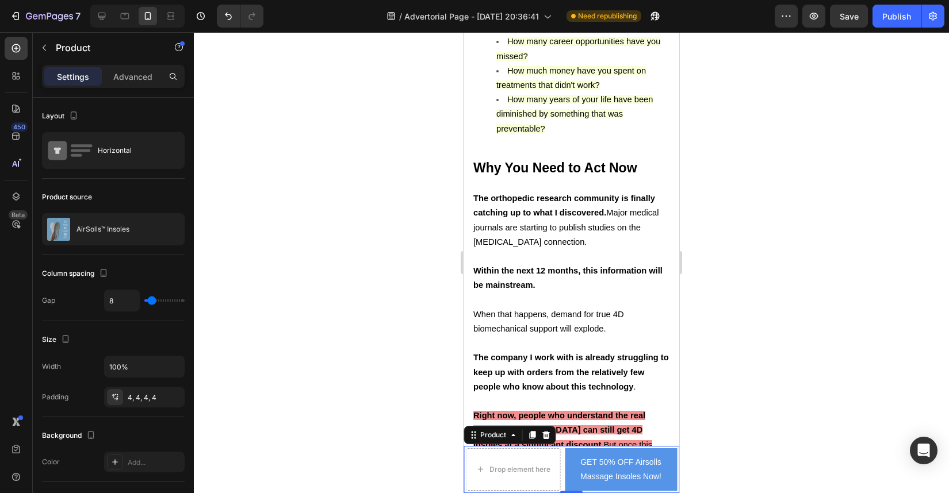
click at [542, 449] on div "Drop element here" at bounding box center [513, 470] width 94 height 43
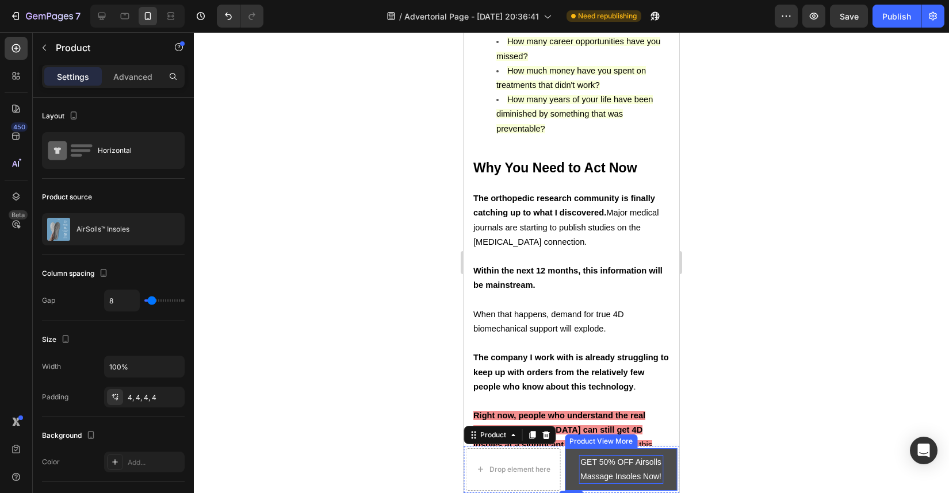
click at [598, 455] on div "GET 50% OFF Airsolls Massage Insoles Now!" at bounding box center [621, 469] width 85 height 29
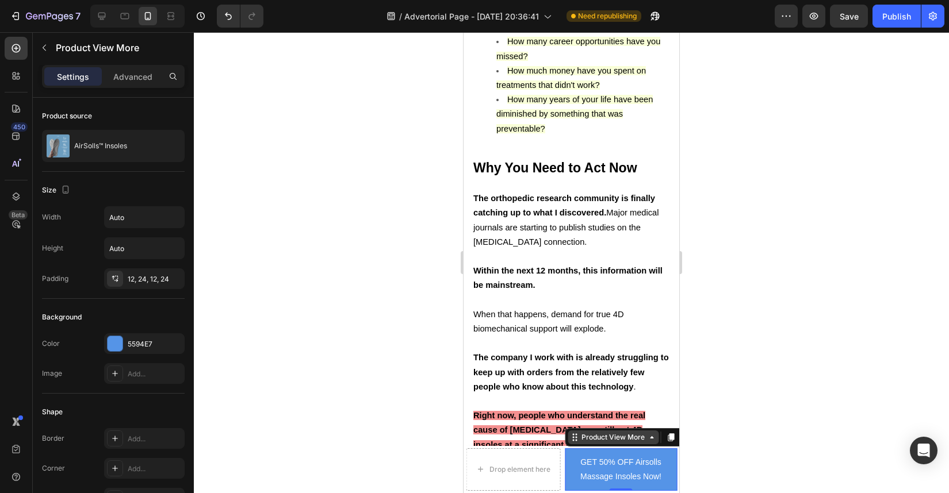
click at [650, 433] on icon at bounding box center [651, 437] width 9 height 9
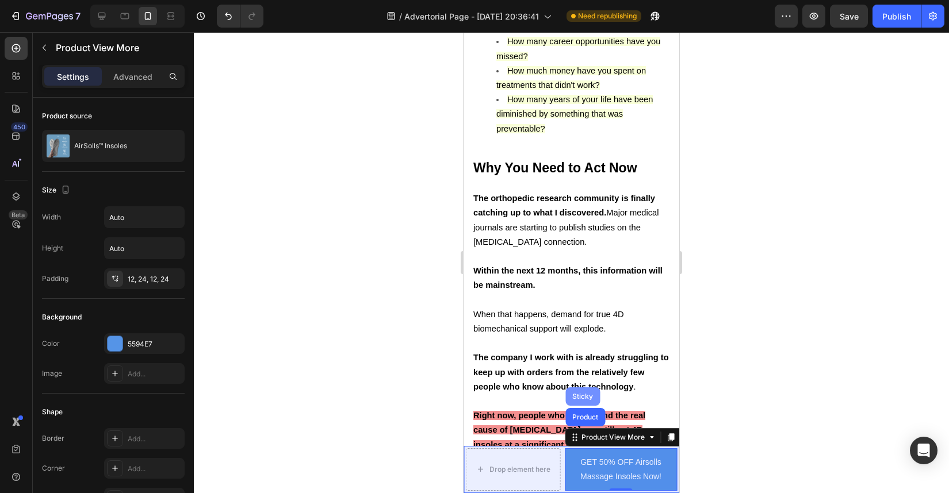
click at [593, 388] on div "Sticky" at bounding box center [582, 397] width 35 height 18
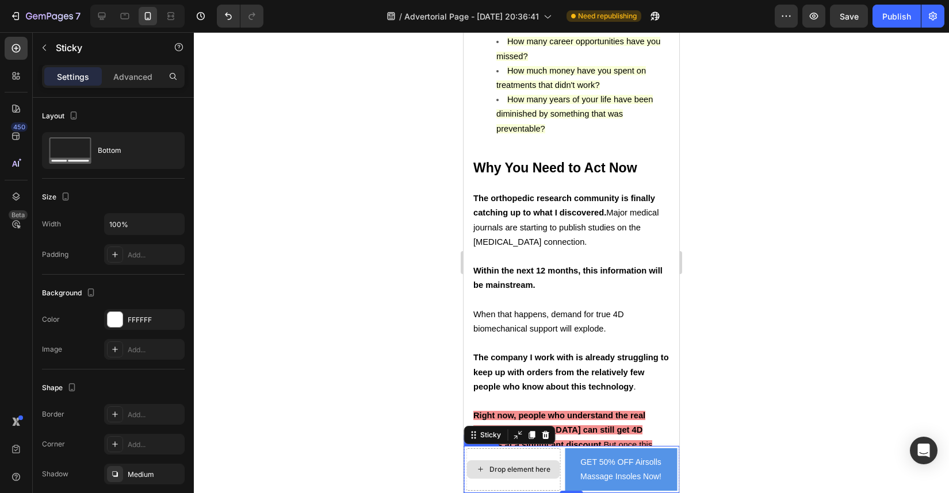
click at [532, 452] on div "Drop element here" at bounding box center [513, 470] width 94 height 43
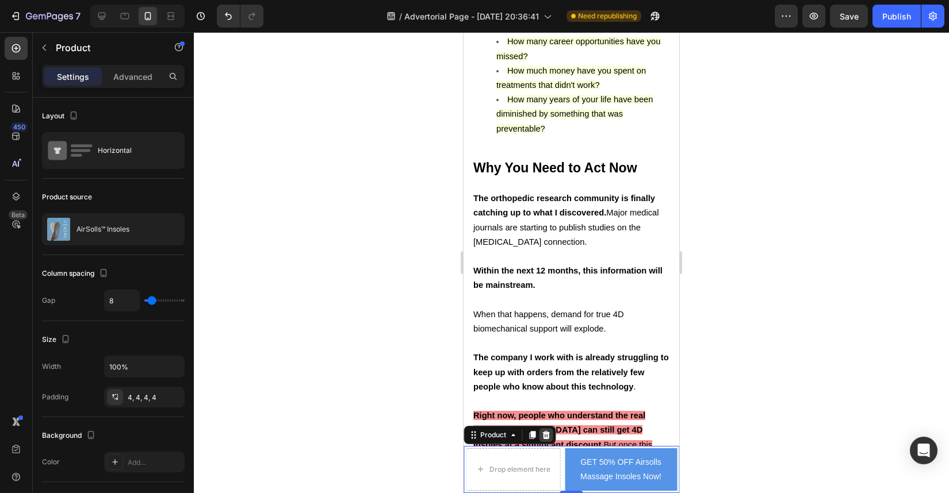
click at [543, 431] on icon at bounding box center [545, 435] width 7 height 8
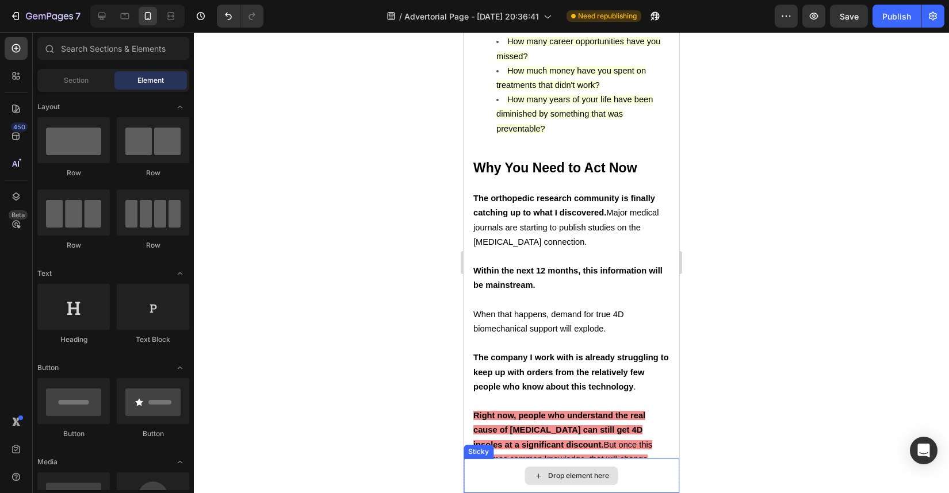
click at [548, 480] on div "Drop element here" at bounding box center [578, 476] width 61 height 9
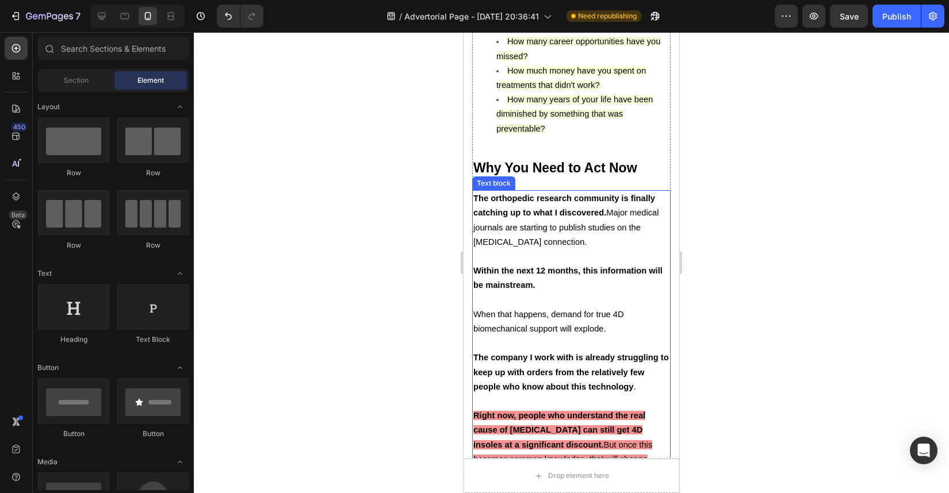
drag, startPoint x: 542, startPoint y: 299, endPoint x: 502, endPoint y: 468, distance: 173.7
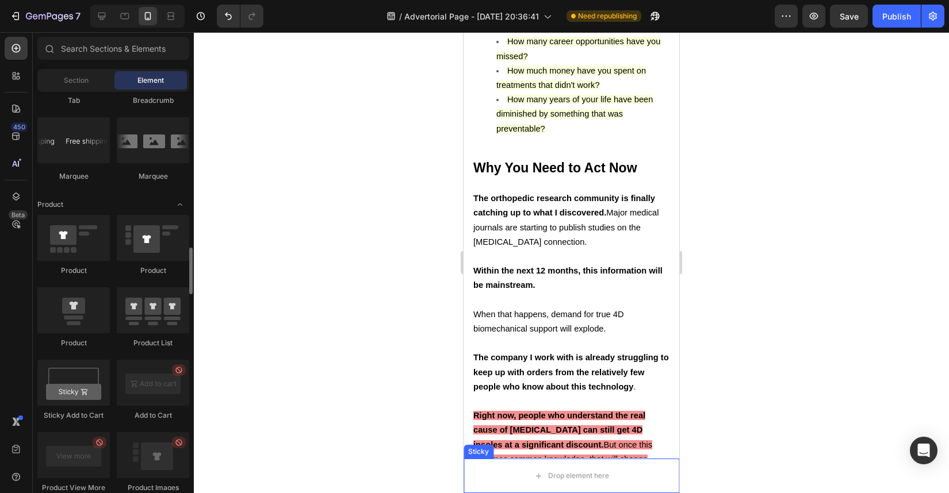
scroll to position [1361, 0]
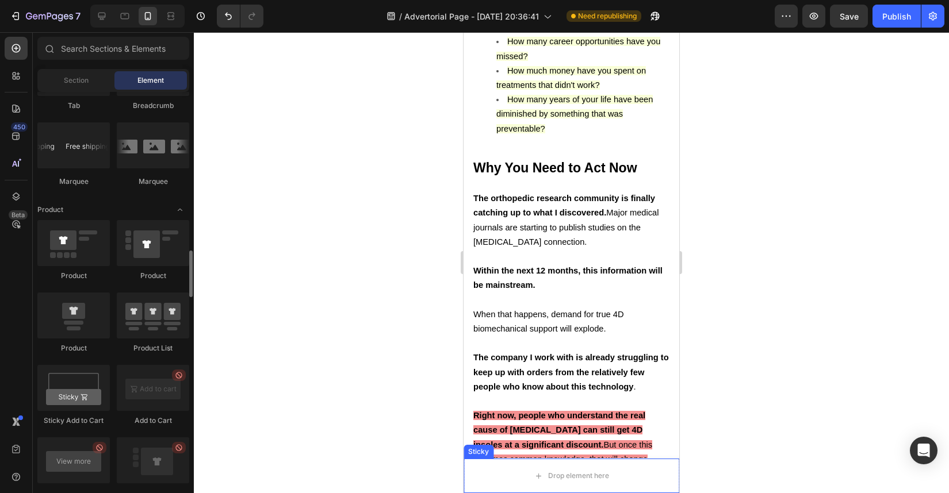
click at [101, 449] on icon at bounding box center [99, 447] width 9 height 9
click at [503, 474] on div "Drop element here" at bounding box center [572, 476] width 216 height 35
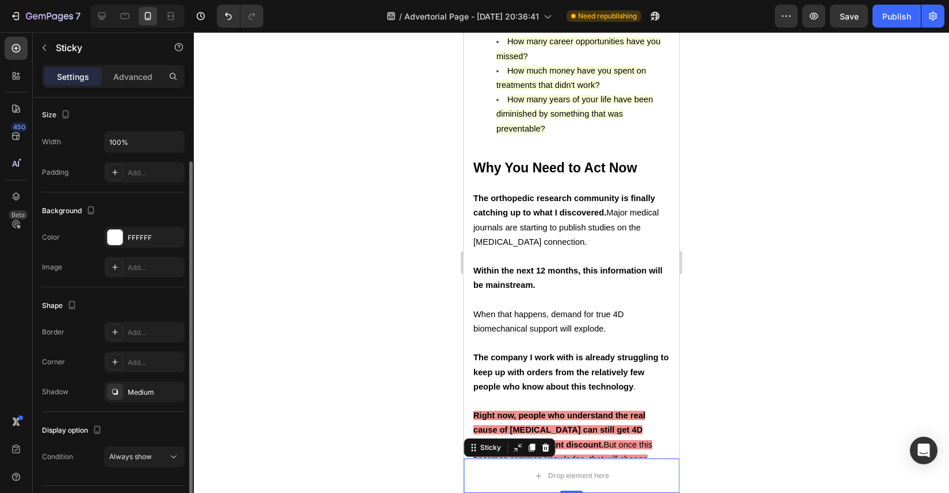
scroll to position [83, 0]
click at [128, 240] on div "FFFFFF" at bounding box center [144, 237] width 33 height 10
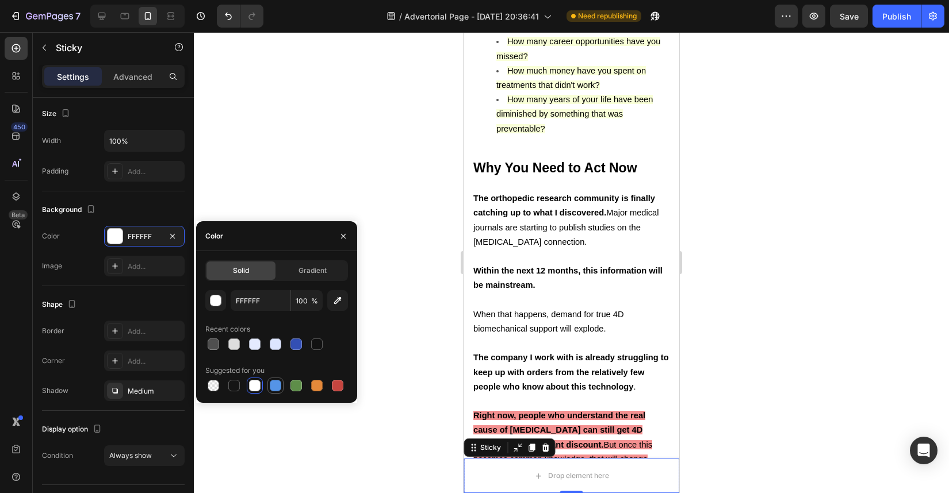
click at [273, 385] on div at bounding box center [276, 386] width 12 height 12
type input "5594E7"
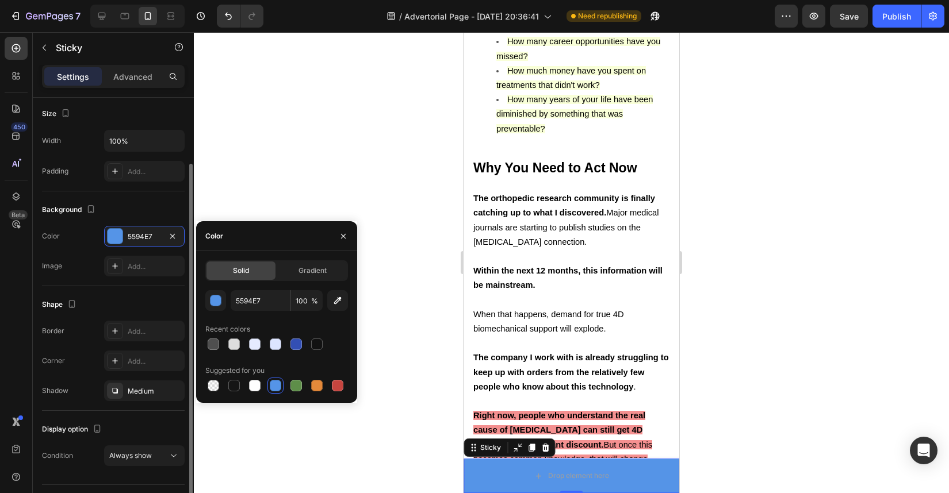
click at [156, 280] on div "Background The changes might be hidden by the video. Color 5594E7 Image Add..." at bounding box center [113, 239] width 143 height 95
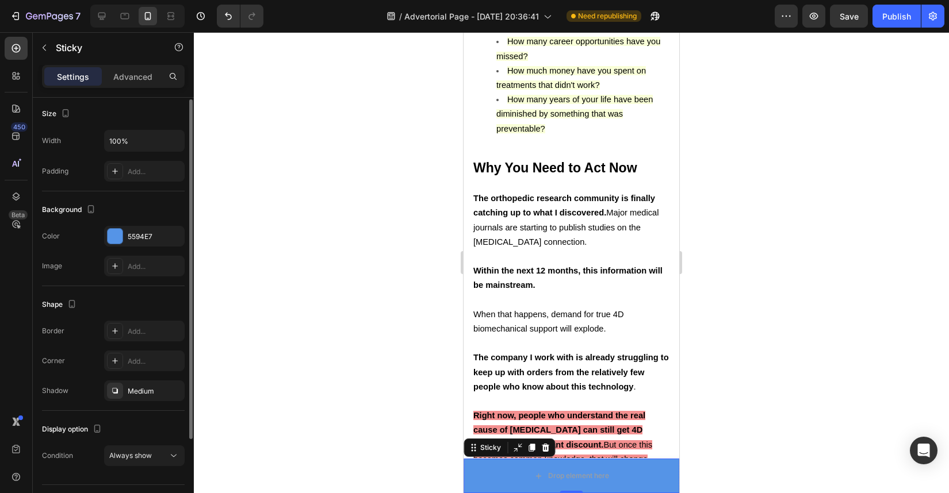
scroll to position [0, 0]
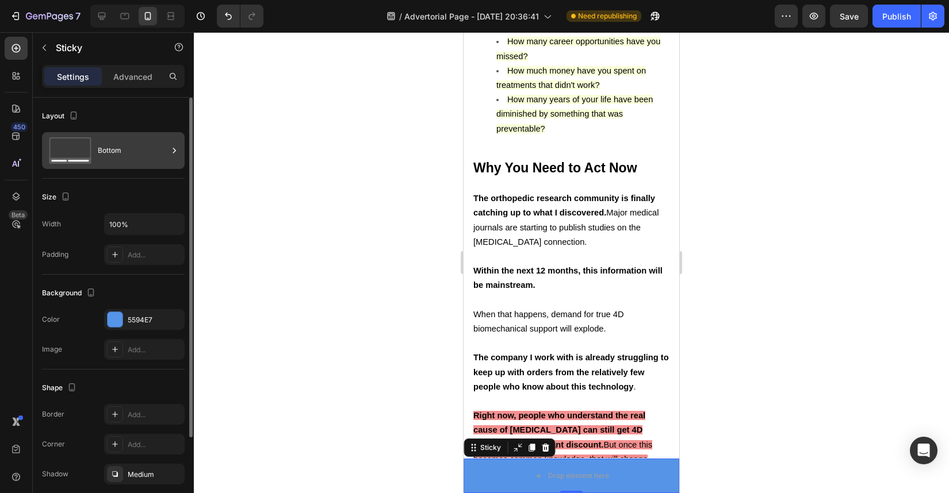
click at [153, 143] on div "Bottom" at bounding box center [133, 150] width 70 height 26
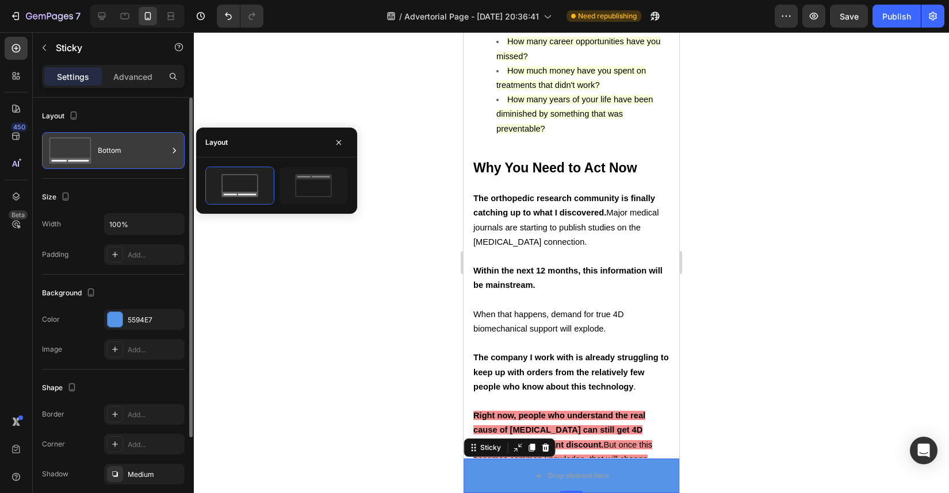
click at [153, 143] on div "Bottom" at bounding box center [133, 150] width 70 height 26
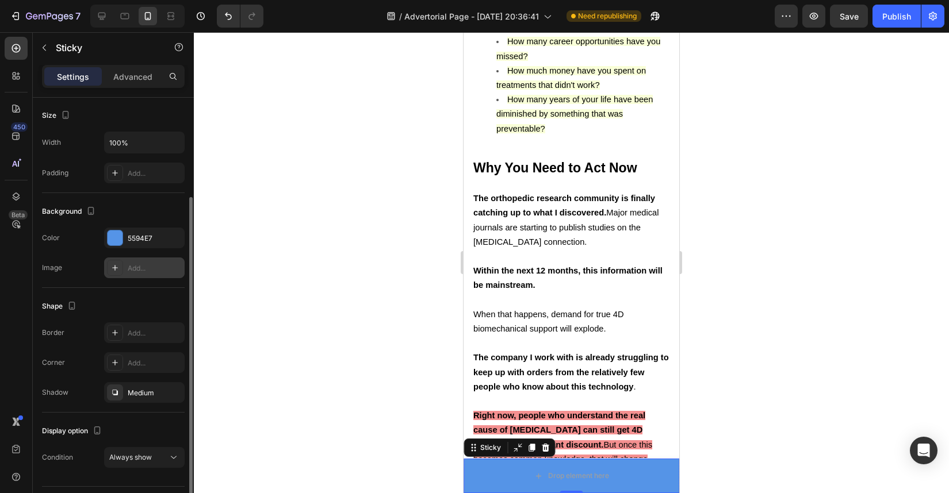
scroll to position [112, 0]
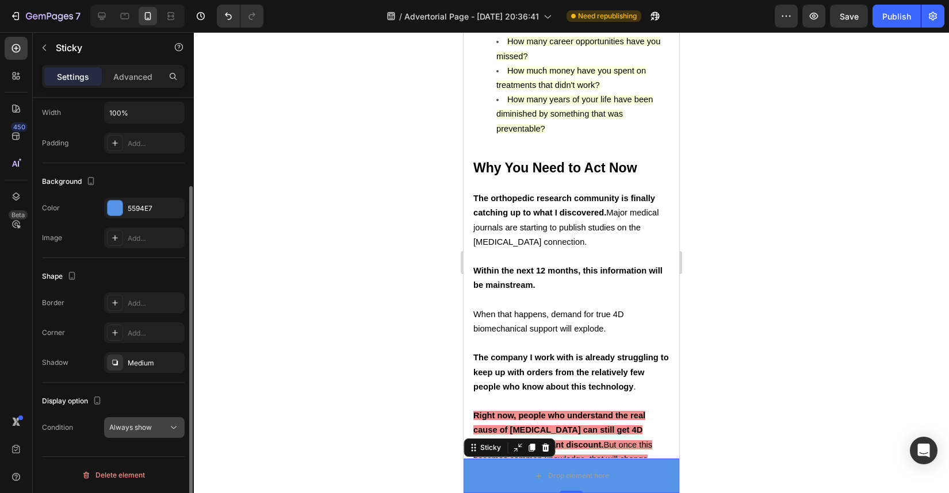
click at [141, 427] on span "Always show" at bounding box center [130, 427] width 43 height 9
click at [137, 435] on button "Always show" at bounding box center [144, 428] width 81 height 21
click at [160, 313] on div "Add..." at bounding box center [144, 303] width 81 height 21
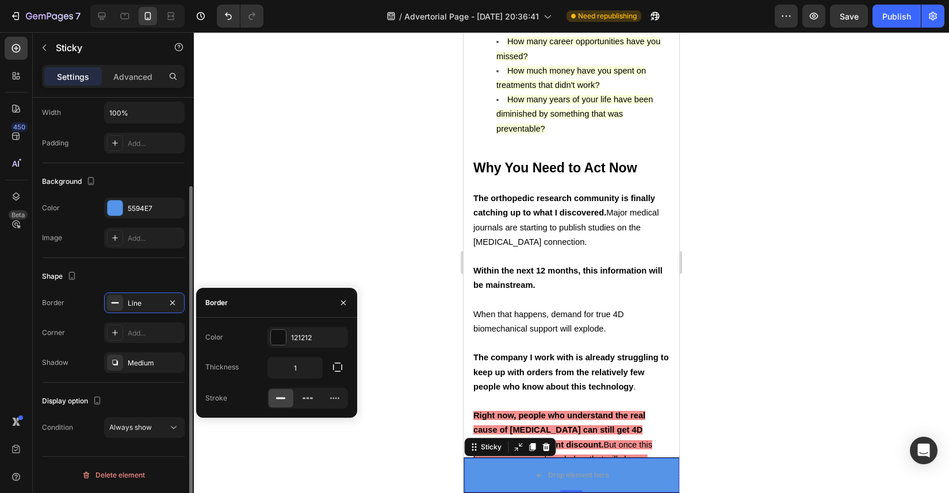
click at [162, 281] on div "Shape" at bounding box center [113, 276] width 143 height 18
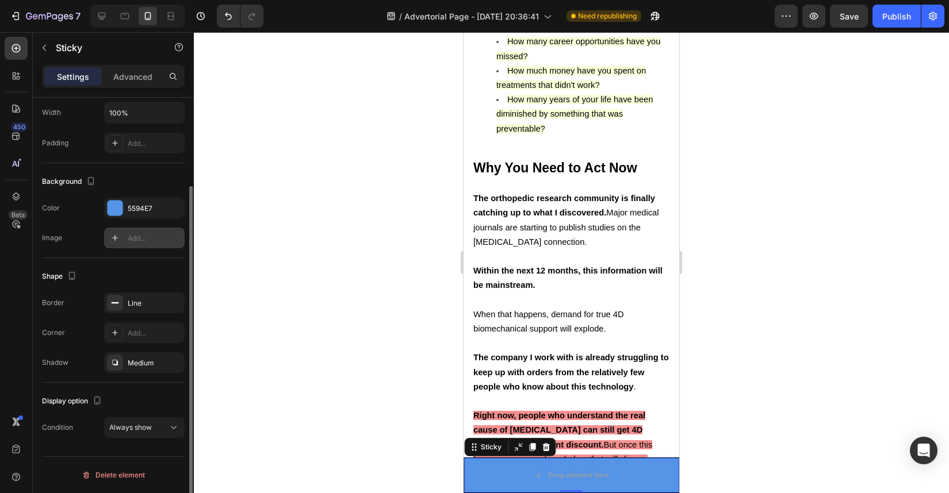
click at [162, 238] on div "Add..." at bounding box center [155, 238] width 54 height 10
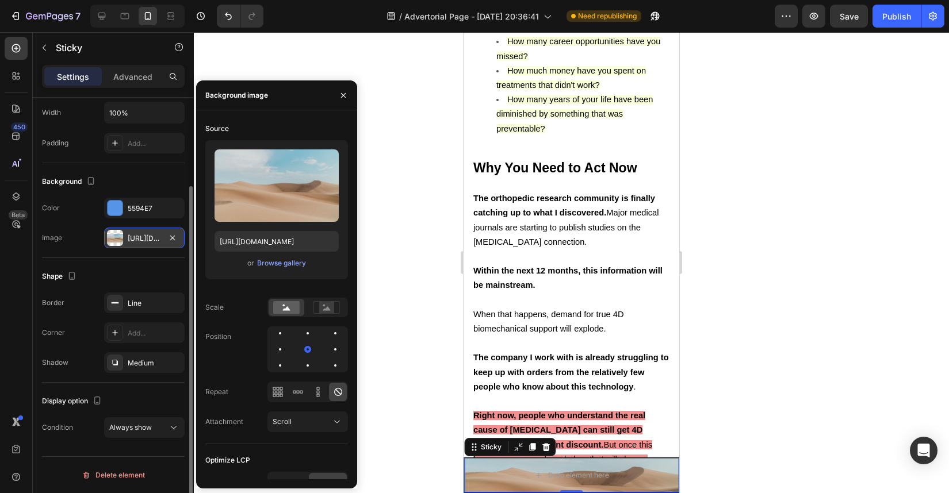
click at [144, 279] on div "Shape" at bounding box center [113, 276] width 143 height 18
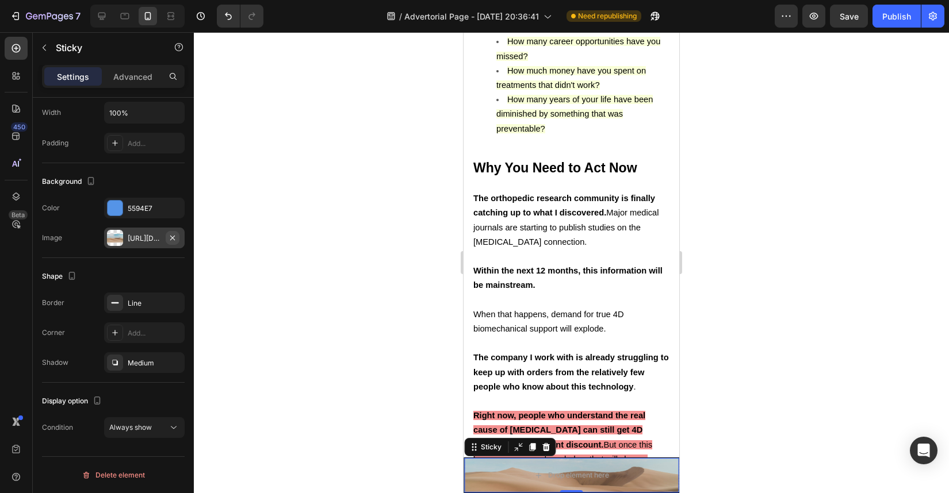
click at [173, 238] on icon "button" at bounding box center [172, 237] width 9 height 9
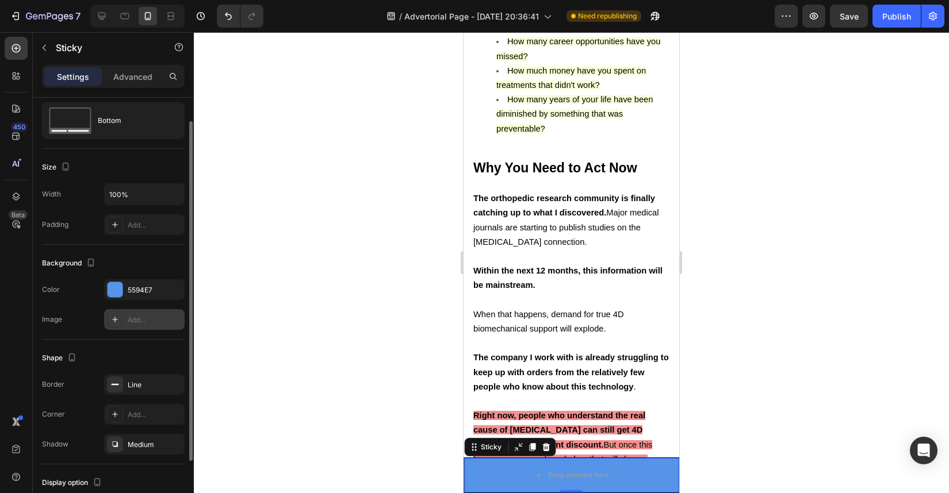
scroll to position [29, 0]
click at [143, 227] on div "Add..." at bounding box center [155, 226] width 54 height 10
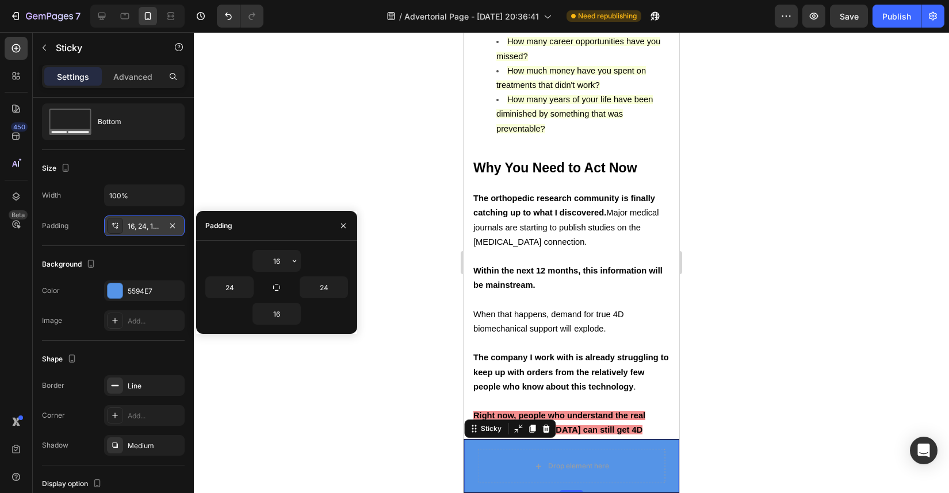
click at [143, 227] on div "16, 24, 16, 24" at bounding box center [144, 226] width 33 height 10
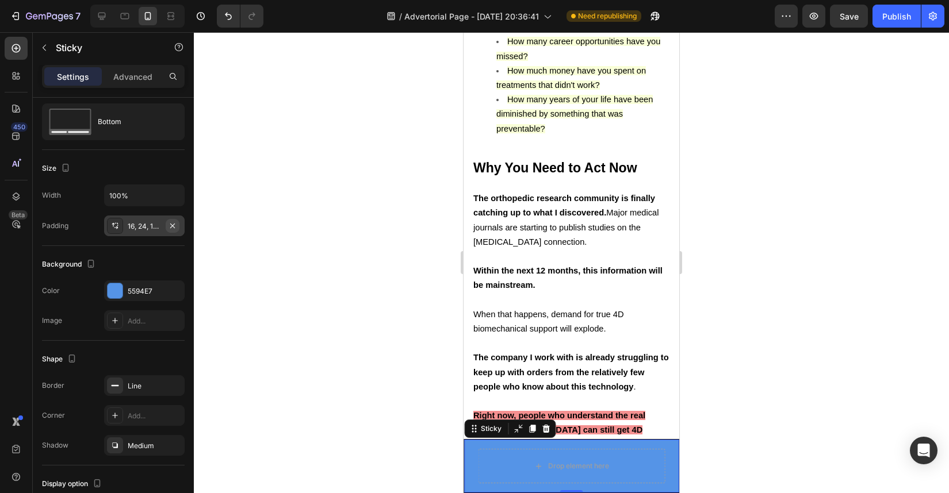
click at [169, 228] on icon "button" at bounding box center [172, 225] width 9 height 9
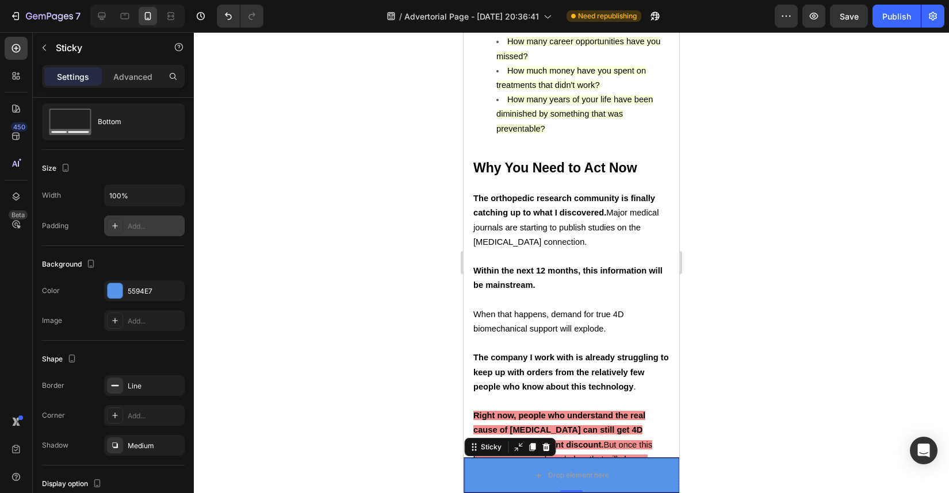
scroll to position [0, 0]
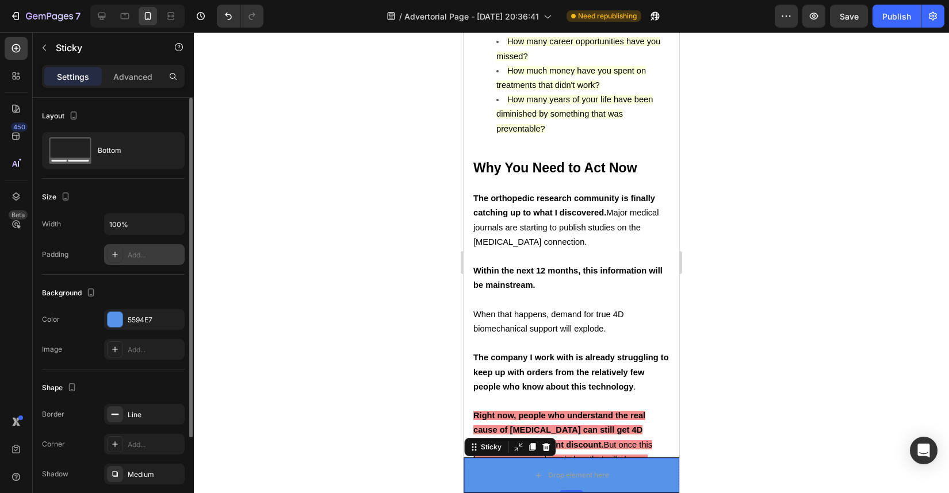
click at [148, 66] on div "Settings Advanced" at bounding box center [113, 76] width 143 height 23
click at [135, 71] on p "Advanced" at bounding box center [132, 77] width 39 height 12
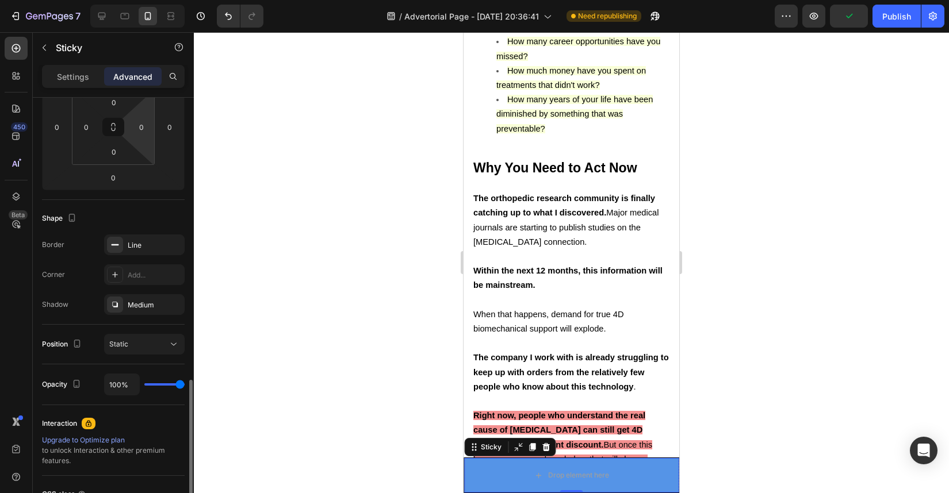
scroll to position [299, 0]
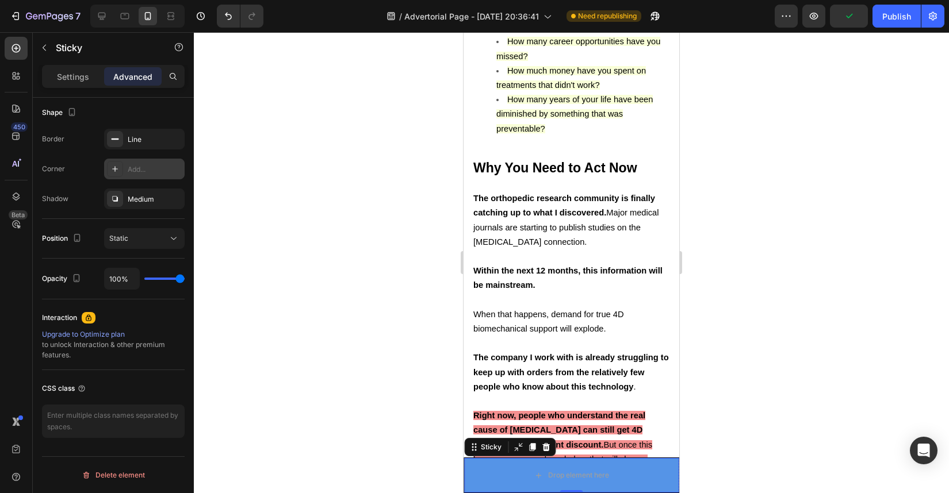
click at [162, 170] on div "Add..." at bounding box center [155, 169] width 54 height 10
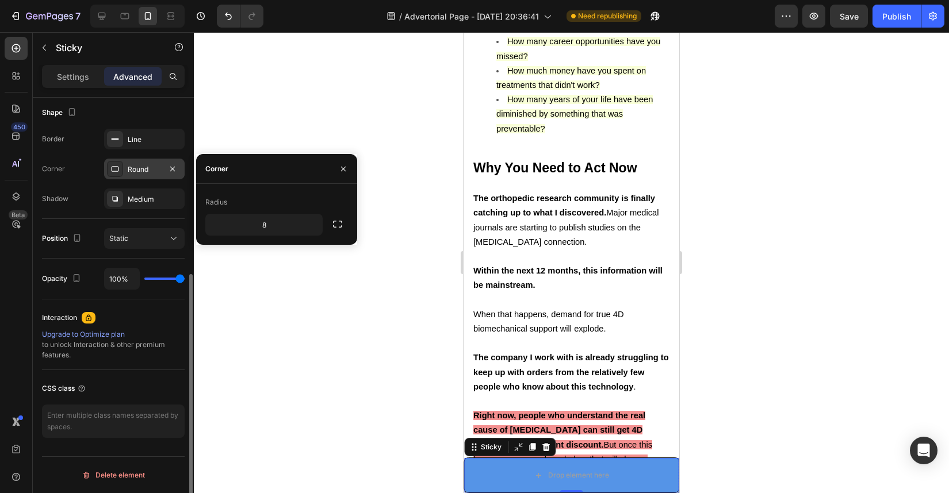
click at [155, 223] on div "Position Static" at bounding box center [113, 239] width 143 height 40
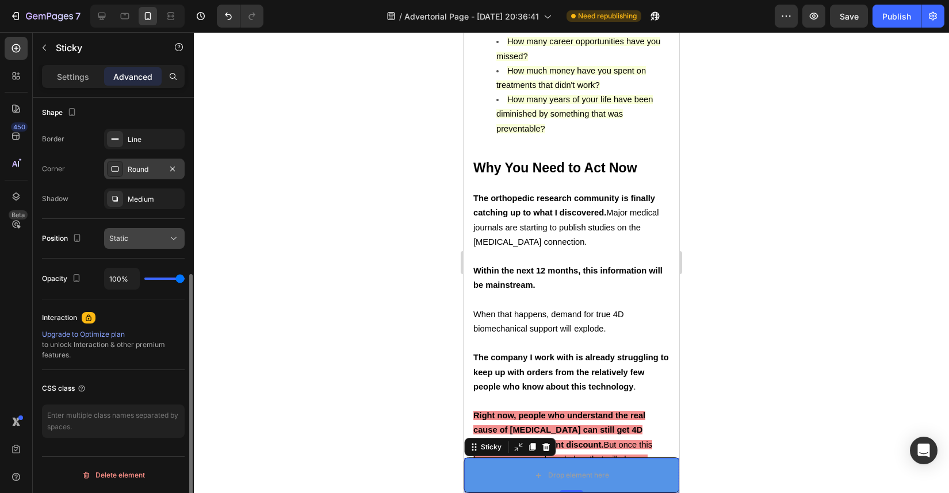
click at [155, 244] on div "Static" at bounding box center [144, 239] width 70 height 12
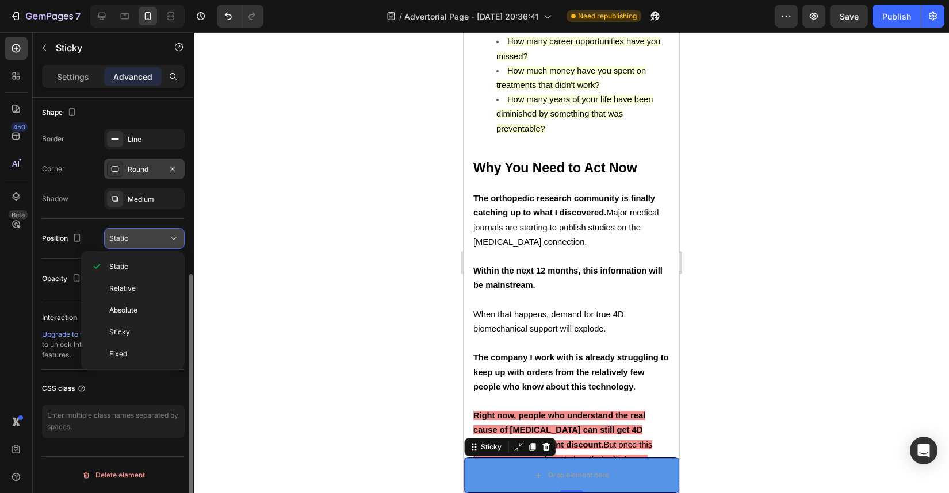
click at [155, 243] on div "Static" at bounding box center [138, 238] width 59 height 10
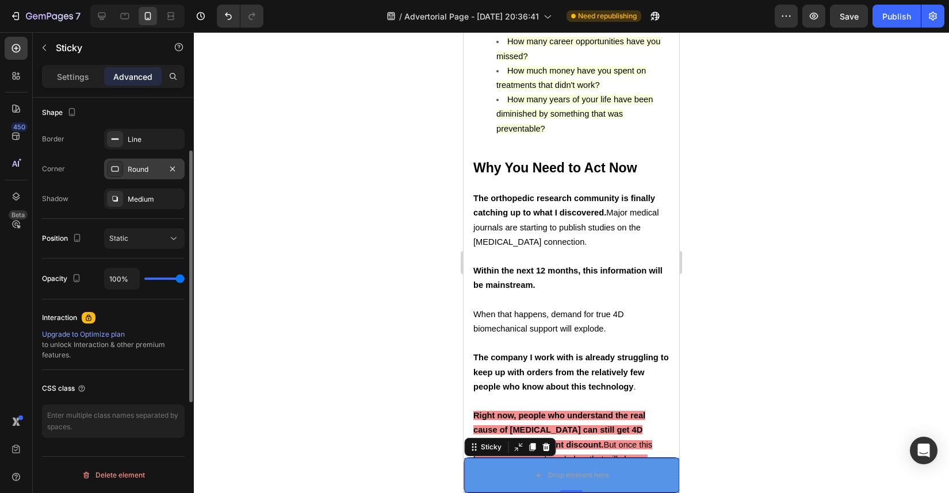
scroll to position [0, 0]
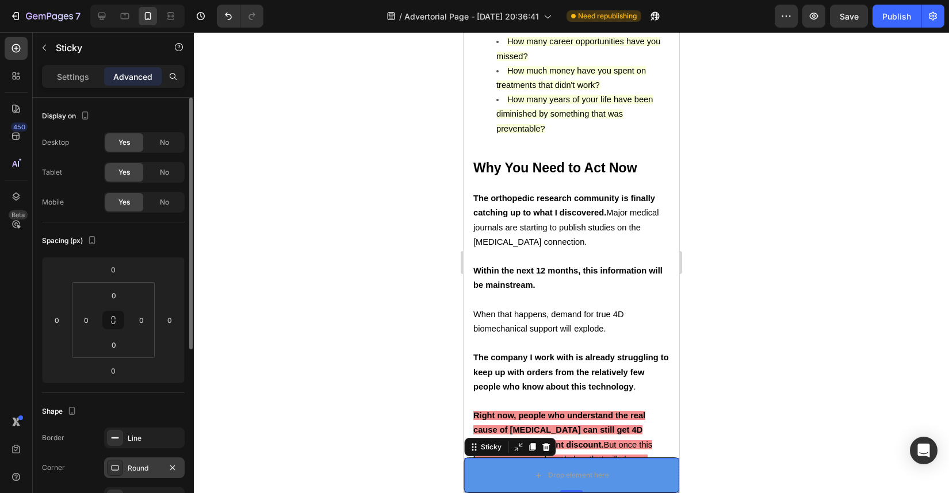
click at [77, 65] on div "Settings Advanced" at bounding box center [113, 76] width 143 height 23
click at [79, 71] on p "Settings" at bounding box center [73, 77] width 32 height 12
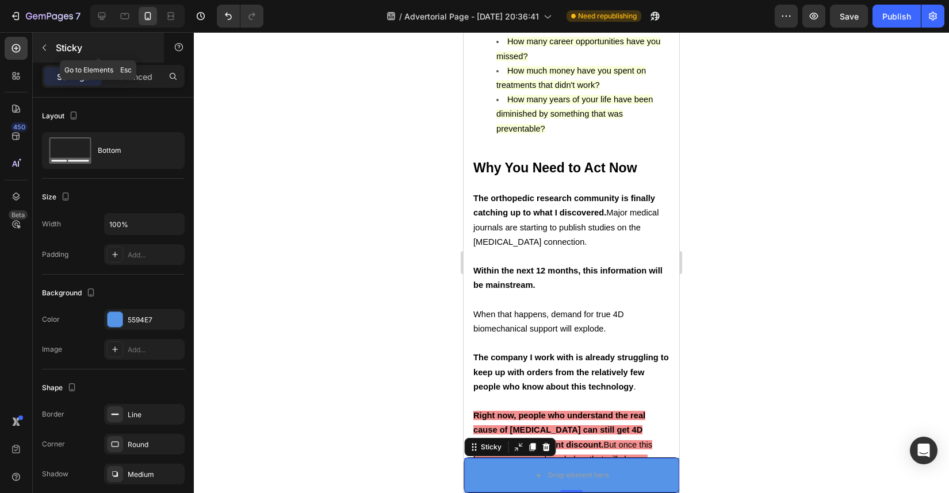
click at [47, 47] on icon "button" at bounding box center [44, 47] width 9 height 9
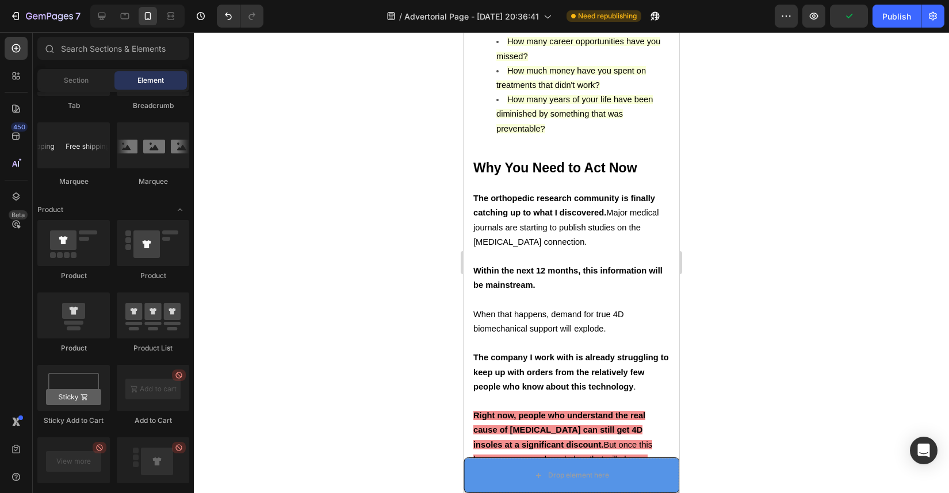
scroll to position [7670, 0]
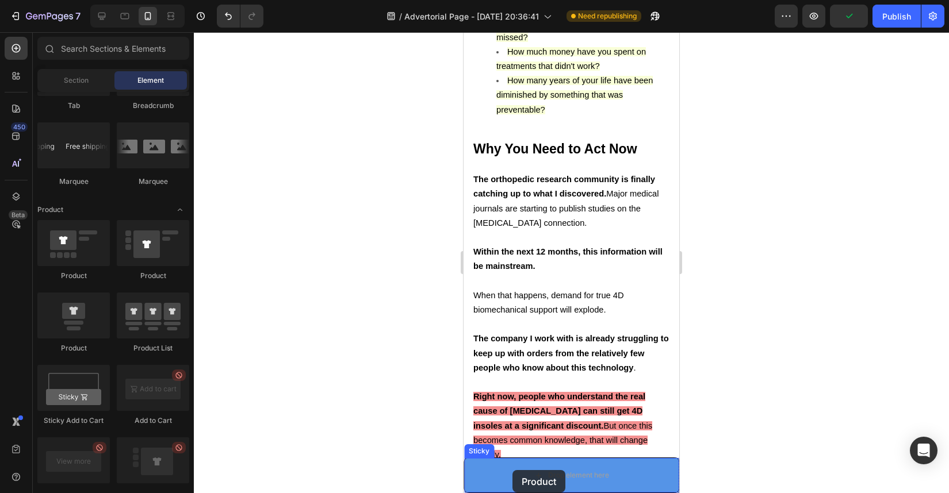
drag, startPoint x: 554, startPoint y: 343, endPoint x: 512, endPoint y: 470, distance: 133.7
click at [584, 473] on div "Drop element here" at bounding box center [578, 475] width 61 height 9
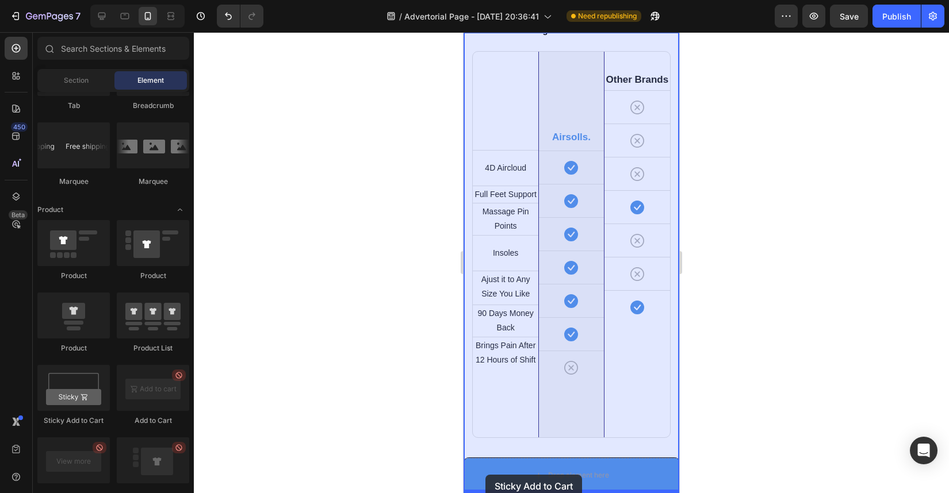
drag, startPoint x: 537, startPoint y: 406, endPoint x: 486, endPoint y: 475, distance: 85.6
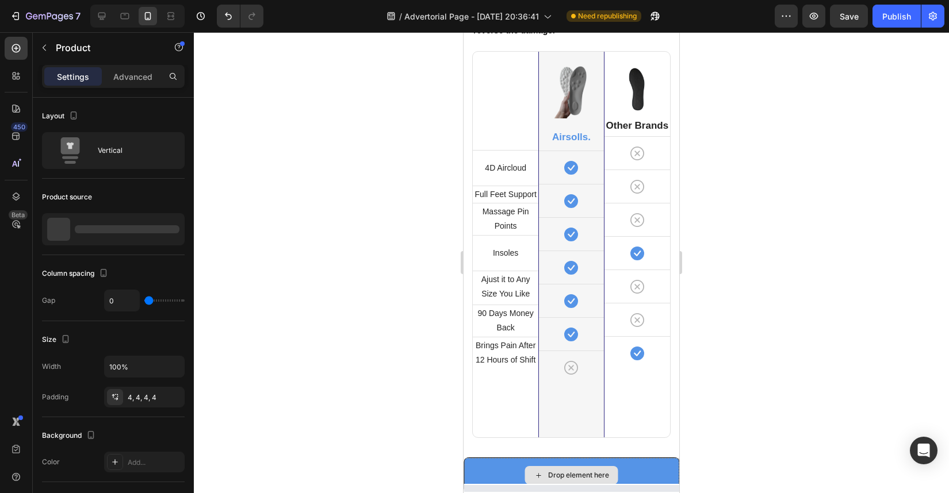
scroll to position [8241, 0]
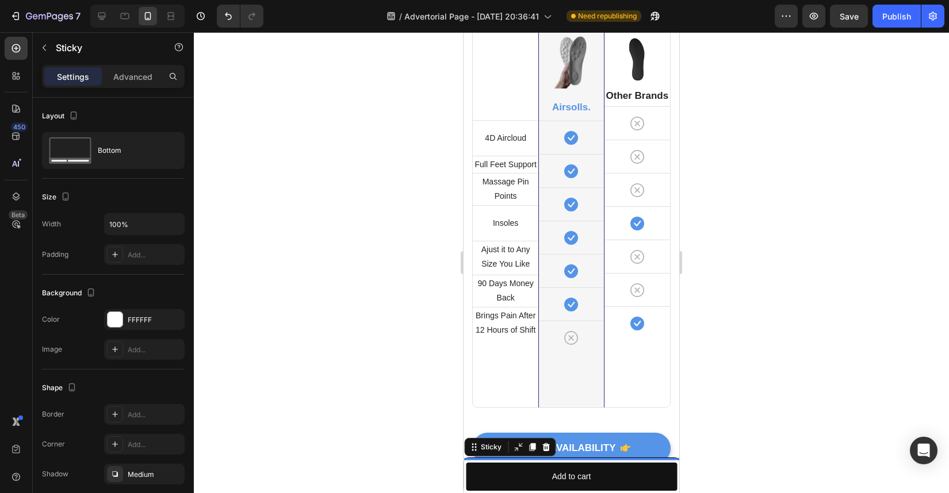
click at [516, 458] on div "Drop element here Sticky 0" at bounding box center [572, 476] width 216 height 36
click at [227, 20] on icon "Undo/Redo" at bounding box center [229, 16] width 12 height 12
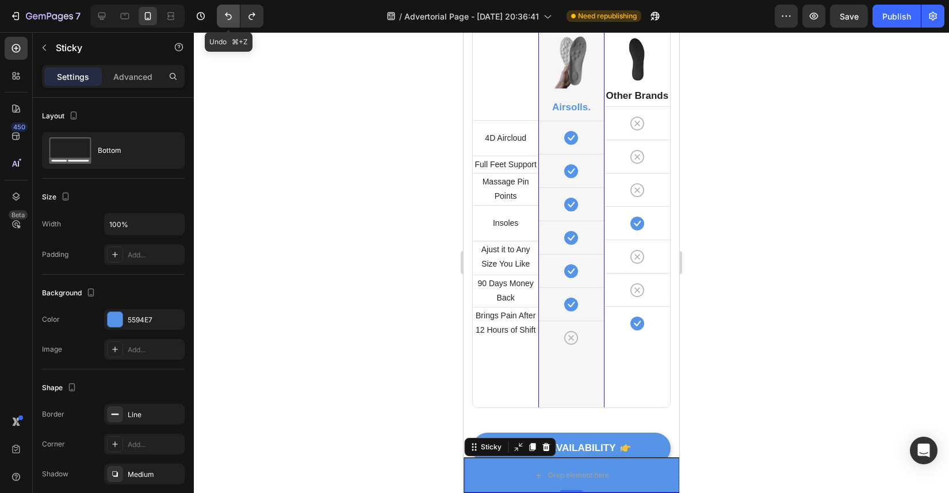
click at [227, 20] on icon "Undo/Redo" at bounding box center [229, 16] width 12 height 12
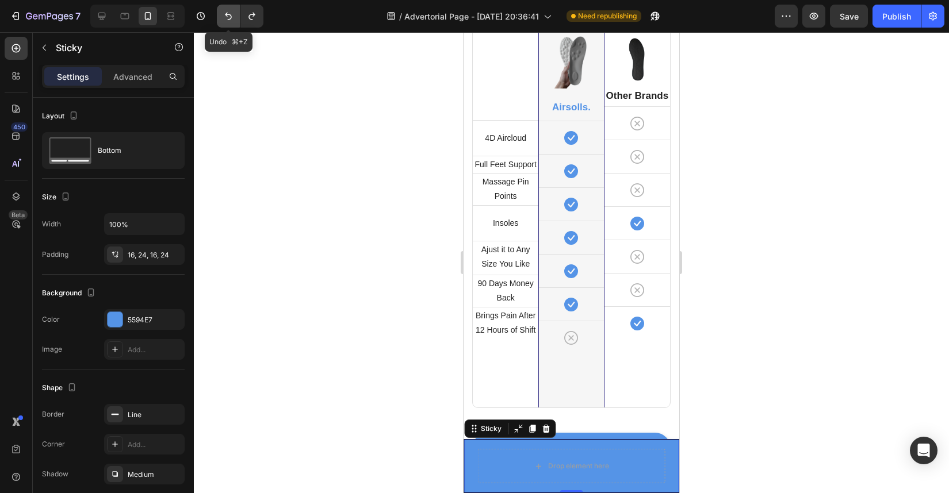
click at [227, 20] on icon "Undo/Redo" at bounding box center [229, 16] width 12 height 12
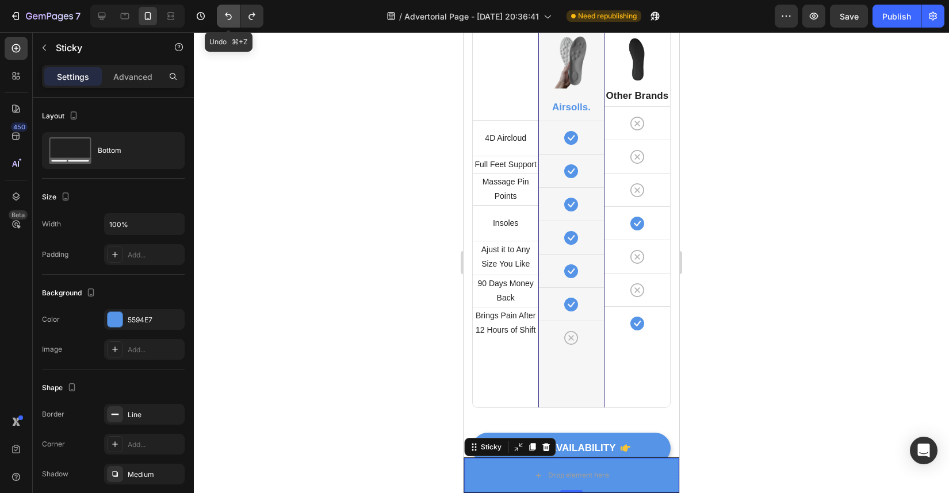
click at [227, 20] on icon "Undo/Redo" at bounding box center [229, 16] width 12 height 12
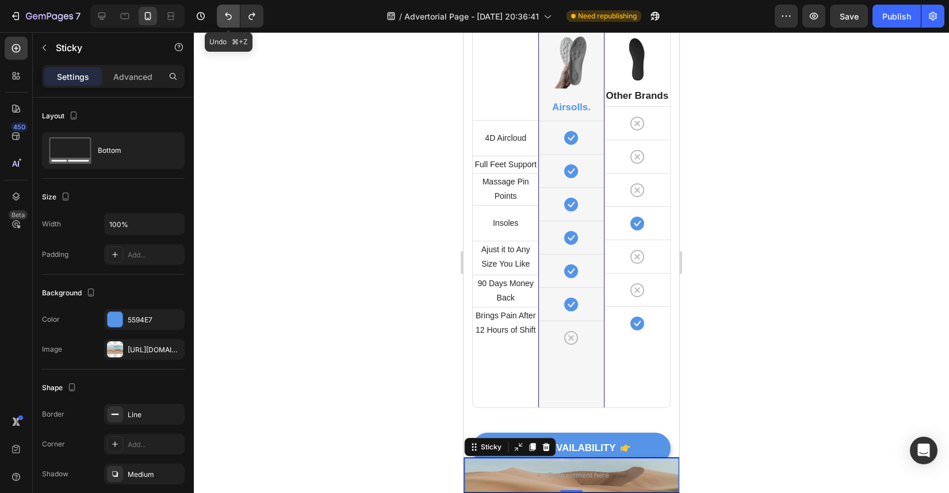
click at [227, 20] on icon "Undo/Redo" at bounding box center [229, 16] width 12 height 12
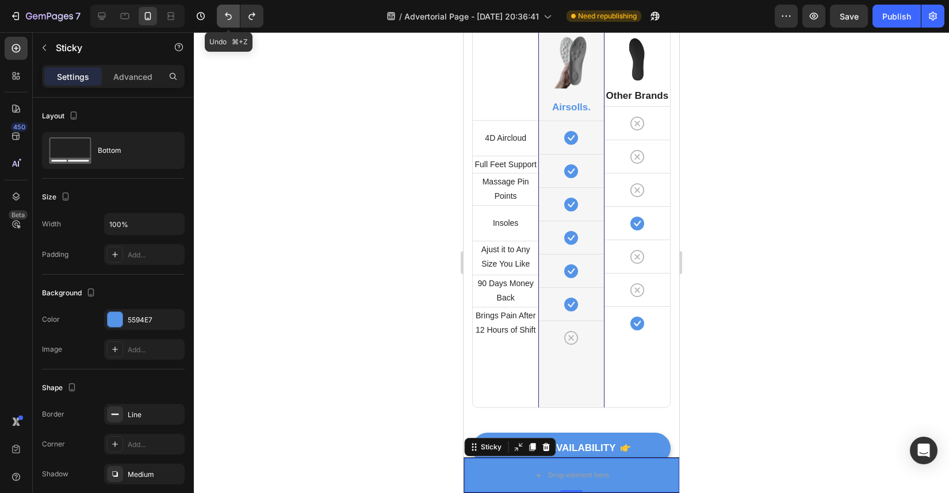
click at [227, 20] on icon "Undo/Redo" at bounding box center [229, 16] width 12 height 12
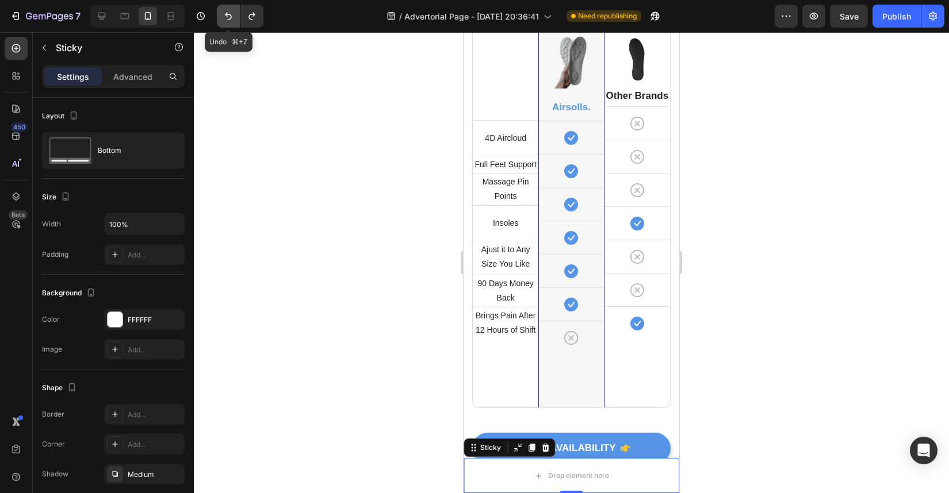
click at [227, 20] on icon "Undo/Redo" at bounding box center [229, 16] width 12 height 12
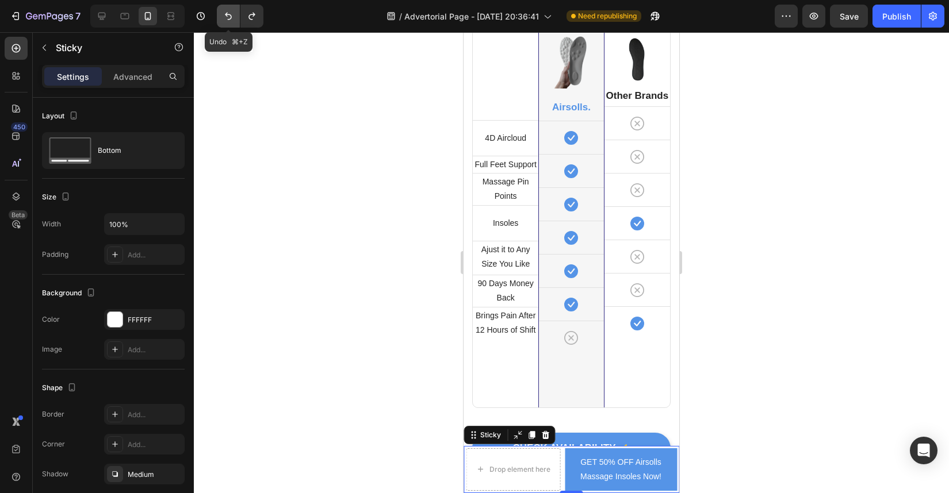
click at [227, 20] on icon "Undo/Redo" at bounding box center [229, 16] width 12 height 12
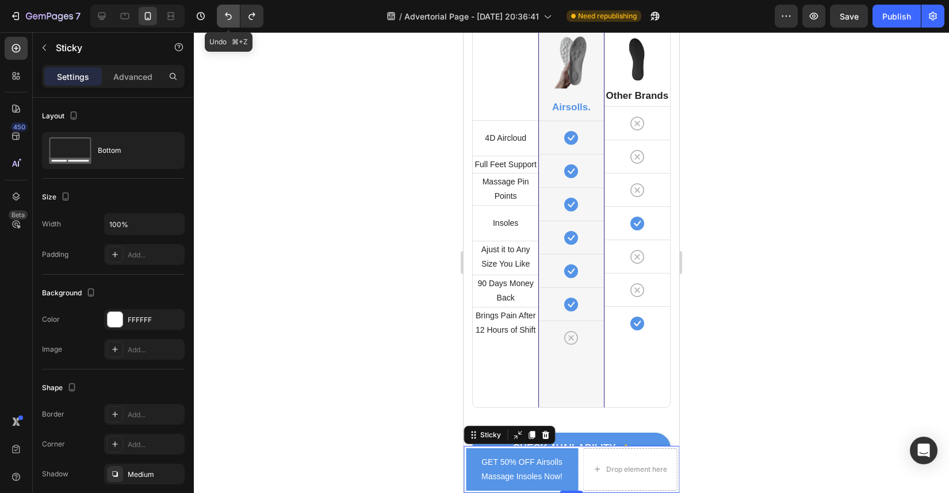
click at [227, 20] on icon "Undo/Redo" at bounding box center [229, 16] width 12 height 12
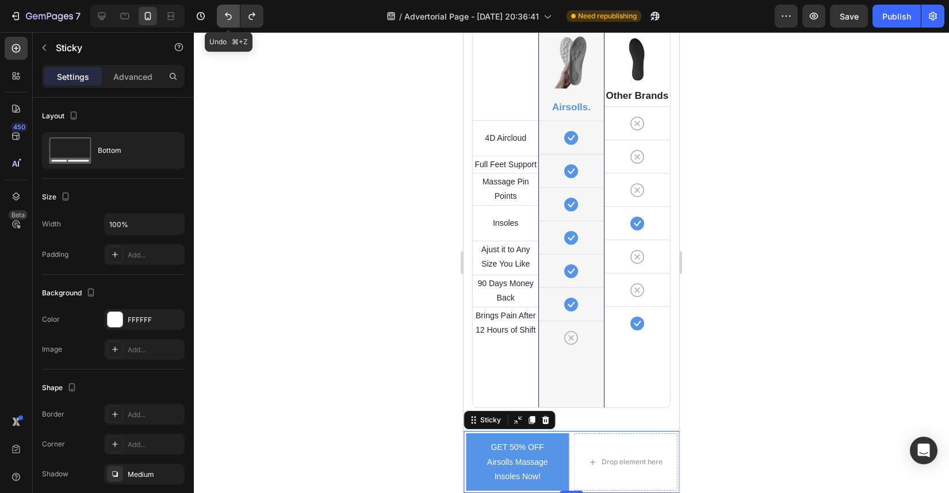
click at [227, 20] on icon "Undo/Redo" at bounding box center [229, 16] width 12 height 12
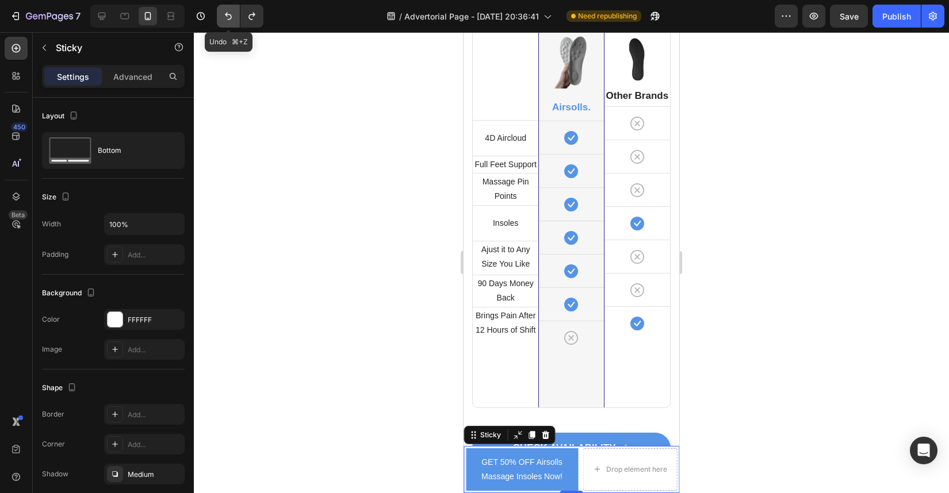
click at [227, 20] on icon "Undo/Redo" at bounding box center [229, 16] width 12 height 12
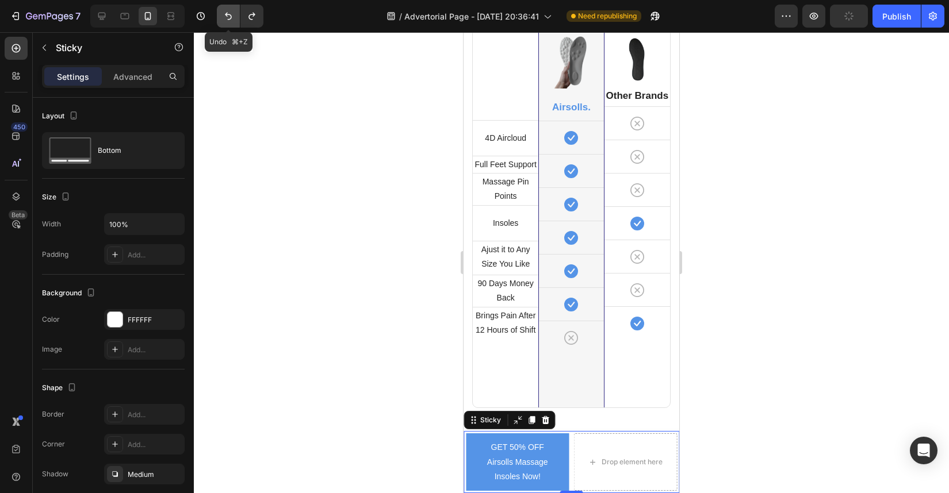
click at [227, 20] on icon "Undo/Redo" at bounding box center [229, 16] width 12 height 12
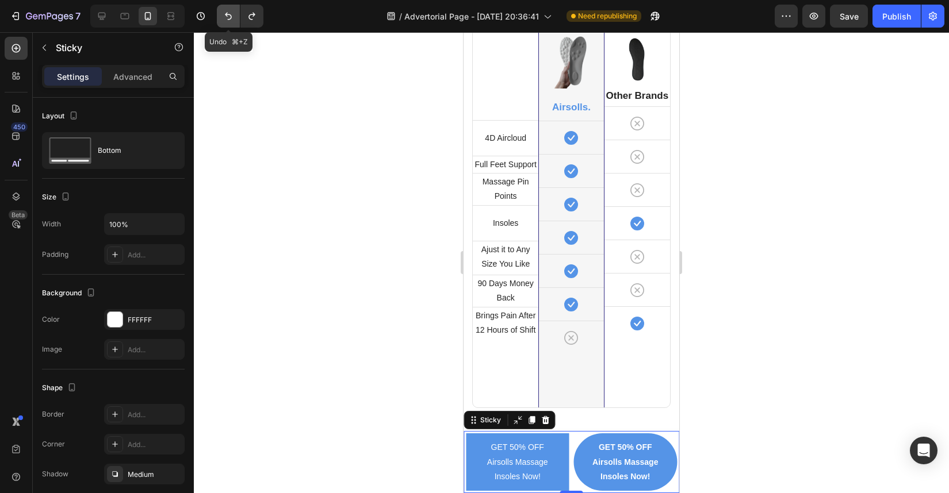
click at [227, 20] on icon "Undo/Redo" at bounding box center [229, 16] width 12 height 12
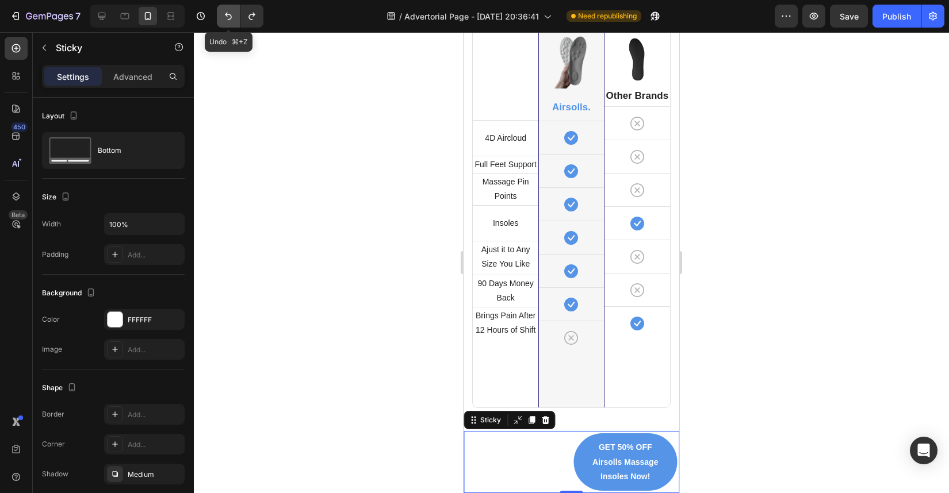
click at [227, 20] on icon "Undo/Redo" at bounding box center [229, 16] width 12 height 12
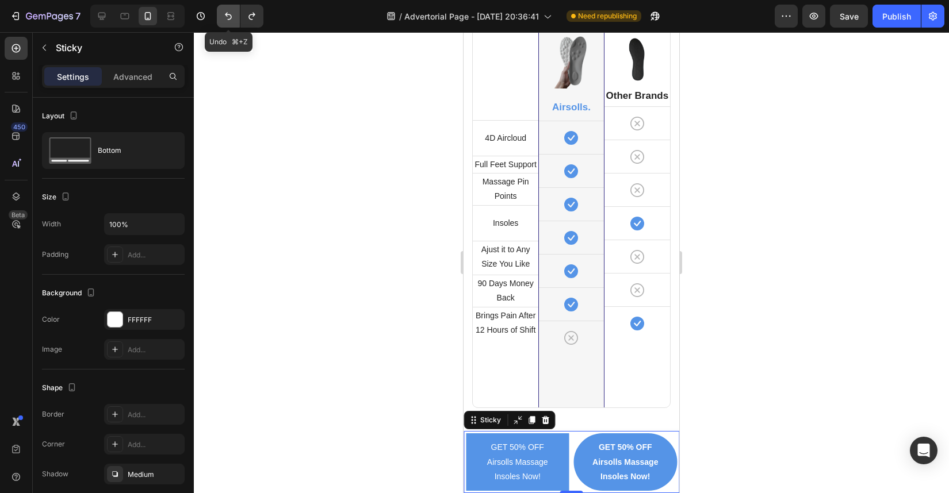
click at [227, 20] on icon "Undo/Redo" at bounding box center [229, 16] width 12 height 12
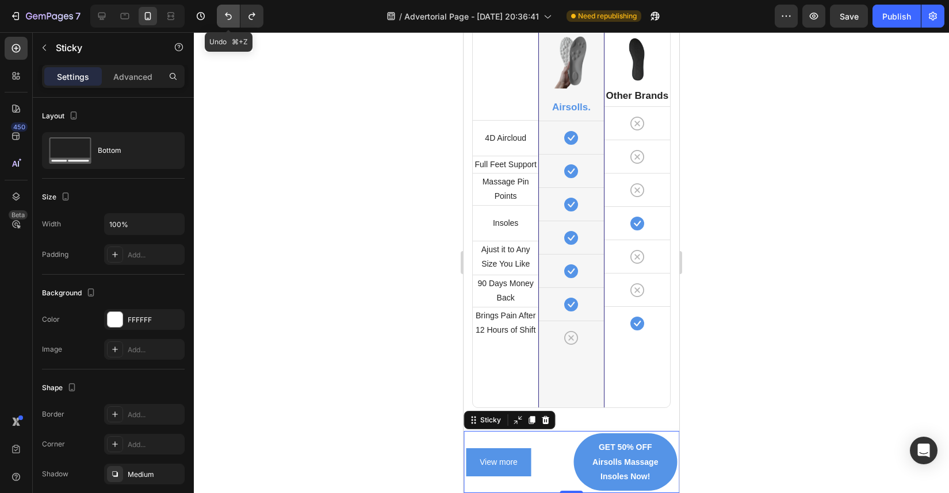
click at [227, 20] on icon "Undo/Redo" at bounding box center [229, 16] width 12 height 12
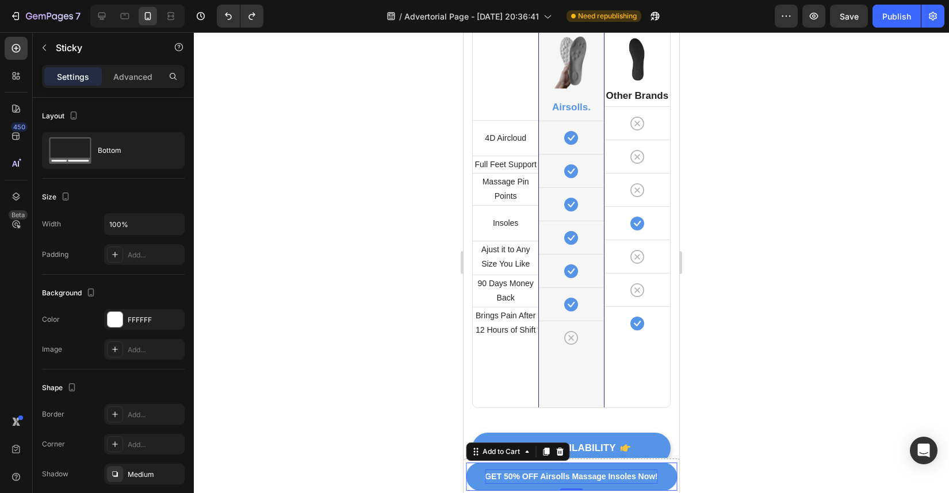
click at [499, 471] on div "GET 50% OFF Airsolls Massage Insoles Now!" at bounding box center [571, 477] width 173 height 14
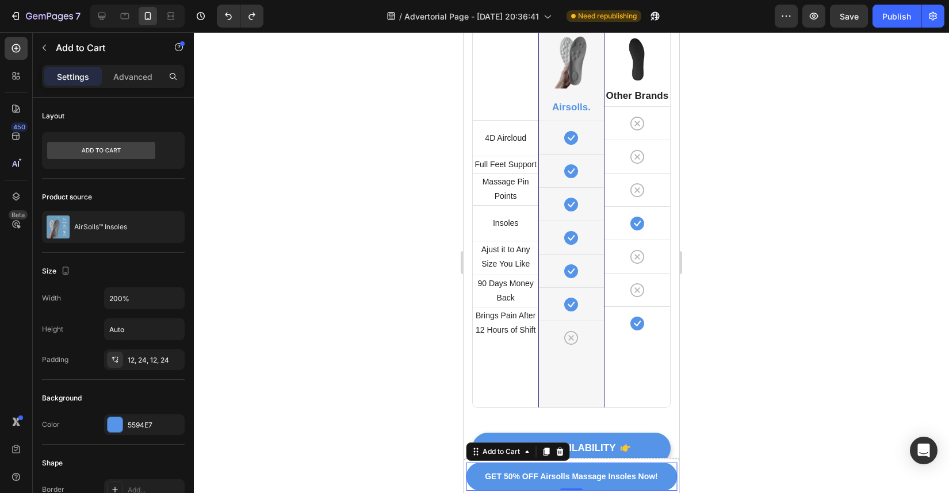
click at [475, 476] on button "GET 50% OFF Airsolls Massage Insoles Now!" at bounding box center [571, 477] width 211 height 28
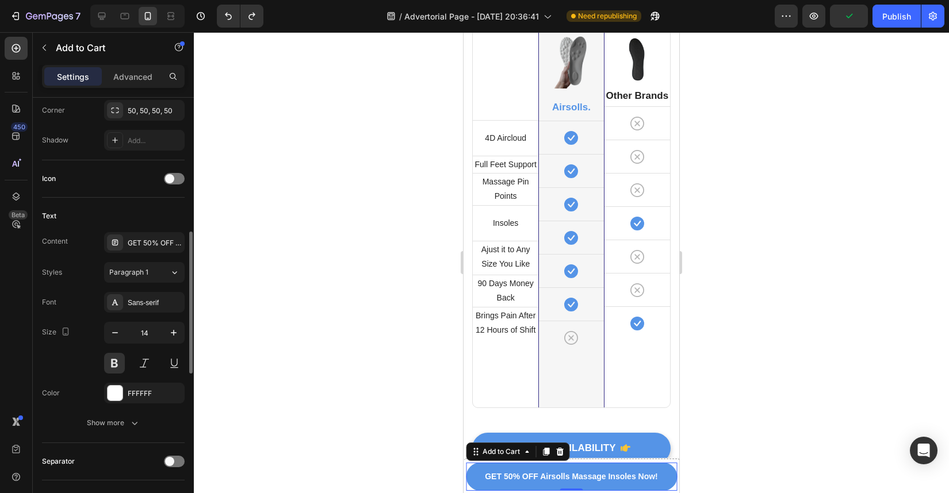
scroll to position [412, 0]
click at [152, 235] on div "GET 50% OFF Airsolls Massage Insoles Now!" at bounding box center [144, 240] width 81 height 21
click at [133, 201] on div "Text Content GET 50% OFF Airsolls Massage Insoles Now! Styles Paragraph 1 Font …" at bounding box center [113, 319] width 143 height 246
click at [177, 175] on div at bounding box center [174, 177] width 21 height 12
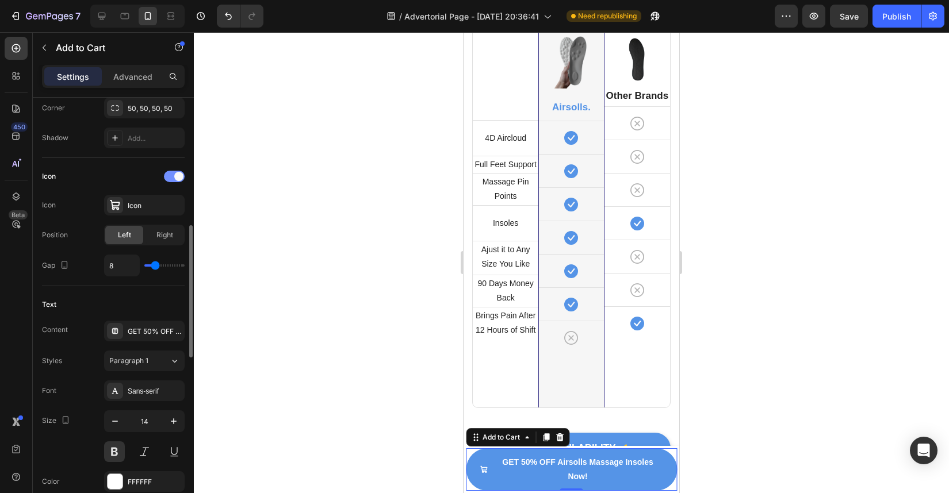
click at [177, 175] on span at bounding box center [178, 176] width 9 height 9
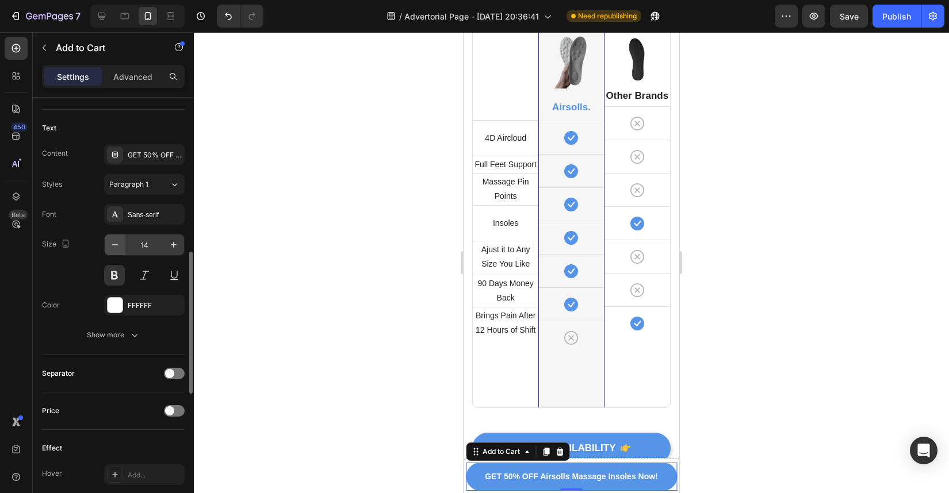
scroll to position [499, 0]
click at [174, 376] on div at bounding box center [174, 372] width 21 height 12
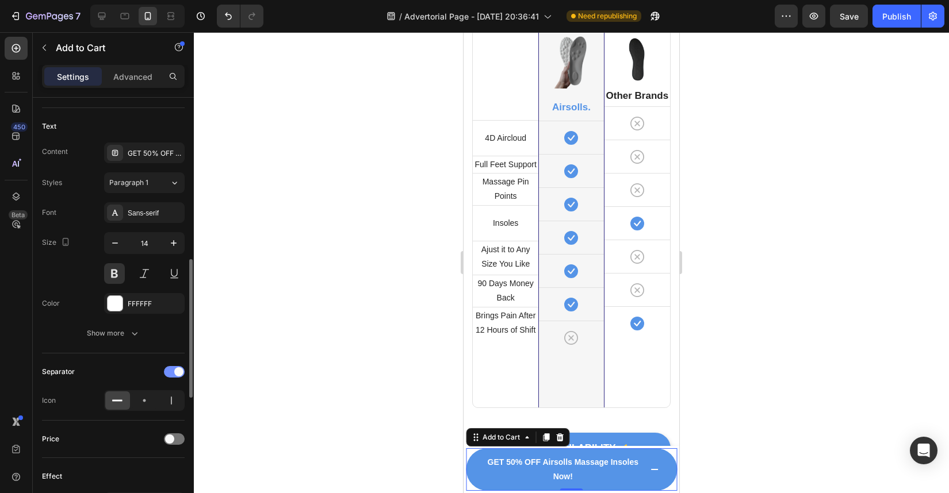
click at [174, 376] on div at bounding box center [174, 372] width 21 height 12
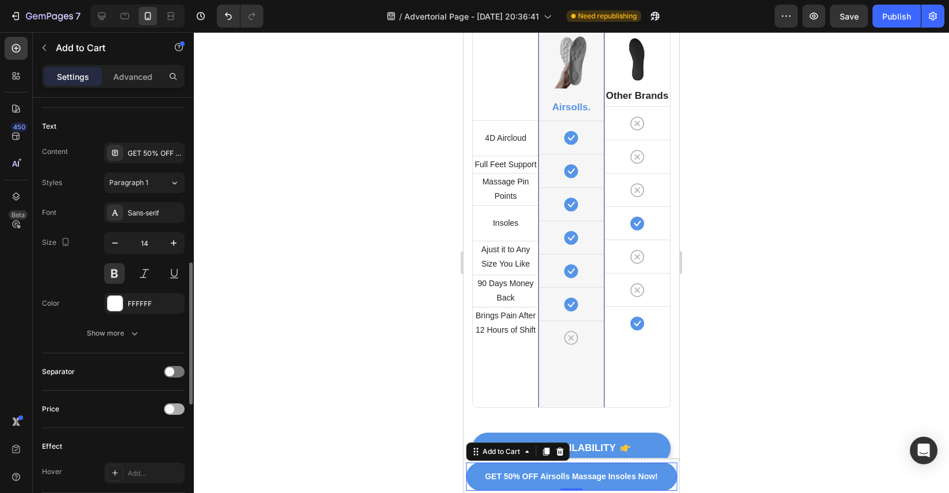
click at [169, 411] on span at bounding box center [169, 409] width 9 height 9
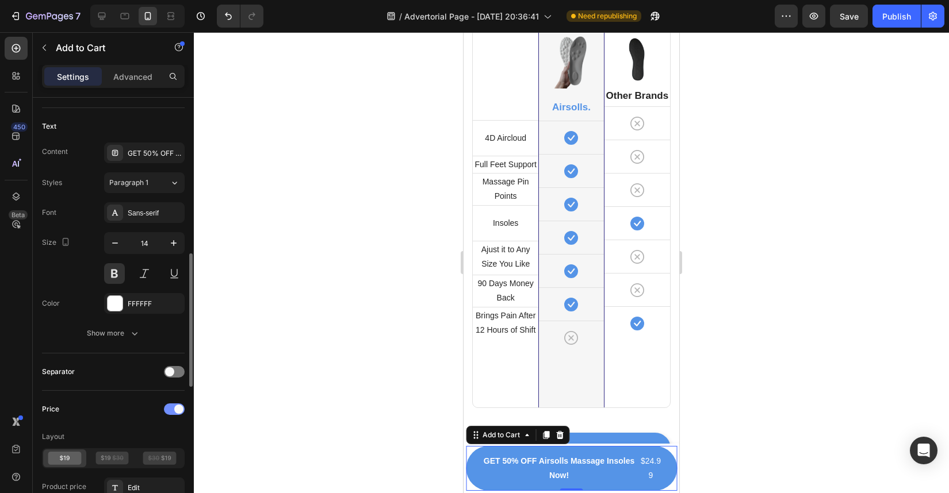
click at [169, 411] on div at bounding box center [174, 410] width 21 height 12
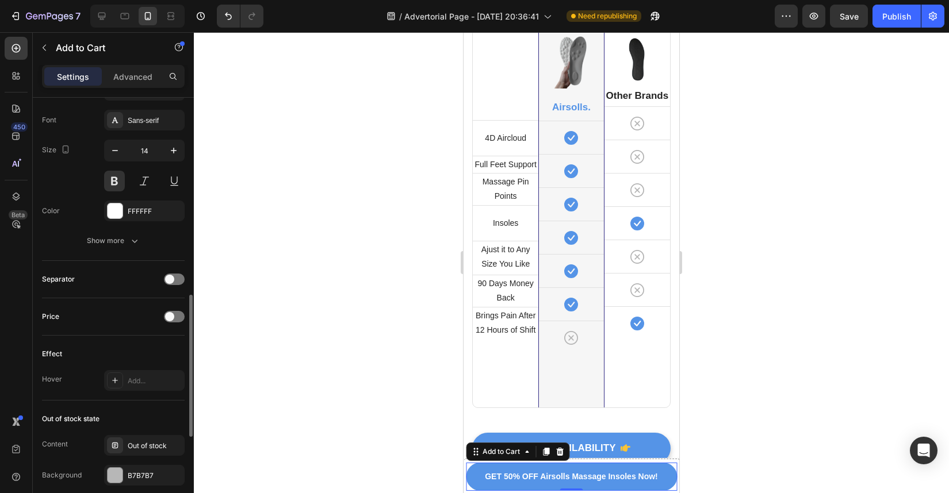
scroll to position [593, 0]
click at [143, 389] on div "Add..." at bounding box center [144, 379] width 81 height 21
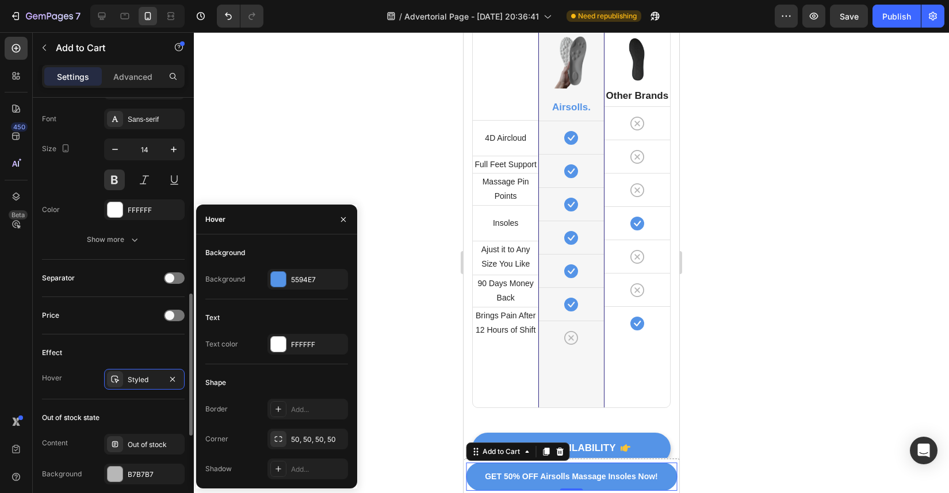
click at [145, 351] on div "Effect" at bounding box center [113, 353] width 143 height 18
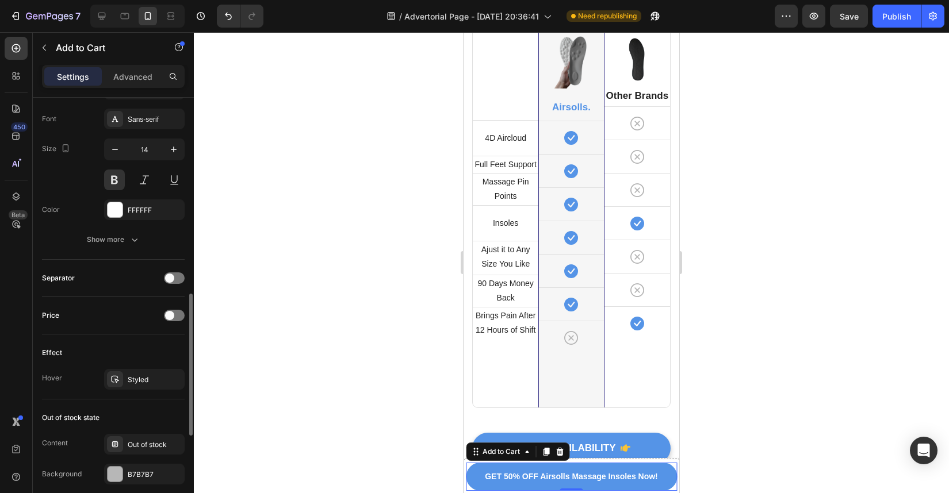
click at [143, 367] on div "Effect Hover Styled" at bounding box center [113, 367] width 143 height 65
click at [143, 373] on div "Styled" at bounding box center [144, 379] width 81 height 21
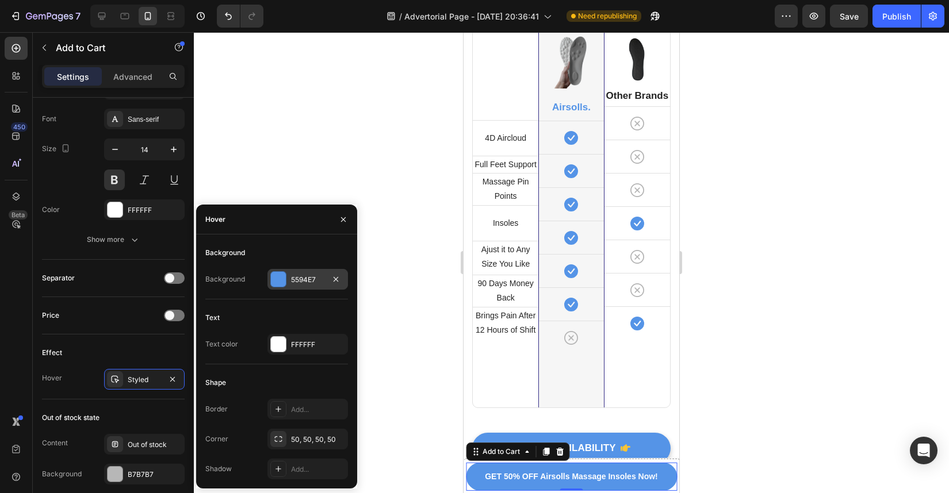
click at [320, 281] on div "5594E7" at bounding box center [307, 280] width 33 height 10
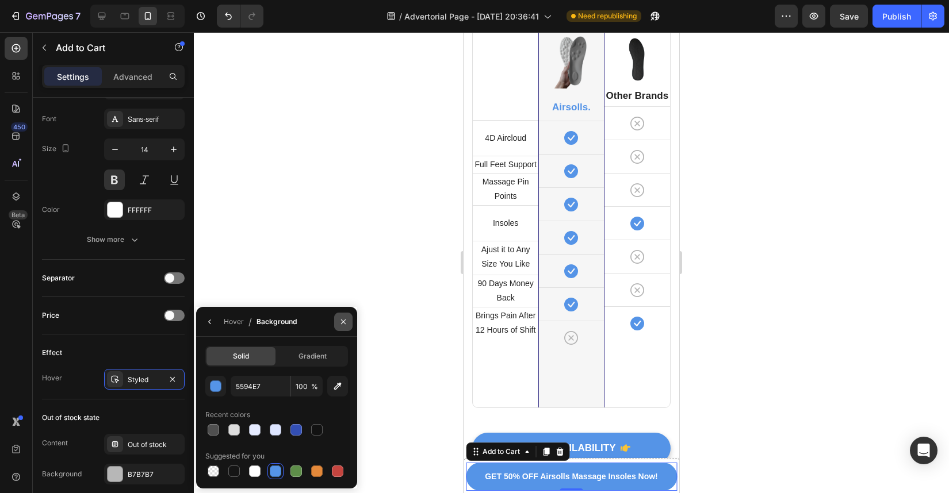
click at [343, 327] on button "button" at bounding box center [343, 322] width 18 height 18
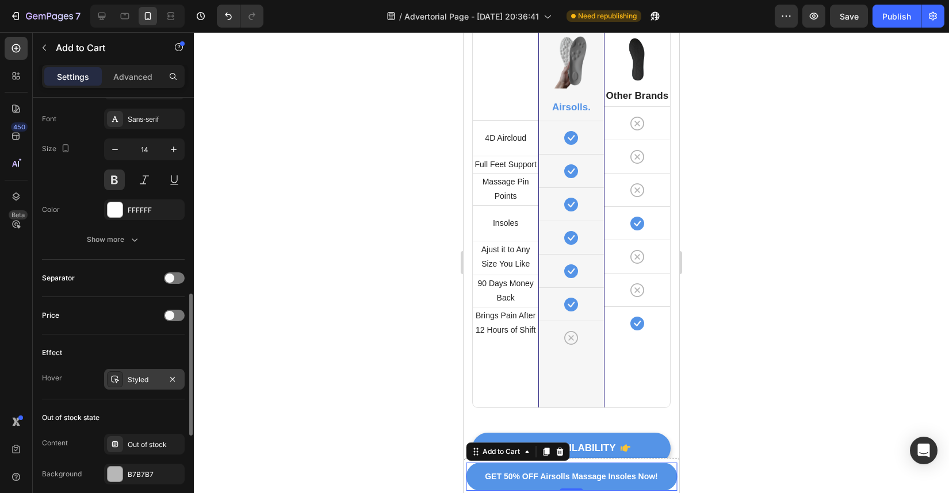
click at [144, 377] on div "Styled" at bounding box center [144, 380] width 33 height 10
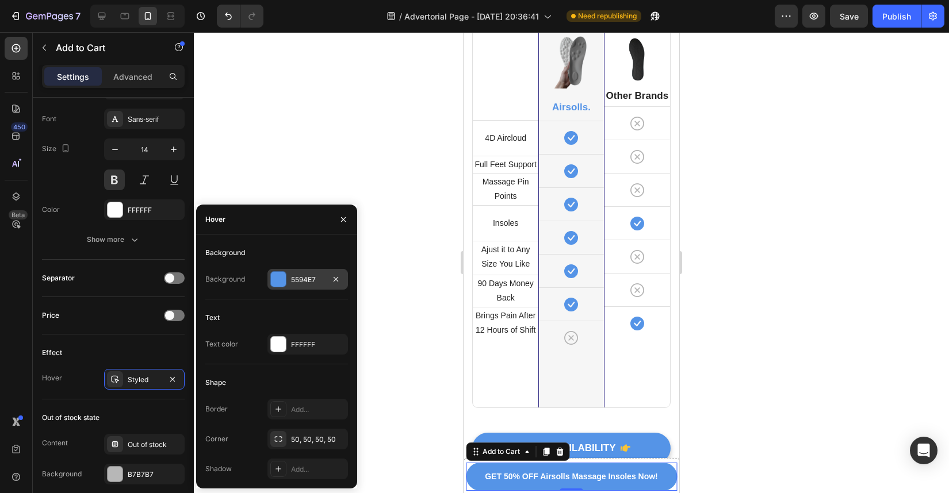
click at [296, 286] on div "5594E7" at bounding box center [307, 279] width 81 height 21
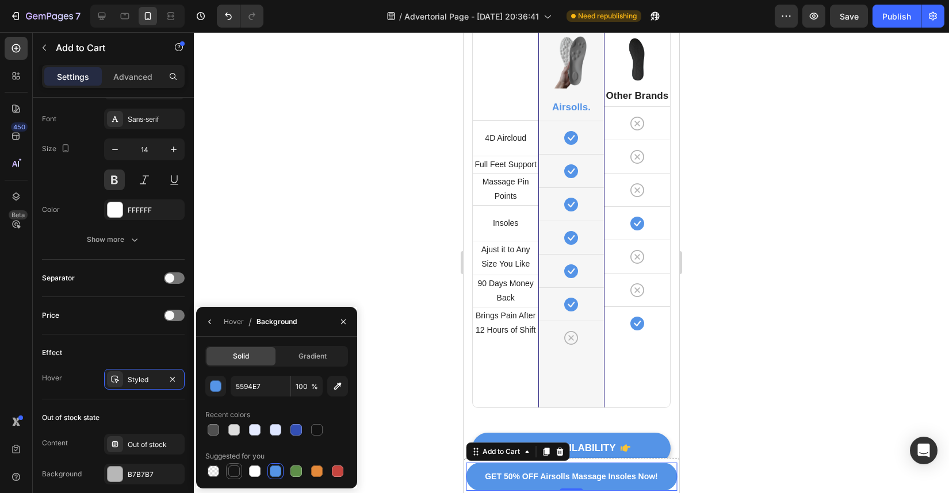
click at [237, 476] on div at bounding box center [234, 472] width 12 height 12
click at [309, 472] on div at bounding box center [317, 472] width 16 height 16
click at [294, 473] on div at bounding box center [296, 472] width 12 height 12
click at [255, 472] on div at bounding box center [255, 472] width 12 height 12
click at [340, 473] on div at bounding box center [338, 472] width 12 height 12
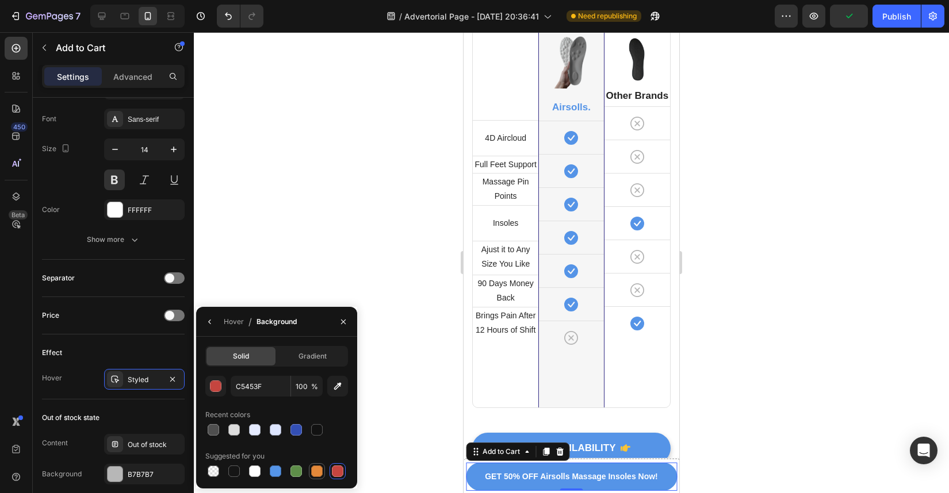
click at [312, 472] on div at bounding box center [317, 472] width 12 height 12
click at [224, 386] on button "button" at bounding box center [215, 386] width 21 height 21
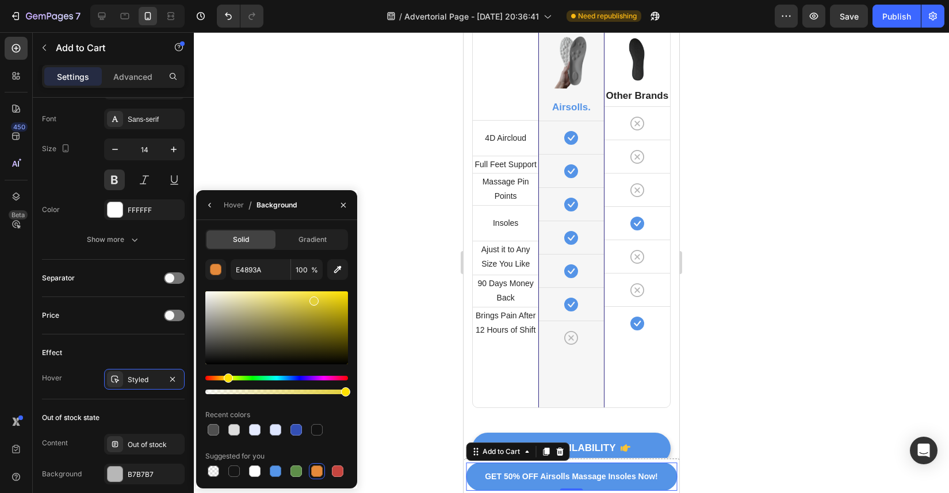
drag, startPoint x: 217, startPoint y: 380, endPoint x: 227, endPoint y: 380, distance: 9.2
click at [227, 380] on div "Hue" at bounding box center [228, 378] width 9 height 9
drag, startPoint x: 315, startPoint y: 302, endPoint x: 286, endPoint y: 294, distance: 30.3
click at [286, 294] on div at bounding box center [289, 296] width 9 height 9
click at [293, 475] on div at bounding box center [296, 472] width 12 height 12
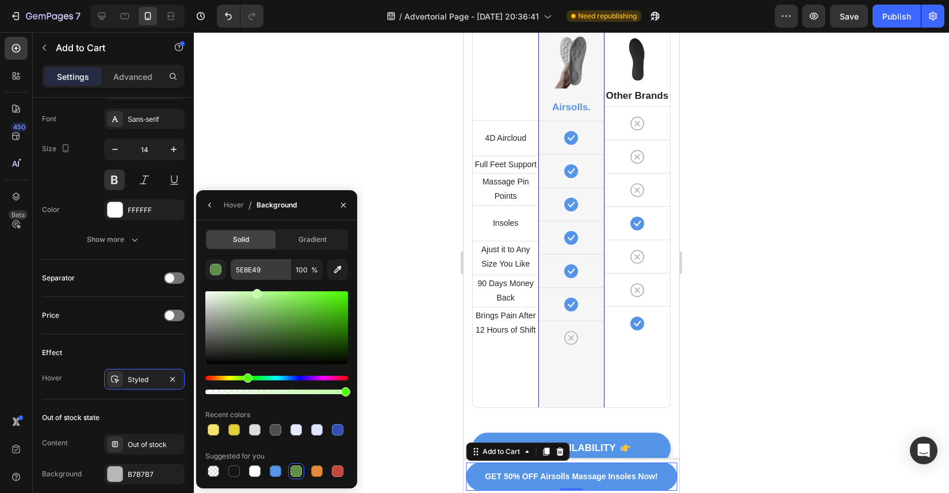
drag, startPoint x: 275, startPoint y: 319, endPoint x: 256, endPoint y: 277, distance: 46.4
click at [256, 277] on div "5E8E49 100 % Recent colors Suggested for you" at bounding box center [276, 369] width 143 height 220
drag, startPoint x: 270, startPoint y: 293, endPoint x: 300, endPoint y: 285, distance: 30.4
click at [300, 285] on div "C0FFA5 100 % Recent colors Suggested for you" at bounding box center [276, 369] width 143 height 220
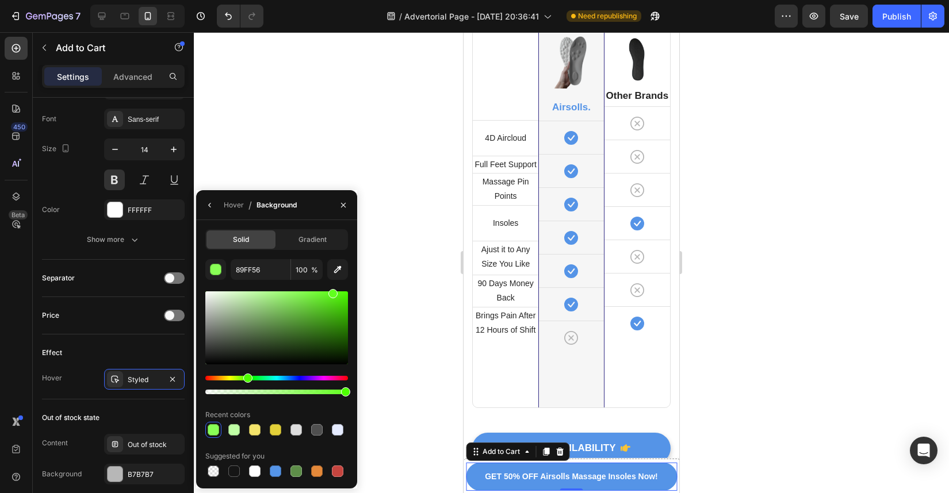
drag, startPoint x: 306, startPoint y: 294, endPoint x: 334, endPoint y: 286, distance: 28.8
click at [334, 286] on div "89FF56 100 % Recent colors Suggested for you" at bounding box center [276, 369] width 143 height 220
drag, startPoint x: 336, startPoint y: 294, endPoint x: 356, endPoint y: 294, distance: 20.1
click at [357, 294] on div "Solid Gradient 60FF1C 100 % Recent colors Suggested for you" at bounding box center [276, 354] width 161 height 250
drag, startPoint x: 343, startPoint y: 295, endPoint x: 343, endPoint y: 311, distance: 16.1
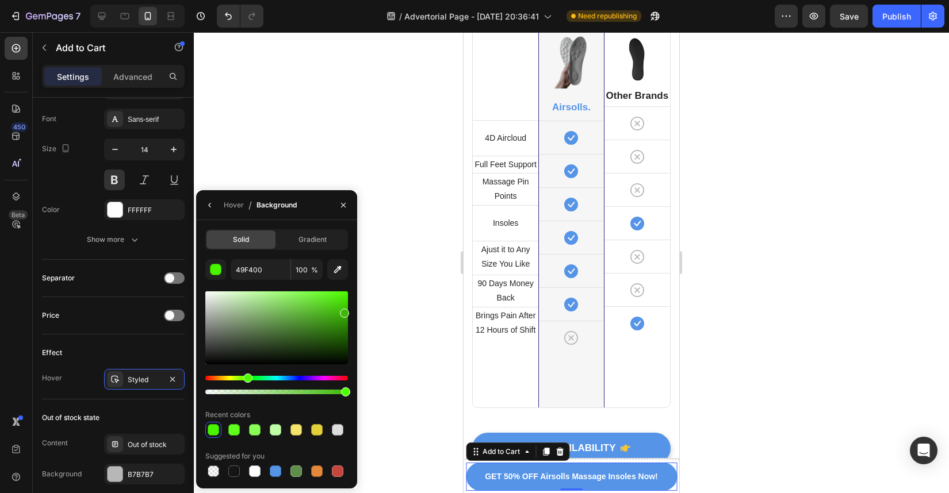
click at [343, 311] on div at bounding box center [344, 313] width 9 height 9
type input "3DBA07"
click at [343, 206] on icon "button" at bounding box center [343, 205] width 9 height 9
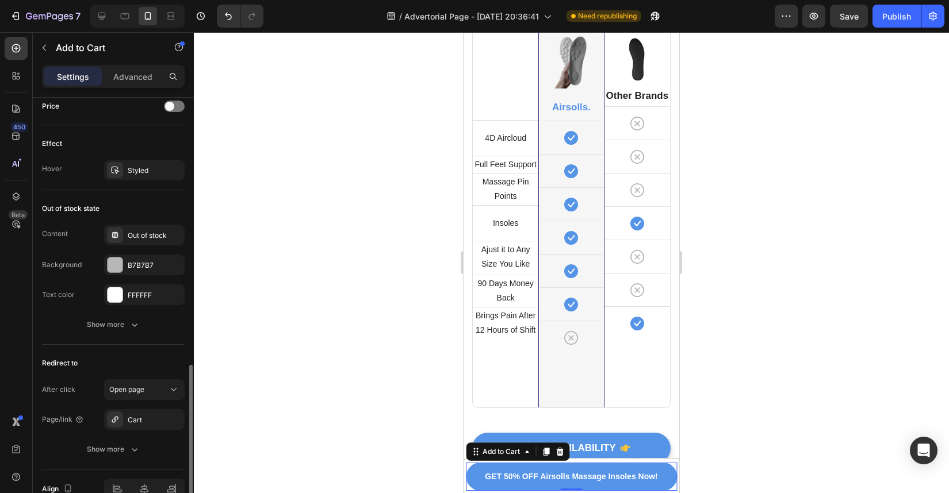
scroll to position [864, 0]
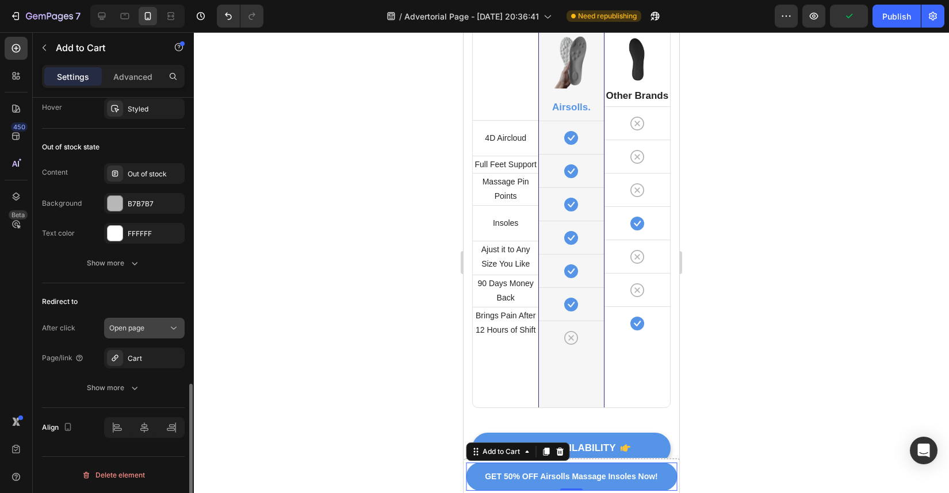
click at [158, 332] on div "Open page" at bounding box center [138, 328] width 59 height 10
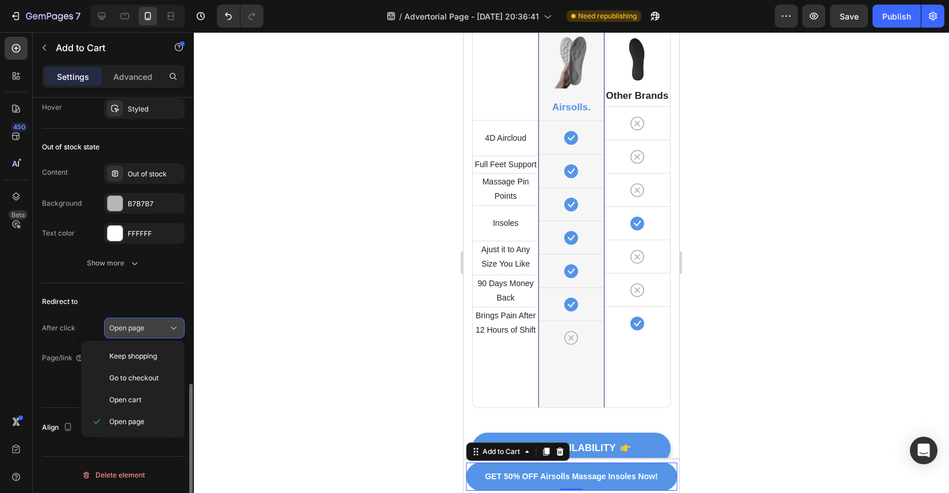
click at [157, 332] on div "Open page" at bounding box center [138, 328] width 59 height 10
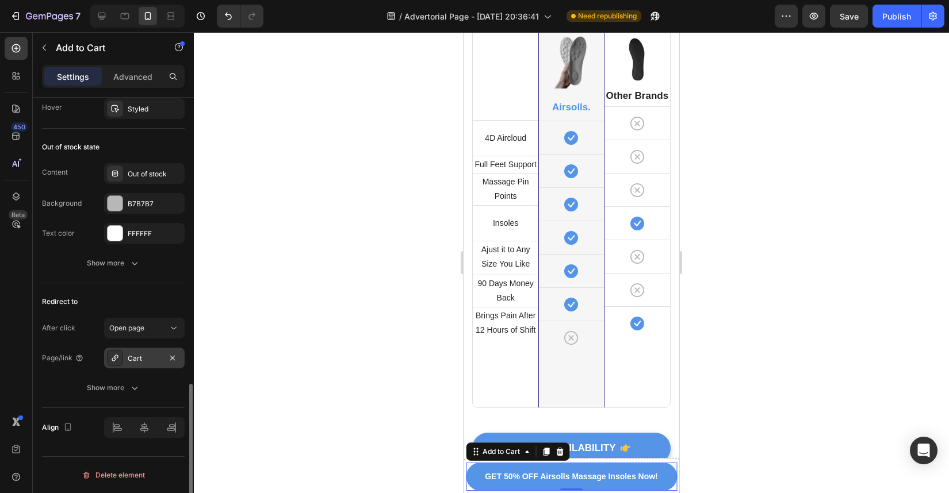
click at [158, 361] on div "Cart" at bounding box center [144, 359] width 33 height 10
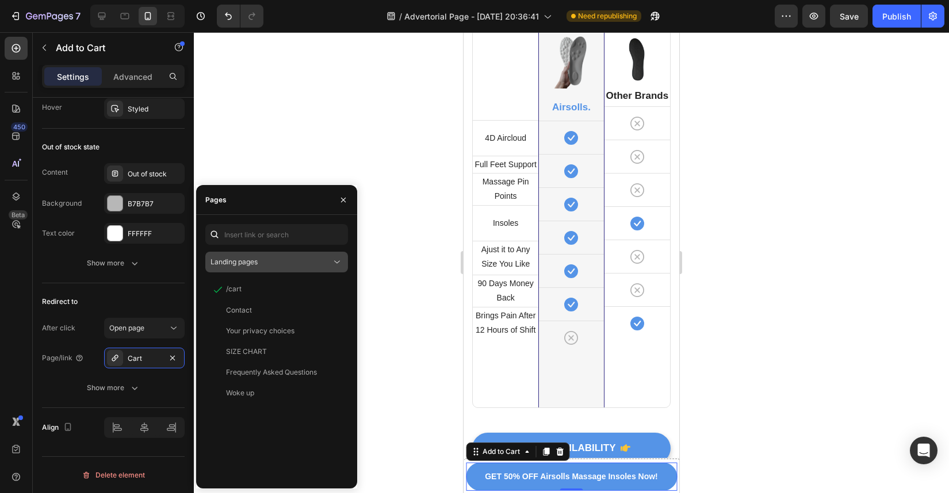
click at [328, 258] on div "Landing pages" at bounding box center [270, 262] width 121 height 10
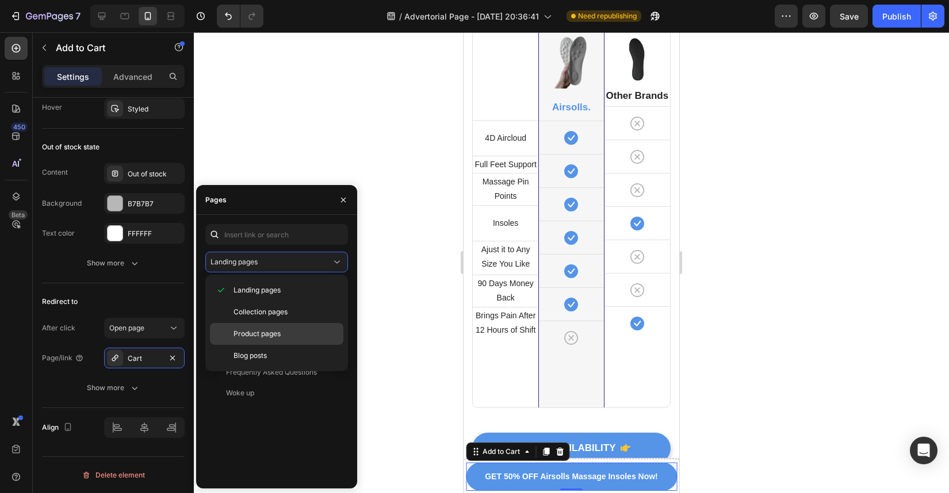
click at [302, 328] on div "Product pages" at bounding box center [276, 334] width 133 height 22
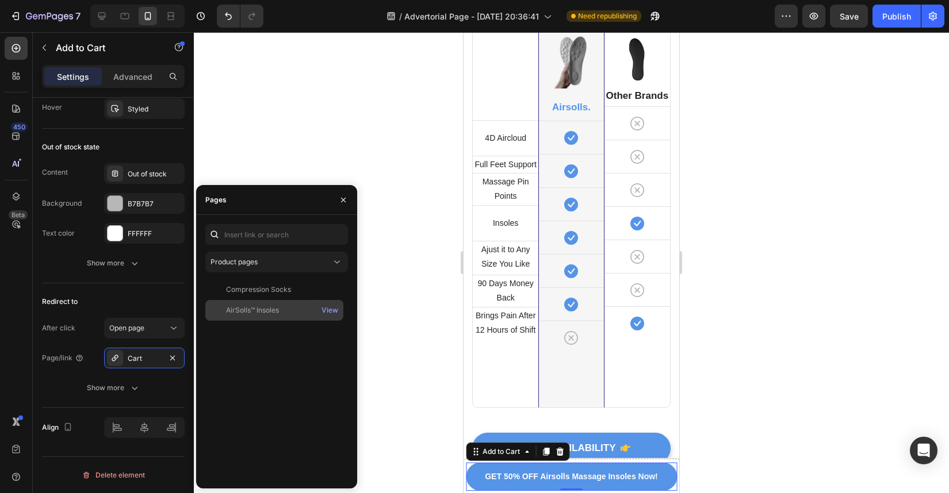
click at [302, 311] on div "AirSolls™ Insoles" at bounding box center [274, 310] width 129 height 10
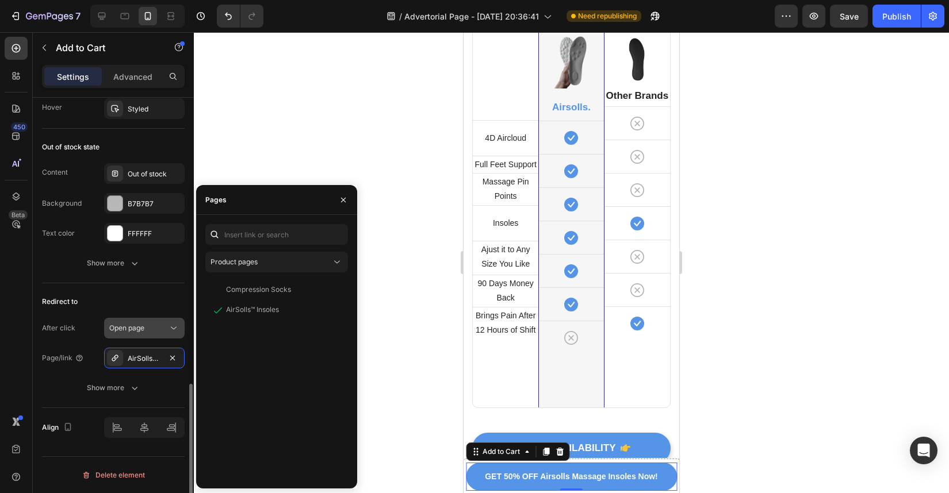
click at [157, 334] on div "Open page" at bounding box center [144, 329] width 70 height 12
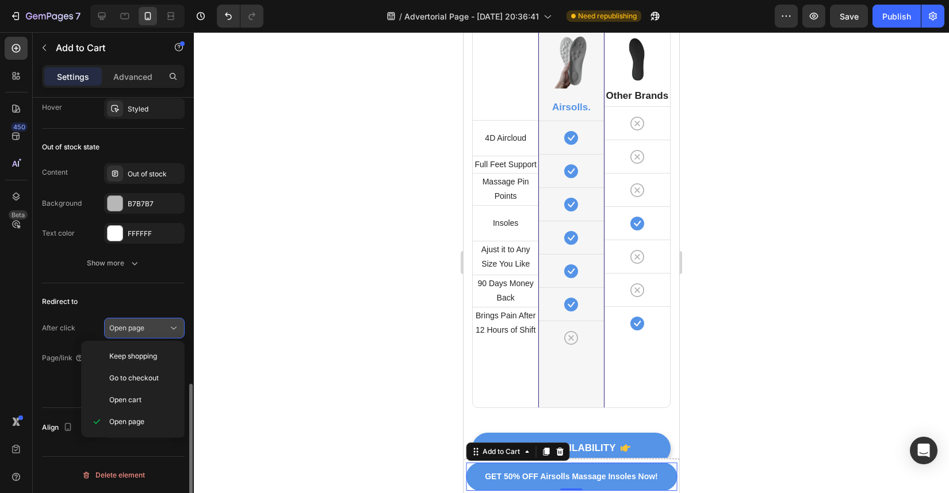
click at [159, 331] on div "Open page" at bounding box center [138, 328] width 59 height 10
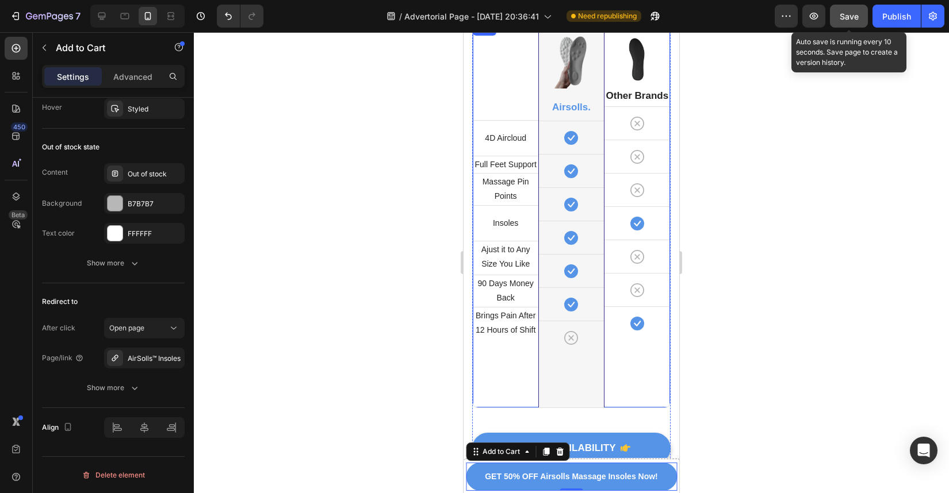
click at [857, 20] on span "Save" at bounding box center [849, 17] width 19 height 10
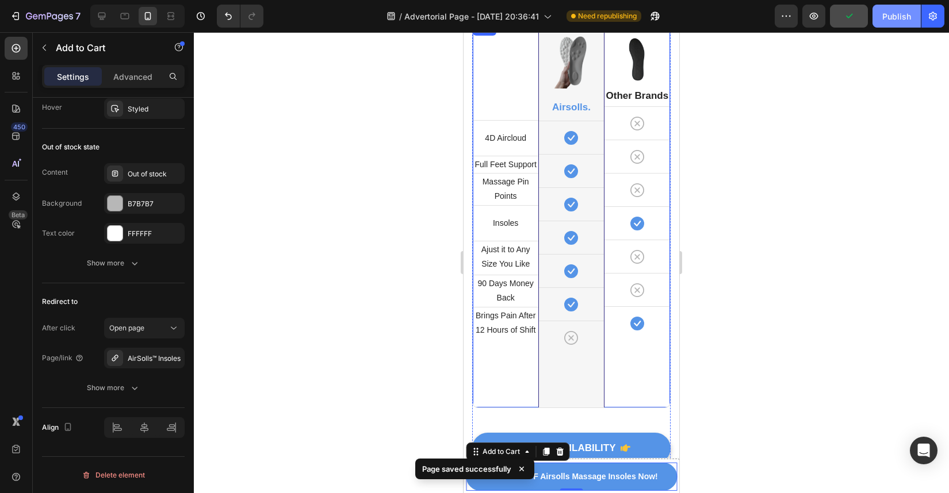
click at [904, 24] on button "Publish" at bounding box center [896, 16] width 48 height 23
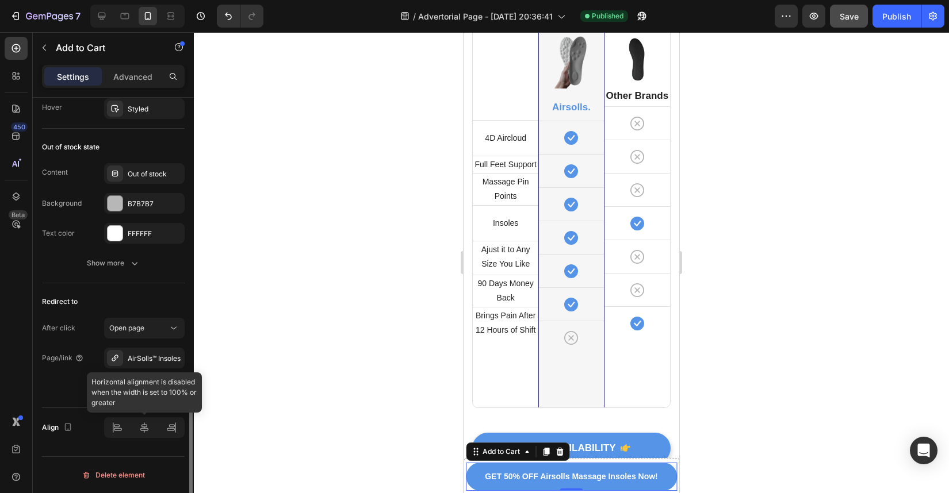
click at [144, 423] on div at bounding box center [144, 428] width 81 height 21
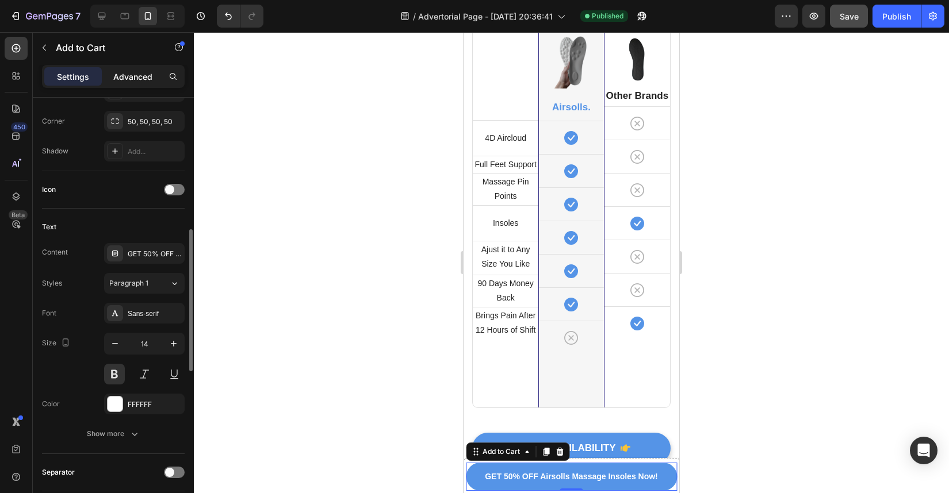
click at [124, 74] on p "Advanced" at bounding box center [132, 77] width 39 height 12
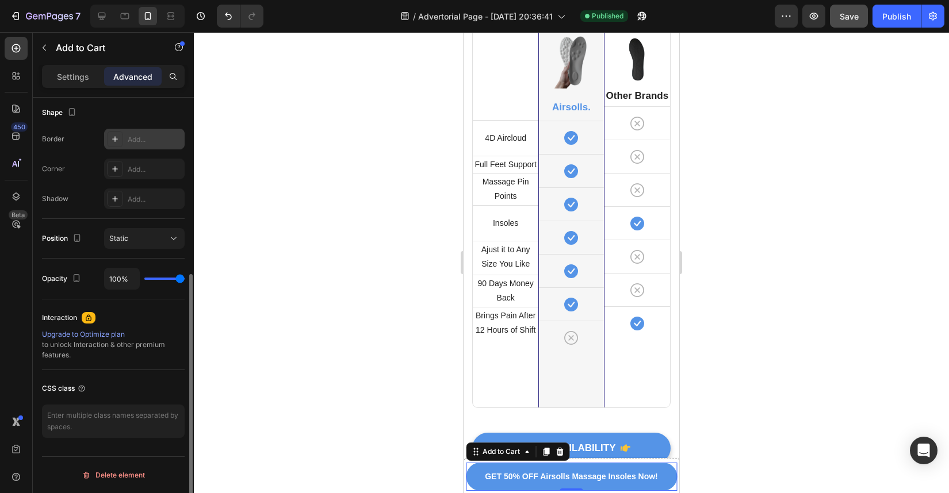
click at [148, 142] on div "Add..." at bounding box center [155, 140] width 54 height 10
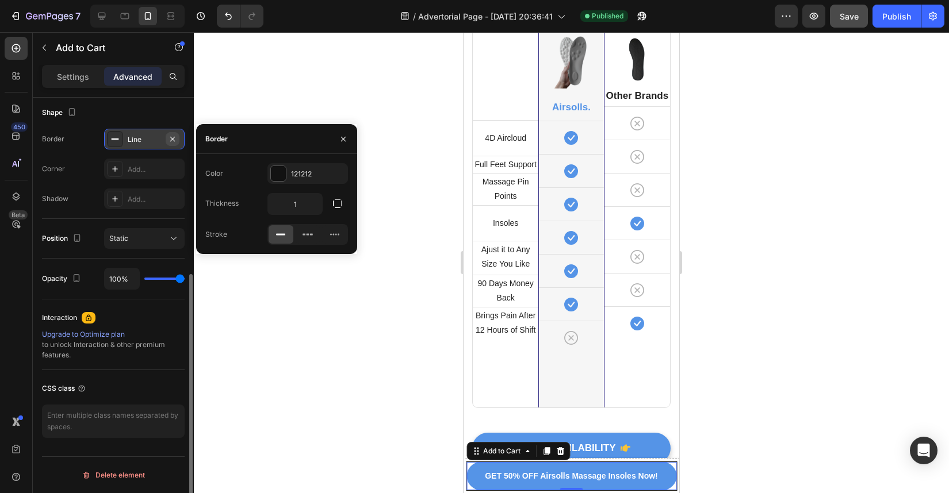
click at [170, 140] on icon "button" at bounding box center [172, 139] width 9 height 9
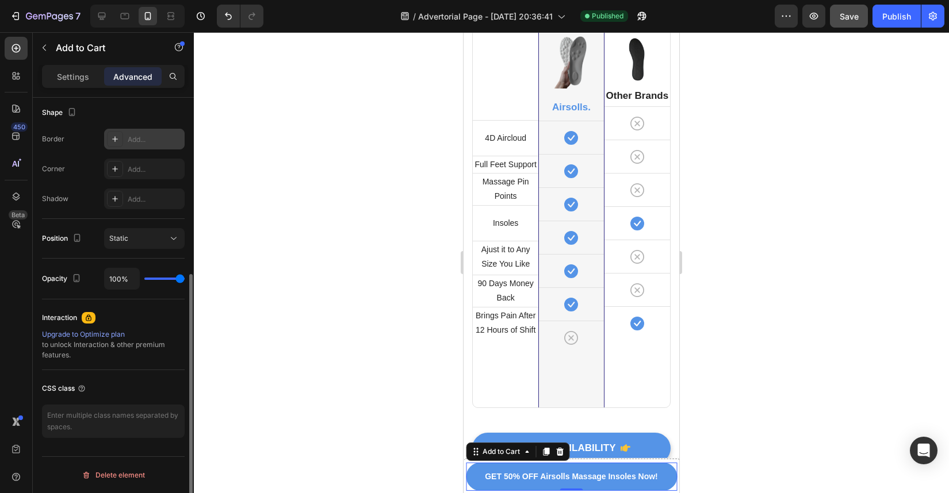
click at [154, 132] on div "Add..." at bounding box center [144, 139] width 81 height 21
type input "1"
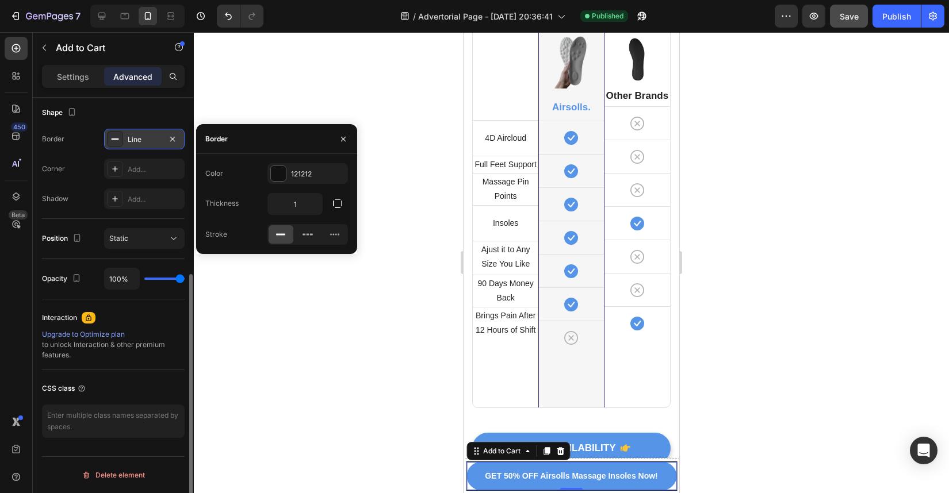
click at [154, 132] on div "Line" at bounding box center [144, 139] width 81 height 21
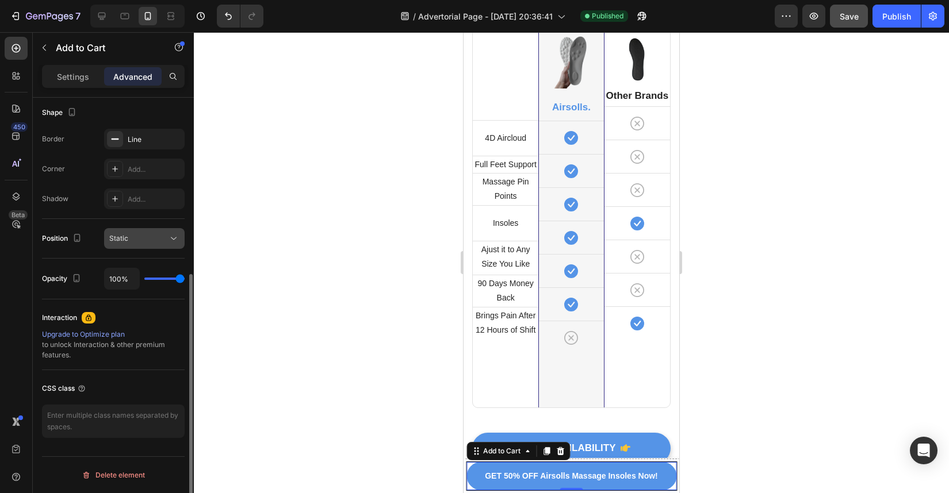
click at [151, 243] on div "Static" at bounding box center [138, 238] width 59 height 10
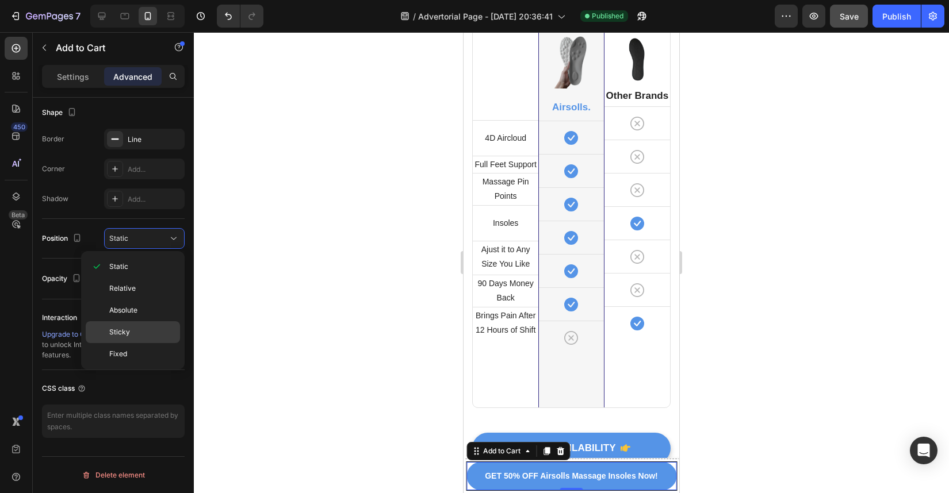
click at [139, 325] on div "Sticky" at bounding box center [133, 332] width 94 height 22
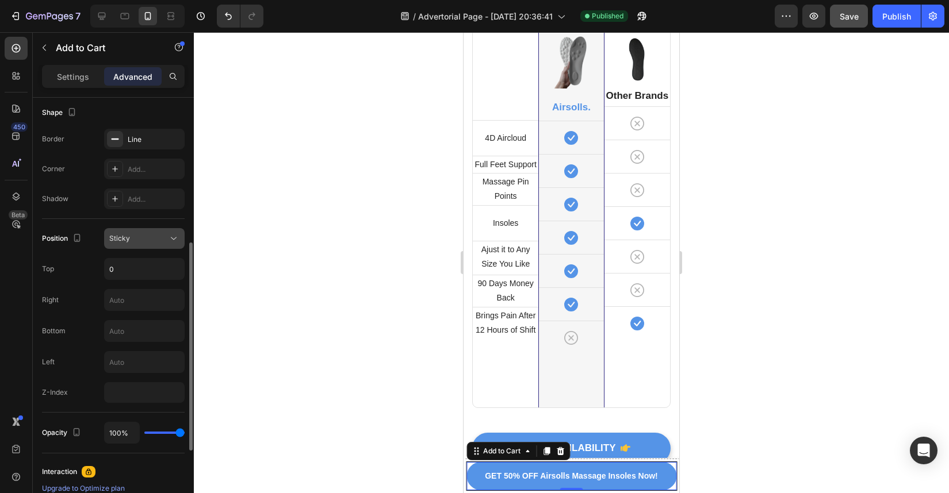
click at [150, 246] on button "Sticky" at bounding box center [144, 238] width 81 height 21
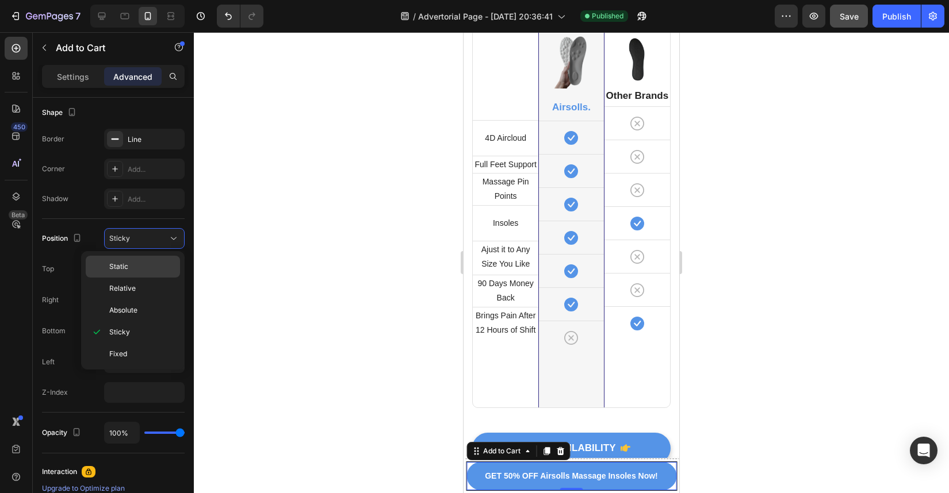
click at [142, 264] on p "Static" at bounding box center [142, 267] width 66 height 10
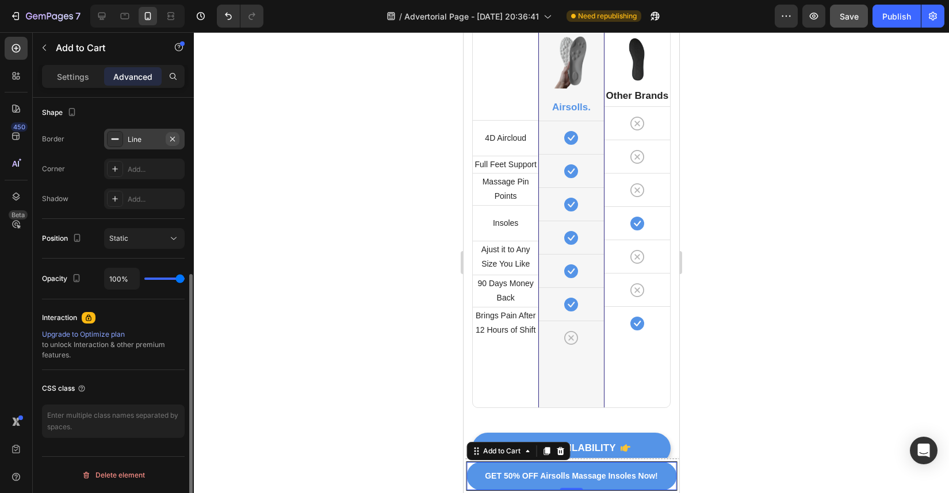
click at [172, 142] on icon "button" at bounding box center [172, 139] width 9 height 9
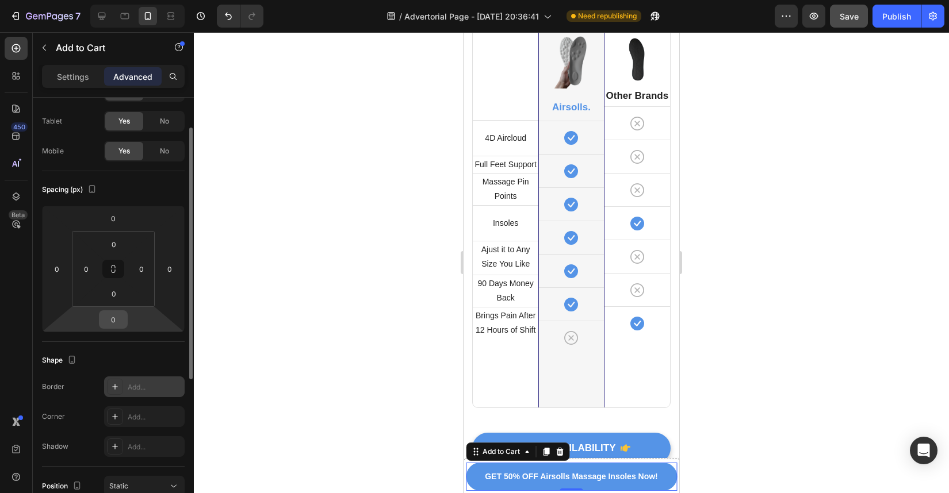
click at [115, 320] on input "0" at bounding box center [113, 319] width 23 height 17
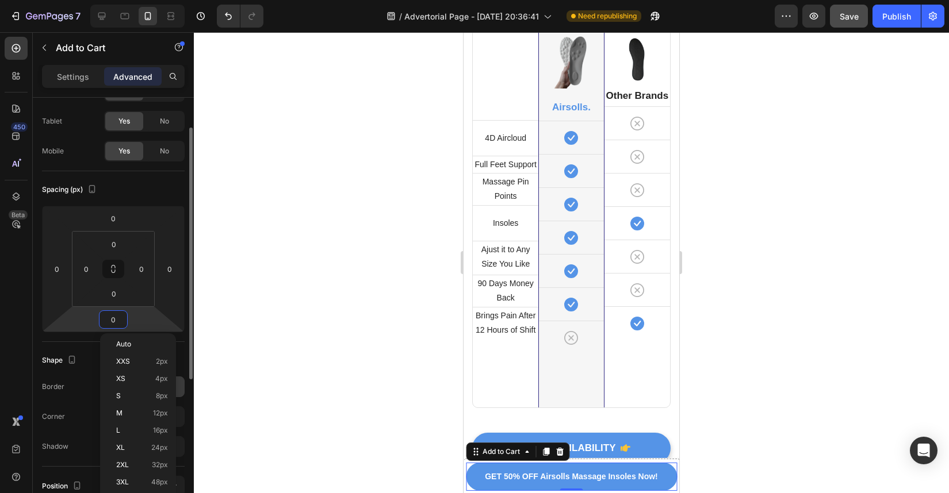
type input "1"
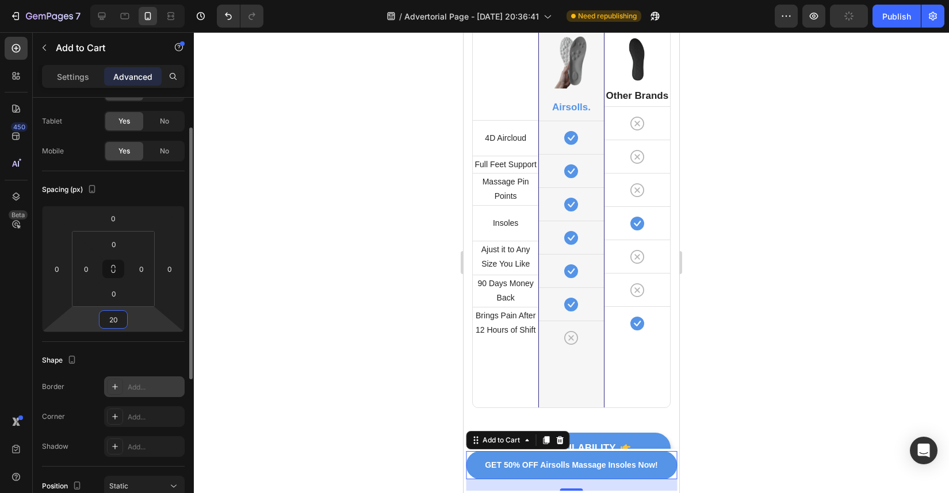
type input "2"
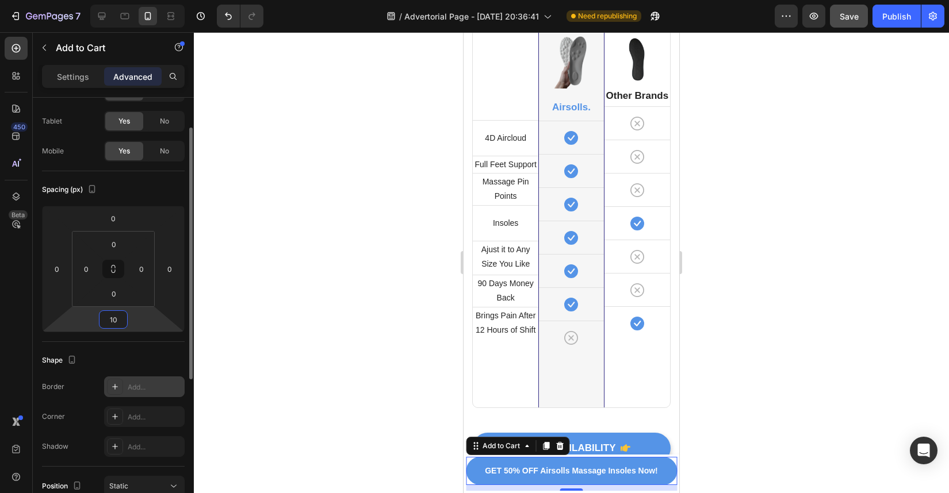
type input "1"
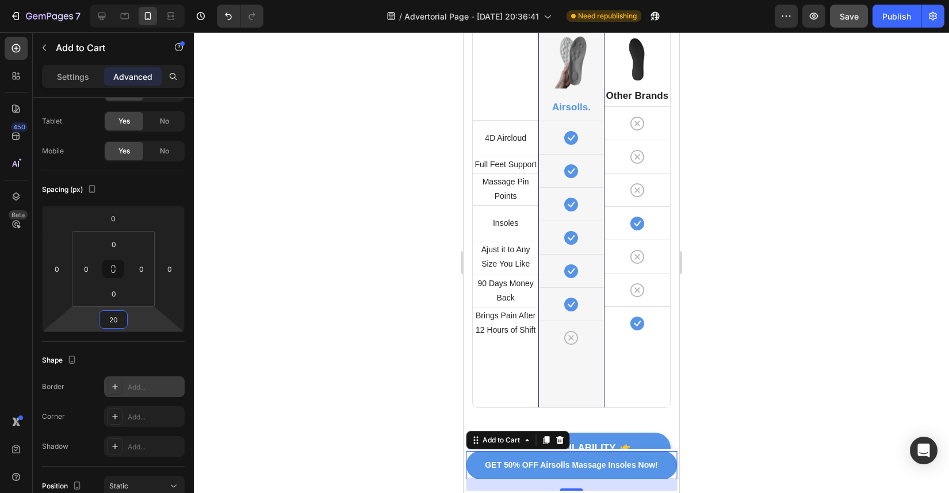
type input "20"
click at [478, 482] on div "20" at bounding box center [571, 486] width 211 height 12
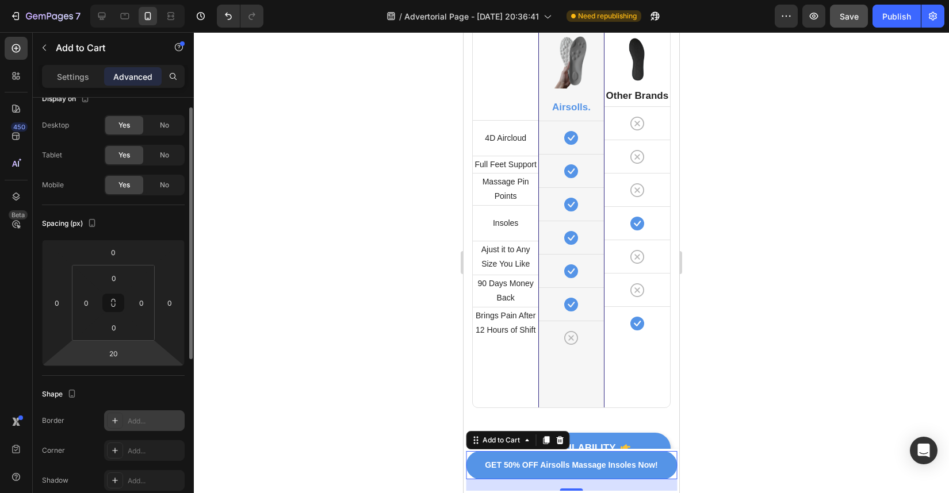
click at [364, 424] on div at bounding box center [571, 262] width 755 height 461
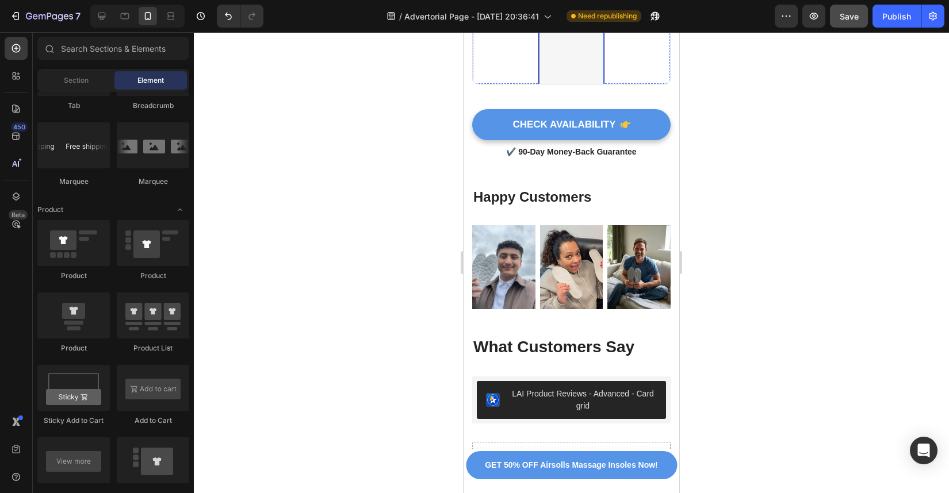
scroll to position [8557, 0]
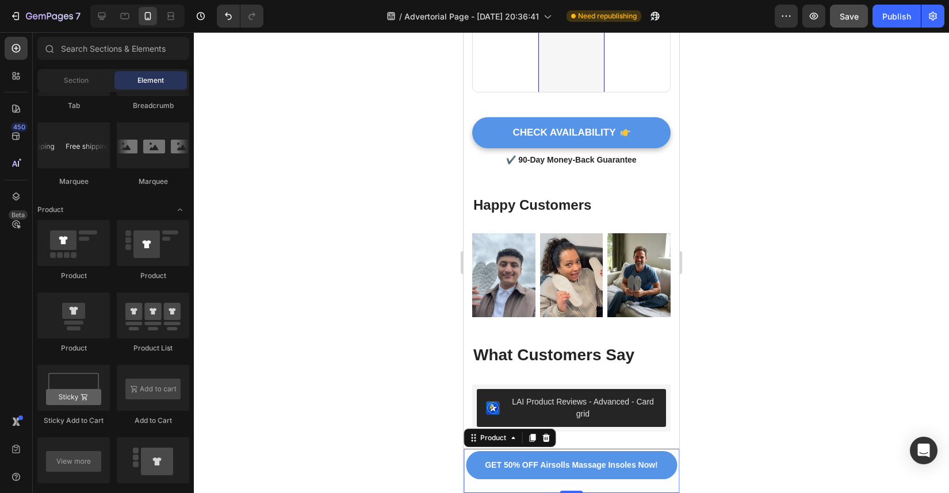
click at [480, 488] on div "GET 50% OFF Airsolls Massage Insoles Now! Add to Cart" at bounding box center [571, 471] width 211 height 40
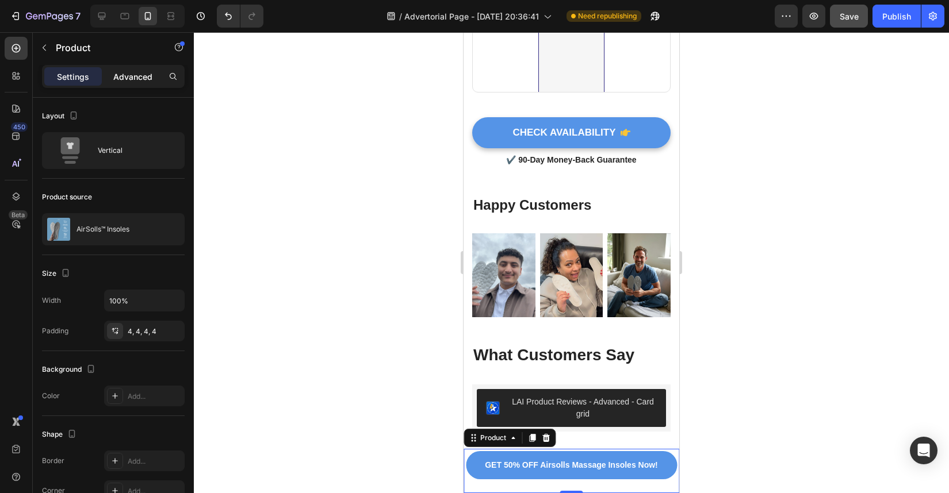
click at [135, 83] on div "Advanced" at bounding box center [133, 76] width 58 height 18
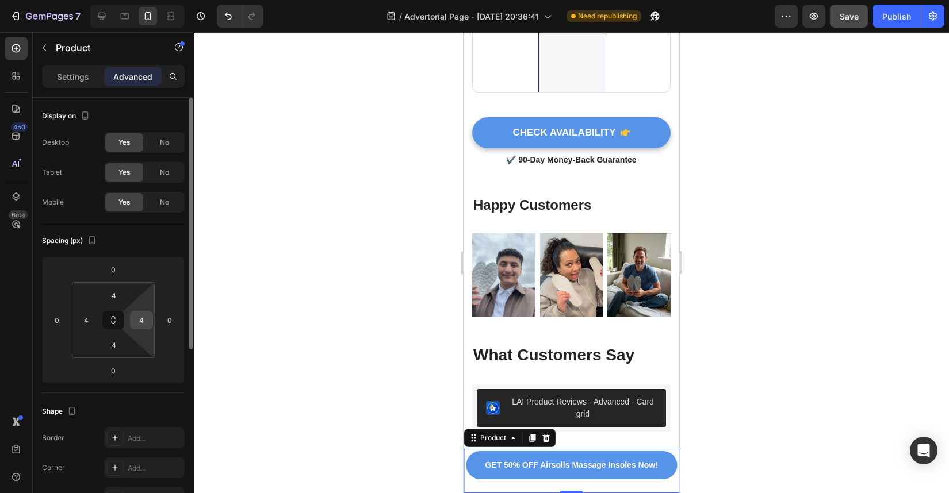
click at [144, 317] on input "4" at bounding box center [141, 320] width 17 height 17
type input "0"
type input "1"
type input "2"
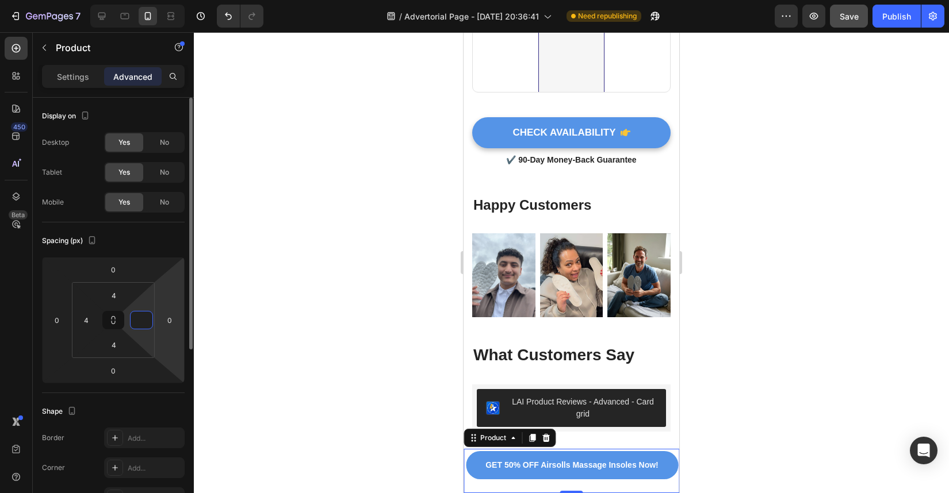
type input "1"
click at [162, 0] on html "7 / Advertorial Page - Sep 25, 20:36:41 Need republishing Preview Save Publish …" at bounding box center [474, 0] width 949 height 0
type input "0"
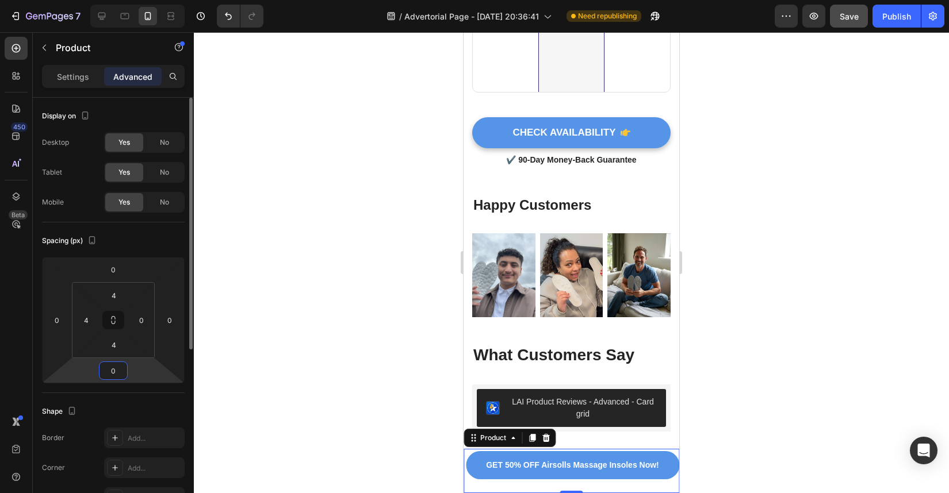
click at [114, 374] on input "0" at bounding box center [113, 370] width 23 height 17
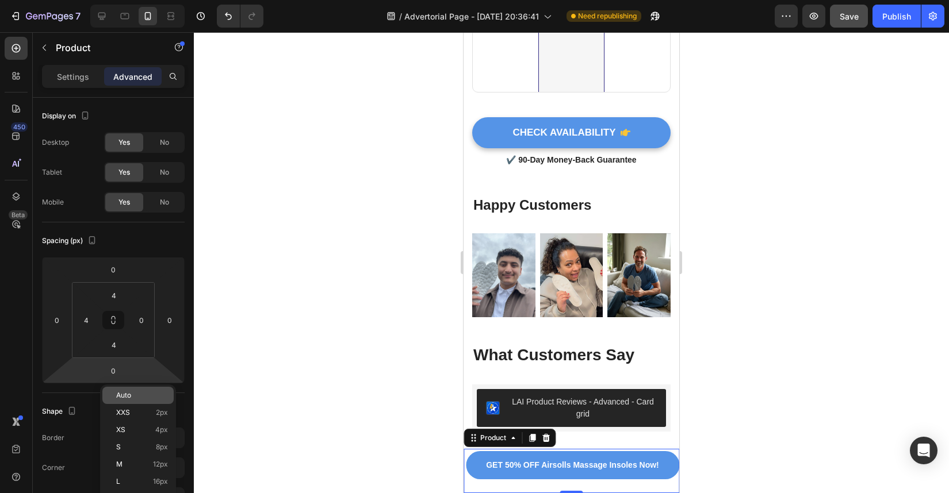
click at [141, 395] on p "Auto" at bounding box center [142, 396] width 52 height 8
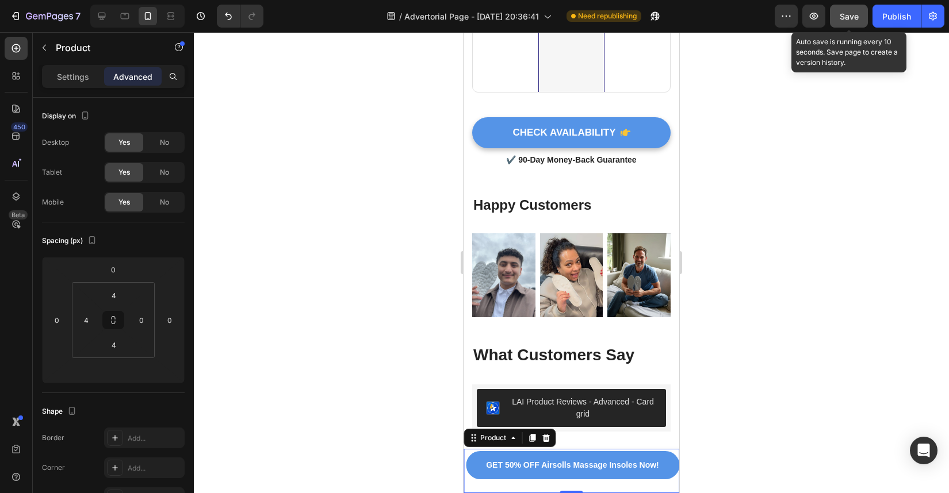
click at [852, 17] on span "Save" at bounding box center [849, 17] width 19 height 10
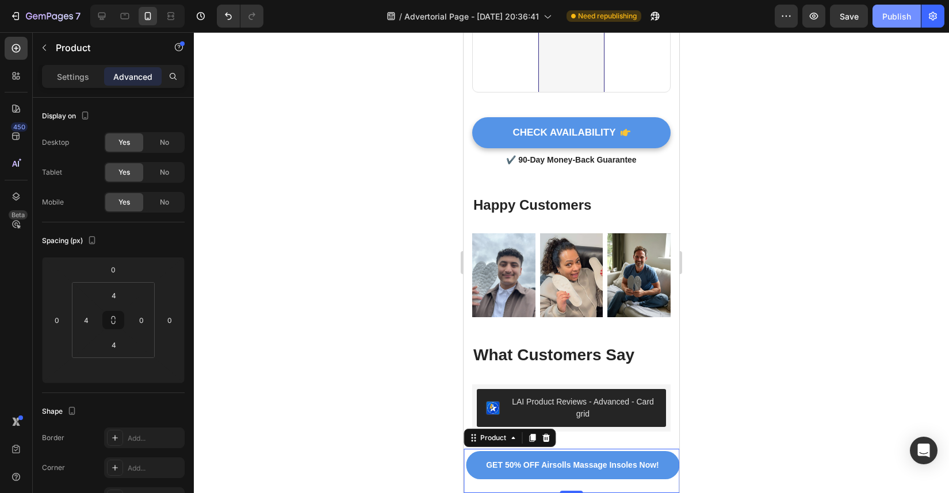
click at [897, 15] on div "Publish" at bounding box center [896, 16] width 29 height 12
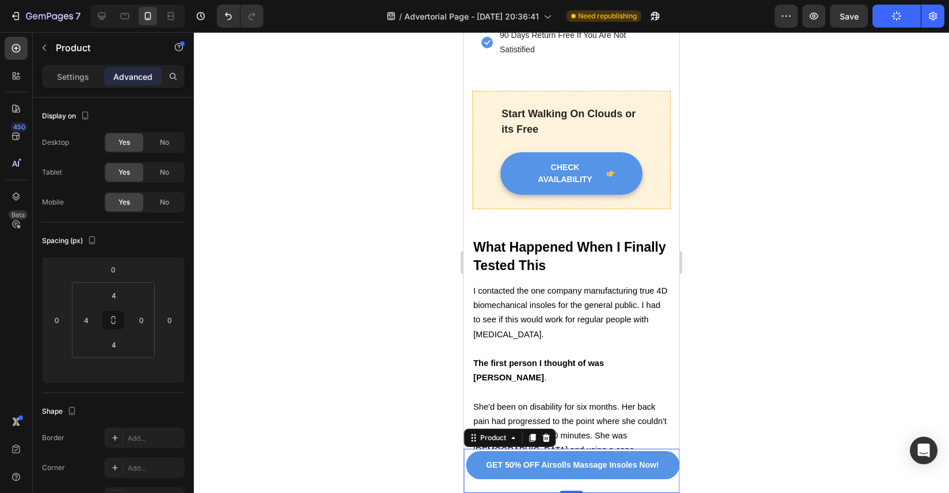
scroll to position [4537, 0]
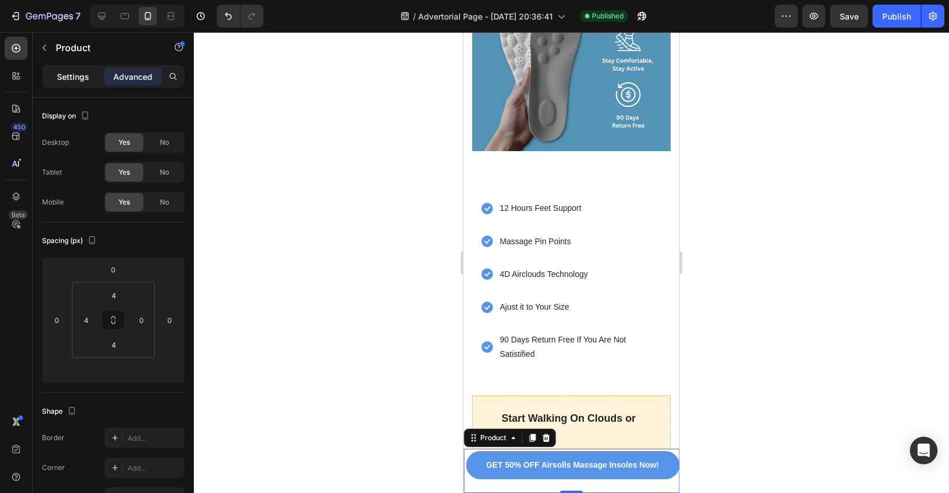
click at [80, 82] on div "Settings" at bounding box center [73, 76] width 58 height 18
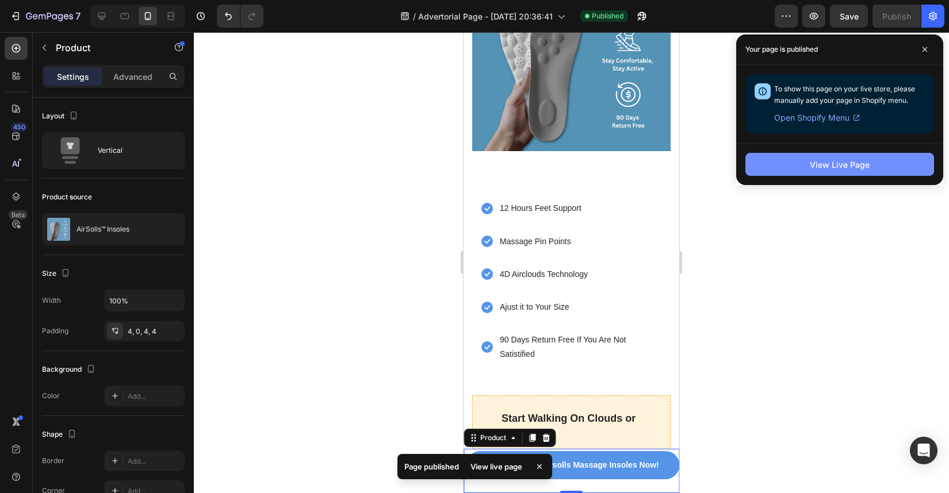
click at [791, 164] on button "View Live Page" at bounding box center [839, 164] width 189 height 23
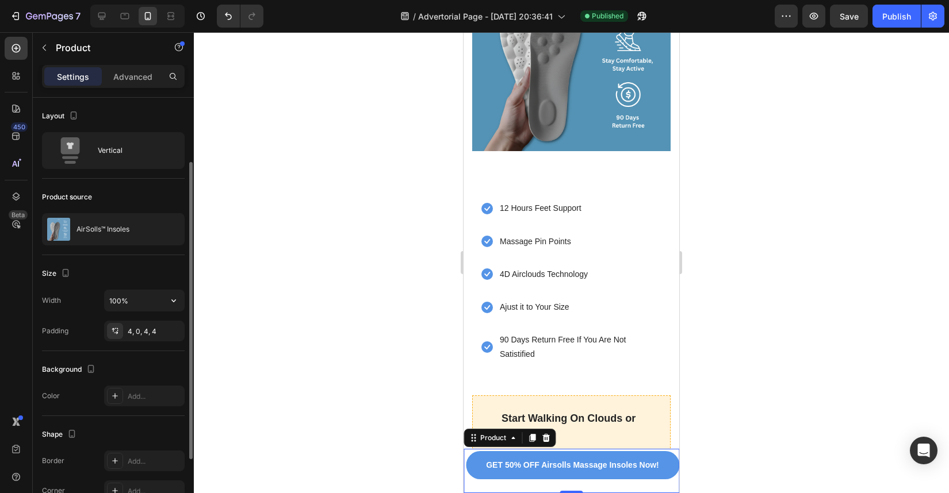
scroll to position [76, 0]
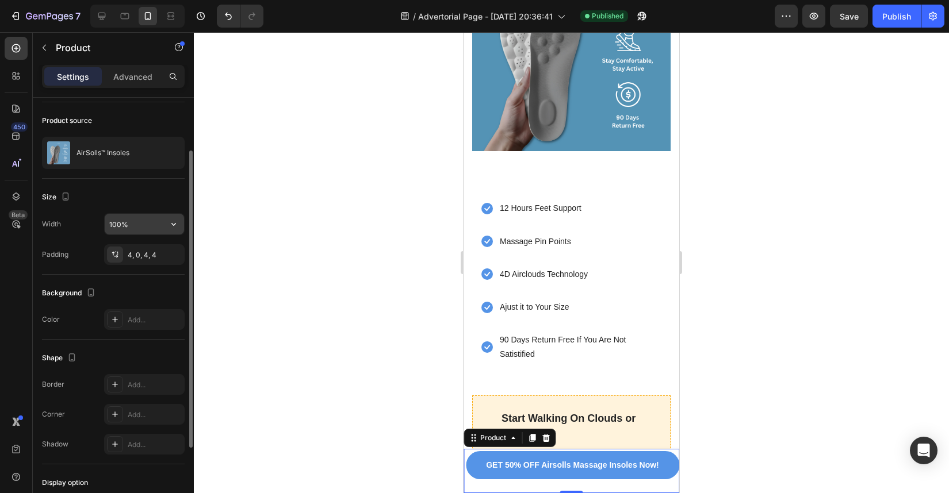
click at [137, 227] on input "100%" at bounding box center [144, 224] width 79 height 21
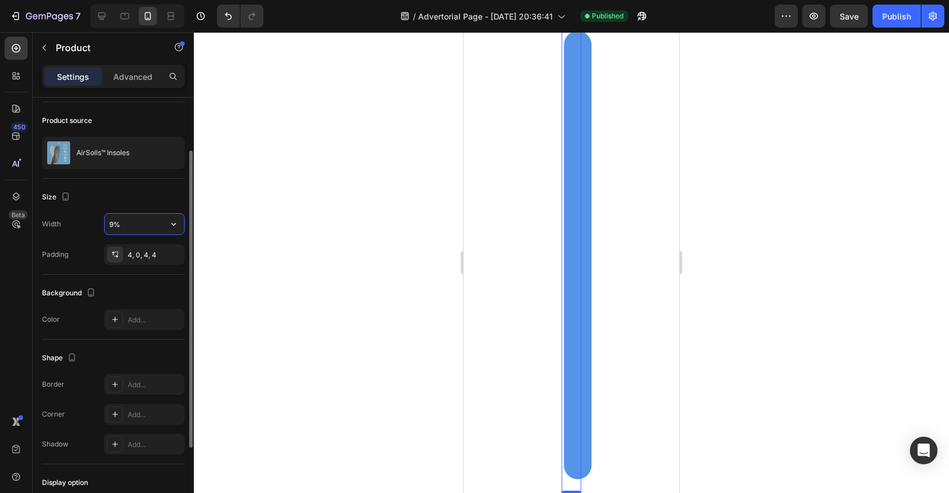
type input "95%"
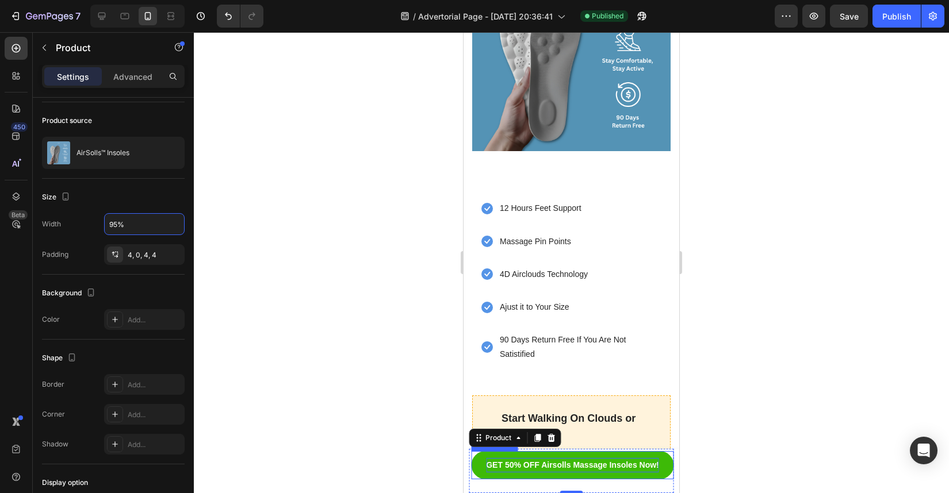
click at [565, 459] on div "GET 50% OFF Airsolls Massage Insoles Now!" at bounding box center [572, 465] width 173 height 14
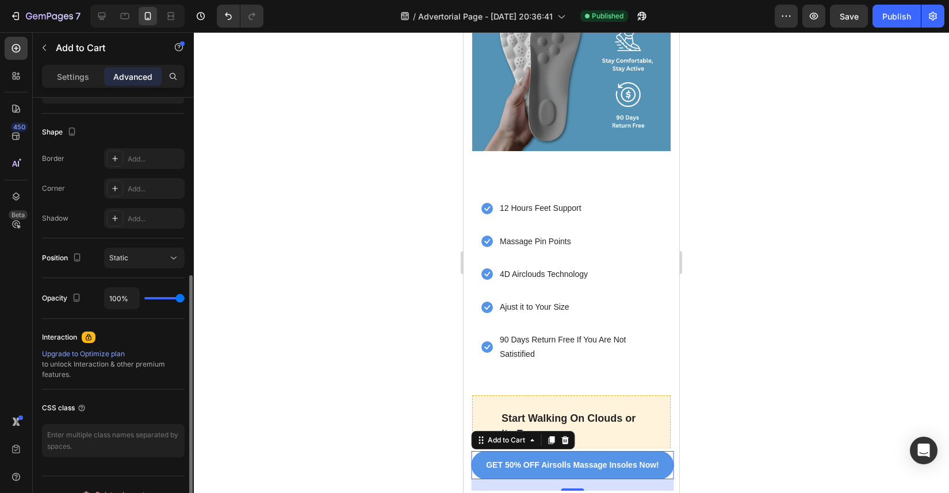
scroll to position [289, 0]
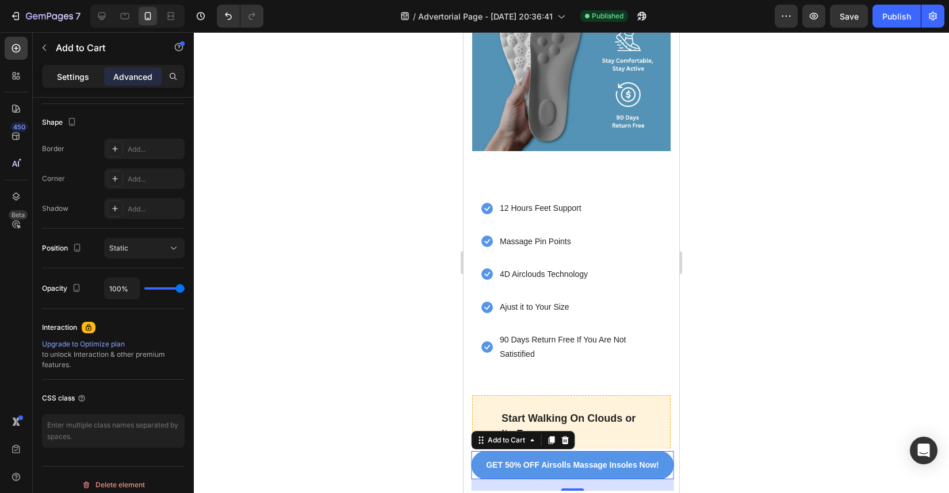
click at [77, 72] on p "Settings" at bounding box center [73, 77] width 32 height 12
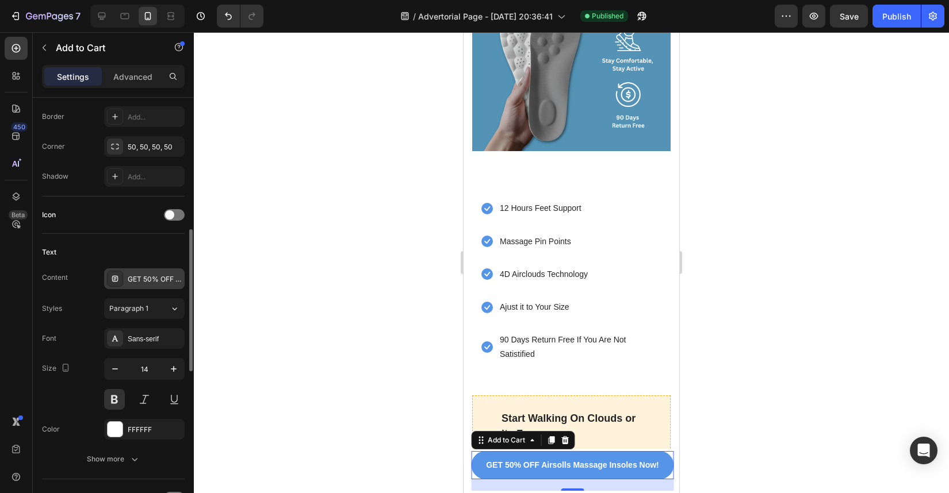
scroll to position [381, 0]
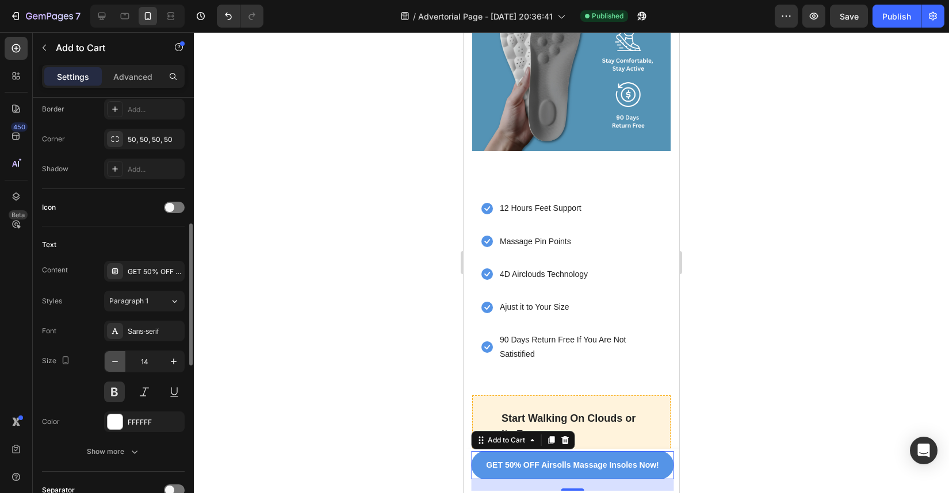
click at [109, 361] on icon "button" at bounding box center [115, 362] width 12 height 12
type input "13"
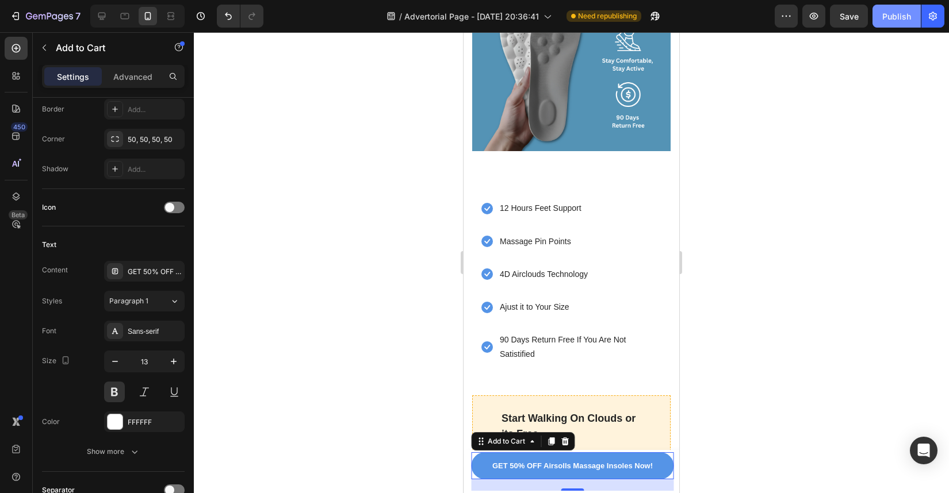
click at [891, 26] on button "Publish" at bounding box center [896, 16] width 48 height 23
click at [117, 21] on div at bounding box center [125, 16] width 18 height 18
type input "50%"
type input "16"
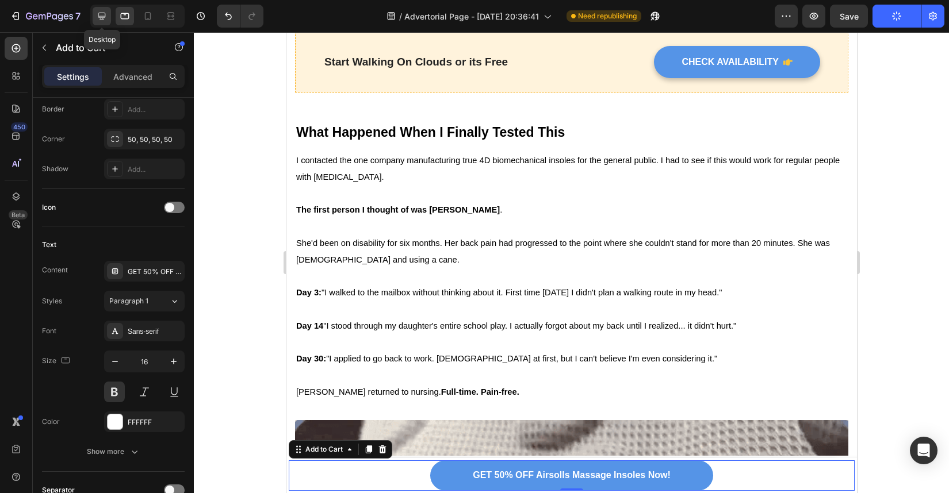
click at [105, 18] on icon at bounding box center [102, 16] width 12 height 12
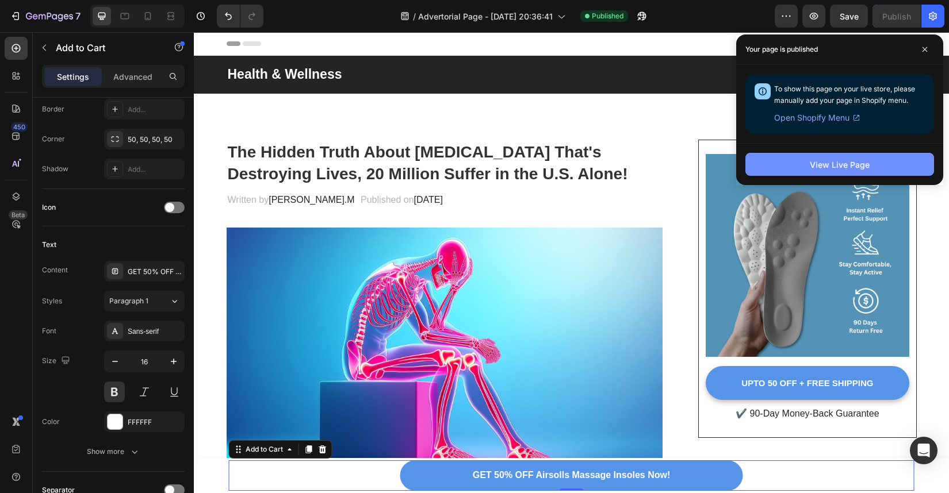
click at [792, 171] on button "View Live Page" at bounding box center [839, 164] width 189 height 23
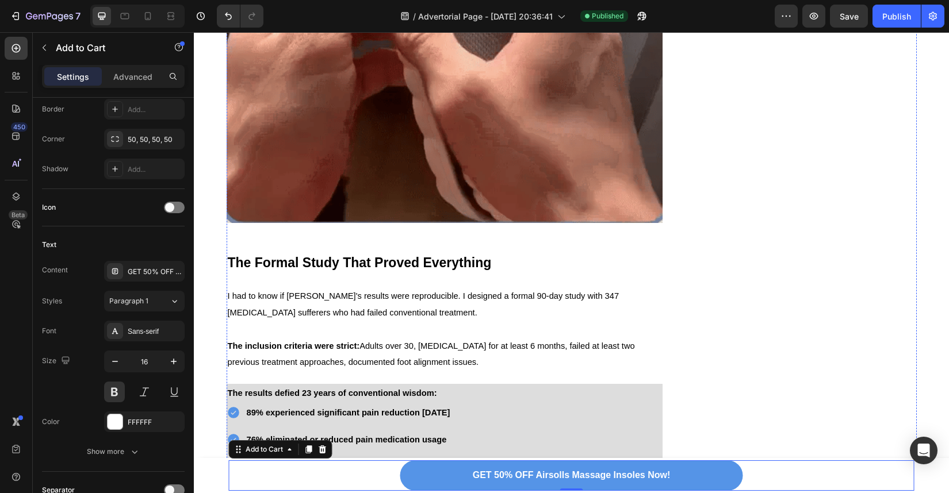
scroll to position [5881, 0]
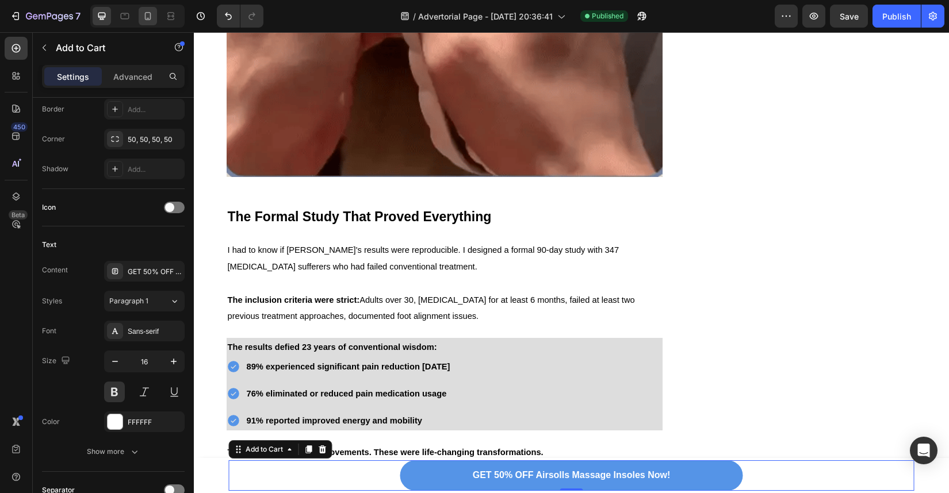
click at [147, 20] on icon at bounding box center [148, 16] width 6 height 8
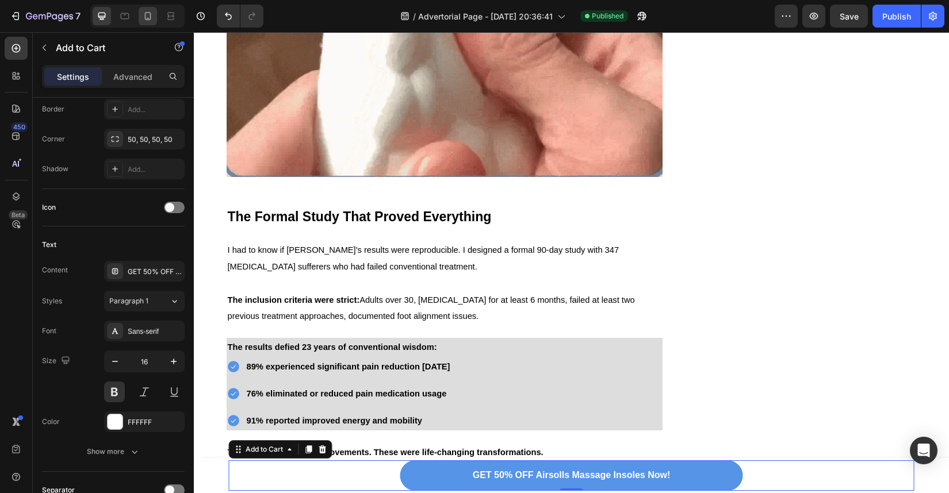
type input "200%"
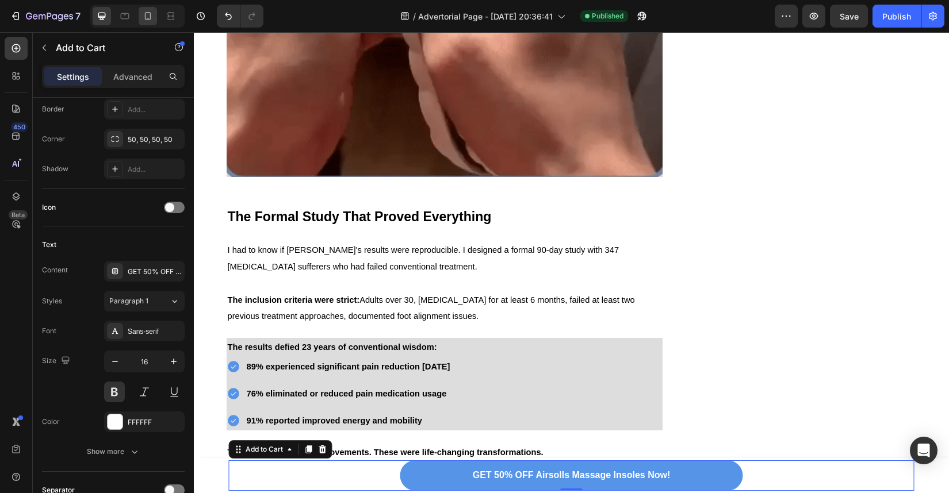
type input "13"
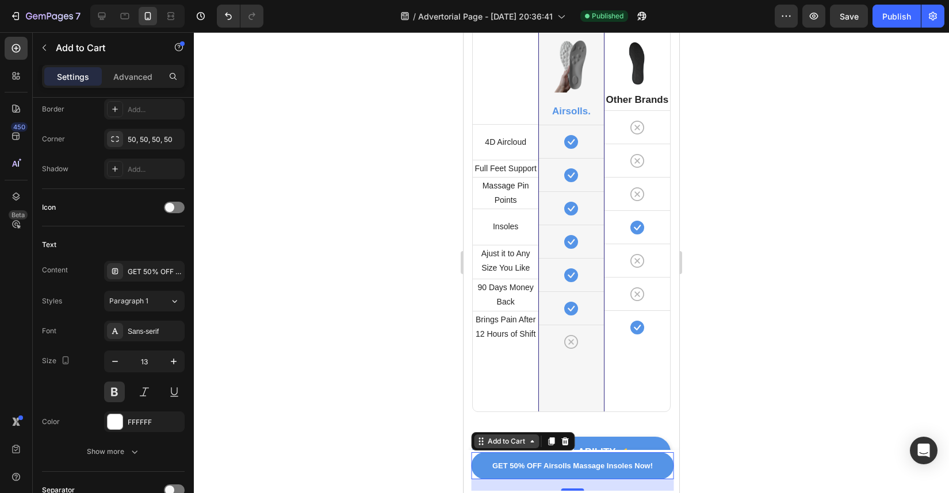
scroll to position [8242, 0]
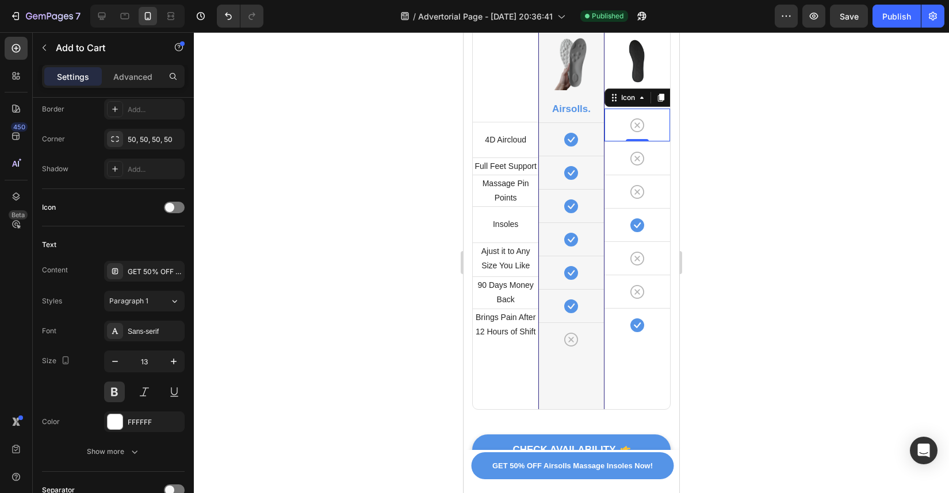
click at [614, 124] on div "Icon 0" at bounding box center [637, 125] width 66 height 33
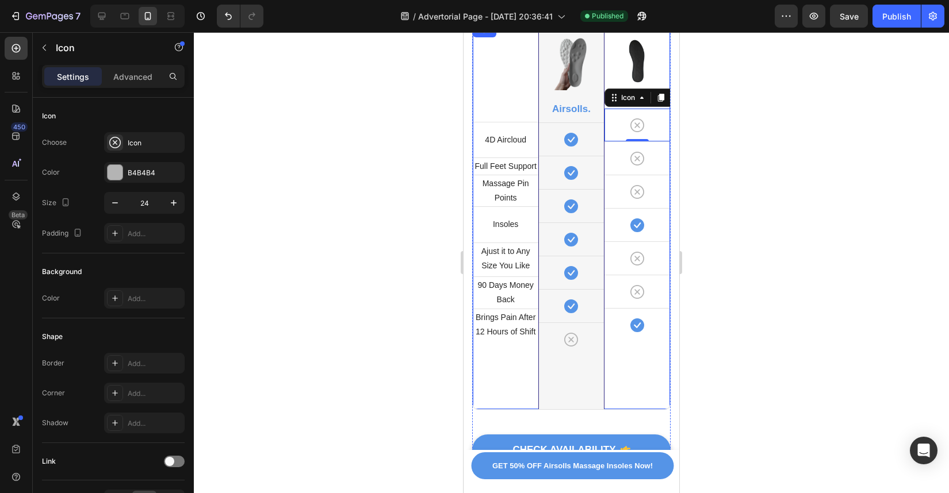
click at [520, 74] on div "Title Line 4D Aircloud Text block Row Full Feet Support Text block Row Massage …" at bounding box center [506, 217] width 66 height 386
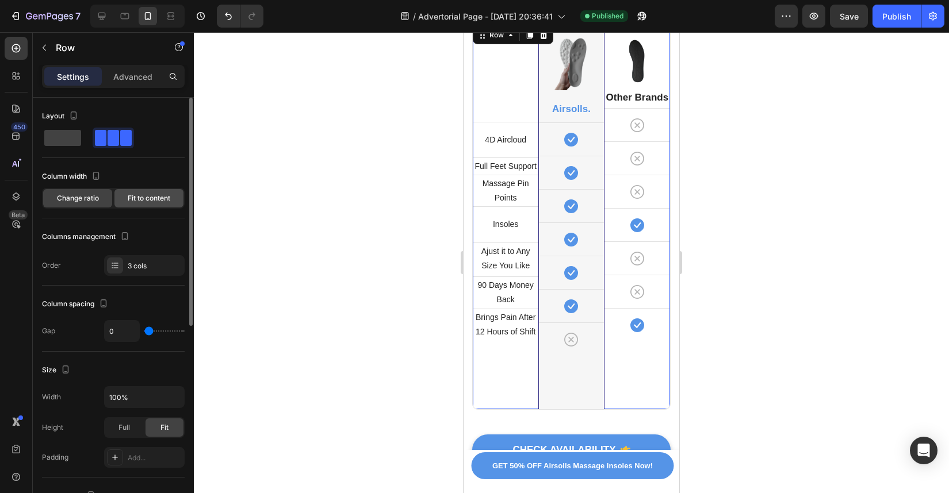
click at [160, 205] on div "Fit to content" at bounding box center [148, 198] width 69 height 18
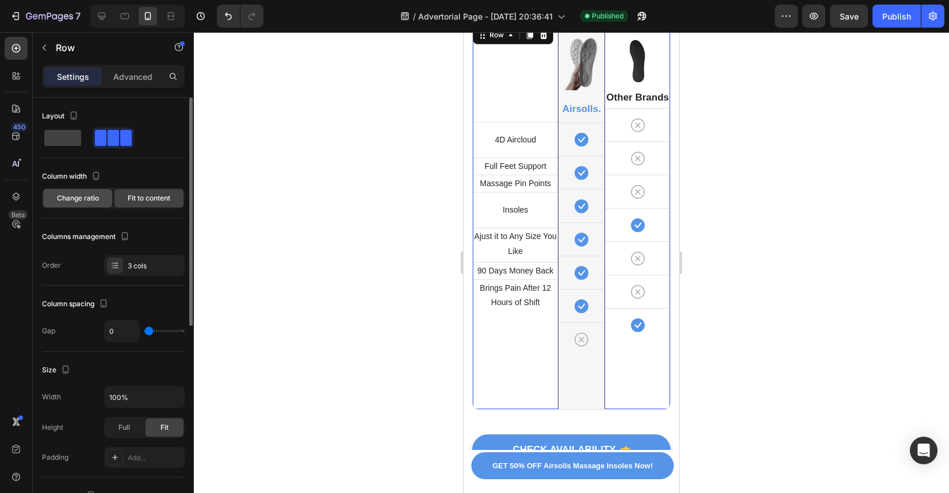
click at [78, 197] on span "Change ratio" at bounding box center [78, 198] width 42 height 10
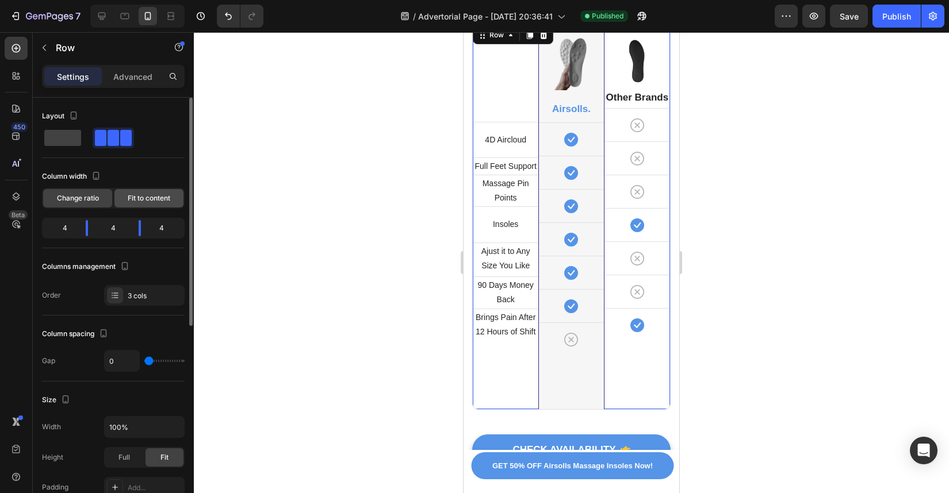
click at [159, 201] on span "Fit to content" at bounding box center [149, 198] width 43 height 10
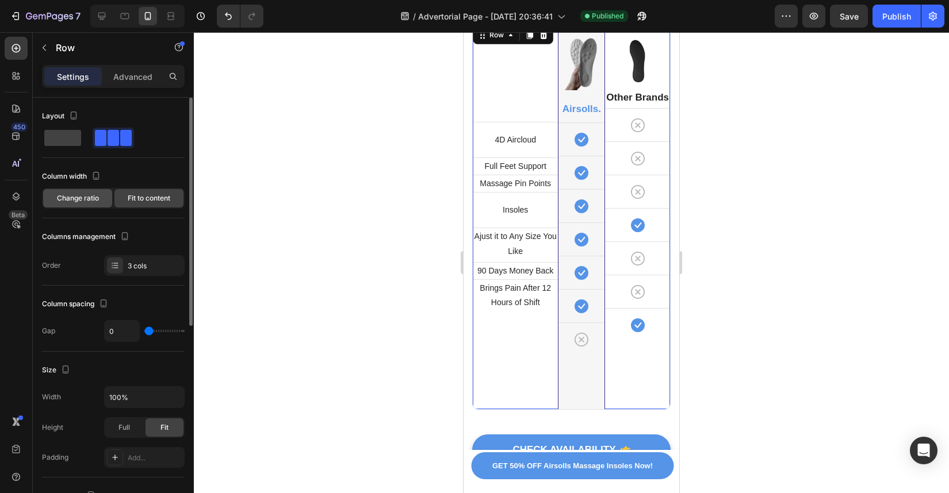
click at [96, 199] on span "Change ratio" at bounding box center [78, 198] width 42 height 10
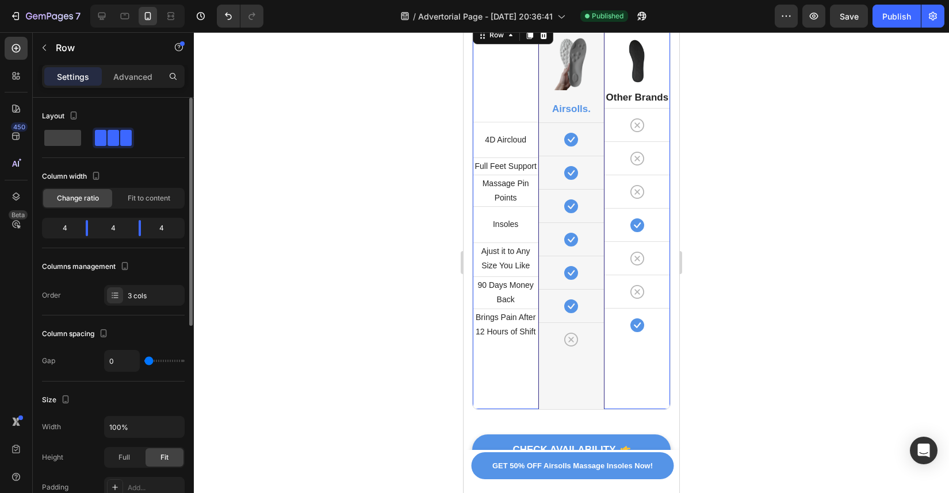
click at [172, 231] on div "4" at bounding box center [166, 228] width 32 height 16
click at [162, 231] on div "4" at bounding box center [166, 228] width 32 height 16
type input "25"
type input "58"
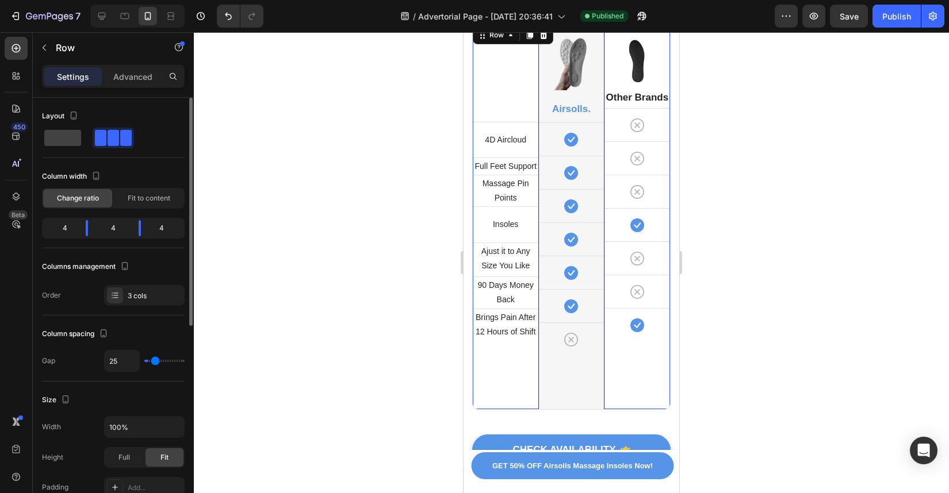
type input "58"
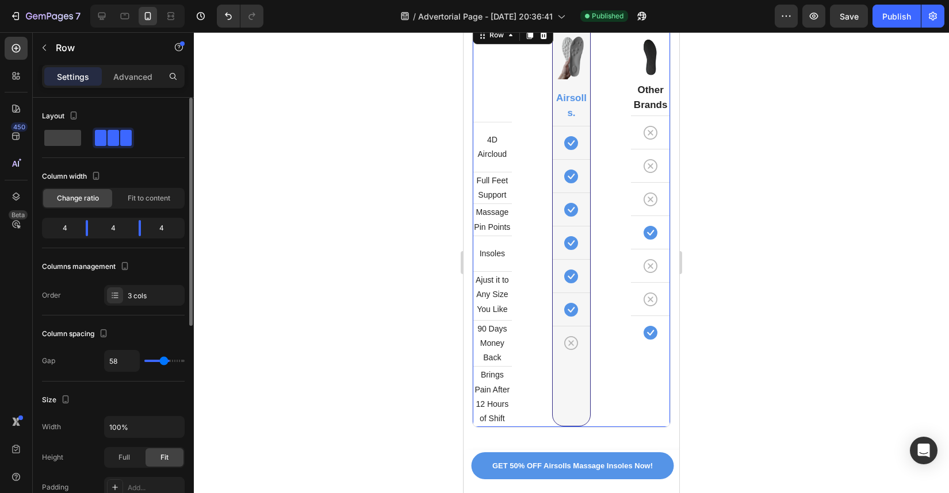
type input "70"
type input "72"
type input "57"
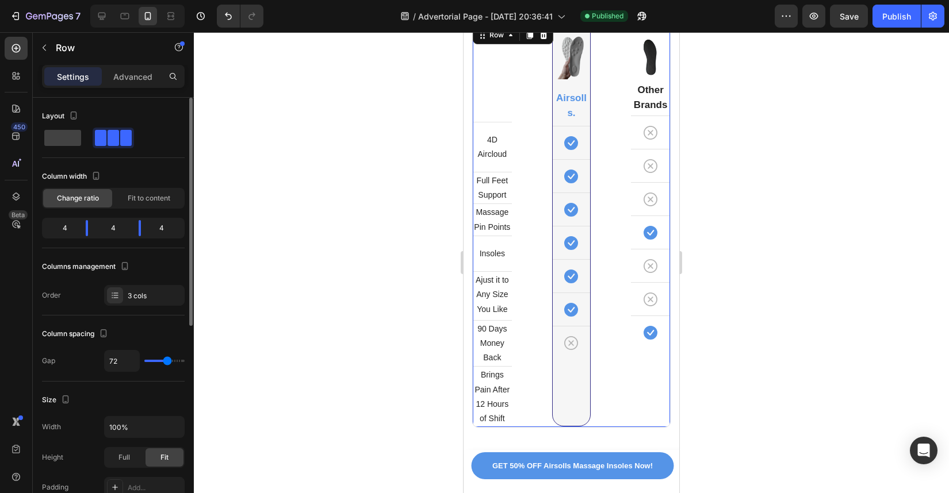
type input "57"
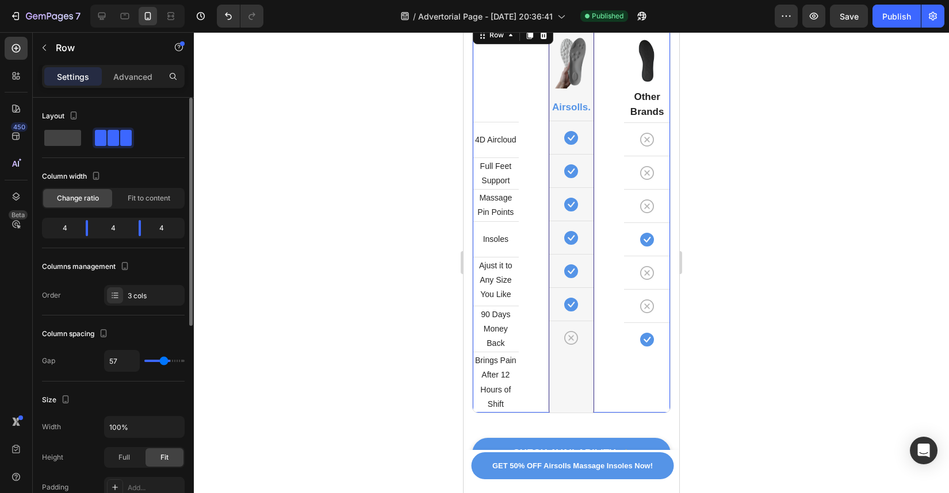
type input "52"
type input "43"
type input "37"
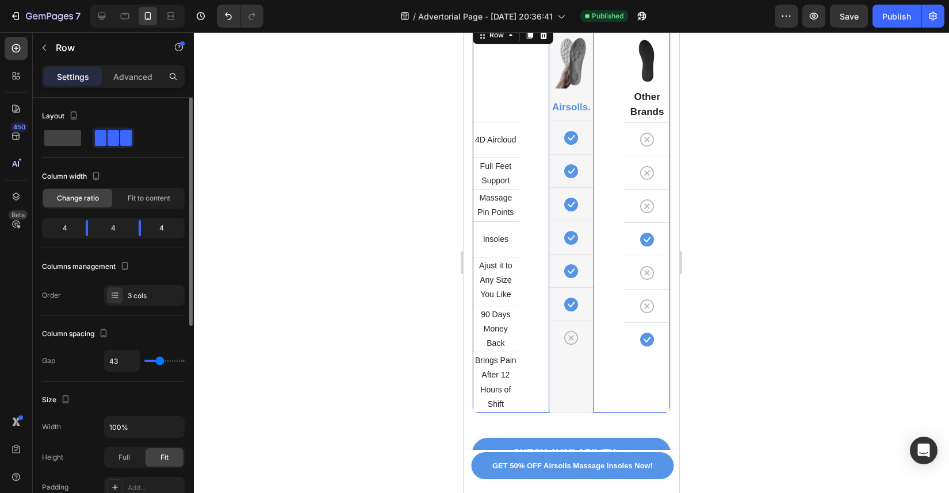
type input "37"
type input "29"
type input "17"
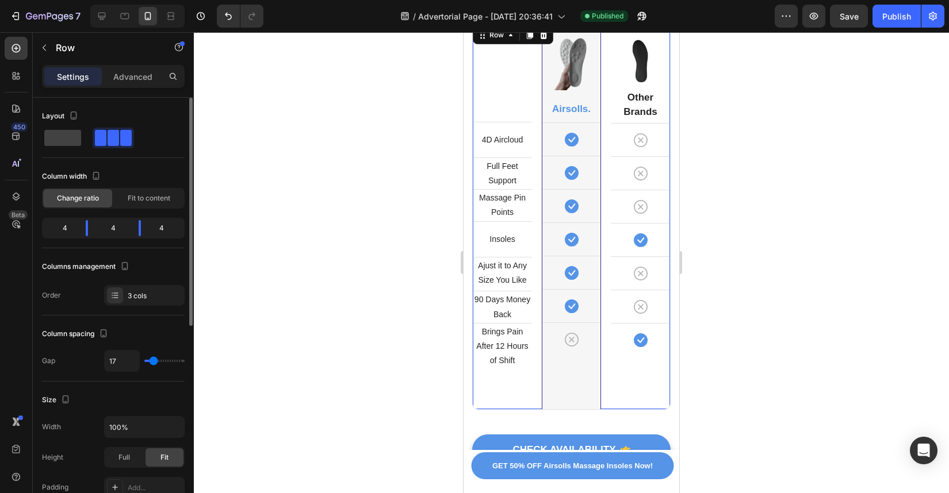
type input "8"
type input "0"
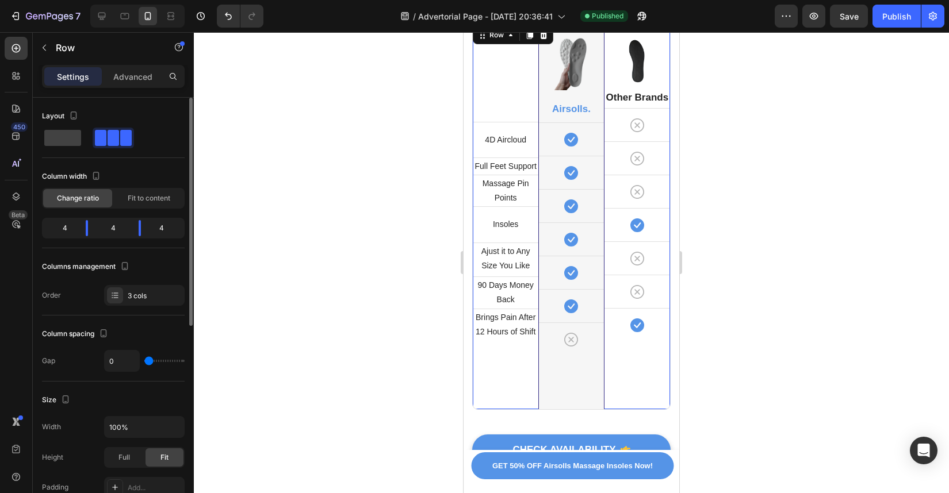
drag, startPoint x: 149, startPoint y: 362, endPoint x: 113, endPoint y: 359, distance: 35.8
click at [144, 360] on input "range" at bounding box center [164, 361] width 40 height 2
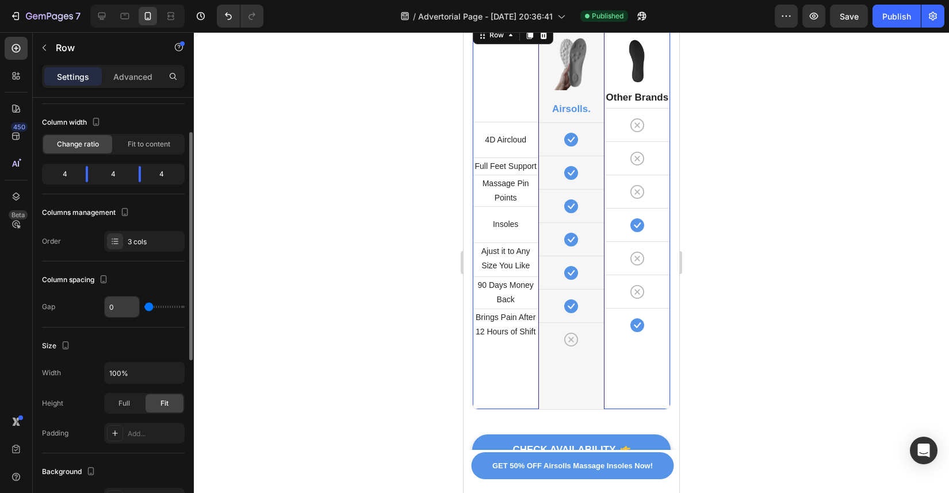
scroll to position [58, 0]
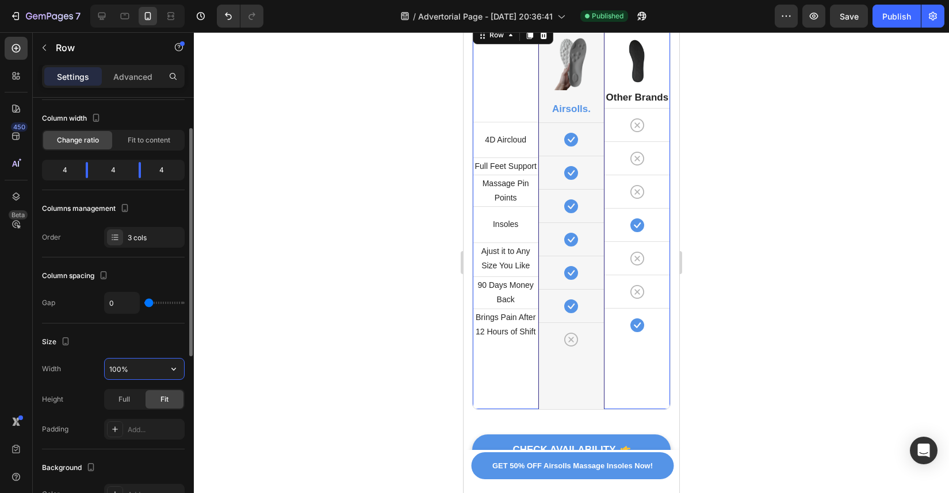
click at [141, 367] on input "100%" at bounding box center [144, 369] width 79 height 21
click at [122, 399] on span "Full" at bounding box center [124, 400] width 12 height 10
click at [164, 400] on span "Fit" at bounding box center [164, 400] width 8 height 10
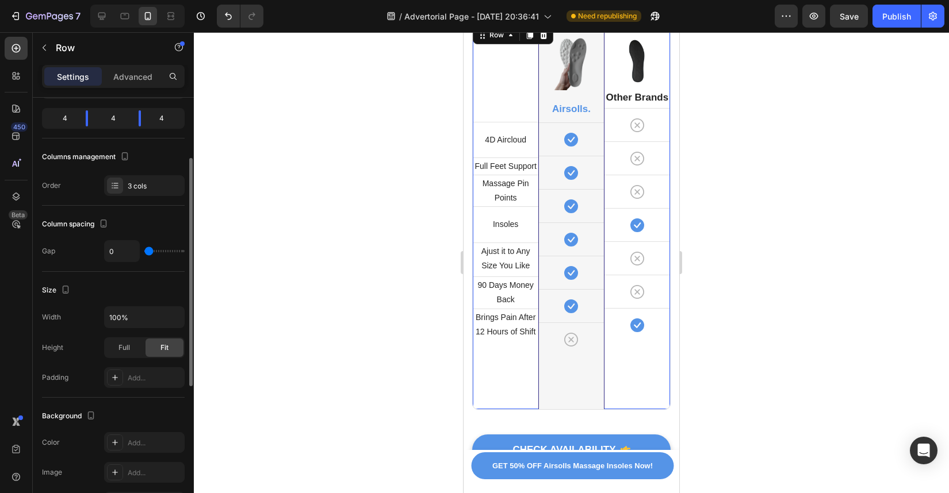
scroll to position [111, 0]
click at [156, 384] on div "Add..." at bounding box center [144, 376] width 81 height 21
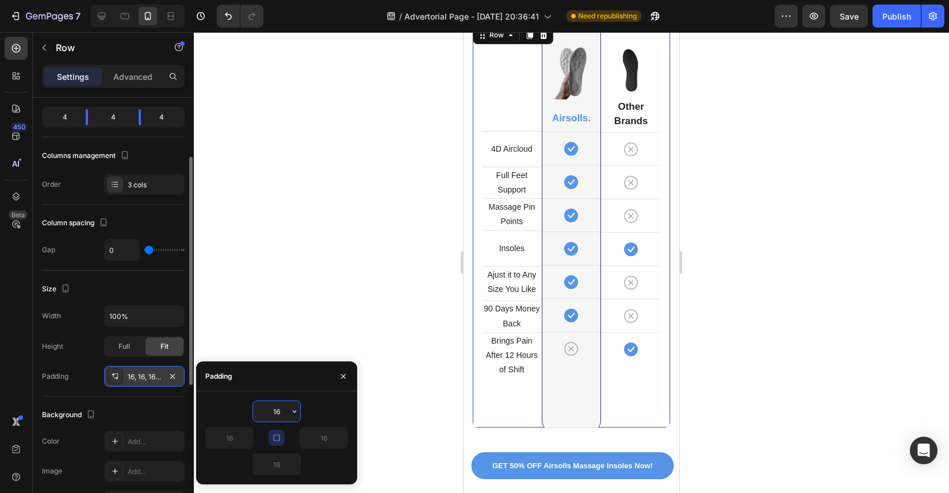
click at [156, 384] on div "16, 16, 16, 16" at bounding box center [144, 376] width 81 height 21
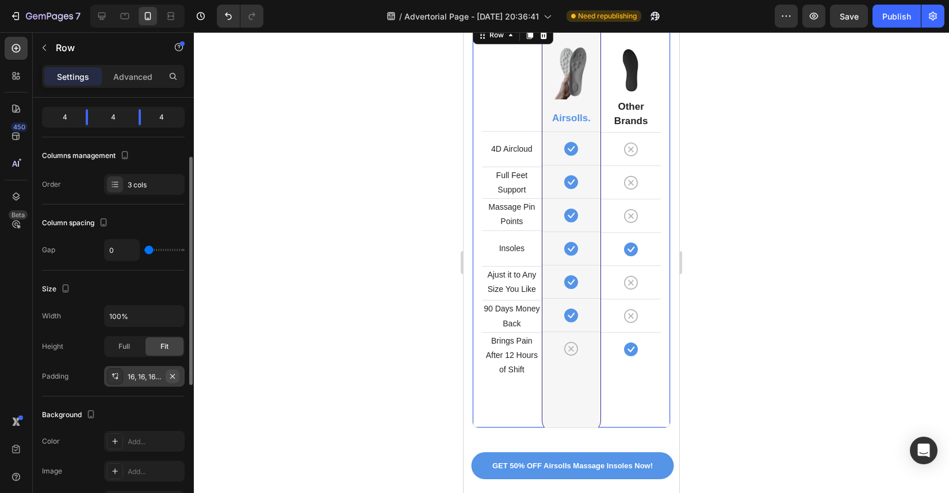
click at [174, 377] on icon "button" at bounding box center [172, 376] width 5 height 5
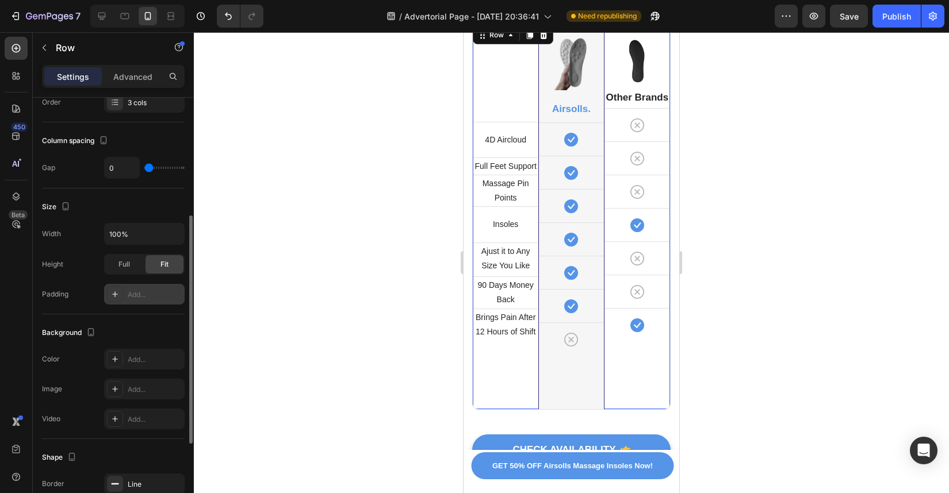
scroll to position [374, 0]
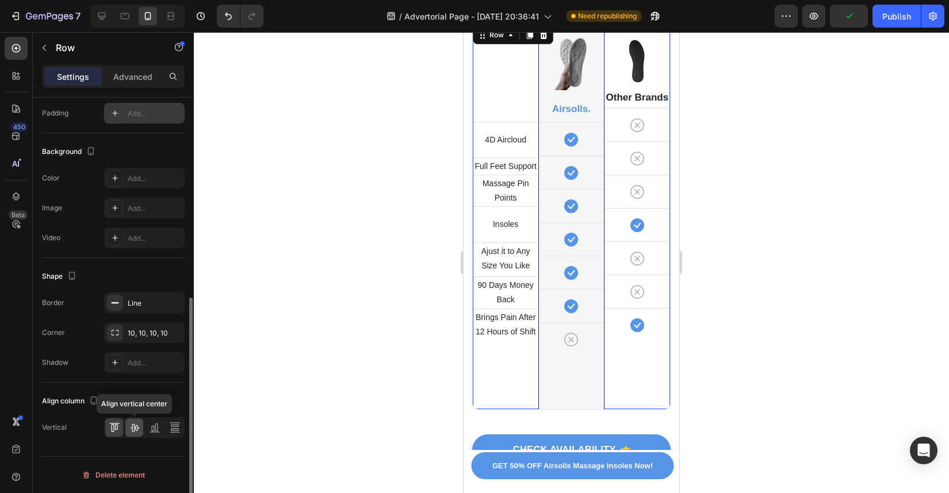
click at [137, 433] on icon at bounding box center [135, 428] width 12 height 12
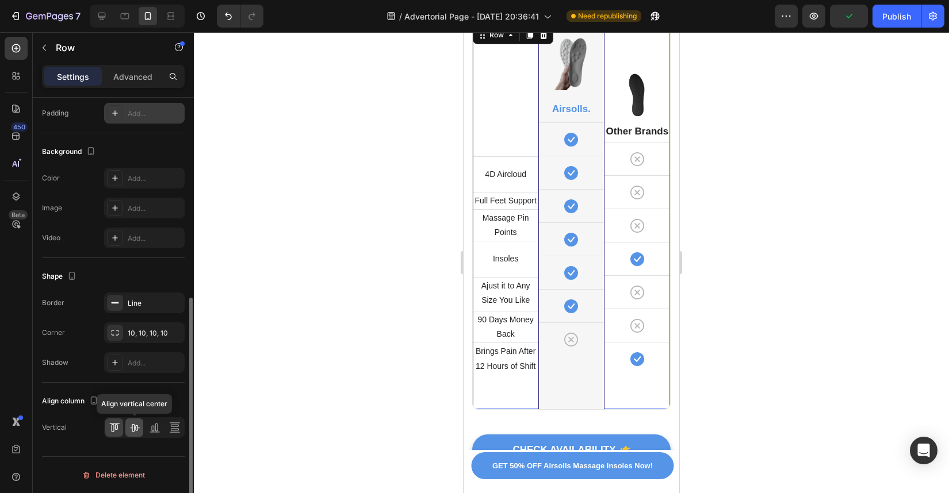
scroll to position [8269, 0]
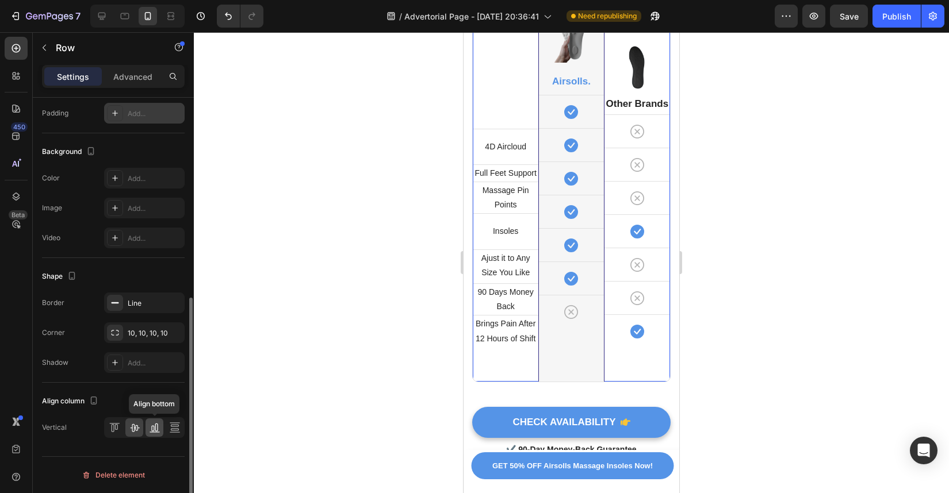
click at [153, 431] on icon at bounding box center [155, 428] width 12 height 12
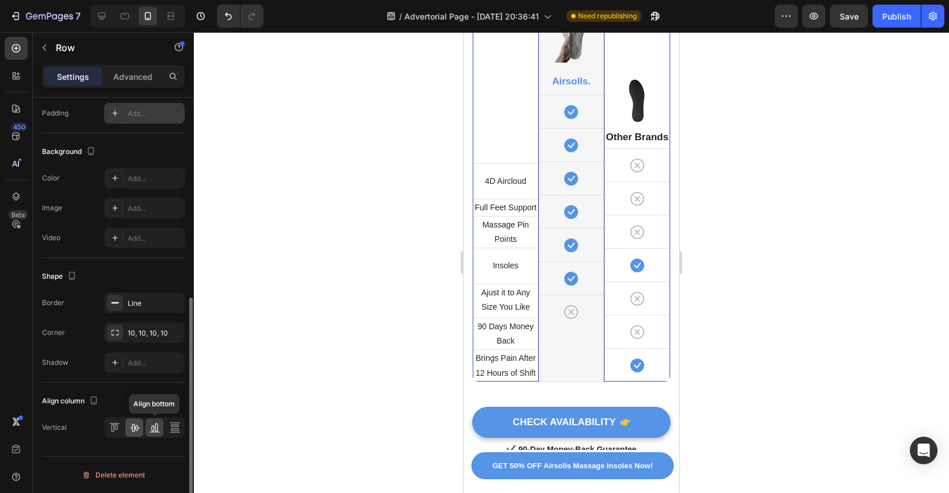
scroll to position [8297, 0]
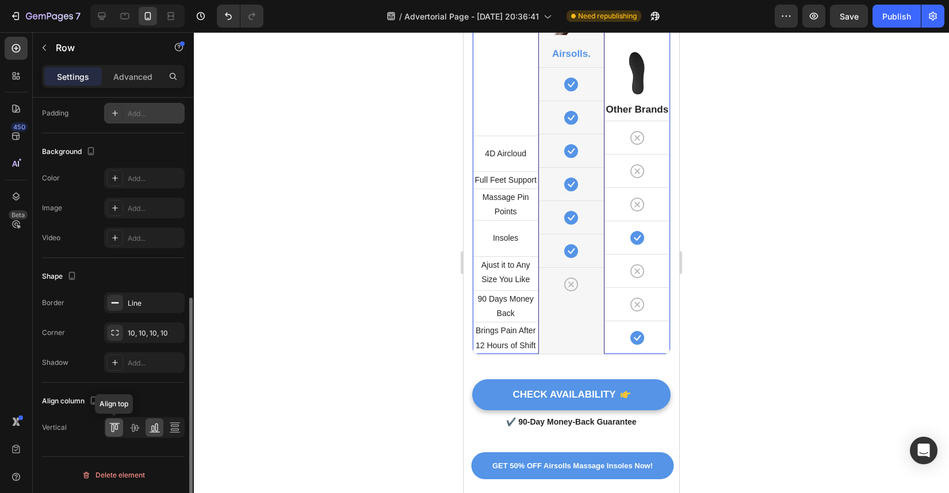
click at [113, 430] on icon at bounding box center [115, 428] width 12 height 12
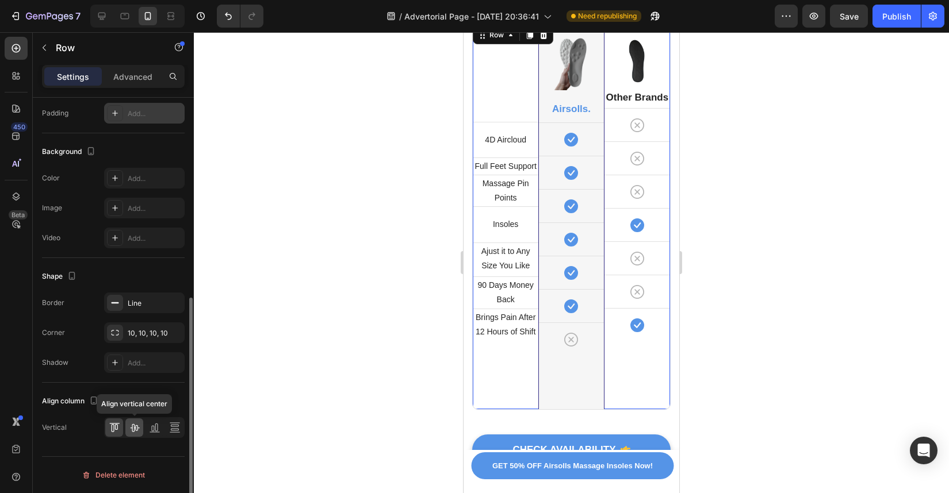
click at [131, 428] on icon at bounding box center [134, 428] width 9 height 8
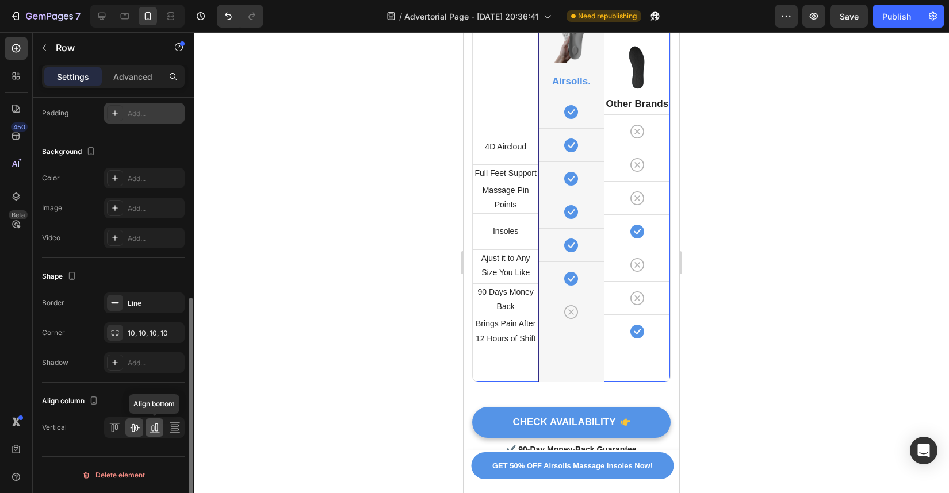
click at [162, 428] on div at bounding box center [154, 428] width 18 height 18
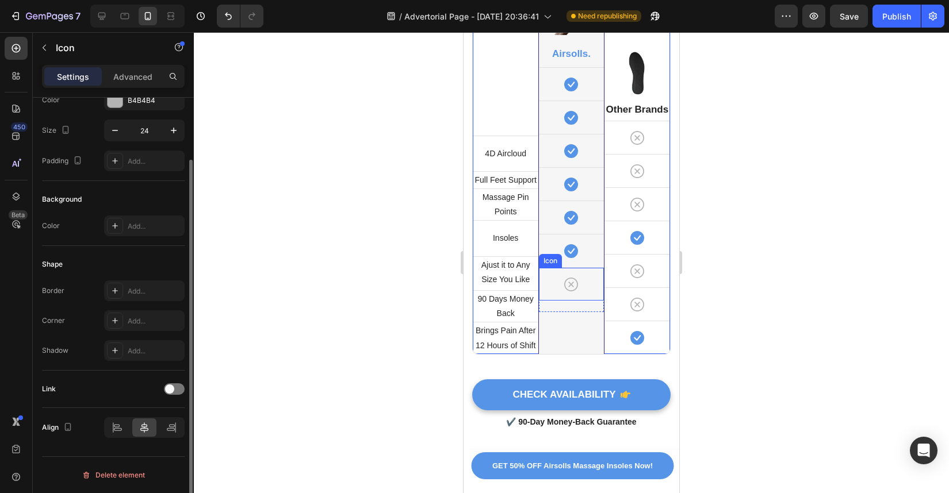
scroll to position [0, 0]
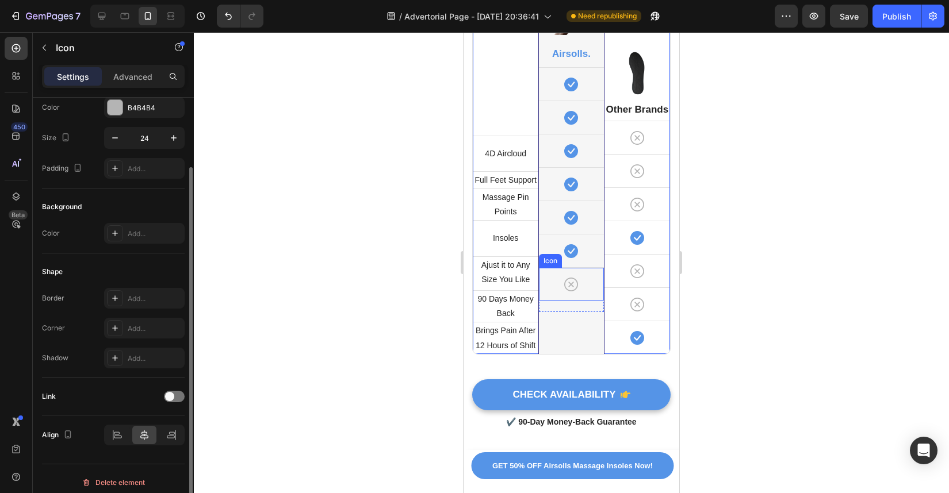
click at [561, 285] on div "Icon" at bounding box center [571, 284] width 64 height 33
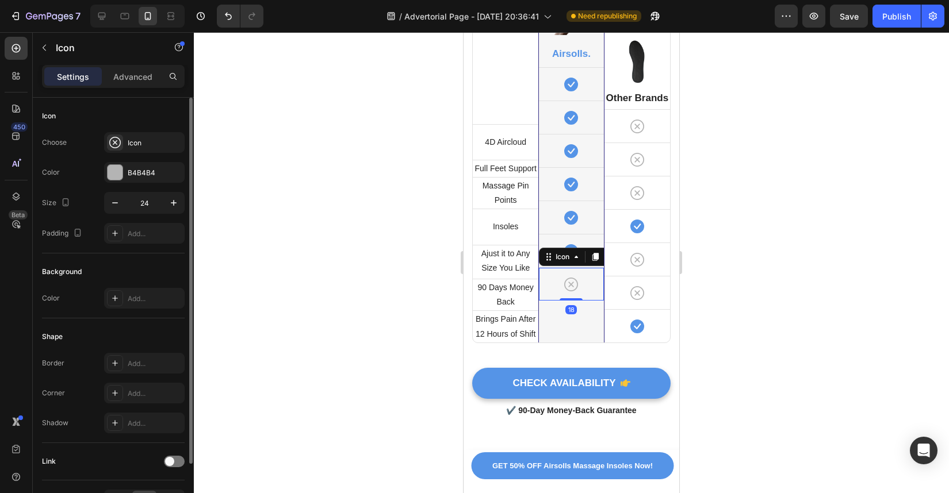
scroll to position [8285, 0]
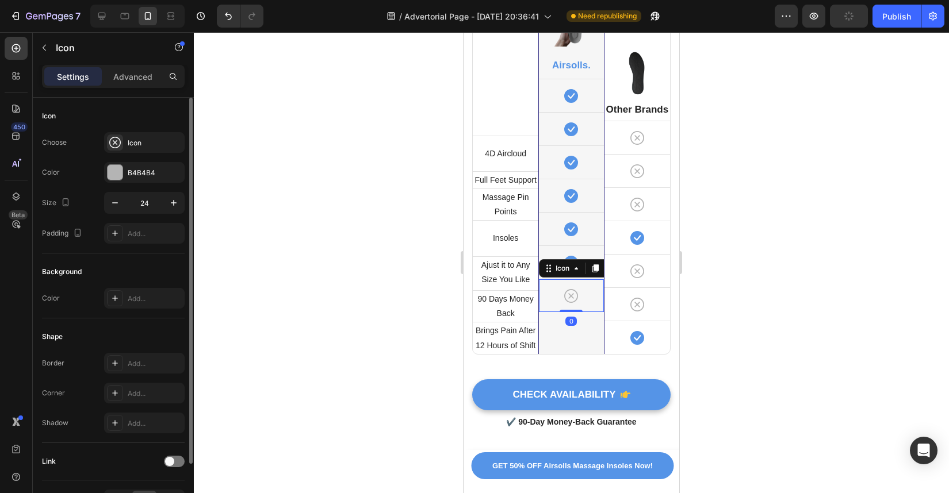
drag, startPoint x: 570, startPoint y: 296, endPoint x: 573, endPoint y: 270, distance: 26.1
click at [573, 279] on div "Icon 0" at bounding box center [571, 295] width 64 height 33
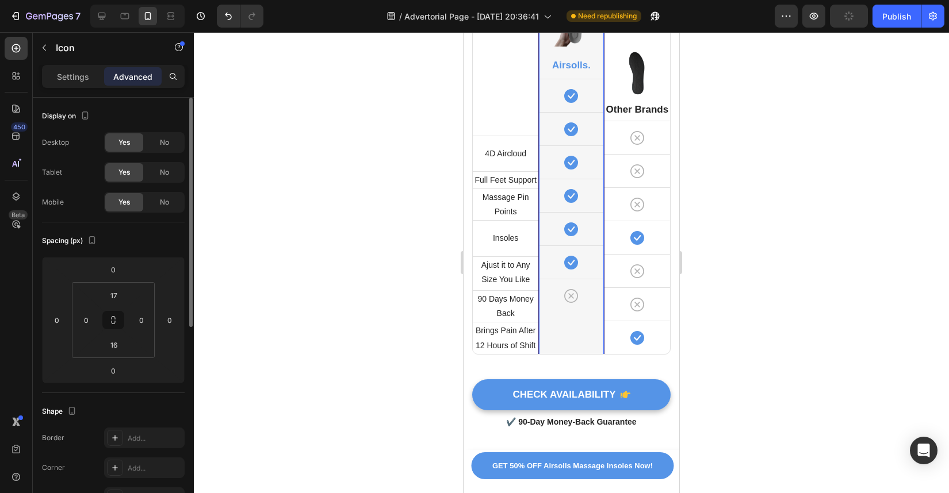
click at [572, 311] on div "Image Airsolls. Heading Icon Row Icon Row Icon Row Icon Row Icon Row Icon Row I…" at bounding box center [571, 167] width 64 height 399
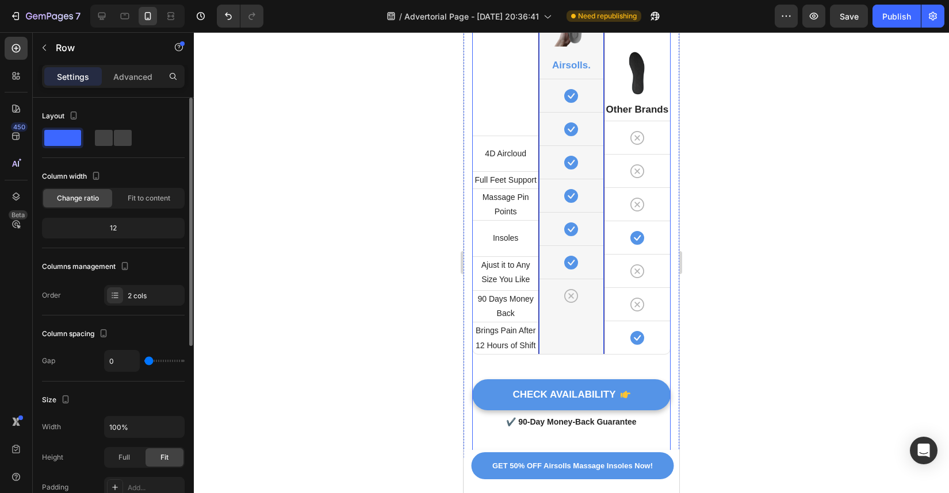
click at [228, 22] on button "Undo/Redo" at bounding box center [228, 16] width 23 height 23
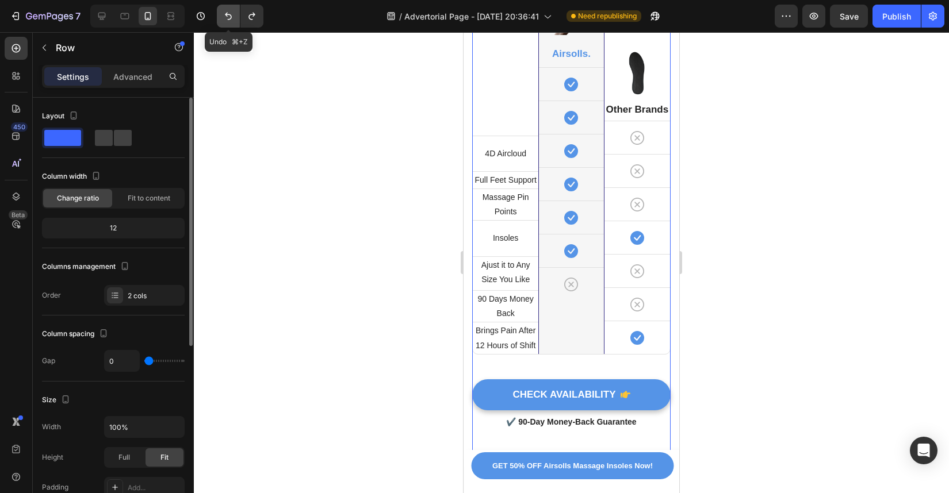
click at [228, 22] on button "Undo/Redo" at bounding box center [228, 16] width 23 height 23
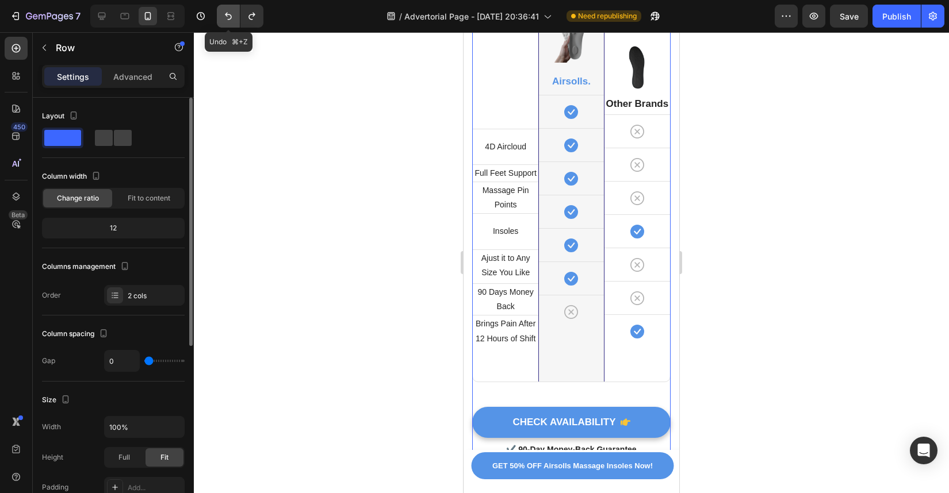
click at [228, 22] on button "Undo/Redo" at bounding box center [228, 16] width 23 height 23
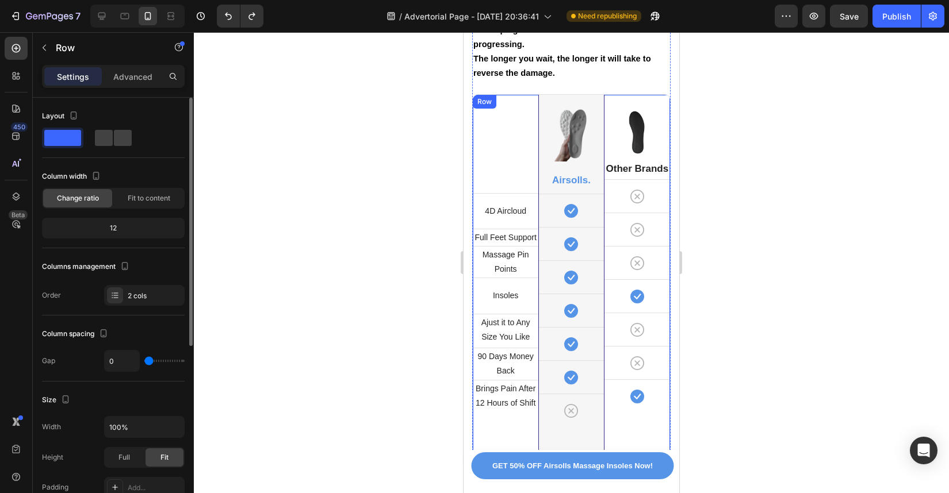
scroll to position [8152, 0]
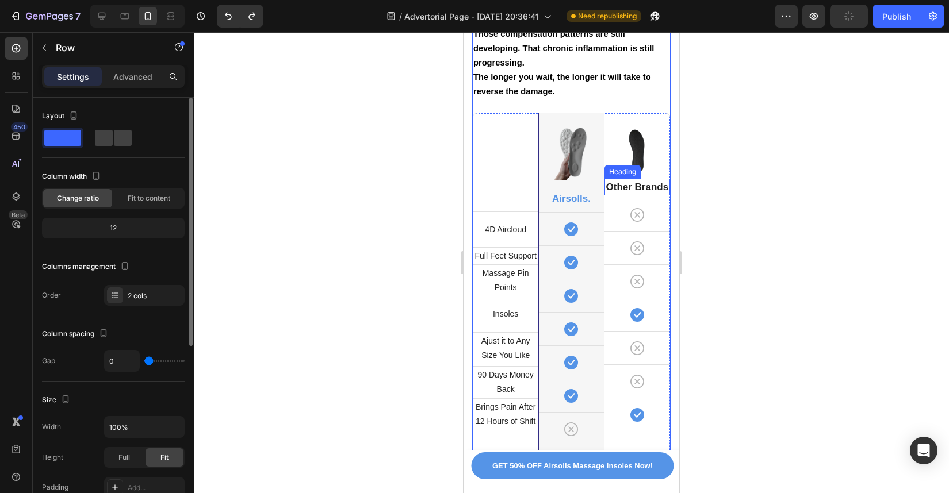
click at [606, 180] on p "Other Brands" at bounding box center [637, 187] width 63 height 15
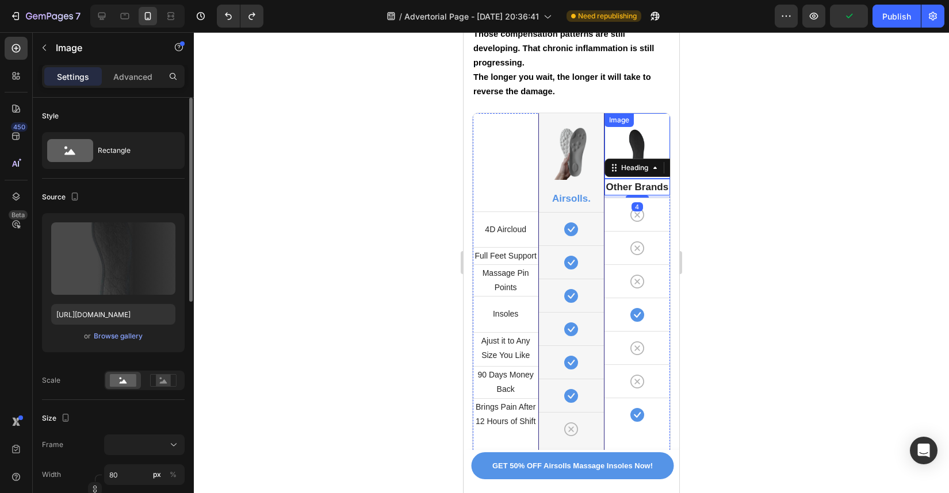
click at [605, 137] on div at bounding box center [637, 150] width 66 height 46
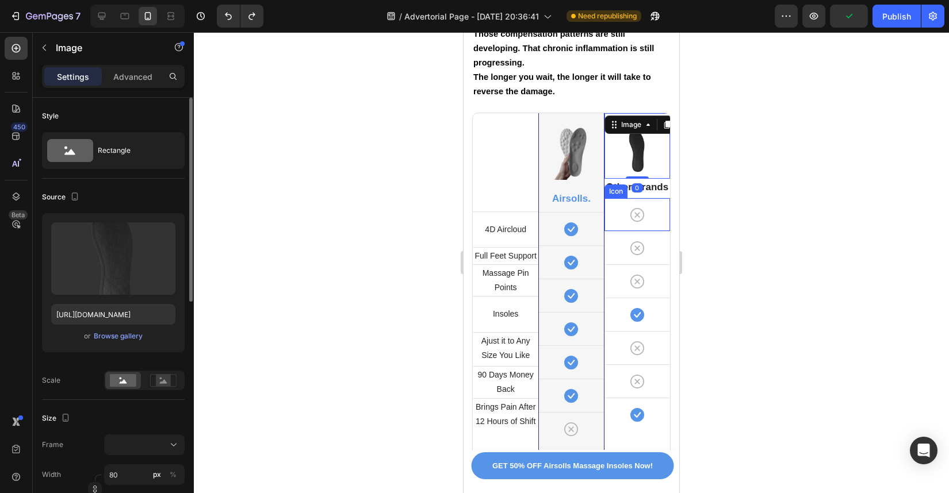
click at [610, 192] on div "Icon" at bounding box center [616, 192] width 18 height 0
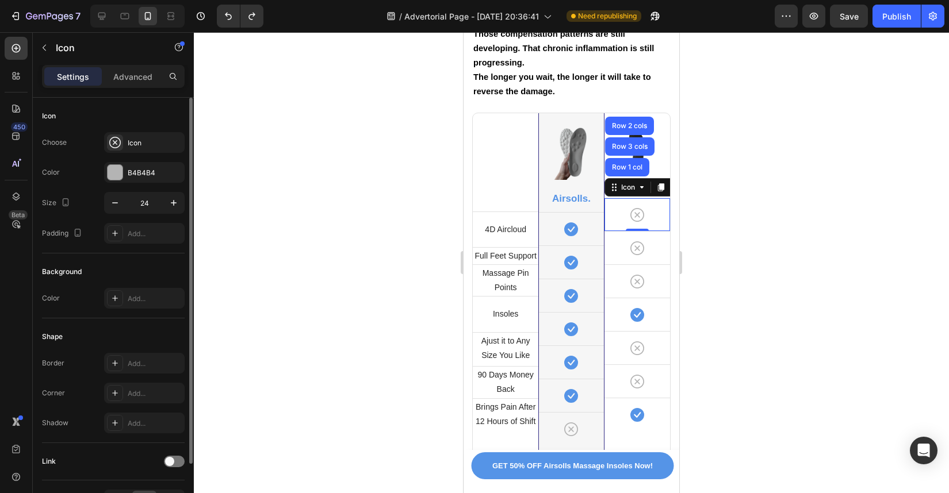
click at [620, 217] on div "Icon Row 1 col Row 3 cols Row 2 cols 0" at bounding box center [637, 214] width 66 height 33
click at [607, 102] on div "Image" at bounding box center [619, 106] width 25 height 10
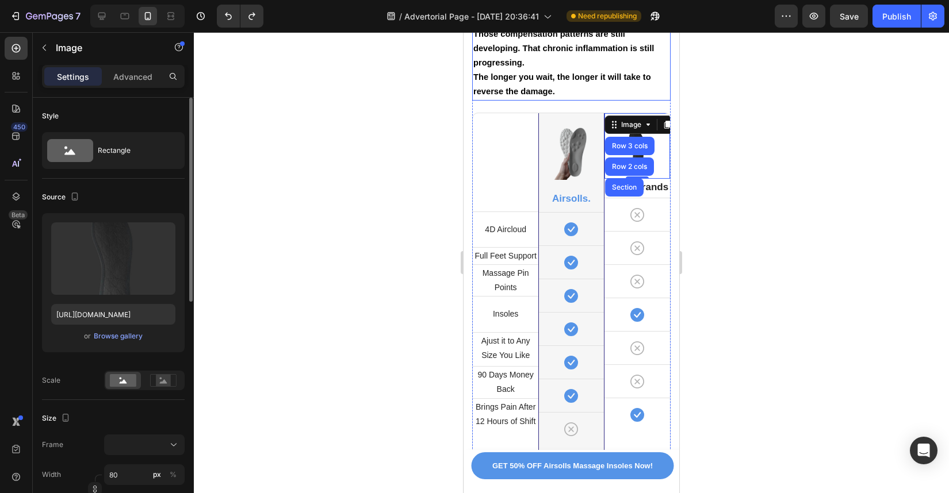
click at [499, 127] on div "Title Line 4D Aircloud Text block Row Full Feet Support Text block Row Massage …" at bounding box center [506, 306] width 66 height 386
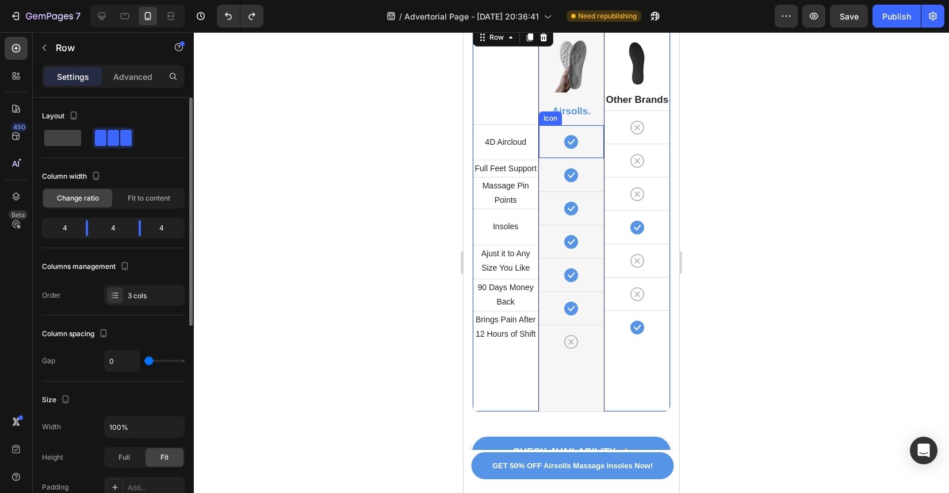
scroll to position [8277, 0]
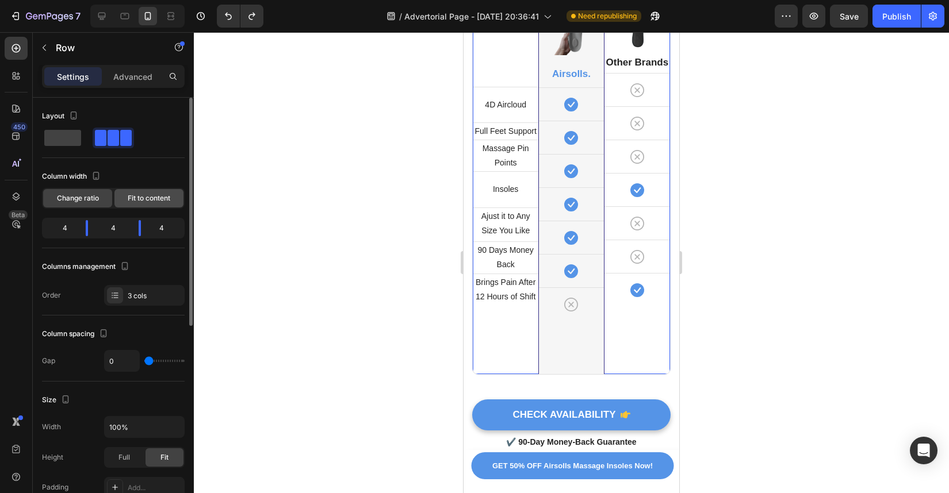
click at [170, 203] on div "Fit to content" at bounding box center [148, 198] width 69 height 18
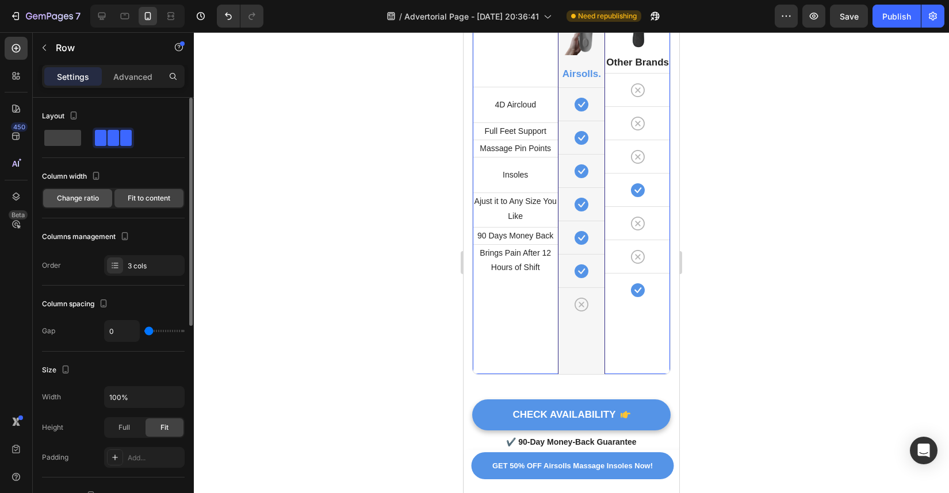
click at [90, 201] on span "Change ratio" at bounding box center [78, 198] width 42 height 10
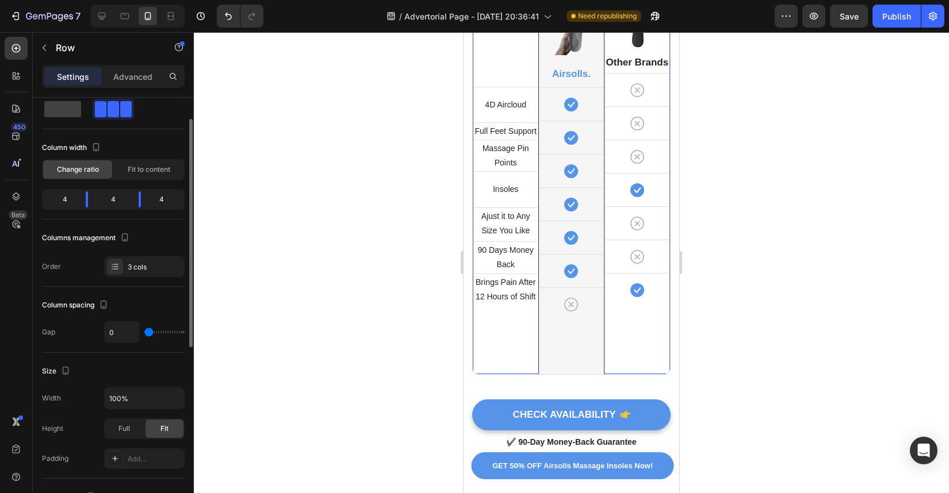
scroll to position [39, 0]
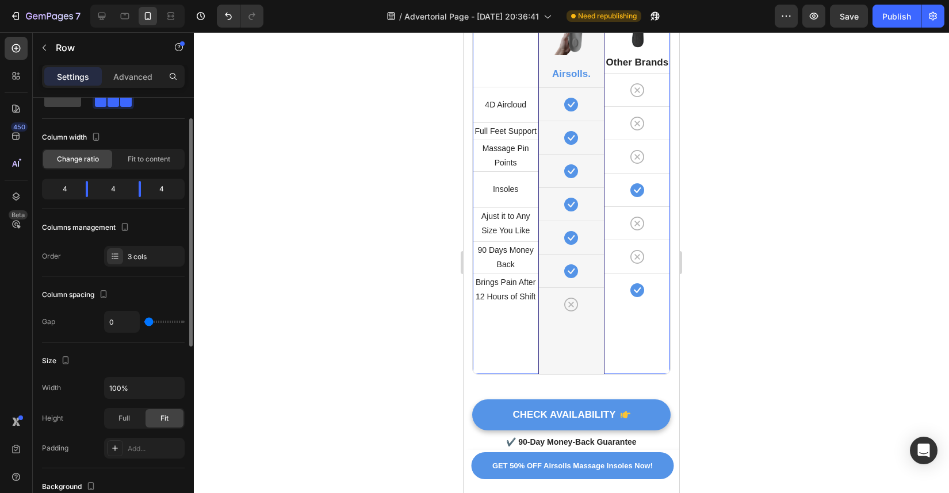
type input "9"
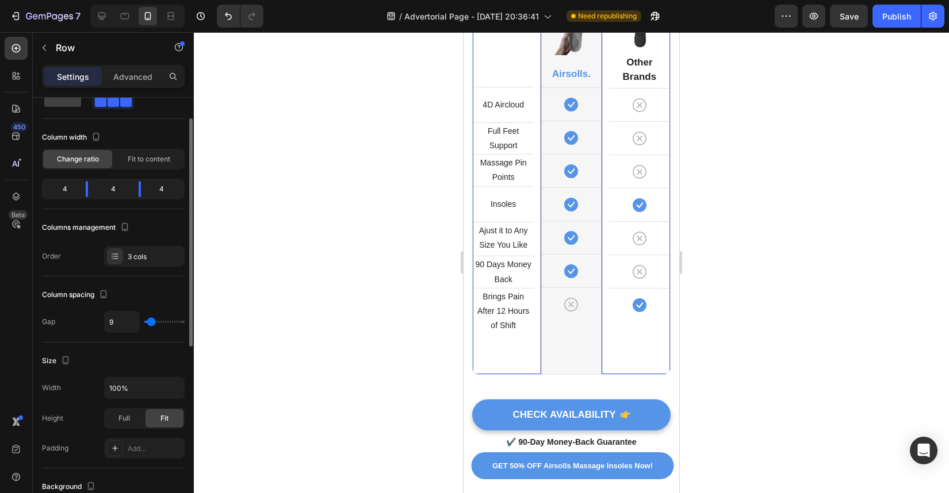
type input "12"
type input "19"
type input "25"
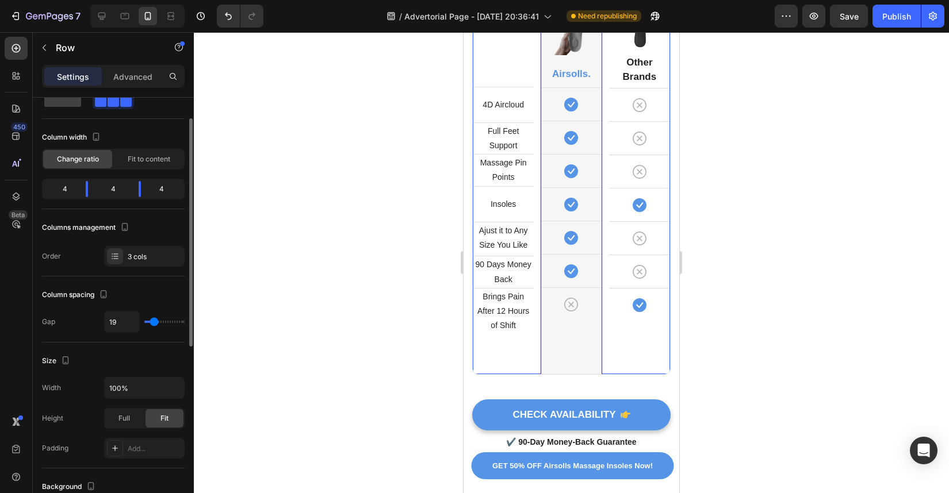
type input "25"
type input "27"
type input "28"
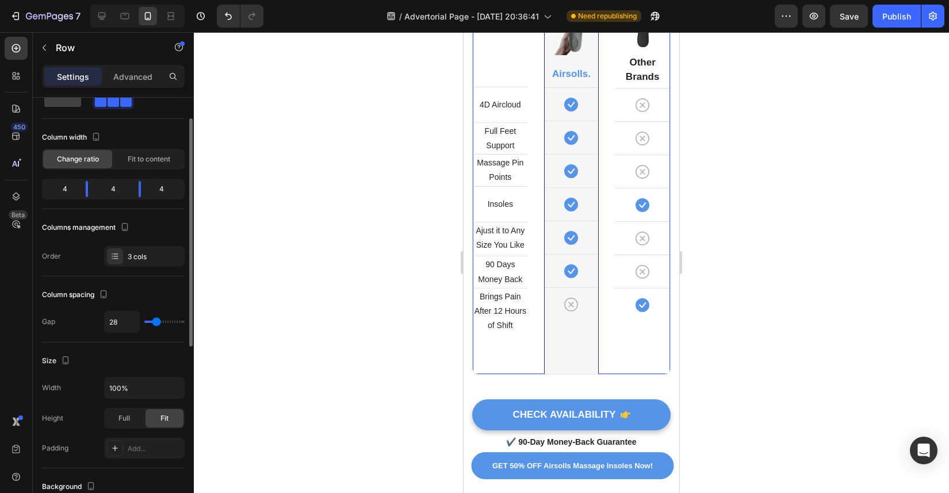
type input "27"
type input "16"
type input "14"
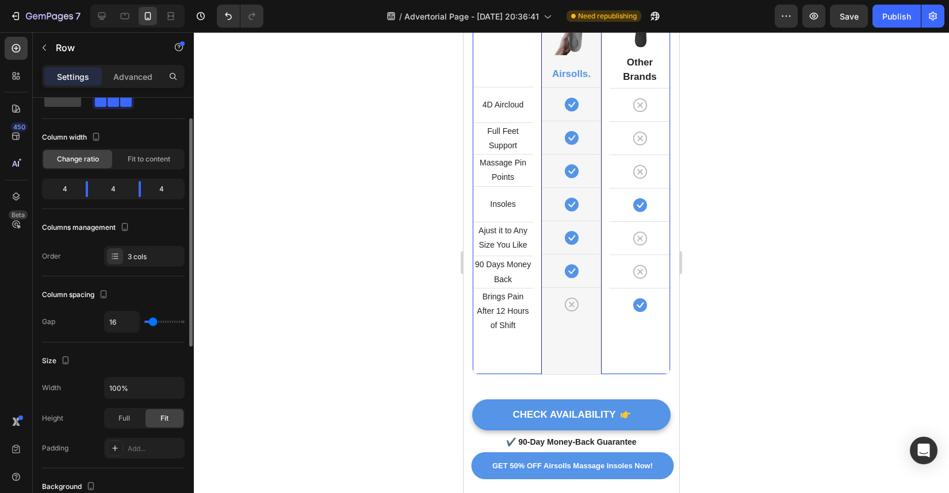
type input "14"
type input "11"
type input "9"
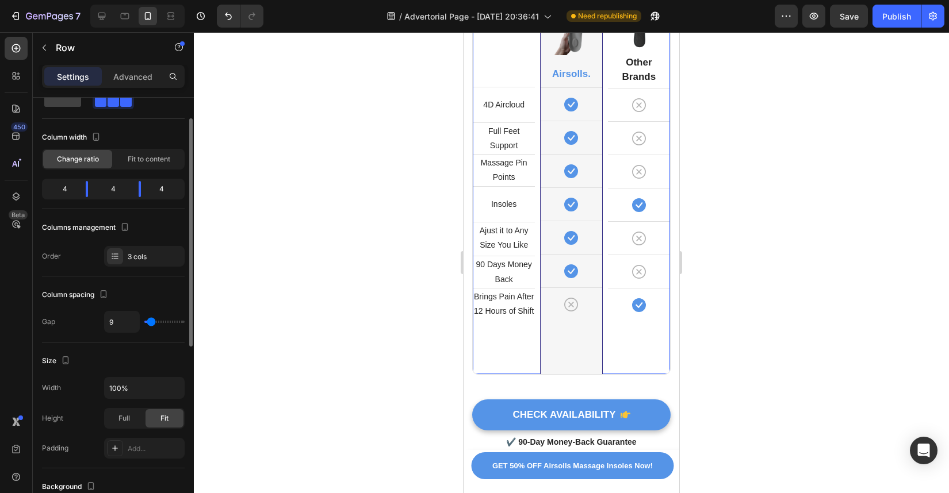
type input "8"
type input "7"
type input "6"
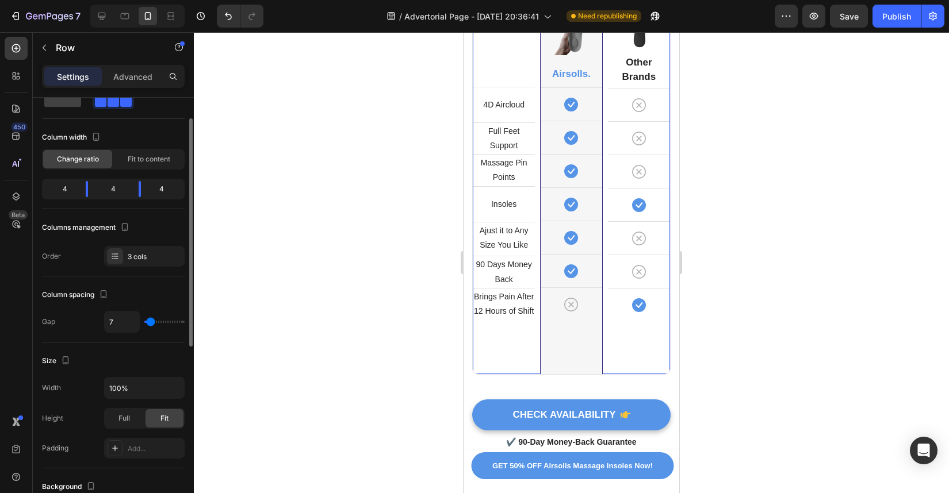
type input "6"
type input "3"
type input "1"
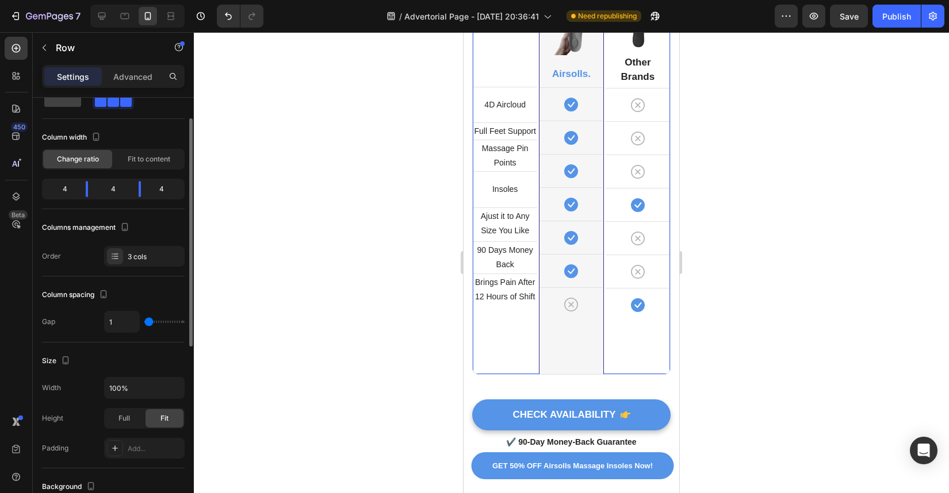
type input "0"
drag, startPoint x: 150, startPoint y: 324, endPoint x: 121, endPoint y: 323, distance: 28.2
click at [144, 323] on input "range" at bounding box center [164, 322] width 40 height 2
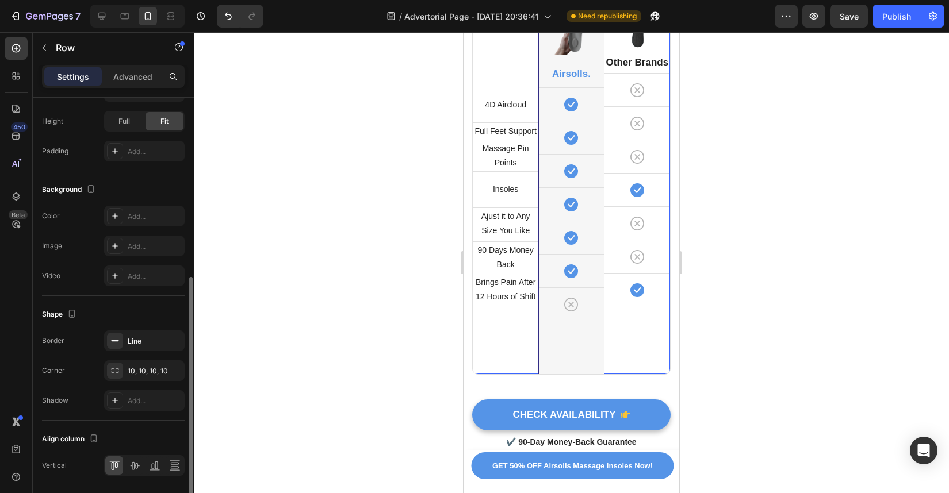
scroll to position [374, 0]
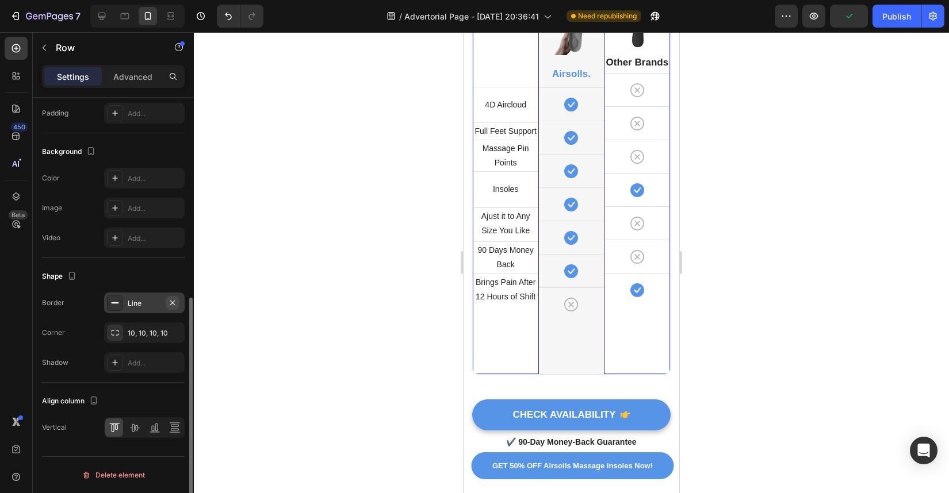
click at [170, 301] on icon "button" at bounding box center [172, 302] width 5 height 5
click at [503, 317] on div "Title Line 4D Aircloud Text block Row Full Feet Support Text block Row Massage …" at bounding box center [505, 181] width 66 height 386
click at [556, 312] on div "Icon" at bounding box center [571, 310] width 65 height 44
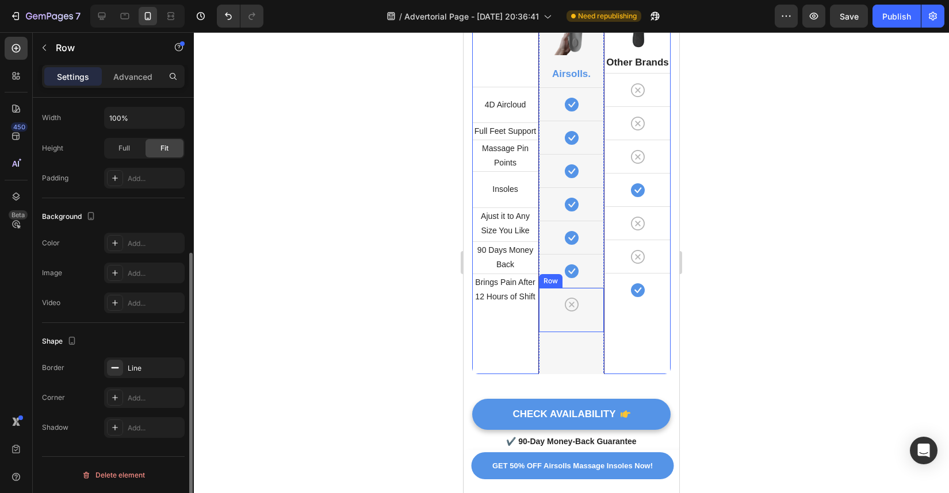
scroll to position [243, 0]
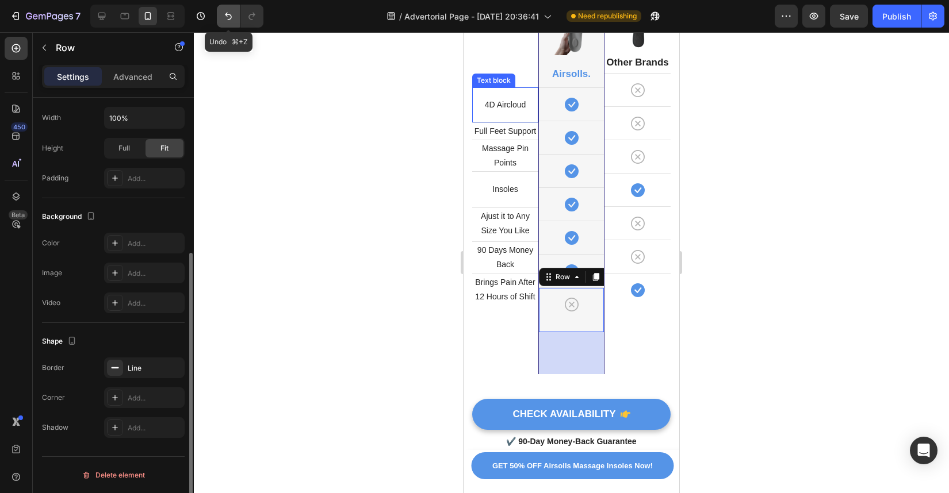
click at [234, 10] on button "Undo/Redo" at bounding box center [228, 16] width 23 height 23
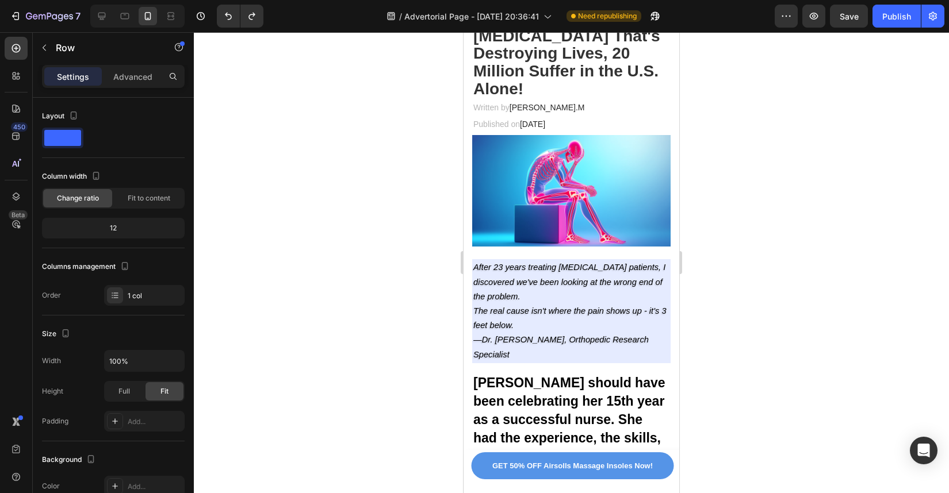
scroll to position [0, 0]
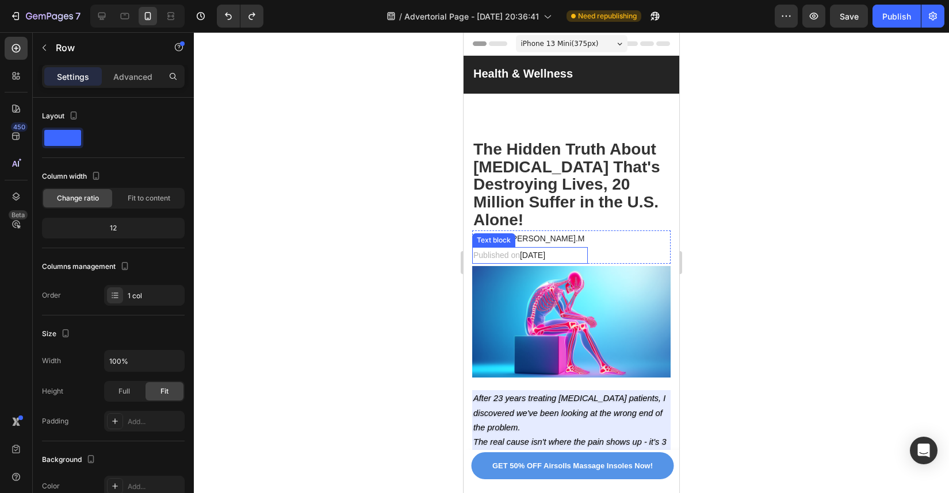
click at [545, 252] on span "February 28, 2025" at bounding box center [532, 255] width 25 height 9
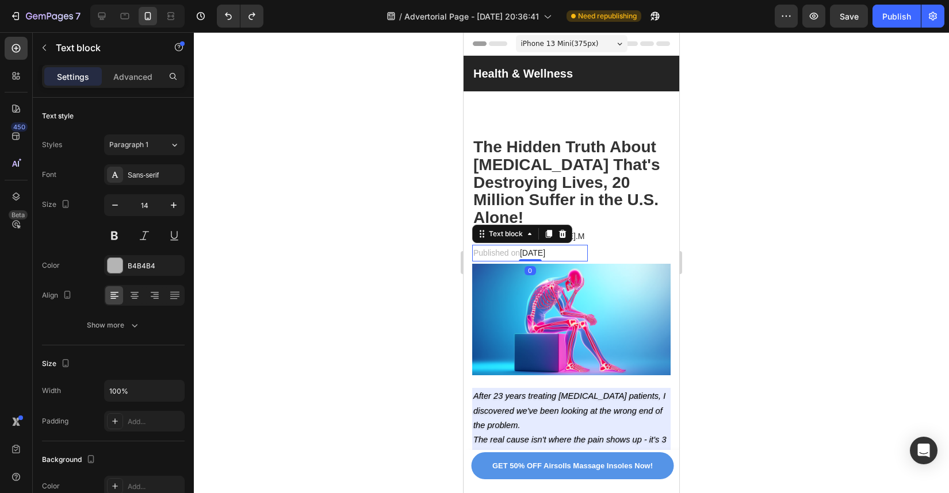
click at [545, 256] on span "February 28, 2025" at bounding box center [532, 252] width 25 height 9
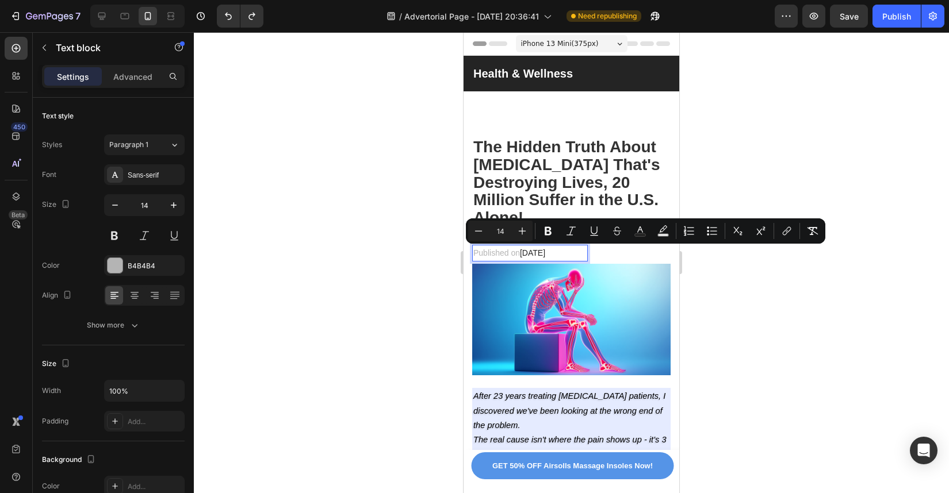
drag, startPoint x: 554, startPoint y: 254, endPoint x: 522, endPoint y: 254, distance: 32.2
click at [522, 254] on span "February 28, 2025" at bounding box center [532, 252] width 25 height 9
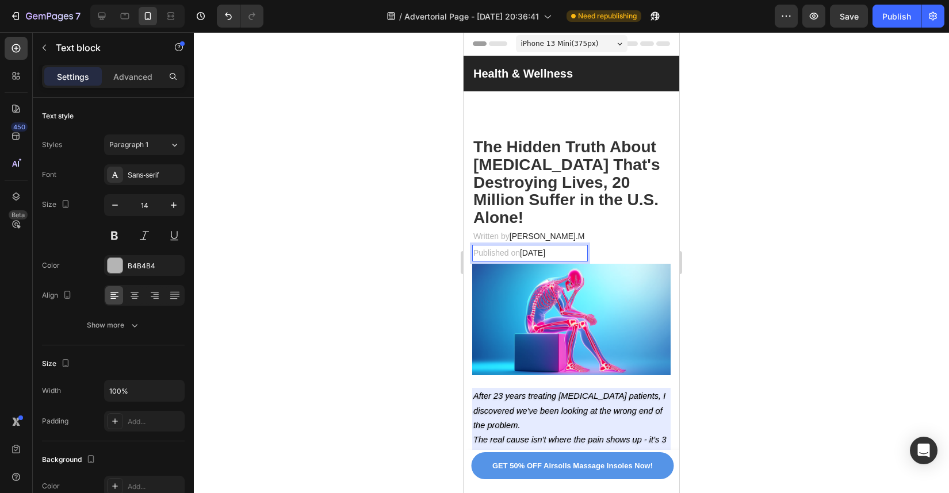
click at [604, 246] on div "Written by Andy.M Text block Published on September 28, 2025 Text block 0 Row" at bounding box center [571, 244] width 198 height 33
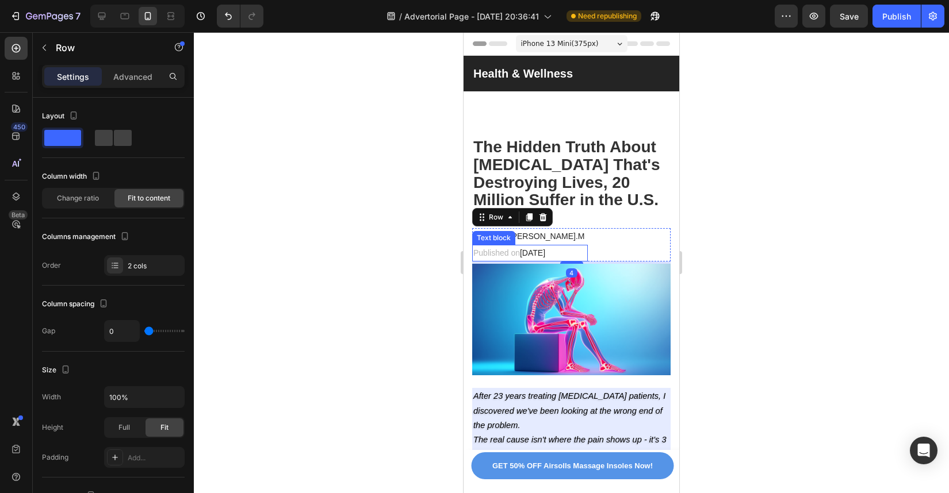
click at [545, 253] on span "September 28, 2025" at bounding box center [532, 252] width 25 height 9
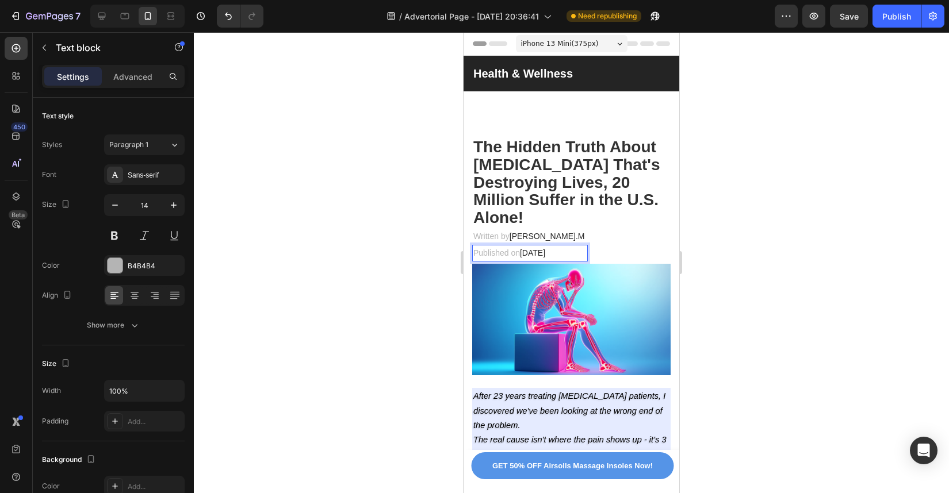
click at [545, 254] on span "September 28, 2025" at bounding box center [532, 252] width 25 height 9
click at [904, 18] on div "Publish" at bounding box center [896, 16] width 29 height 12
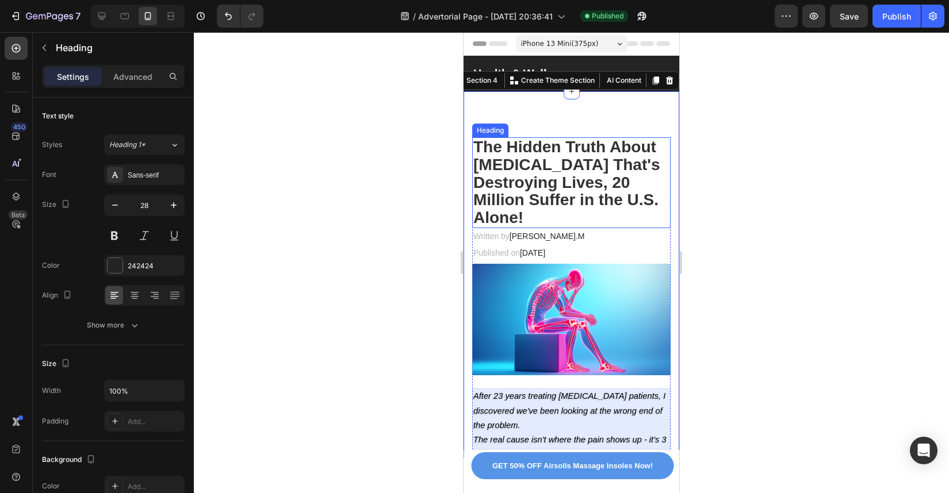
click at [555, 159] on strong "The Hidden Truth About [MEDICAL_DATA] That's Destroying Lives, 20 Million Suffe…" at bounding box center [566, 182] width 187 height 89
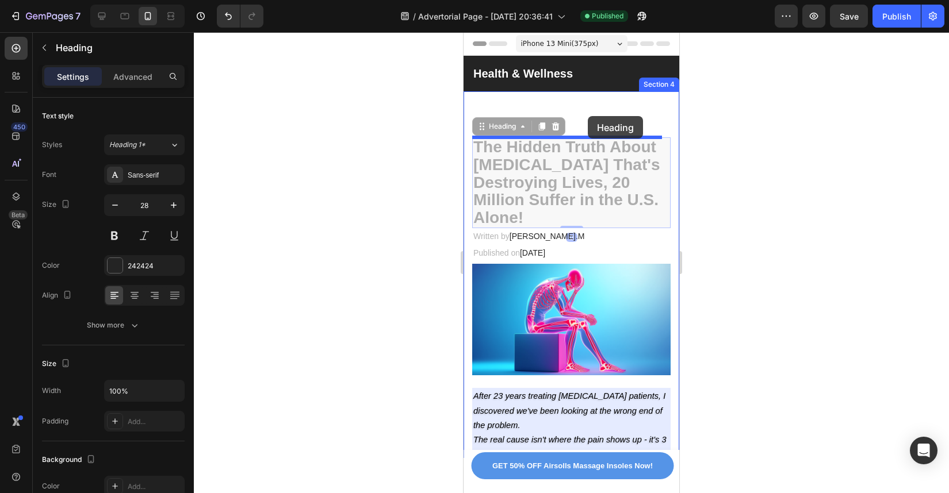
drag, startPoint x: 588, startPoint y: 168, endPoint x: 588, endPoint y: 119, distance: 49.5
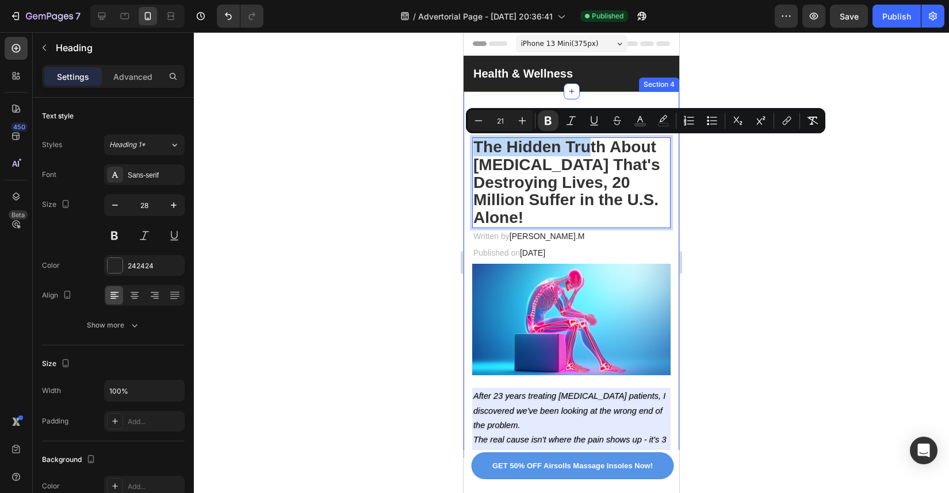
drag, startPoint x: 591, startPoint y: 141, endPoint x: 591, endPoint y: 118, distance: 23.6
click at [588, 154] on strong "The Hidden Truth About [MEDICAL_DATA] That's Destroying Lives, 20 Million Suffe…" at bounding box center [566, 182] width 187 height 89
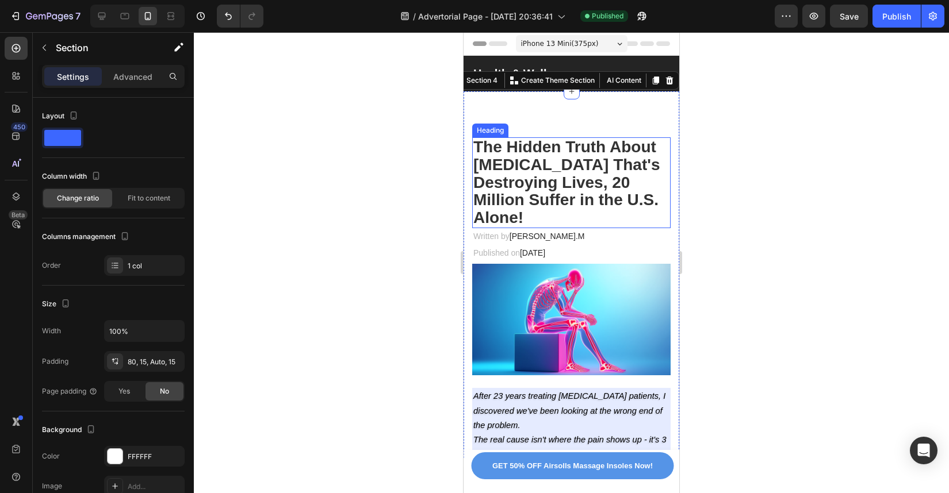
click at [582, 186] on strong "The Hidden Truth About [MEDICAL_DATA] That's Destroying Lives, 20 Million Suffe…" at bounding box center [566, 182] width 187 height 89
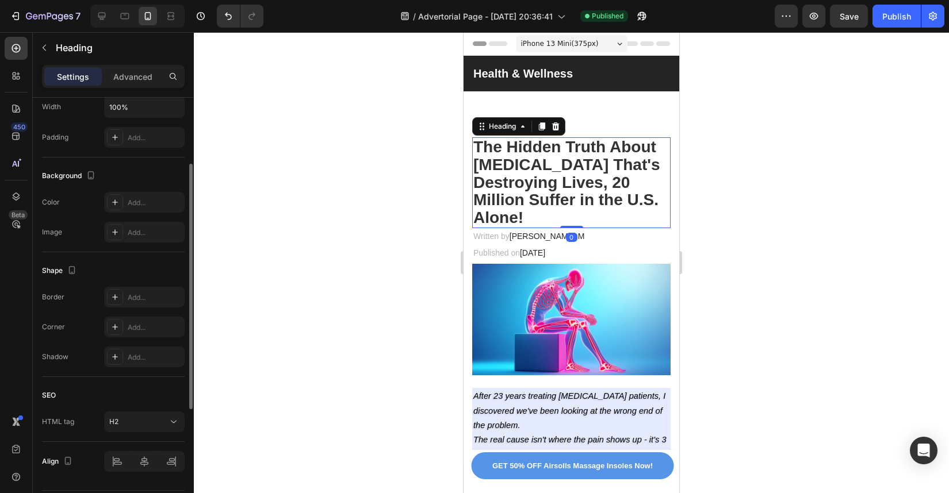
scroll to position [318, 0]
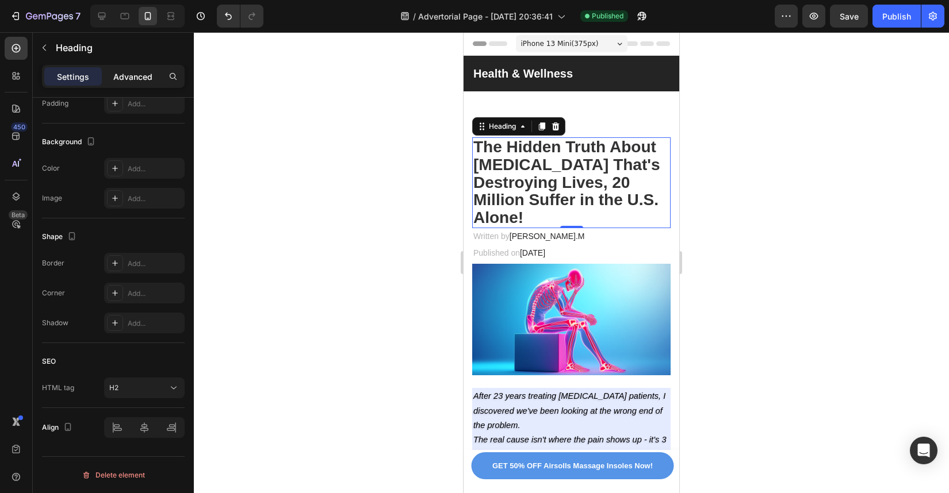
click at [125, 77] on p "Advanced" at bounding box center [132, 77] width 39 height 12
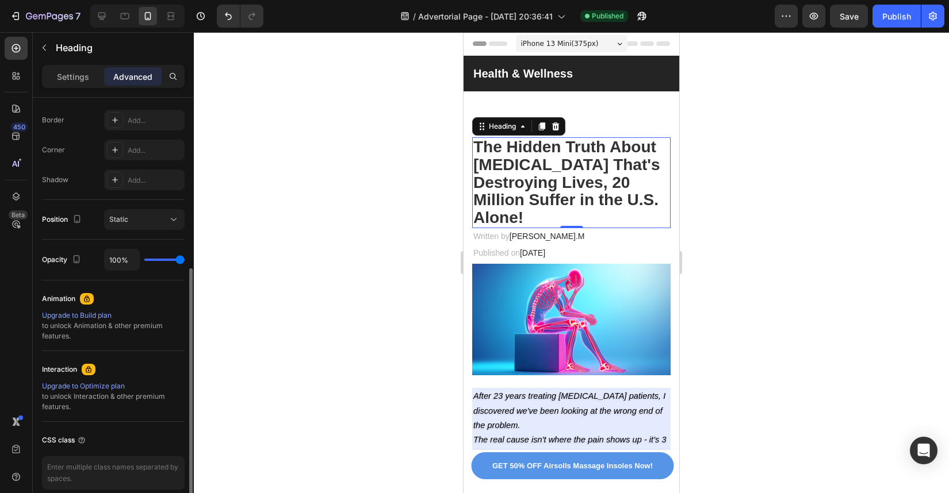
scroll to position [0, 0]
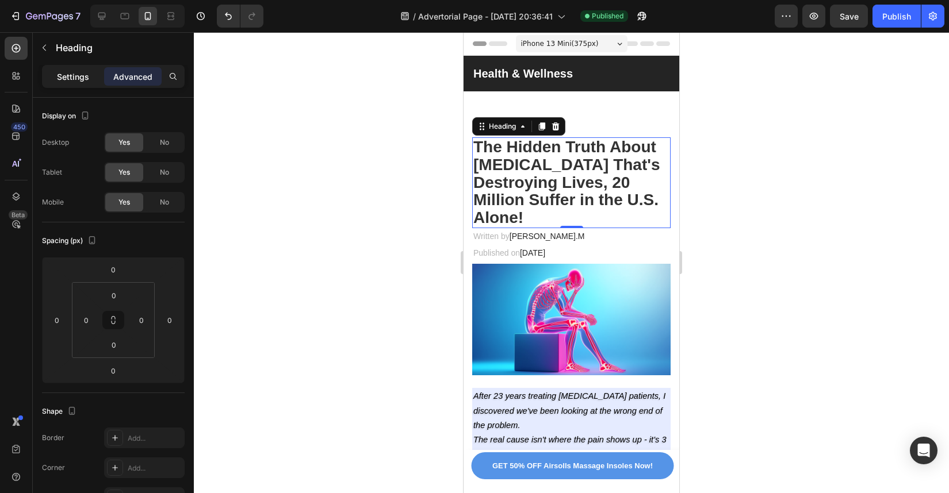
click at [82, 71] on p "Settings" at bounding box center [73, 77] width 32 height 12
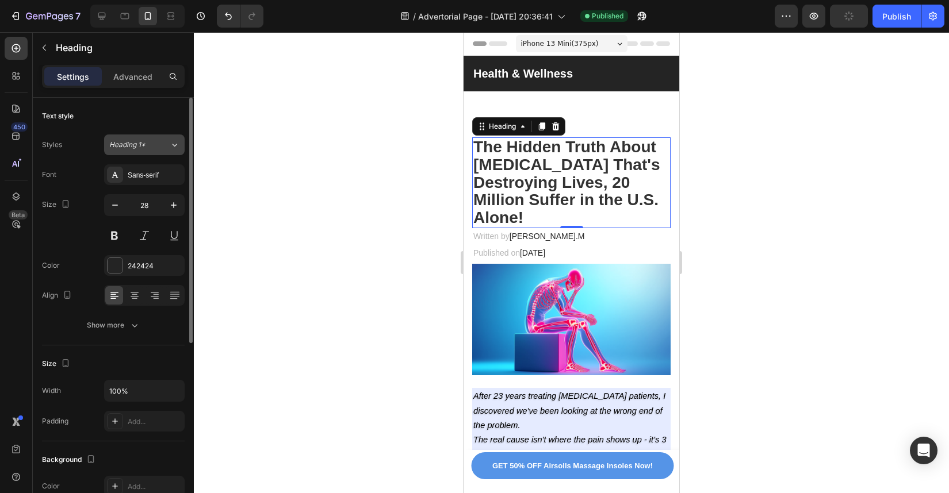
click at [140, 154] on button "Heading 1*" at bounding box center [144, 145] width 81 height 21
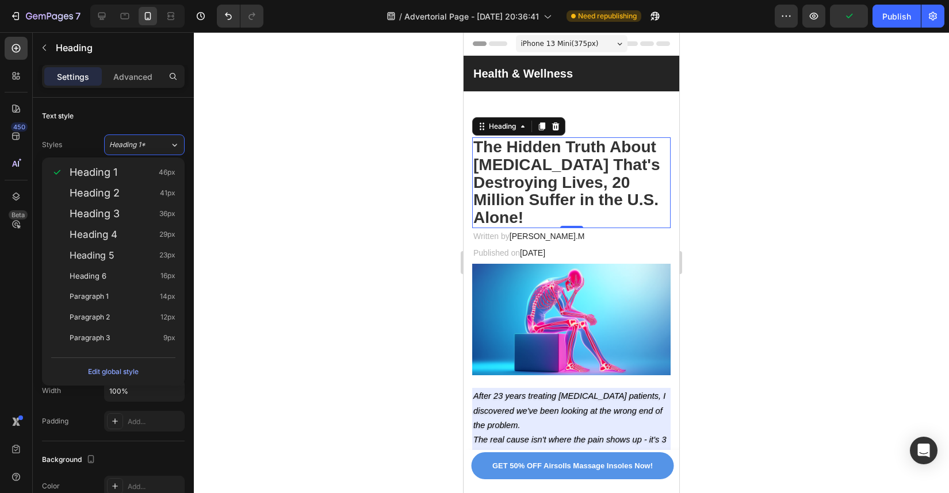
click at [280, 243] on div at bounding box center [571, 262] width 755 height 461
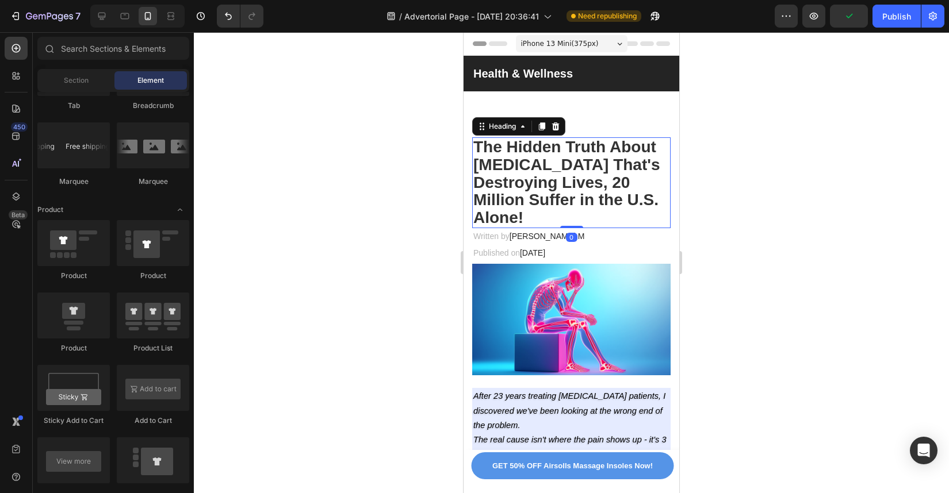
click at [614, 158] on strong "The Hidden Truth About [MEDICAL_DATA] That's Destroying Lives, 20 Million Suffe…" at bounding box center [566, 182] width 187 height 89
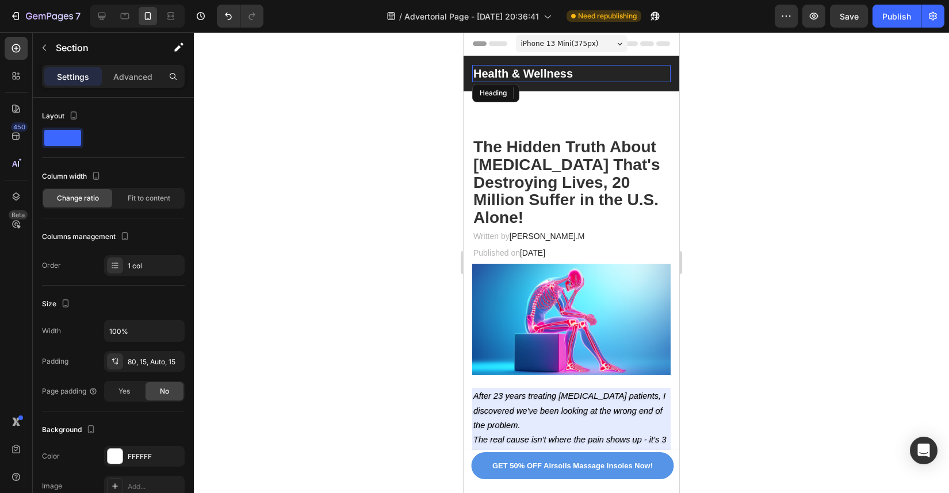
click at [587, 66] on h2 "Health & Wellness" at bounding box center [571, 73] width 198 height 17
click at [587, 59] on div "Health & Wellness Heading Row Section 3" at bounding box center [572, 74] width 216 height 36
click at [577, 140] on strong "The Hidden Truth About [MEDICAL_DATA] That's Destroying Lives, 20 Million Suffe…" at bounding box center [566, 182] width 187 height 89
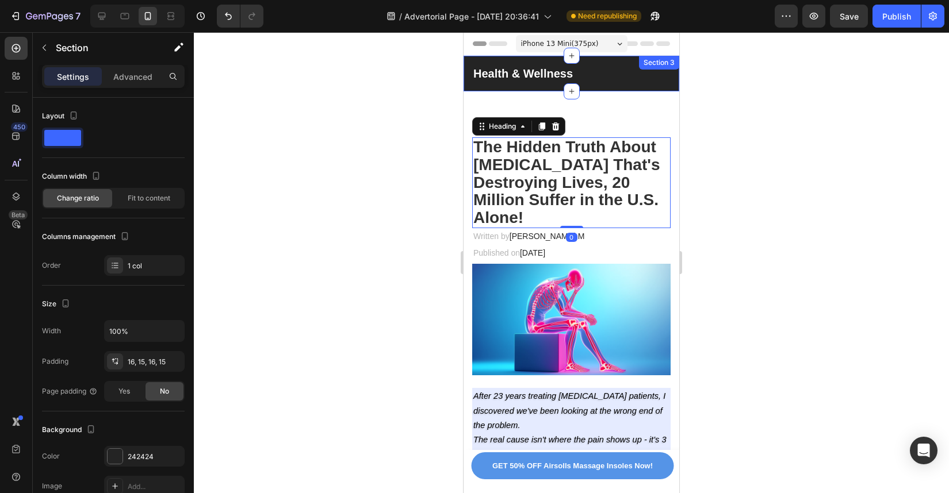
click at [541, 58] on div "Health & Wellness Heading Row Section 3" at bounding box center [572, 74] width 216 height 36
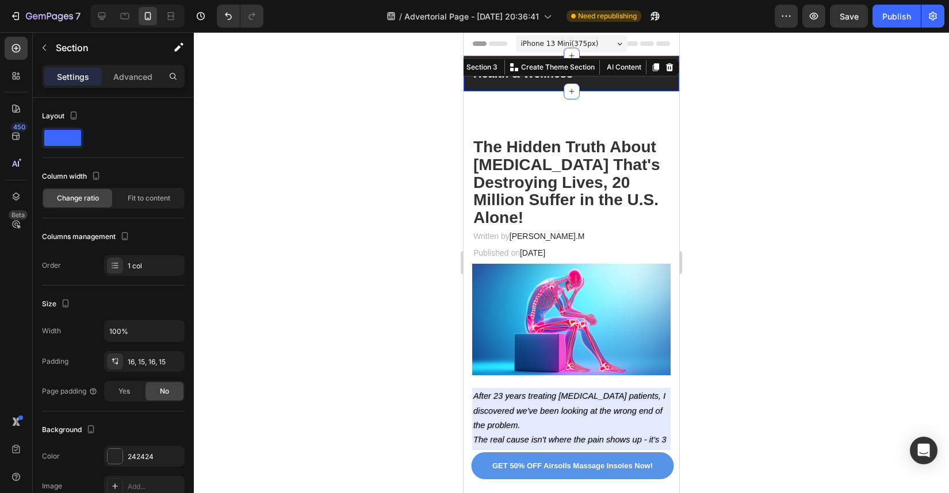
click at [622, 89] on div "Health & Wellness Heading Row Section 3 You can create reusable sections Create…" at bounding box center [572, 74] width 216 height 36
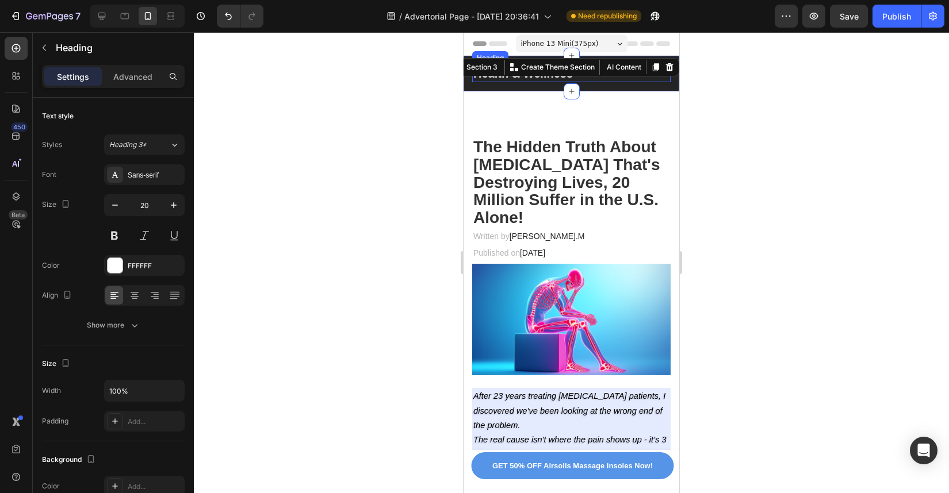
click at [608, 79] on h2 "Health & Wellness" at bounding box center [571, 73] width 198 height 17
click at [609, 86] on div "Health & Wellness Heading Row Section 3 You can create reusable sections Create…" at bounding box center [572, 74] width 216 height 36
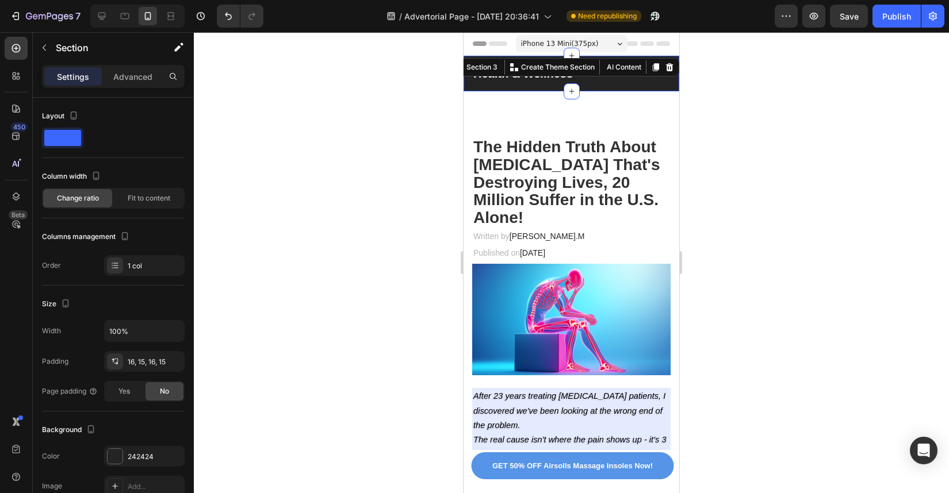
click at [609, 86] on div "Health & Wellness Heading Row Section 3 You can create reusable sections Create…" at bounding box center [572, 74] width 216 height 36
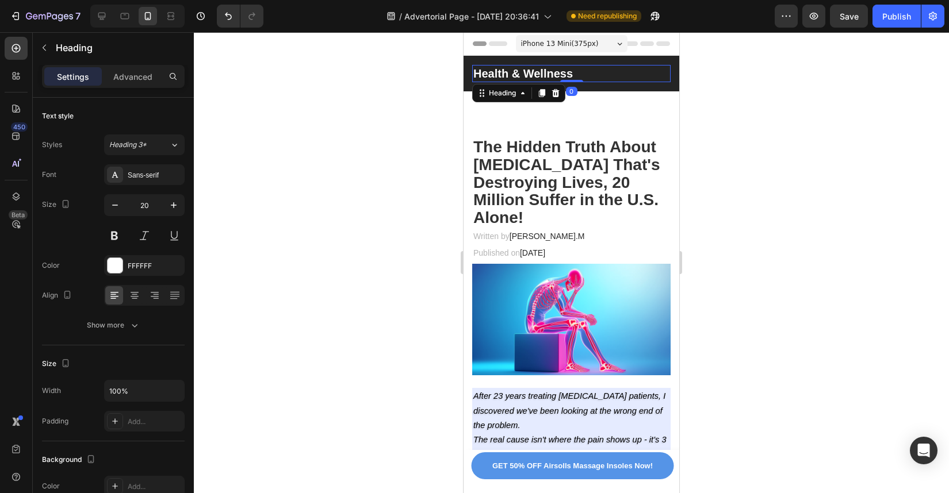
click at [615, 67] on h2 "Health & Wellness" at bounding box center [571, 73] width 198 height 17
click at [25, 86] on div at bounding box center [16, 75] width 23 height 23
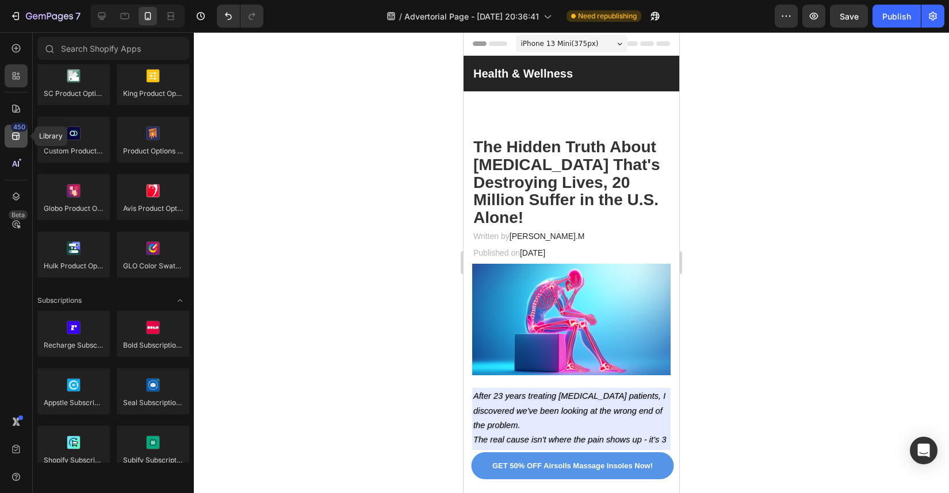
click at [17, 137] on icon at bounding box center [16, 137] width 12 height 12
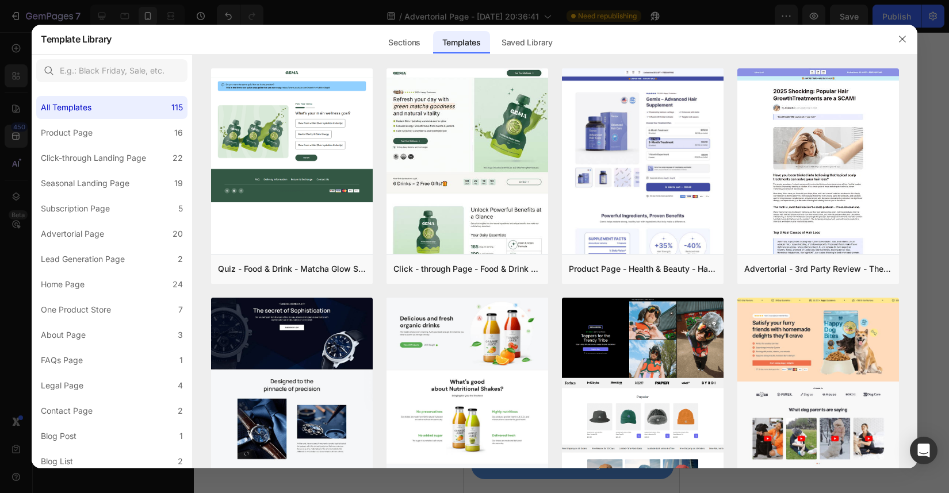
click at [26, 74] on div at bounding box center [474, 246] width 949 height 493
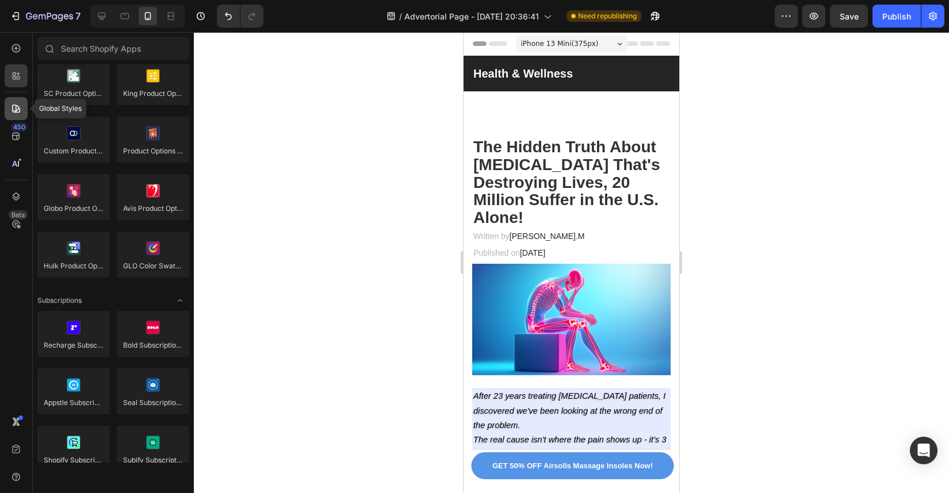
click at [25, 113] on div at bounding box center [16, 108] width 23 height 23
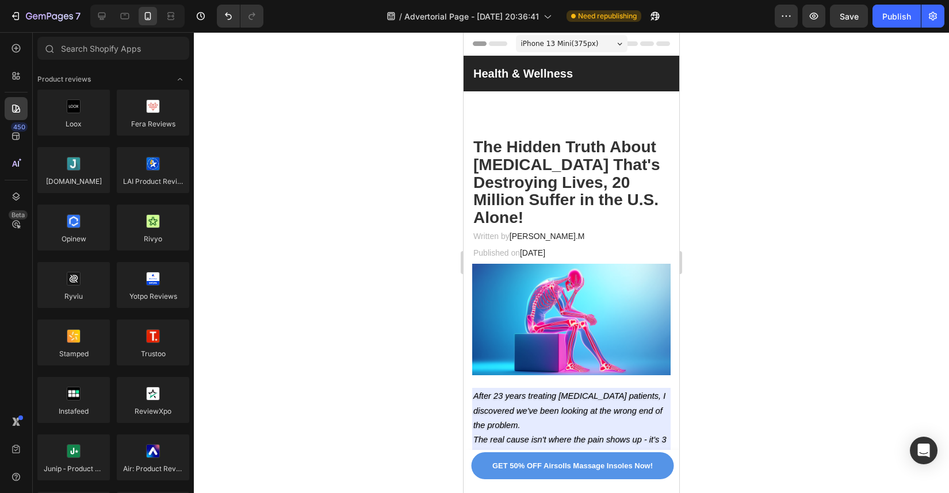
click at [12, 36] on div "450 Beta" at bounding box center [16, 262] width 33 height 461
click at [13, 64] on div at bounding box center [16, 75] width 23 height 23
click at [14, 48] on icon at bounding box center [16, 48] width 5 height 5
click at [12, 69] on div at bounding box center [16, 75] width 23 height 23
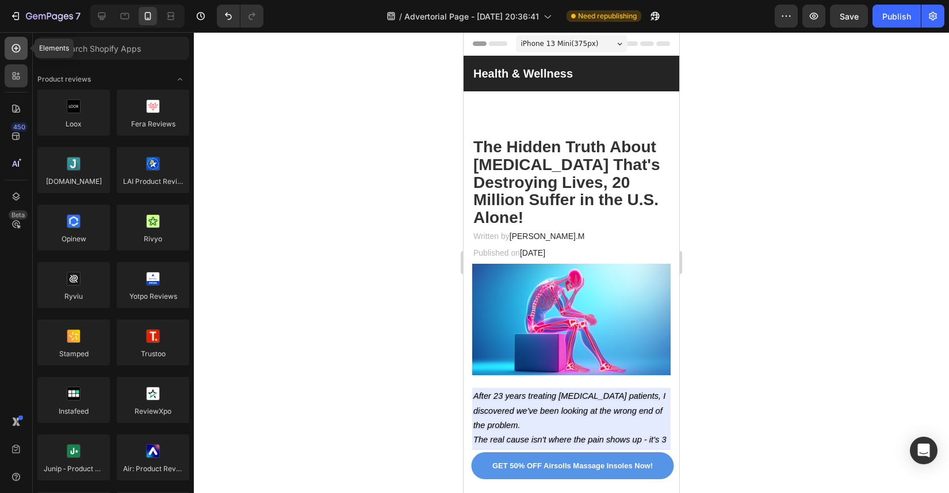
click at [15, 44] on icon at bounding box center [16, 48] width 9 height 9
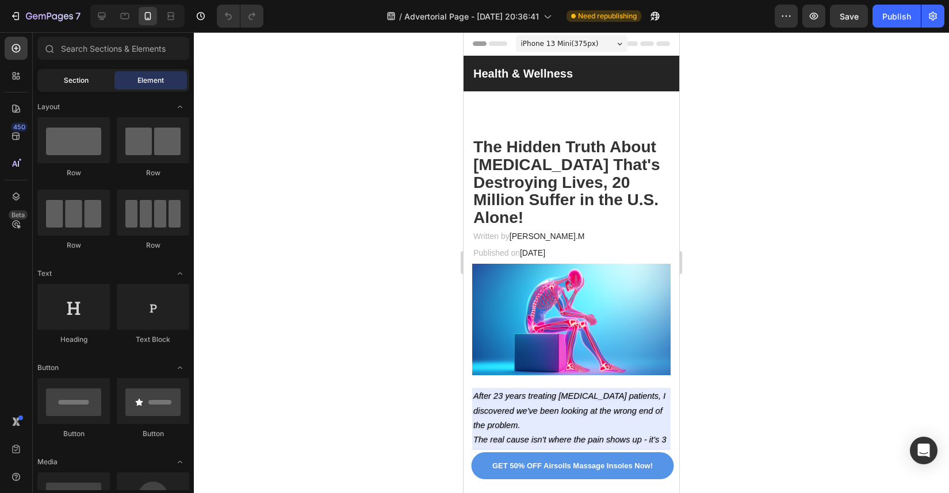
click at [84, 82] on span "Section" at bounding box center [76, 80] width 25 height 10
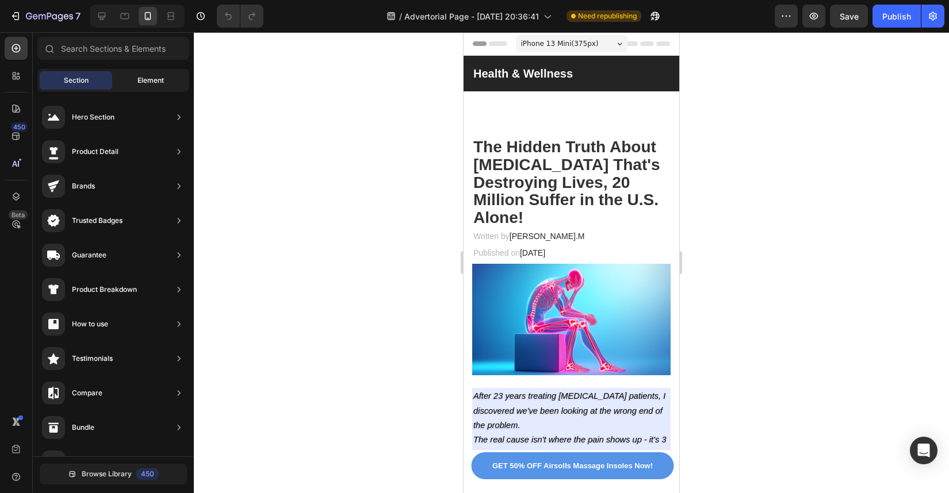
click at [147, 84] on span "Element" at bounding box center [150, 80] width 26 height 10
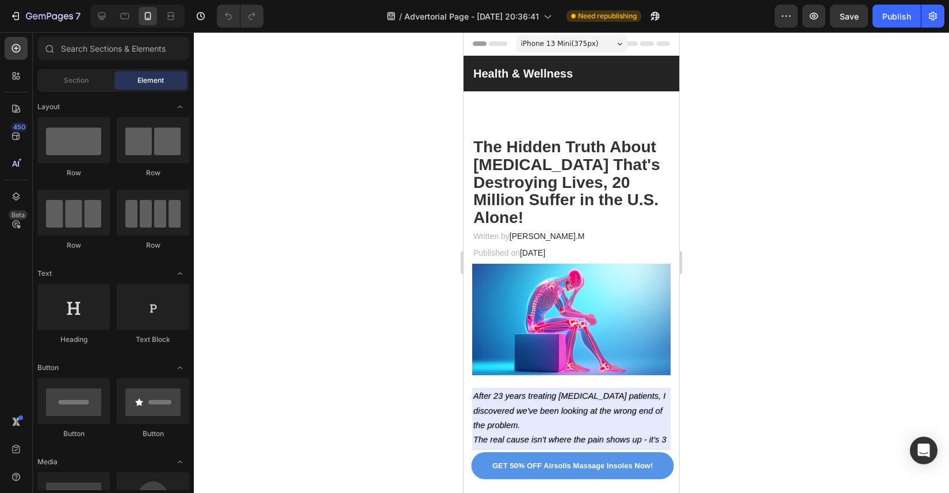
click at [257, 171] on div at bounding box center [571, 262] width 755 height 461
click at [13, 14] on icon "button" at bounding box center [16, 16] width 12 height 12
